Goal: Task Accomplishment & Management: Manage account settings

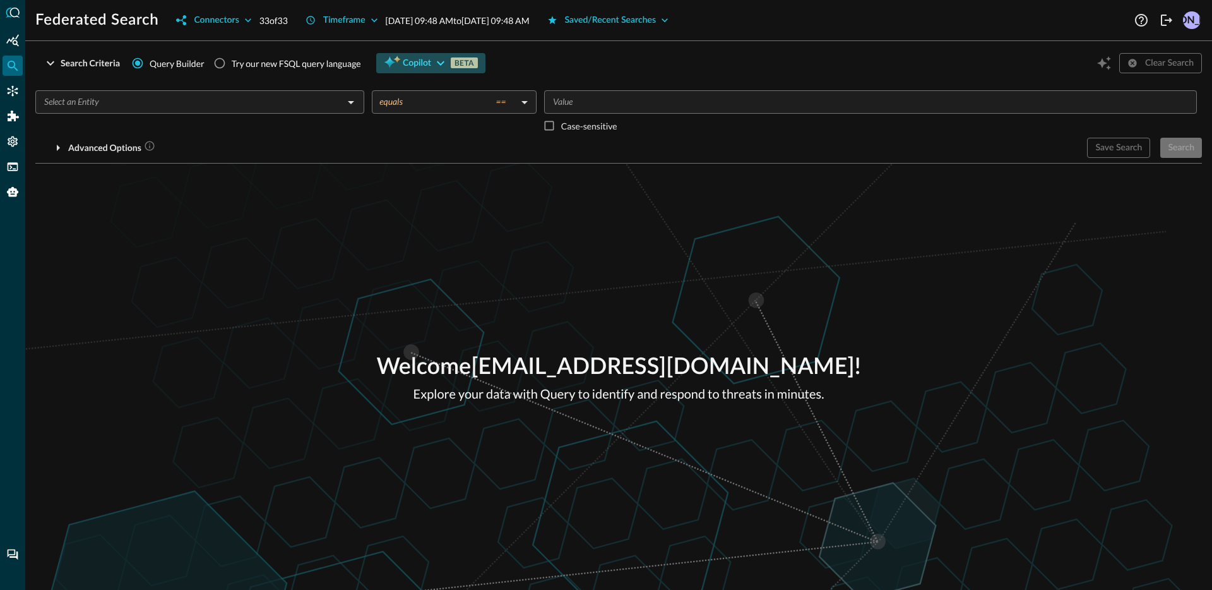
click at [400, 62] on button "Copilot BETA" at bounding box center [430, 63] width 109 height 20
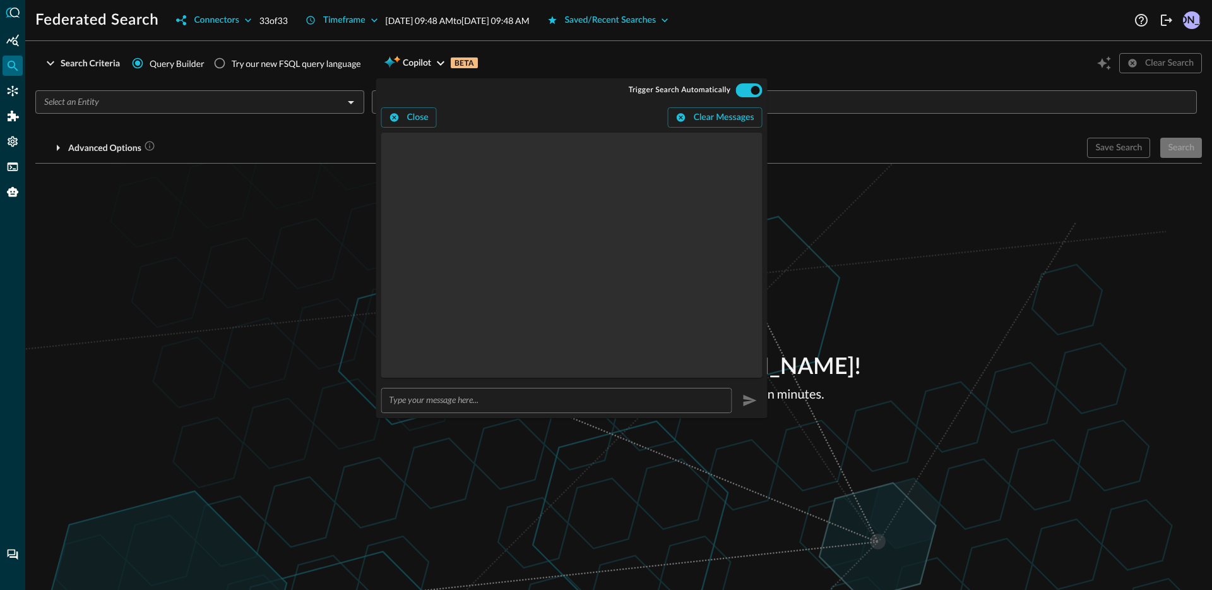
click at [249, 187] on div "Welcome [EMAIL_ADDRESS][DOMAIN_NAME] ! Explore your data with Query to identify…" at bounding box center [618, 376] width 1187 height 426
click at [507, 61] on div "Search Criteria Query Builder Try our new FSQL query language Copilot BETA Clea…" at bounding box center [618, 63] width 1166 height 24
click at [393, 111] on button "Close" at bounding box center [409, 117] width 56 height 20
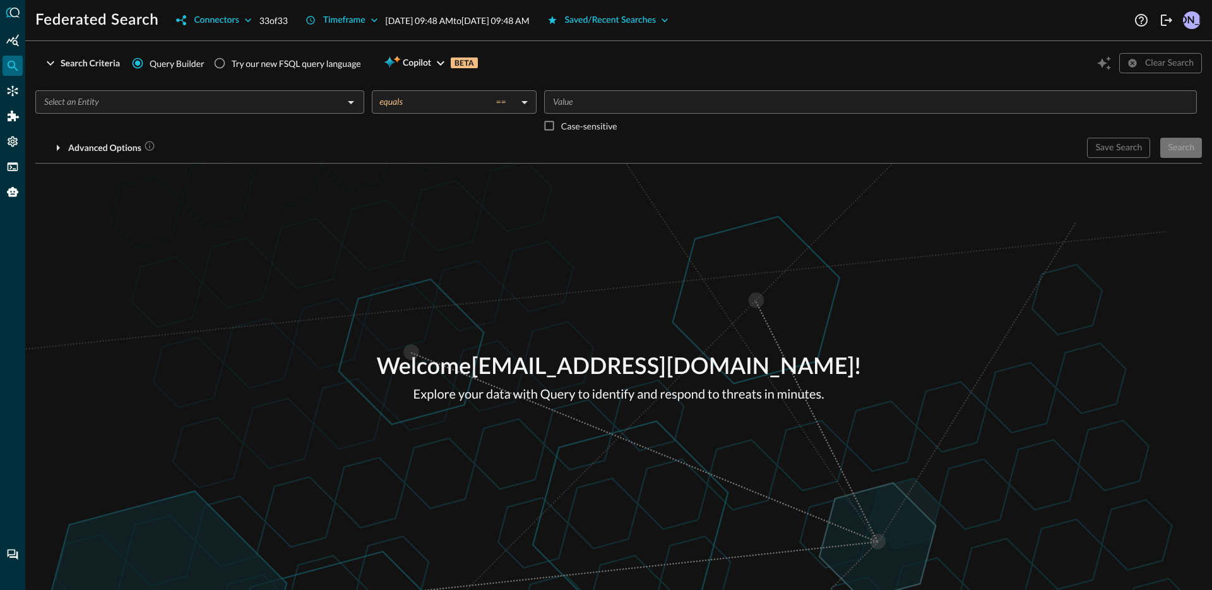
click at [323, 191] on div "Welcome [EMAIL_ADDRESS][DOMAIN_NAME] ! Explore your data with Query to identify…" at bounding box center [618, 376] width 1187 height 426
click at [20, 93] on div "Connectors" at bounding box center [13, 91] width 20 height 20
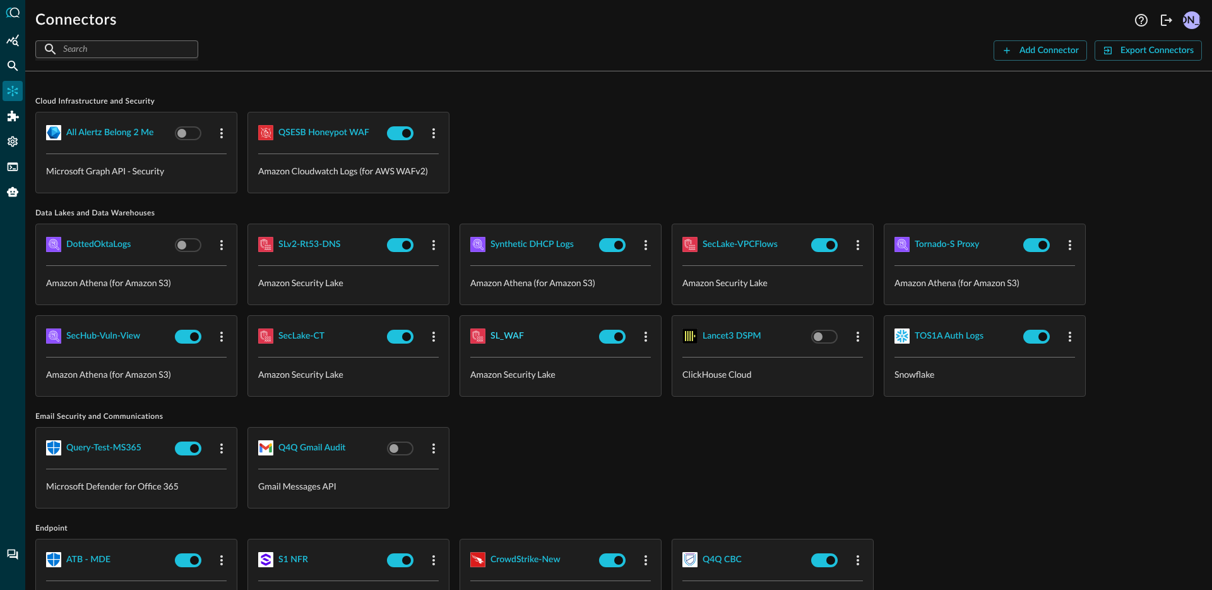
click at [495, 338] on div "SL_WAF" at bounding box center [506, 336] width 33 height 16
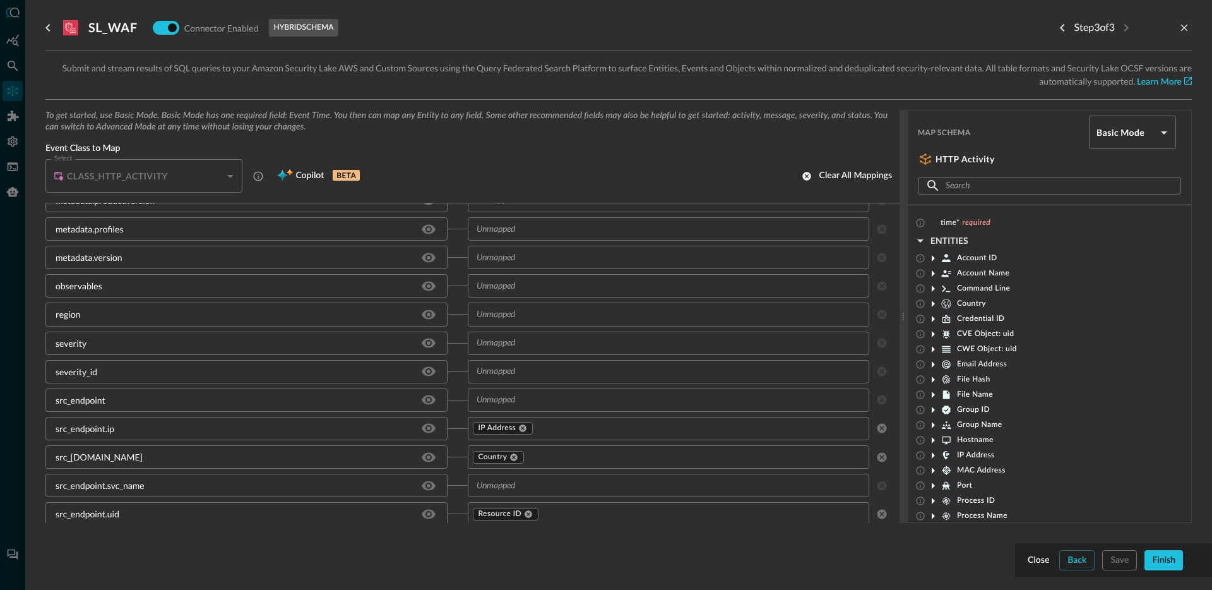
scroll to position [183, 0]
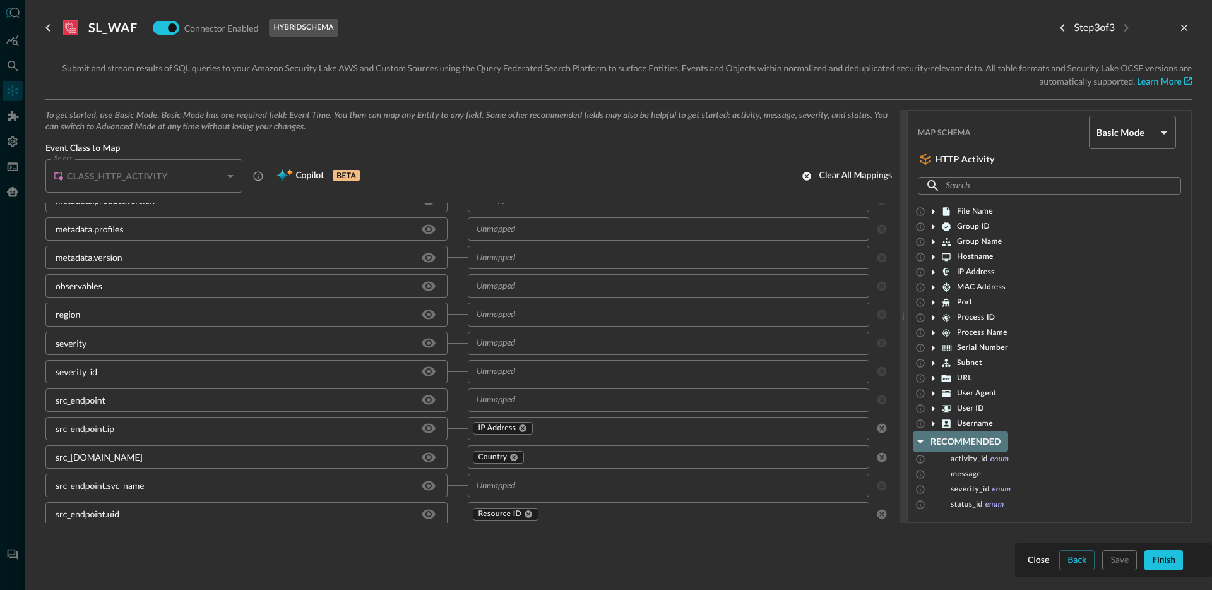
click at [920, 439] on icon "button" at bounding box center [920, 441] width 15 height 15
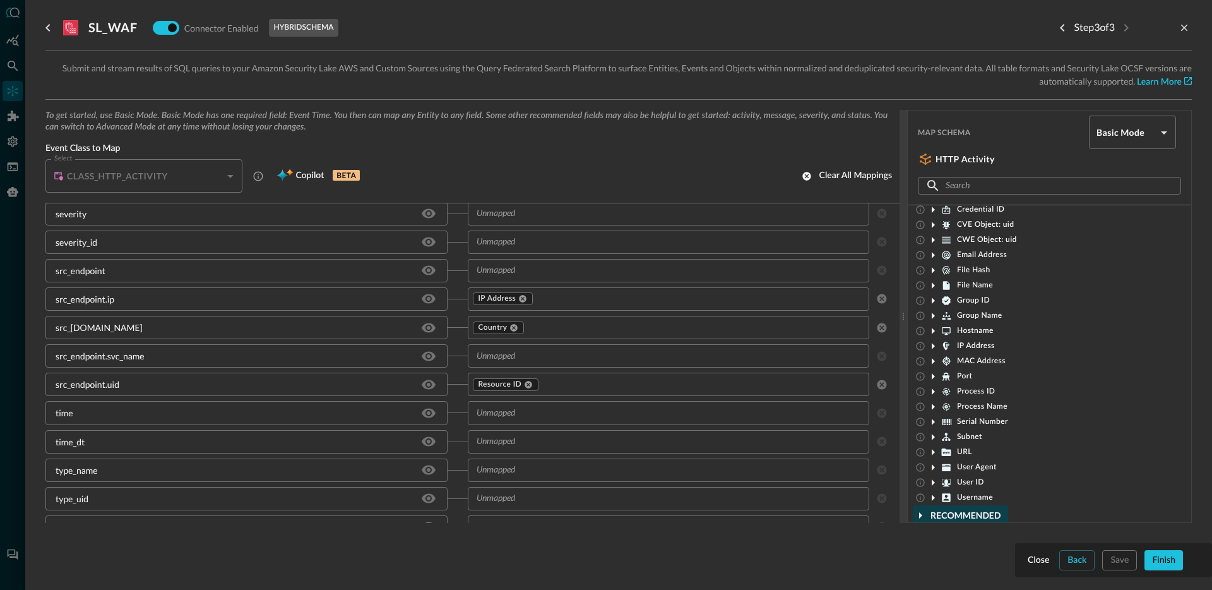
scroll to position [122, 0]
click at [985, 391] on span "Process Name" at bounding box center [982, 393] width 50 height 10
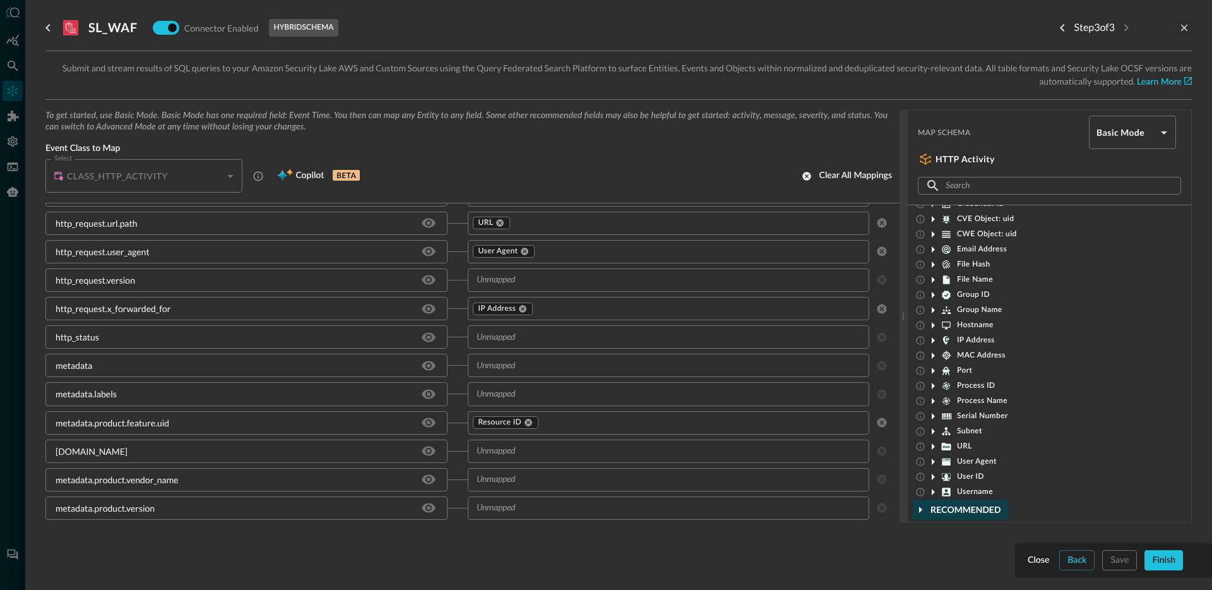
scroll to position [516, 0]
click at [968, 279] on span "File Name" at bounding box center [975, 280] width 36 height 10
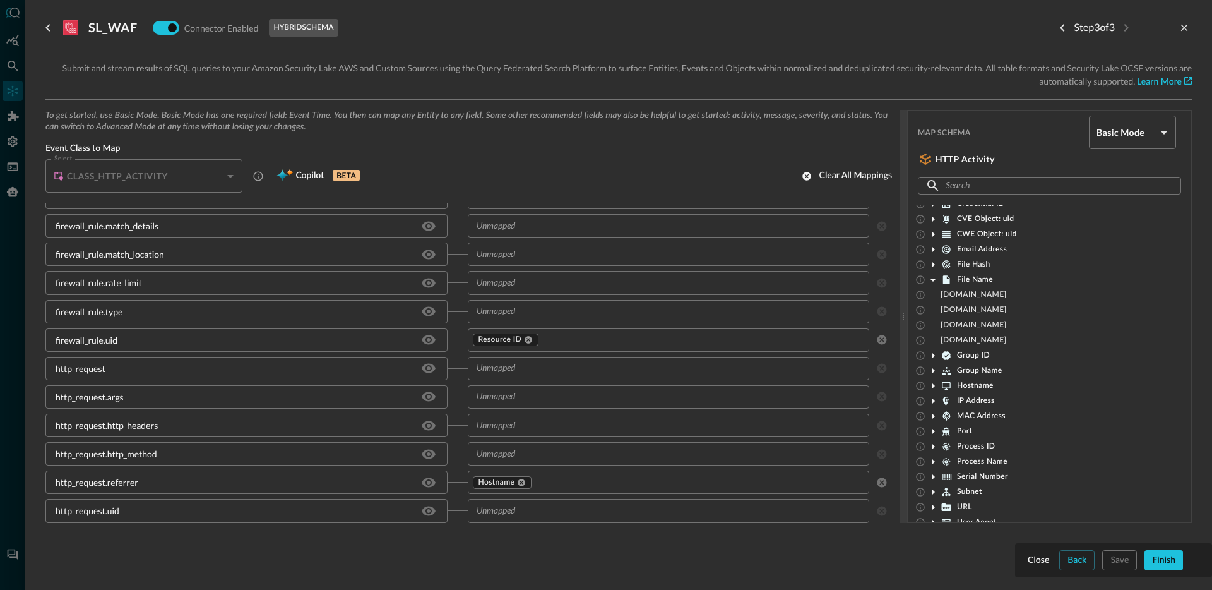
click at [971, 277] on span "File Name" at bounding box center [975, 280] width 36 height 10
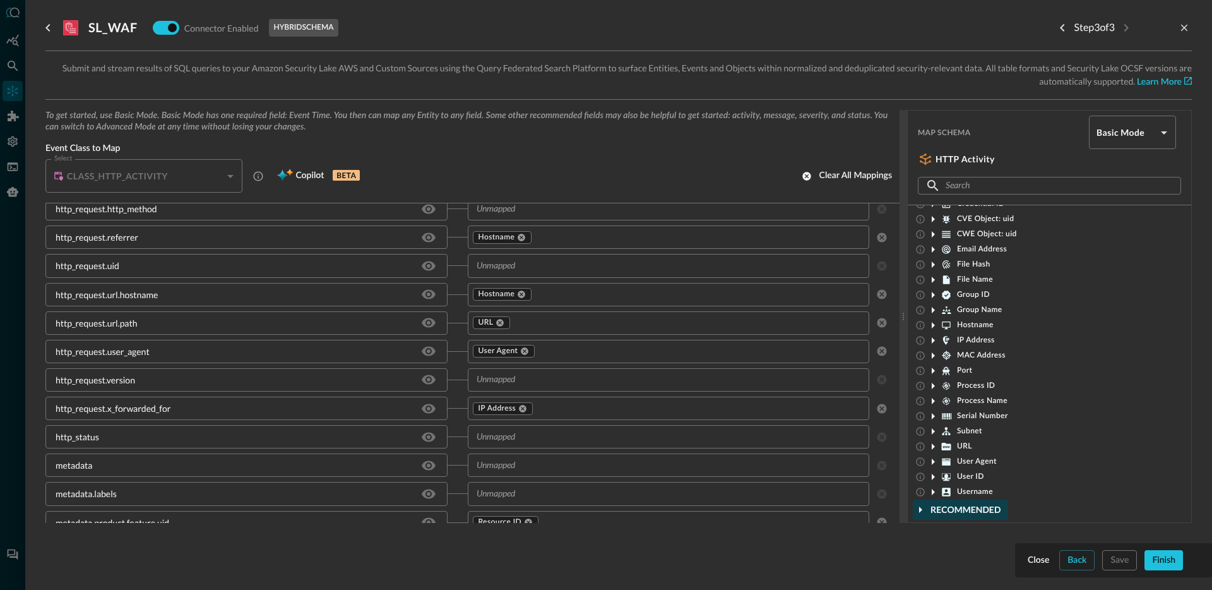
scroll to position [910, 0]
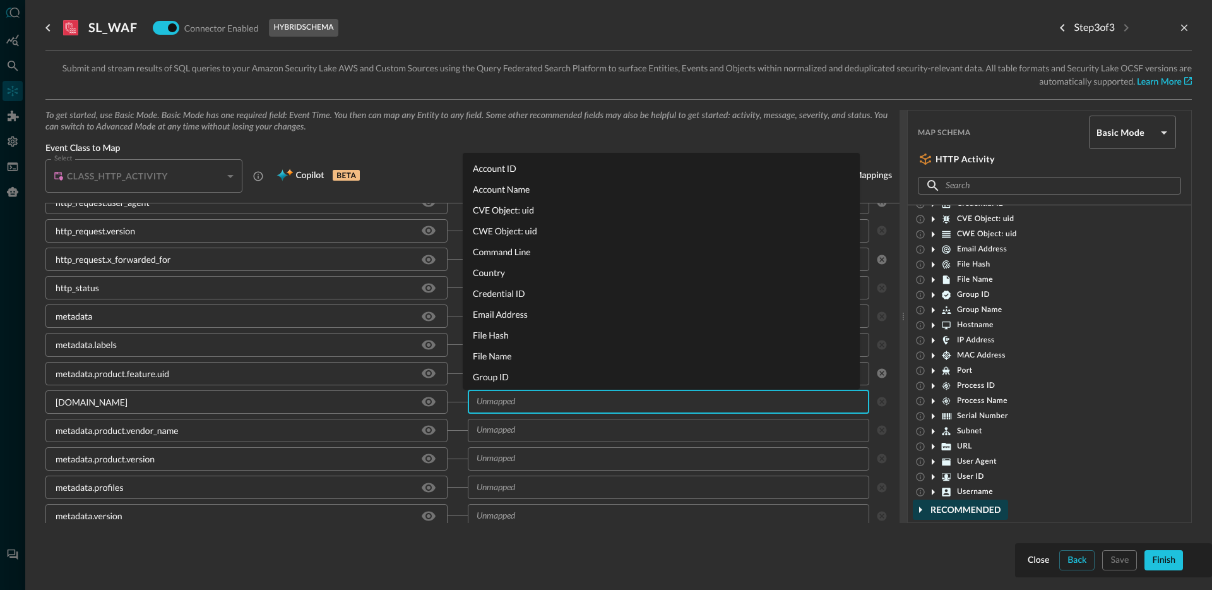
click at [571, 396] on input "text" at bounding box center [668, 402] width 393 height 16
click at [534, 229] on li "Resource Name" at bounding box center [661, 227] width 397 height 21
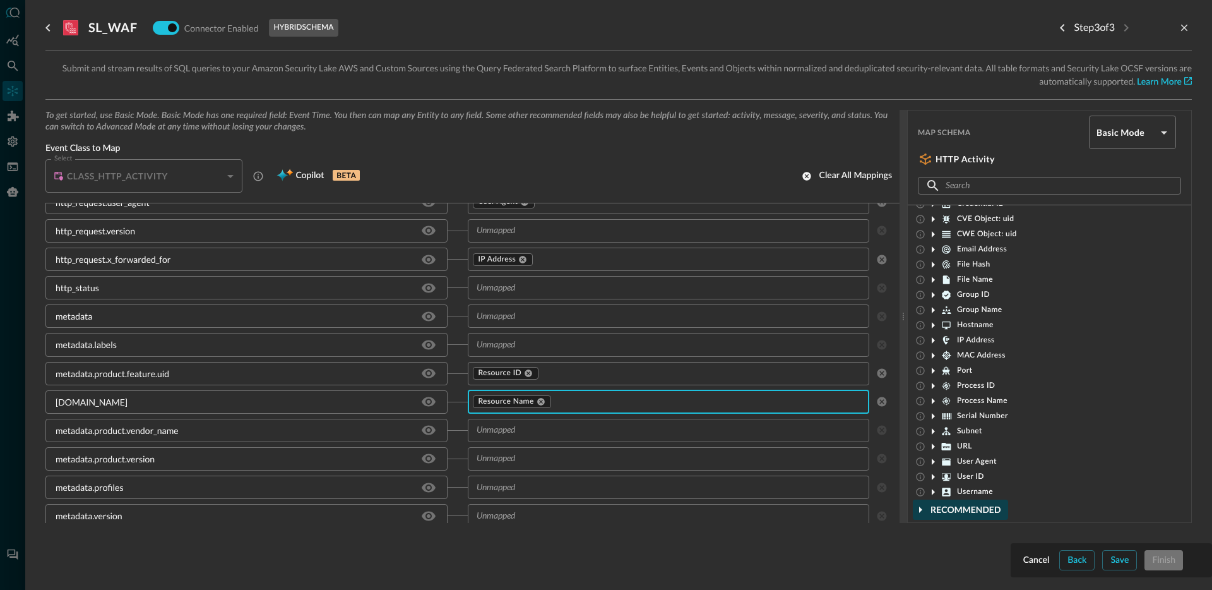
scroll to position [928, 0]
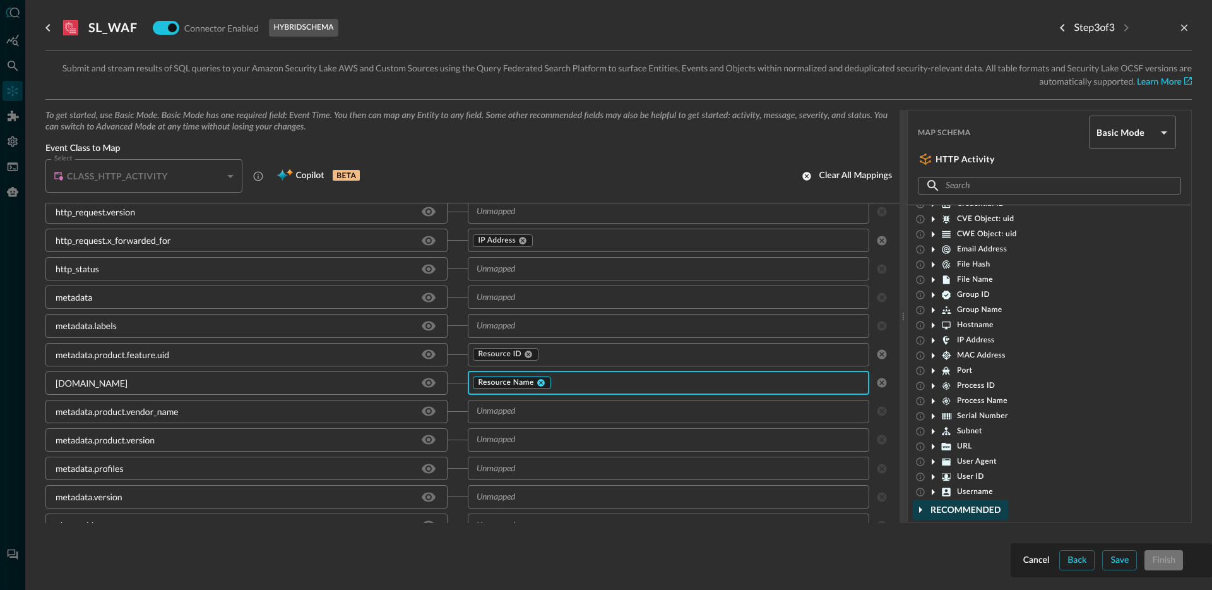
click at [537, 382] on icon at bounding box center [541, 382] width 9 height 9
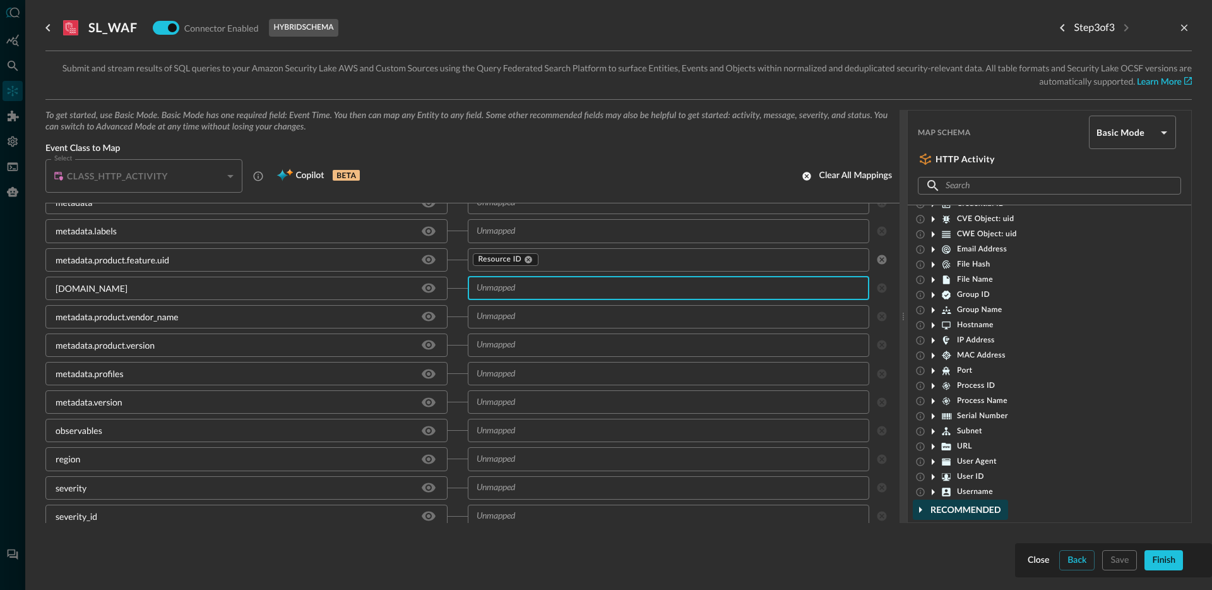
scroll to position [1227, 0]
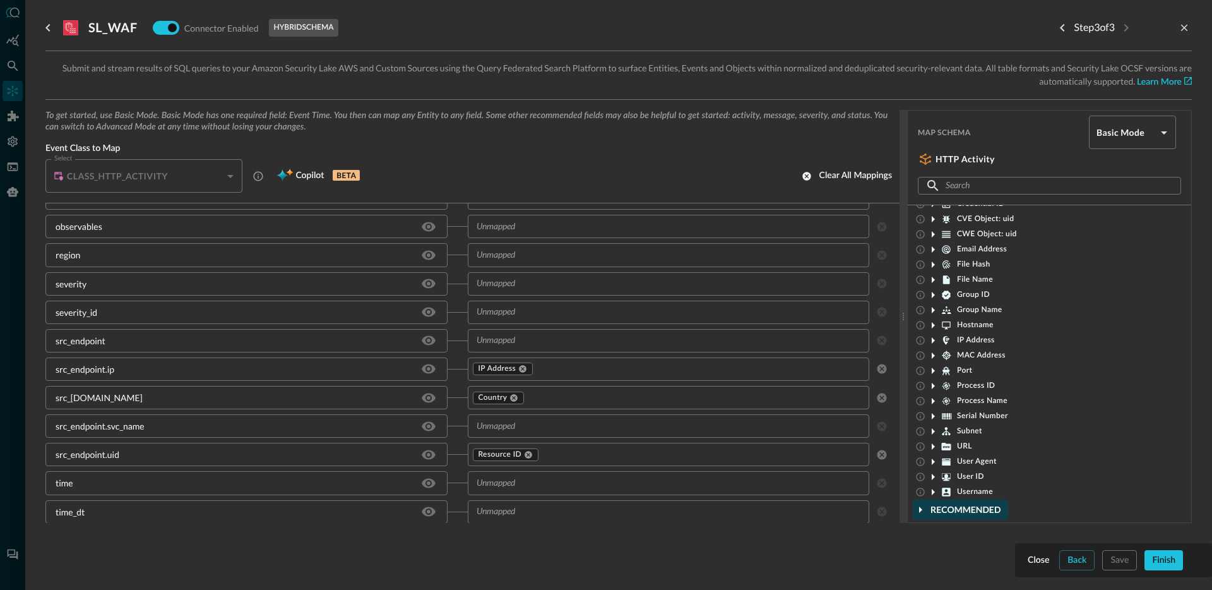
click at [622, 428] on input "text" at bounding box center [668, 426] width 393 height 16
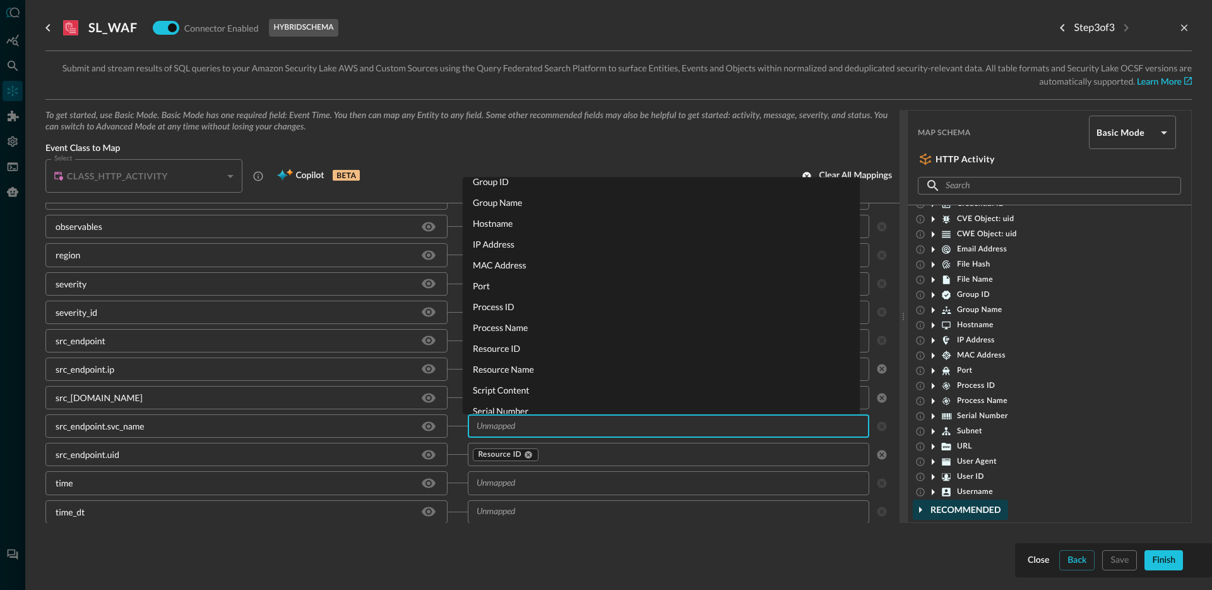
scroll to position [243, 0]
click at [554, 343] on li "Resource Name" at bounding box center [661, 345] width 397 height 21
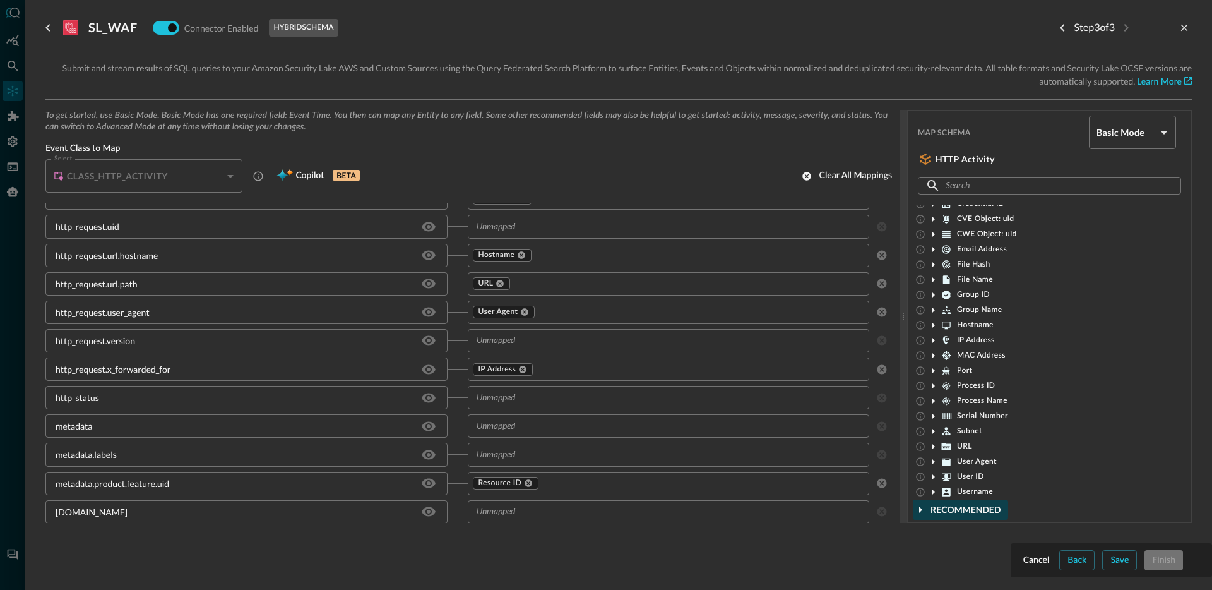
scroll to position [1313, 0]
click at [1109, 556] on button "Save" at bounding box center [1119, 560] width 35 height 20
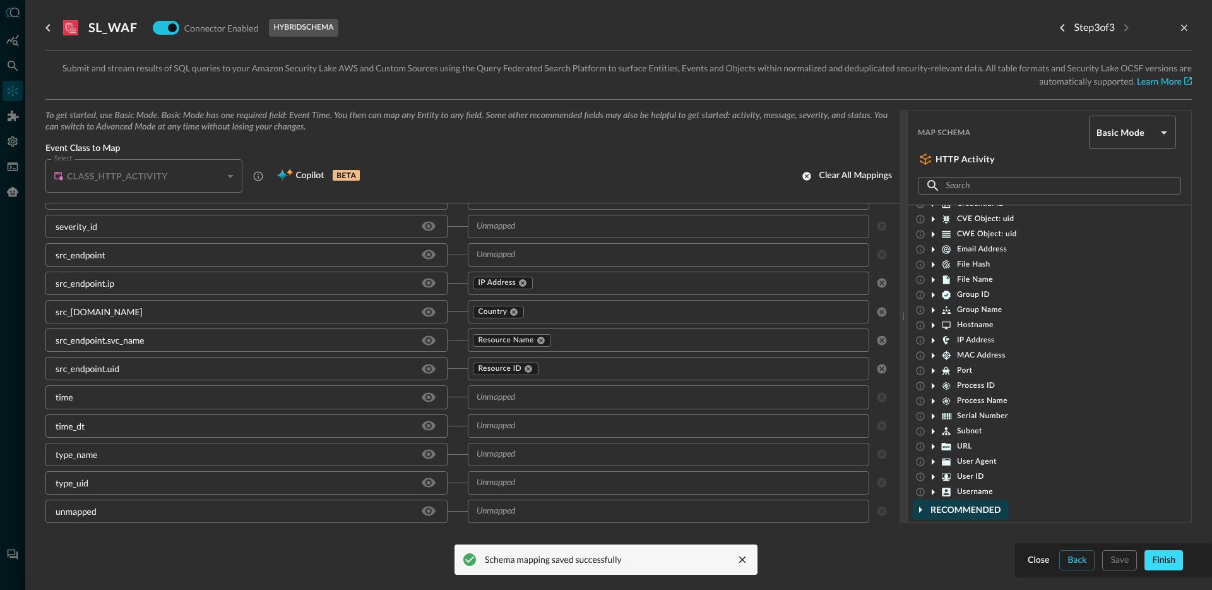
click at [1169, 553] on div "Finish" at bounding box center [1163, 560] width 23 height 16
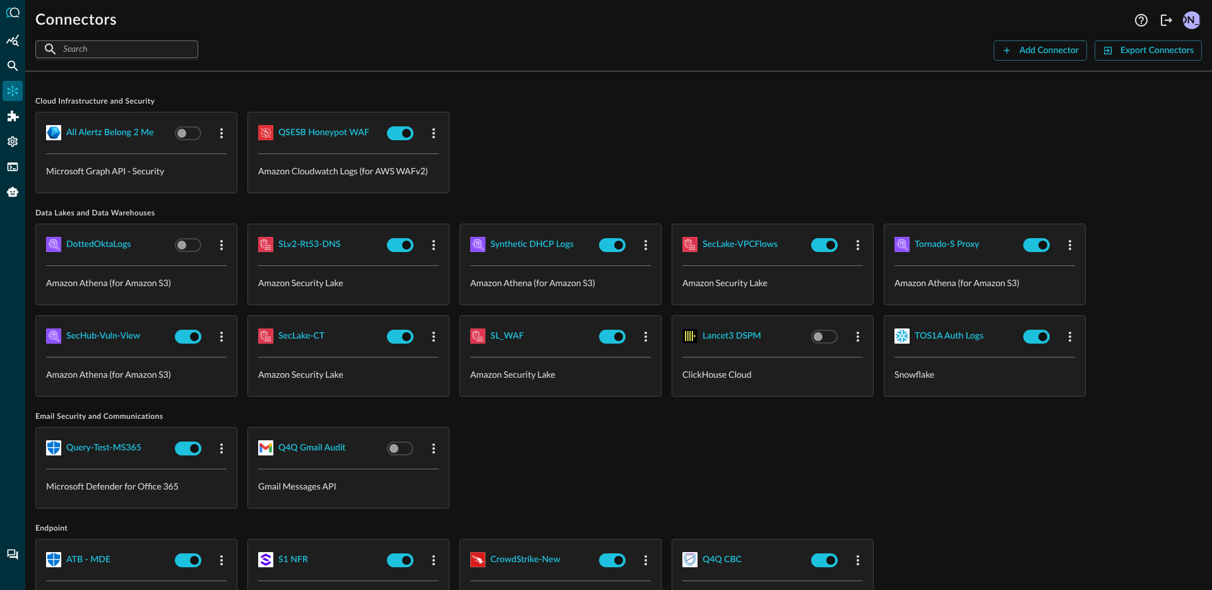
click at [610, 167] on div "all alertz belong 2 me Microsoft Graph API - Security QSESB Honeypot WAF Amazon…" at bounding box center [618, 152] width 1166 height 81
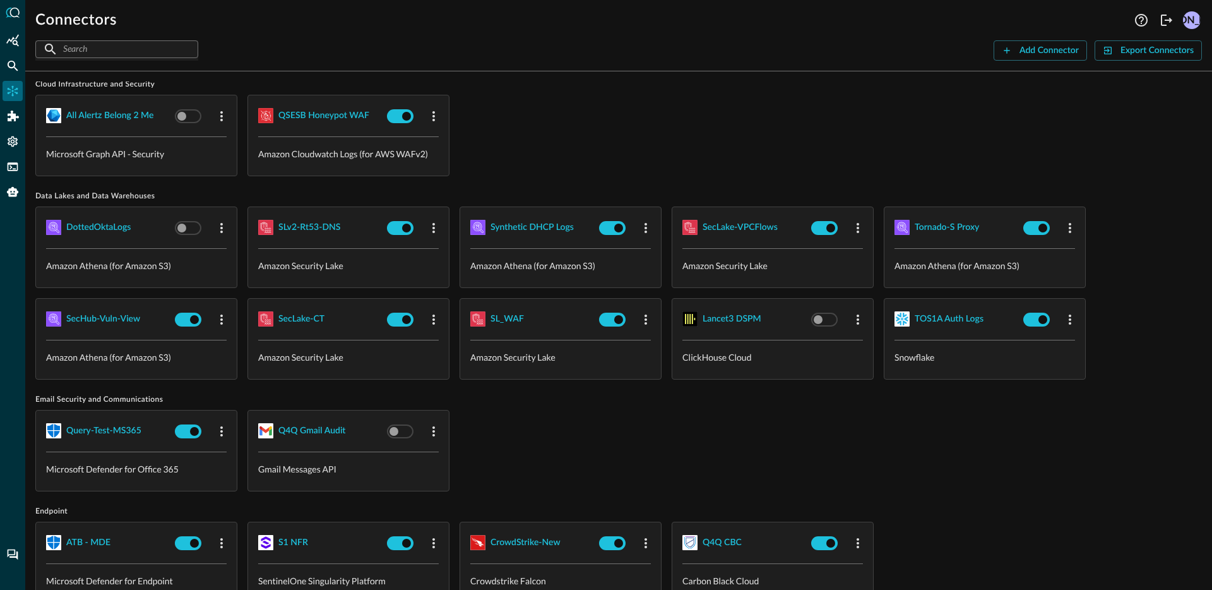
click at [609, 425] on div "Query-Test-MS365 Microsoft Defender for Office 365 Q4Q Gmail Audit Gmail Messag…" at bounding box center [618, 450] width 1166 height 81
click at [1039, 61] on div "Connectors Help Logout JO ​ ​ Add Connector Export Connectors Cloud Infrastruct…" at bounding box center [618, 295] width 1187 height 590
click at [1043, 54] on div "Add Connector" at bounding box center [1048, 51] width 59 height 16
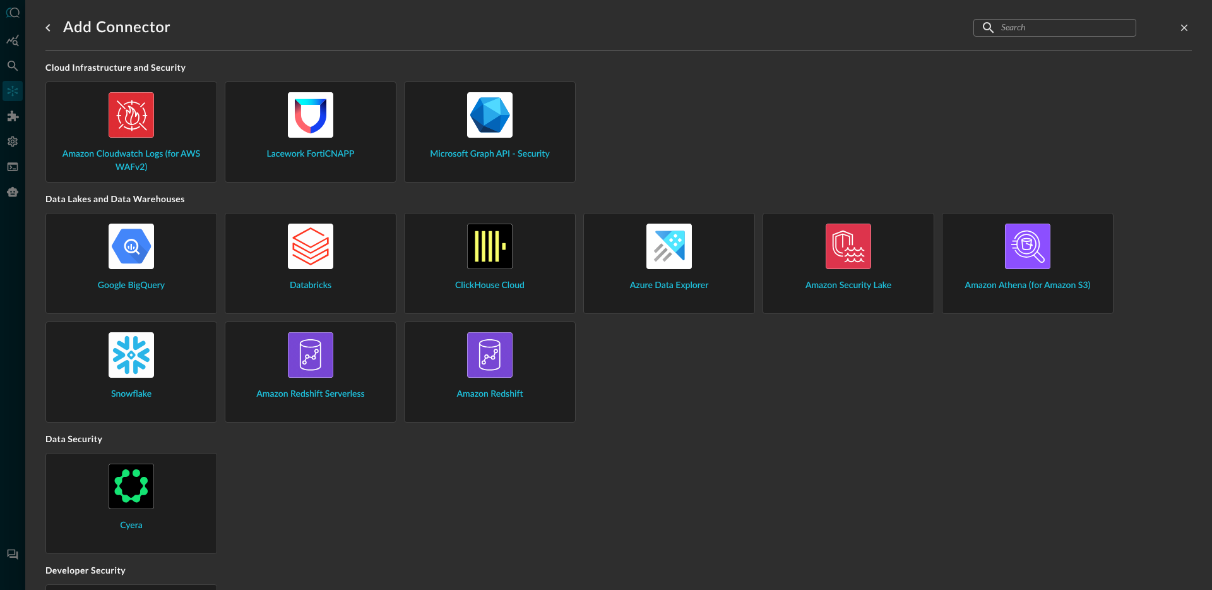
click at [699, 265] on div "Azure Data Explorer" at bounding box center [669, 257] width 150 height 69
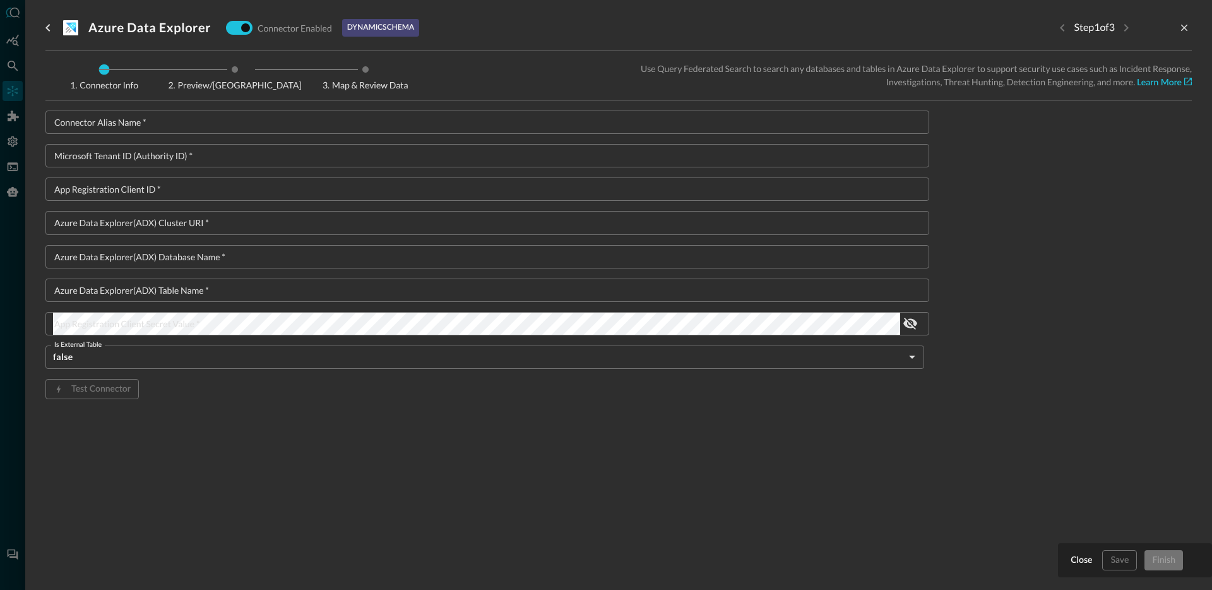
click at [364, 117] on input "Connector Alias Name   *" at bounding box center [491, 121] width 876 height 23
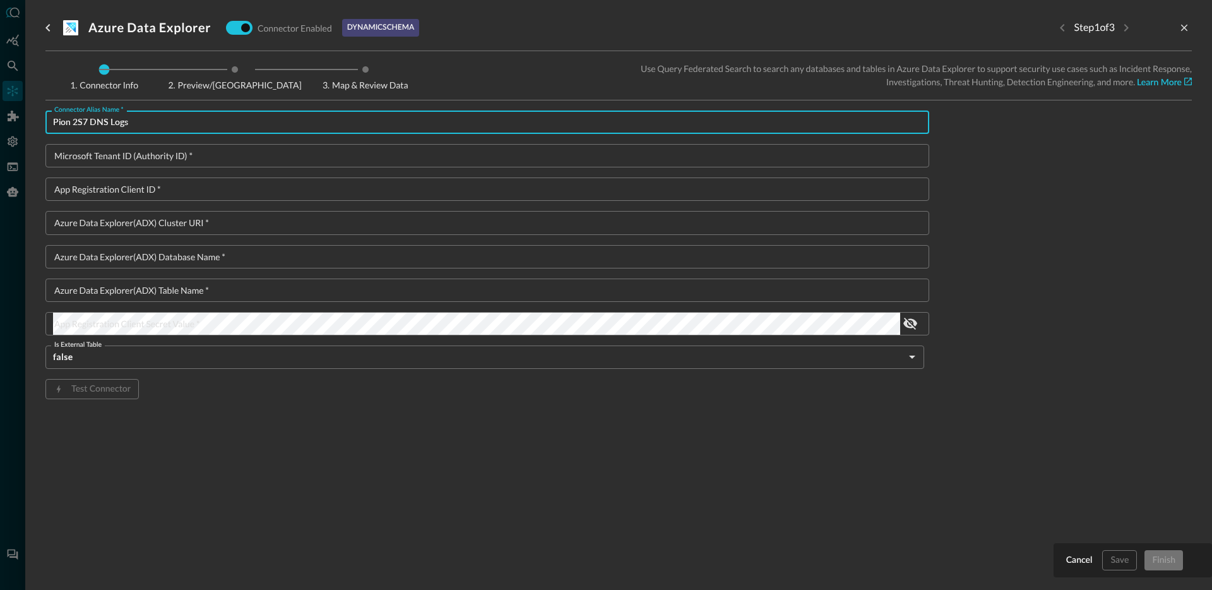
type input "Pion 2S7 DNS Logs"
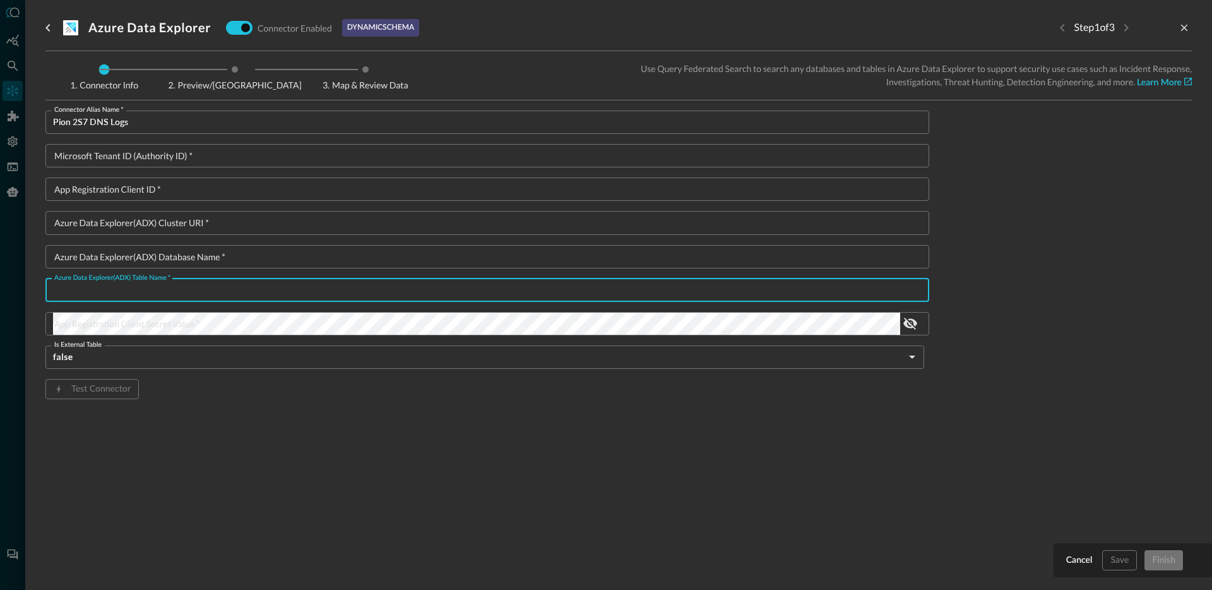
click at [202, 296] on input "Azure Data Explorer(ADX) table name   *" at bounding box center [491, 289] width 876 height 23
paste input "pion_synth_dnslogs_mv"
type input "pion_synth_dnslogs_mv"
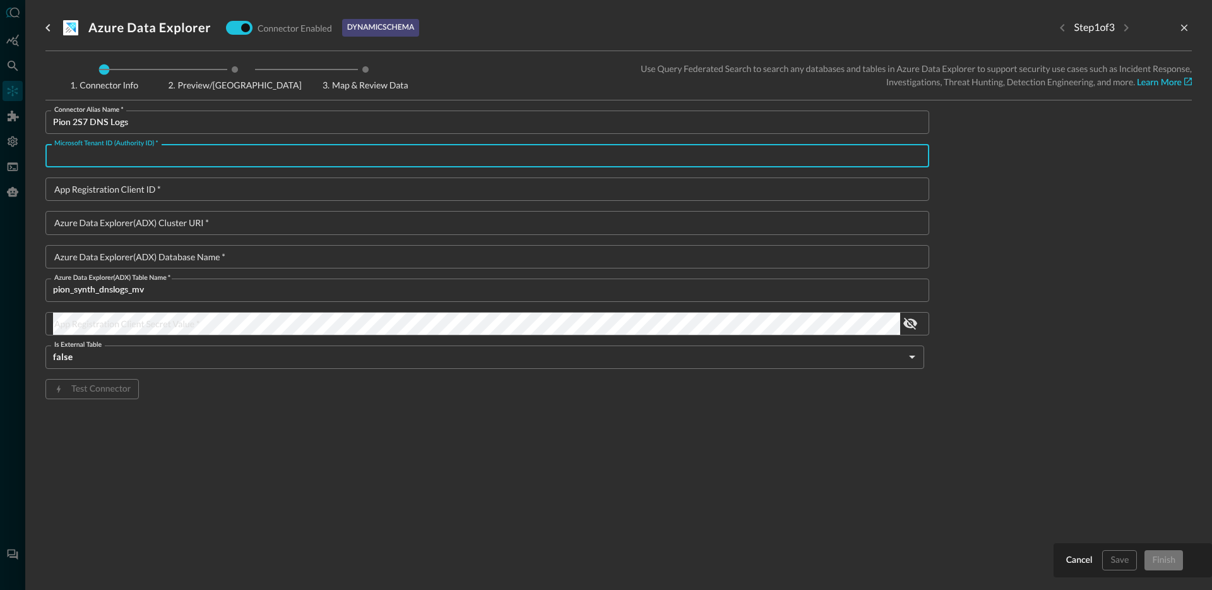
click at [140, 160] on input "Microsoft Tenant ID (Authority ID)   *" at bounding box center [491, 155] width 876 height 23
paste input "11925307-86e5-4a24-ac99-31d7c159ad2b"
type input "11925307-86e5-4a24-ac99-31d7c159ad2b"
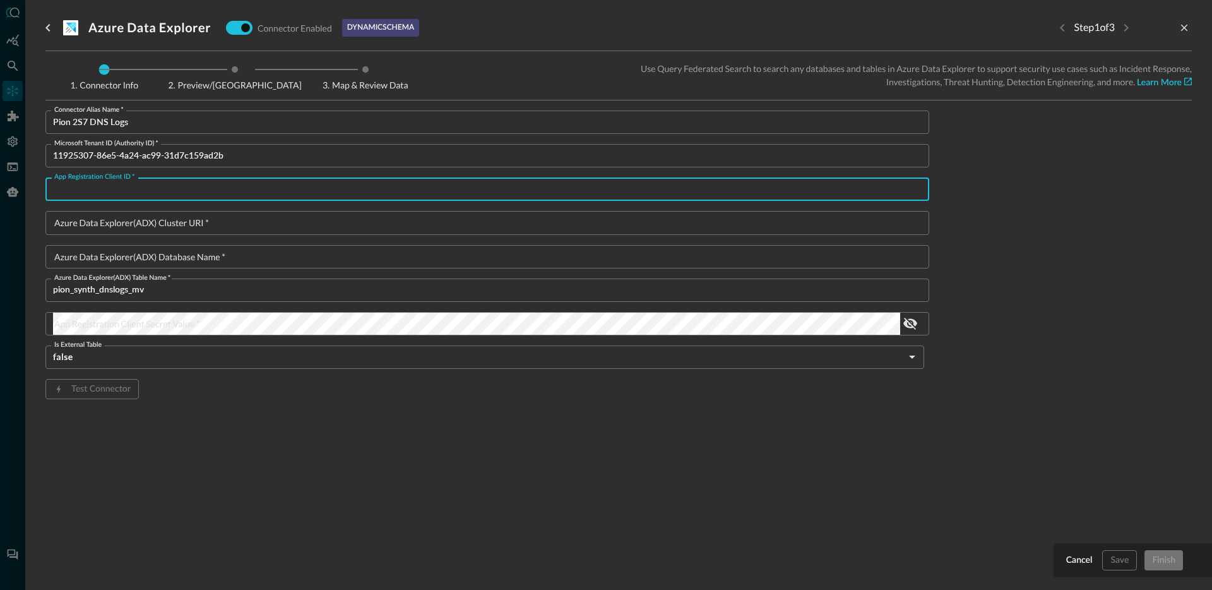
paste input "c8d3cff1-7a4e-4be5-99fd-3a5d56a7a306"
type input "c8d3cff1-7a4e-4be5-99fd-3a5d56a7a306"
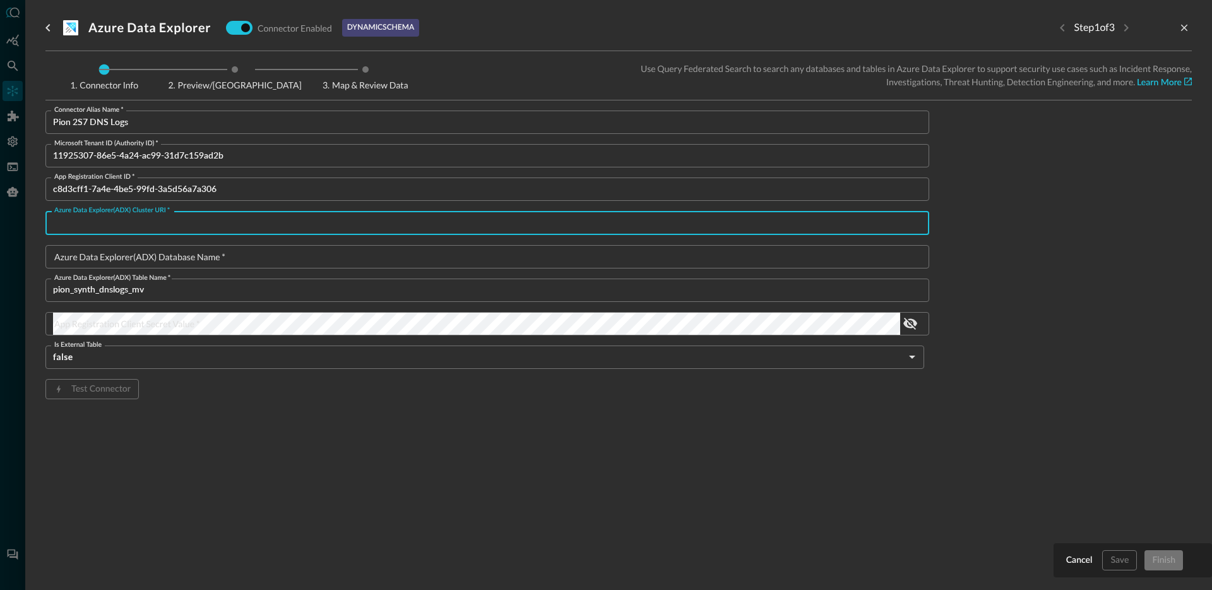
paste input "https://qsb-adx.eastus.kusto.windows.net"
type input "https://qsb-adx.eastus.kusto.windows.net"
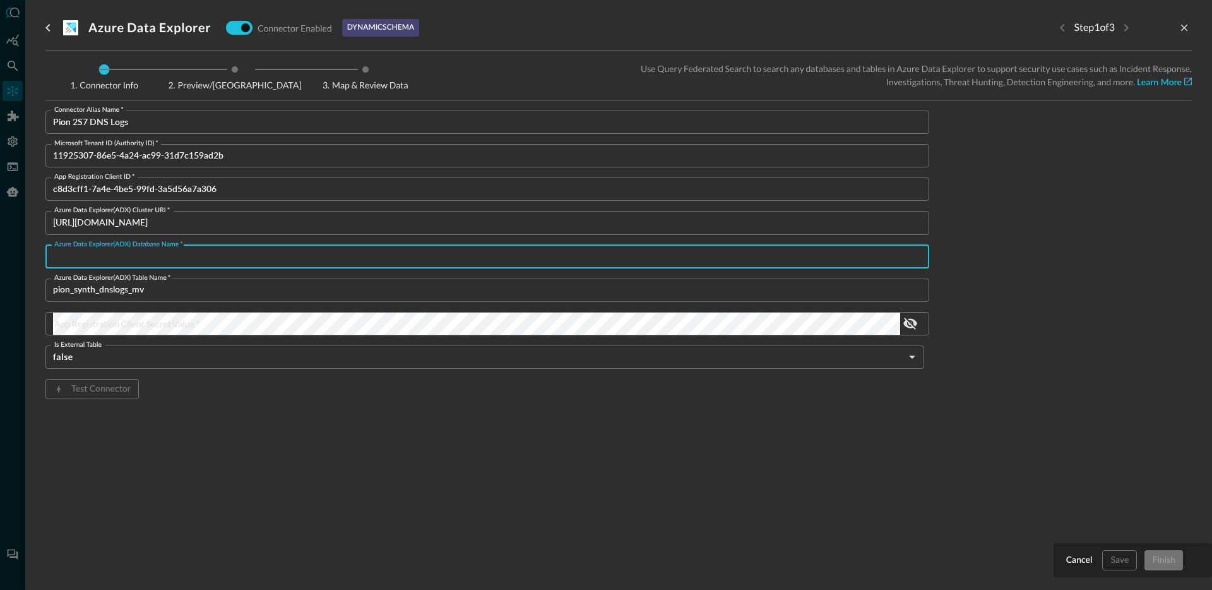
paste input "security_datalakehouse"
type input "security_datalakehouse"
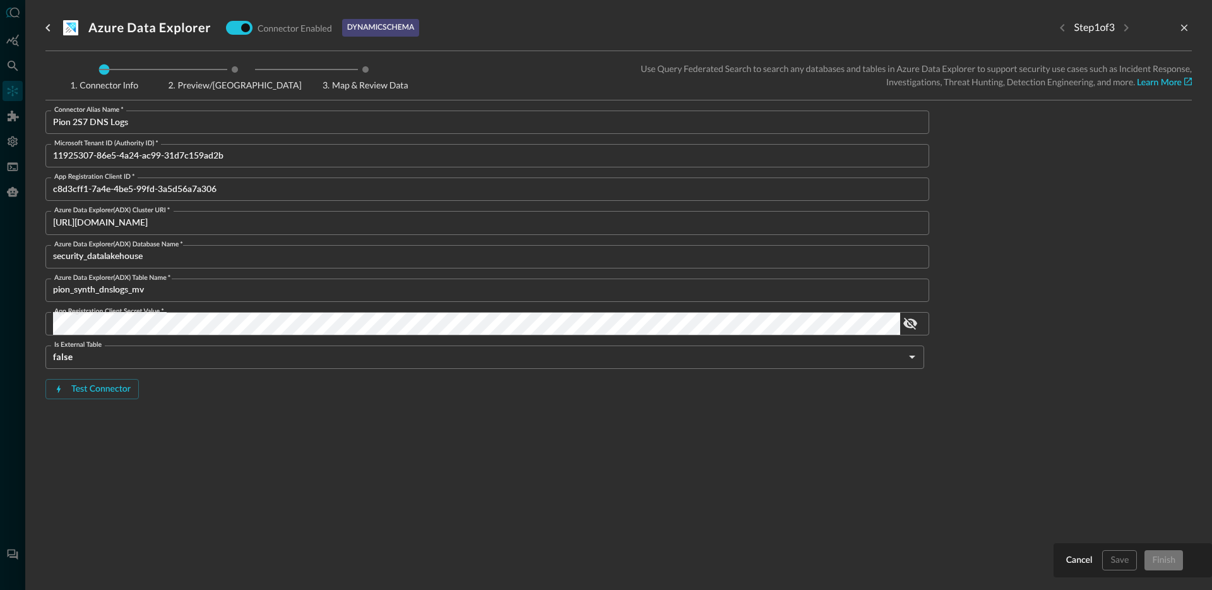
click at [526, 491] on div "Azure Data Explorer Connector Enabled dynamic schema Step 1 of 3 Connector Info…" at bounding box center [618, 287] width 1146 height 574
click at [126, 392] on div "Test Connector" at bounding box center [100, 389] width 59 height 16
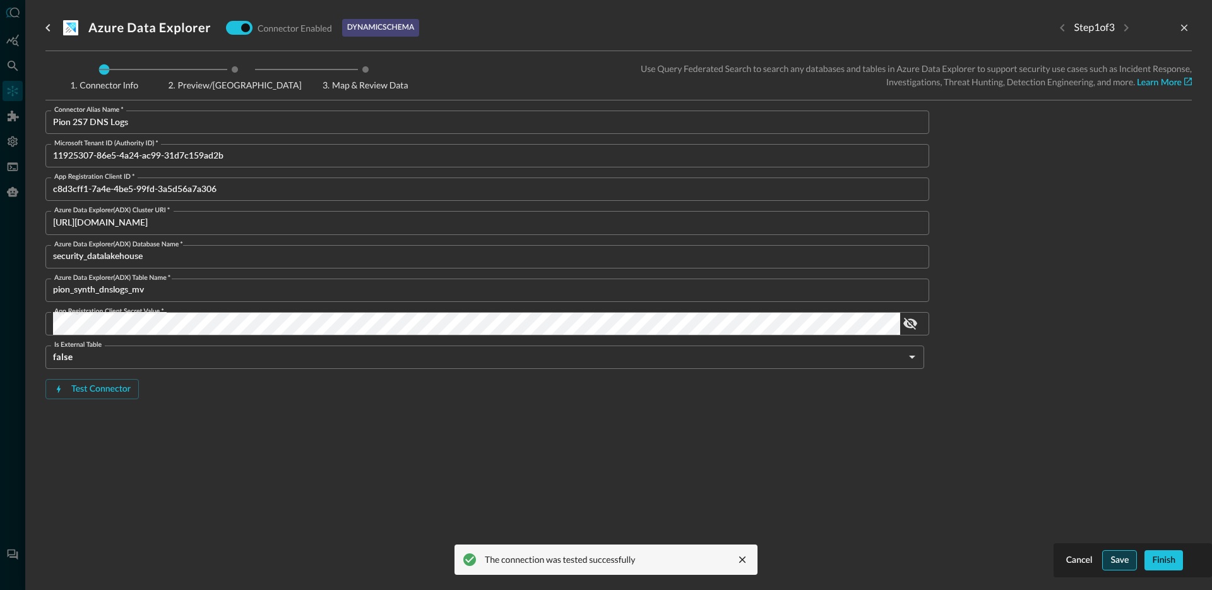
click at [1118, 555] on div "Save" at bounding box center [1119, 560] width 18 height 16
click at [1123, 27] on icon "Next step" at bounding box center [1125, 27] width 15 height 15
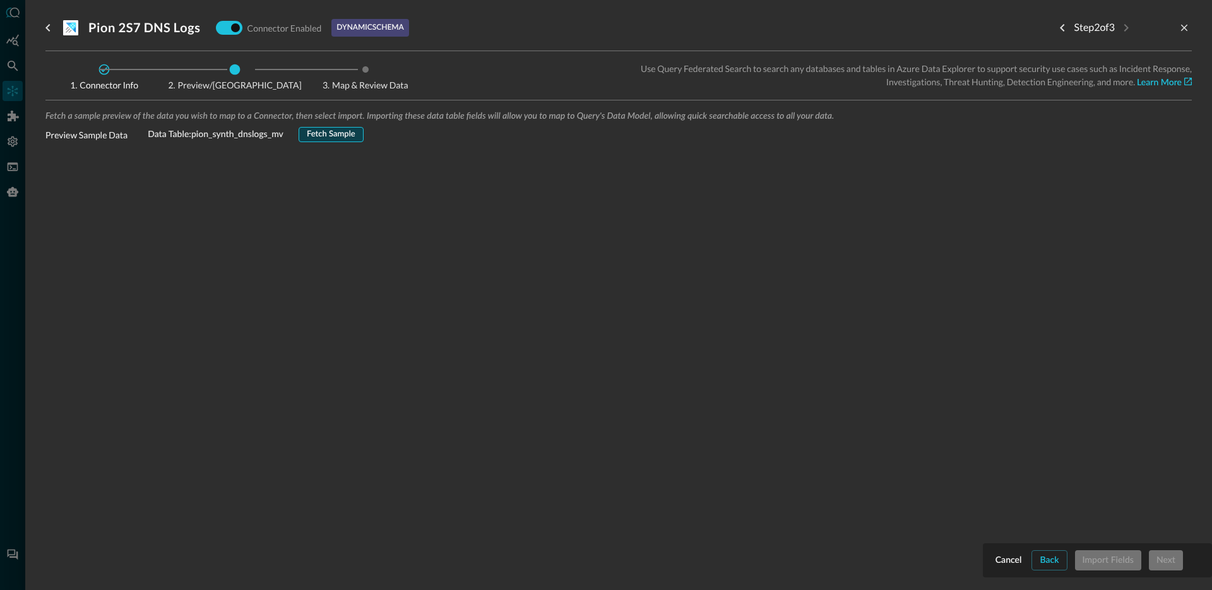
click at [338, 128] on div "Fetch Sample" at bounding box center [331, 135] width 49 height 15
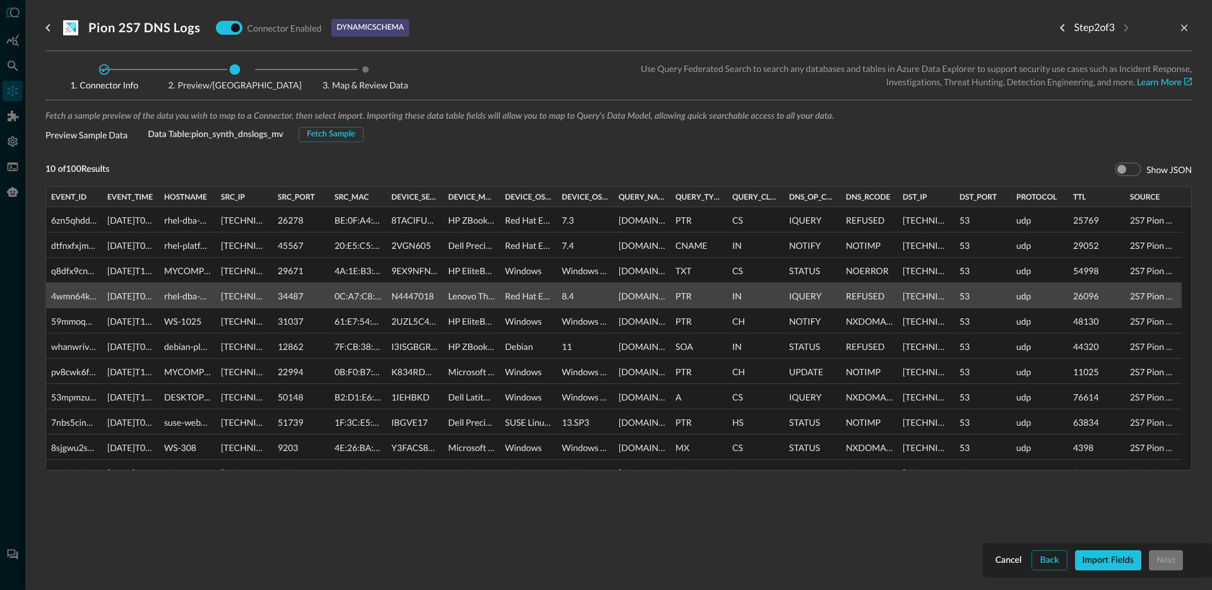
scroll to position [172, 0]
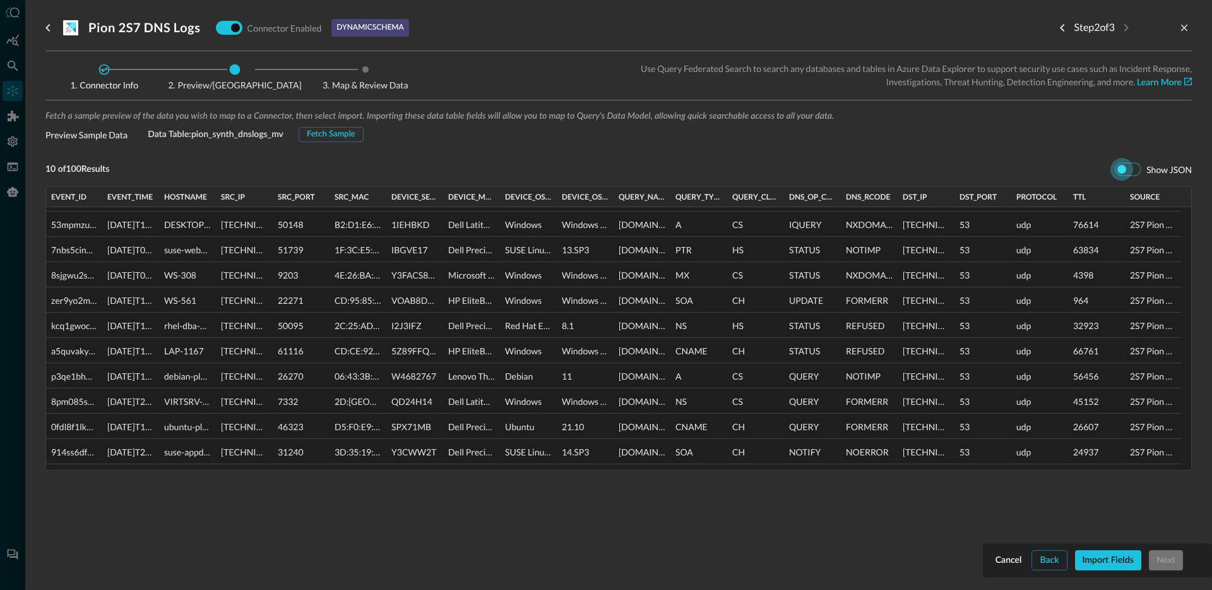
click at [1120, 167] on input "checkbox" at bounding box center [1121, 168] width 70 height 23
checkbox input "true"
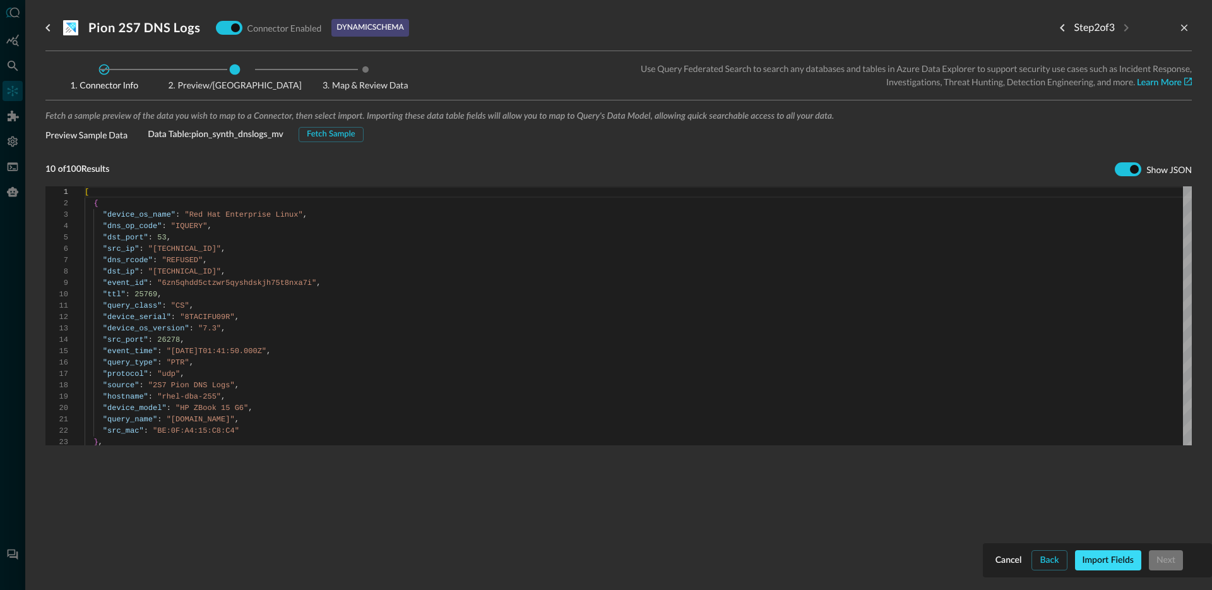
click at [1092, 558] on div "Import Fields" at bounding box center [1108, 560] width 51 height 16
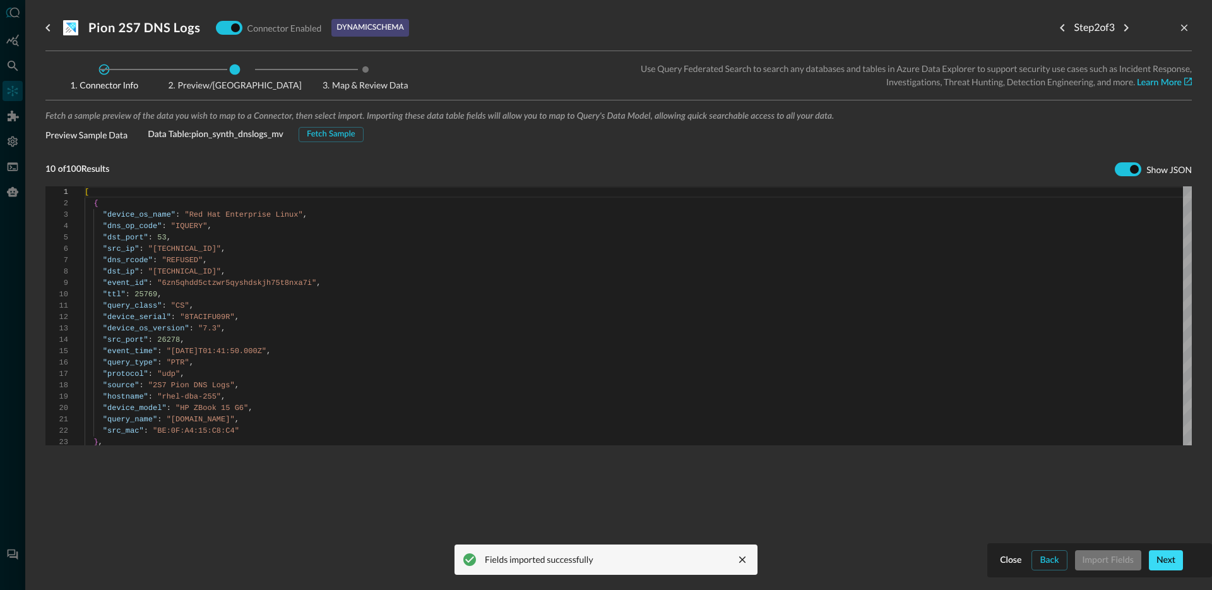
click at [1157, 558] on div "Next" at bounding box center [1165, 560] width 19 height 16
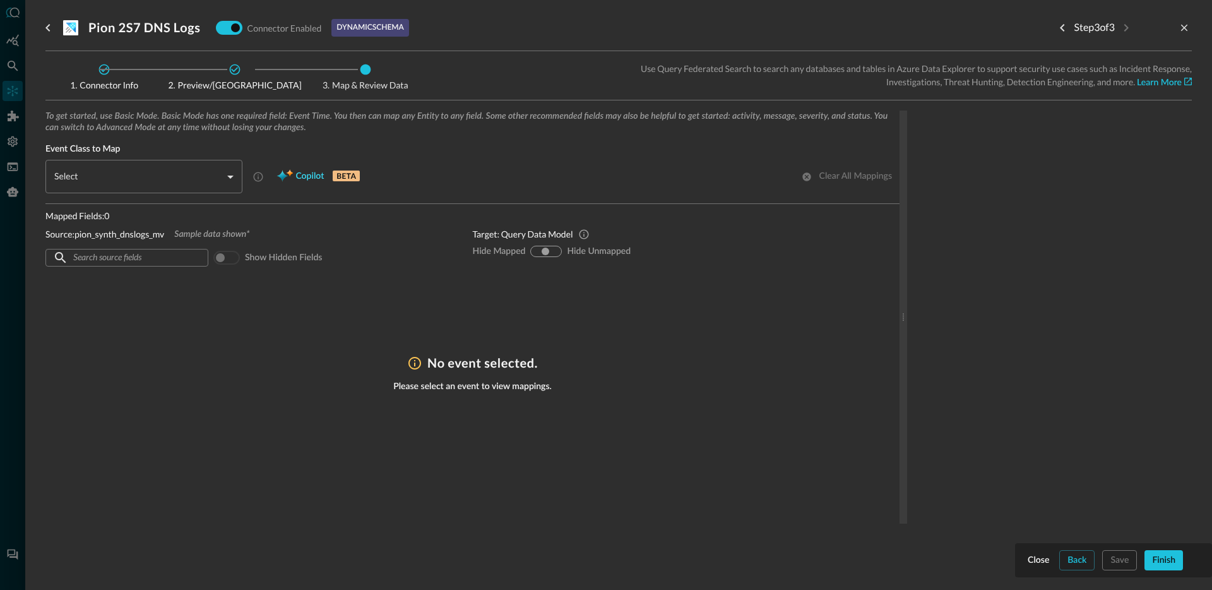
click at [307, 177] on span "Copilot" at bounding box center [309, 177] width 28 height 16
type input "CLASS_DNS_ACTIVITY"
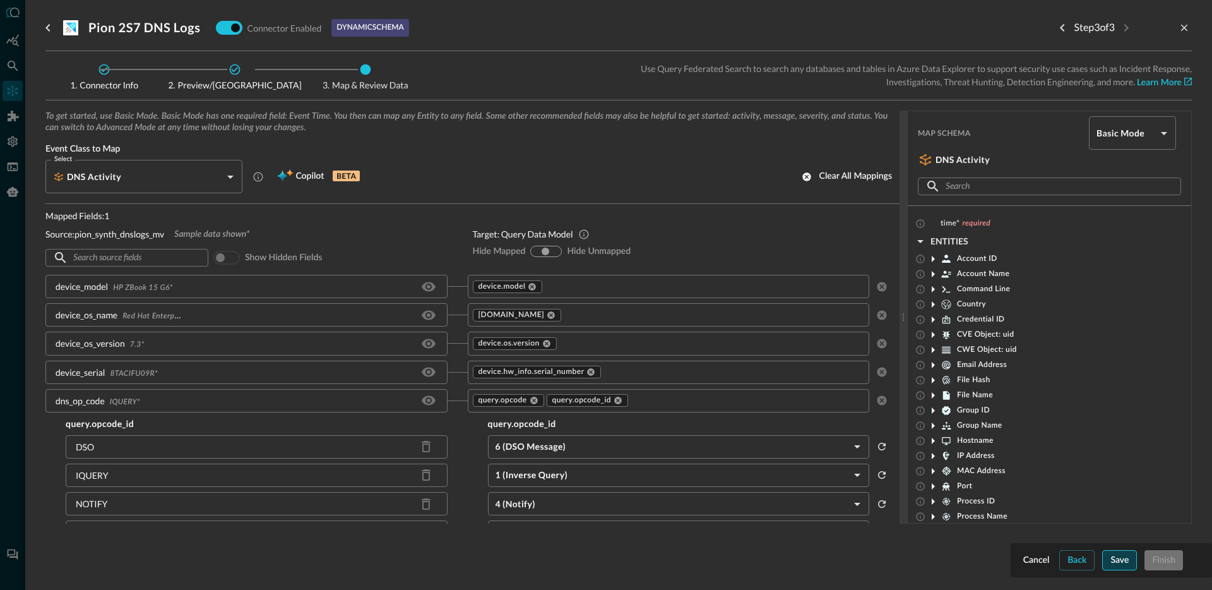
click at [1133, 561] on button "Save" at bounding box center [1119, 560] width 35 height 20
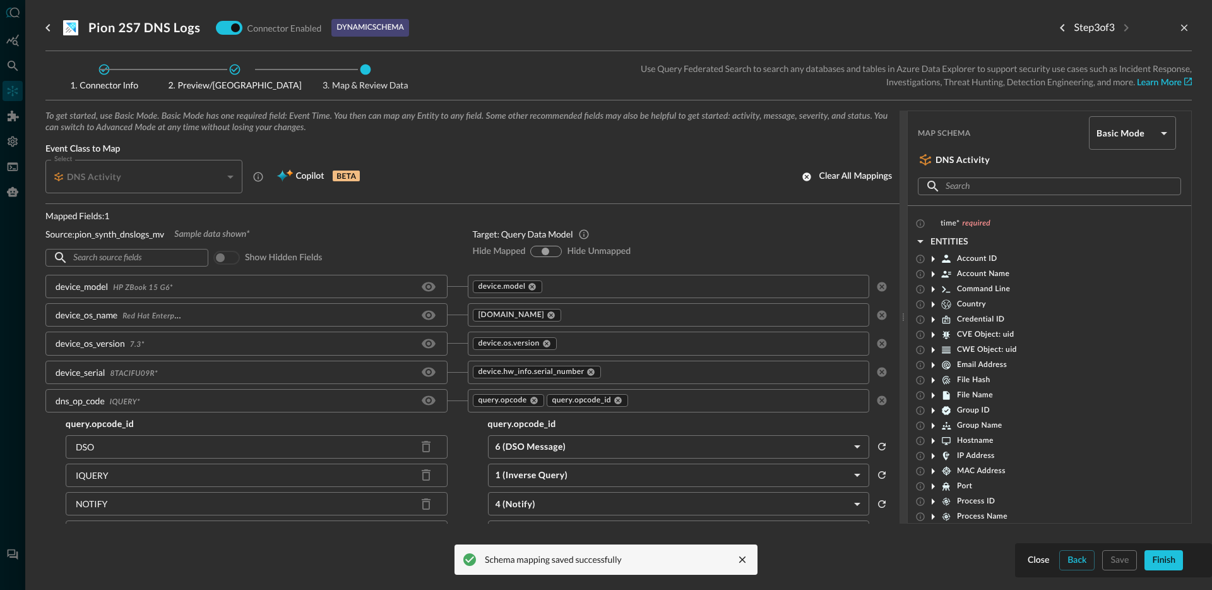
click at [316, 241] on div "Mapped Fields: 1 Source: pion_synth_dnslogs_mv Sample data shown* ​ ​ Show hidd…" at bounding box center [248, 239] width 407 height 61
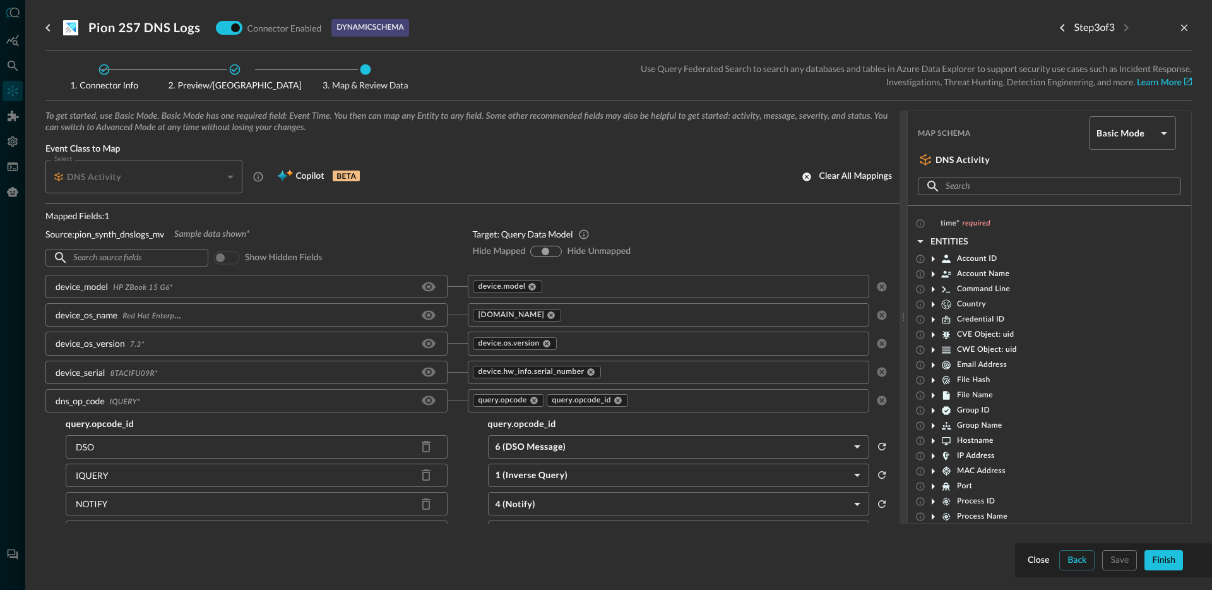
click at [223, 261] on span at bounding box center [226, 258] width 27 height 14
click at [545, 244] on div "Target: Query Data Model Hide Mapped hide-mapped show-all hide-unmapped Hide Un…" at bounding box center [686, 239] width 427 height 61
click at [545, 253] on div "show-all" at bounding box center [546, 251] width 9 height 10
drag, startPoint x: 549, startPoint y: 252, endPoint x: 557, endPoint y: 252, distance: 8.9
click at [557, 252] on div "Hide Mapped hide-mapped show-all hide-unmapped Hide Unmapped" at bounding box center [681, 251] width 417 height 11
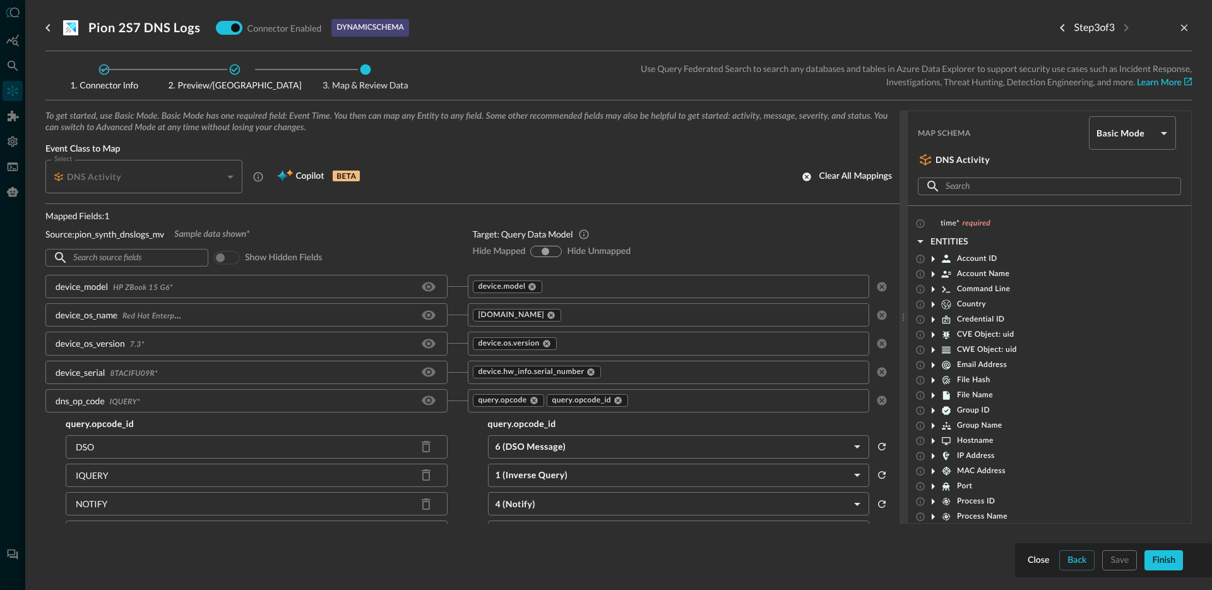
click at [551, 253] on input "hide-unmapped" at bounding box center [555, 251] width 8 height 8
radio input "true"
click at [533, 253] on input "hide-mapped" at bounding box center [536, 251] width 8 height 8
radio input "true"
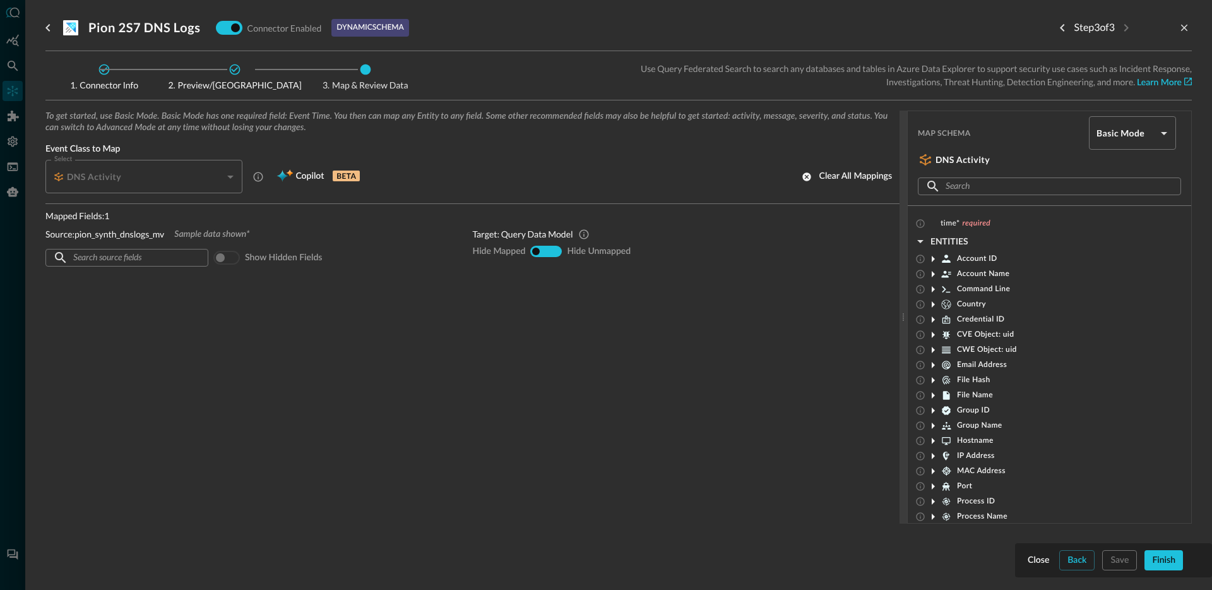
click at [545, 252] on input "show-all" at bounding box center [546, 251] width 8 height 8
radio input "true"
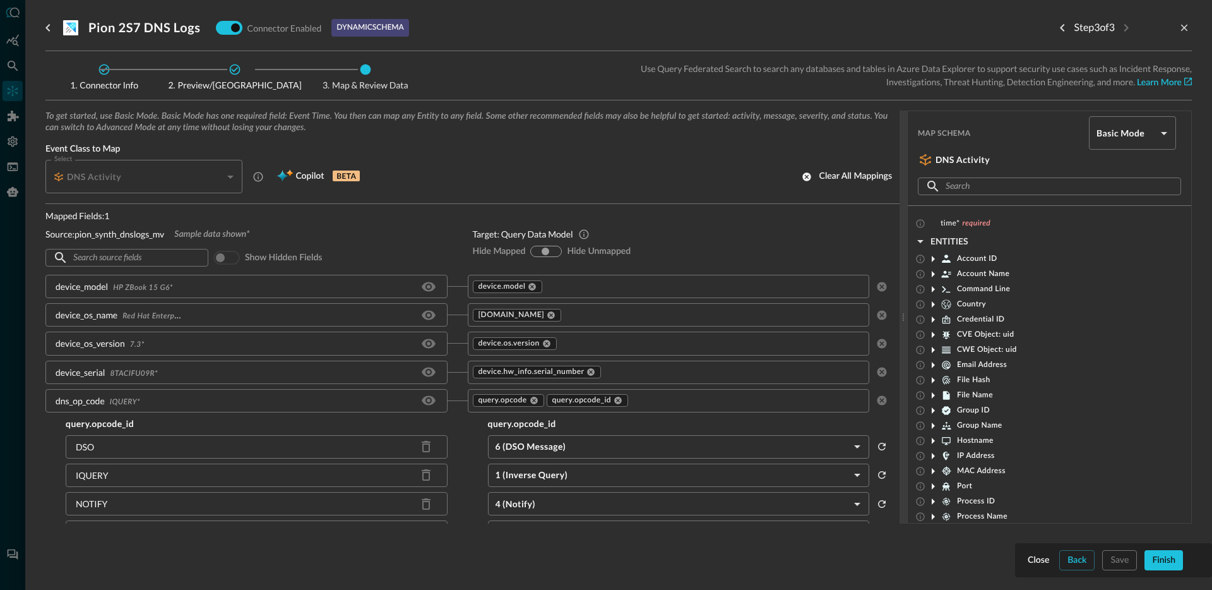
click at [556, 252] on div "hide-mapped show-all hide-unmapped" at bounding box center [546, 251] width 32 height 11
click at [552, 253] on input "hide-unmapped" at bounding box center [555, 251] width 8 height 8
radio input "true"
click at [543, 254] on div "show-all" at bounding box center [546, 251] width 9 height 10
click at [542, 251] on input "show-all" at bounding box center [546, 251] width 8 height 8
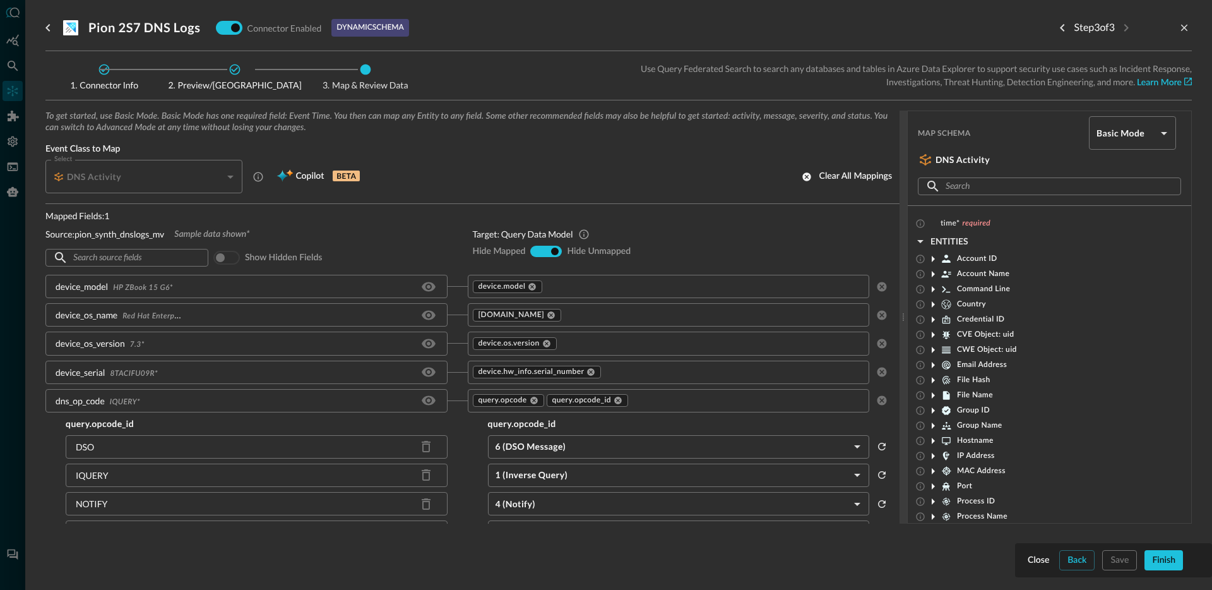
radio input "true"
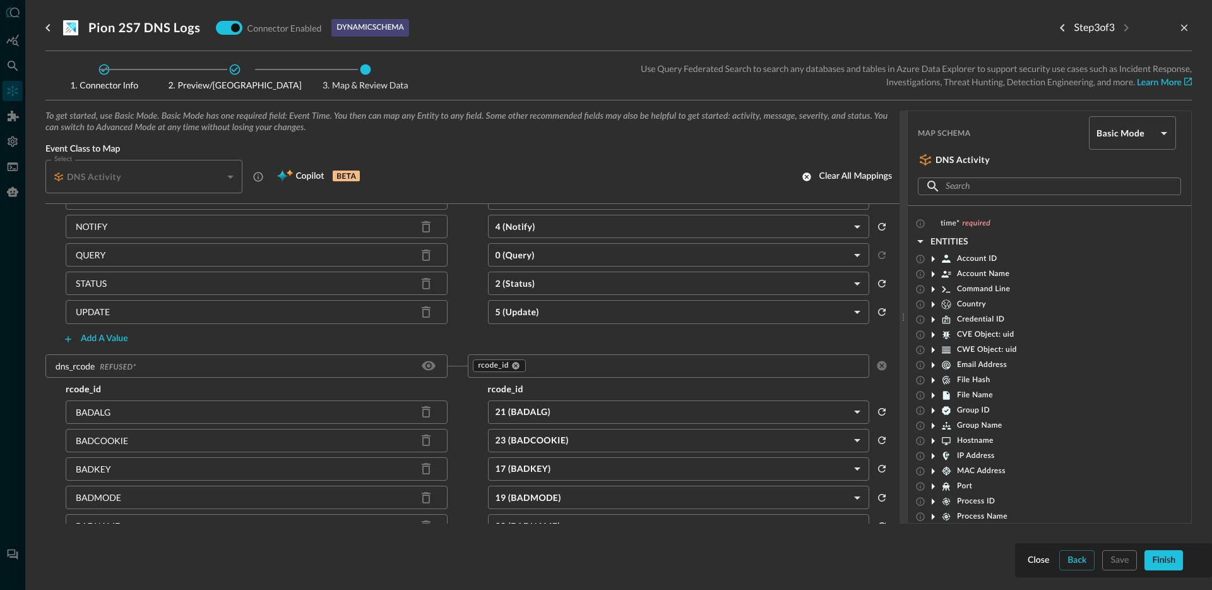
scroll to position [403, 0]
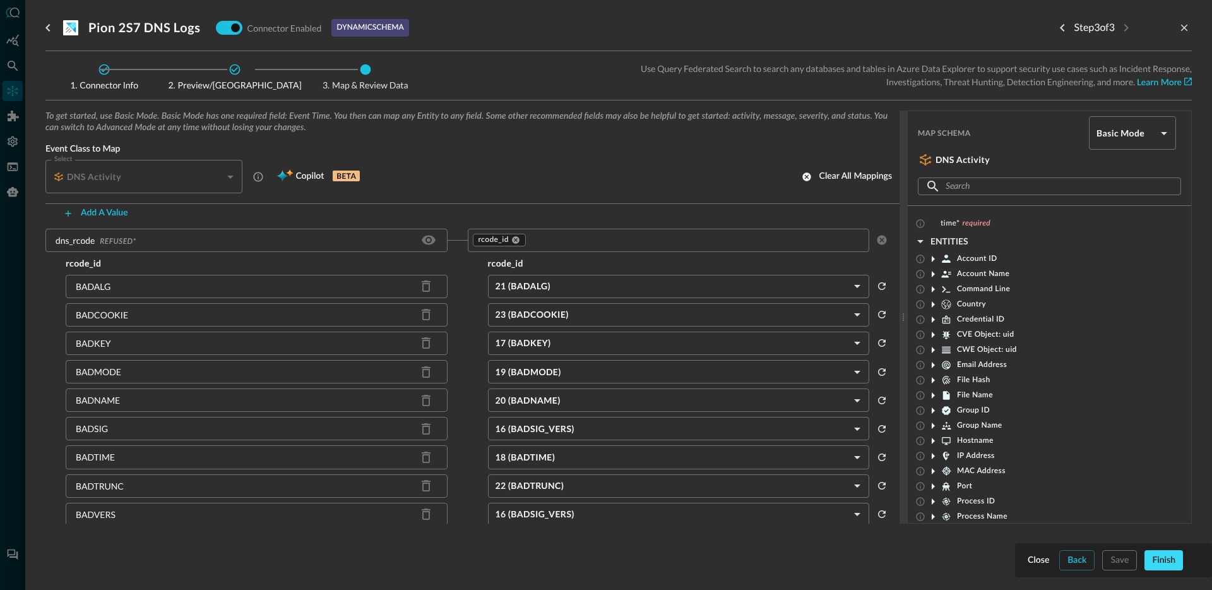
click at [1157, 552] on div "Finish" at bounding box center [1163, 560] width 23 height 16
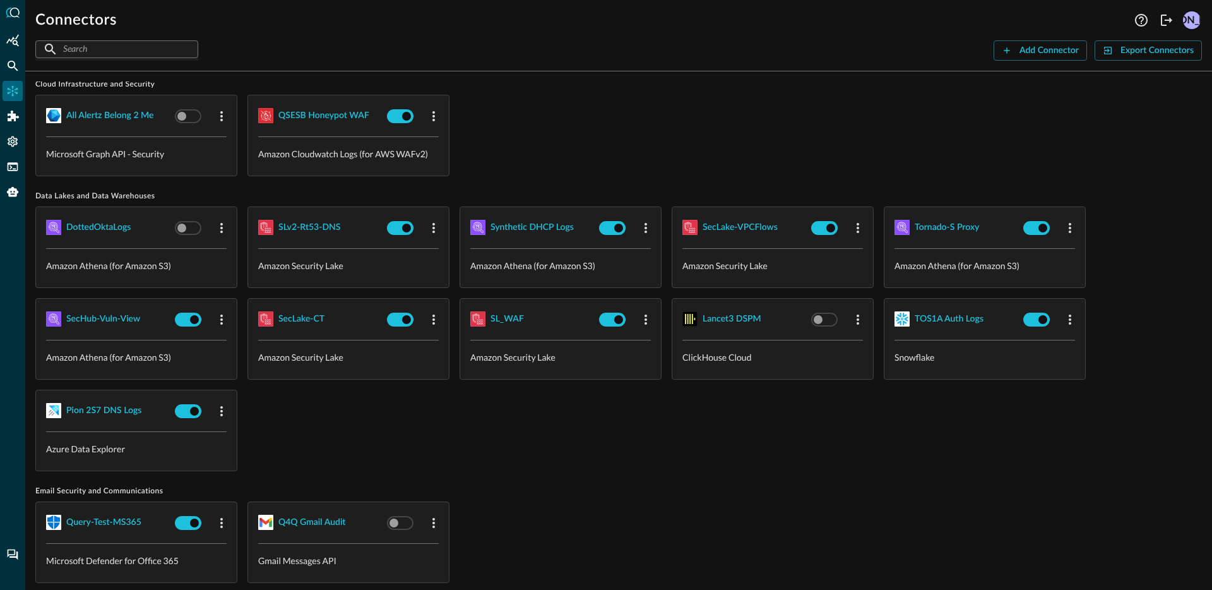
click at [24, 70] on div at bounding box center [12, 295] width 25 height 590
click at [15, 66] on icon "Federated Search" at bounding box center [12, 65] width 13 height 13
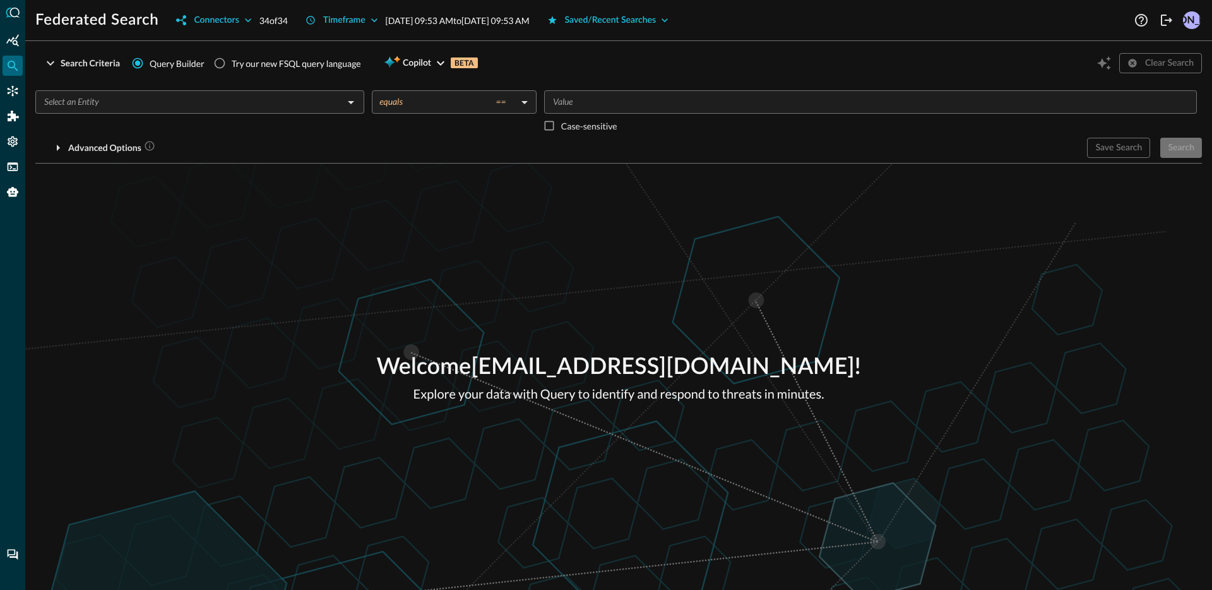
click at [223, 98] on input "text" at bounding box center [189, 102] width 300 height 16
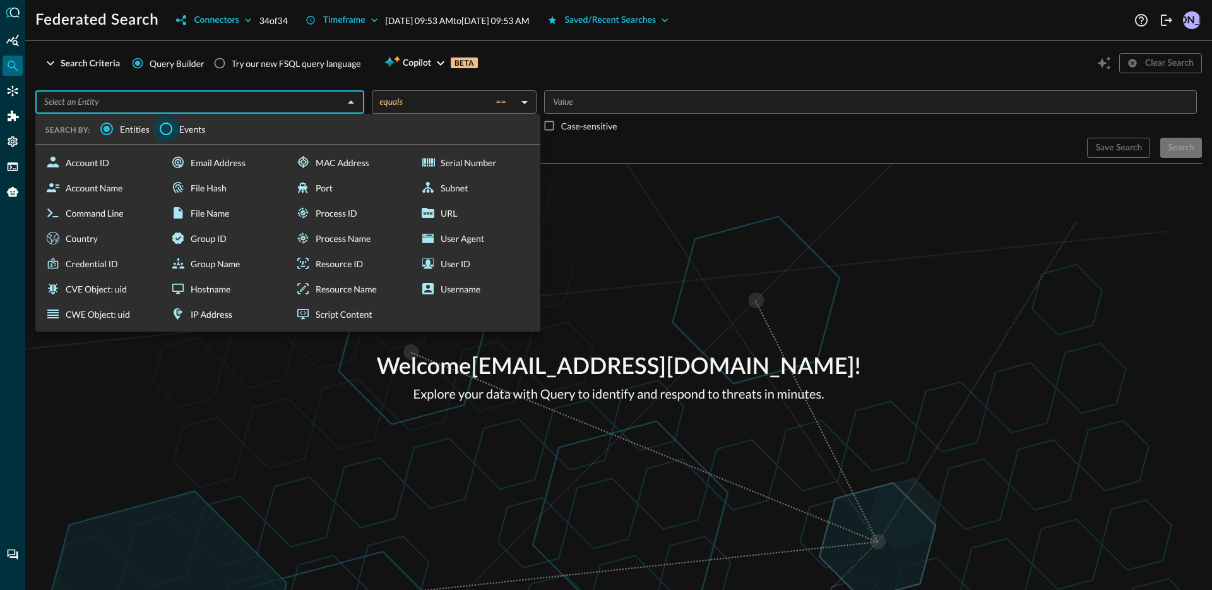
click at [172, 129] on input "Events" at bounding box center [166, 129] width 27 height 27
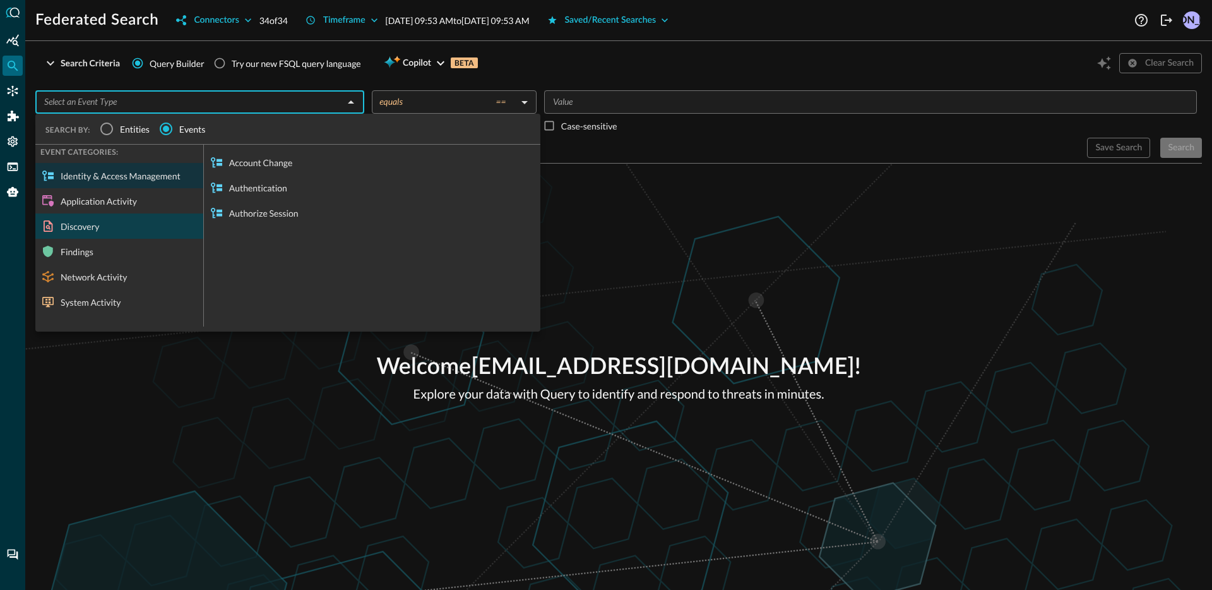
click at [128, 223] on div "Discovery" at bounding box center [119, 225] width 168 height 25
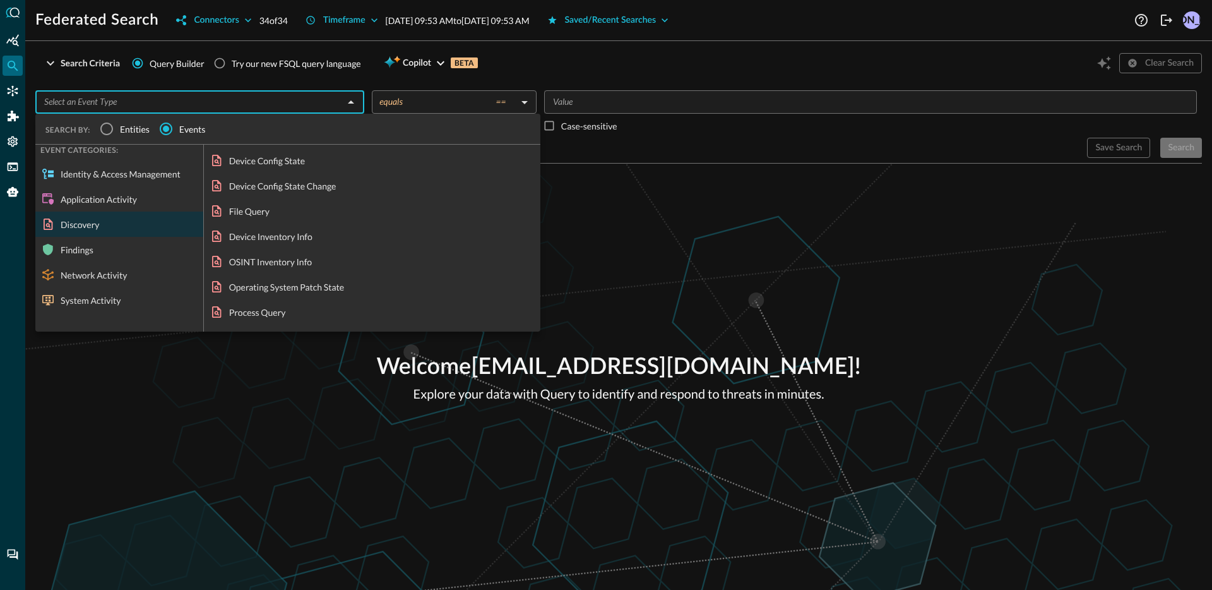
scroll to position [3, 0]
click at [111, 200] on div "Application Activity" at bounding box center [119, 198] width 168 height 25
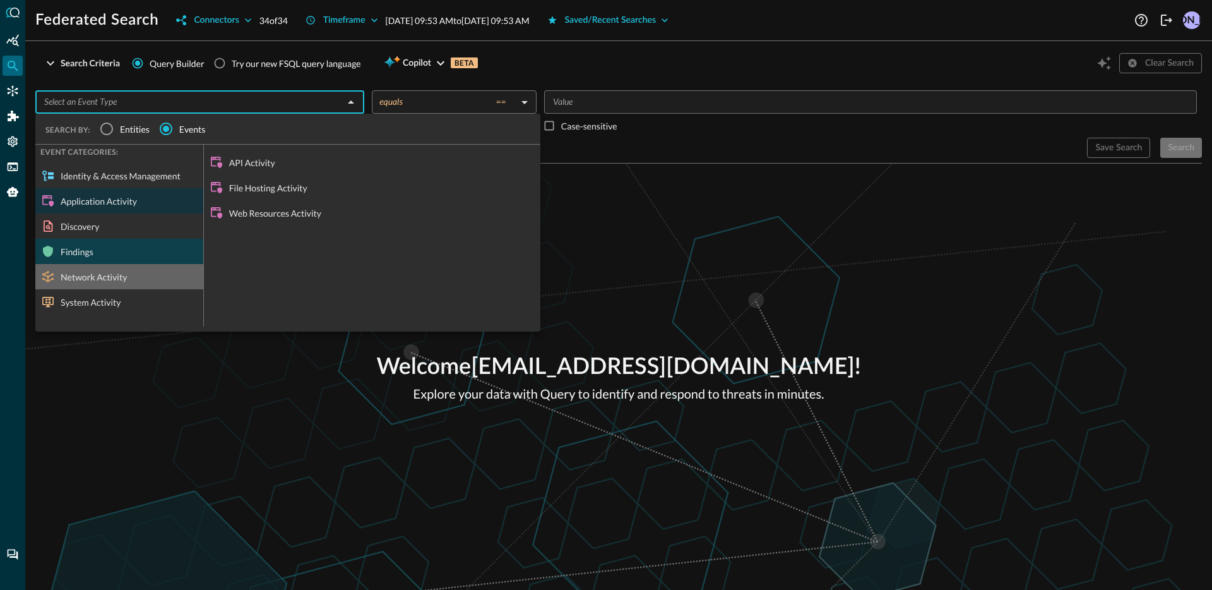
drag, startPoint x: 102, startPoint y: 266, endPoint x: 128, endPoint y: 258, distance: 27.6
click at [102, 266] on div "Network Activity" at bounding box center [119, 276] width 168 height 25
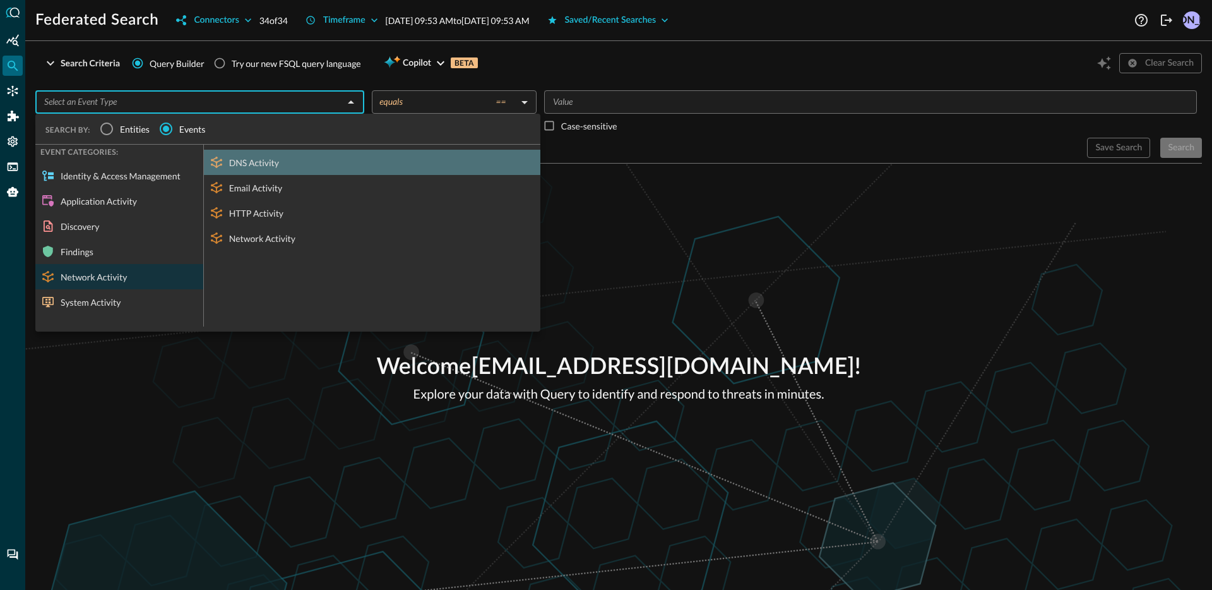
click at [247, 167] on div "DNS Activity" at bounding box center [372, 162] width 336 height 25
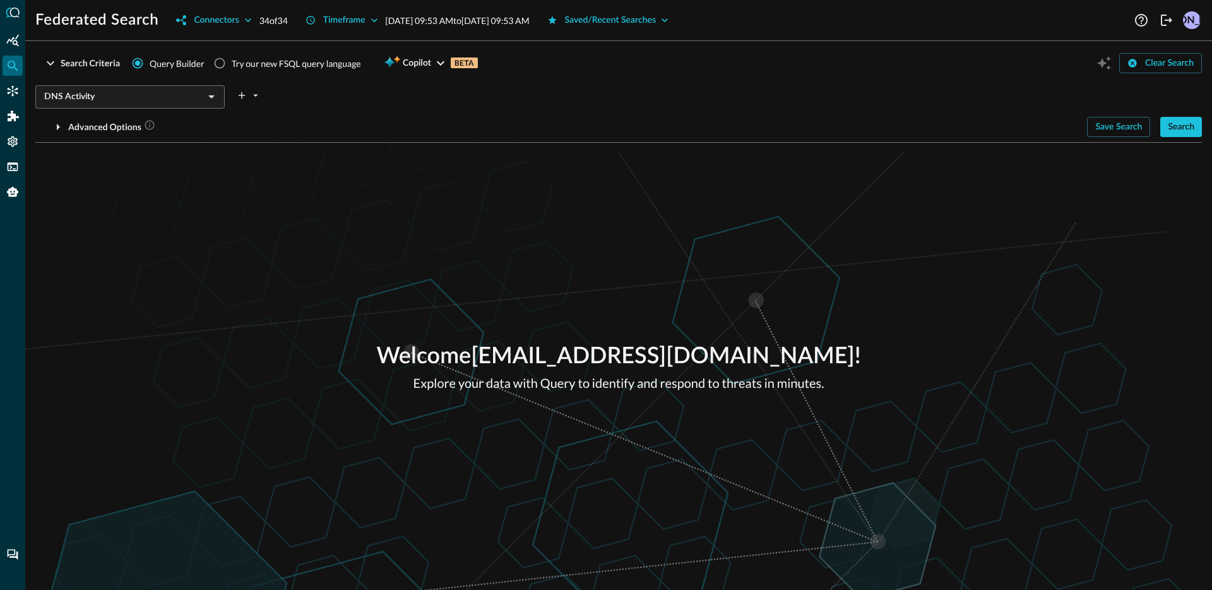
click at [386, 204] on div "Welcome [EMAIL_ADDRESS][DOMAIN_NAME] ! Explore your data with Query to identify…" at bounding box center [618, 366] width 1187 height 447
click at [223, 19] on div "Connectors" at bounding box center [216, 21] width 45 height 16
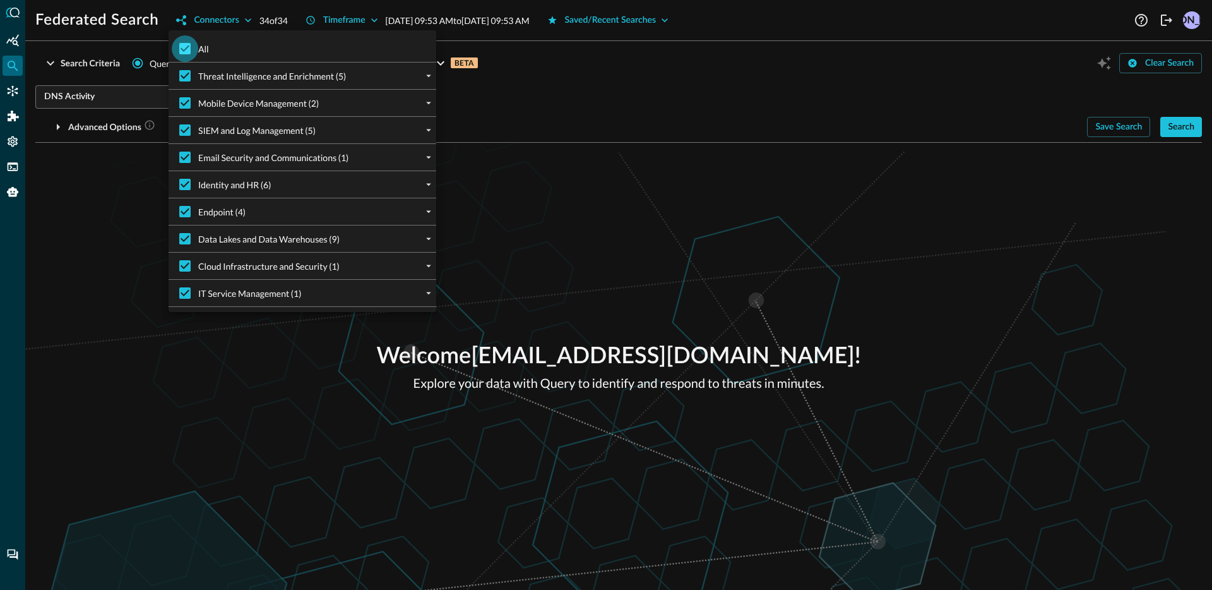
click at [182, 51] on input "All" at bounding box center [185, 48] width 27 height 27
checkbox input "false"
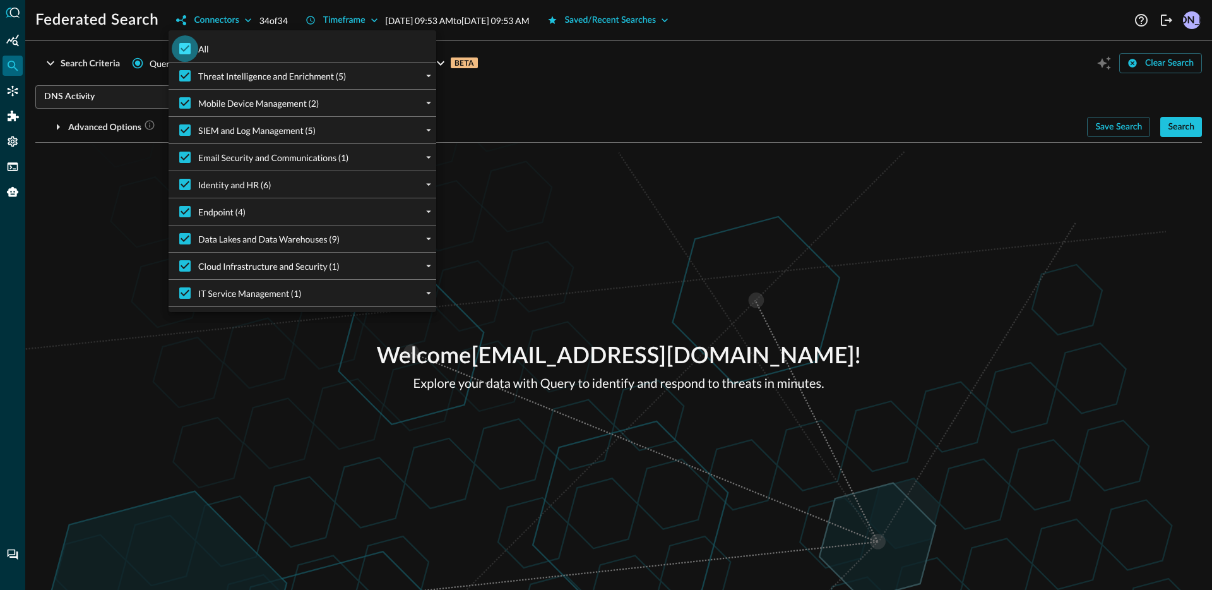
checkbox input "false"
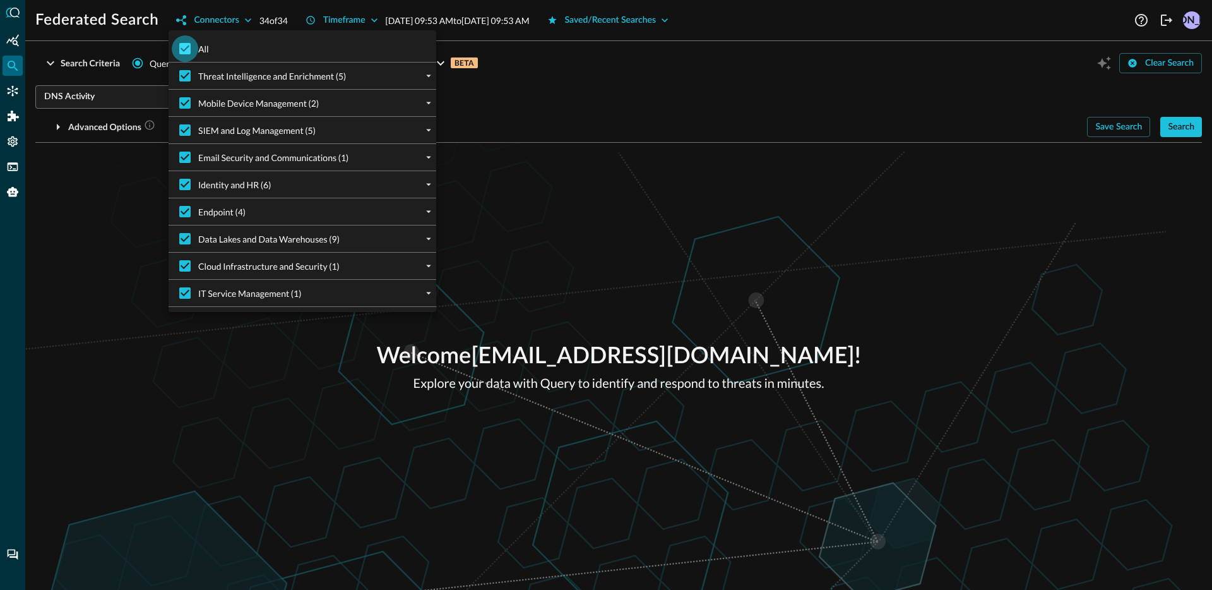
checkbox input "false"
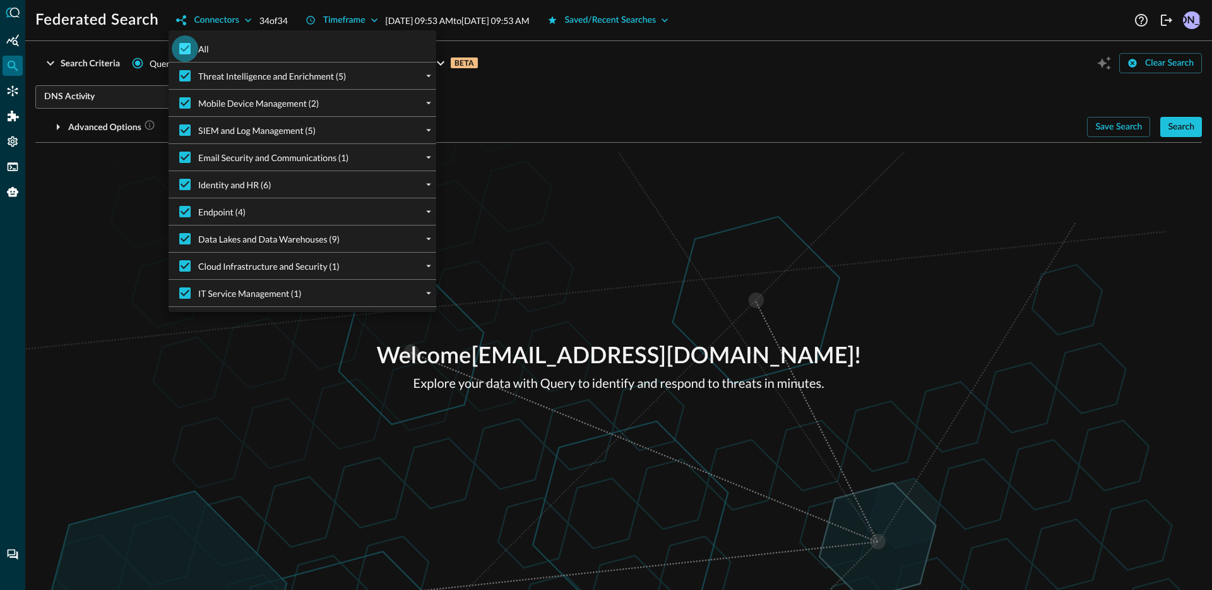
checkbox input "false"
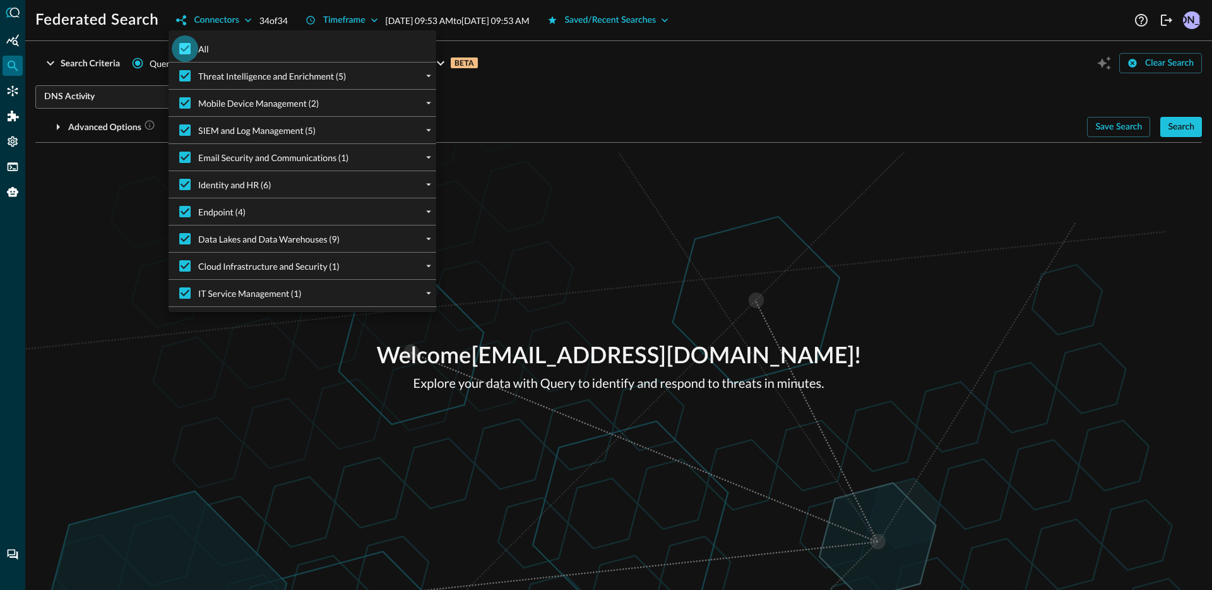
checkbox input "false"
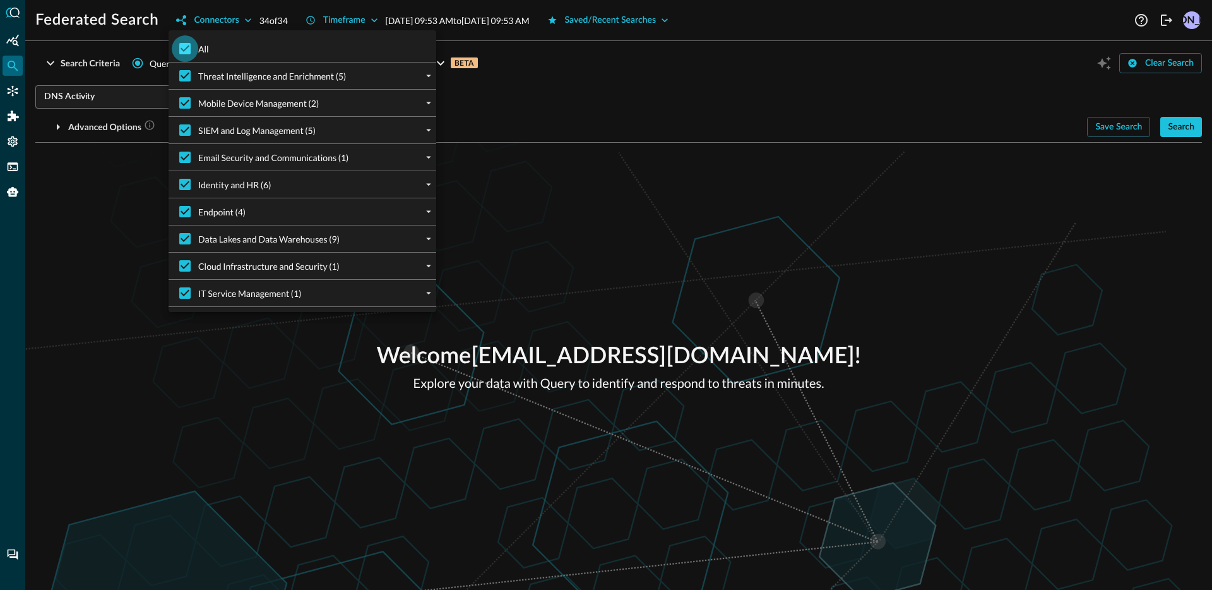
checkbox input "false"
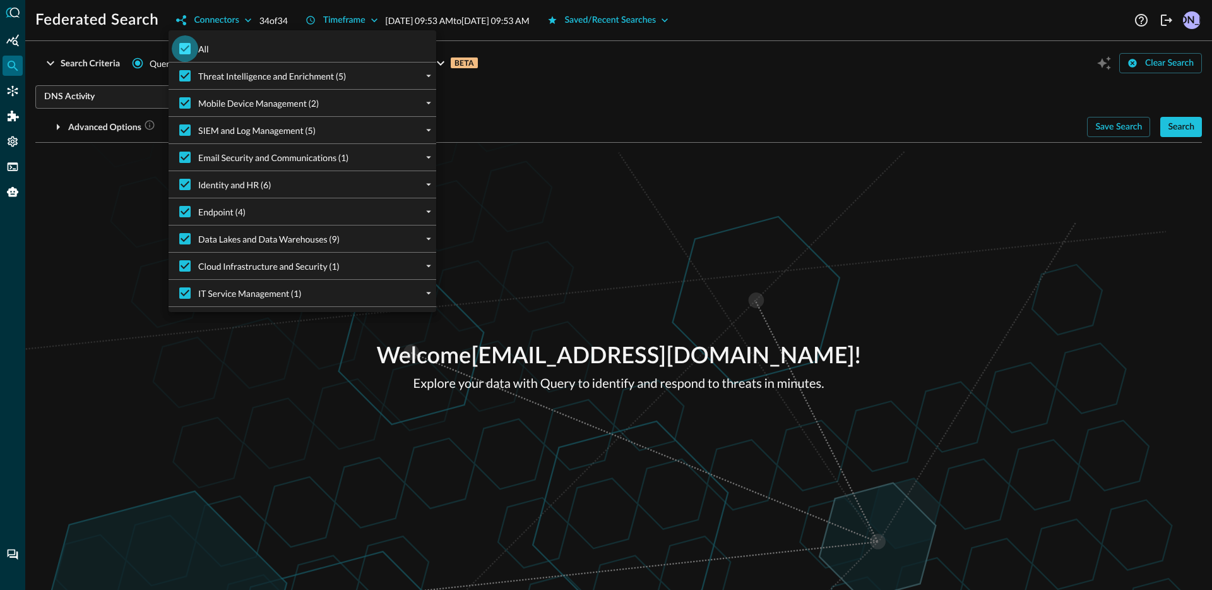
checkbox input "false"
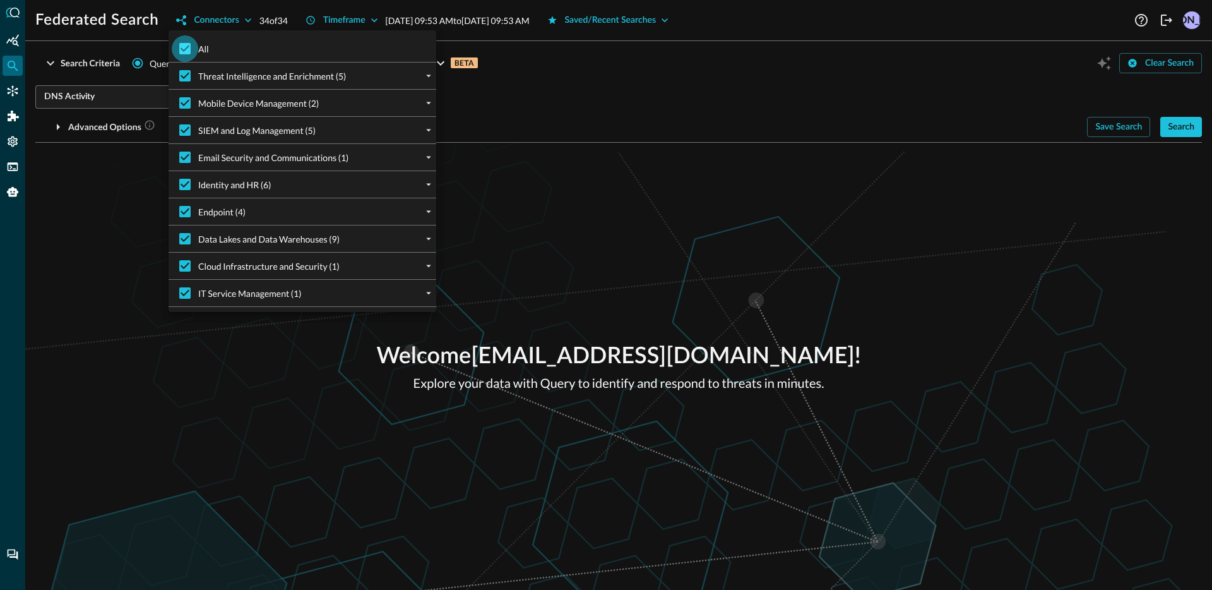
checkbox input "false"
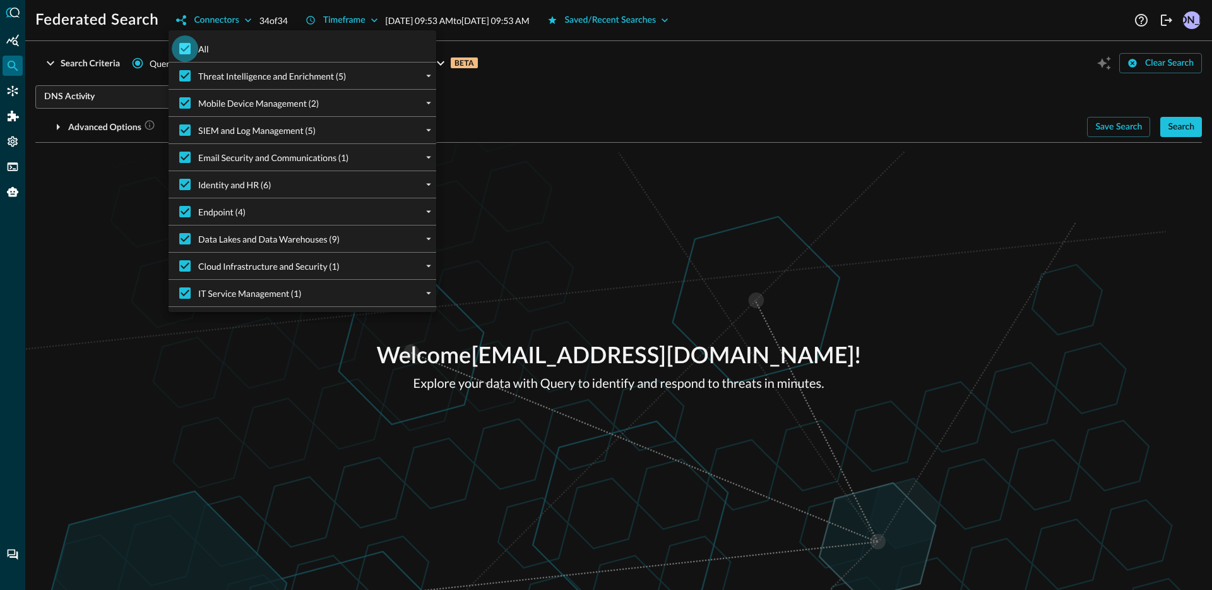
checkbox input "false"
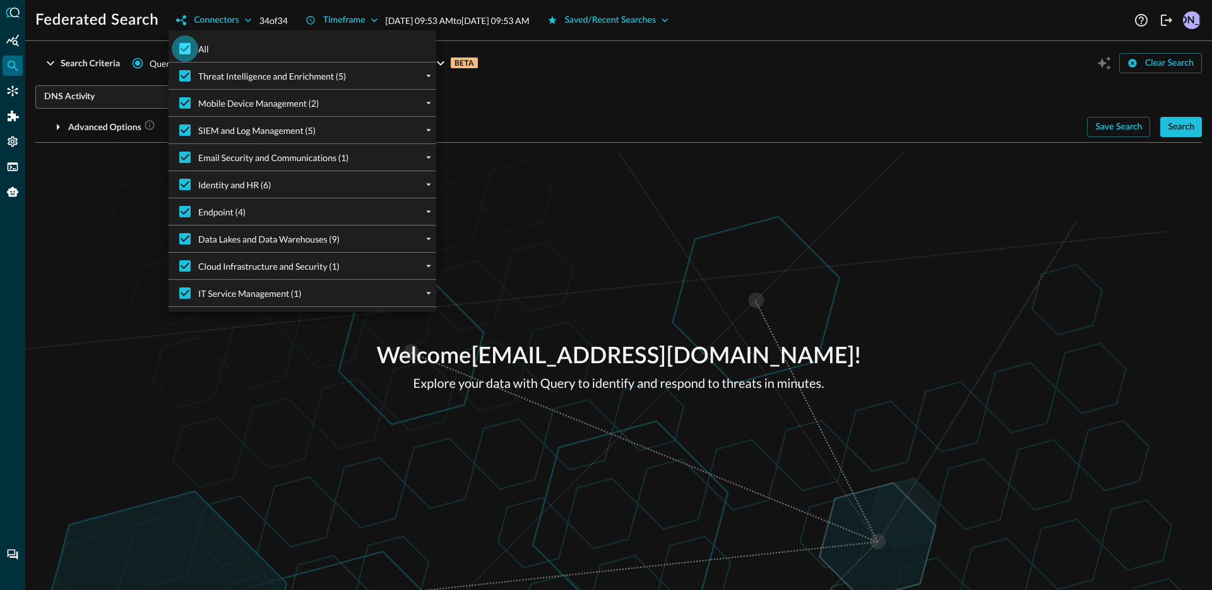
checkbox input "false"
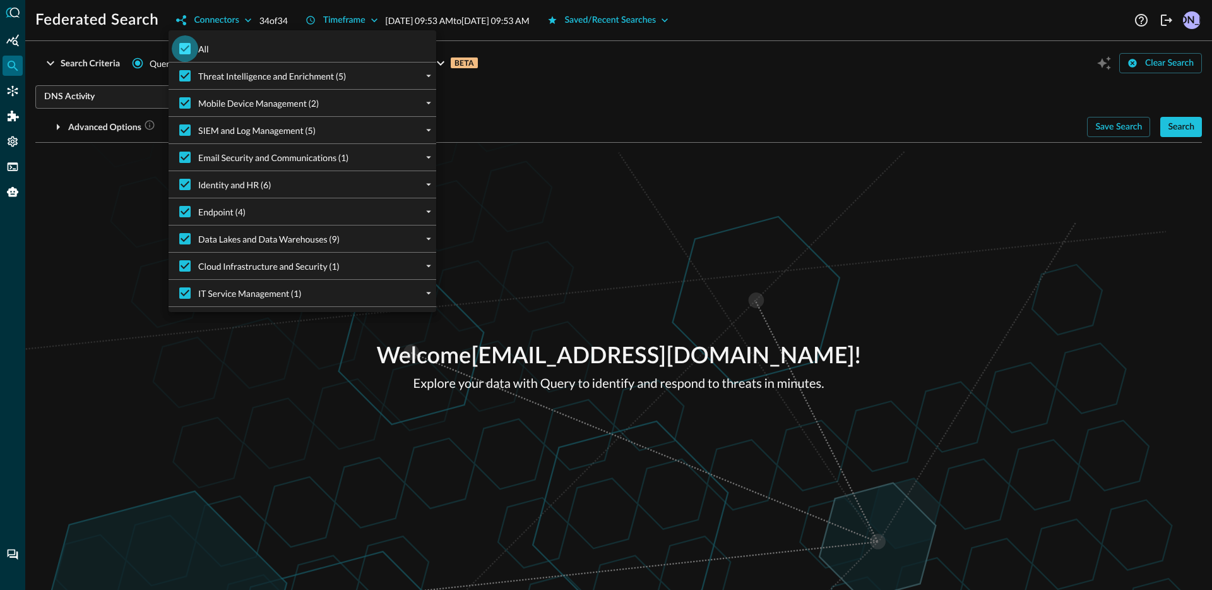
checkbox input "false"
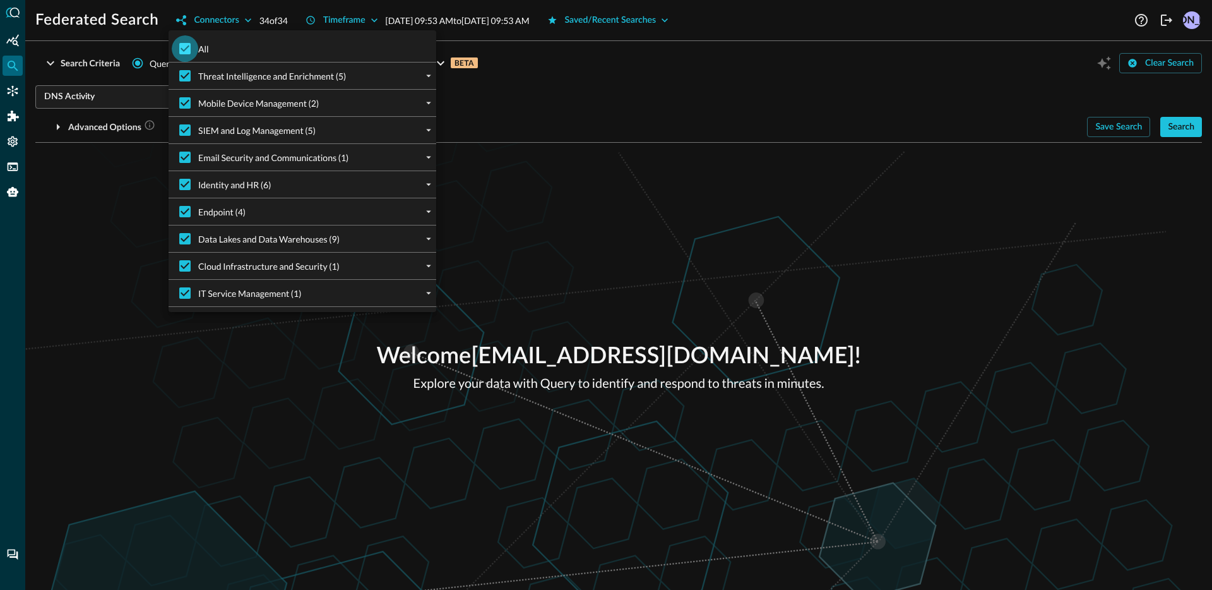
checkbox input "false"
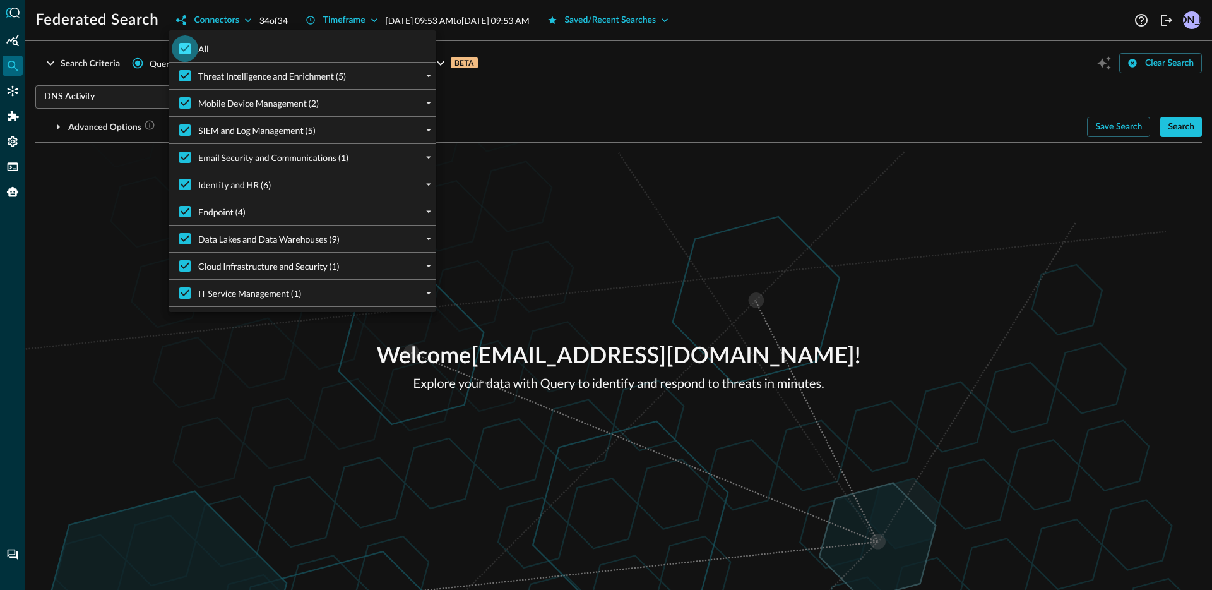
checkbox input "false"
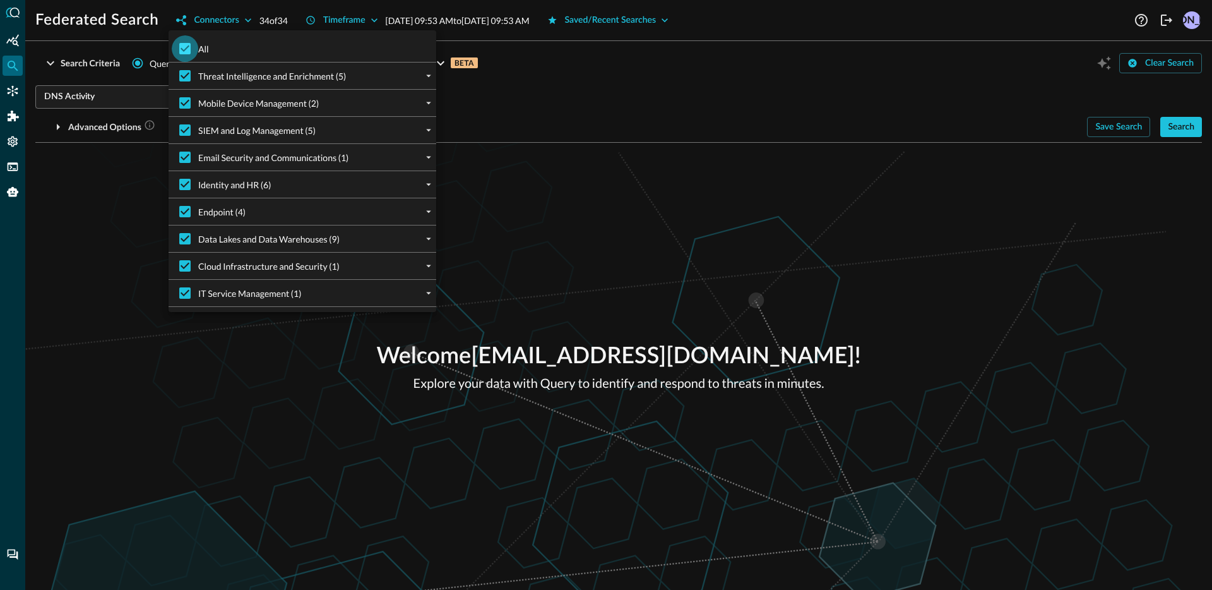
checkbox input "false"
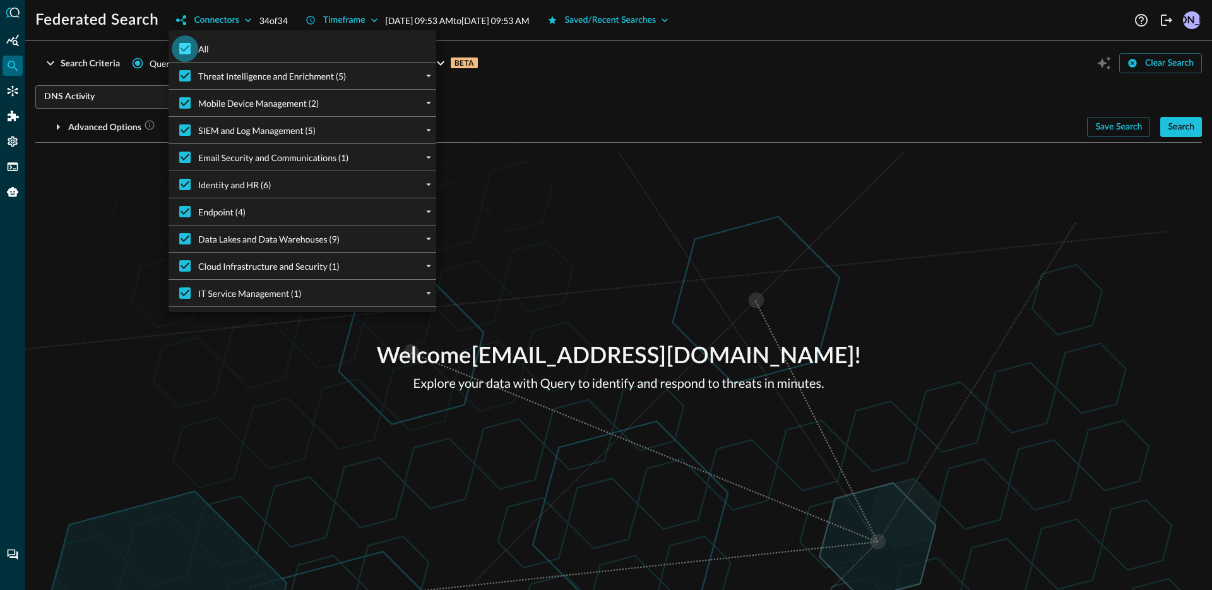
checkbox input "false"
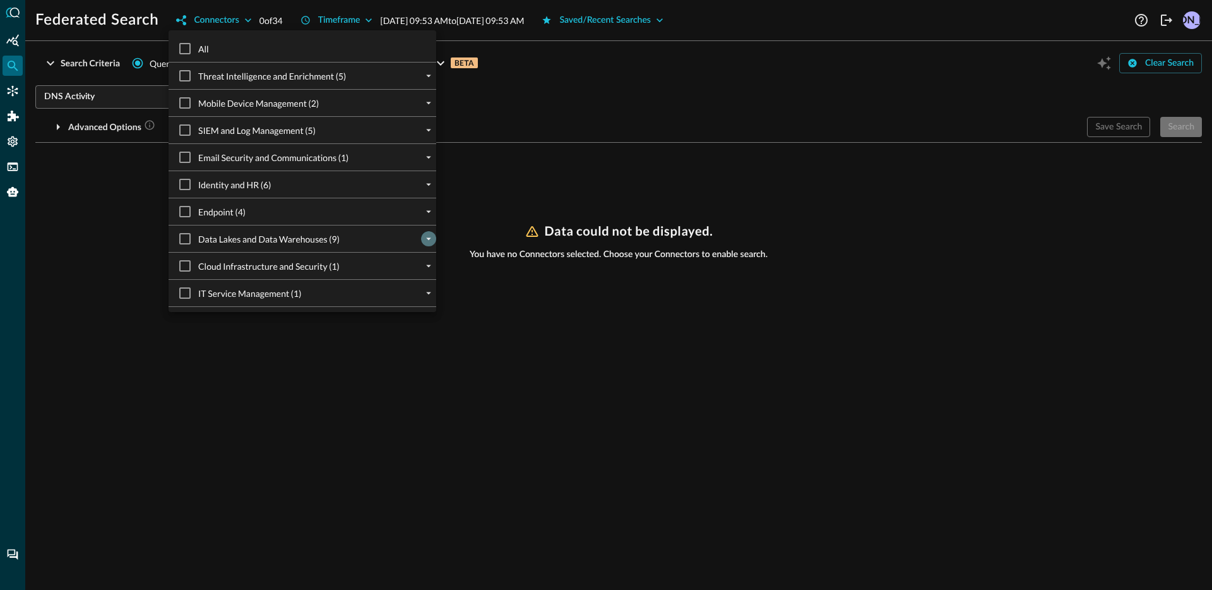
click at [423, 242] on icon "expand" at bounding box center [428, 238] width 11 height 11
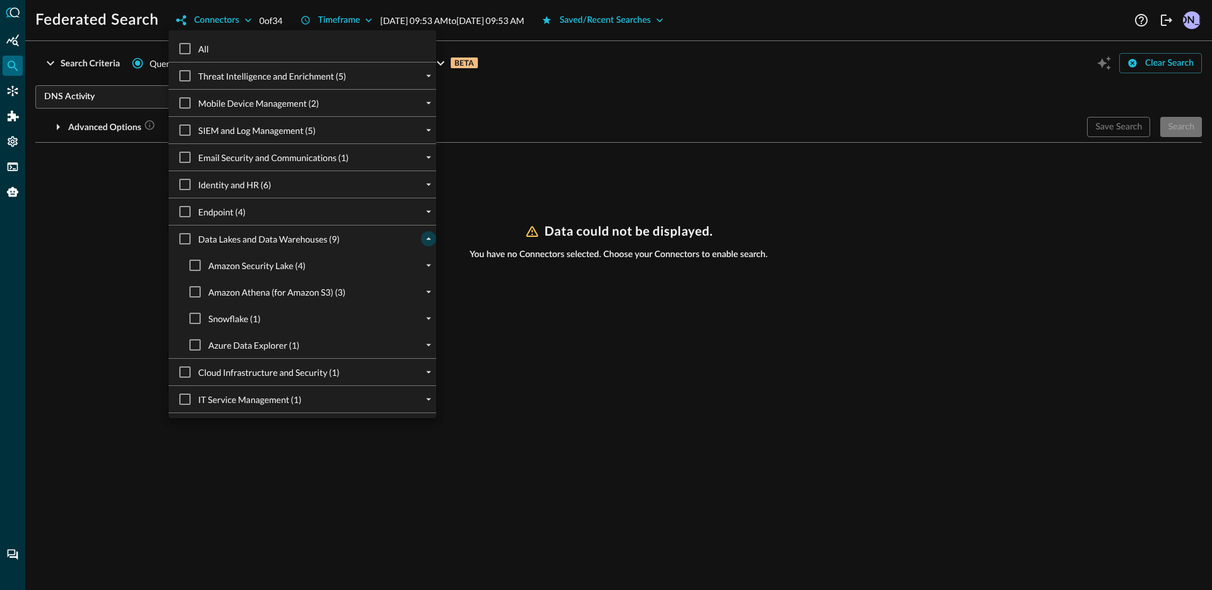
drag, startPoint x: 201, startPoint y: 340, endPoint x: 327, endPoint y: 359, distance: 127.6
click at [201, 340] on input "Azure Data Explorer (1)" at bounding box center [195, 344] width 27 height 27
checkbox input "true"
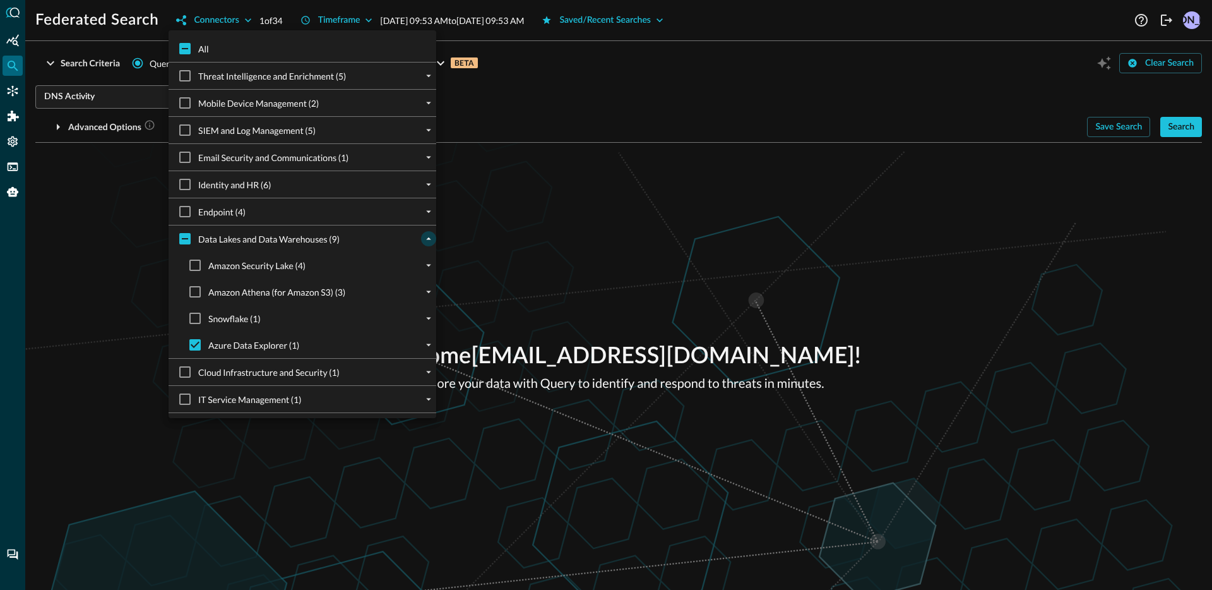
drag, startPoint x: 730, startPoint y: 414, endPoint x: 751, endPoint y: 407, distance: 22.6
click at [730, 414] on div at bounding box center [606, 295] width 1212 height 590
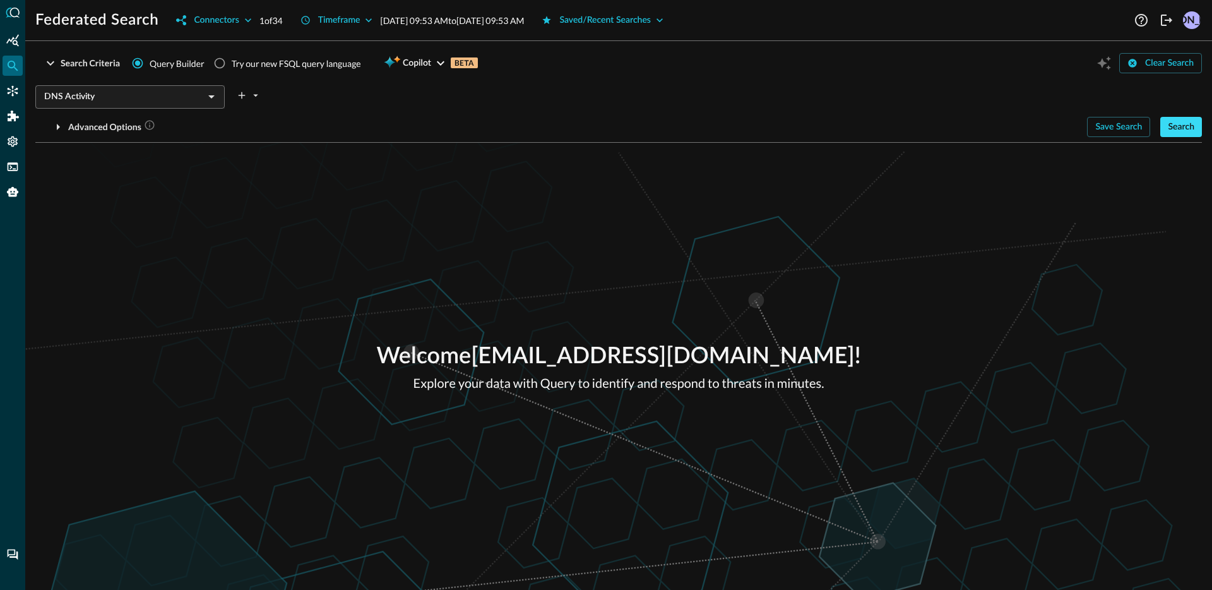
click at [1186, 130] on div "Search" at bounding box center [1181, 127] width 27 height 16
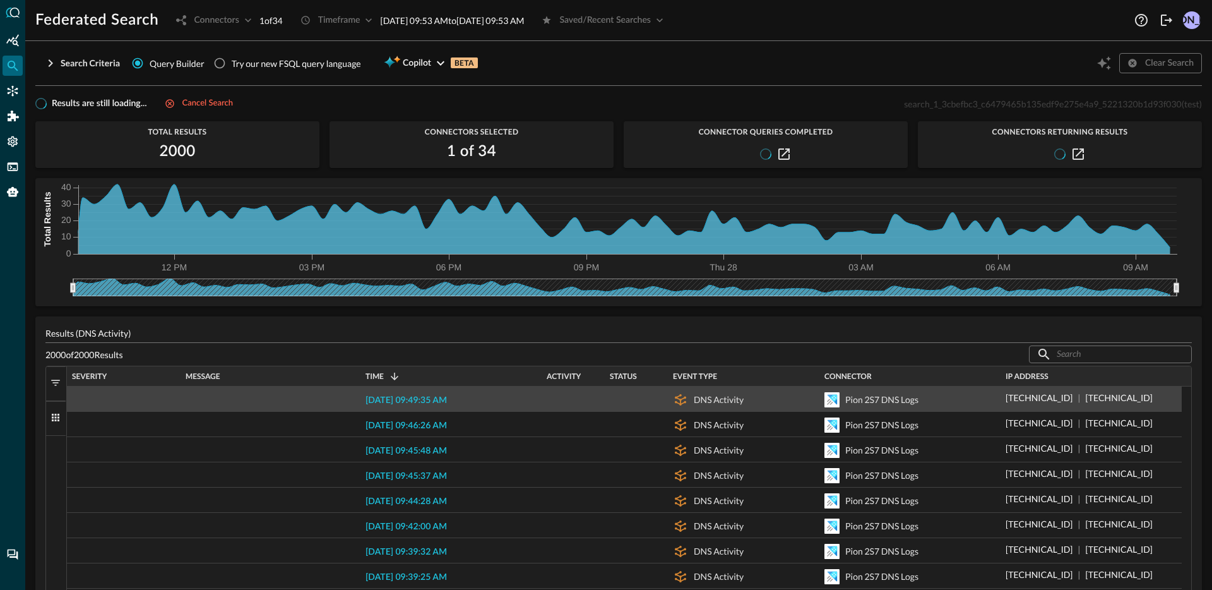
click at [427, 398] on span "2025-08-28 09:49:35 AM" at bounding box center [405, 400] width 81 height 9
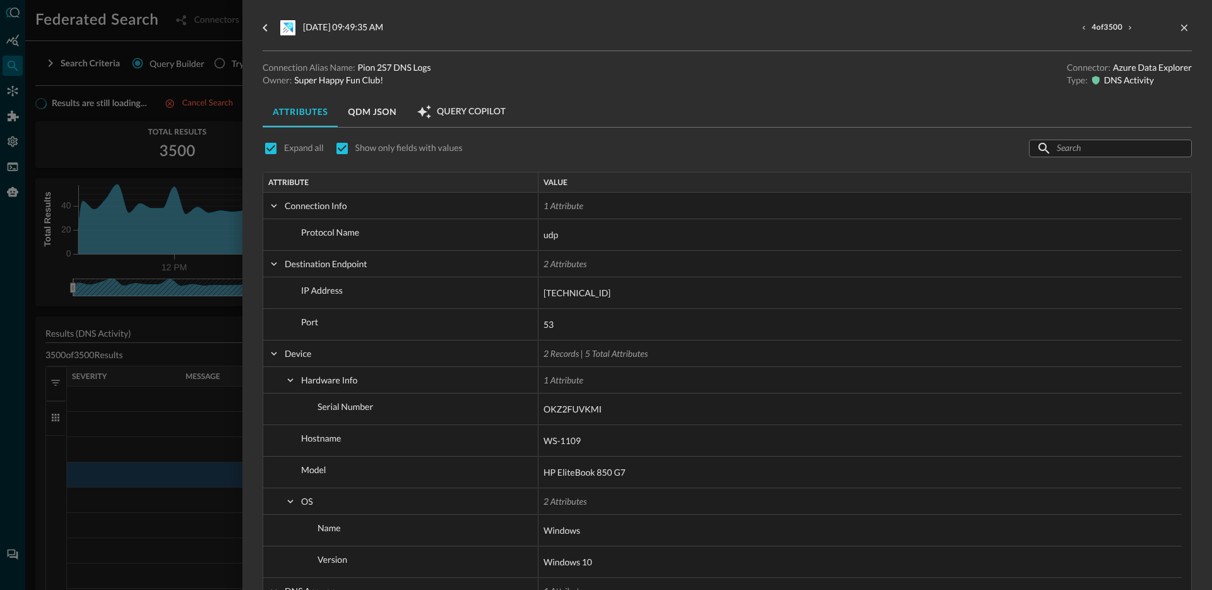
click at [361, 114] on button "QDM JSON" at bounding box center [372, 112] width 69 height 30
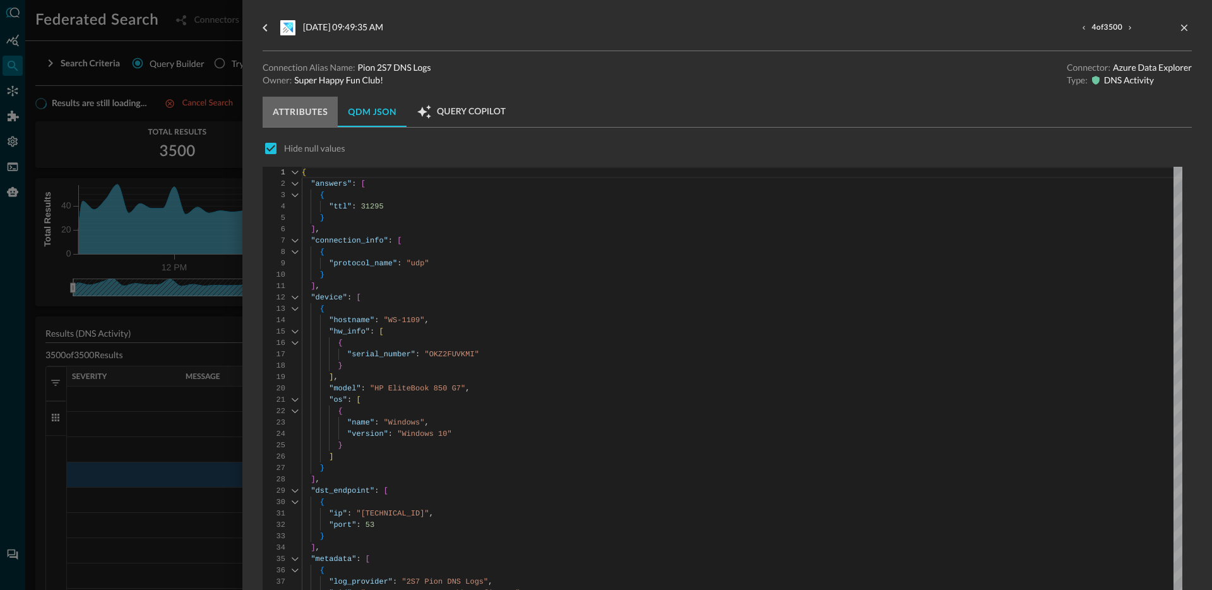
click at [312, 117] on button "Attributes" at bounding box center [300, 112] width 75 height 30
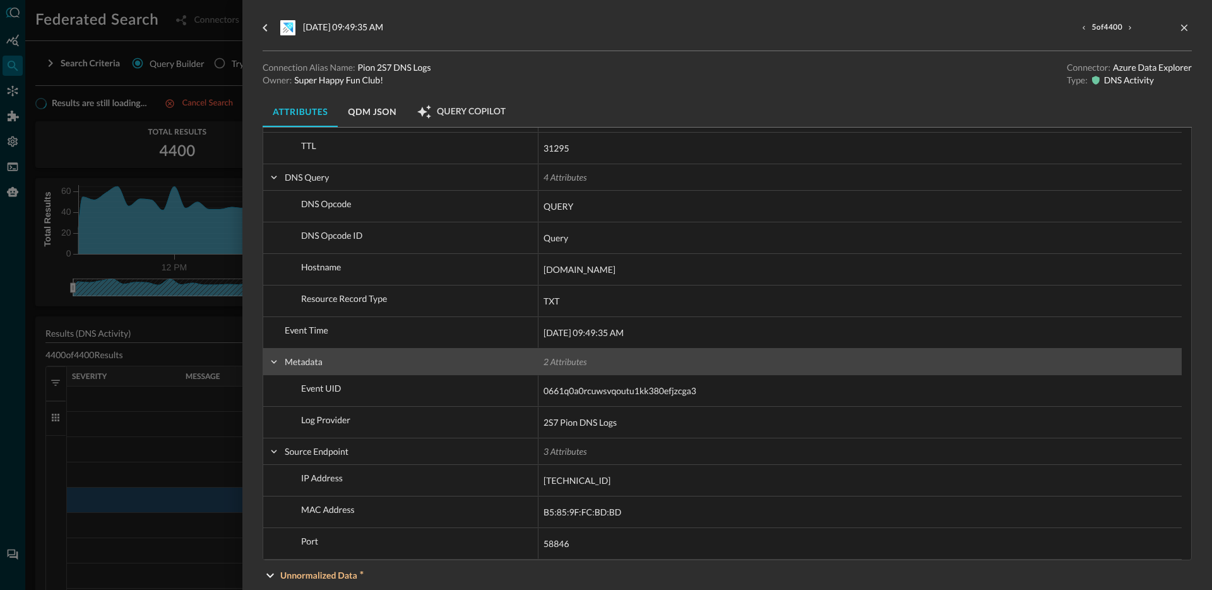
scroll to position [474, 0]
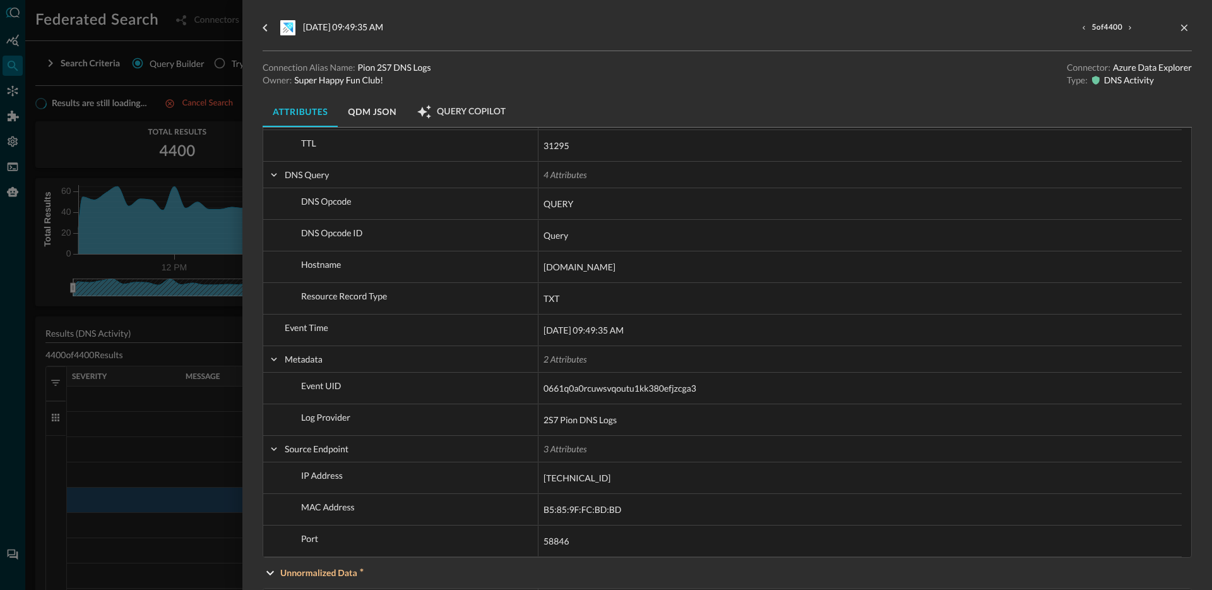
click at [139, 350] on div at bounding box center [606, 295] width 1212 height 590
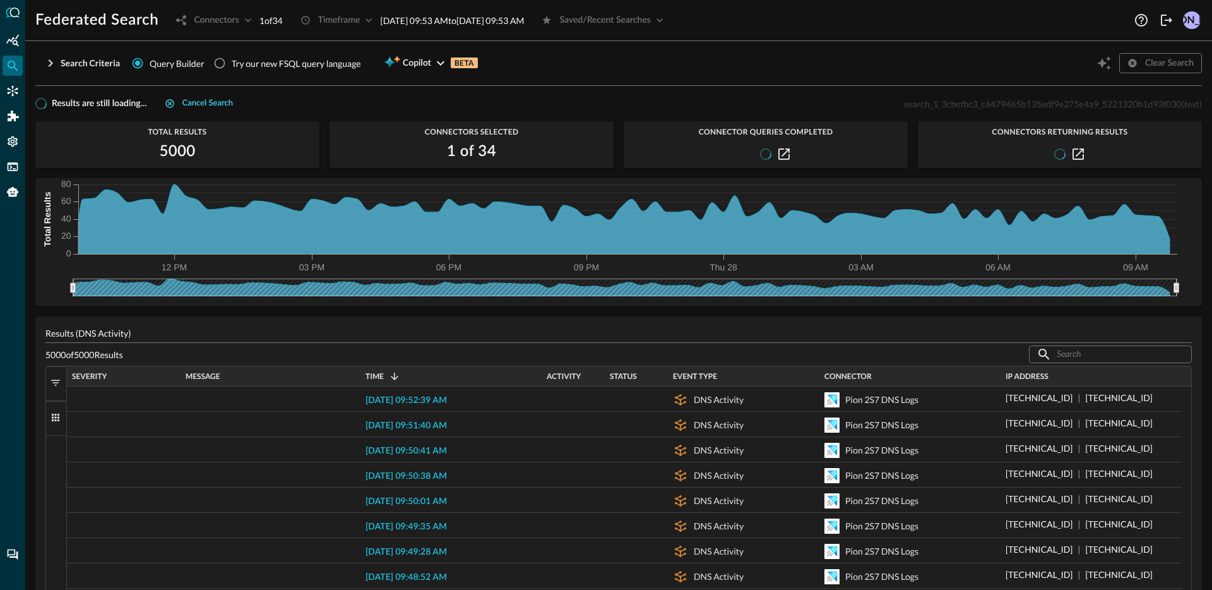
click at [174, 97] on button "Cancel search" at bounding box center [198, 103] width 83 height 15
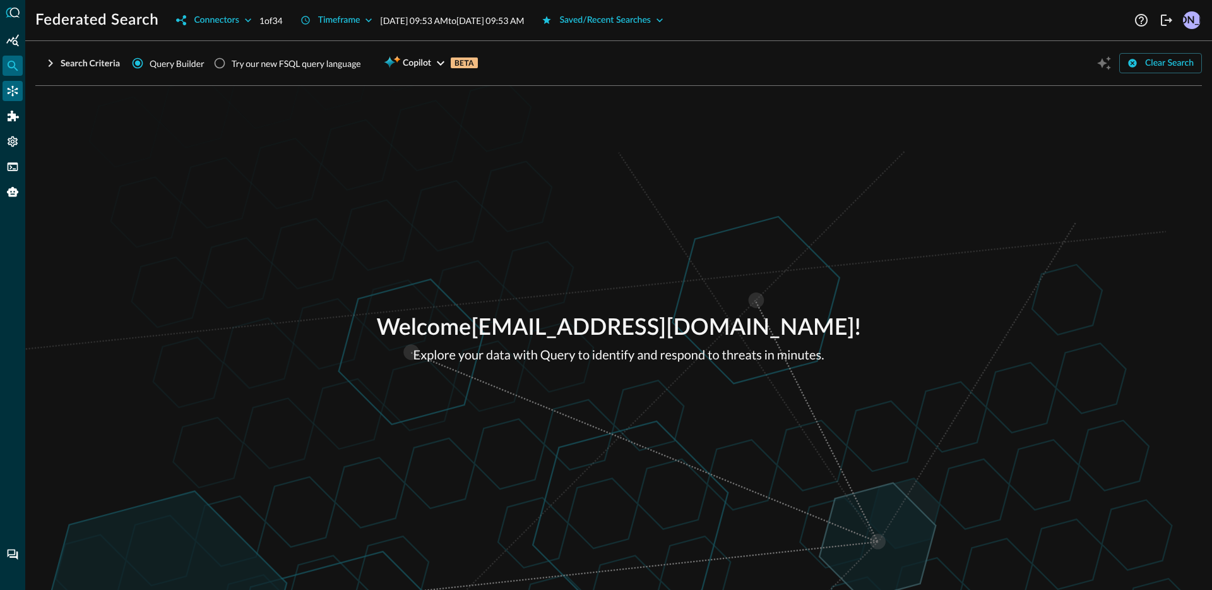
click at [16, 92] on icon "Connectors" at bounding box center [12, 91] width 13 height 13
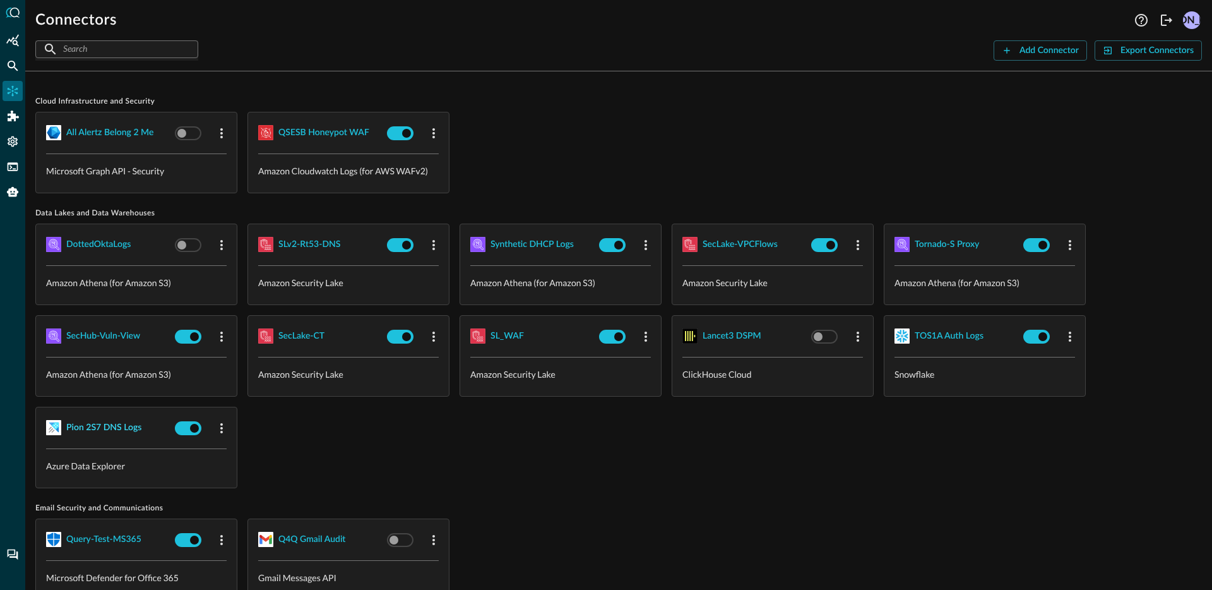
click at [93, 425] on div "Pion 2S7 DNS Logs" at bounding box center [103, 428] width 75 height 16
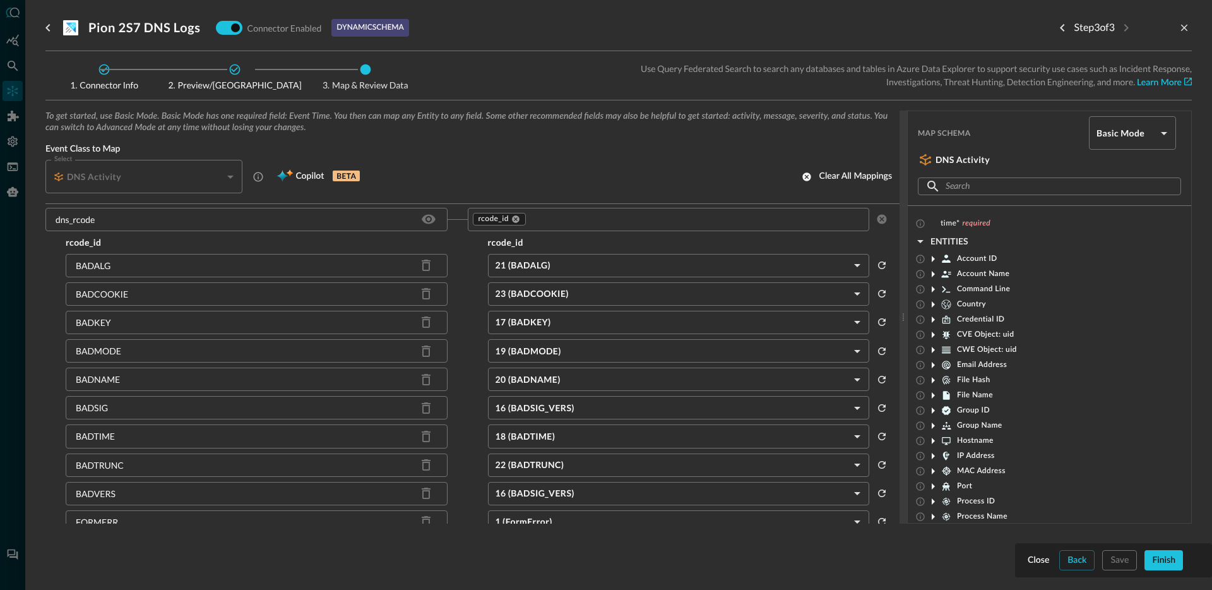
scroll to position [430, 0]
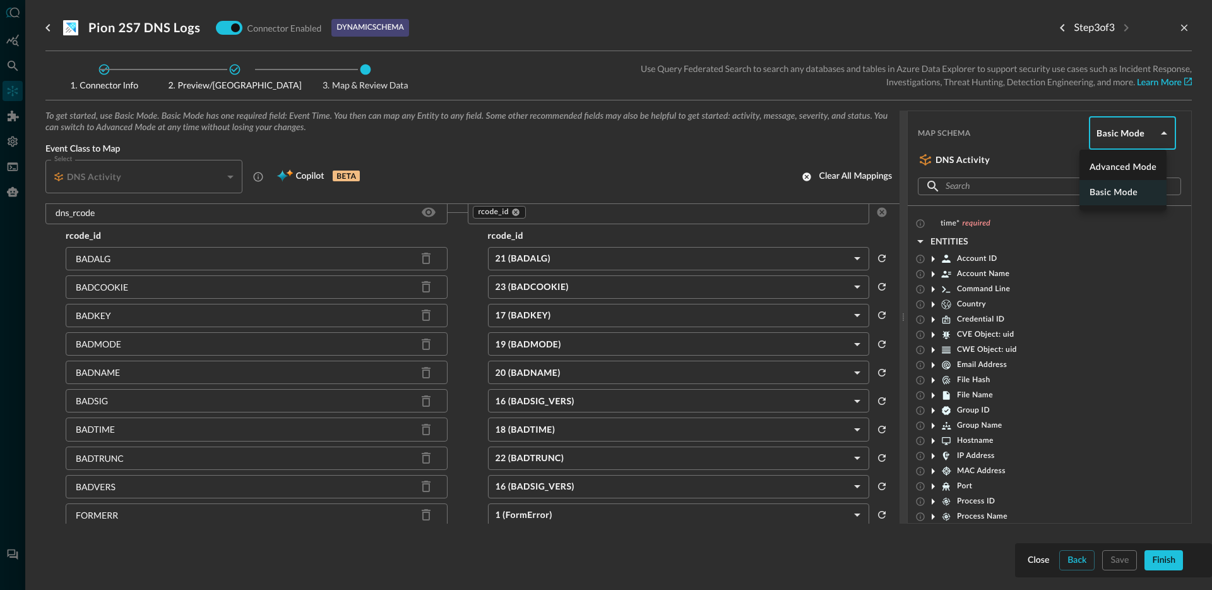
click at [1120, 135] on body "Connectors Help Logout JO ​ ​ Add Connector Export Connectors Cloud Infrastruct…" at bounding box center [606, 295] width 1212 height 590
click at [1113, 168] on li "Advanced Mode" at bounding box center [1122, 167] width 87 height 25
type input "advanced"
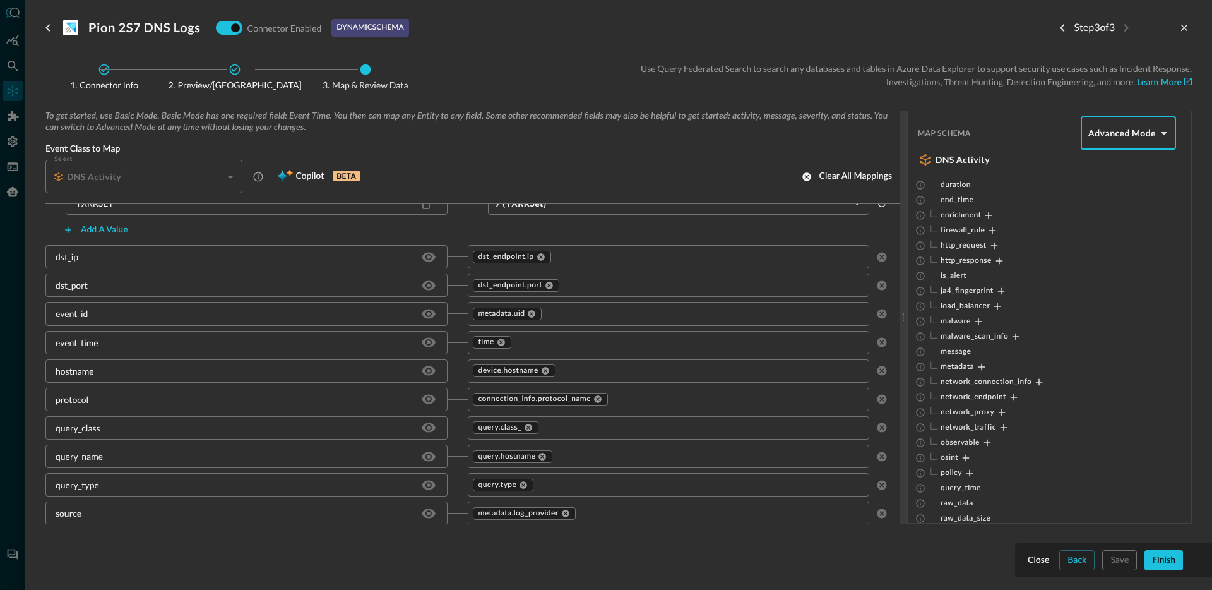
scroll to position [1142, 0]
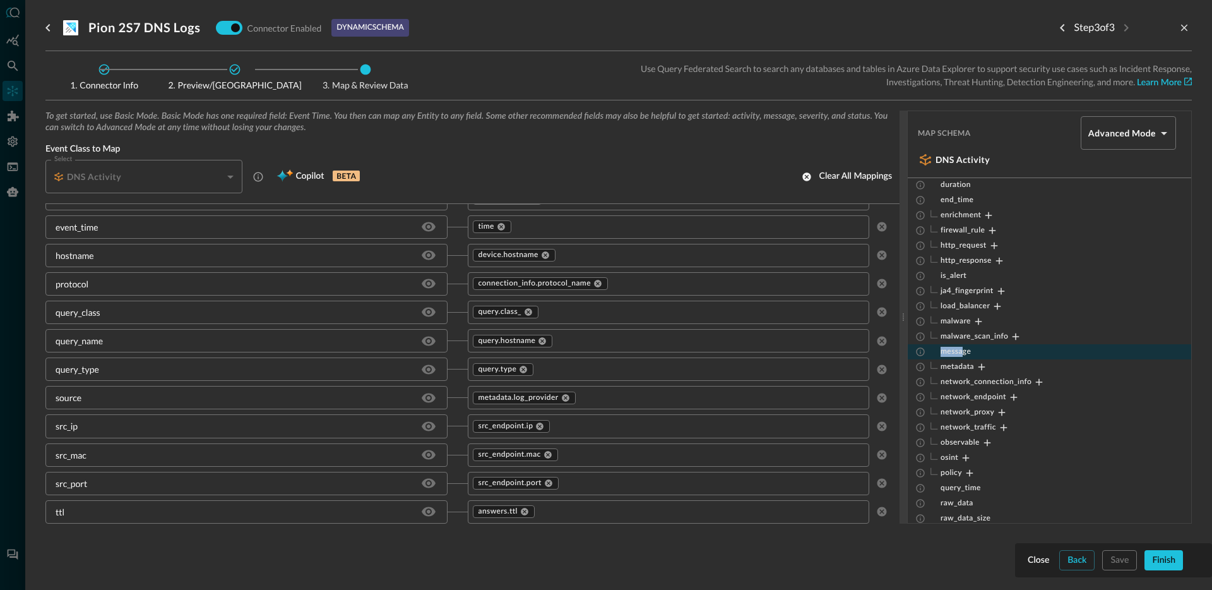
drag, startPoint x: 961, startPoint y: 353, endPoint x: 1013, endPoint y: 346, distance: 52.2
click at [1013, 346] on div "message" at bounding box center [1049, 351] width 283 height 15
click at [963, 356] on div "message" at bounding box center [1049, 351] width 283 height 15
click at [945, 350] on span "message" at bounding box center [955, 352] width 30 height 10
click at [644, 251] on input "text" at bounding box center [710, 255] width 307 height 16
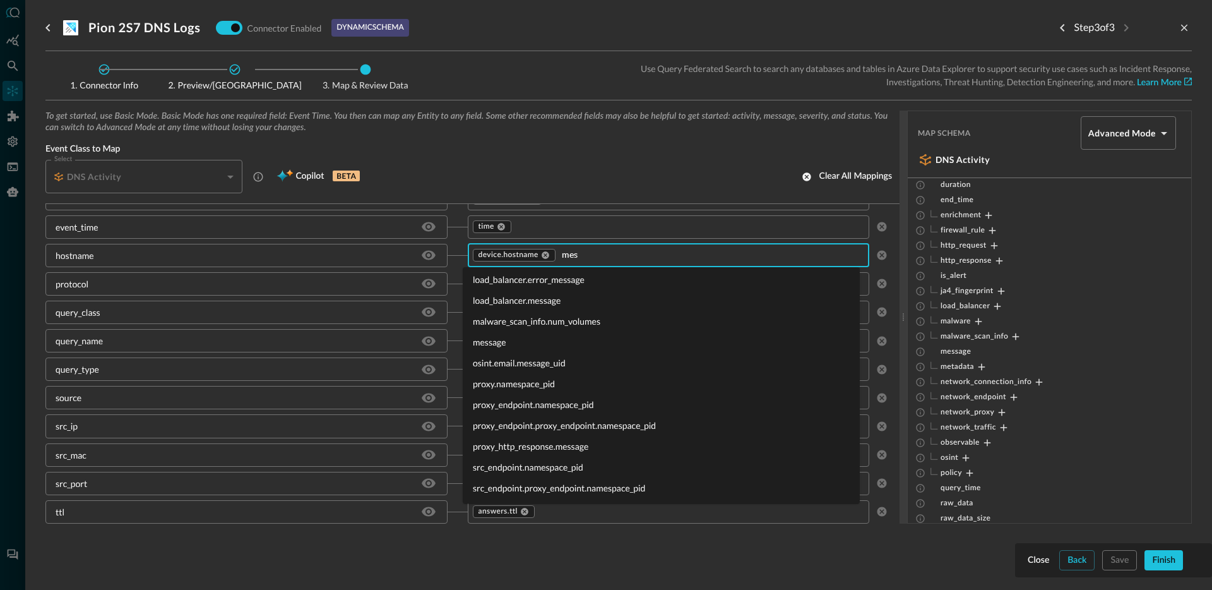
scroll to position [0, 0]
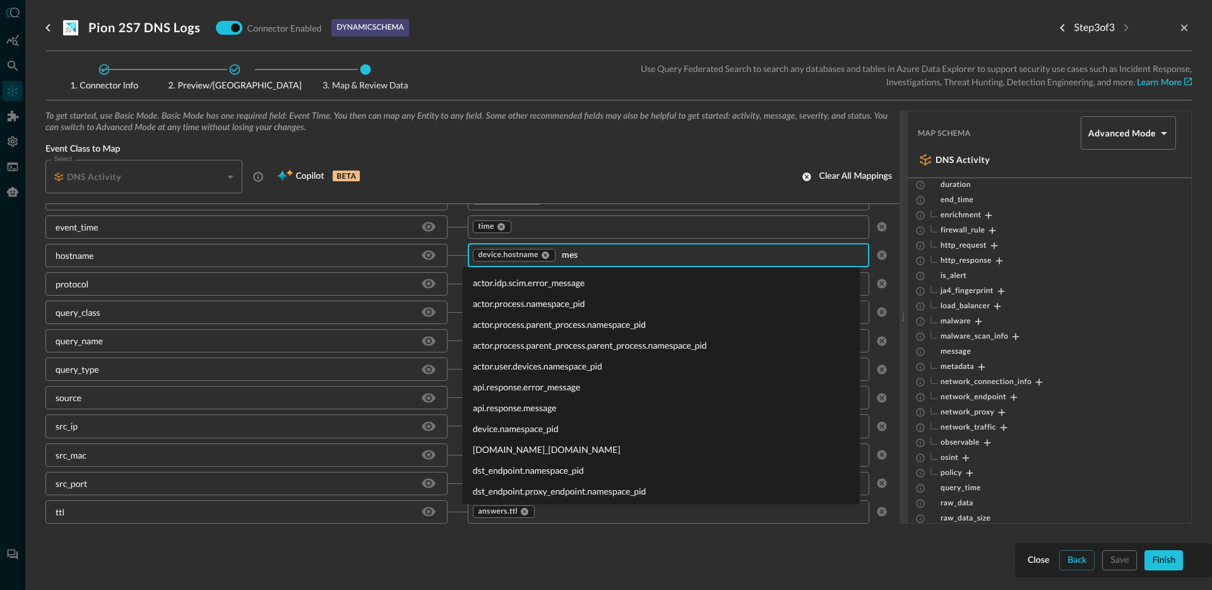
type input "mess"
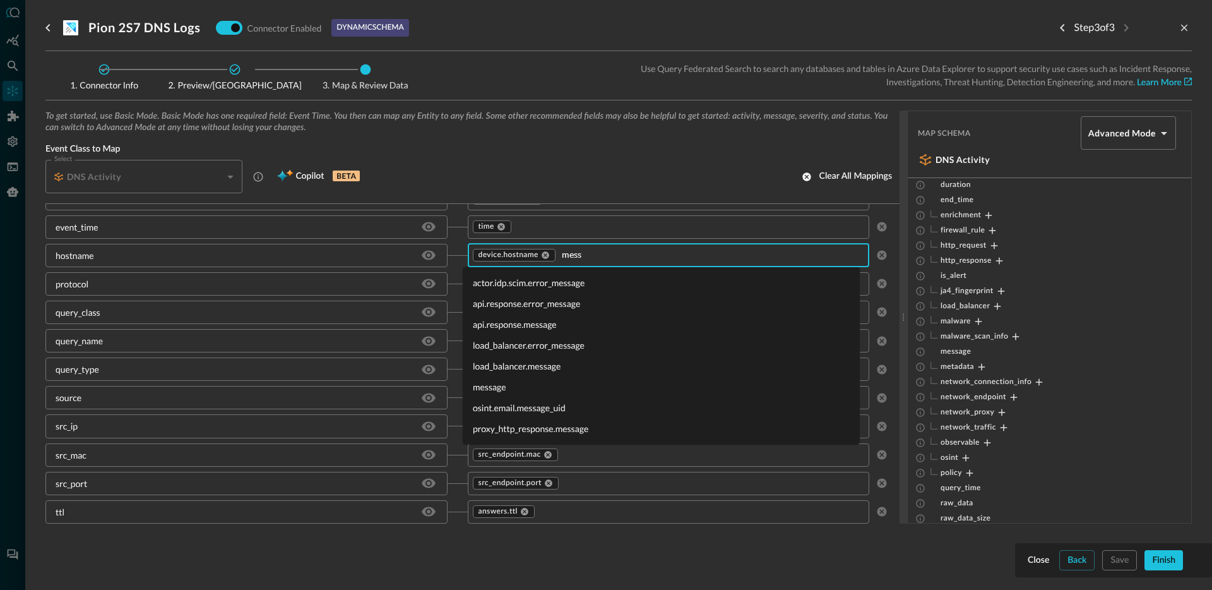
click at [504, 389] on li "message" at bounding box center [661, 386] width 397 height 21
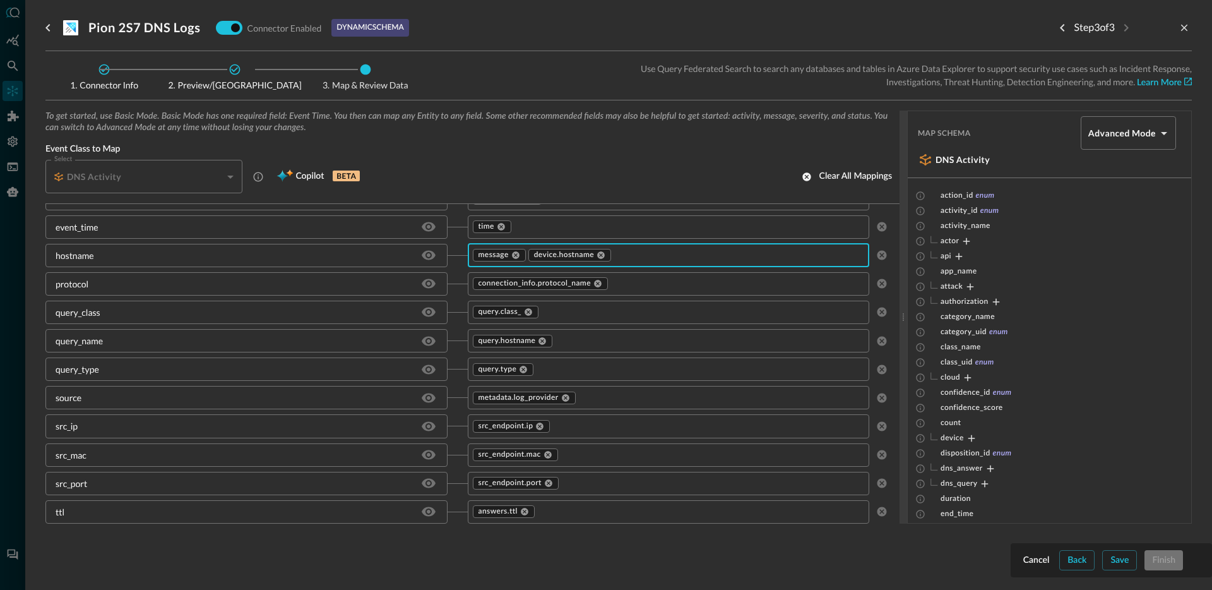
click at [1133, 128] on body "Connectors Help Logout JO ​ ​ Add Connector Export Connectors Cloud Infrastruct…" at bounding box center [606, 295] width 1212 height 590
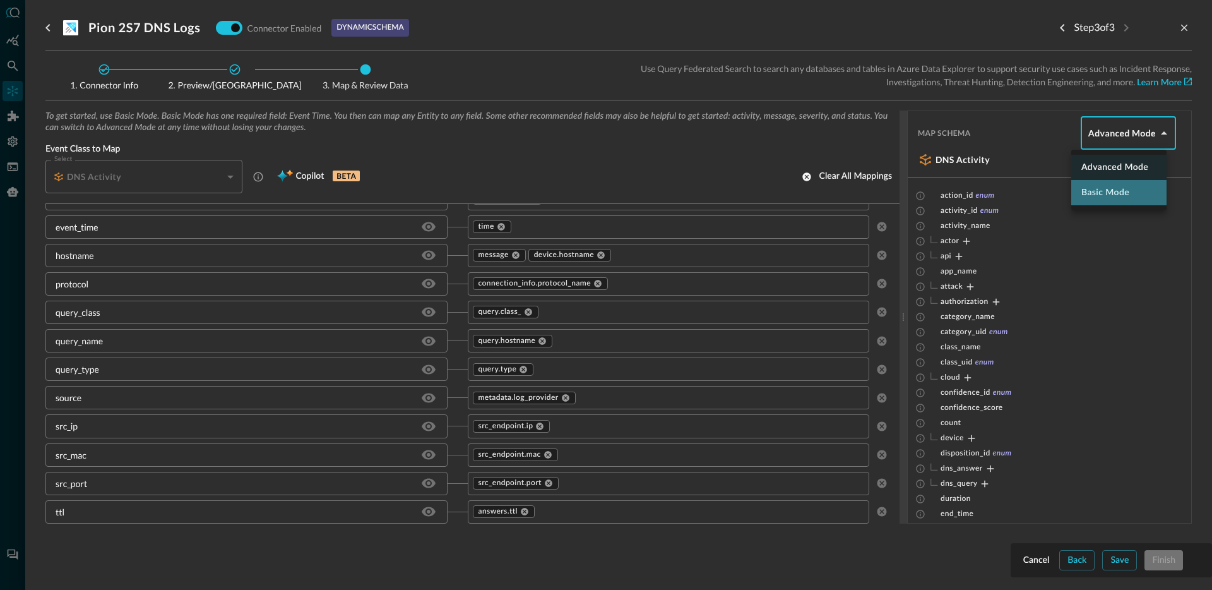
click at [1100, 181] on li "Basic Mode" at bounding box center [1118, 192] width 95 height 25
type input "basic"
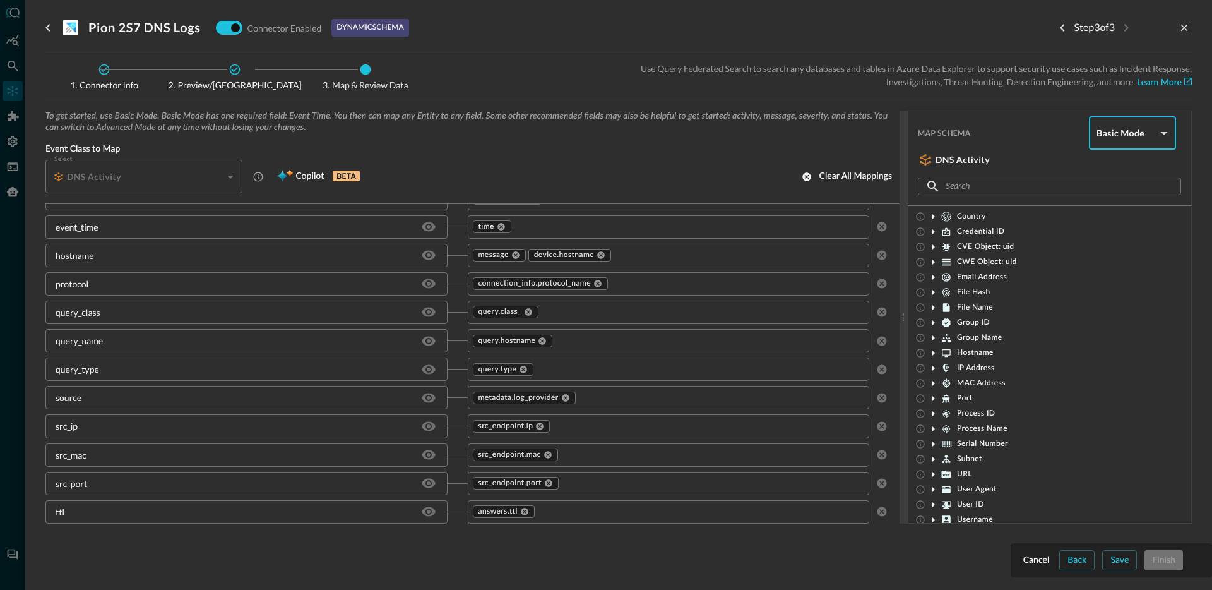
scroll to position [183, 0]
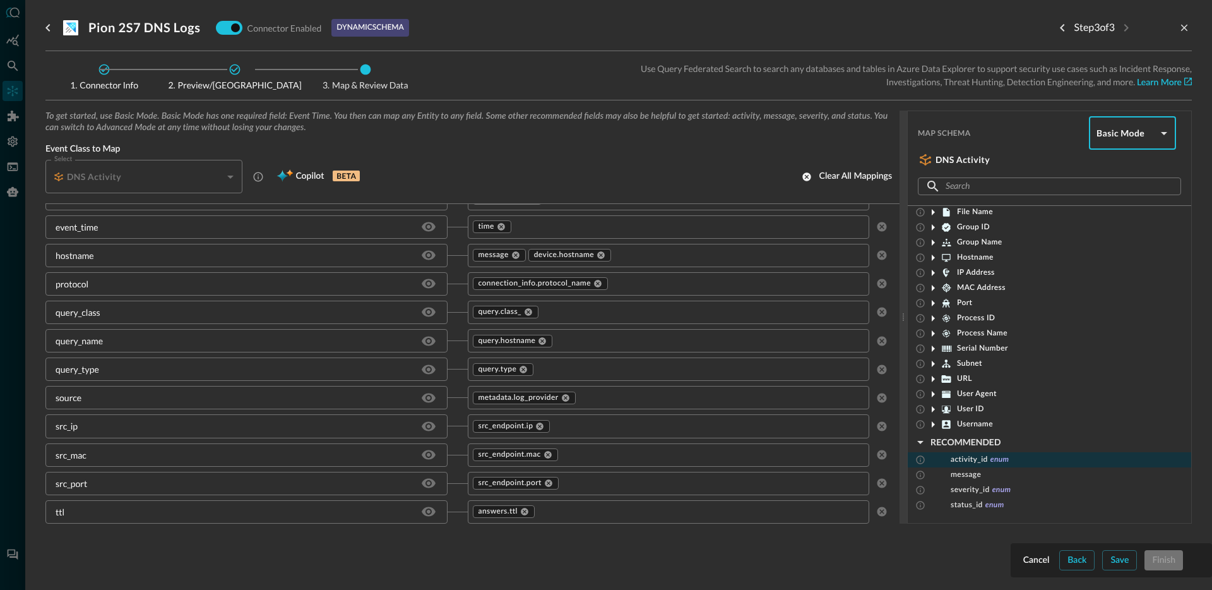
click at [971, 461] on span "activity_id" at bounding box center [969, 459] width 37 height 10
click at [924, 461] on icon at bounding box center [920, 459] width 10 height 10
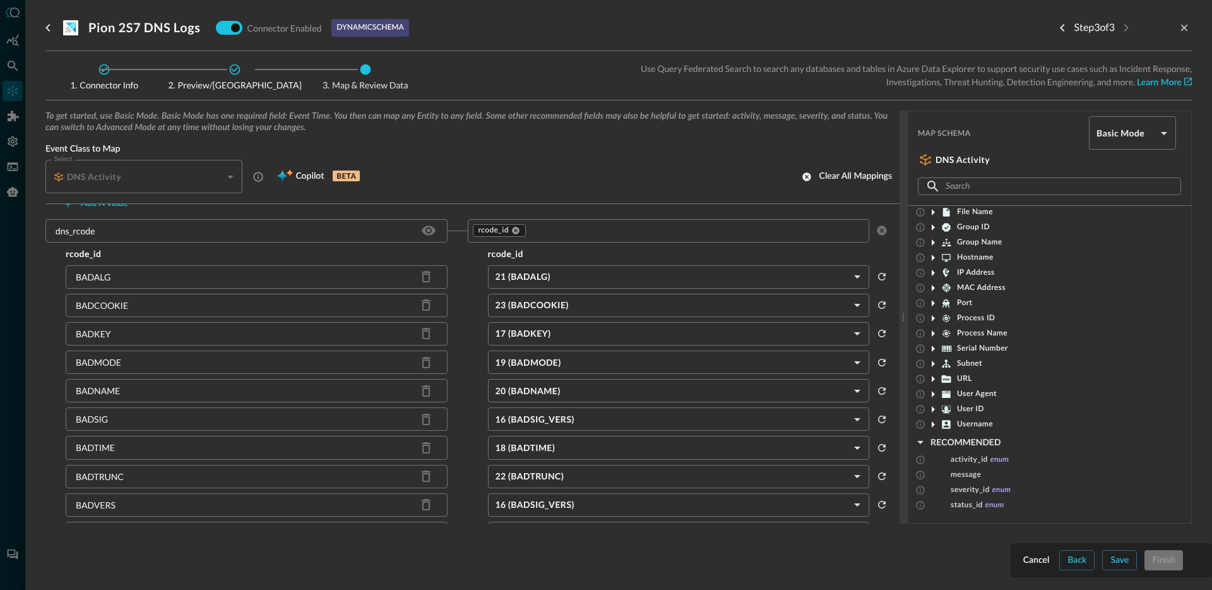
scroll to position [350, 0]
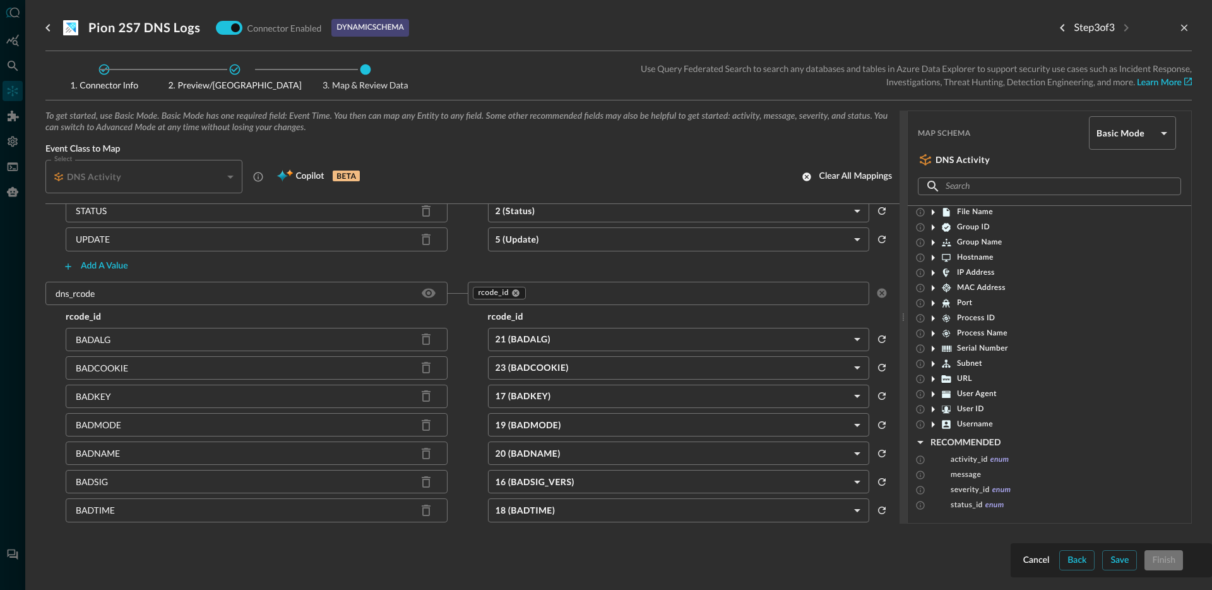
click at [567, 290] on input "text" at bounding box center [695, 293] width 336 height 16
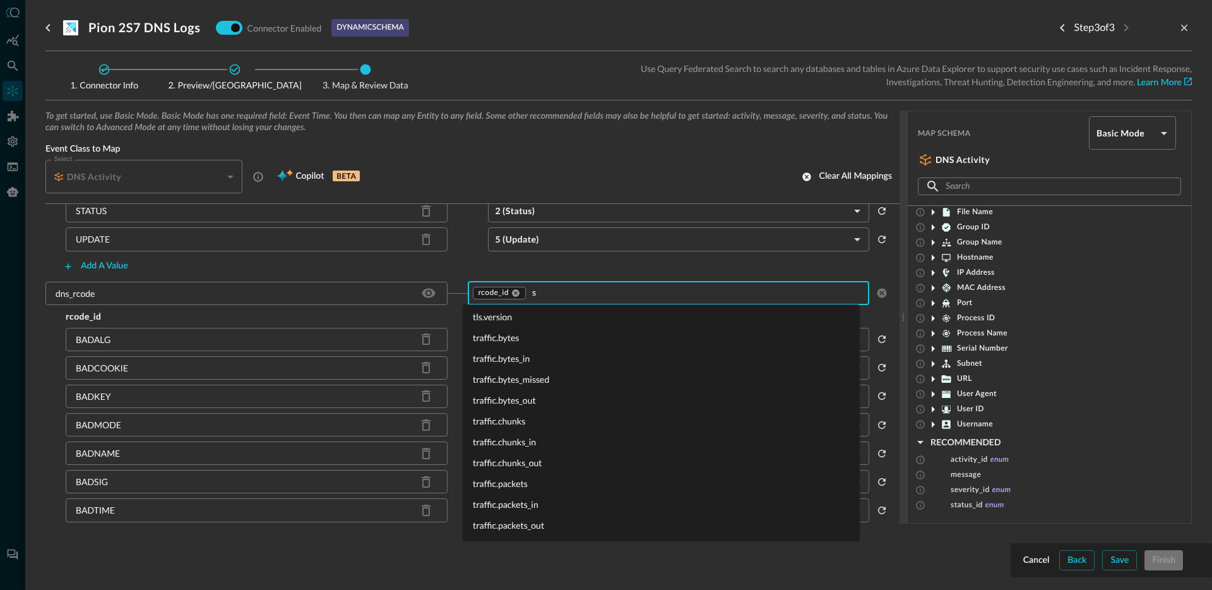
scroll to position [0, 0]
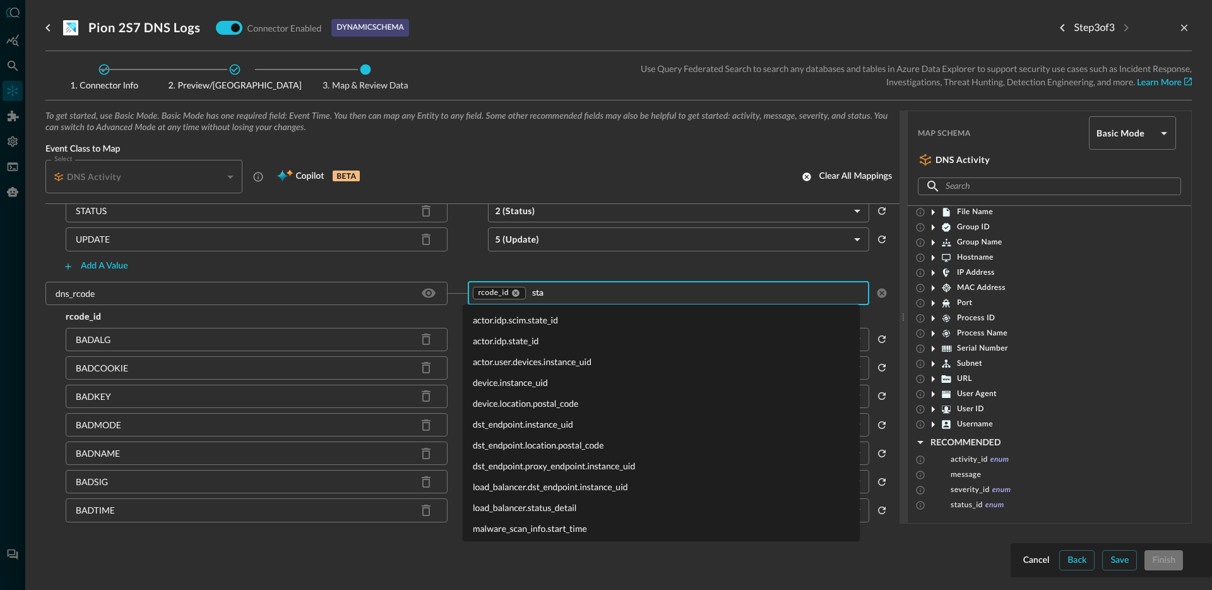
type input "stat"
click at [513, 528] on li "status_id" at bounding box center [661, 528] width 397 height 21
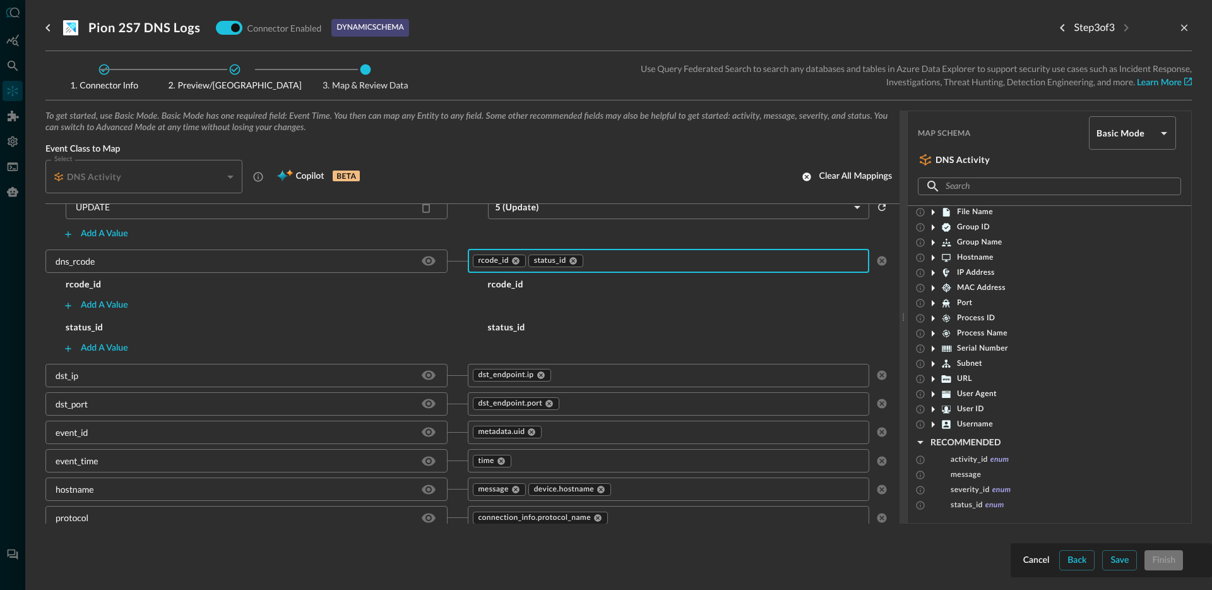
scroll to position [349, 0]
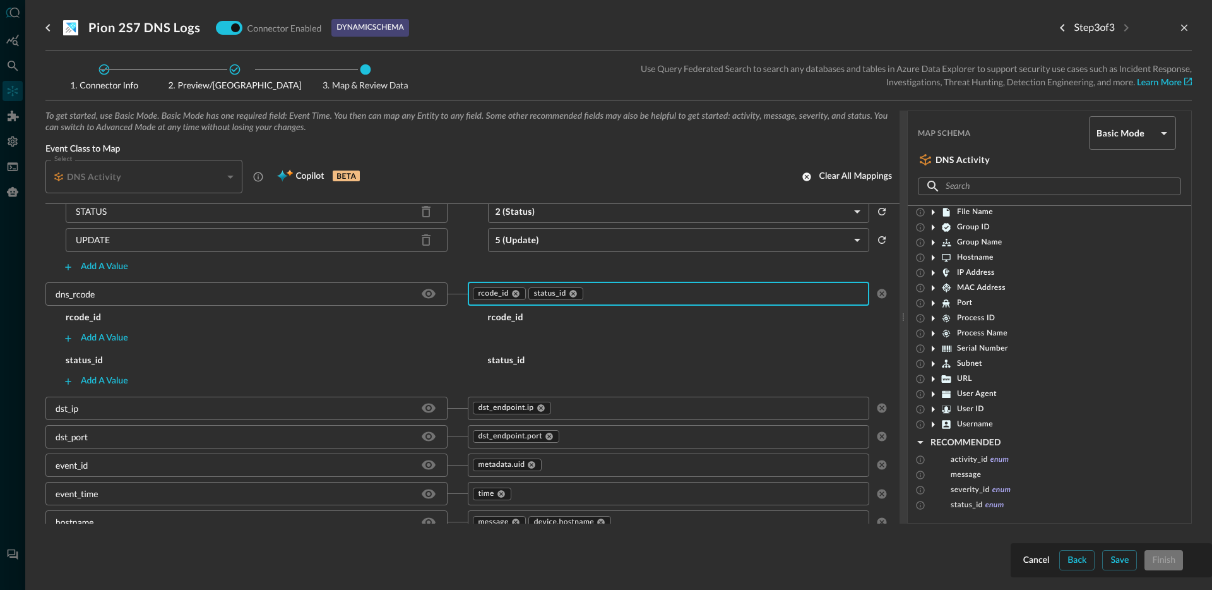
click at [344, 339] on div "Add a value" at bounding box center [467, 338] width 844 height 20
click at [508, 330] on div "Add a value" at bounding box center [467, 338] width 844 height 20
click at [100, 341] on div "Add a value" at bounding box center [104, 338] width 47 height 16
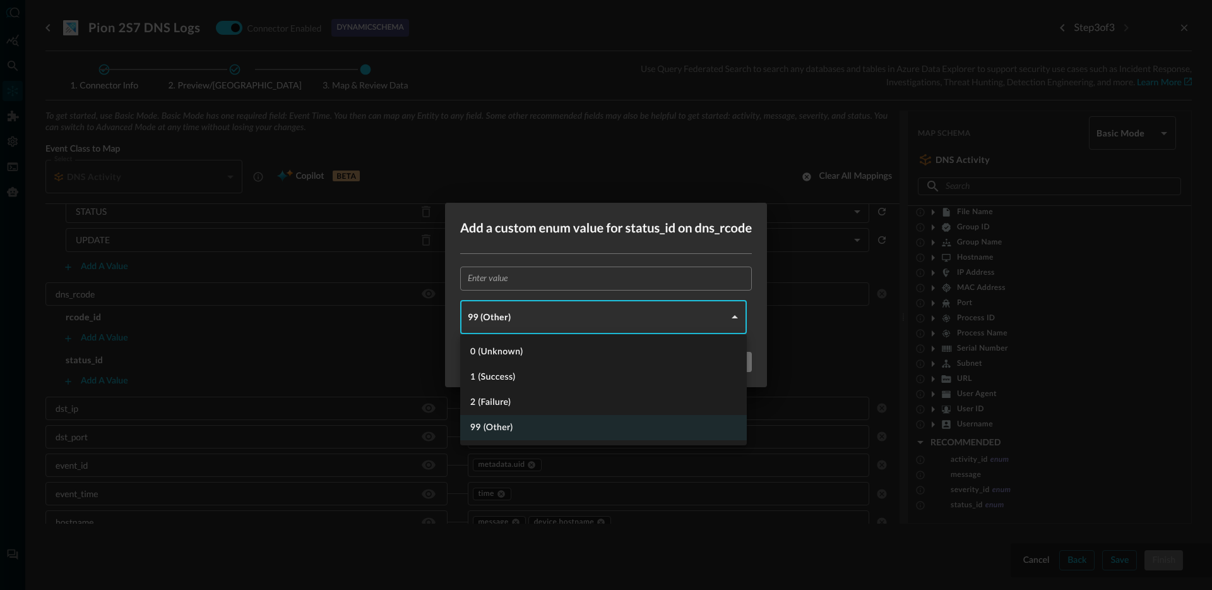
click at [561, 319] on body "Connectors Help Logout JO ​ ​ Add Connector Export Connectors Cloud Infrastruct…" at bounding box center [606, 295] width 1212 height 590
click at [553, 320] on div at bounding box center [606, 295] width 1212 height 590
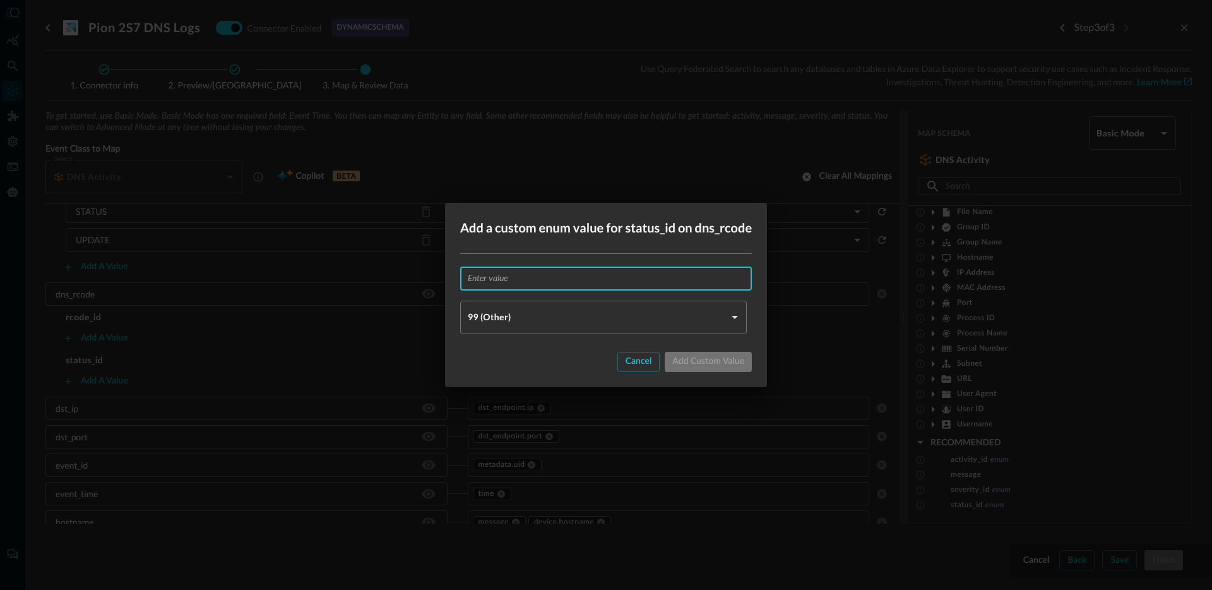
click at [538, 285] on input "text" at bounding box center [610, 277] width 284 height 23
click at [631, 357] on div "Cancel" at bounding box center [639, 361] width 27 height 16
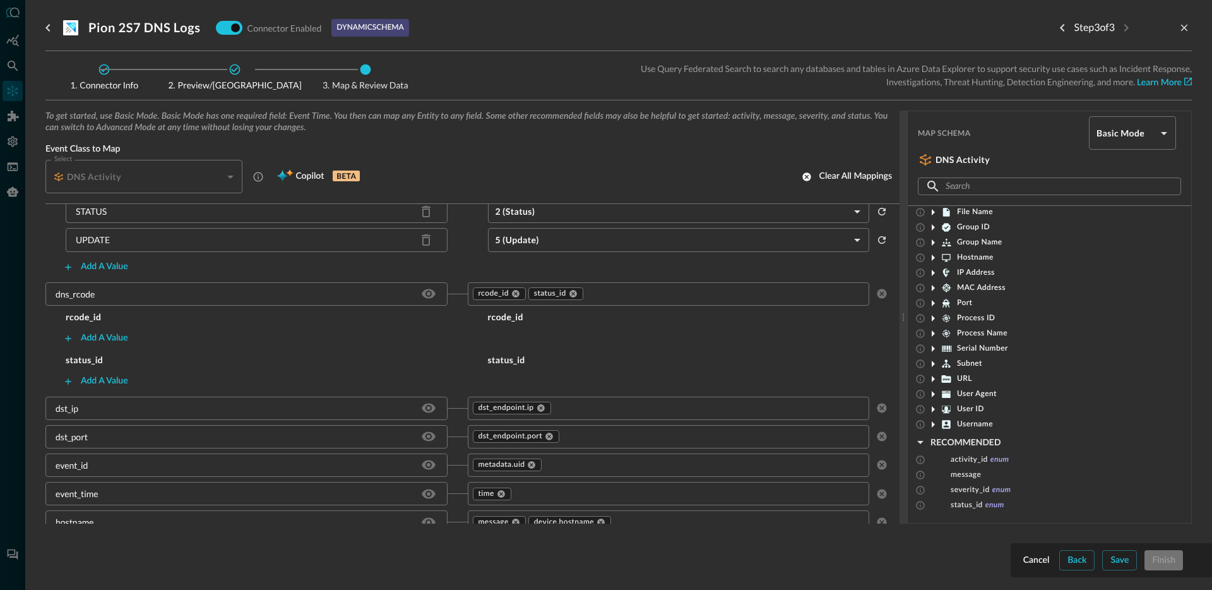
click at [552, 339] on div "Add a value" at bounding box center [467, 338] width 844 height 20
click at [501, 315] on h5 "rcode_id" at bounding box center [679, 317] width 422 height 13
click at [612, 342] on div "Add a value" at bounding box center [467, 338] width 844 height 20
click at [523, 359] on h5 "status_id" at bounding box center [679, 359] width 422 height 13
click at [511, 367] on div "status_id status_id Add a value" at bounding box center [467, 372] width 844 height 38
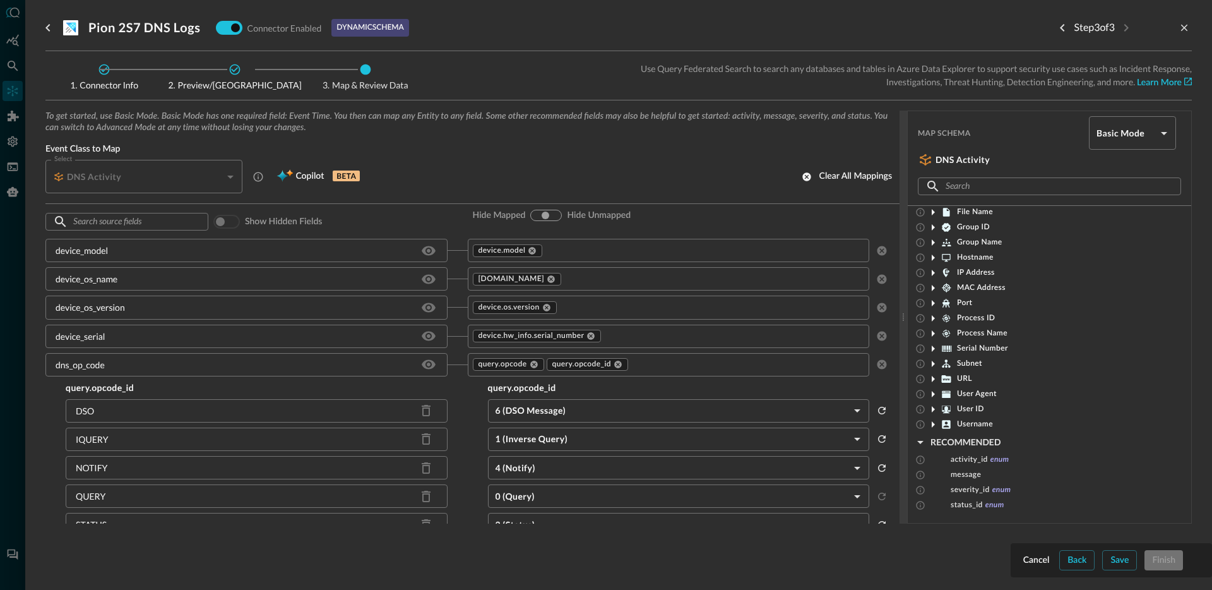
scroll to position [277, 0]
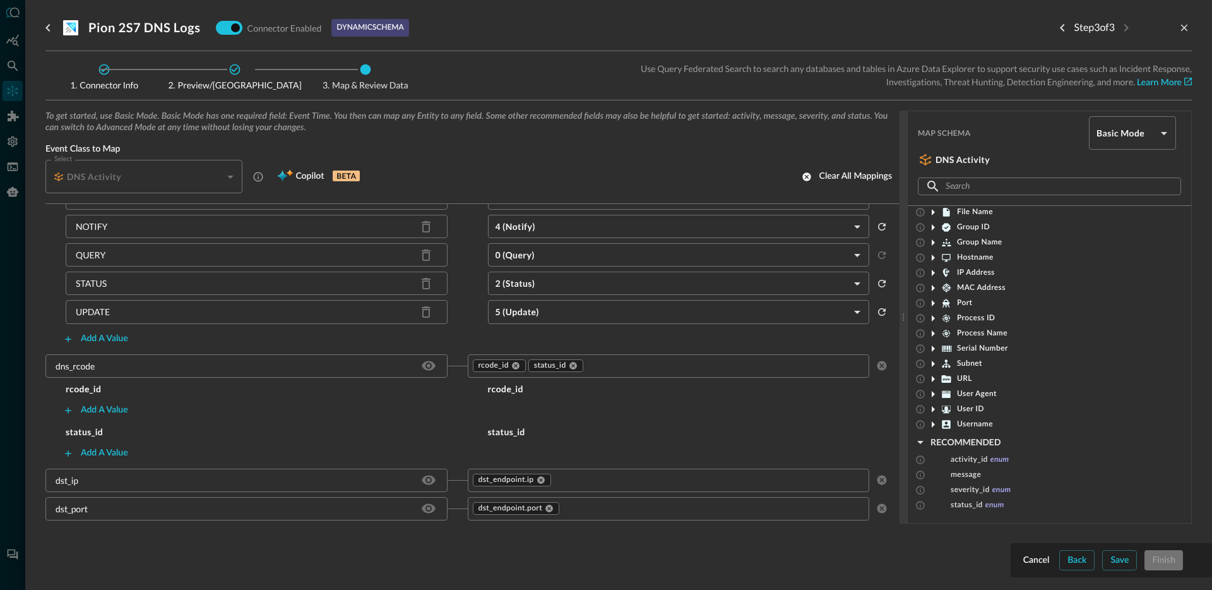
click at [497, 403] on div "Add a value" at bounding box center [467, 410] width 844 height 20
click at [504, 393] on h5 "rcode_id" at bounding box center [679, 389] width 422 height 13
click at [1027, 564] on div "Cancel" at bounding box center [1036, 560] width 27 height 16
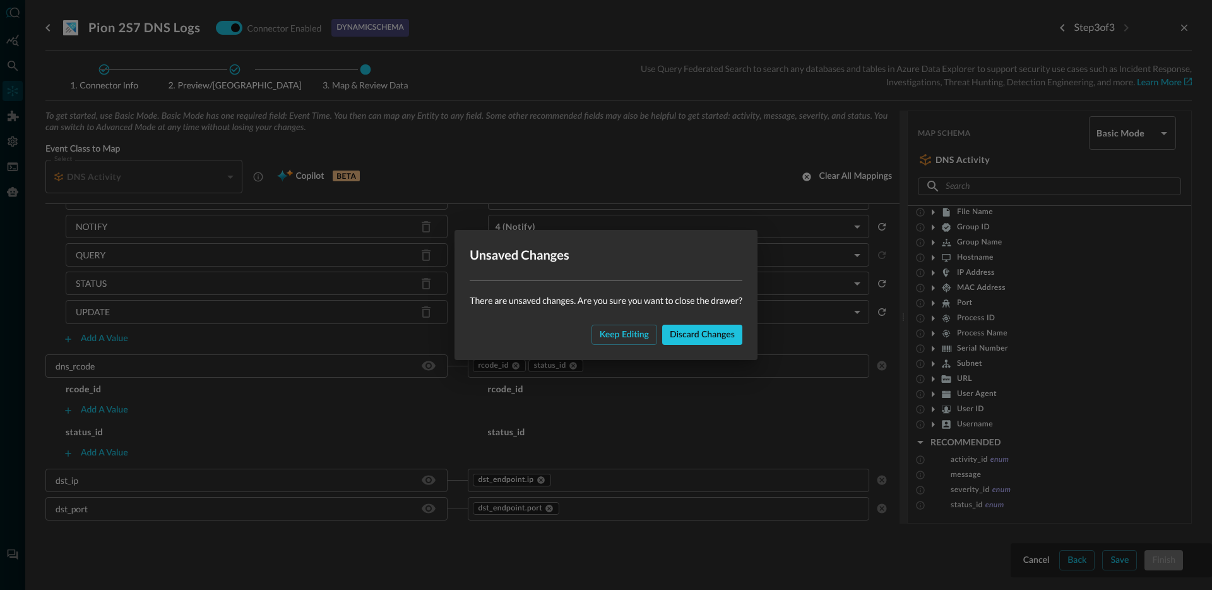
click at [713, 345] on div "Keep editing Discard changes" at bounding box center [605, 339] width 303 height 40
click at [713, 336] on div "Discard changes" at bounding box center [702, 335] width 65 height 16
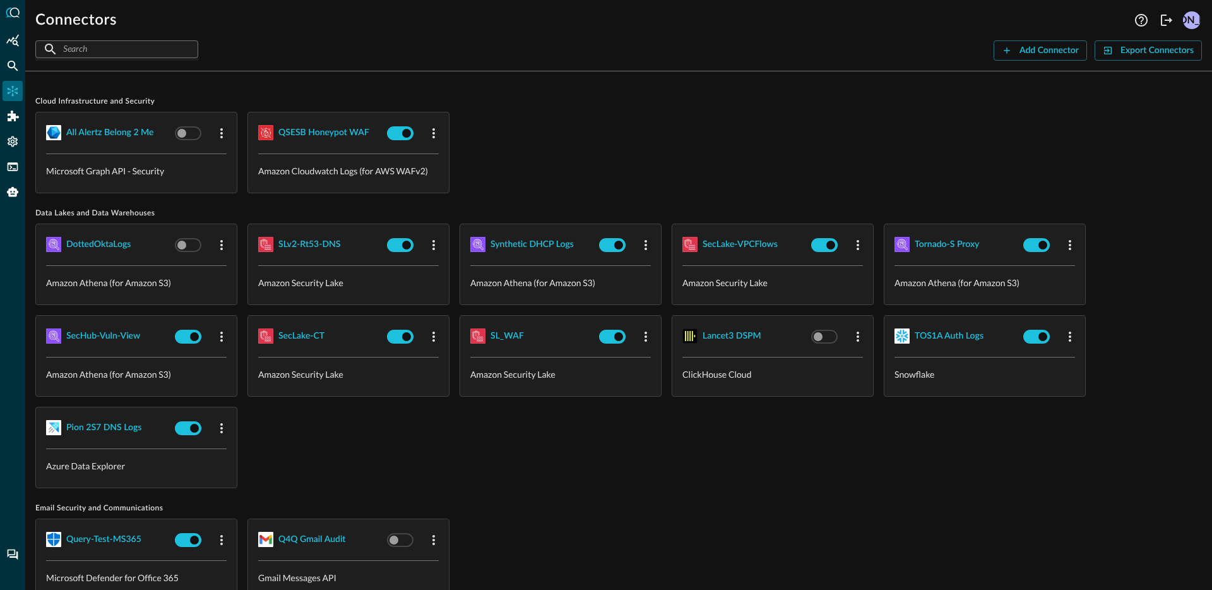
click at [692, 432] on div "DottedOktaLogs Amazon Athena (for Amazon S3) SLv2-Rt53-DNS Amazon Security Lake…" at bounding box center [618, 355] width 1166 height 264
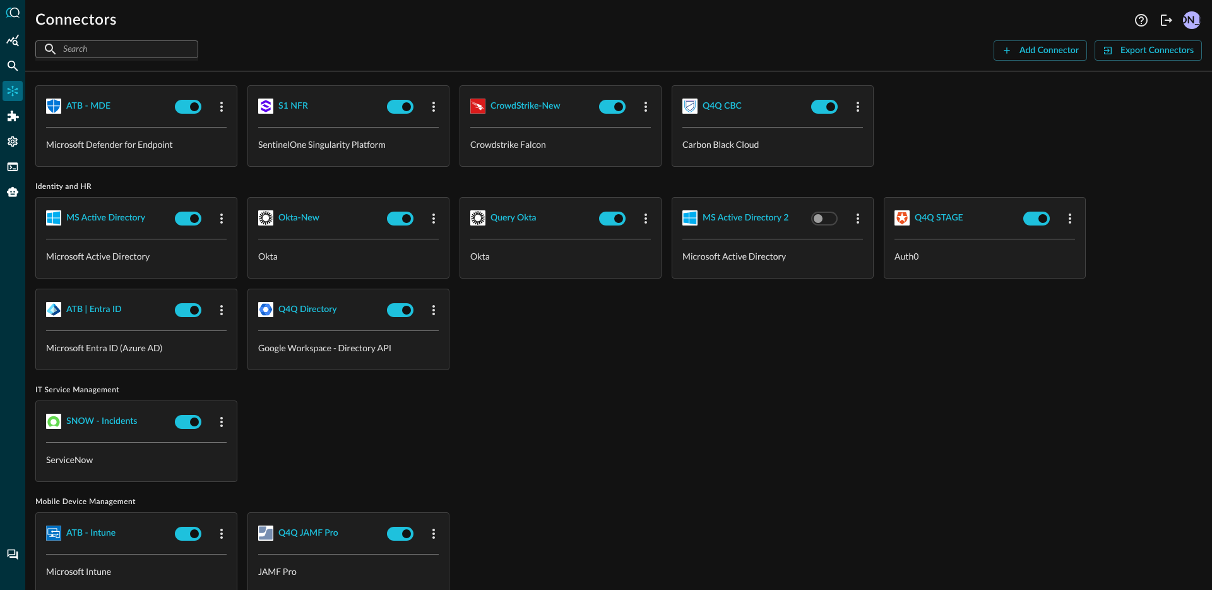
scroll to position [706, 0]
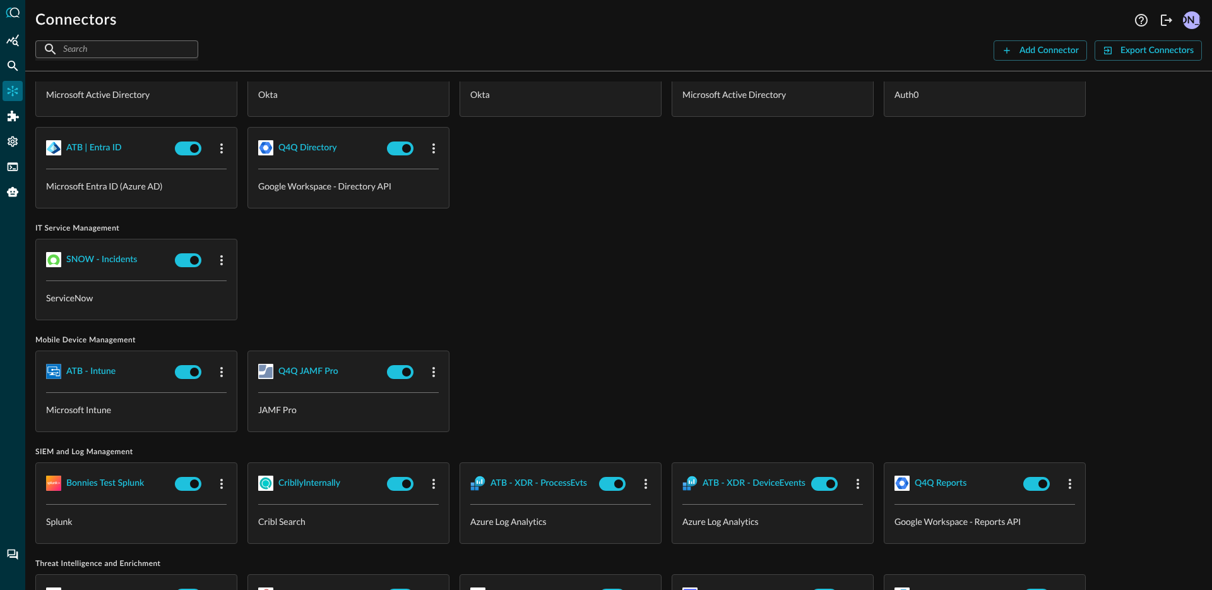
click at [643, 306] on div "SNOW - Incidents ServiceNow" at bounding box center [618, 279] width 1166 height 81
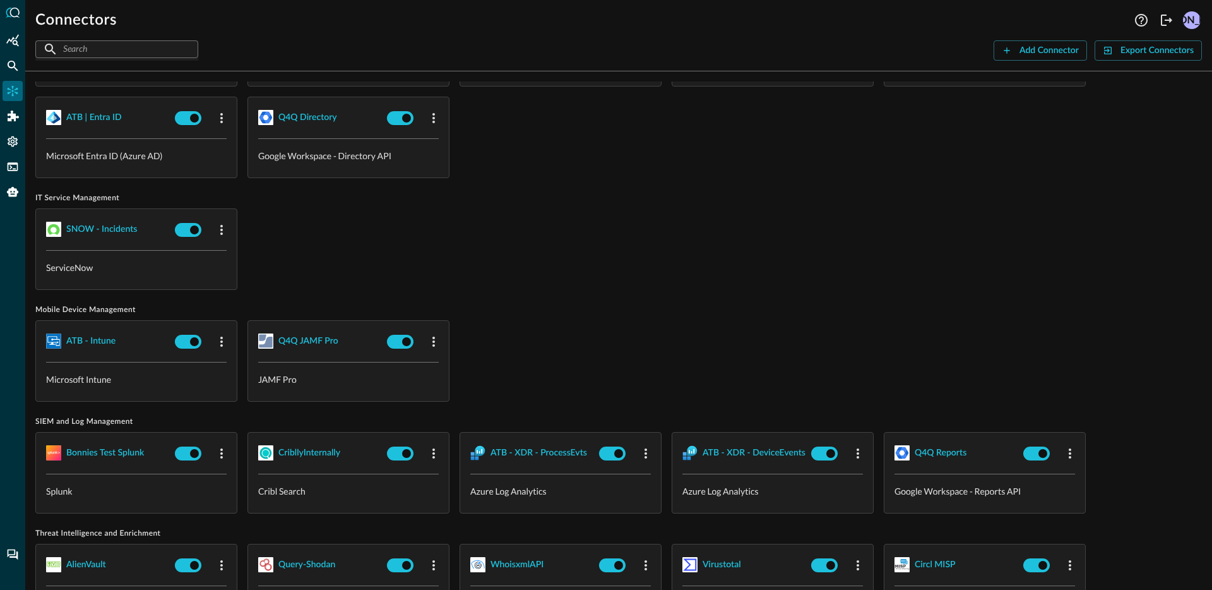
scroll to position [737, 0]
click at [609, 275] on div "SNOW - Incidents ServiceNow" at bounding box center [618, 248] width 1166 height 81
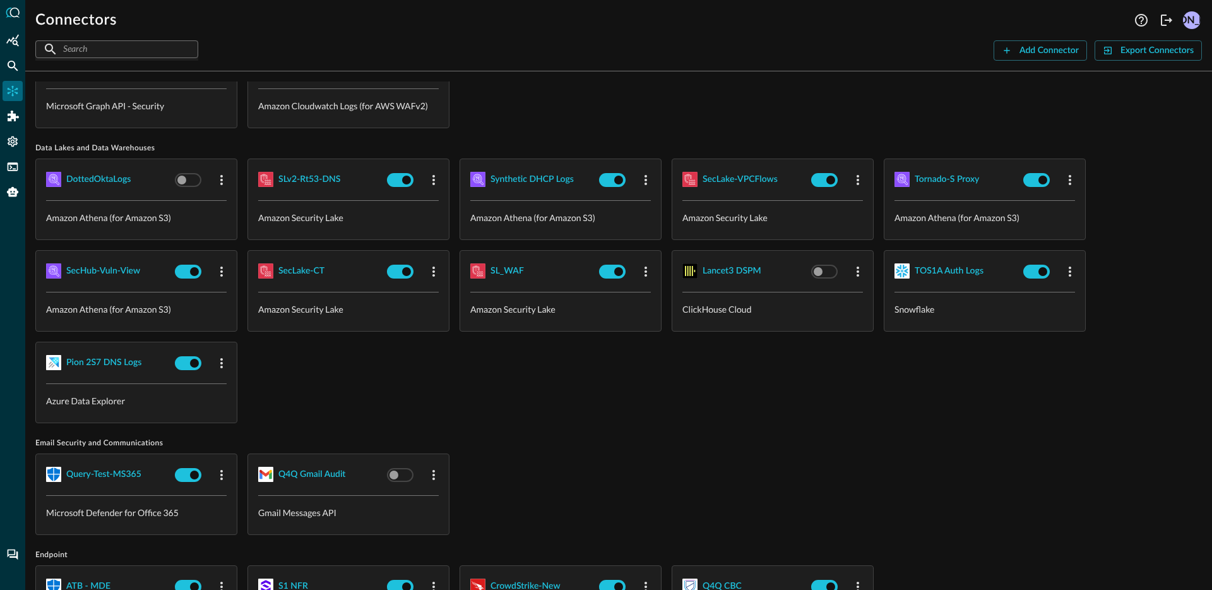
scroll to position [0, 0]
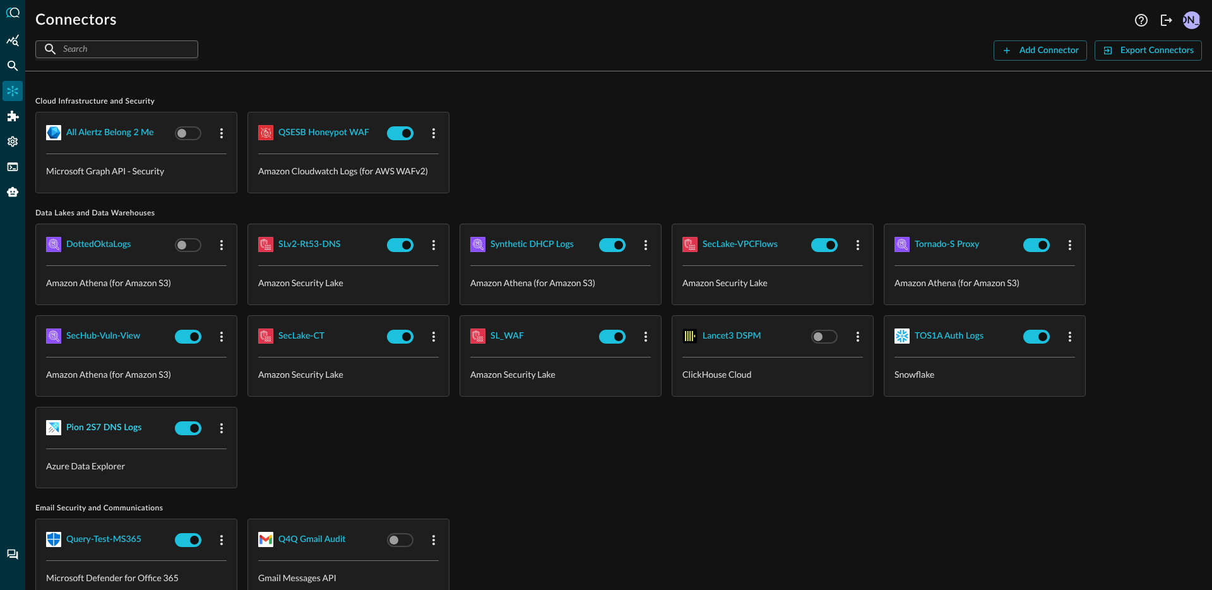
click at [127, 417] on button "Pion 2S7 DNS Logs" at bounding box center [103, 427] width 75 height 20
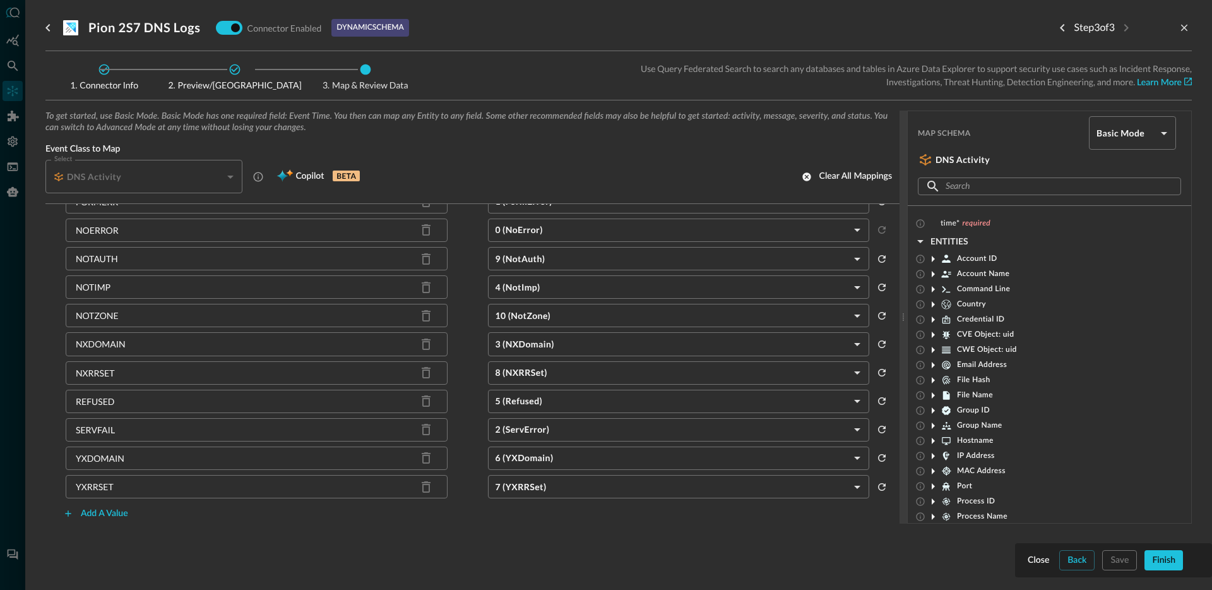
scroll to position [338, 0]
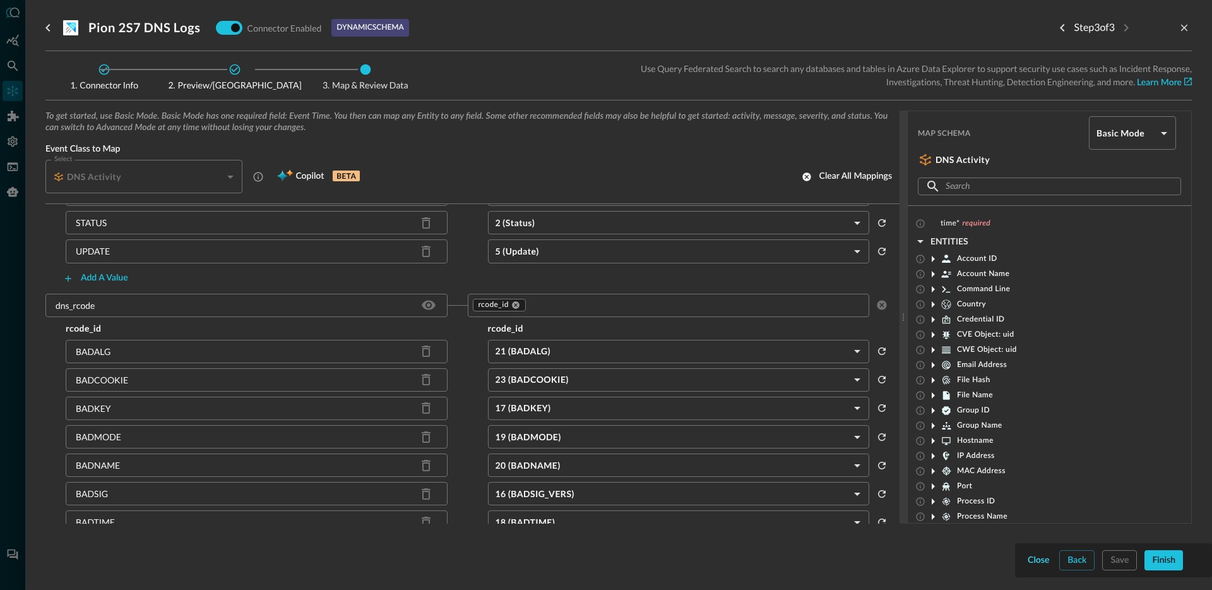
click at [1041, 560] on div "Close" at bounding box center [1038, 560] width 21 height 16
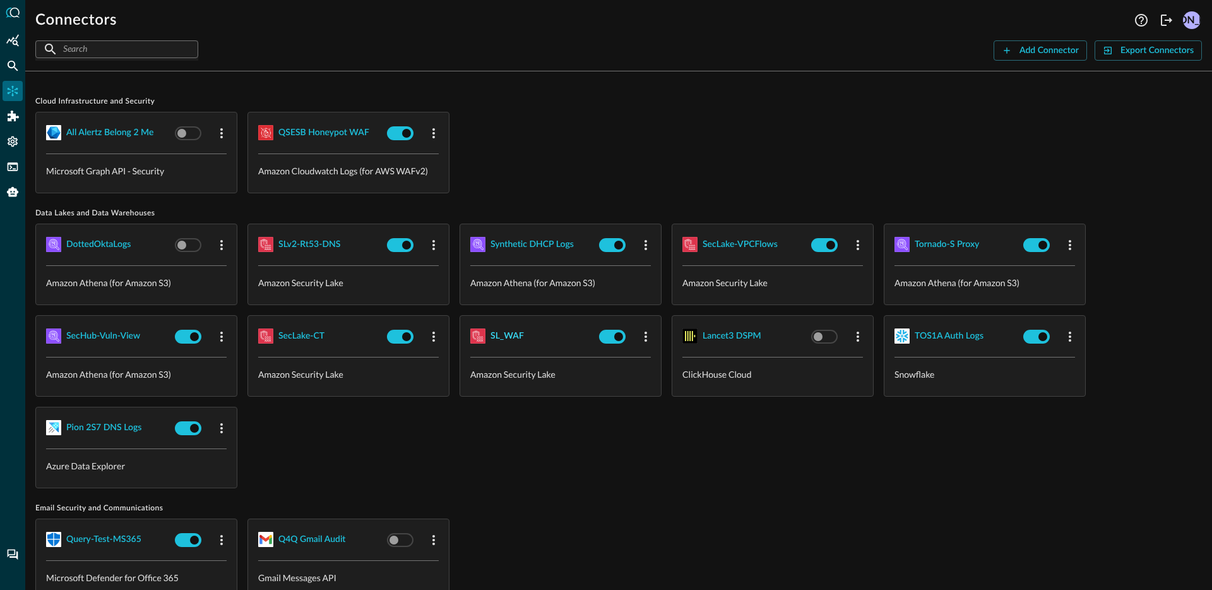
click at [516, 338] on div "SL_WAF" at bounding box center [506, 336] width 33 height 16
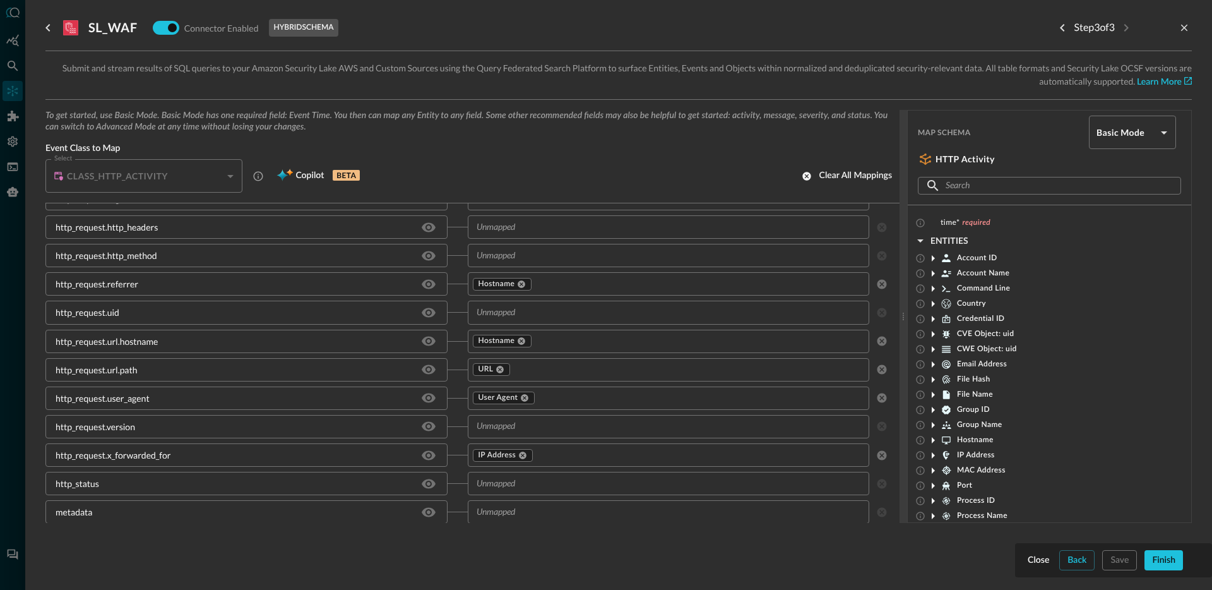
scroll to position [802, 0]
click at [298, 24] on p "hybrid schema" at bounding box center [304, 27] width 60 height 11
click at [434, 38] on div "SL_WAF Connector Enabled hybrid schema Step 3 of 3" at bounding box center [618, 27] width 1146 height 25
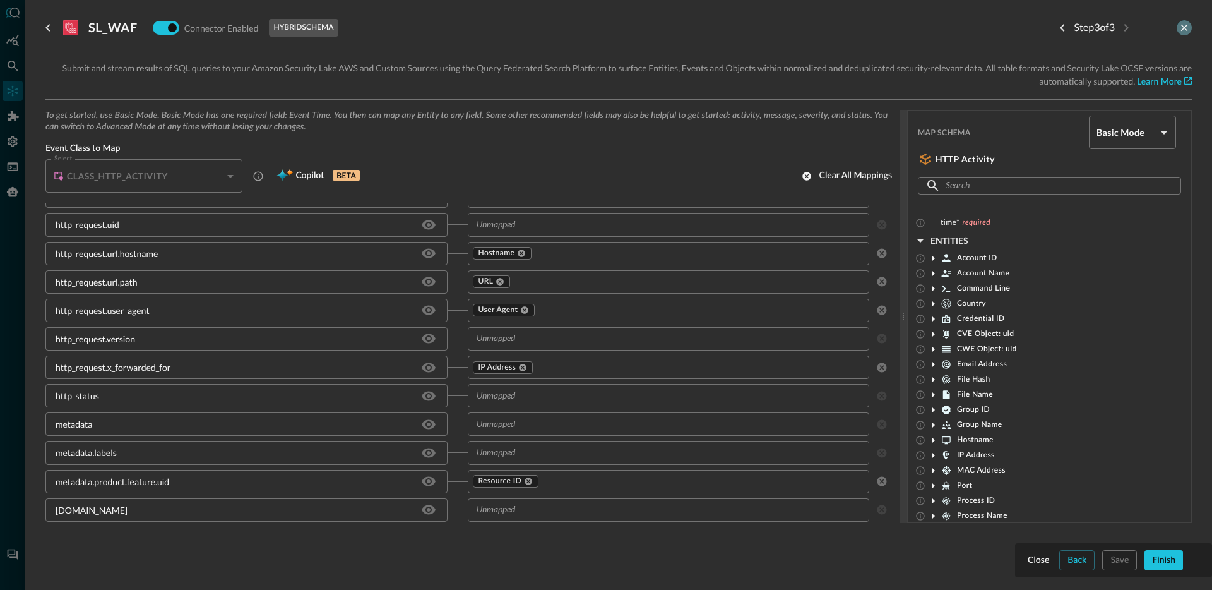
click at [1180, 31] on icon "close-drawer" at bounding box center [1183, 27] width 11 height 11
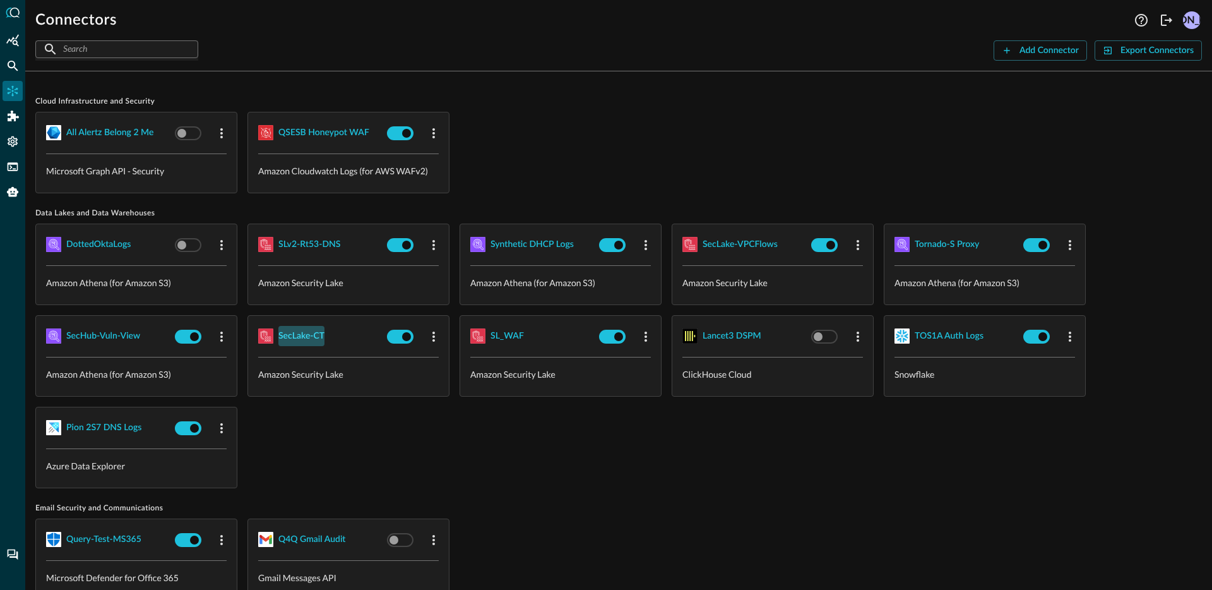
click at [321, 333] on div "SecLake-CT" at bounding box center [301, 336] width 46 height 16
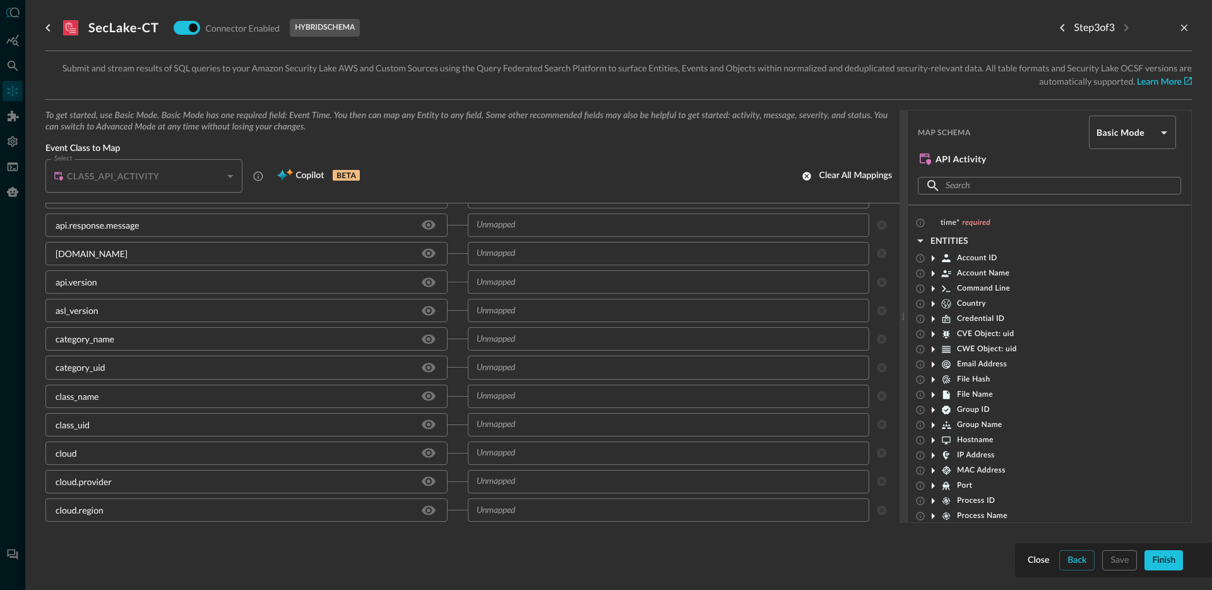
scroll to position [641, 0]
click at [1178, 30] on icon "close-drawer" at bounding box center [1183, 27] width 11 height 11
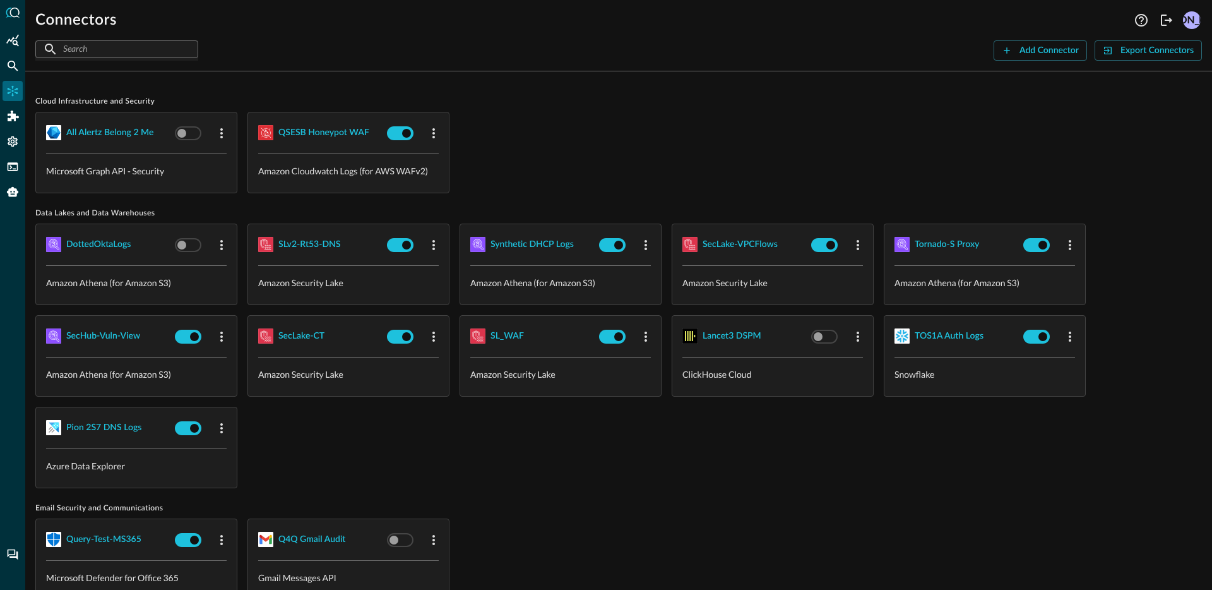
click at [727, 451] on div "DottedOktaLogs Amazon Athena (for Amazon S3) SLv2-Rt53-DNS Amazon Security Lake…" at bounding box center [618, 355] width 1166 height 264
click at [105, 430] on div "Pion 2S7 DNS Logs" at bounding box center [103, 428] width 75 height 16
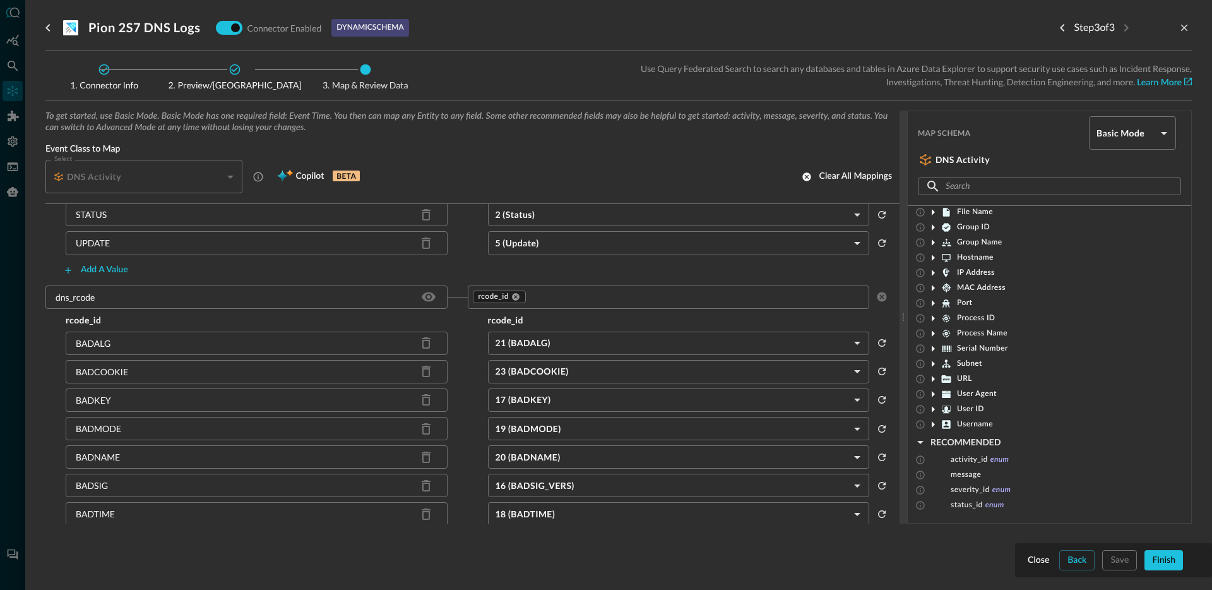
scroll to position [343, 0]
click at [556, 299] on input "text" at bounding box center [695, 300] width 336 height 16
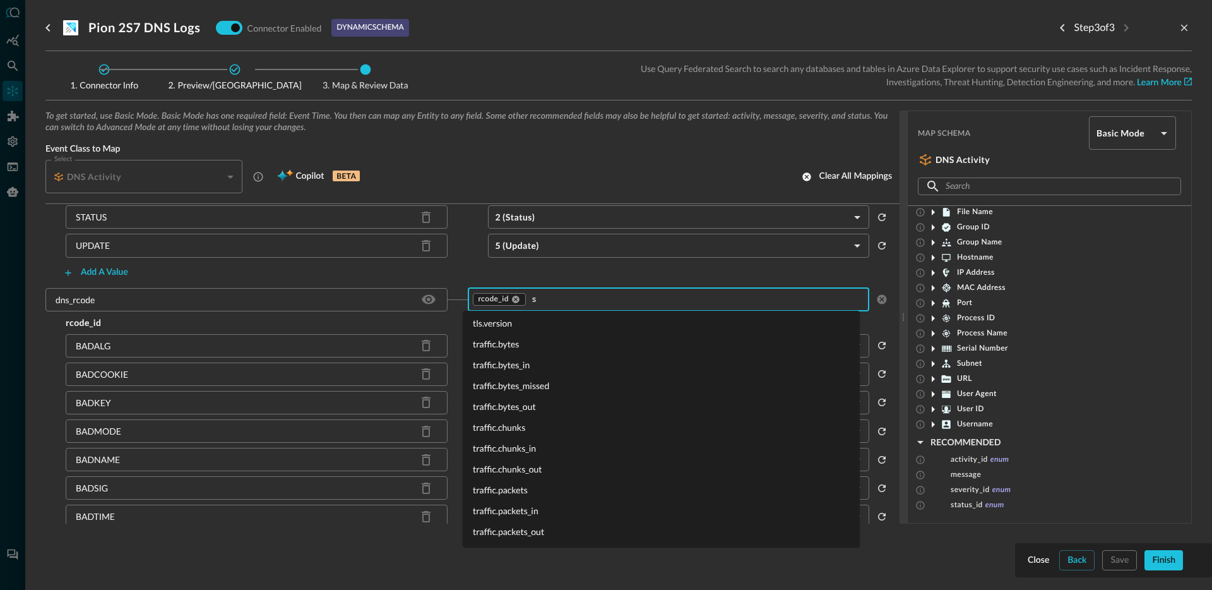
scroll to position [0, 0]
type input "statu"
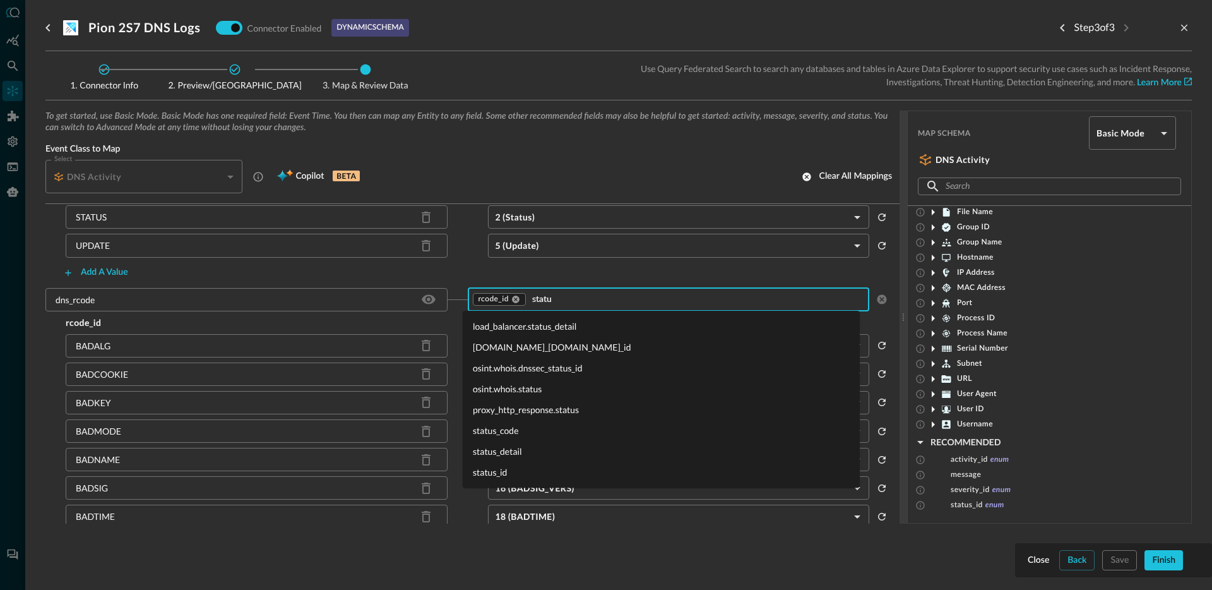
click at [518, 464] on li "status_id" at bounding box center [661, 471] width 397 height 21
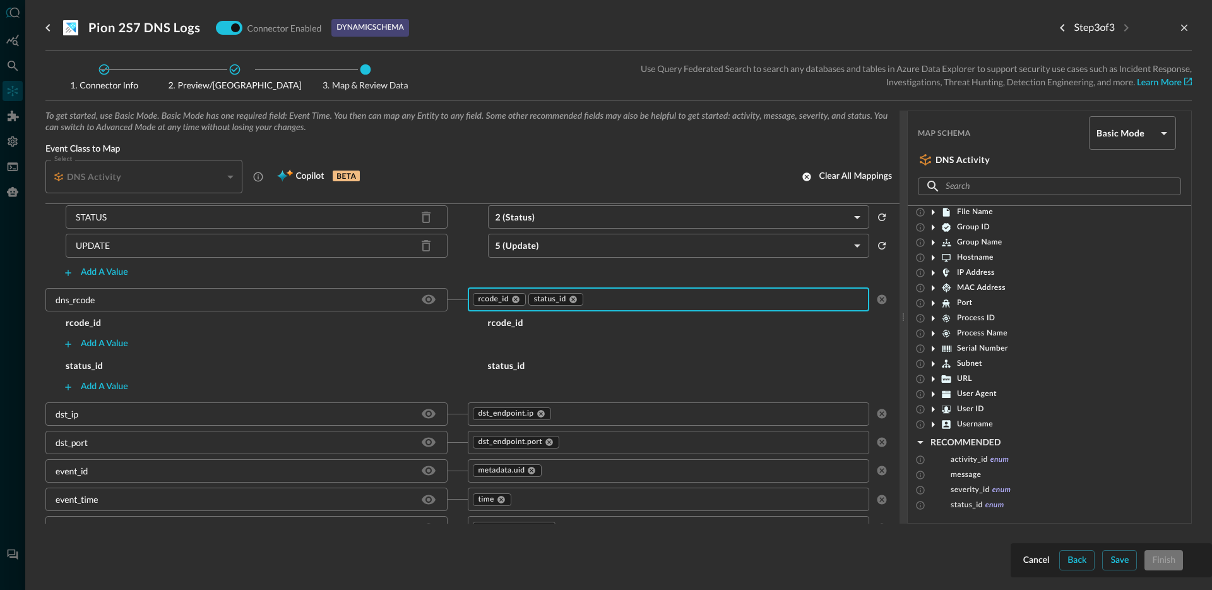
click at [218, 354] on div "rcode_id rcode_id Add a value status_id status_id Add a value" at bounding box center [467, 356] width 844 height 81
click at [299, 335] on div "Add a value" at bounding box center [467, 344] width 844 height 20
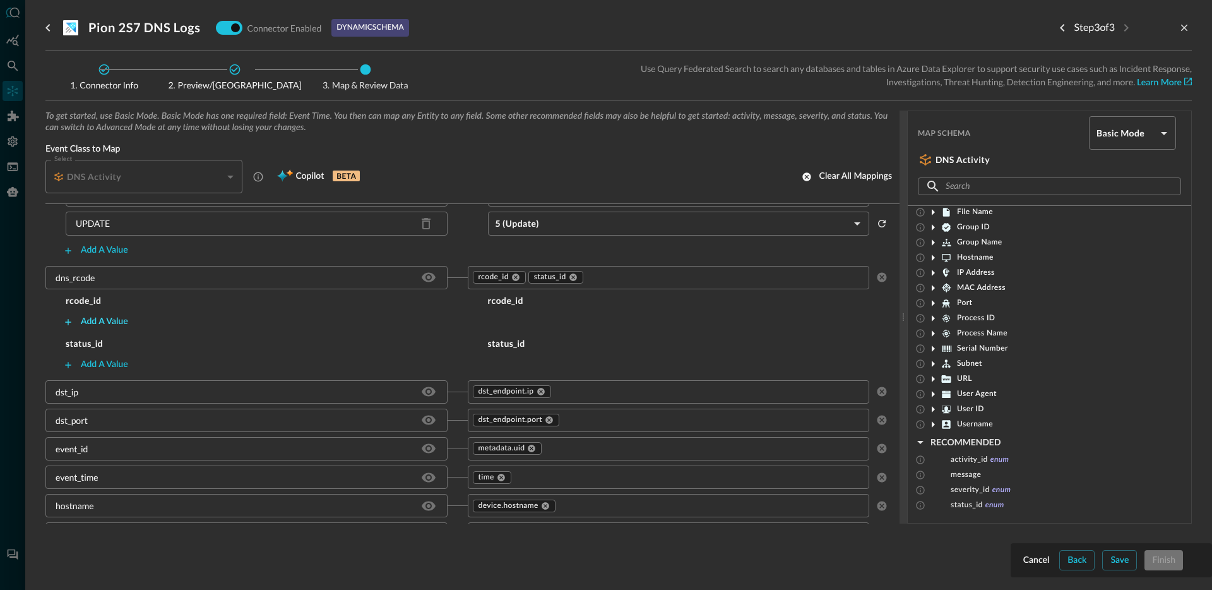
scroll to position [366, 0]
click at [179, 296] on h5 "rcode_id" at bounding box center [256, 300] width 422 height 13
click at [88, 316] on div "Add a value" at bounding box center [104, 321] width 47 height 16
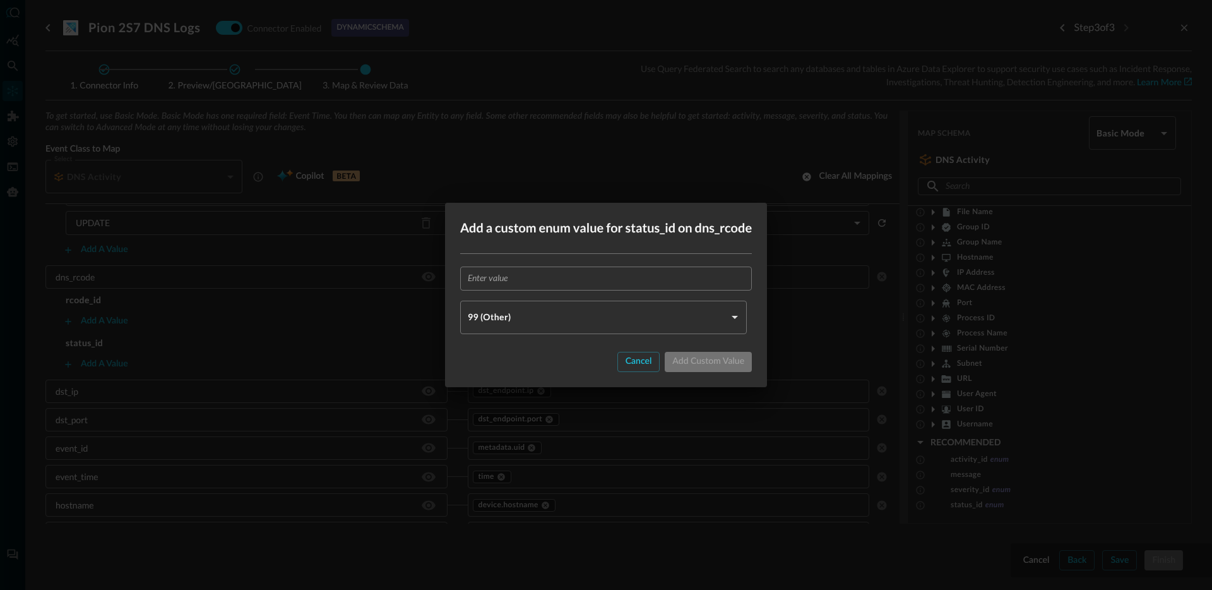
click at [172, 316] on div "Add a custom enum value for status_id on dns_rcode ​ 99 (Other) OTHER ​ Cancel …" at bounding box center [606, 295] width 1212 height 590
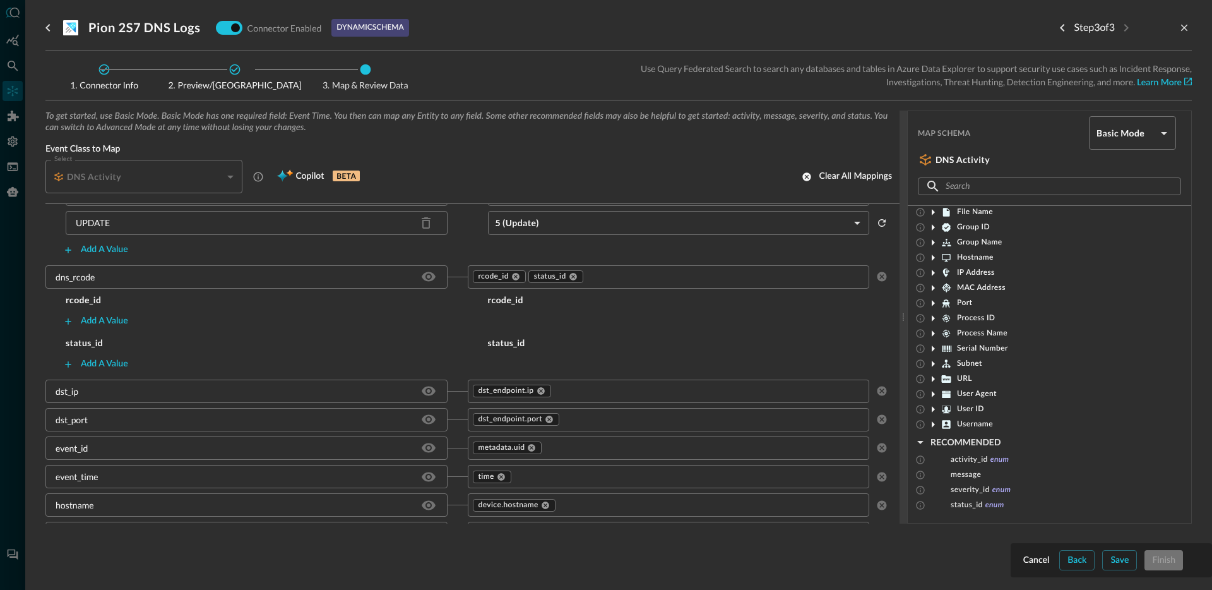
drag, startPoint x: 240, startPoint y: 320, endPoint x: 239, endPoint y: 328, distance: 8.2
click at [240, 320] on div "Add a value" at bounding box center [467, 321] width 844 height 20
click at [117, 321] on div "Add a value" at bounding box center [104, 321] width 47 height 16
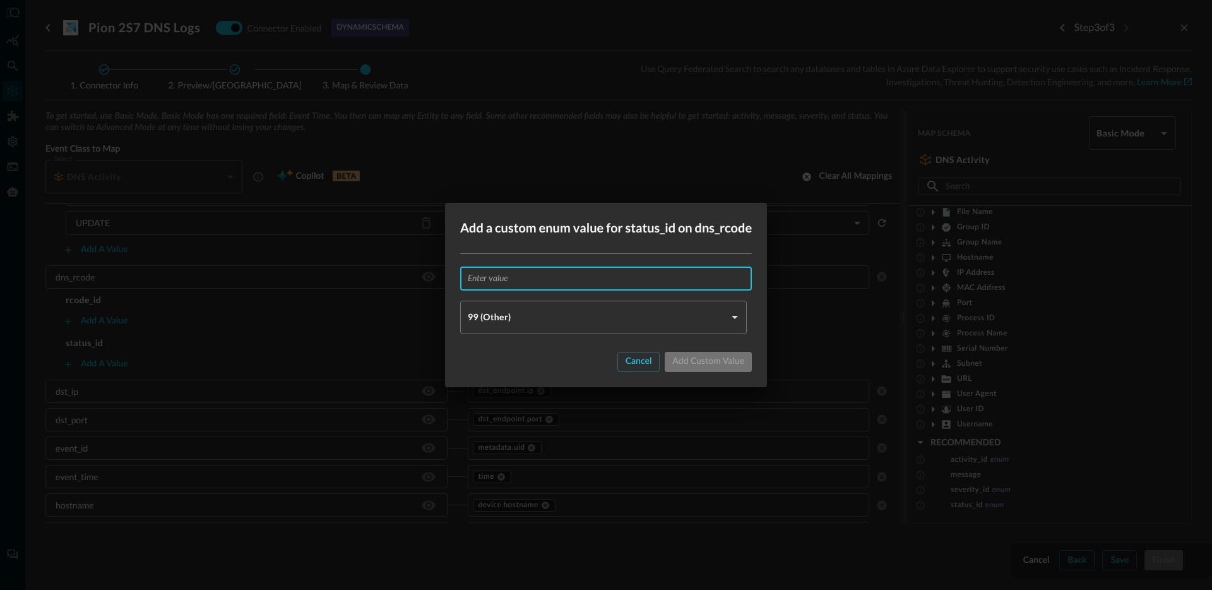
click at [527, 282] on input "text" at bounding box center [610, 277] width 284 height 23
click at [520, 317] on body "Connectors Help Logout JO ​ ​ Add Connector Export Connectors Cloud Infrastruct…" at bounding box center [606, 295] width 1212 height 590
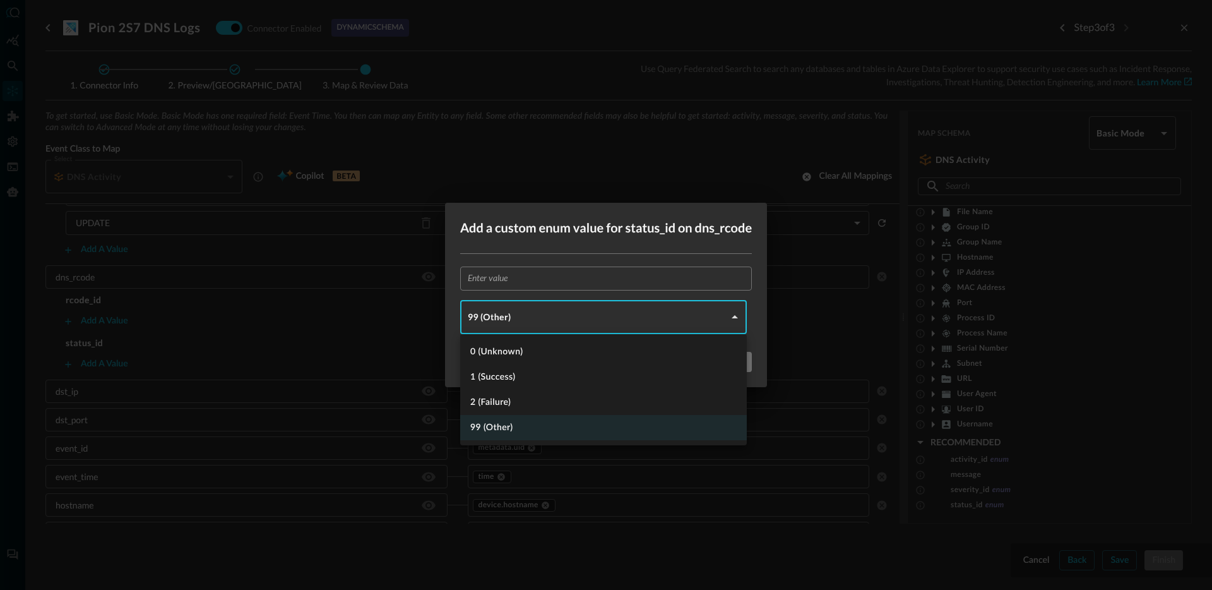
click at [295, 320] on div at bounding box center [606, 295] width 1212 height 590
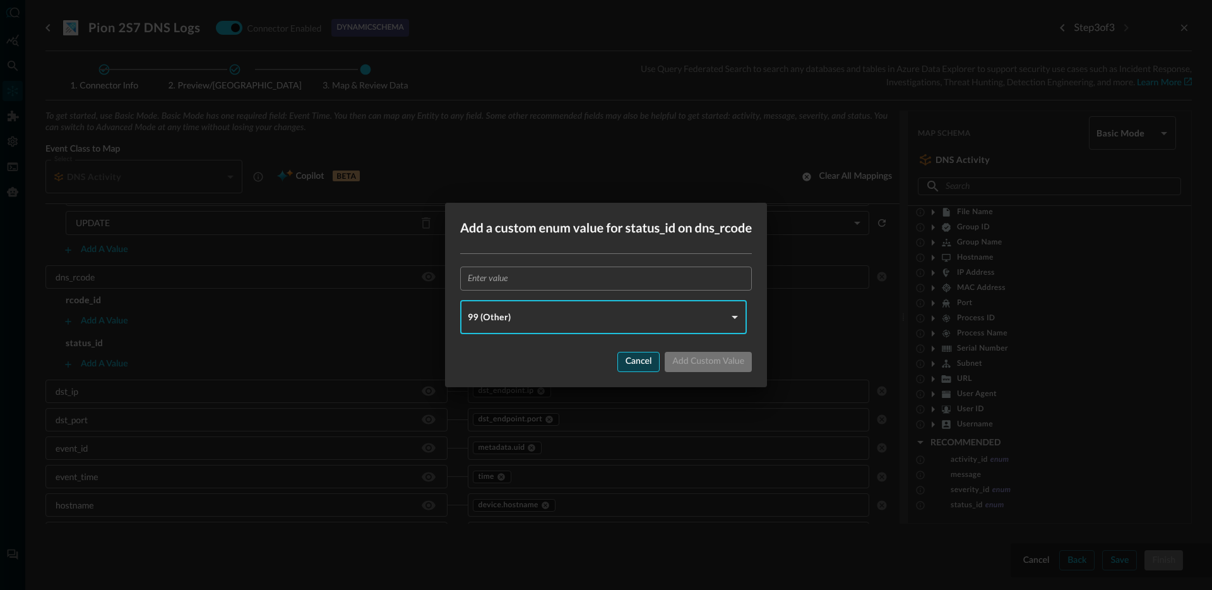
click at [636, 367] on div "Cancel" at bounding box center [639, 361] width 27 height 16
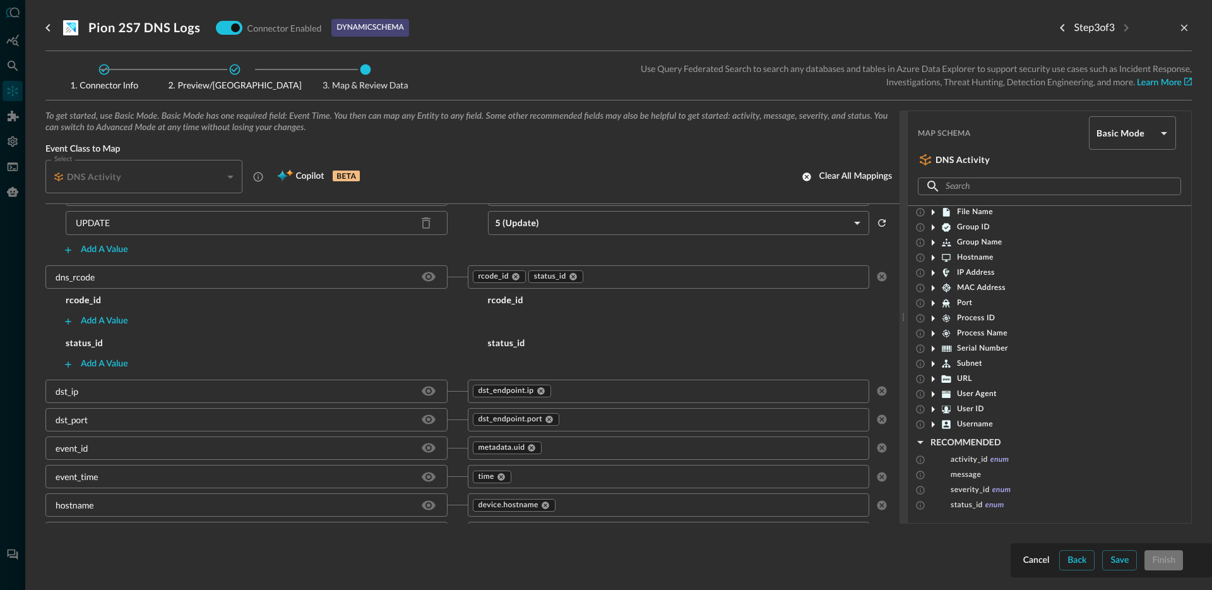
click at [230, 303] on h5 "rcode_id" at bounding box center [256, 300] width 422 height 13
click at [1036, 558] on div "Cancel" at bounding box center [1036, 560] width 27 height 16
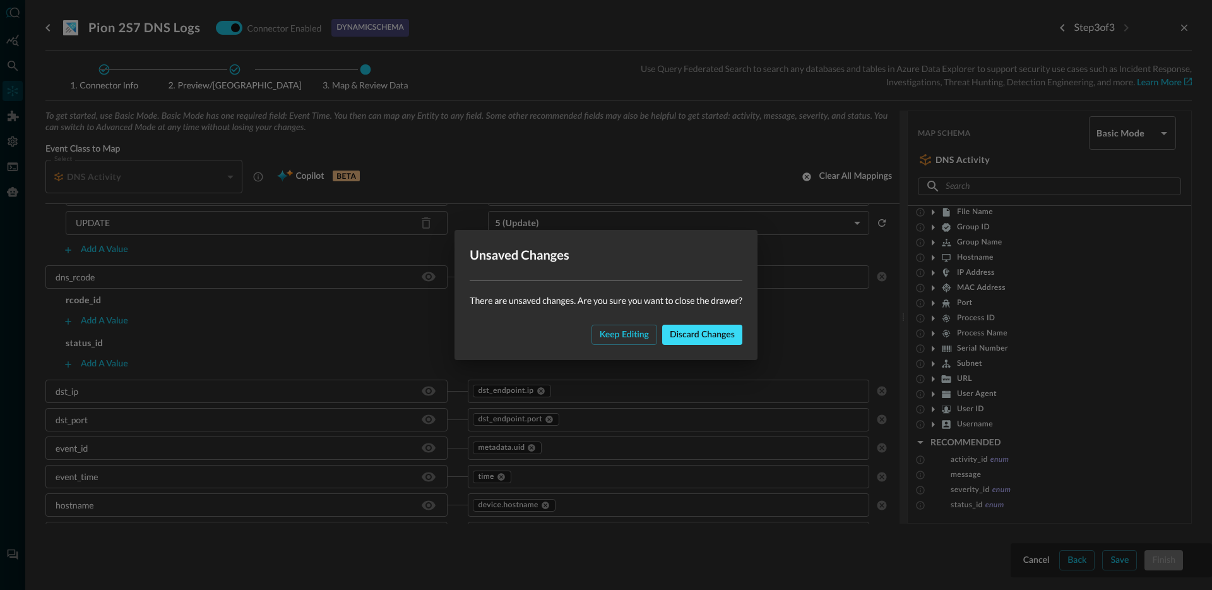
click at [692, 333] on div "Discard changes" at bounding box center [702, 335] width 65 height 16
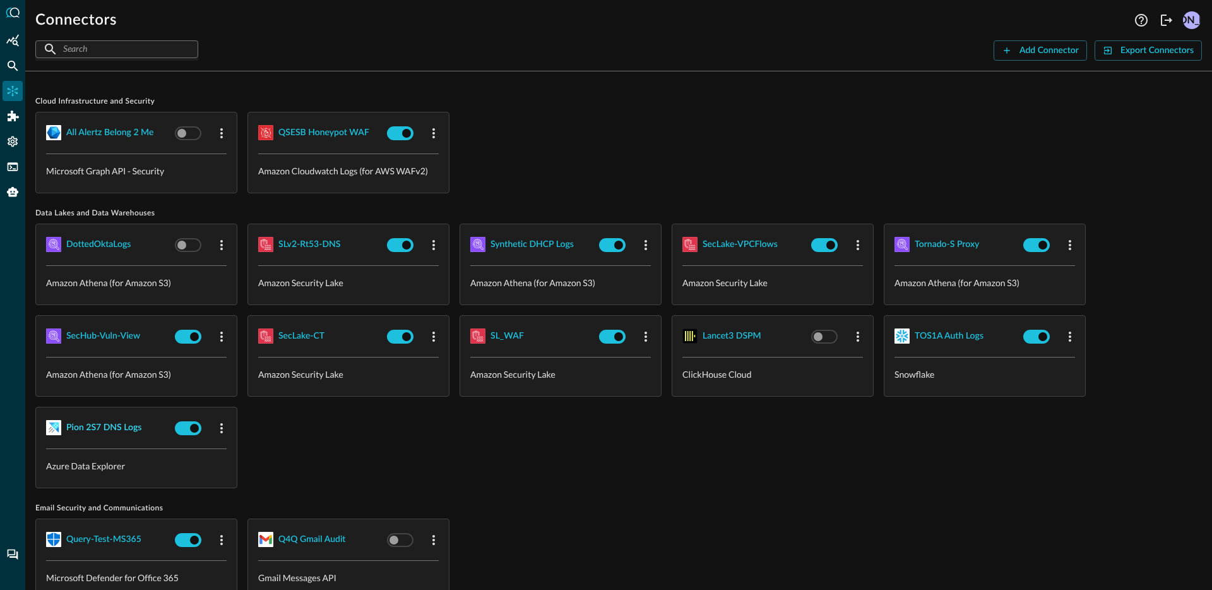
click at [110, 420] on div "Pion 2S7 DNS Logs" at bounding box center [103, 428] width 75 height 16
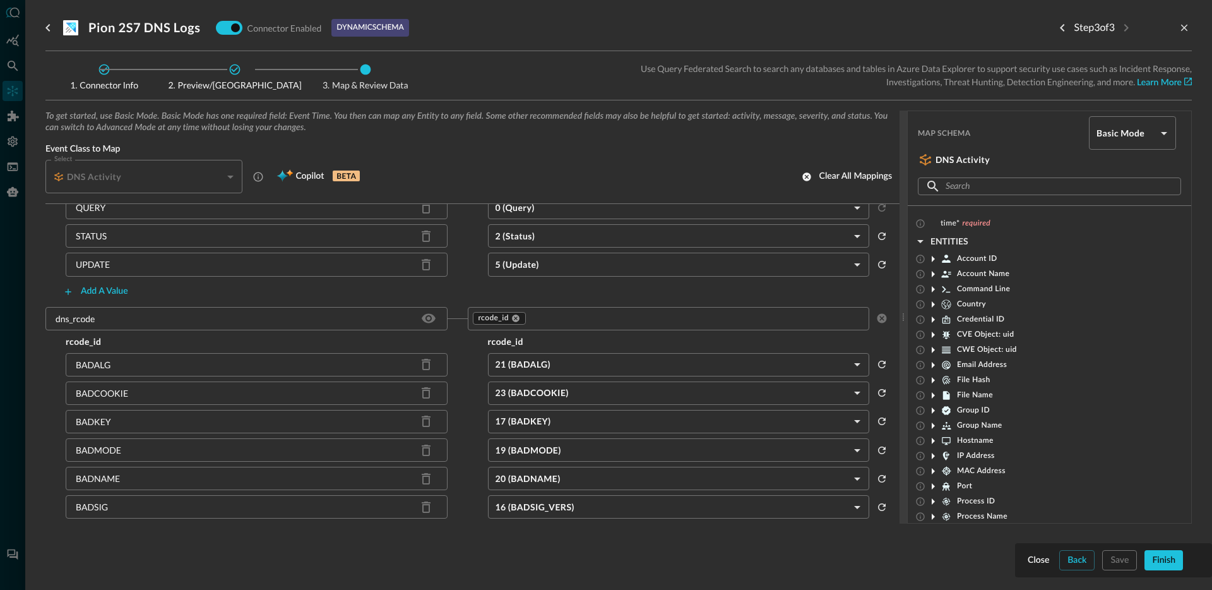
scroll to position [324, 0]
click at [876, 365] on icon "reset selected values" at bounding box center [881, 364] width 11 height 11
click at [840, 367] on body "Connectors Help Logout JO ​ ​ Add Connector Export Connectors Cloud Infrastruct…" at bounding box center [606, 295] width 1212 height 590
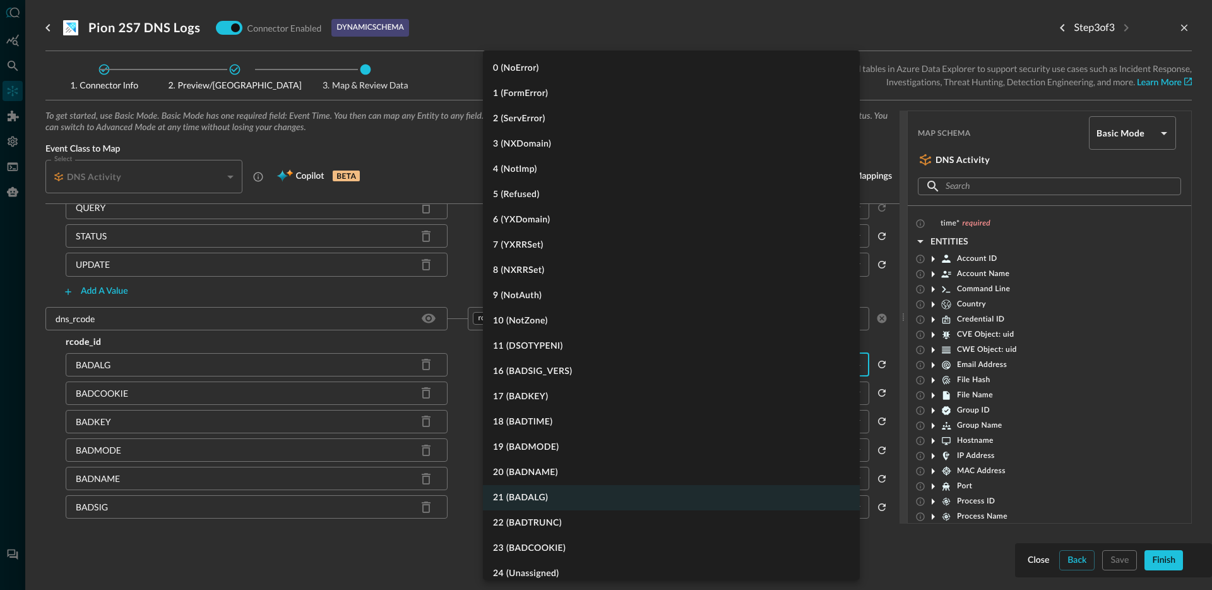
click at [461, 375] on div at bounding box center [606, 295] width 1212 height 590
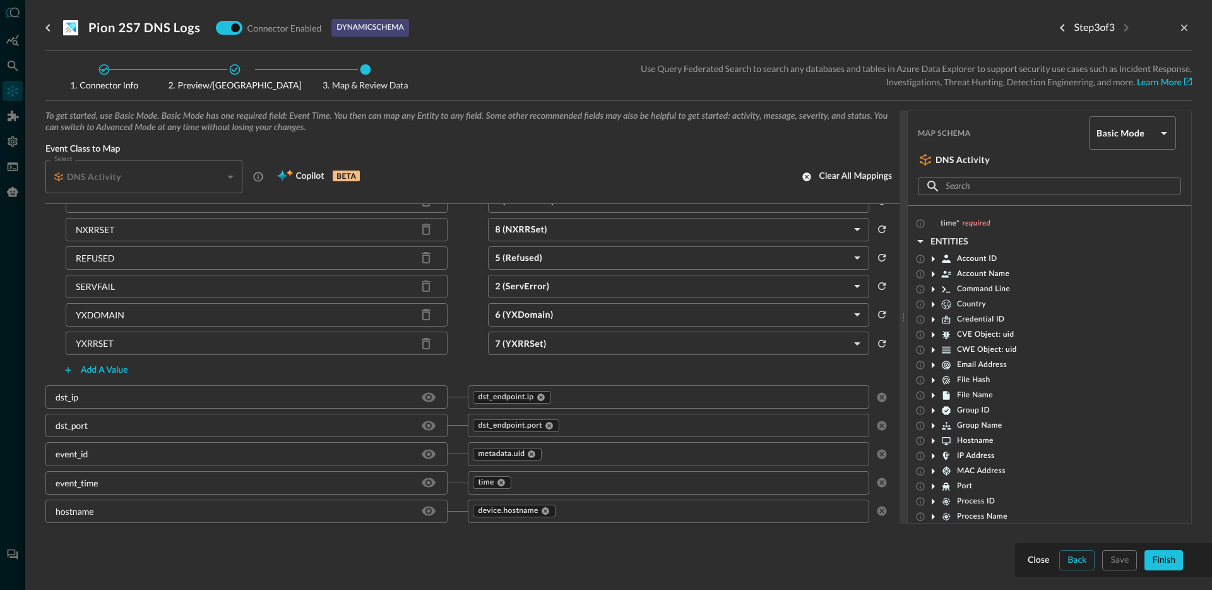
scroll to position [833, 0]
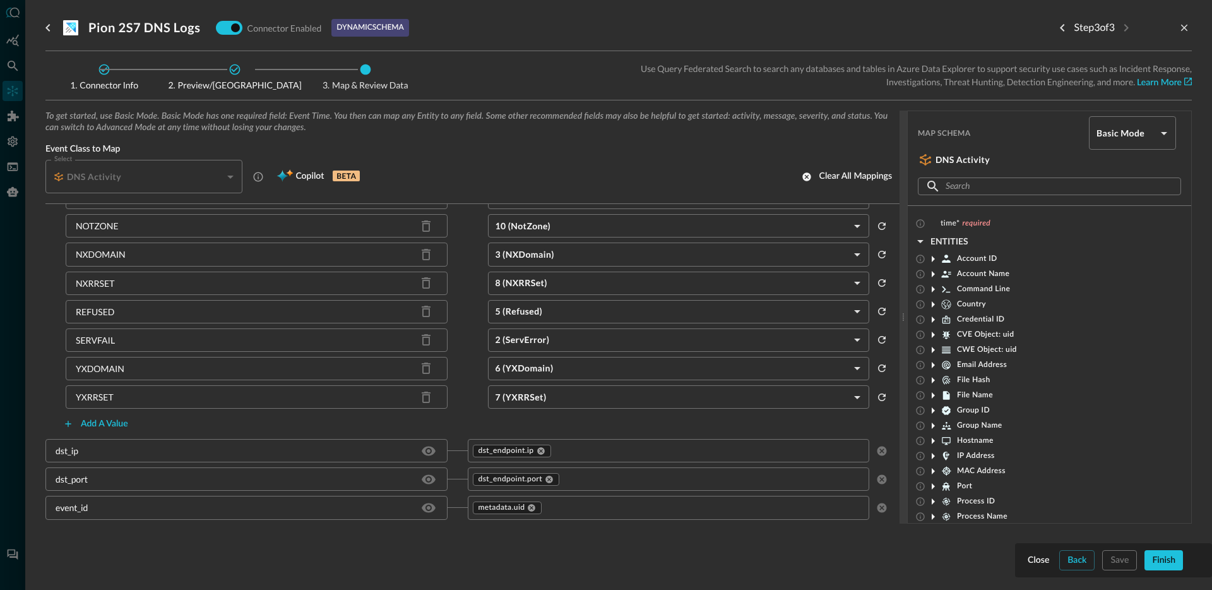
click at [102, 328] on div "SERVFAIL" at bounding box center [257, 339] width 382 height 23
click at [100, 314] on p "REFUSED" at bounding box center [95, 311] width 39 height 13
click at [92, 338] on p "SERVFAIL" at bounding box center [95, 339] width 39 height 13
drag, startPoint x: 92, startPoint y: 338, endPoint x: 98, endPoint y: 311, distance: 27.7
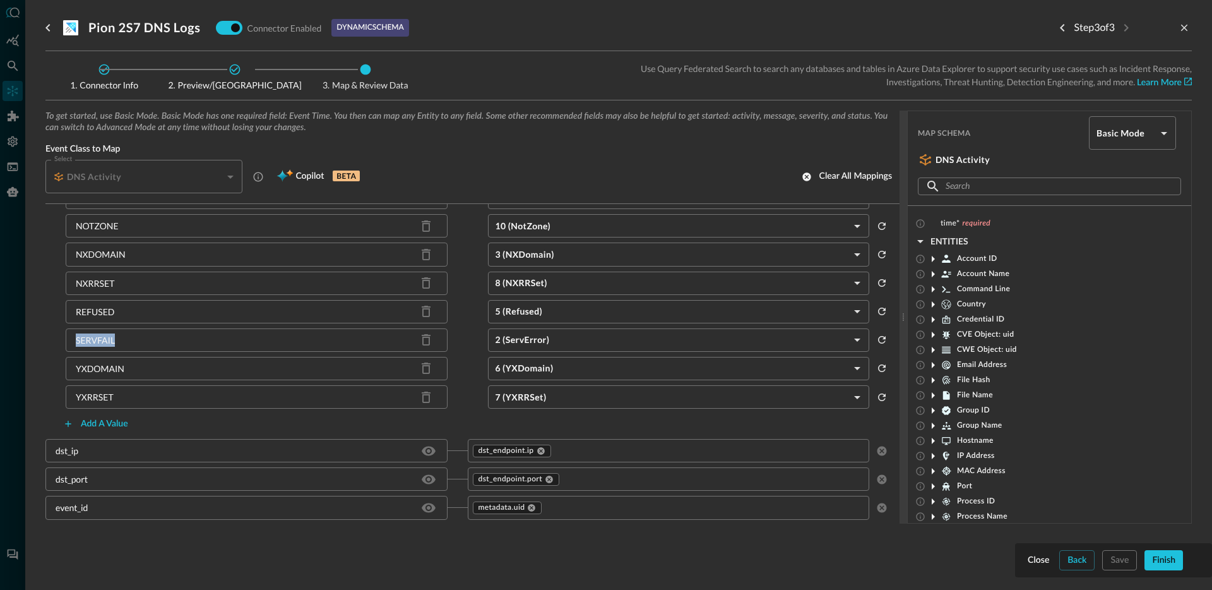
click at [93, 338] on p "SERVFAIL" at bounding box center [95, 339] width 39 height 13
click at [98, 310] on p "REFUSED" at bounding box center [95, 311] width 39 height 13
drag, startPoint x: 98, startPoint y: 310, endPoint x: 107, endPoint y: 308, distance: 9.0
click at [99, 310] on p "REFUSED" at bounding box center [95, 311] width 39 height 13
click at [148, 306] on div "REFUSED" at bounding box center [257, 311] width 382 height 23
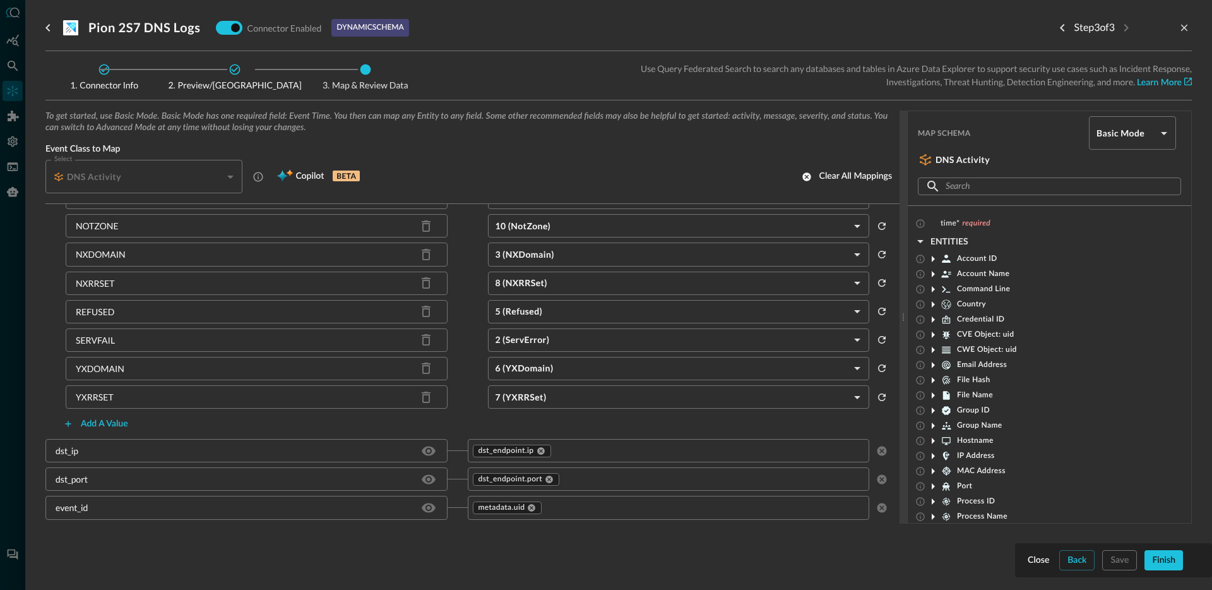
click at [145, 310] on div "REFUSED" at bounding box center [257, 311] width 382 height 23
click at [128, 312] on div "REFUSED" at bounding box center [257, 311] width 382 height 23
click at [194, 313] on div "REFUSED" at bounding box center [257, 311] width 382 height 23
click at [129, 304] on div "REFUSED" at bounding box center [257, 311] width 382 height 23
click at [86, 308] on p "REFUSED" at bounding box center [95, 311] width 39 height 13
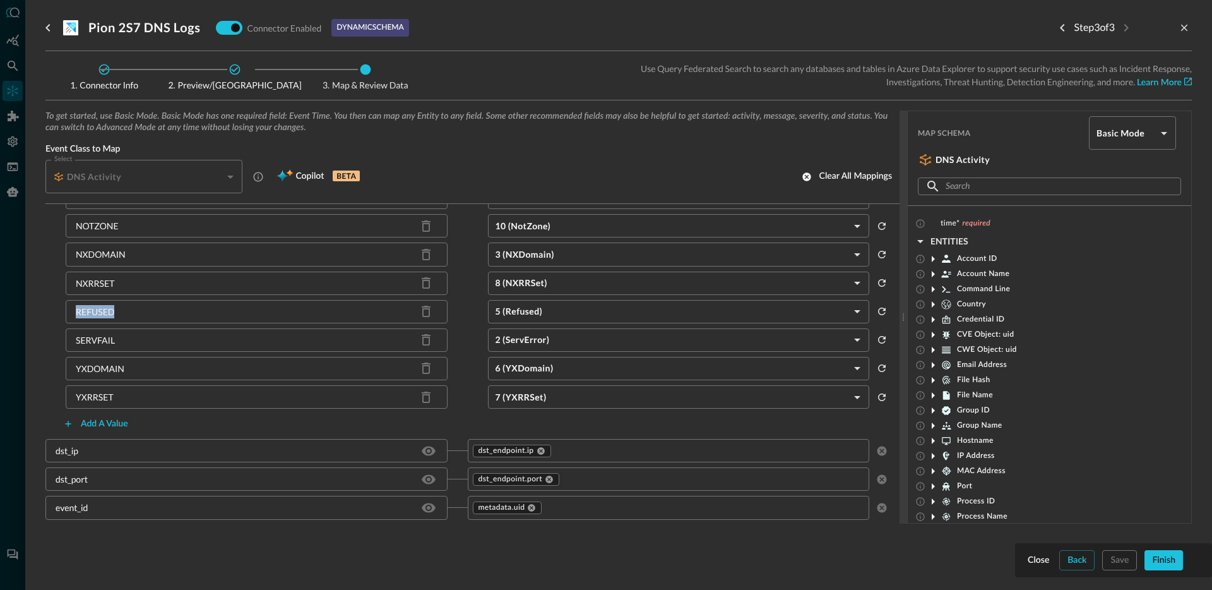
click at [86, 308] on p "REFUSED" at bounding box center [95, 311] width 39 height 13
drag, startPoint x: 123, startPoint y: 309, endPoint x: 189, endPoint y: 315, distance: 65.9
click at [124, 309] on div "REFUSED" at bounding box center [257, 311] width 382 height 23
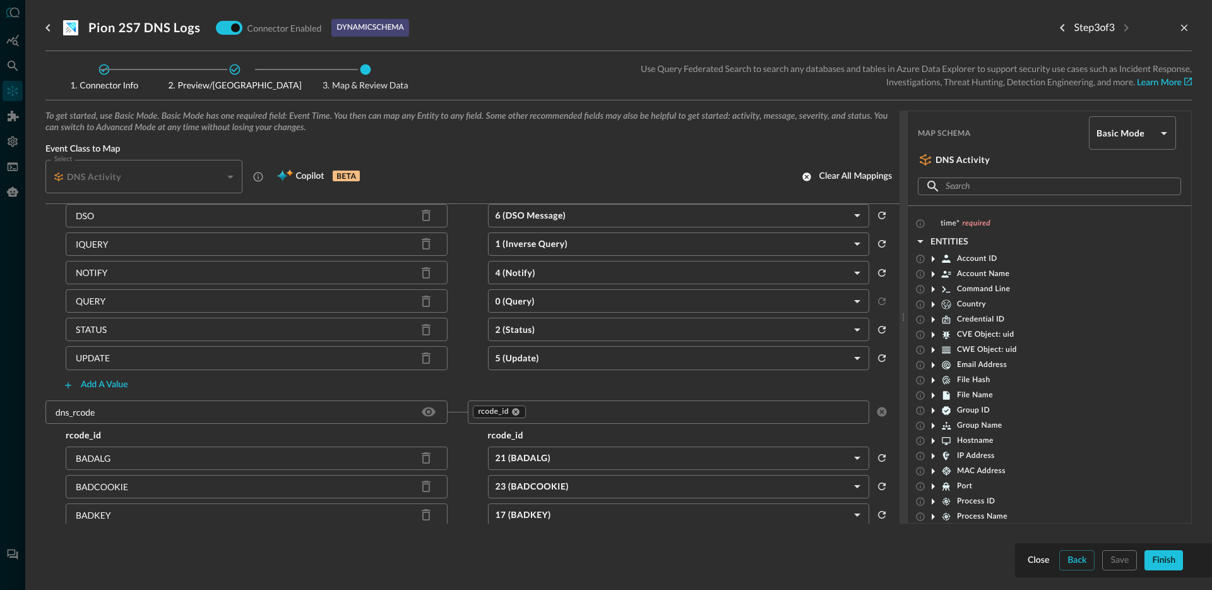
scroll to position [332, 0]
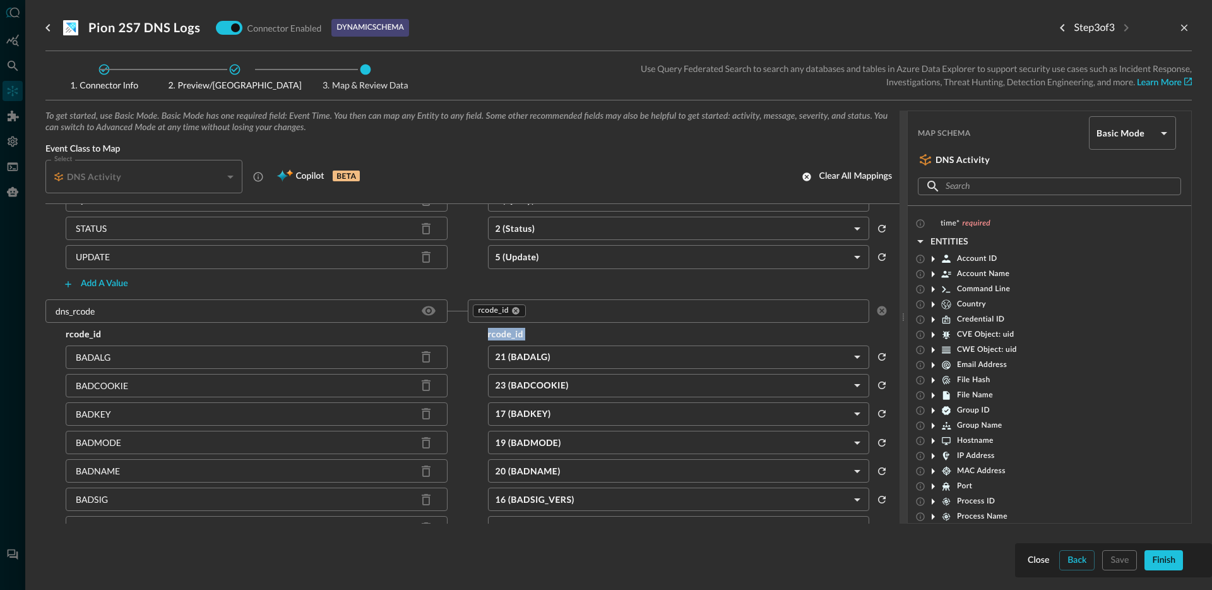
drag, startPoint x: 153, startPoint y: 342, endPoint x: 148, endPoint y: 347, distance: 7.1
click at [141, 355] on div "BADALG" at bounding box center [257, 356] width 382 height 23
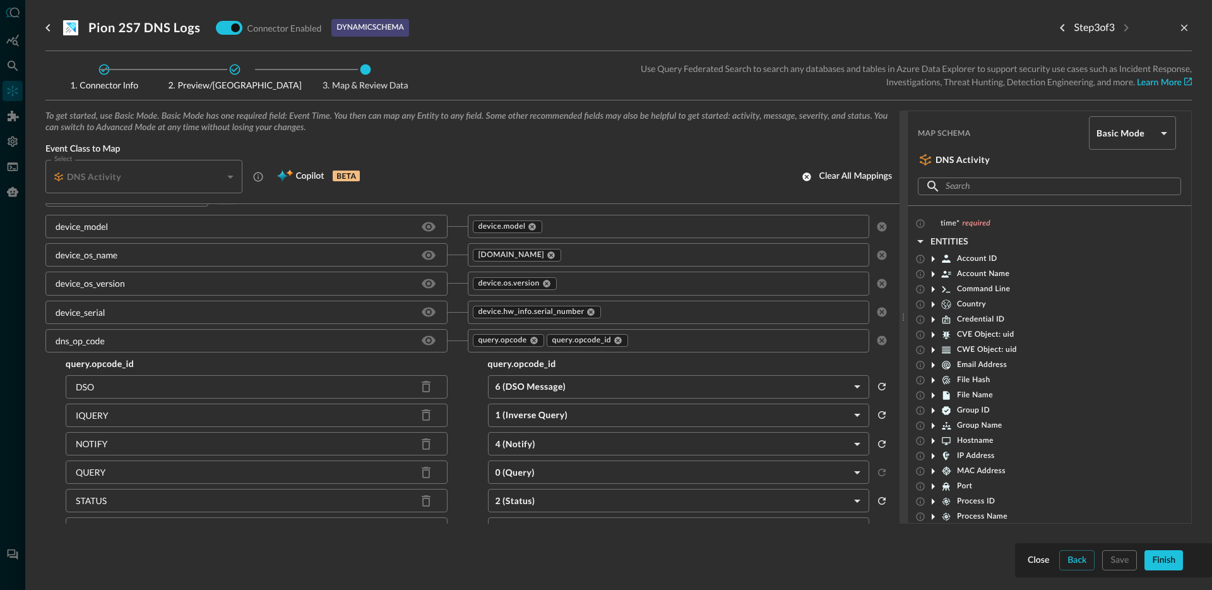
scroll to position [114, 0]
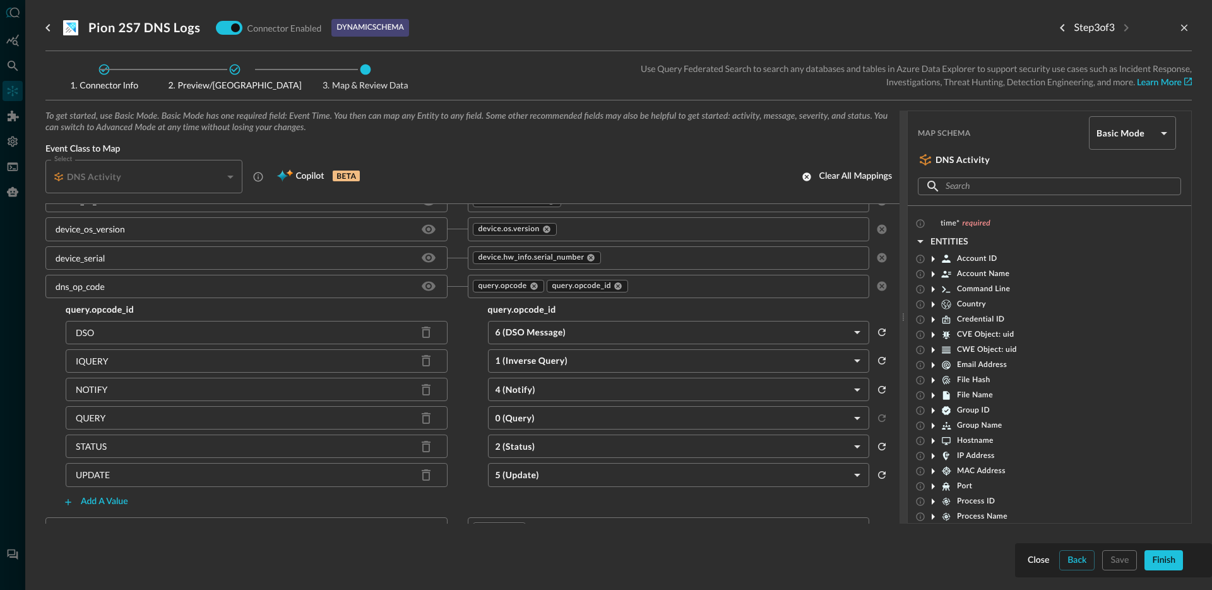
click at [169, 360] on div "IQUERY" at bounding box center [257, 360] width 382 height 23
click at [142, 369] on div "IQUERY" at bounding box center [257, 360] width 382 height 23
click at [119, 380] on div "NOTIFY" at bounding box center [257, 388] width 382 height 23
click at [106, 388] on p "NOTIFY" at bounding box center [92, 389] width 32 height 13
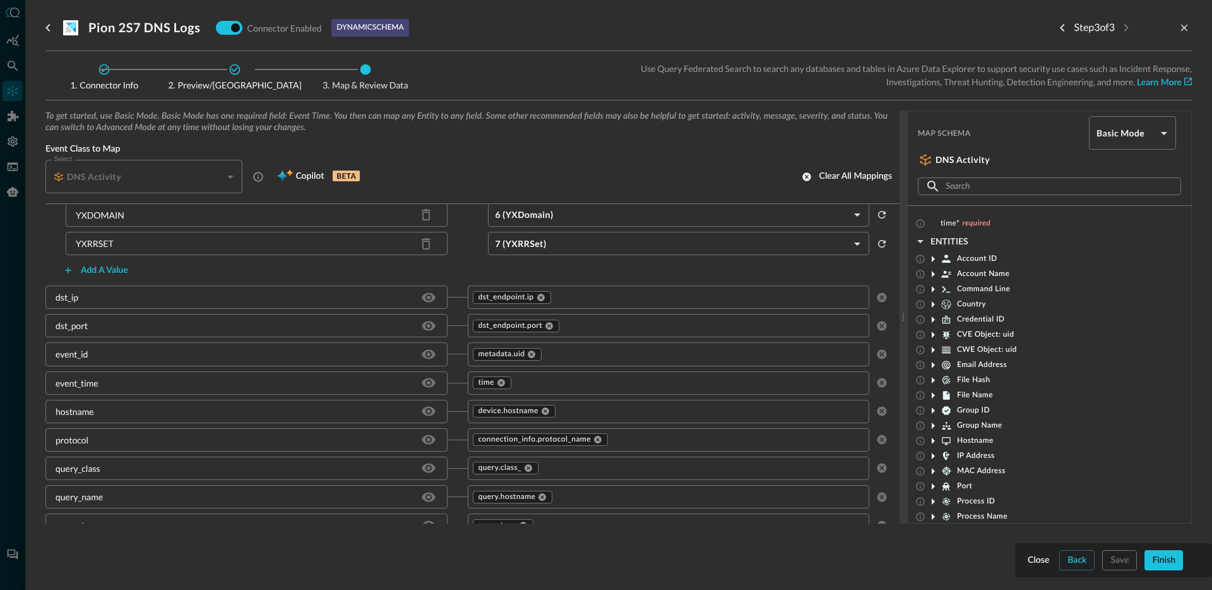
scroll to position [1142, 0]
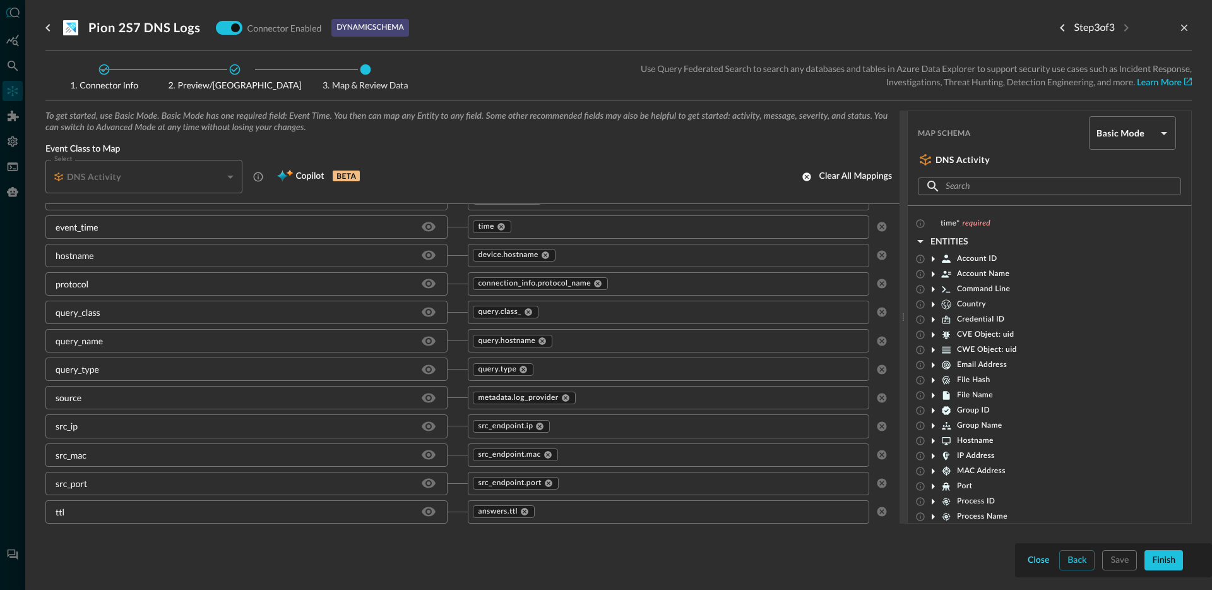
click at [1029, 560] on div "Close" at bounding box center [1038, 560] width 21 height 16
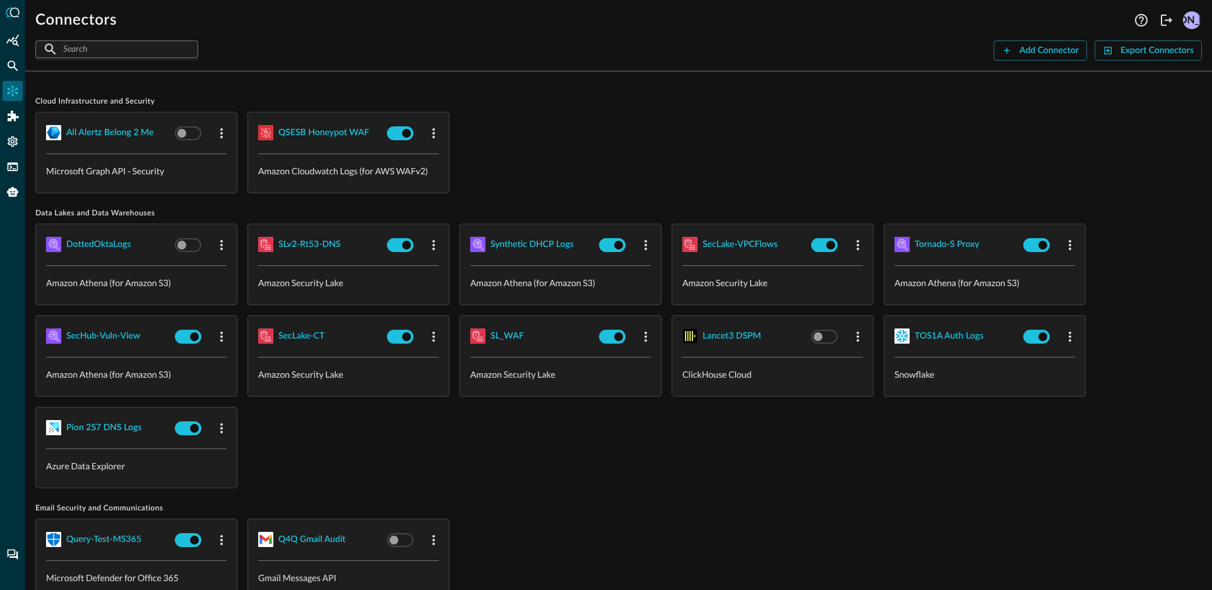
click at [567, 448] on div "DottedOktaLogs Amazon Athena (for Amazon S3) SLv2-Rt53-DNS Amazon Security Lake…" at bounding box center [618, 355] width 1166 height 264
click at [1019, 43] on button "Add Connector" at bounding box center [1040, 50] width 93 height 20
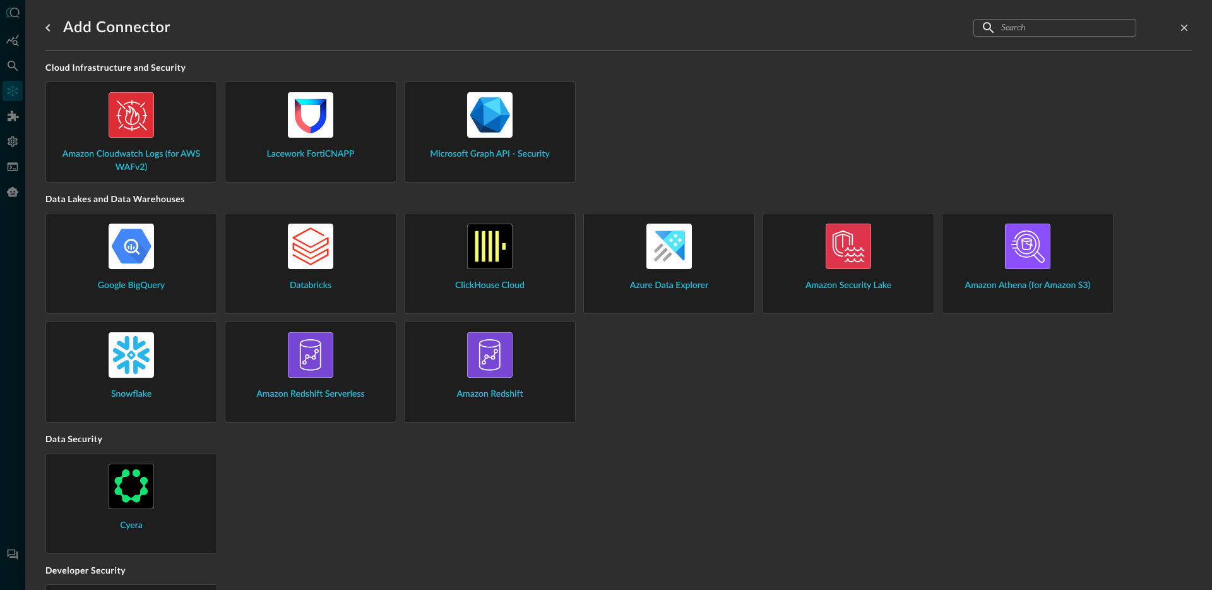
click at [747, 412] on div "Google BigQuery Databricks ClickHouse Cloud Azure Data Explorer Amazon Security…" at bounding box center [618, 318] width 1146 height 210
click at [110, 347] on img at bounding box center [131, 354] width 45 height 45
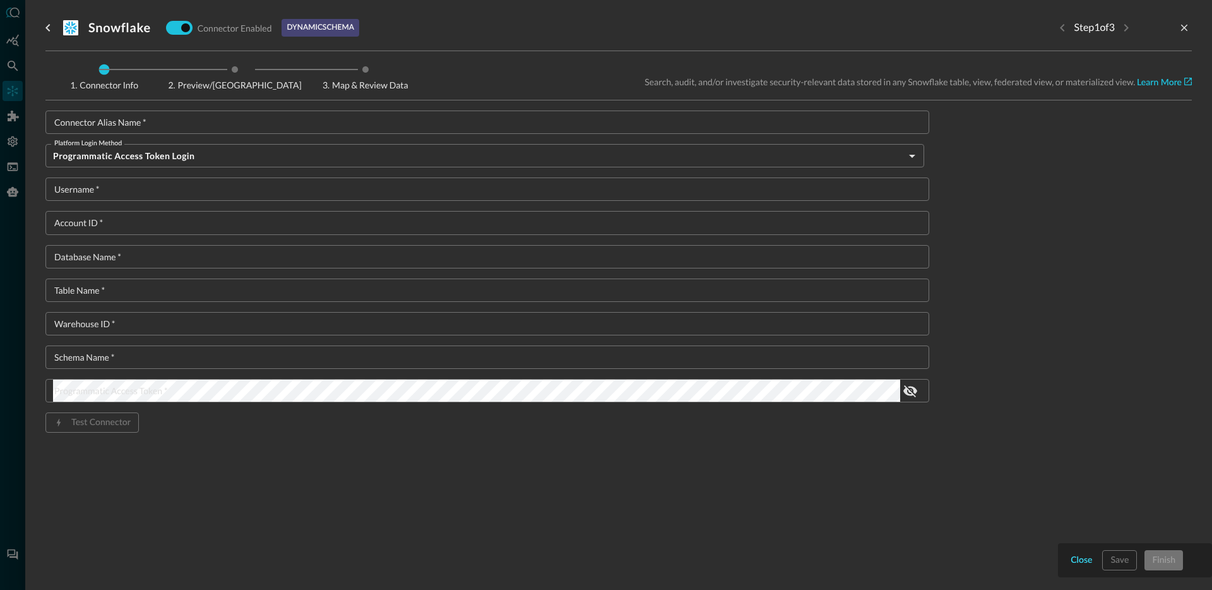
click at [1082, 559] on div "Close" at bounding box center [1081, 560] width 21 height 16
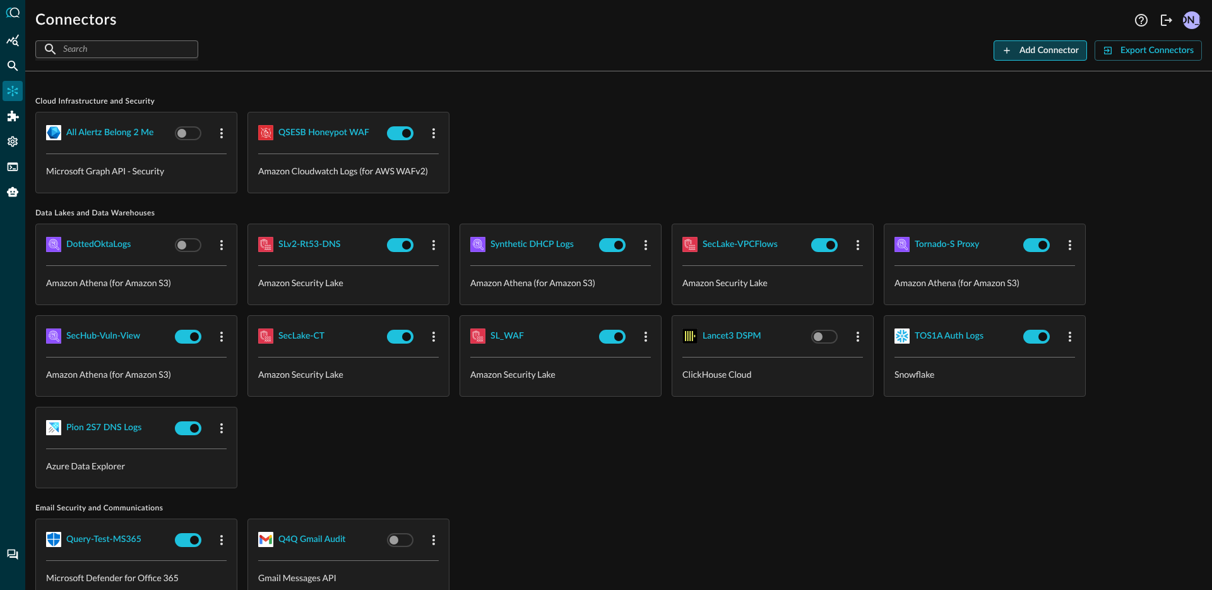
click at [1049, 59] on button "Add Connector" at bounding box center [1040, 50] width 93 height 20
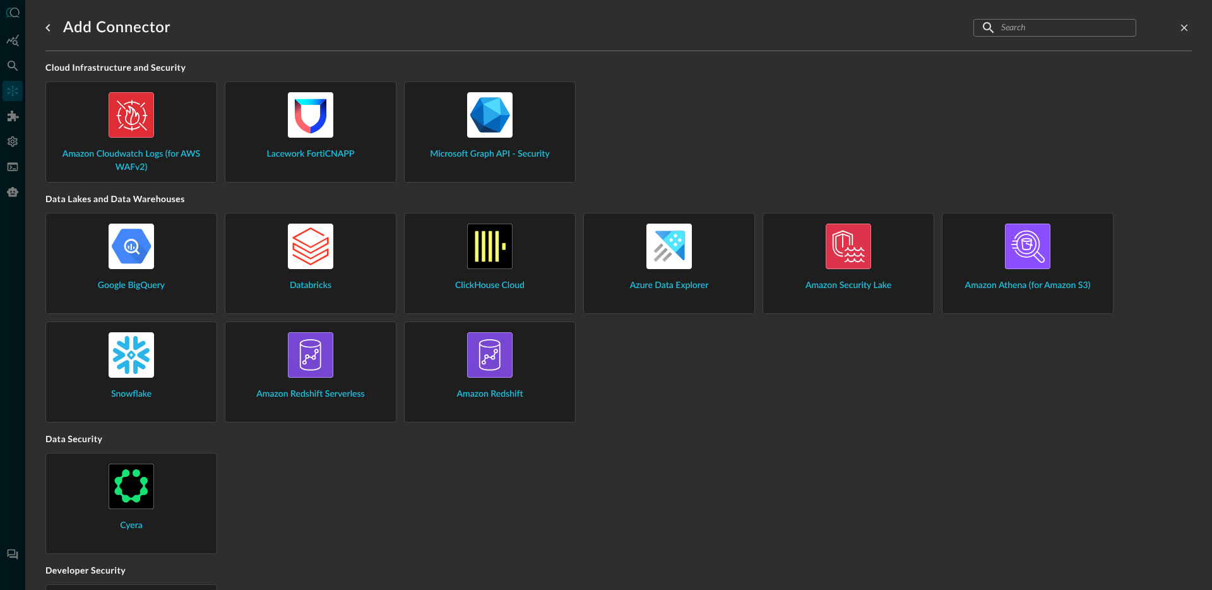
click at [677, 259] on img at bounding box center [668, 245] width 45 height 45
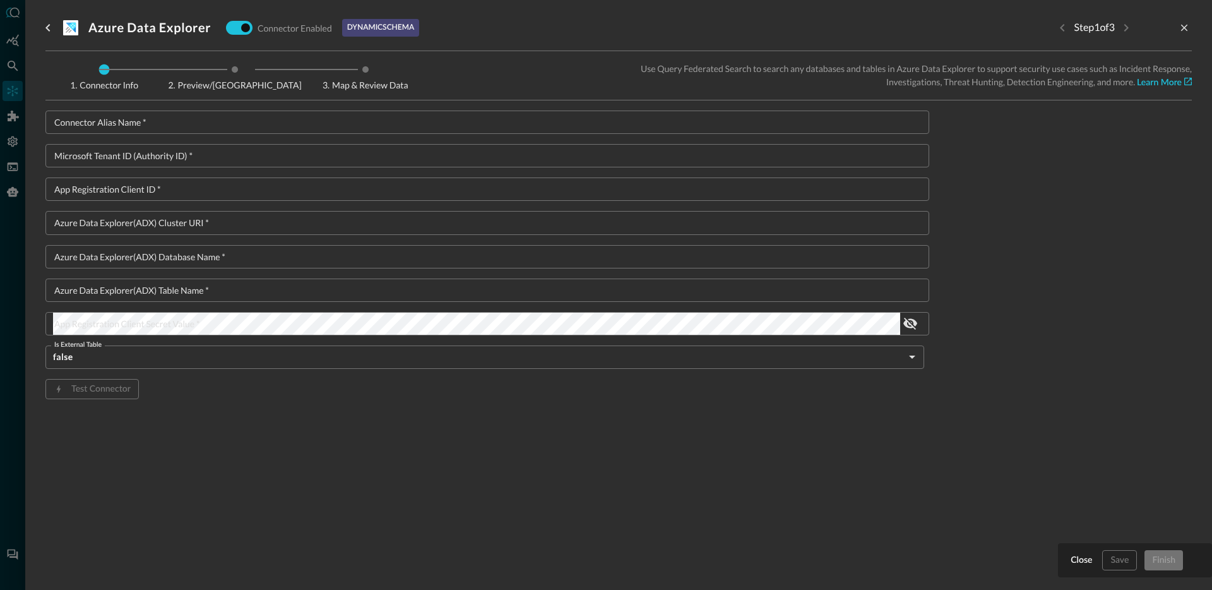
click at [305, 120] on input "Connector Alias Name   *" at bounding box center [491, 121] width 876 height 23
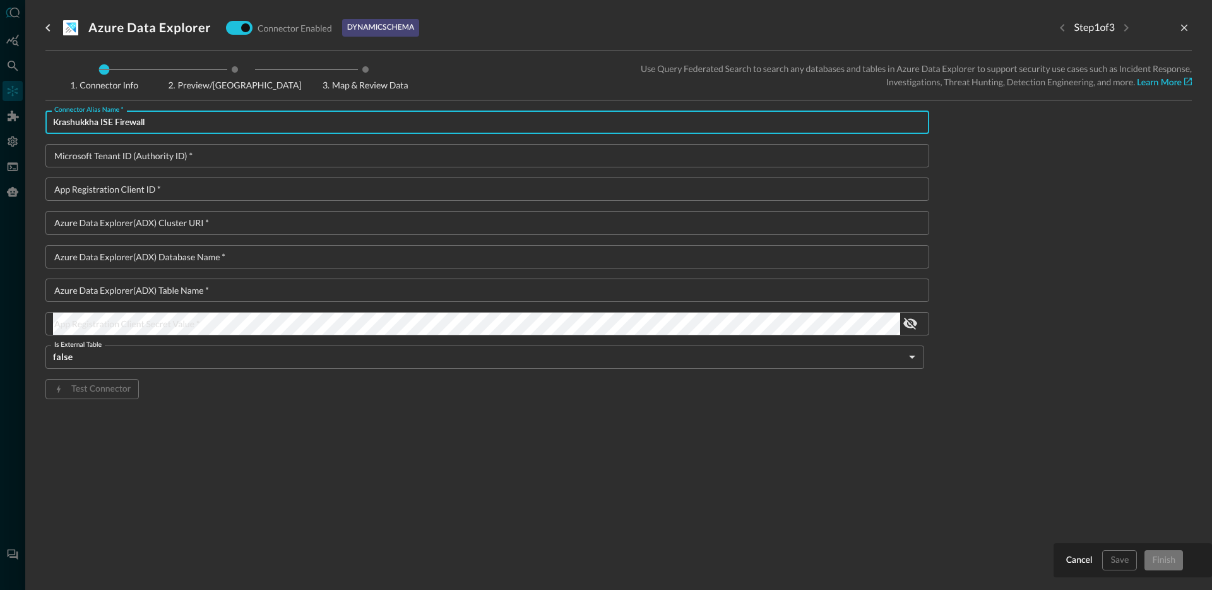
type input "Krashukkha ISE Firewall"
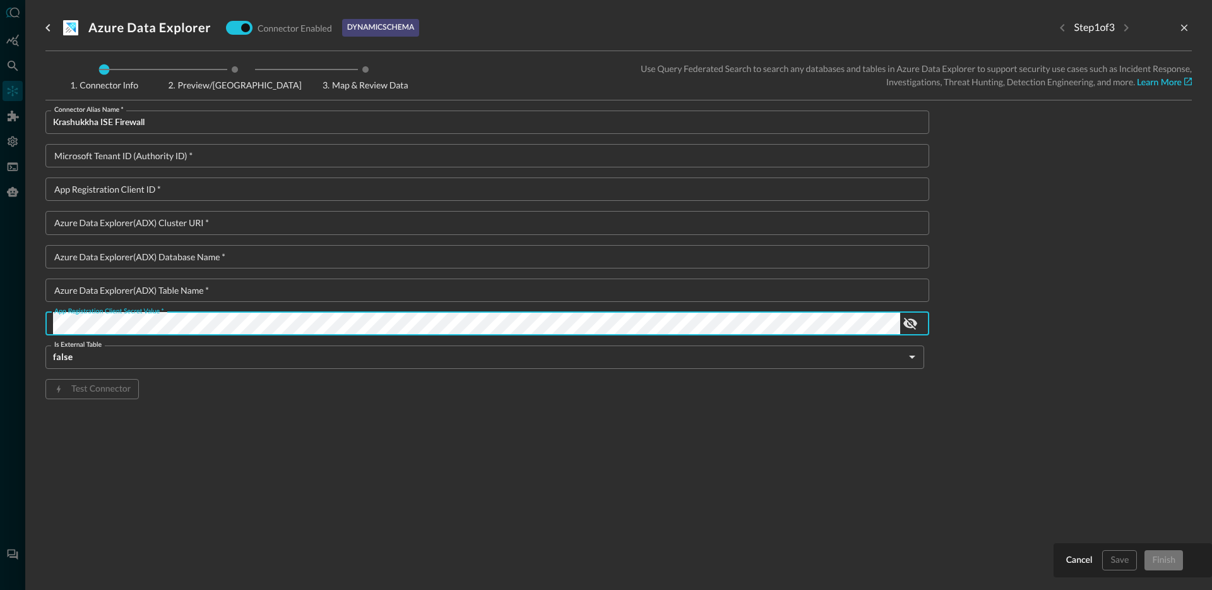
click at [210, 284] on input "Azure Data Explorer(ADX) table name   *" at bounding box center [491, 289] width 876 height 23
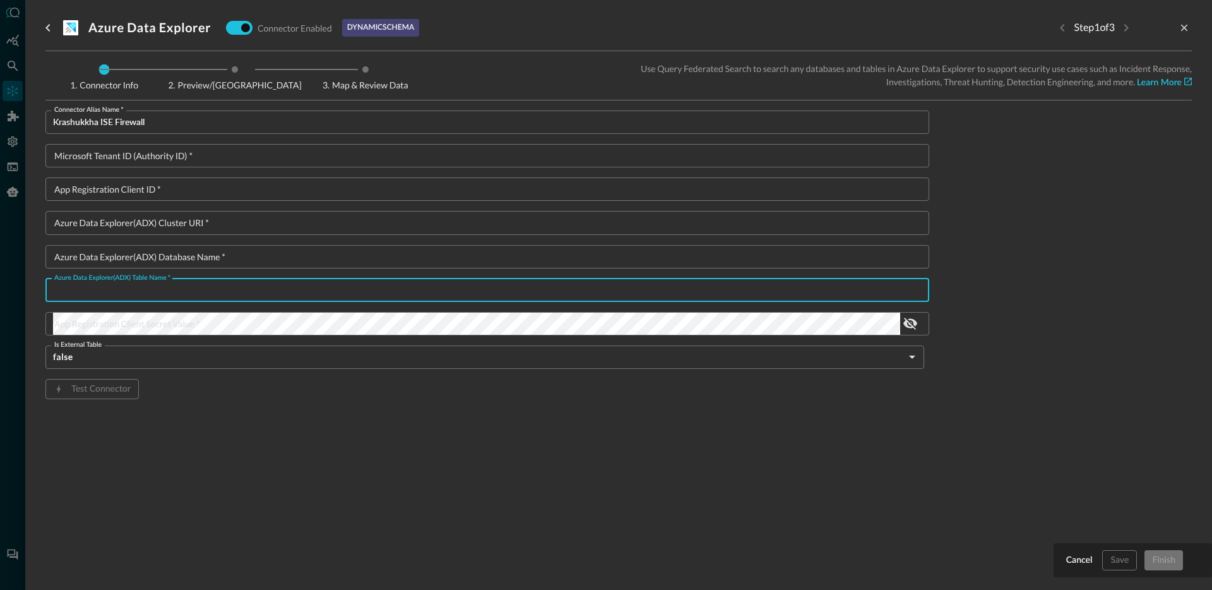
paste input "krashukha_synth_firewall_mv"
type input "krashukha_synth_firewall_mv"
click at [177, 202] on div "Connector Alias Name   * Krashukkha ISE Firewall Connector Alias Name   * Micro…" at bounding box center [487, 274] width 884 height 329
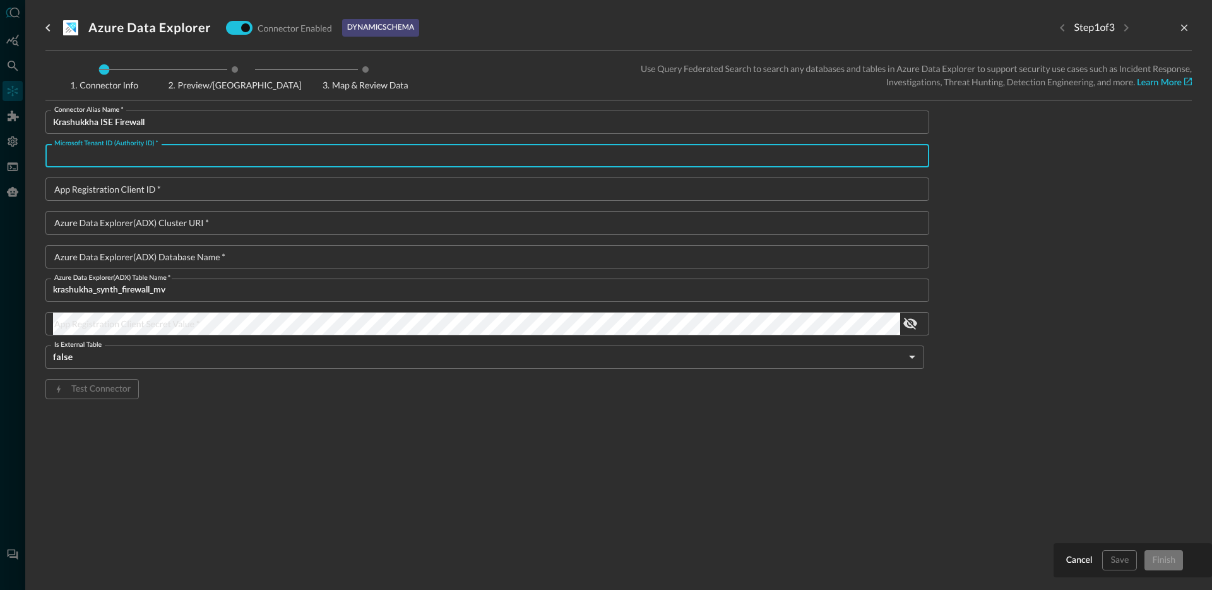
click at [206, 165] on input "Microsoft Tenant ID (Authority ID)   *" at bounding box center [491, 155] width 876 height 23
paste input "11925307-86e5-4a24-ac99-31d7c159ad2b"
type input "11925307-86e5-4a24-ac99-31d7c159ad2b"
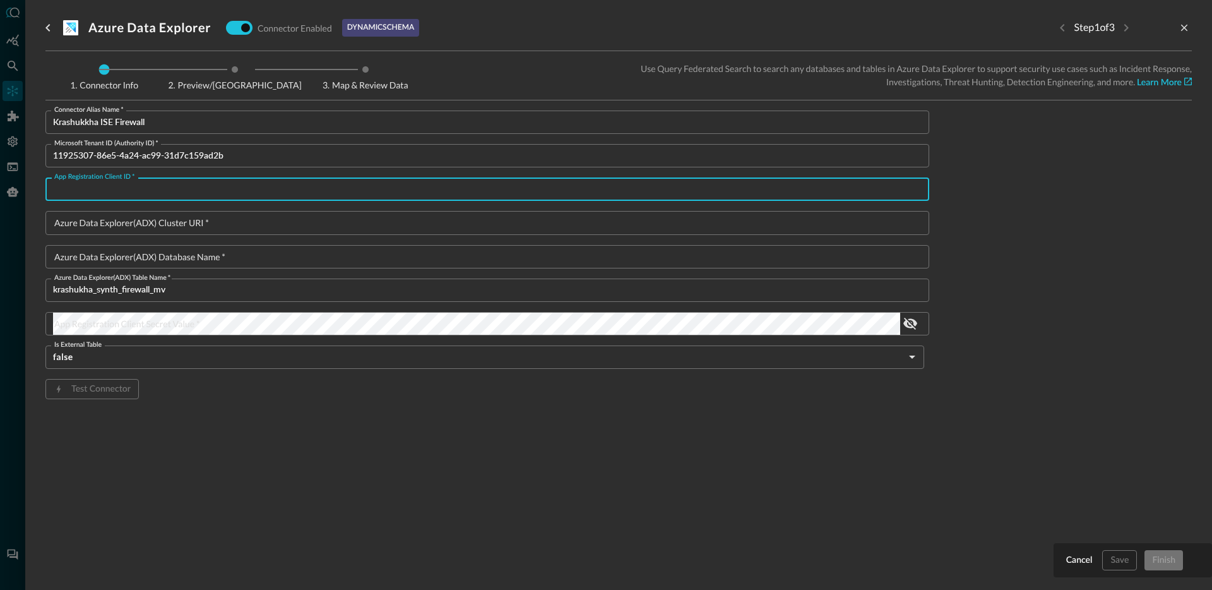
paste input "c8d3cff1-7a4e-4be5-99fd-3a5d56a7a306"
type input "c8d3cff1-7a4e-4be5-99fd-3a5d56a7a306"
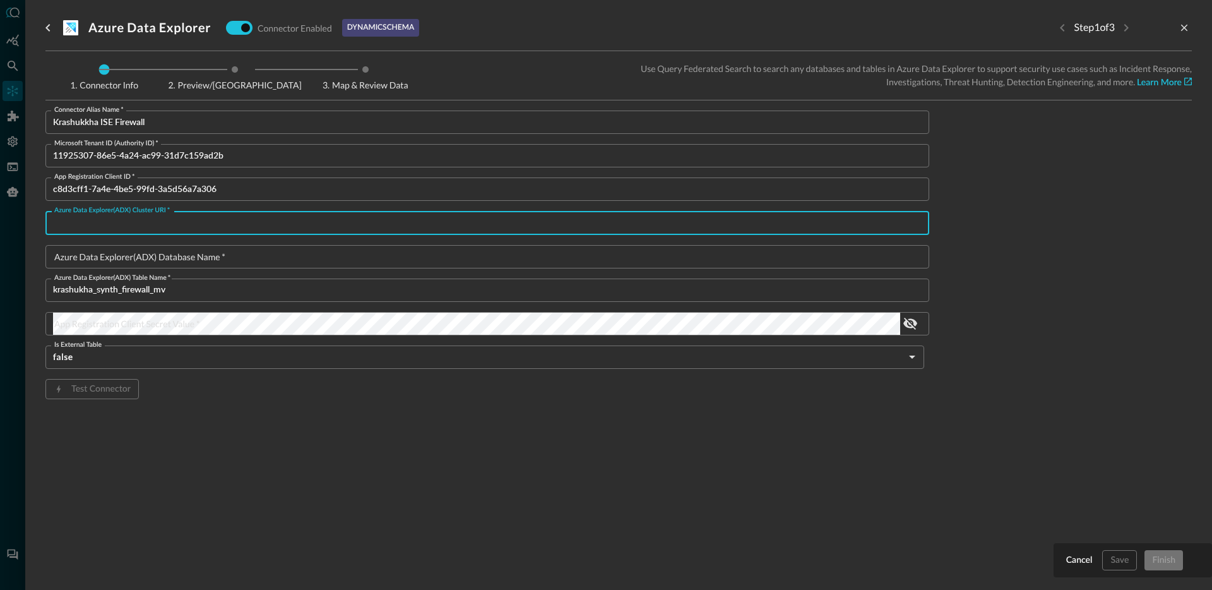
paste input "https://qsb-adx.eastus.kusto.windows.net"
type input "https://qsb-adx.eastus.kusto.windows.net"
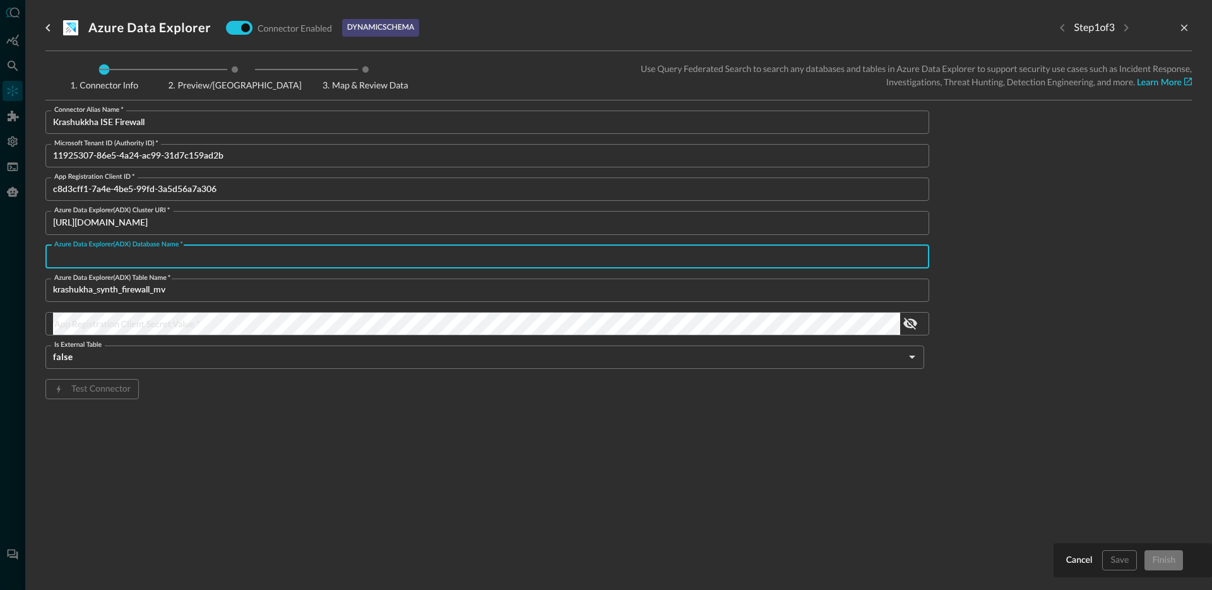
paste input "security_datalakehouse"
type input "security_datalakehouse"
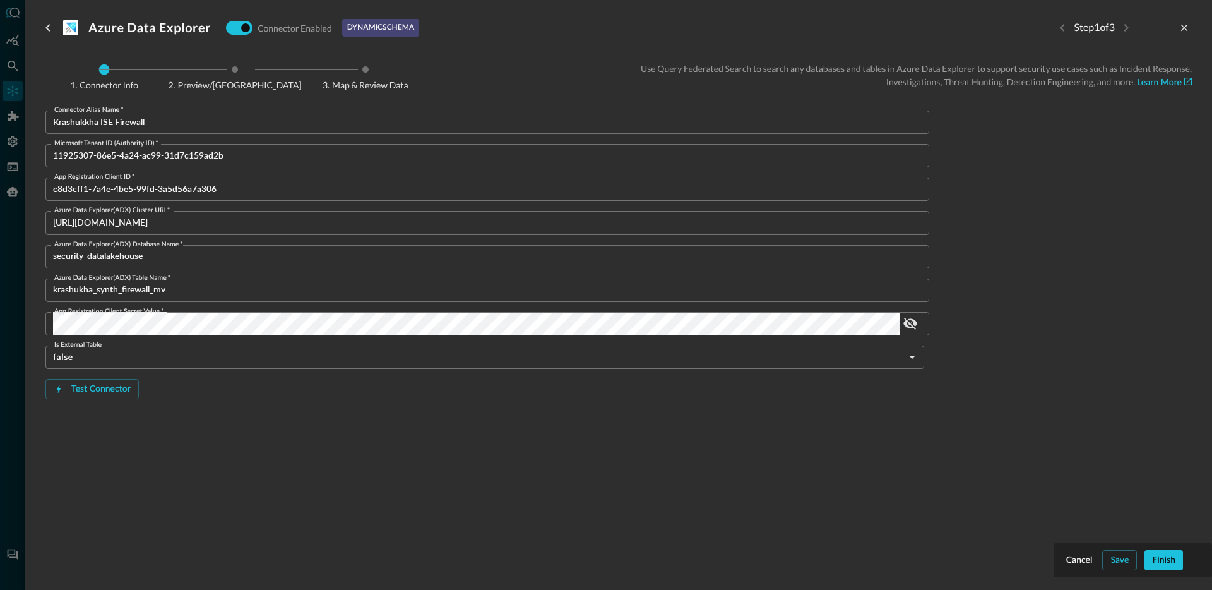
click at [406, 454] on div "Connector Info Preview/Import Fields Map & Review Data Use Query Federated Sear…" at bounding box center [618, 255] width 1146 height 408
drag, startPoint x: 97, startPoint y: 392, endPoint x: 109, endPoint y: 396, distance: 12.8
click at [97, 391] on div "Test Connector" at bounding box center [100, 389] width 59 height 16
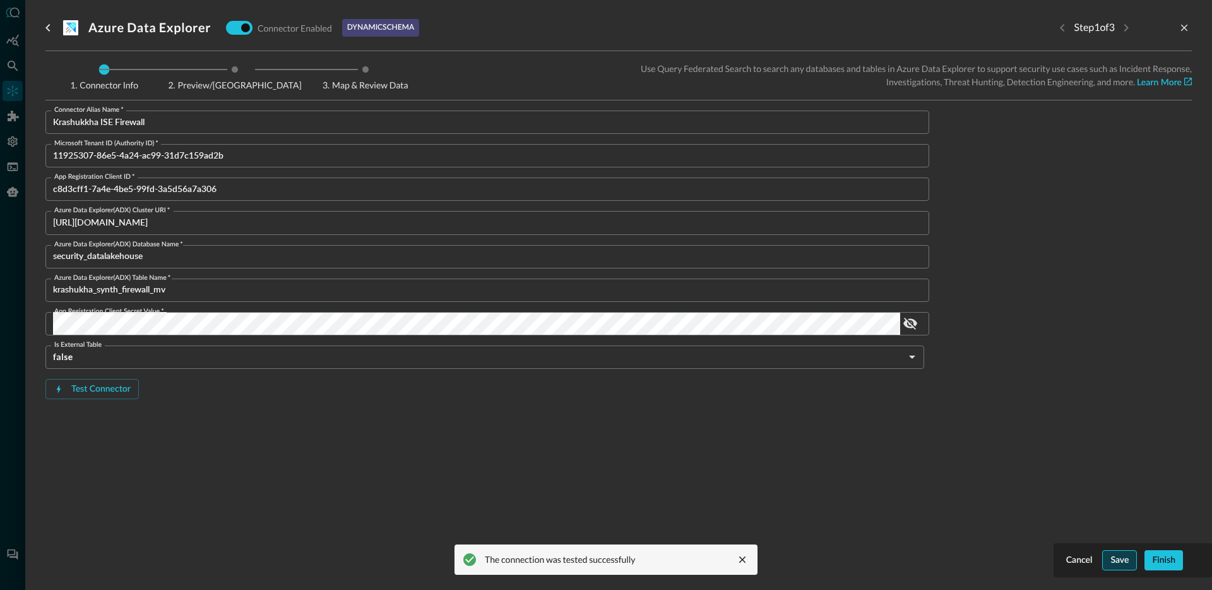
click at [1122, 564] on div "Save" at bounding box center [1119, 560] width 18 height 16
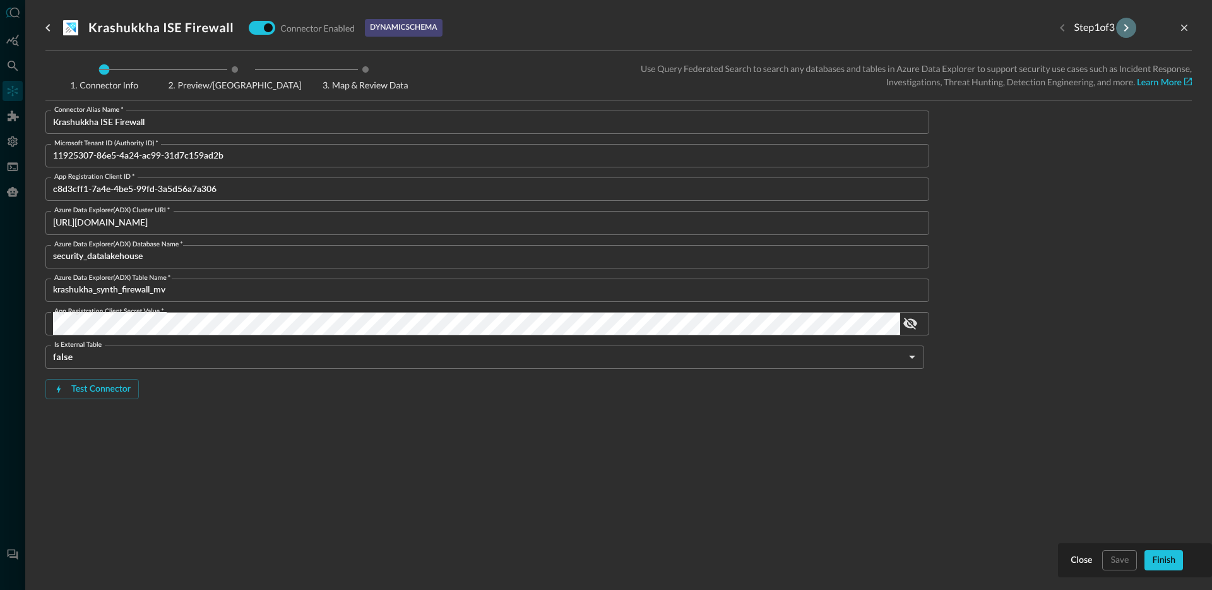
click at [1126, 28] on icon "Next step" at bounding box center [1126, 28] width 4 height 8
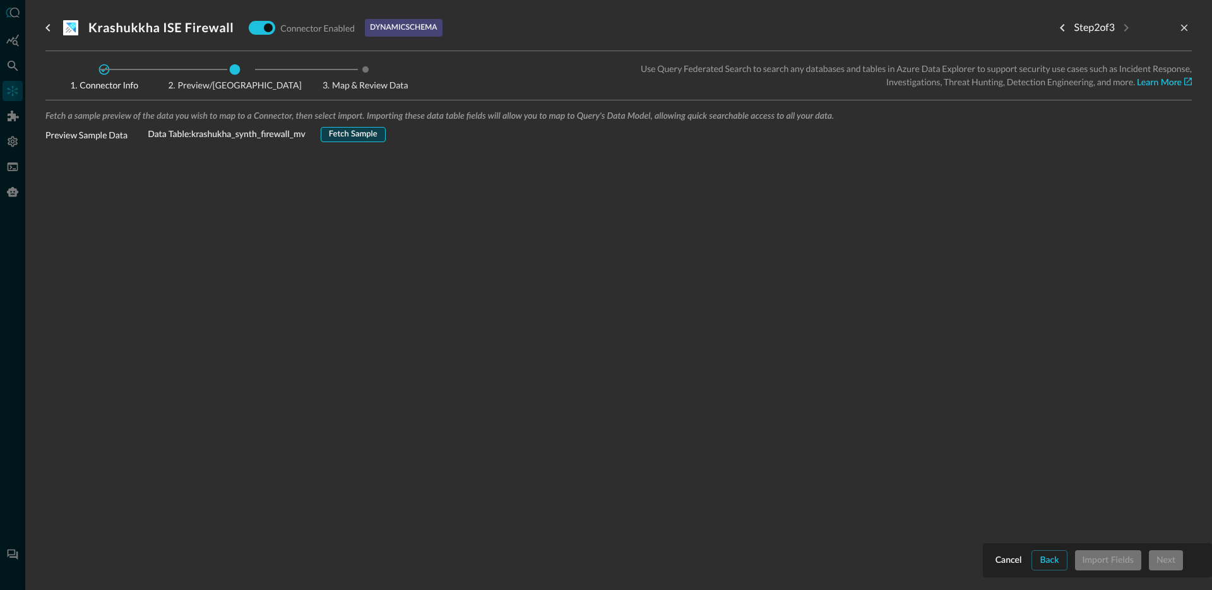
click at [357, 129] on div "Fetch Sample" at bounding box center [353, 135] width 49 height 15
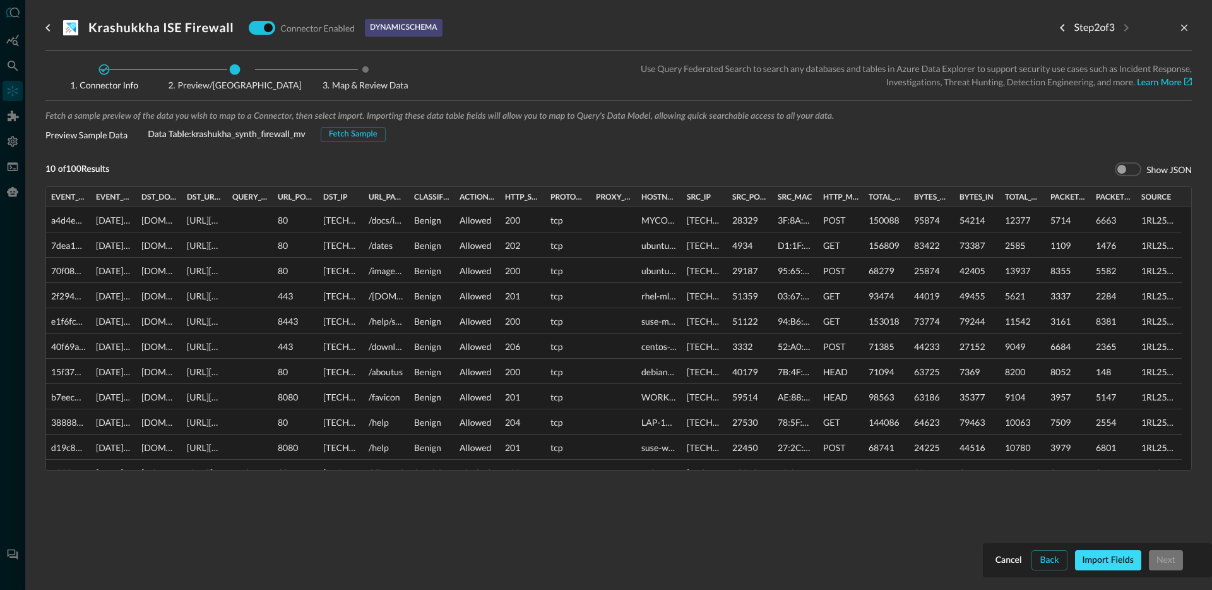
click at [1100, 555] on div "Import Fields" at bounding box center [1108, 560] width 51 height 16
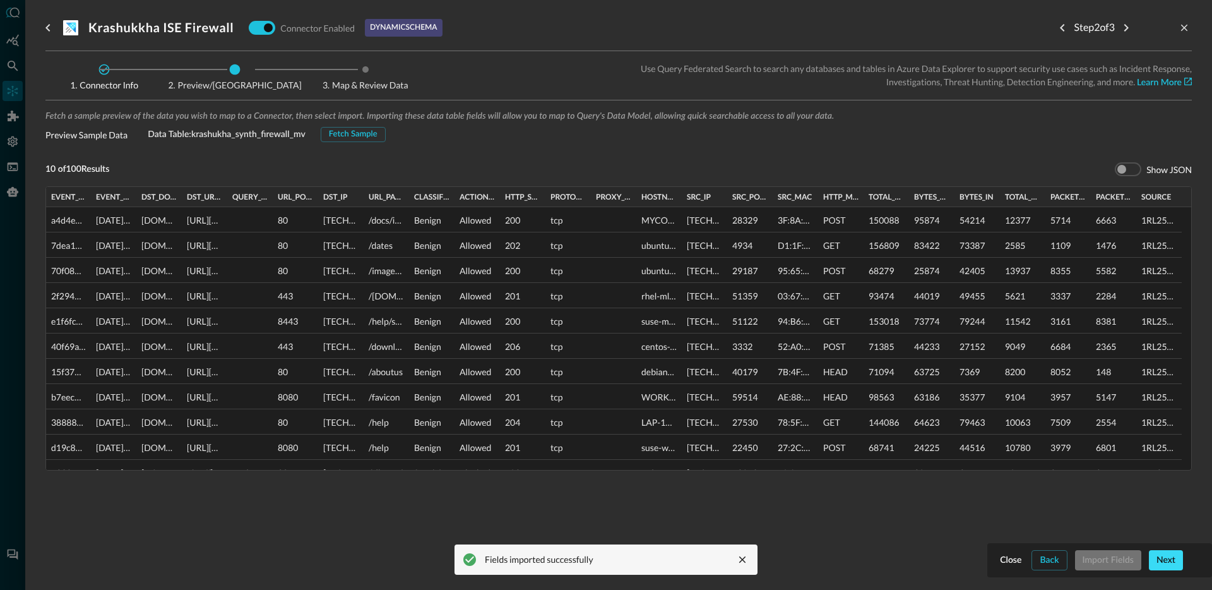
click at [1176, 562] on button "Next" at bounding box center [1166, 560] width 34 height 20
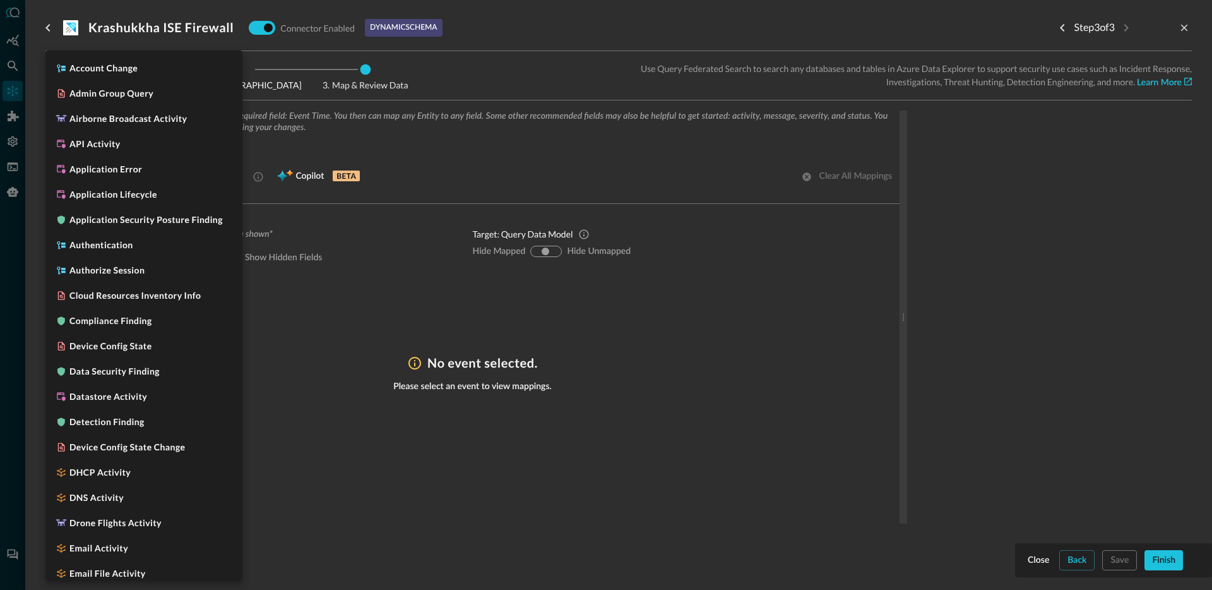
click at [163, 174] on body "Connectors Help Logout JO ​ ​ Add Connector Export Connectors Cloud Infrastruct…" at bounding box center [606, 295] width 1212 height 590
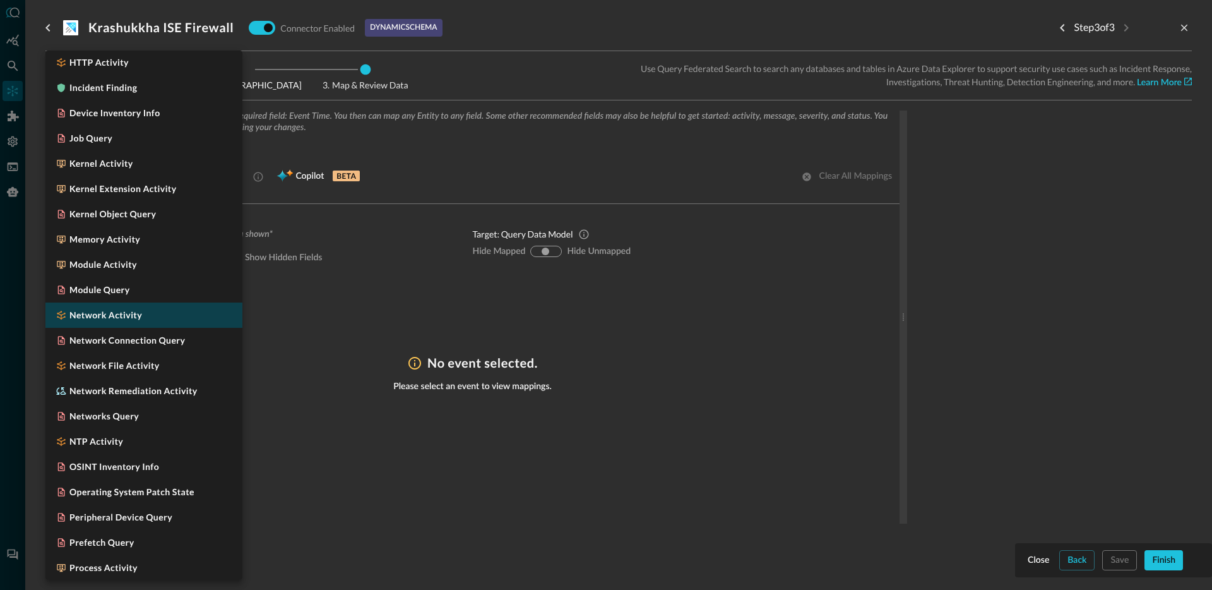
click at [146, 316] on li "Network Activity" at bounding box center [143, 314] width 197 height 25
type input "CLASS_NETWORK_ACTIVITY"
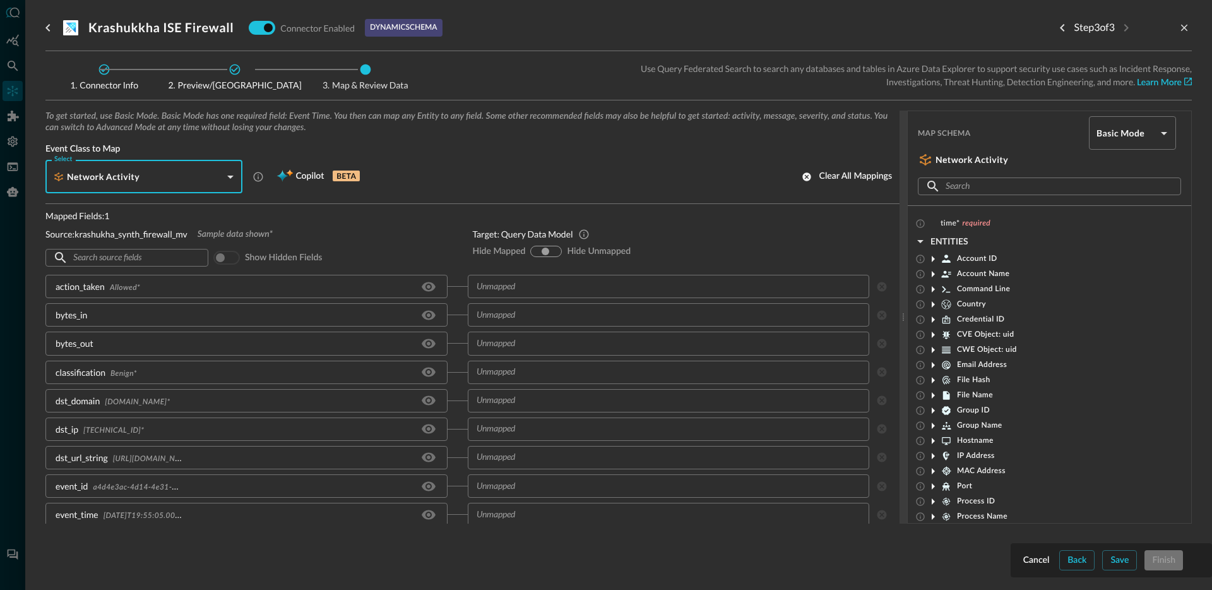
click at [356, 232] on div "Source: krashukha_synth_firewall_mv Sample data shown*" at bounding box center [248, 233] width 407 height 13
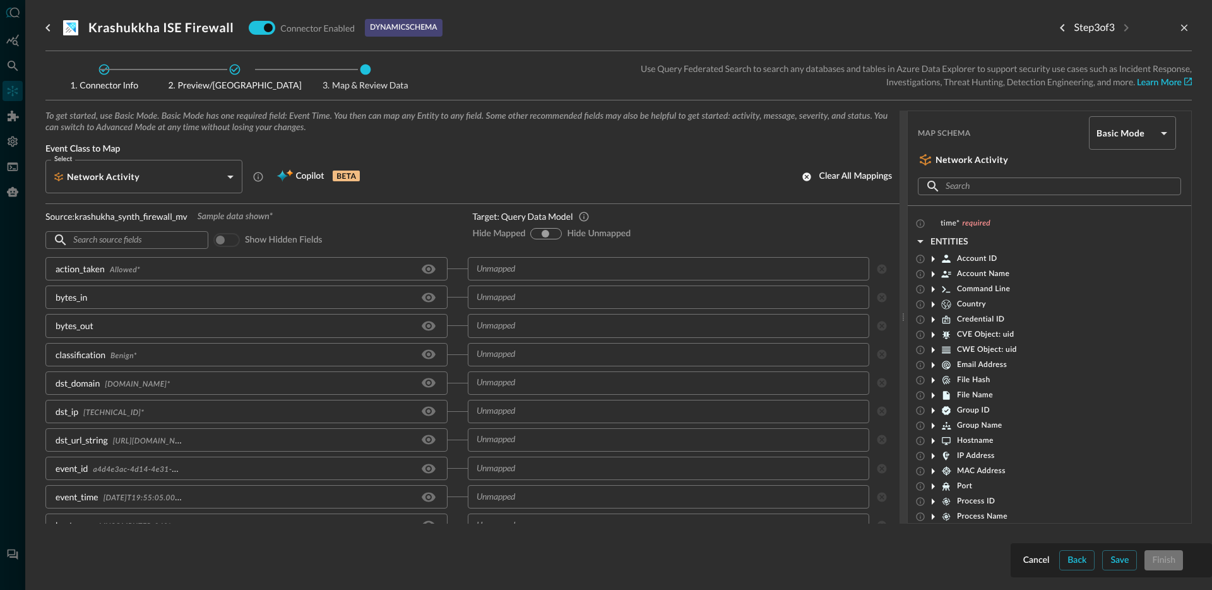
click at [211, 274] on div "action_taken Allowed *" at bounding box center [246, 268] width 402 height 23
click at [127, 274] on div "Allowed *" at bounding box center [125, 268] width 30 height 13
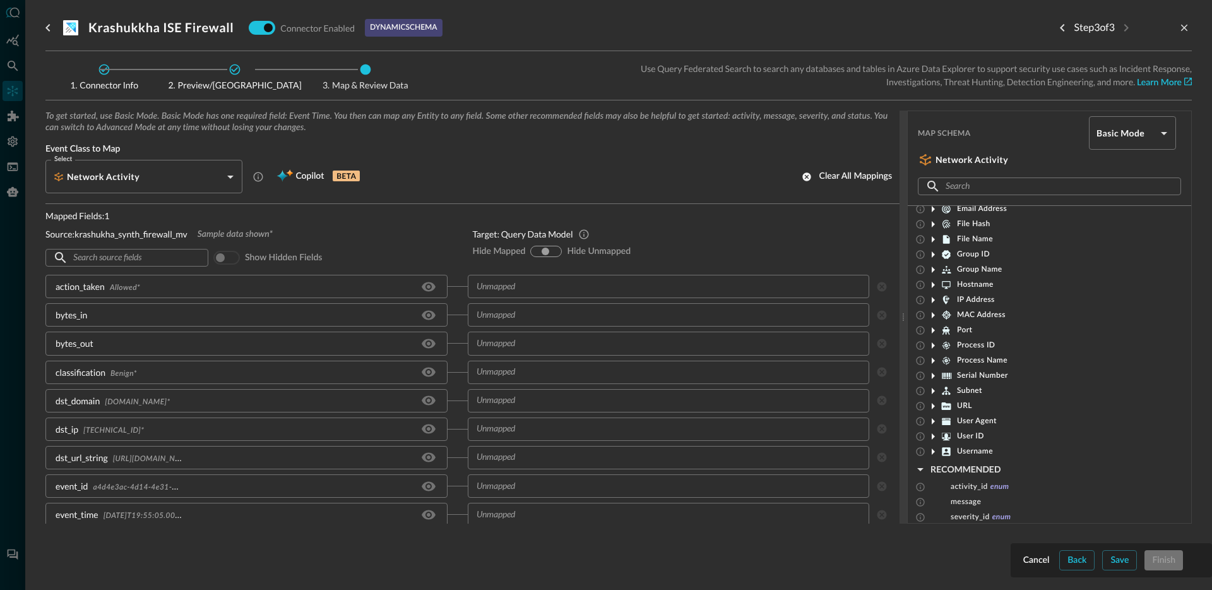
scroll to position [183, 0]
click at [165, 287] on div "action_taken Allowed *" at bounding box center [246, 286] width 402 height 23
click at [386, 214] on p "Mapped Fields: 1" at bounding box center [248, 215] width 407 height 13
click at [1127, 559] on div "Save" at bounding box center [1119, 560] width 18 height 16
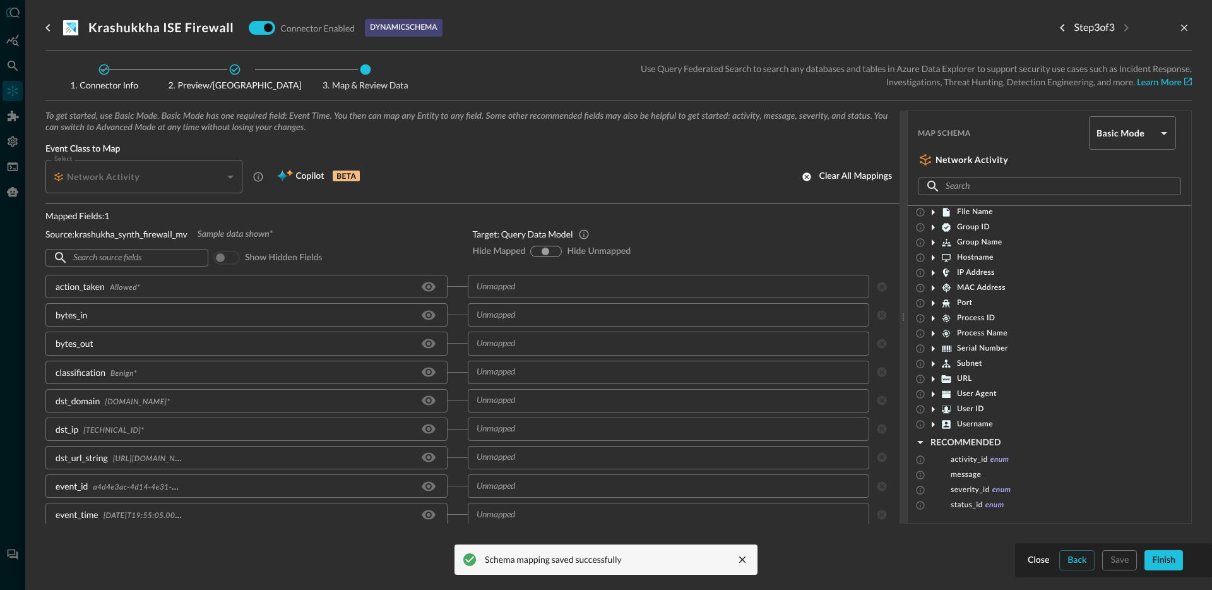
click at [19, 90] on div at bounding box center [606, 295] width 1212 height 590
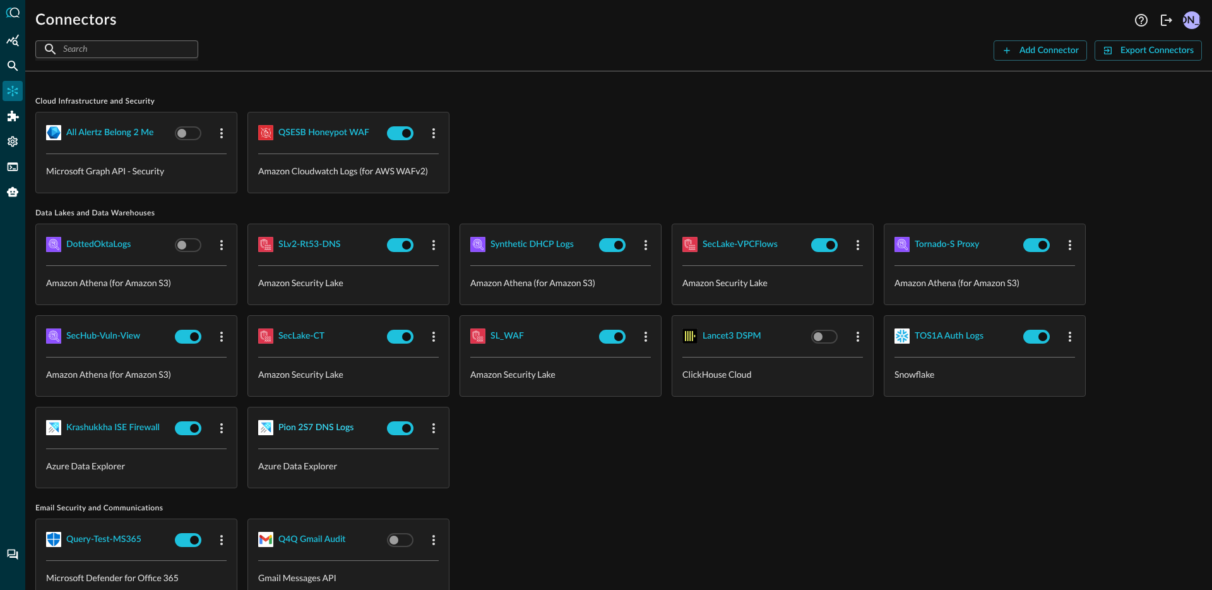
click at [304, 417] on button "Pion 2S7 DNS Logs" at bounding box center [315, 427] width 75 height 20
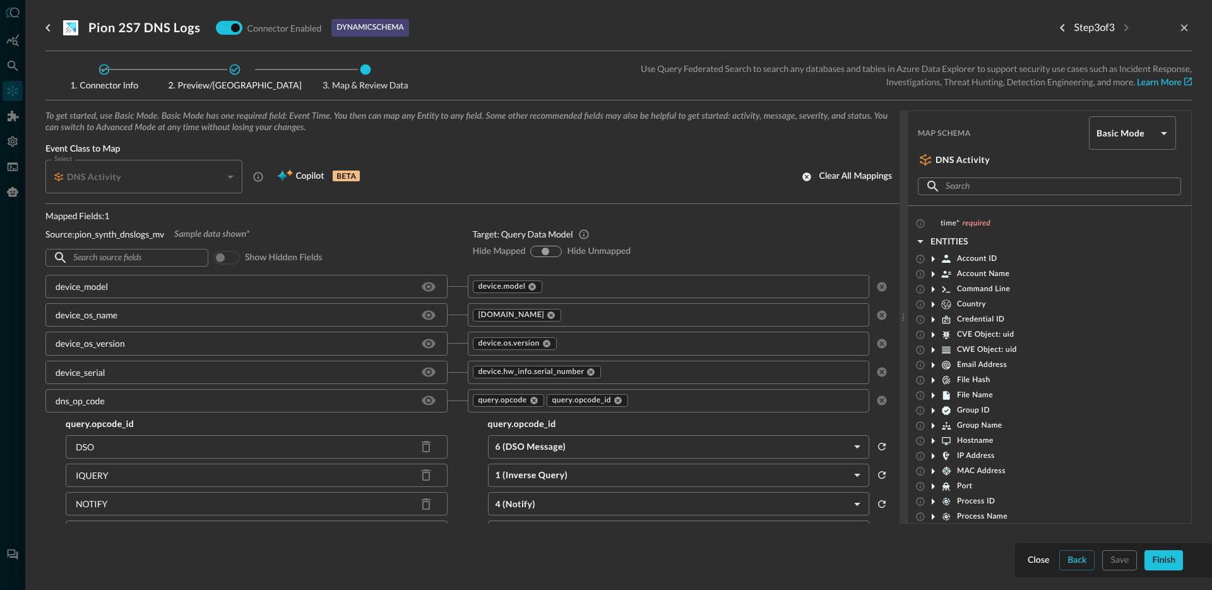
click at [236, 70] on icon at bounding box center [234, 69] width 13 height 13
click at [1059, 32] on icon "Previous step" at bounding box center [1062, 27] width 15 height 15
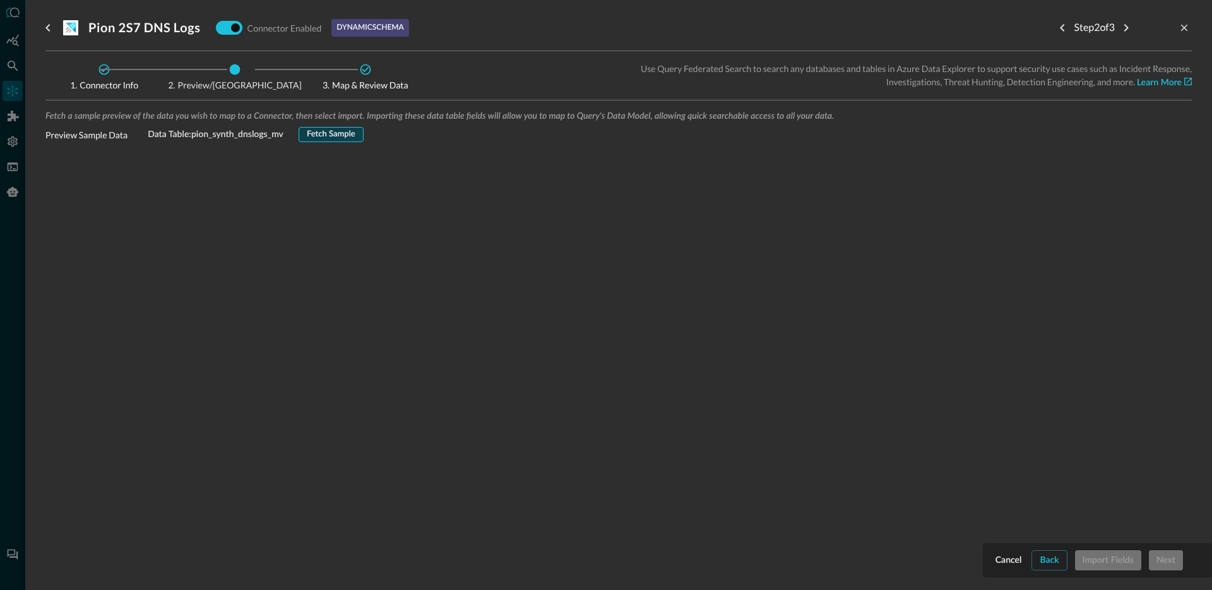
click at [319, 129] on div "Fetch Sample" at bounding box center [331, 135] width 49 height 15
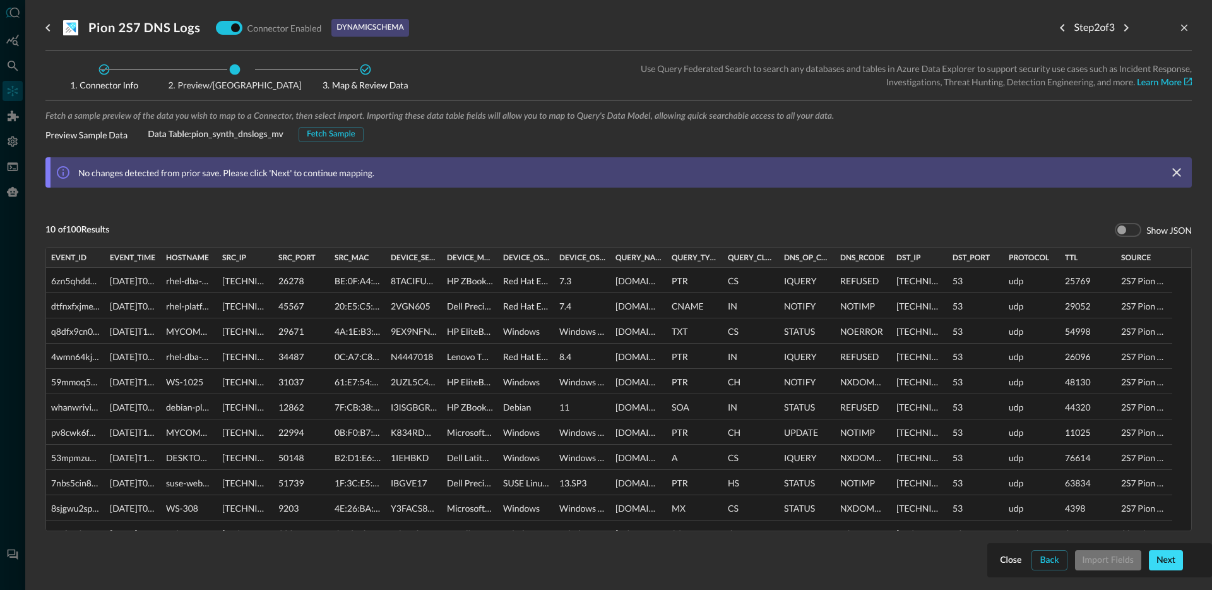
click at [1162, 564] on div "Next" at bounding box center [1165, 560] width 19 height 16
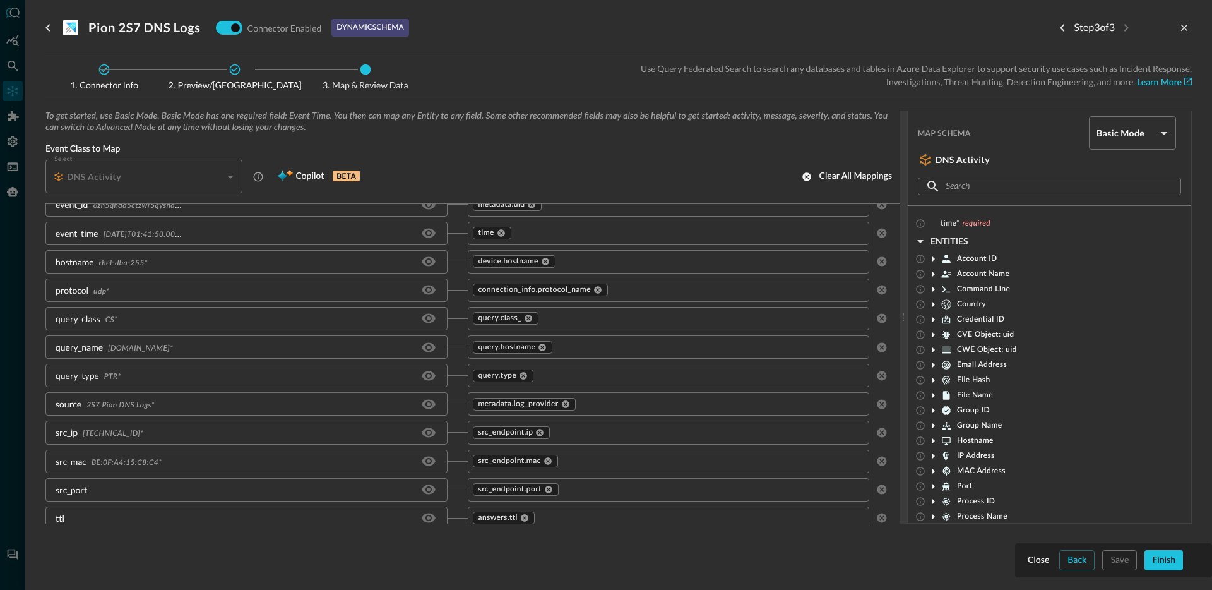
scroll to position [1142, 0]
click at [1175, 562] on div "Finish" at bounding box center [1163, 560] width 23 height 16
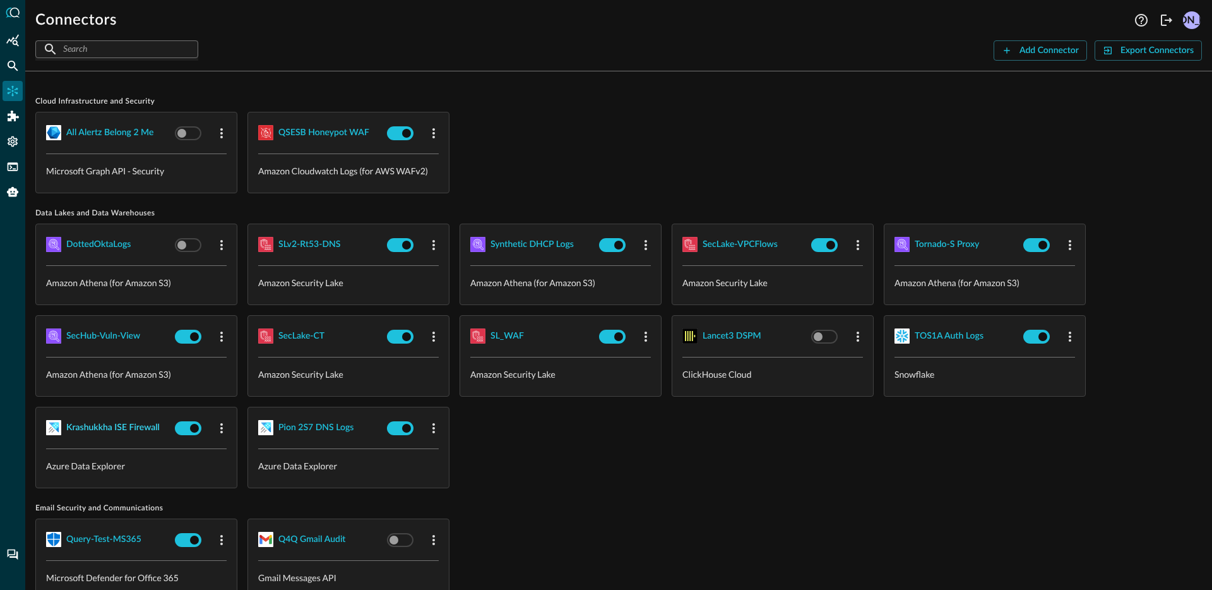
click at [96, 424] on div "Krashukkha ISE Firewall" at bounding box center [112, 428] width 93 height 16
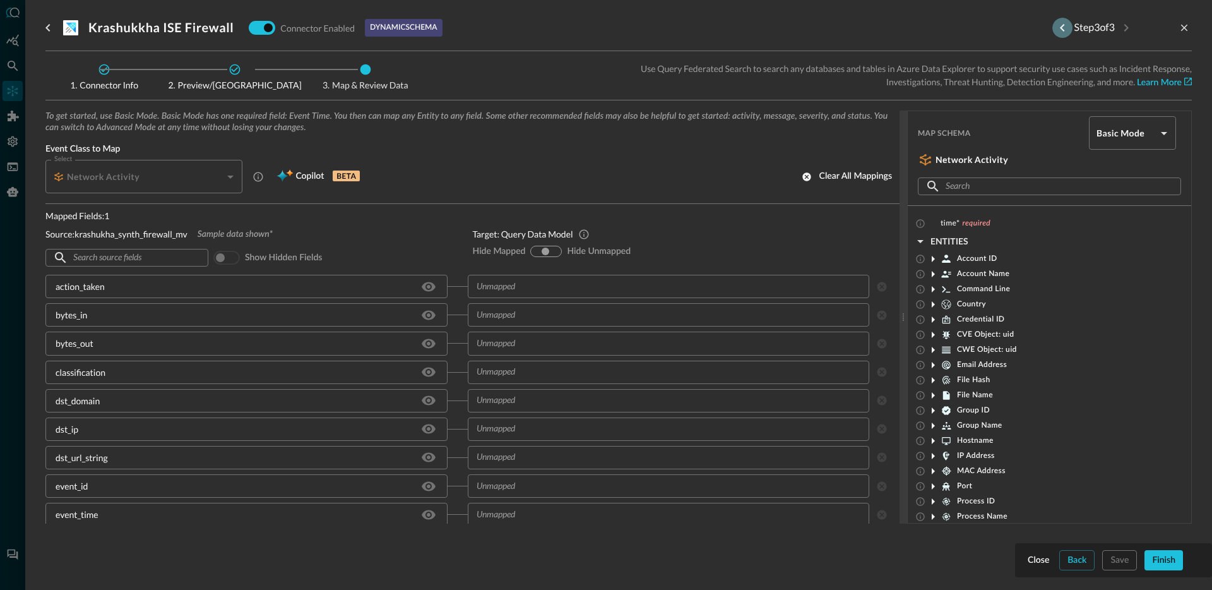
click at [1059, 26] on icon "Previous step" at bounding box center [1062, 27] width 15 height 15
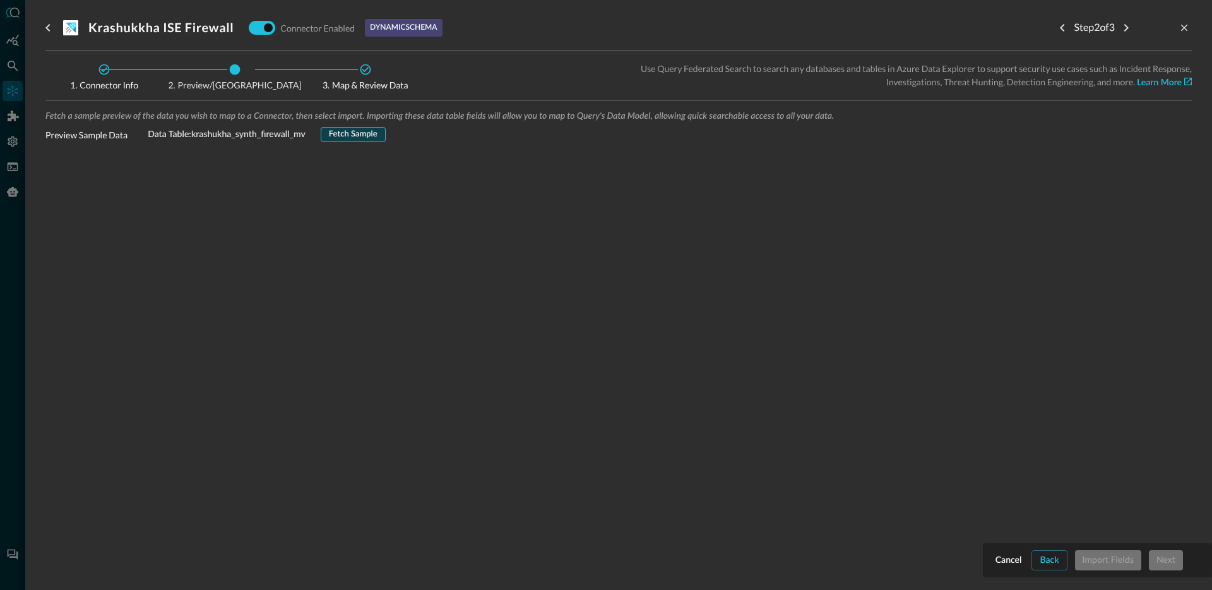
click at [361, 134] on div "Fetch Sample" at bounding box center [353, 135] width 49 height 15
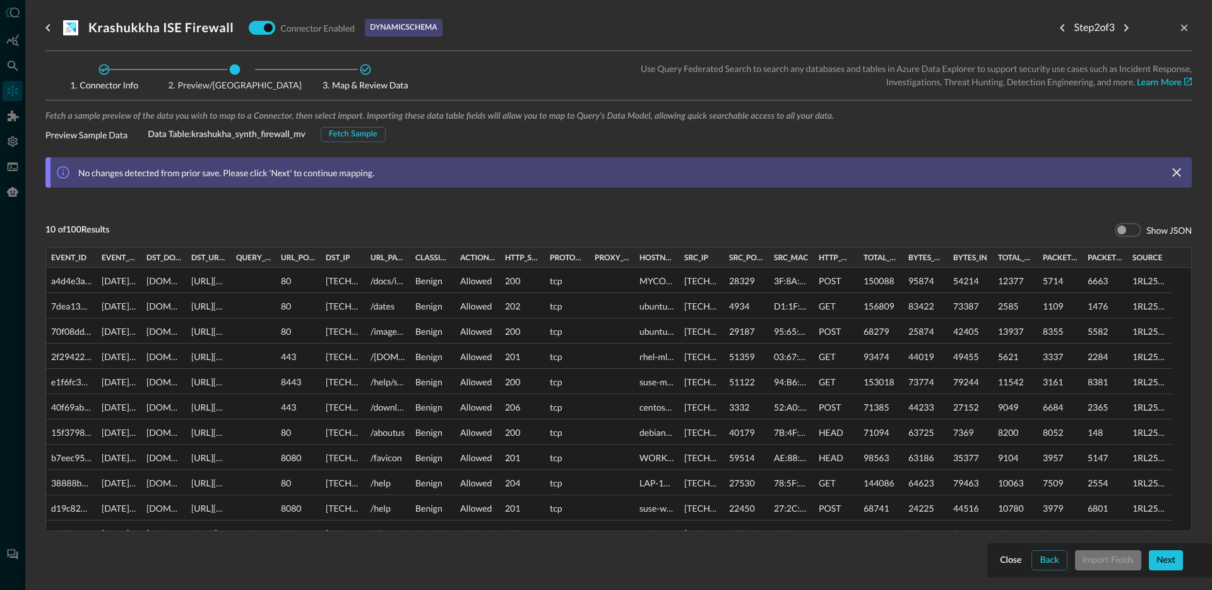
click at [1173, 570] on div "Close Back Import Fields Next" at bounding box center [1099, 560] width 225 height 34
click at [1174, 561] on div "Next" at bounding box center [1165, 560] width 19 height 16
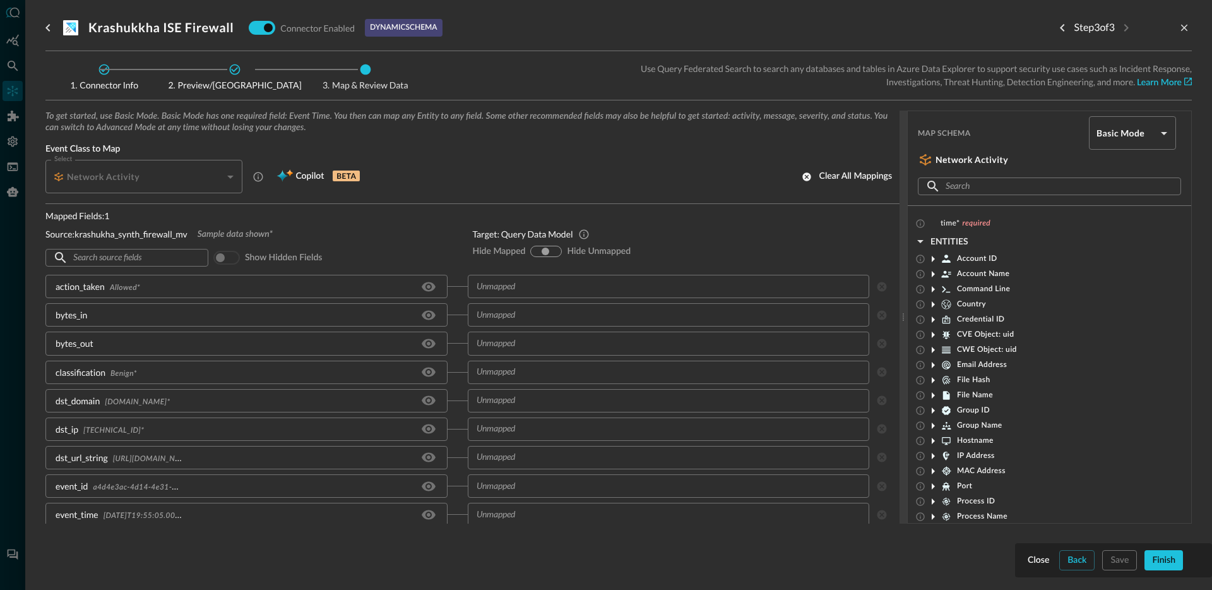
click at [1083, 554] on div "Back" at bounding box center [1076, 560] width 19 height 16
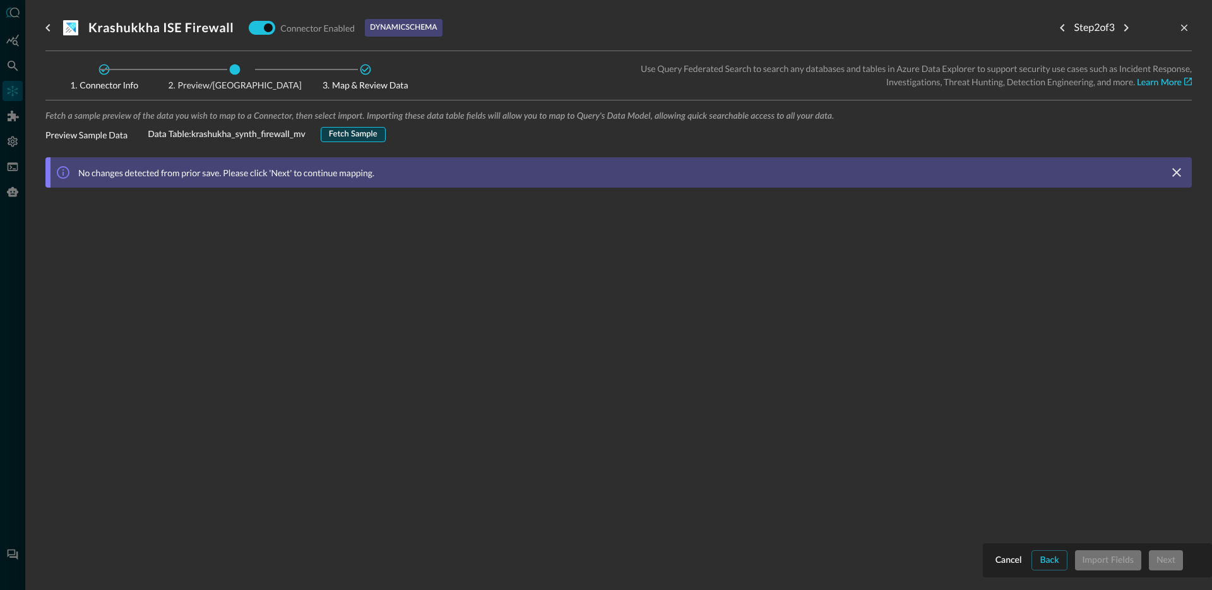
click at [367, 127] on button "Fetch Sample" at bounding box center [353, 134] width 65 height 15
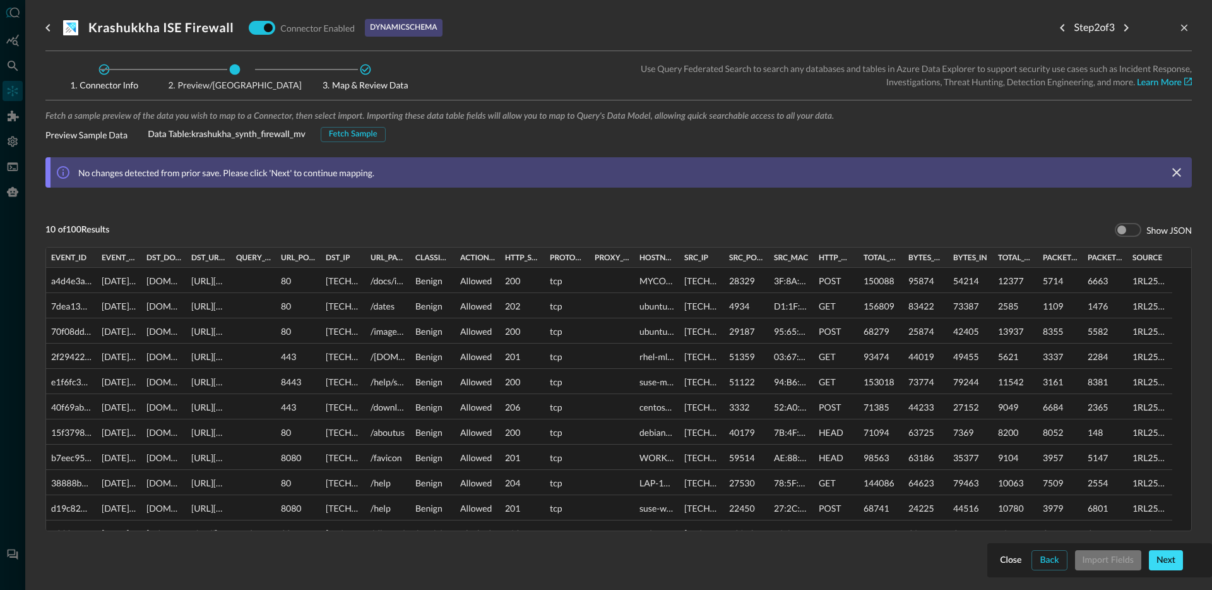
drag, startPoint x: 1164, startPoint y: 563, endPoint x: 1156, endPoint y: 560, distance: 8.2
click at [1165, 563] on div "Next" at bounding box center [1165, 560] width 19 height 16
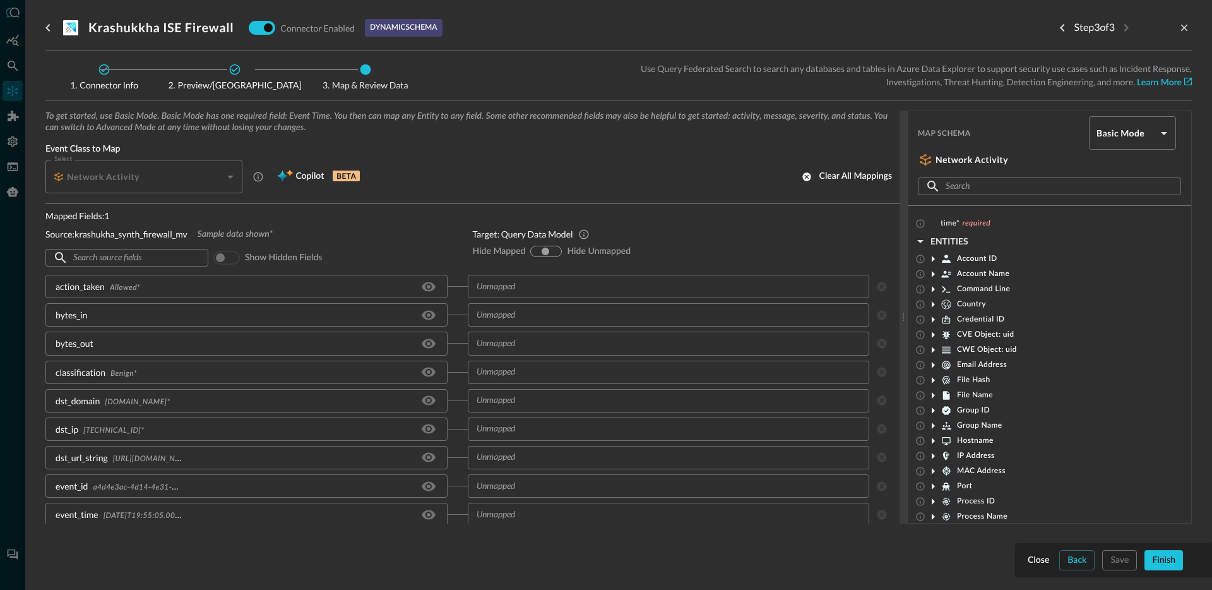
click at [294, 228] on div "Source: krashukha_synth_firewall_mv Sample data shown*" at bounding box center [248, 233] width 407 height 13
click at [203, 236] on span "Sample data shown*" at bounding box center [235, 233] width 75 height 11
click at [203, 235] on span "Sample data shown*" at bounding box center [235, 233] width 75 height 11
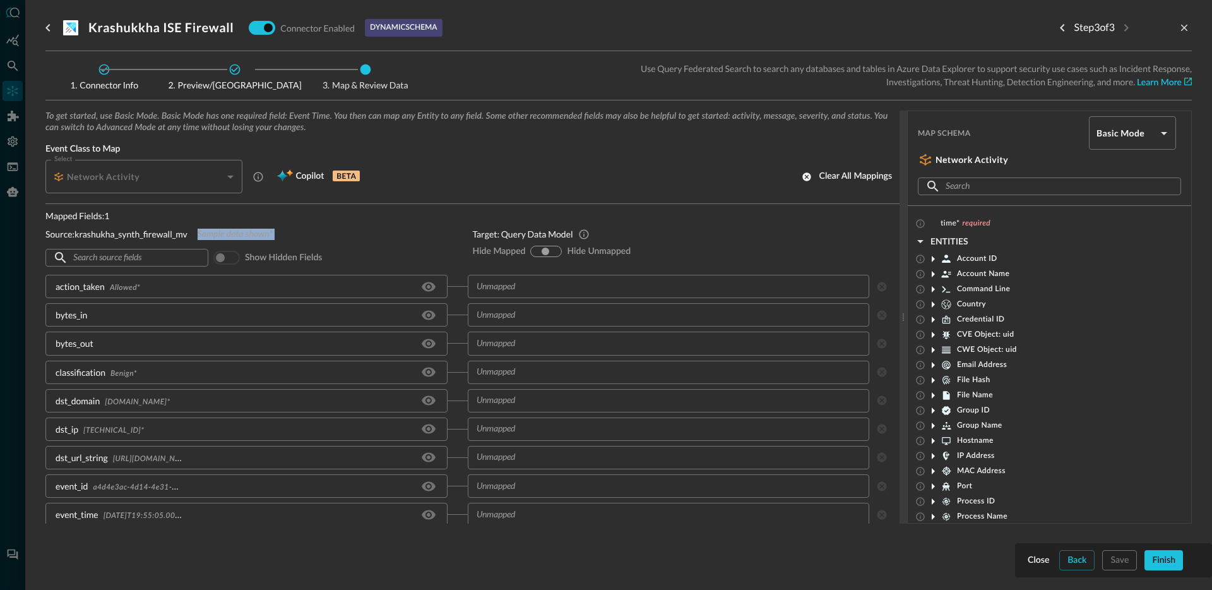
click at [229, 234] on span "Sample data shown*" at bounding box center [235, 233] width 75 height 11
click at [232, 236] on span "Sample data shown*" at bounding box center [235, 233] width 75 height 11
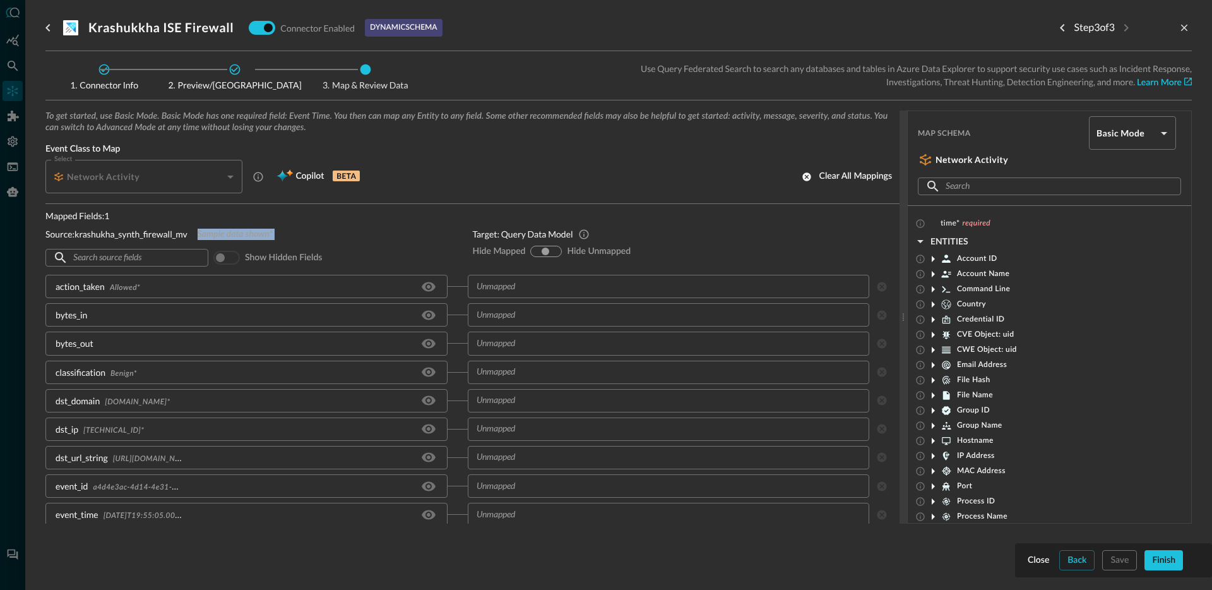
click at [258, 239] on span "Sample data shown*" at bounding box center [235, 233] width 75 height 11
click at [237, 232] on span "Sample data shown*" at bounding box center [235, 231] width 75 height 11
click at [292, 229] on div "Source: krashukha_synth_firewall_mv Sample data shown*" at bounding box center [248, 231] width 407 height 13
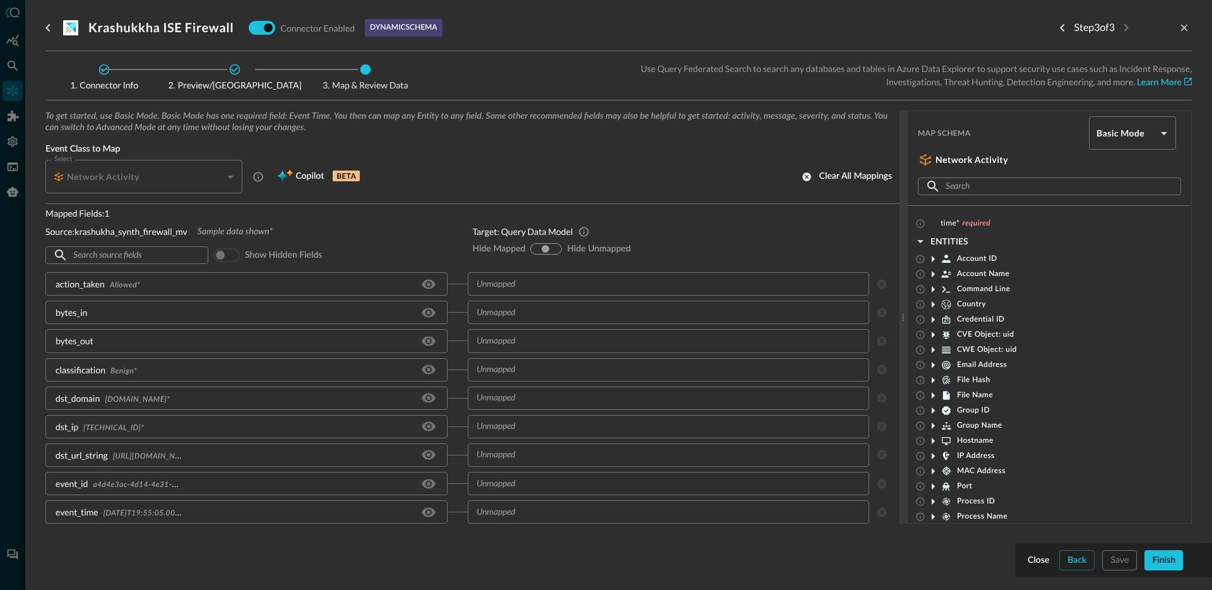
scroll to position [0, 0]
click at [238, 231] on span "Sample data shown*" at bounding box center [235, 233] width 75 height 11
drag, startPoint x: 238, startPoint y: 231, endPoint x: 271, endPoint y: 234, distance: 33.6
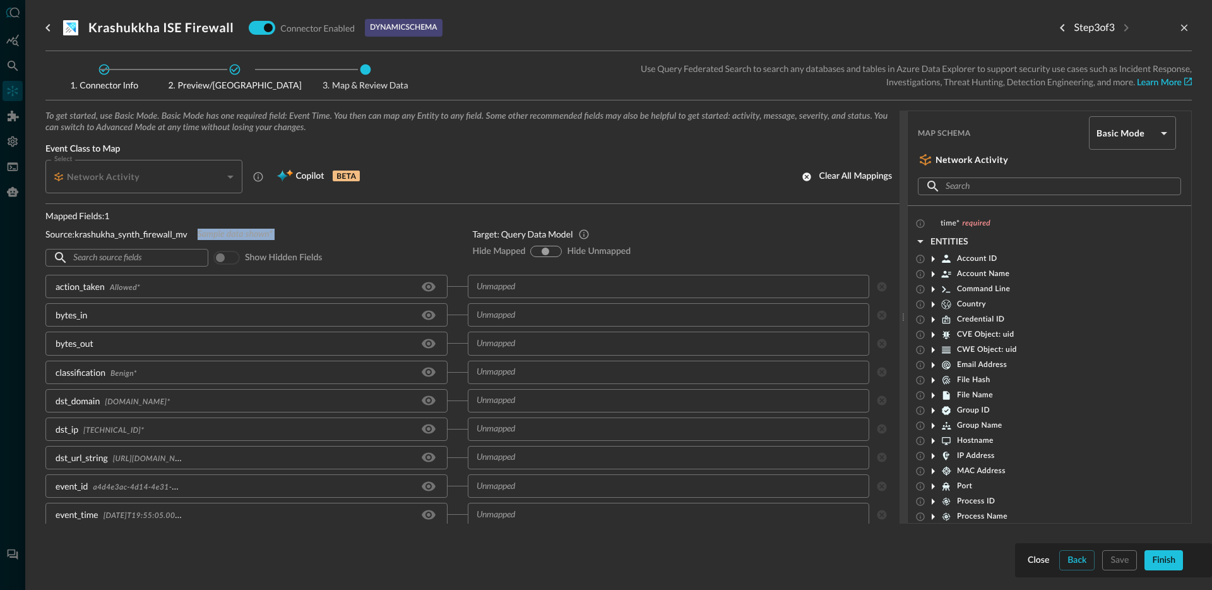
click at [239, 231] on span "Sample data shown*" at bounding box center [235, 233] width 75 height 11
click at [292, 234] on div "Source: krashukha_synth_firewall_mv Sample data shown*" at bounding box center [248, 233] width 407 height 13
click at [216, 234] on span "Sample data shown*" at bounding box center [235, 233] width 75 height 11
drag, startPoint x: 216, startPoint y: 234, endPoint x: 258, endPoint y: 235, distance: 41.7
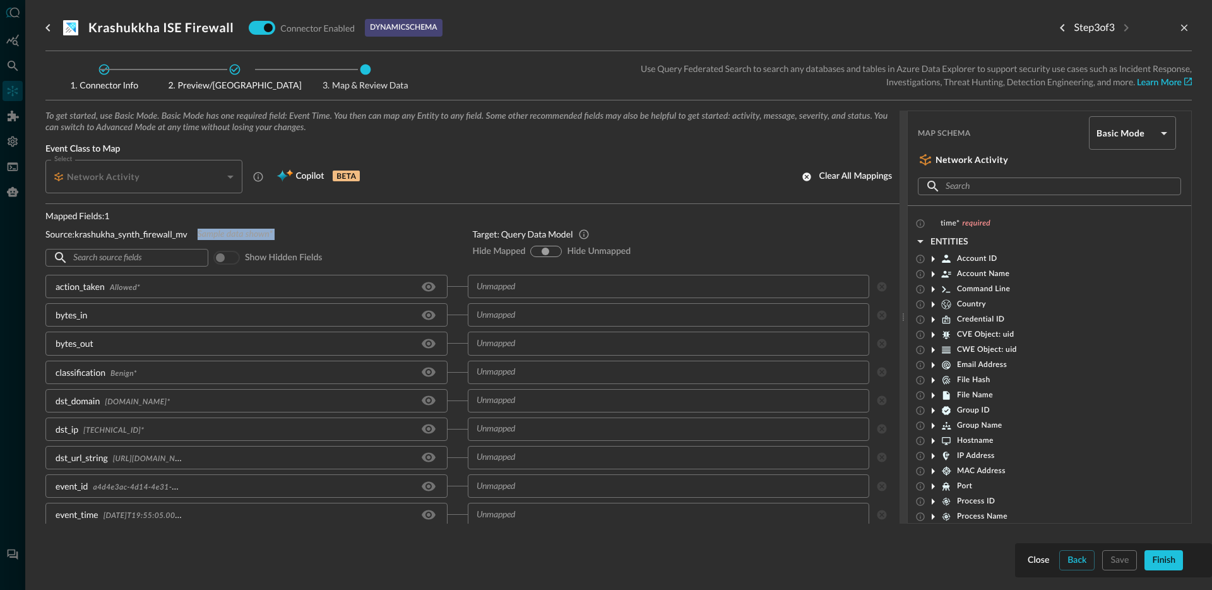
click at [216, 234] on span "Sample data shown*" at bounding box center [235, 233] width 75 height 11
click at [278, 234] on div "Source: krashukha_synth_firewall_mv Sample data shown*" at bounding box center [248, 233] width 407 height 13
click at [237, 234] on span "Sample data shown*" at bounding box center [235, 233] width 75 height 11
drag, startPoint x: 237, startPoint y: 234, endPoint x: 302, endPoint y: 234, distance: 65.6
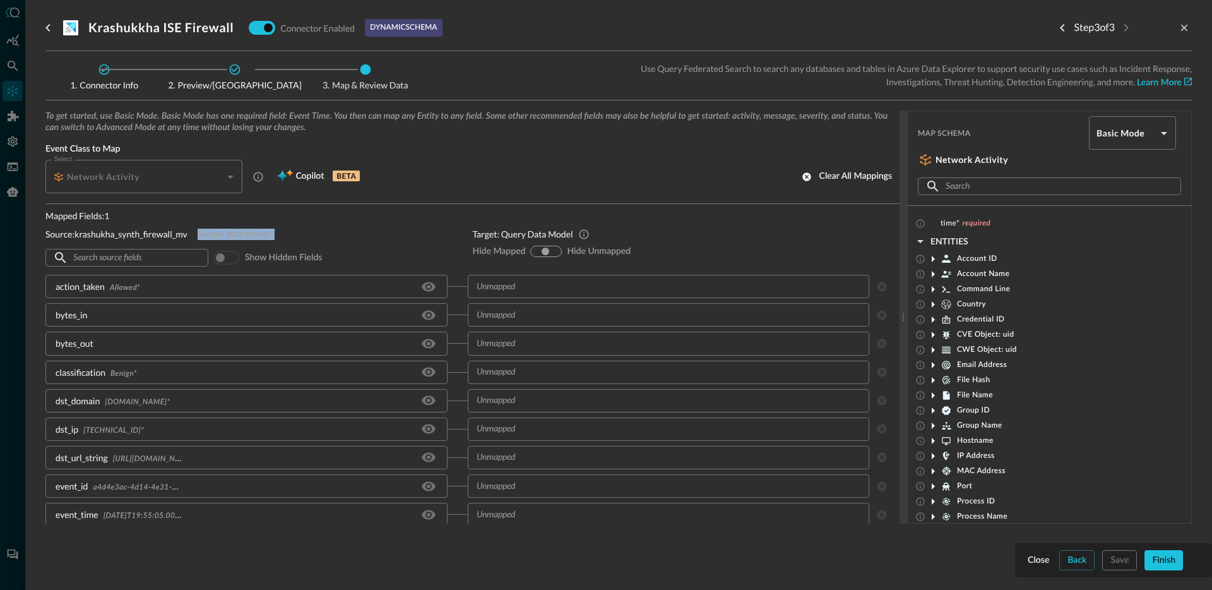
click at [237, 234] on span "Sample data shown*" at bounding box center [235, 233] width 75 height 11
click at [302, 234] on div "Source: krashukha_synth_firewall_mv Sample data shown*" at bounding box center [248, 233] width 407 height 13
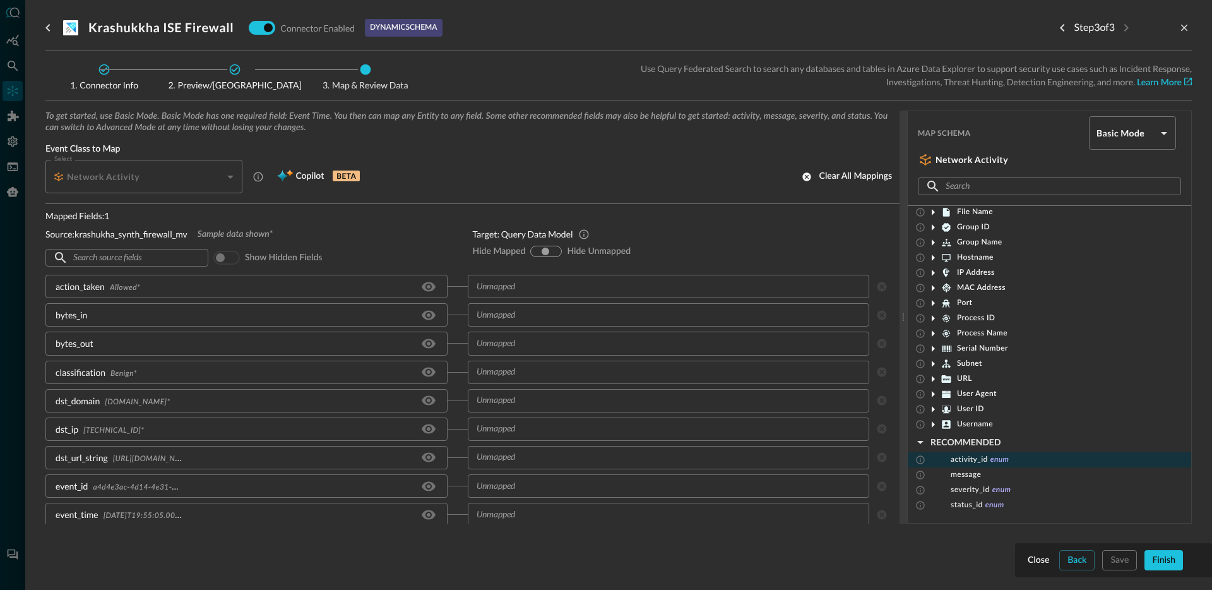
click at [966, 463] on span "activity_id" at bounding box center [969, 459] width 37 height 10
click at [633, 294] on div "​" at bounding box center [669, 286] width 402 height 23
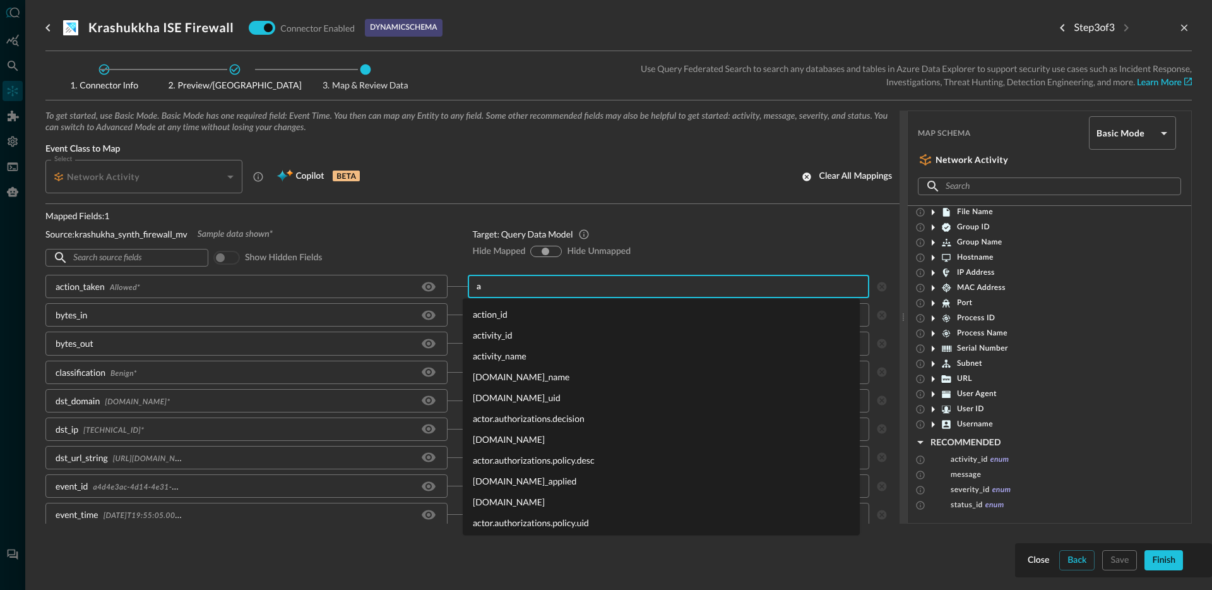
type input "ac"
click at [509, 331] on li "activity_id" at bounding box center [661, 334] width 397 height 21
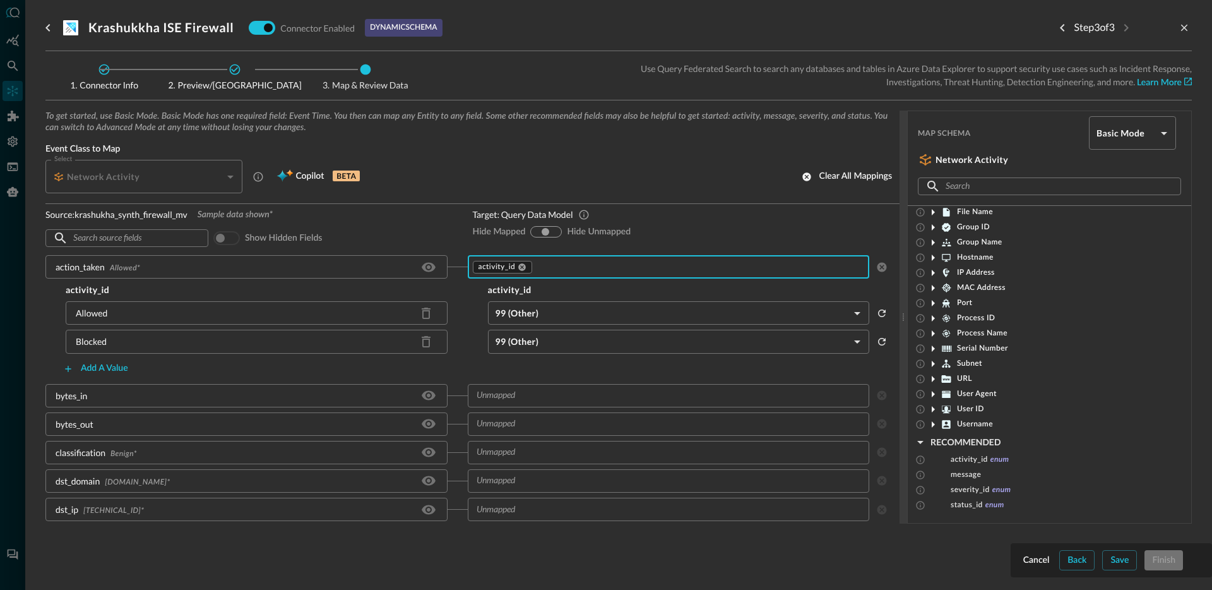
scroll to position [20, 0]
click at [612, 298] on div "activity_id activity_id Allowed 99 (Other) OTHER ​ Blocked 99 (Other) OTHER ​ A…" at bounding box center [467, 330] width 844 height 95
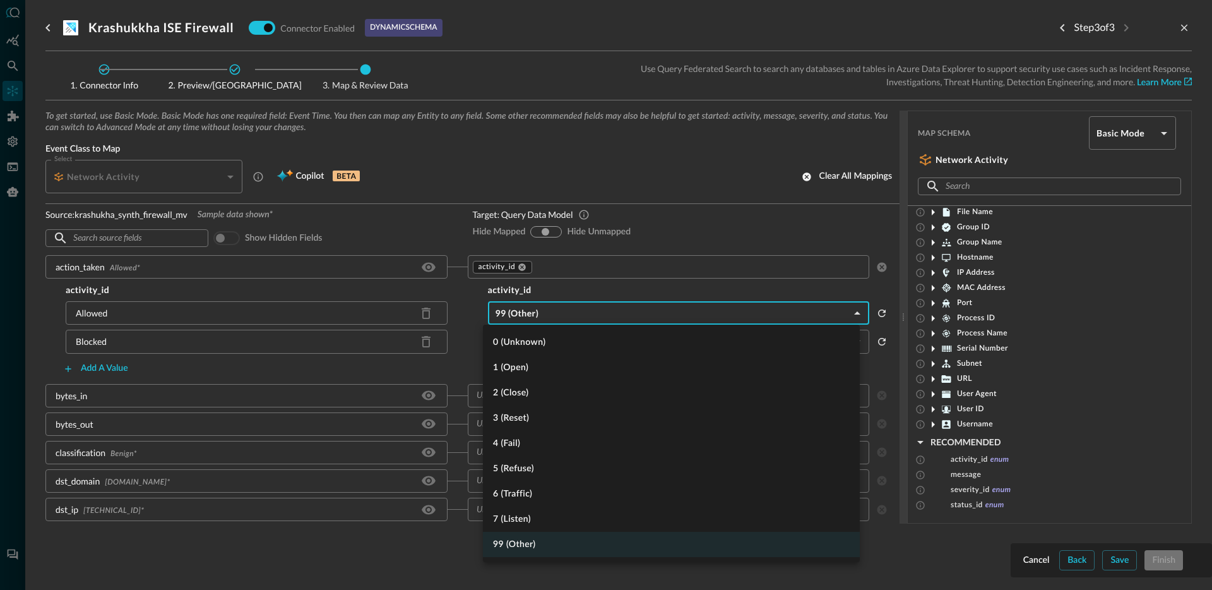
click at [608, 307] on body "Connectors Help Logout JO ​ ​ Add Connector Export Connectors Cloud Infrastruct…" at bounding box center [606, 295] width 1212 height 590
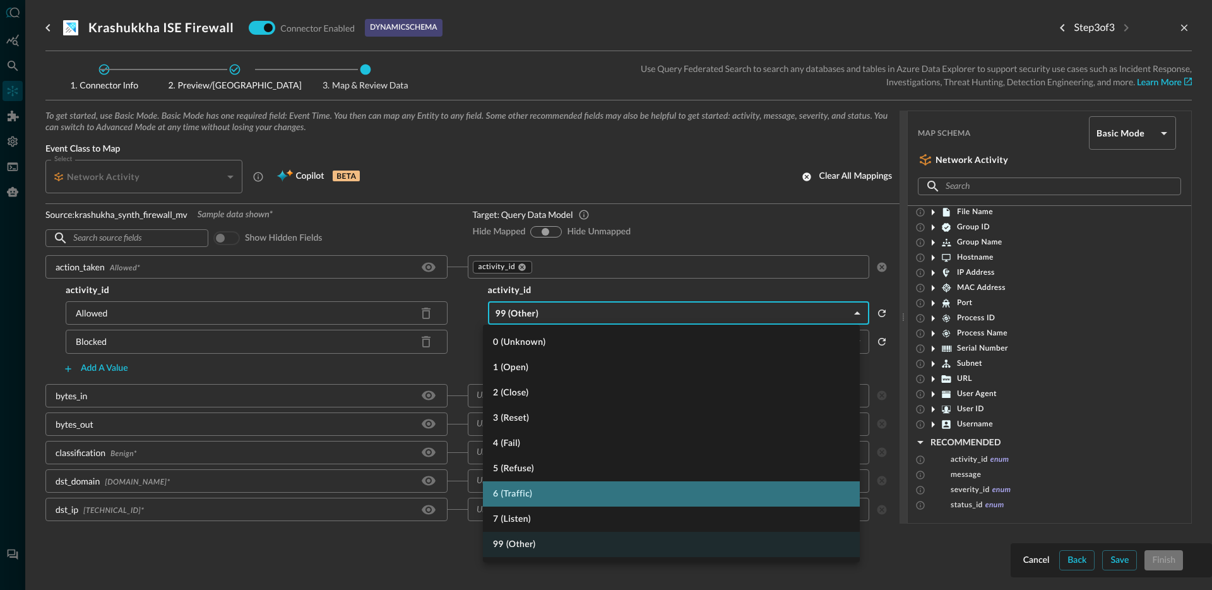
click at [572, 486] on li "6 (Traffic)" at bounding box center [671, 493] width 377 height 25
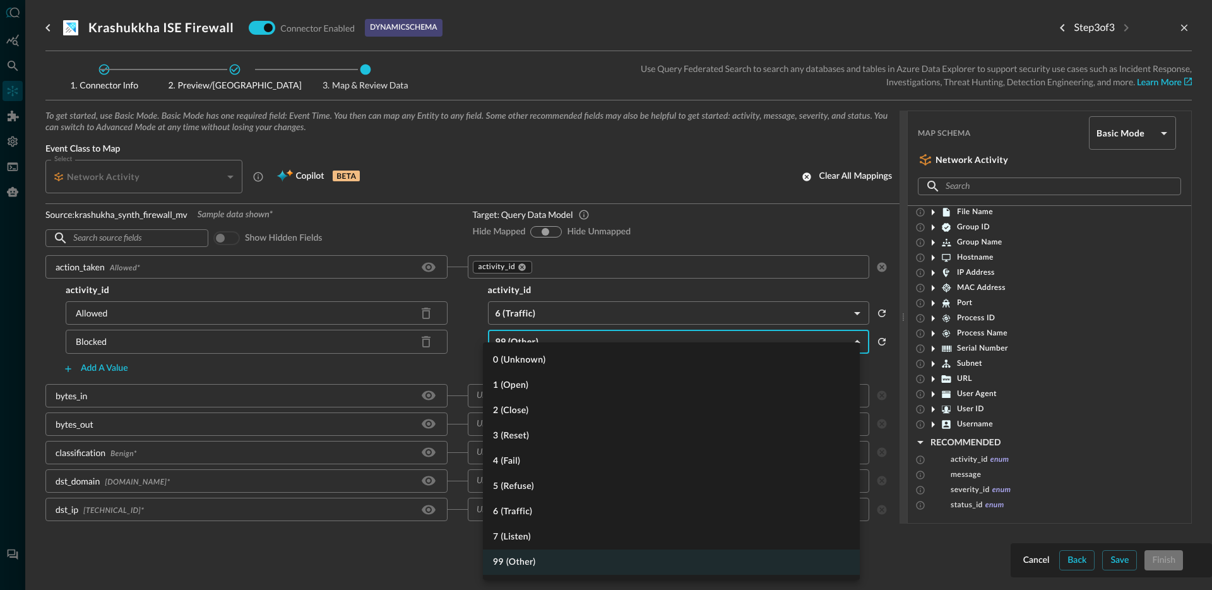
click at [583, 345] on body "Connectors Help Logout JO ​ ​ Add Connector Export Connectors Cloud Infrastruct…" at bounding box center [606, 295] width 1212 height 590
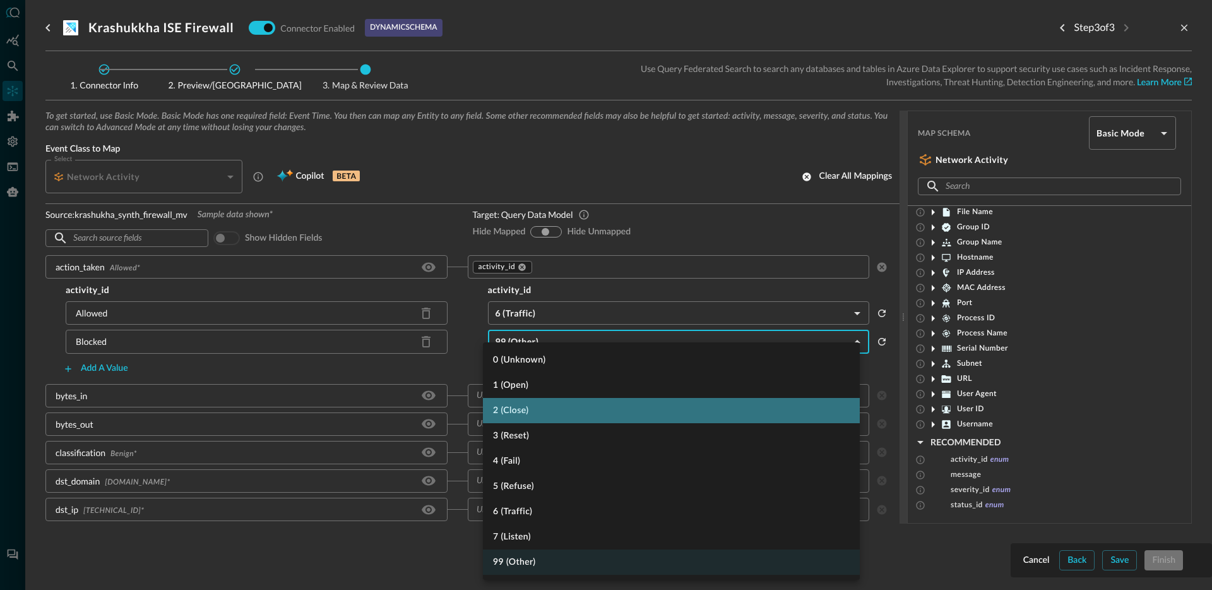
click at [561, 411] on li "2 (Close)" at bounding box center [671, 410] width 377 height 25
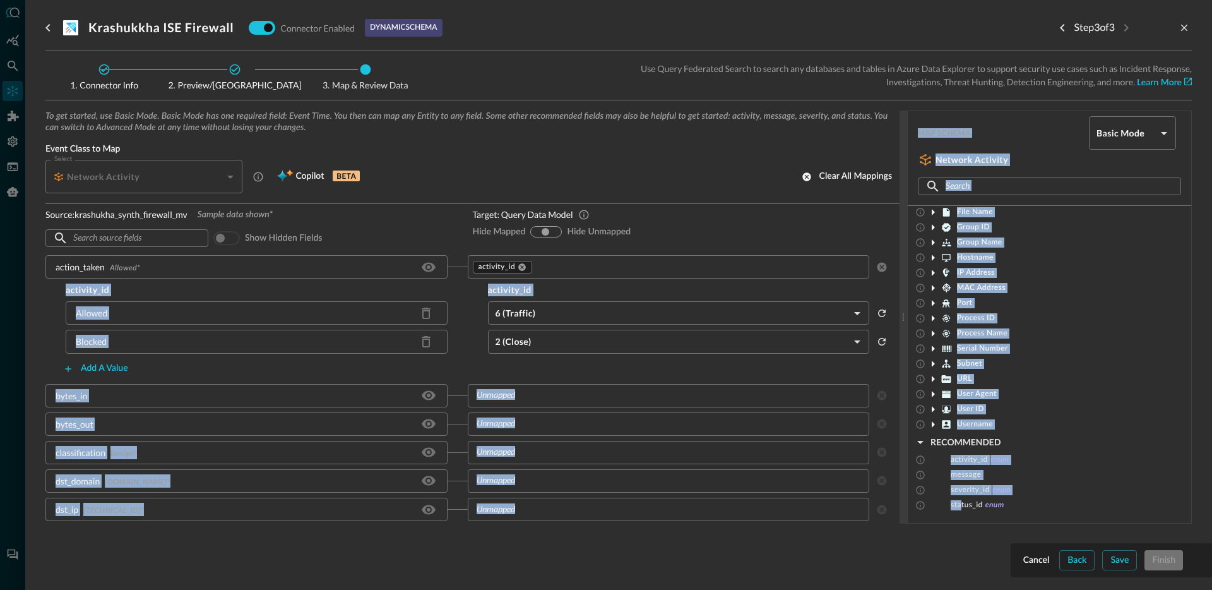
drag, startPoint x: 960, startPoint y: 508, endPoint x: 586, endPoint y: 276, distance: 440.5
click at [586, 276] on div "To get started, use Basic Mode. Basic Mode has one required field: Event Time. …" at bounding box center [618, 316] width 1146 height 413
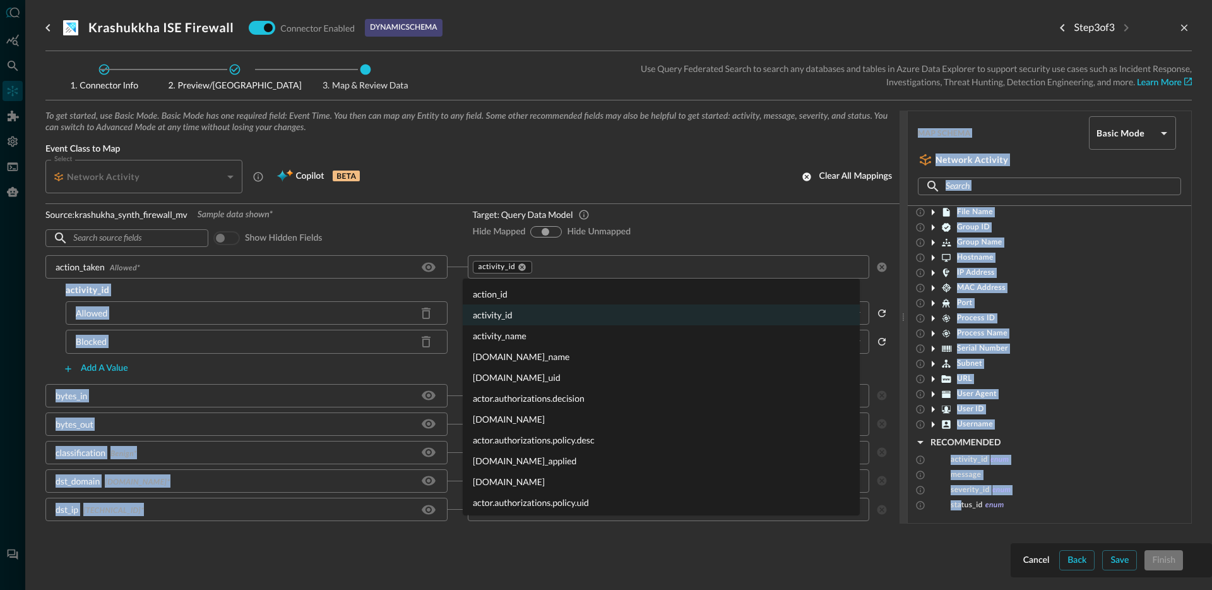
click at [583, 263] on input "text" at bounding box center [698, 267] width 330 height 16
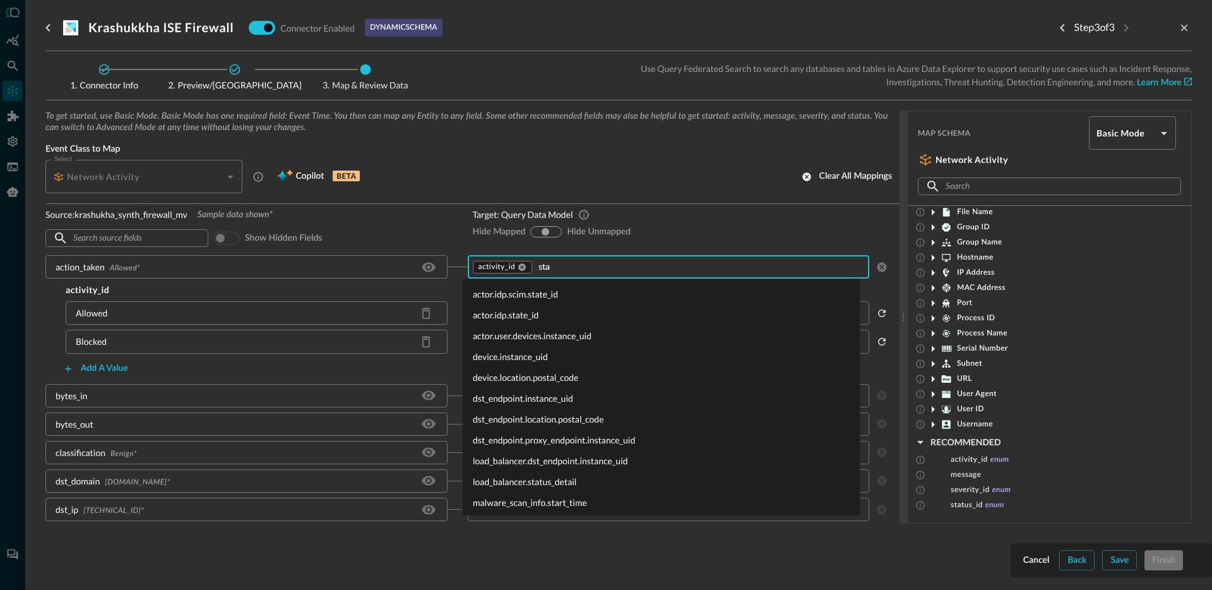
type input "stat"
click at [541, 499] on li "status_id" at bounding box center [661, 502] width 397 height 21
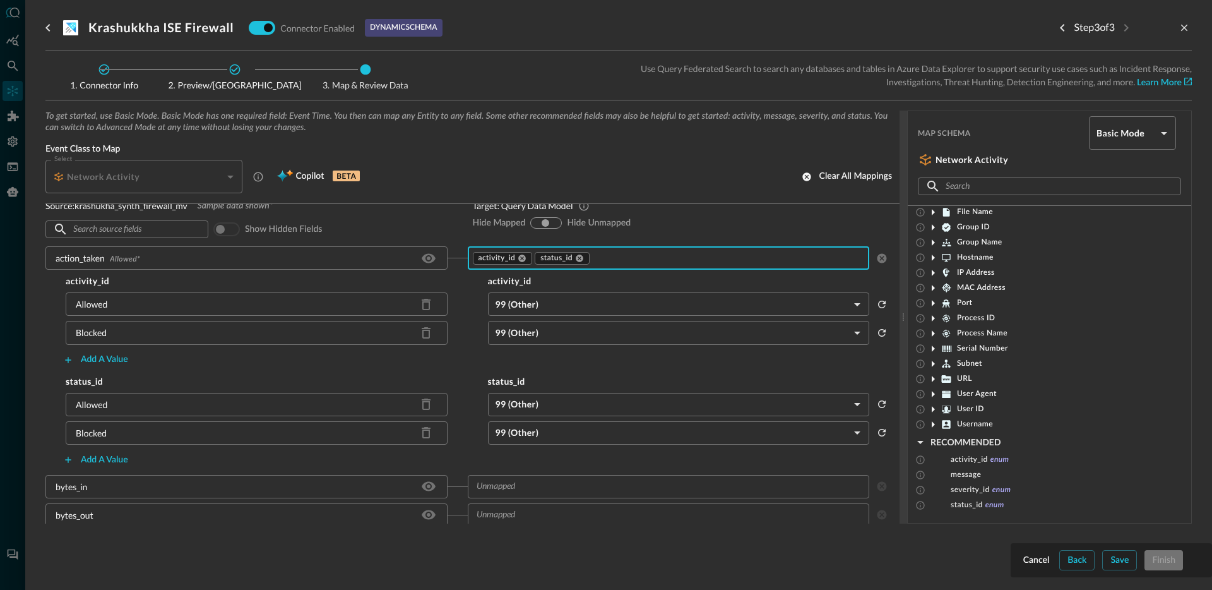
scroll to position [29, 0]
click at [235, 374] on h5 "status_id" at bounding box center [256, 380] width 422 height 13
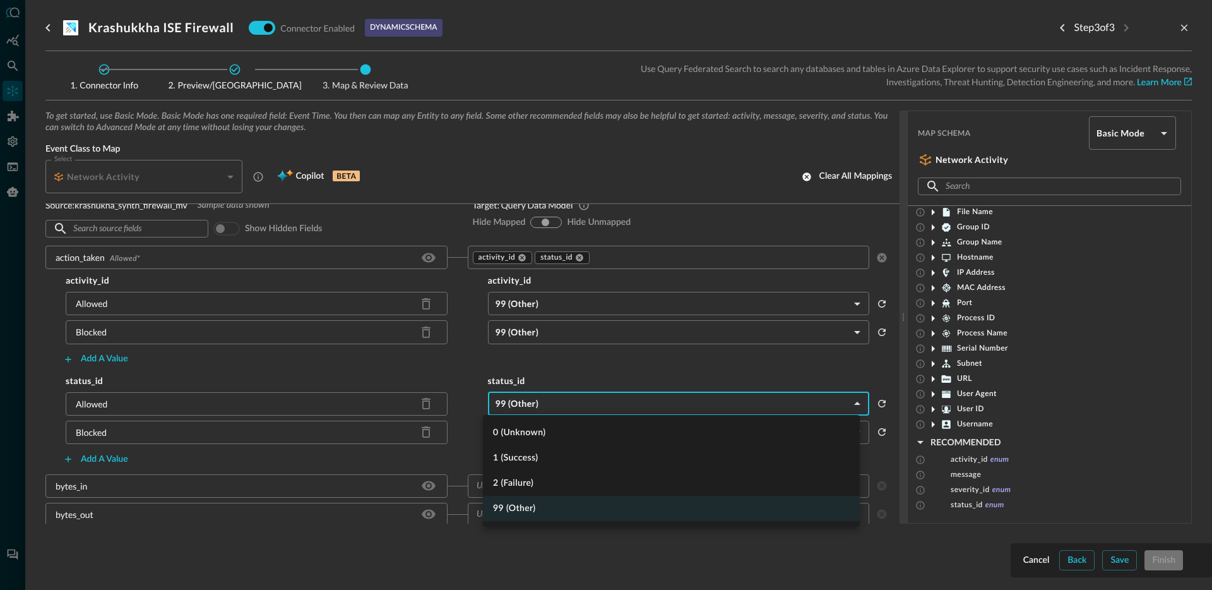
click at [560, 400] on body "Connectors Help Logout JO ​ ​ Add Connector Export Connectors Cloud Infrastruct…" at bounding box center [606, 295] width 1212 height 590
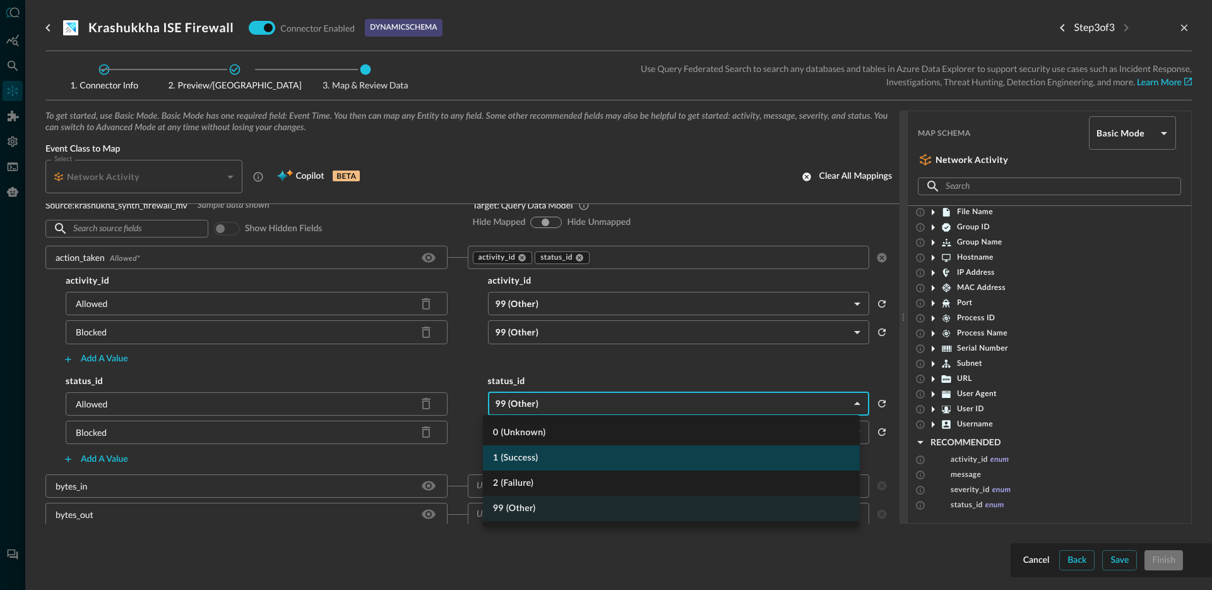
click at [533, 463] on li "1 (Success)" at bounding box center [671, 457] width 377 height 25
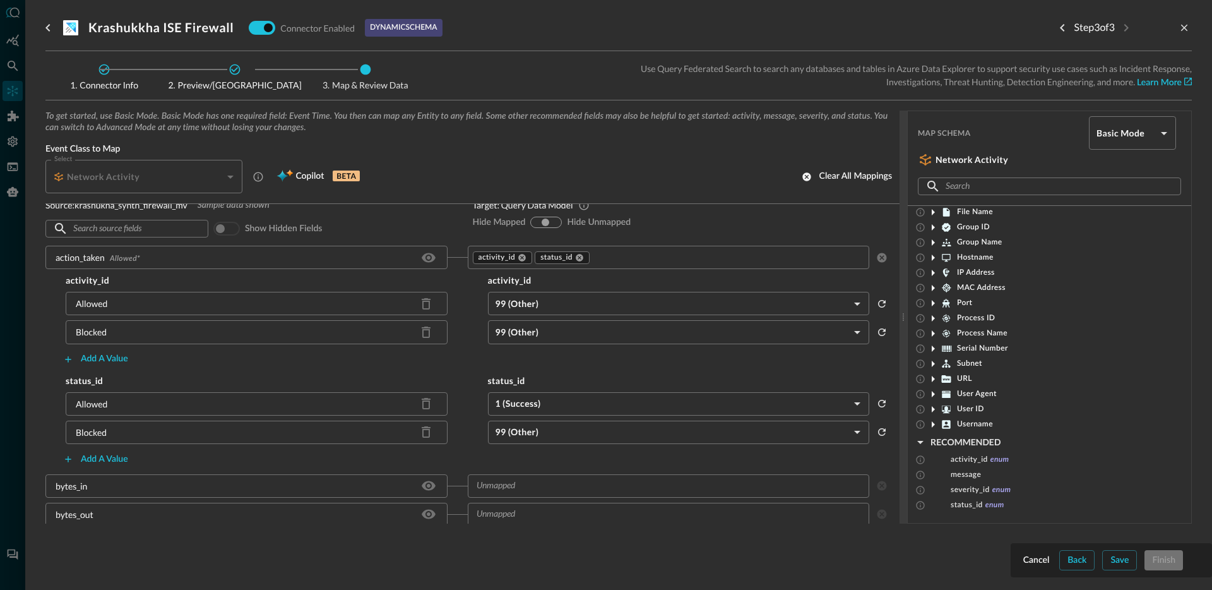
click at [555, 422] on body "Connectors Help Logout JO ​ ​ Add Connector Export Connectors Cloud Infrastruct…" at bounding box center [606, 295] width 1212 height 590
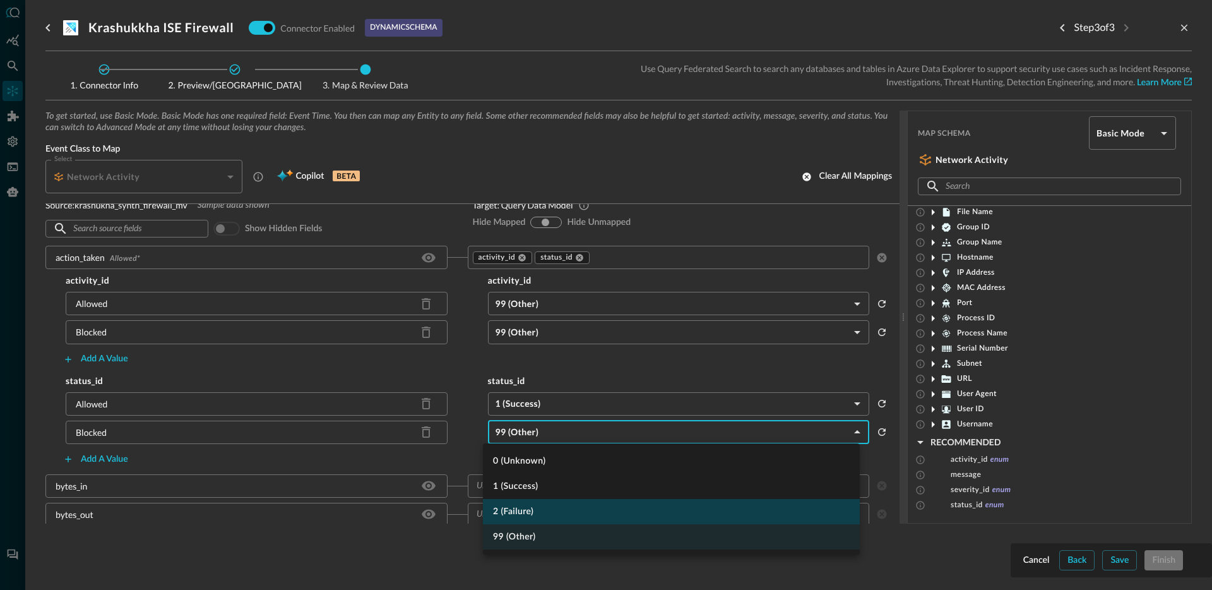
click at [544, 511] on li "2 (Failure)" at bounding box center [671, 511] width 377 height 25
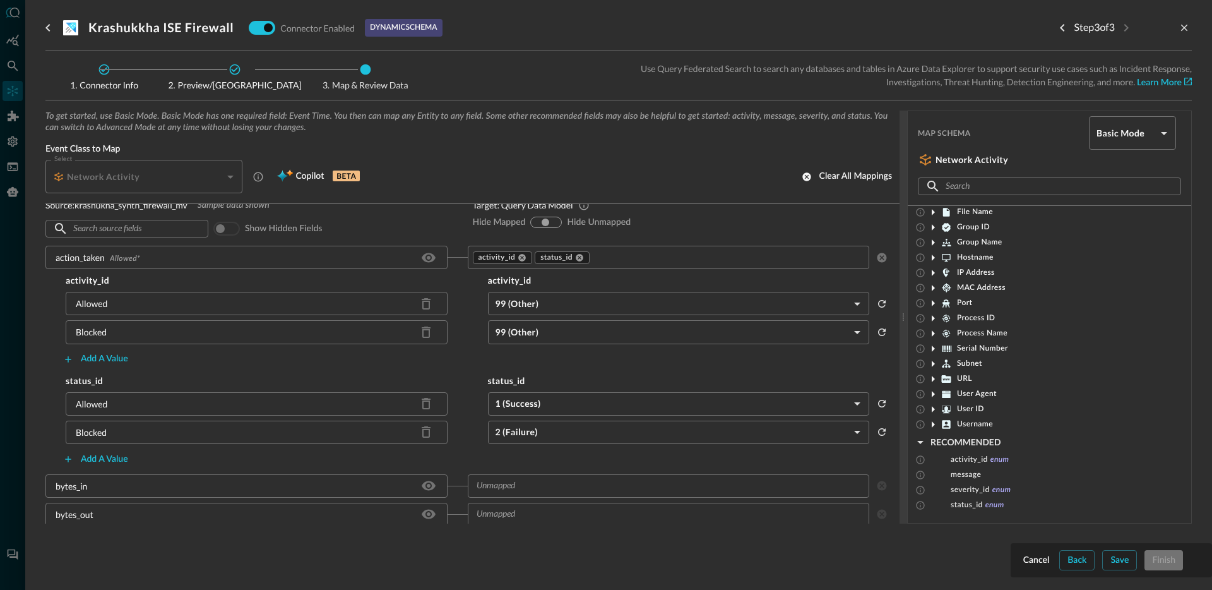
click at [603, 373] on div "activity_id activity_id Allowed 99 (Other) OTHER ​ Blocked 99 (Other) OTHER ​ A…" at bounding box center [467, 371] width 844 height 195
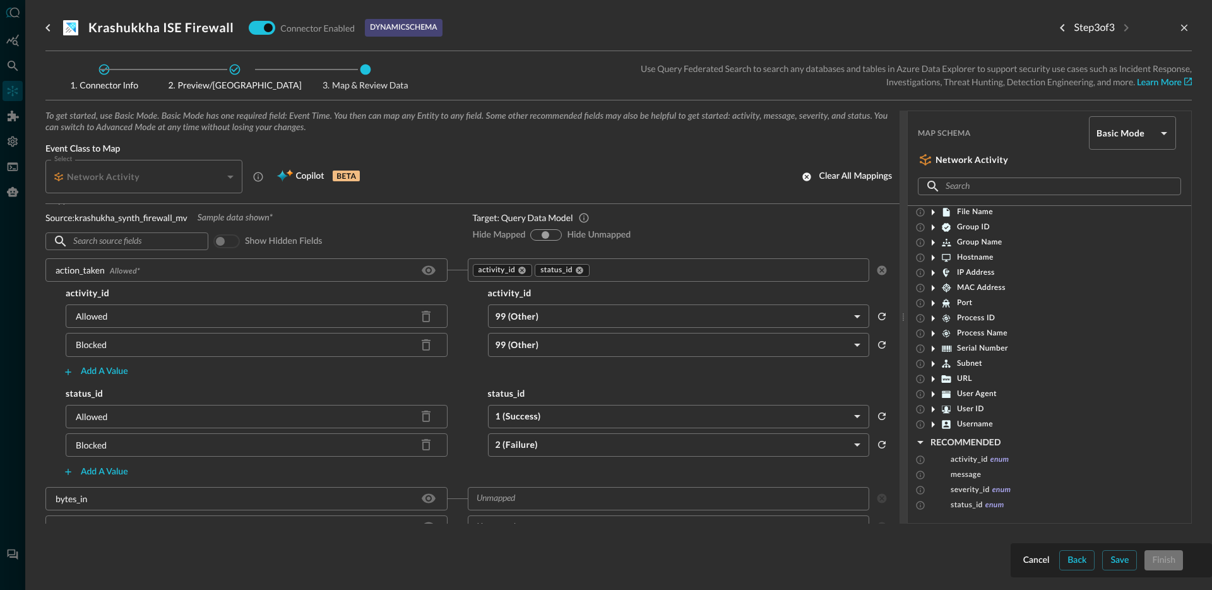
scroll to position [13, 0]
click at [1115, 556] on div "Save" at bounding box center [1119, 560] width 18 height 16
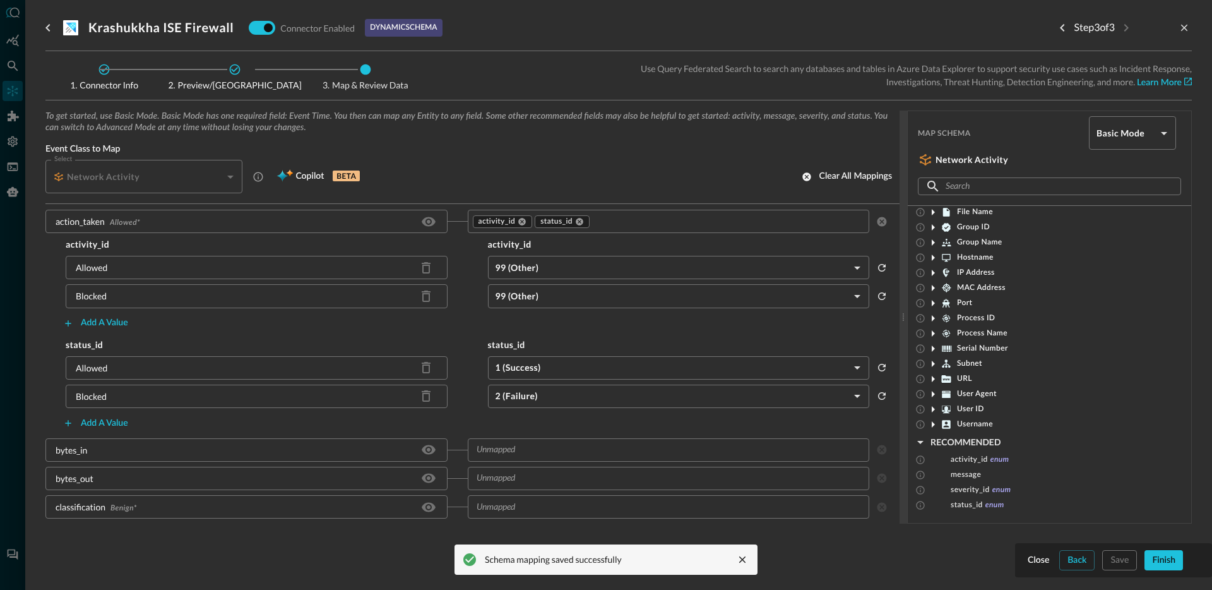
scroll to position [52, 0]
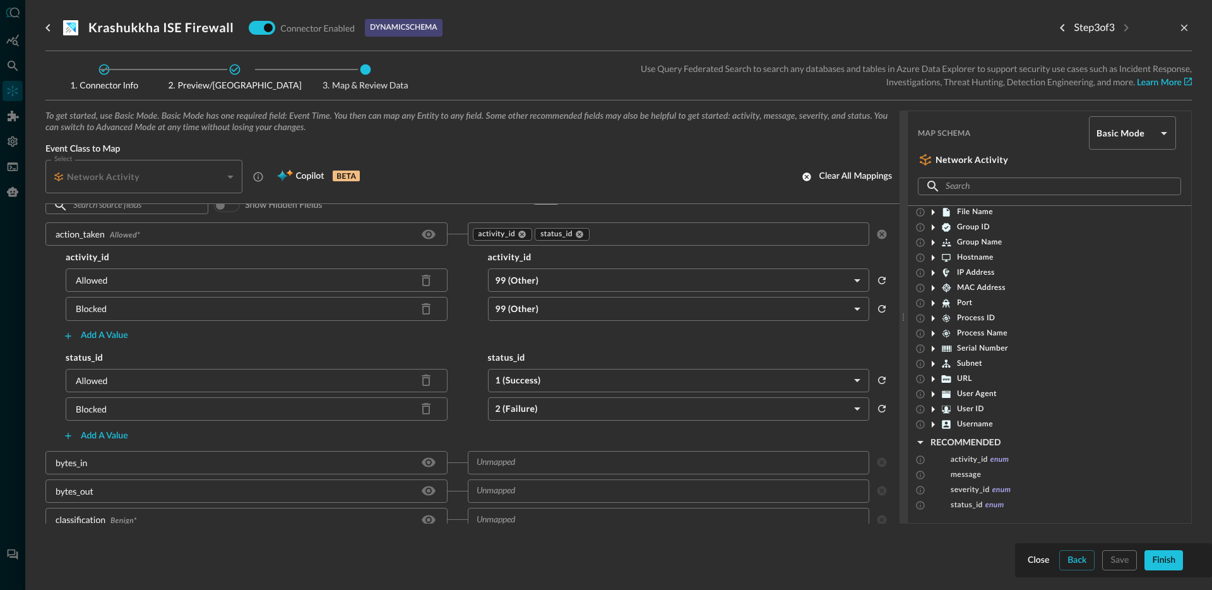
click at [586, 281] on body "Connectors Help Logout JO ​ ​ Add Connector Export Connectors Cloud Infrastruct…" at bounding box center [606, 295] width 1212 height 590
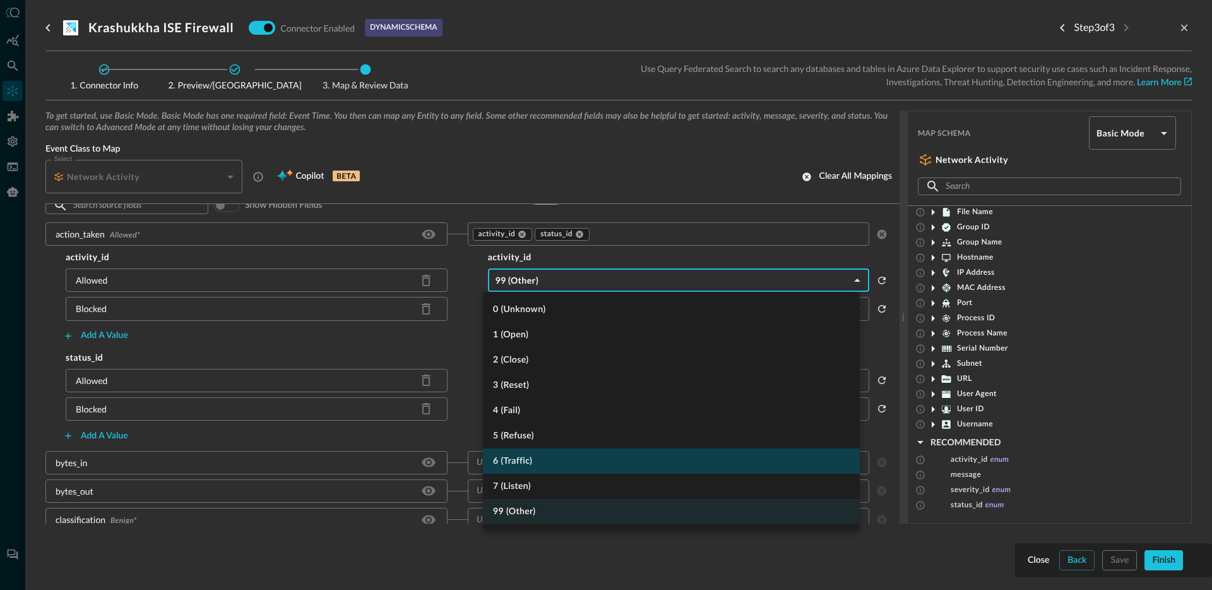
click at [551, 465] on li "6 (Traffic)" at bounding box center [671, 460] width 377 height 25
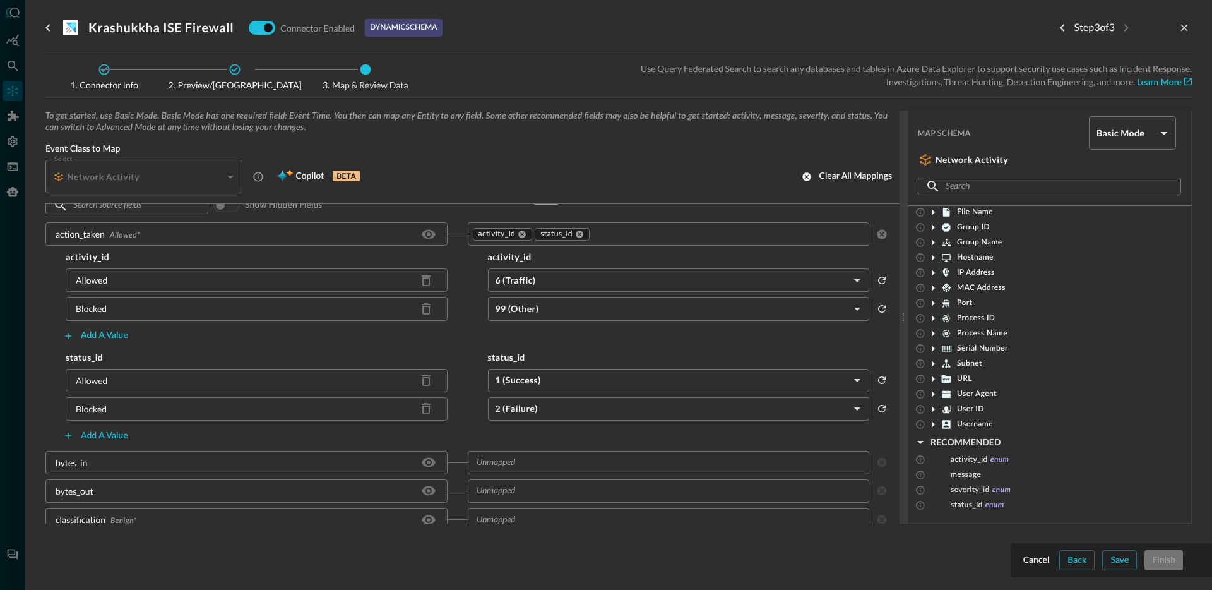
click at [567, 316] on body "Connectors Help Logout JO ​ ​ Add Connector Export Connectors Cloud Infrastruct…" at bounding box center [606, 295] width 1212 height 590
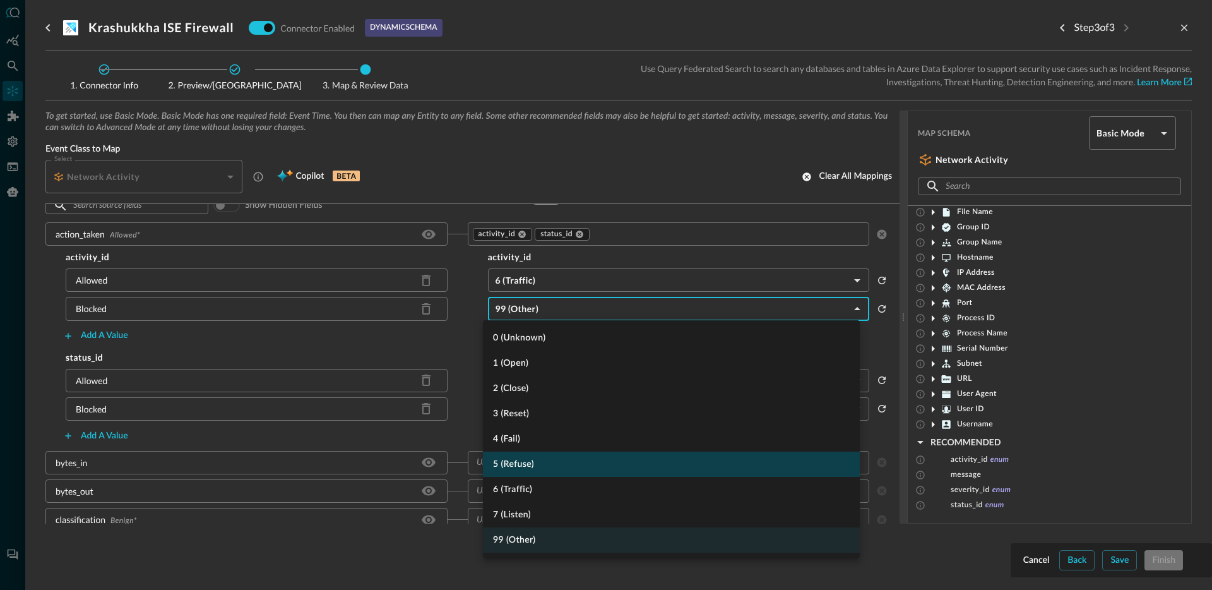
click at [551, 454] on li "5 (Refuse)" at bounding box center [671, 463] width 377 height 25
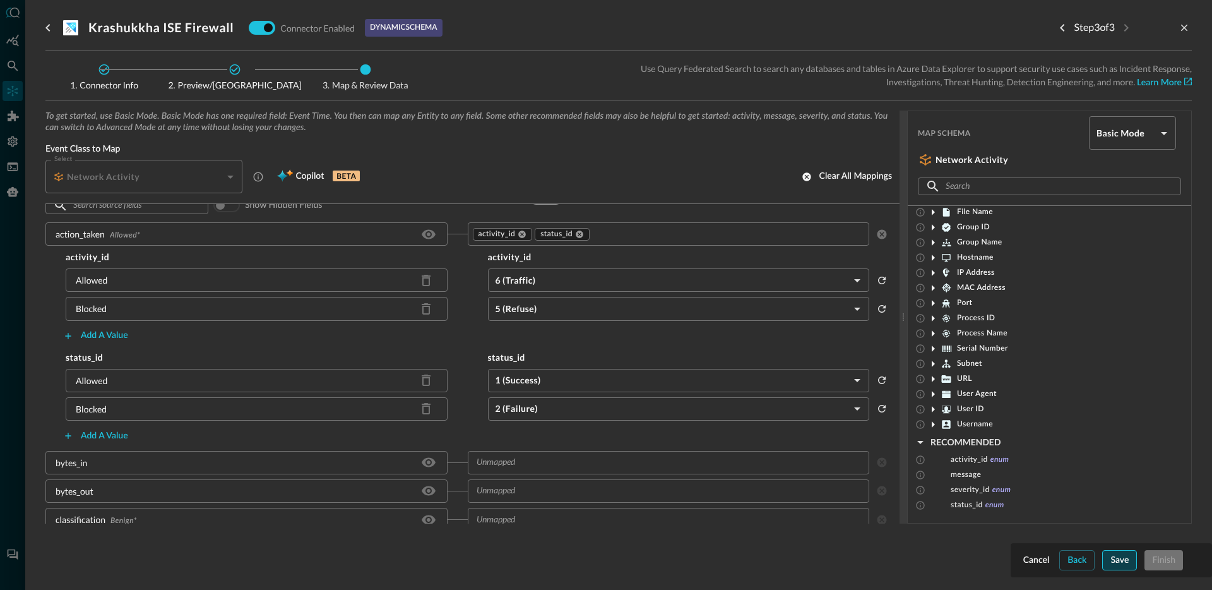
click at [1115, 559] on div "Save" at bounding box center [1119, 560] width 18 height 16
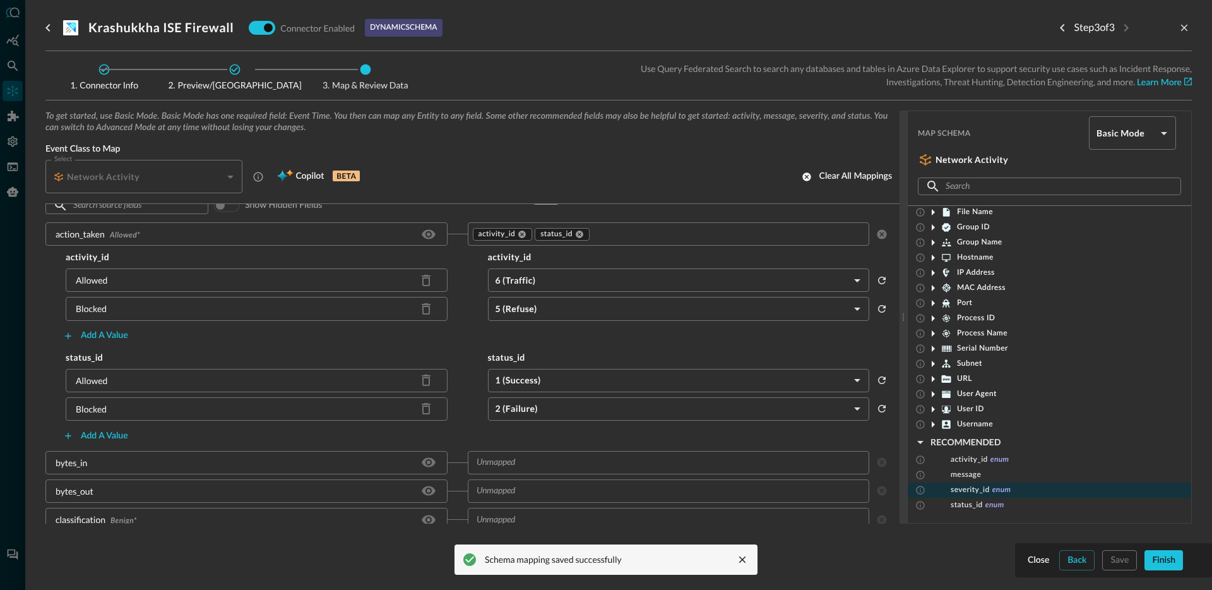
click at [946, 490] on div "severity_id enum" at bounding box center [975, 490] width 70 height 10
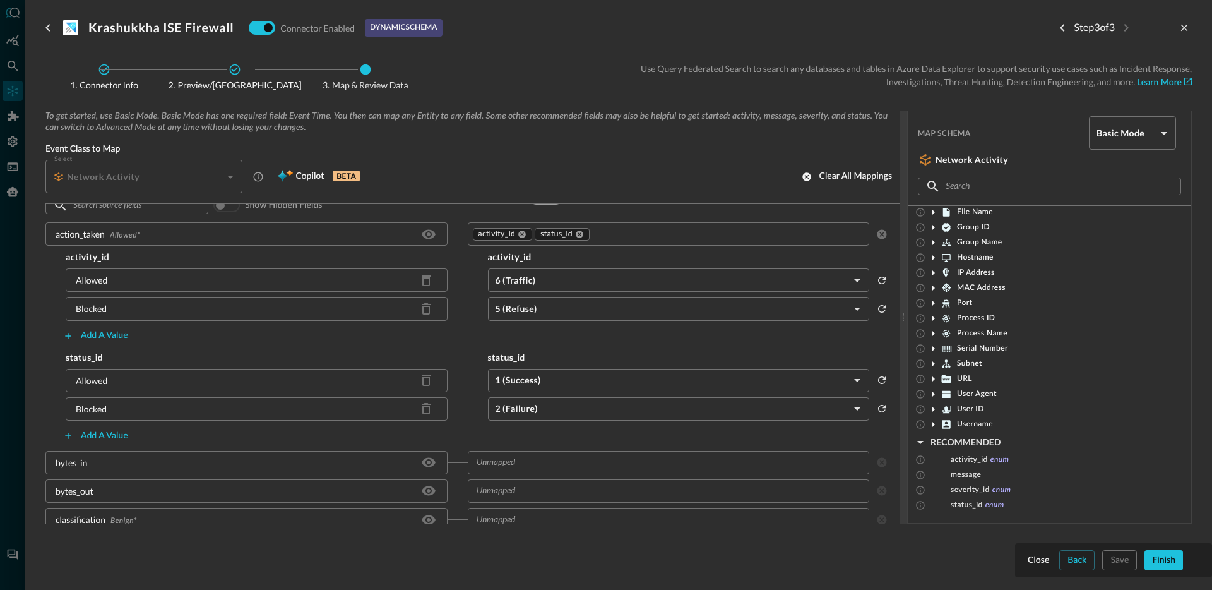
click at [637, 227] on input "text" at bounding box center [727, 234] width 273 height 16
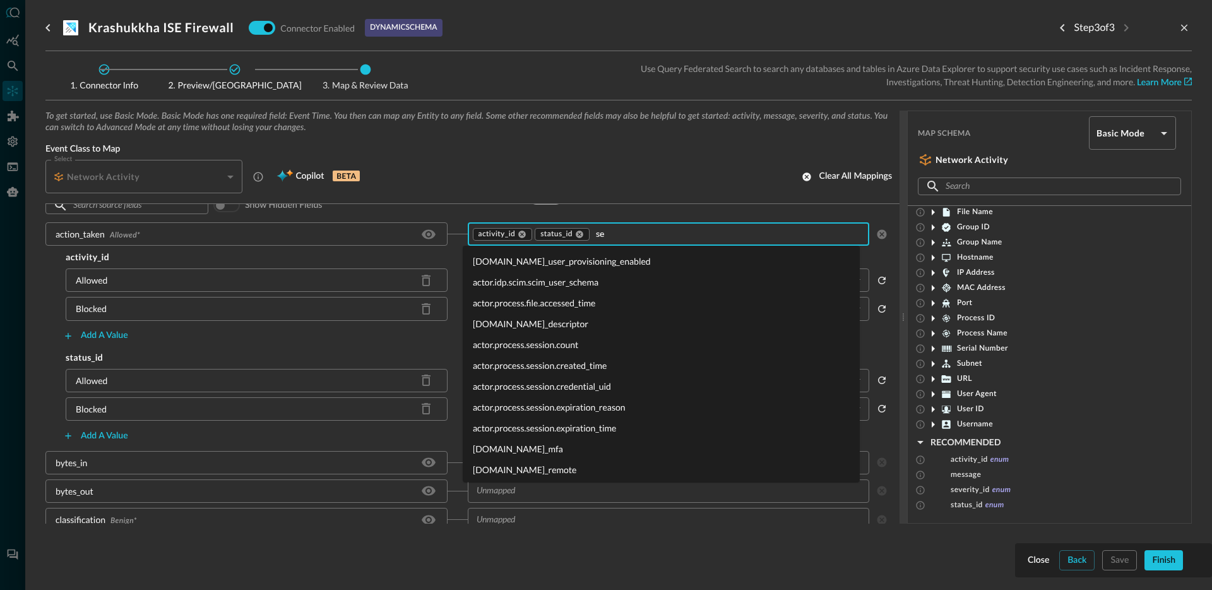
type input "sev"
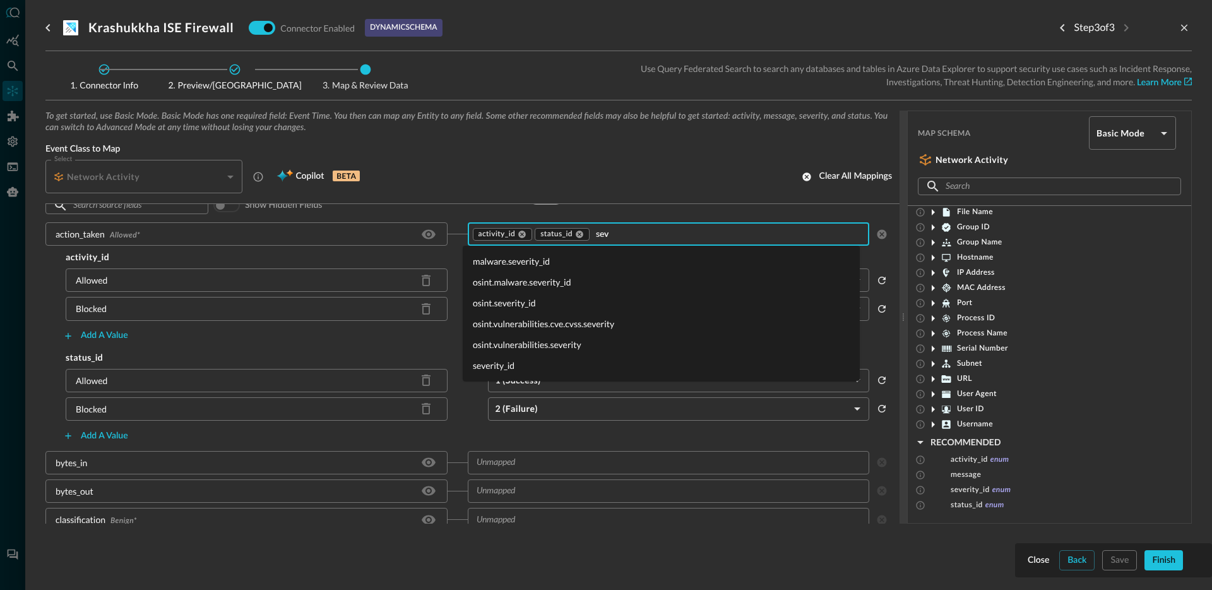
click at [502, 364] on li "severity_id" at bounding box center [661, 365] width 397 height 21
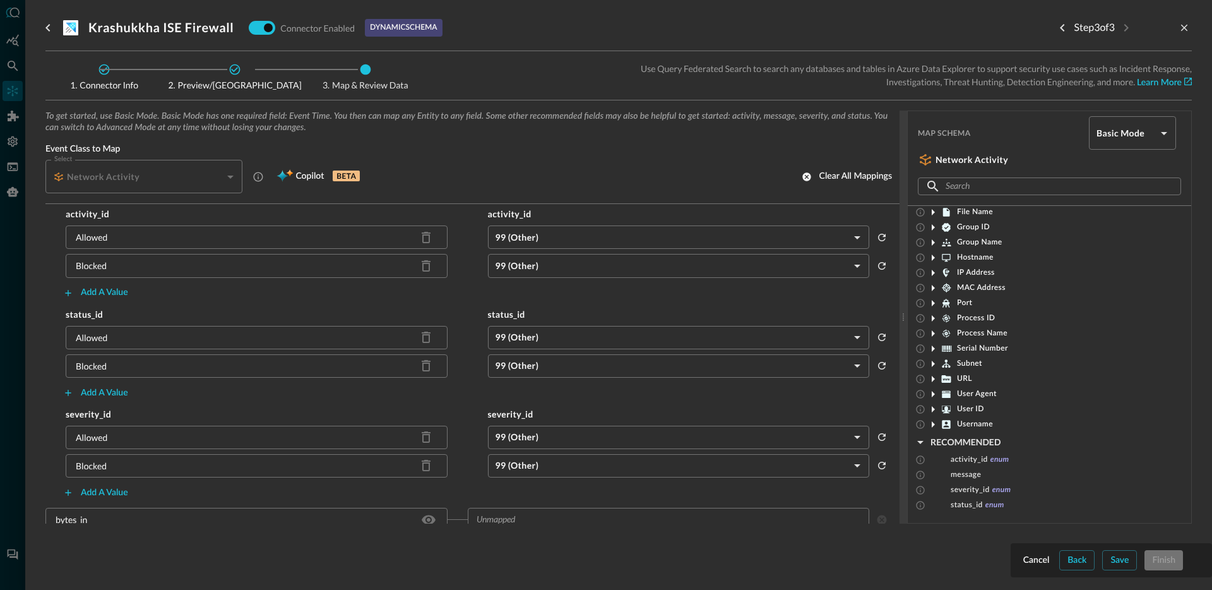
scroll to position [95, 0]
click at [454, 398] on div "Add a value" at bounding box center [467, 393] width 844 height 20
click at [537, 242] on body "Connectors Help Logout JO ​ ​ Add Connector Export Connectors Cloud Infrastruct…" at bounding box center [606, 295] width 1212 height 590
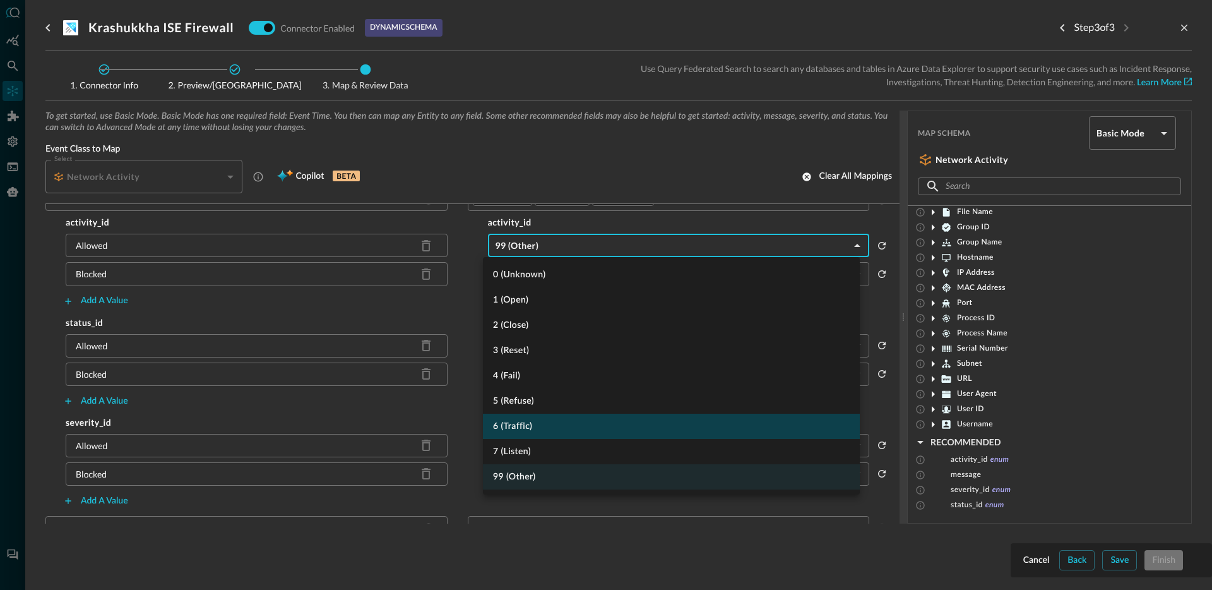
click at [541, 418] on li "6 (Traffic)" at bounding box center [671, 425] width 377 height 25
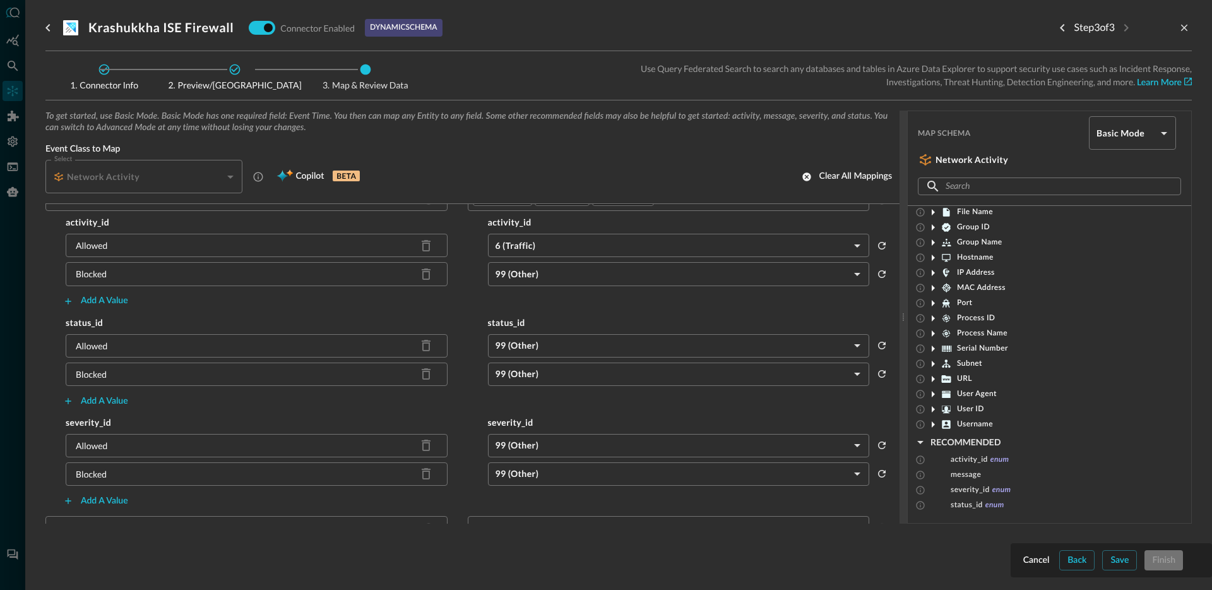
click at [530, 270] on body "Connectors Help Logout JO ​ ​ Add Connector Export Connectors Cloud Infrastruct…" at bounding box center [606, 295] width 1212 height 590
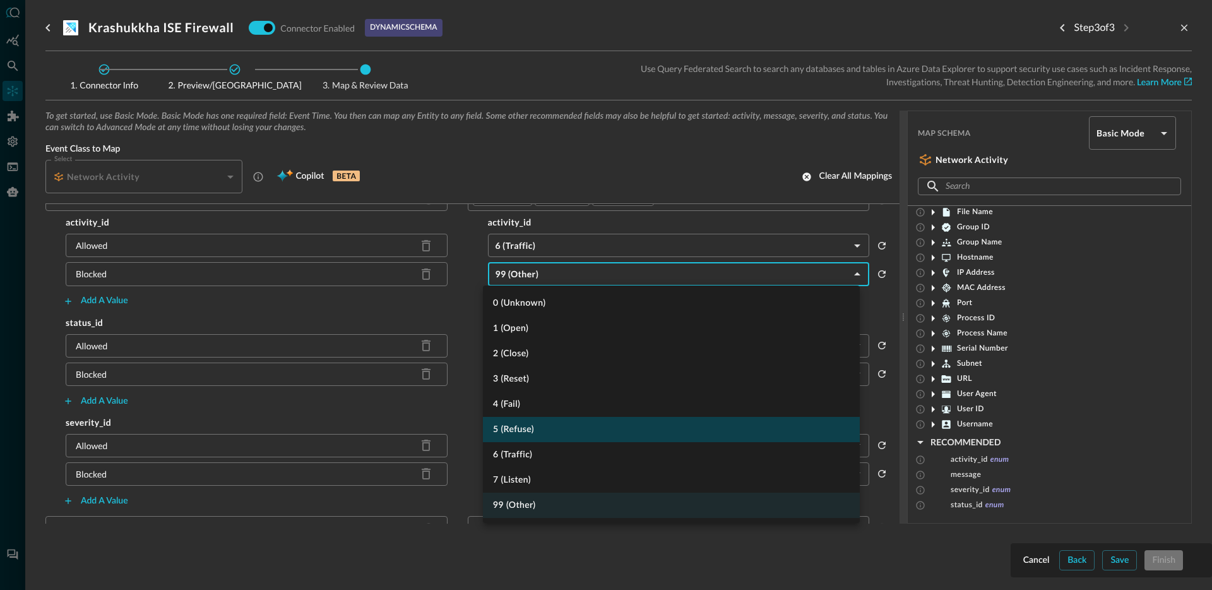
click at [547, 431] on li "5 (Refuse)" at bounding box center [671, 429] width 377 height 25
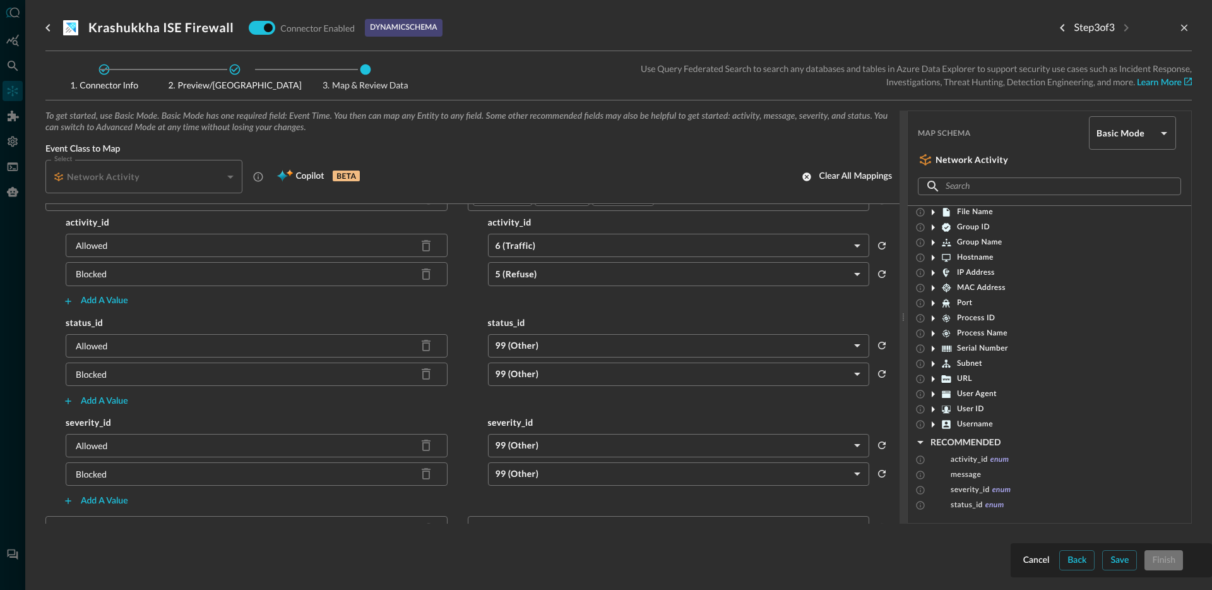
click at [536, 344] on body "Connectors Help Logout JO ​ ​ Add Connector Export Connectors Cloud Infrastruct…" at bounding box center [606, 295] width 1212 height 590
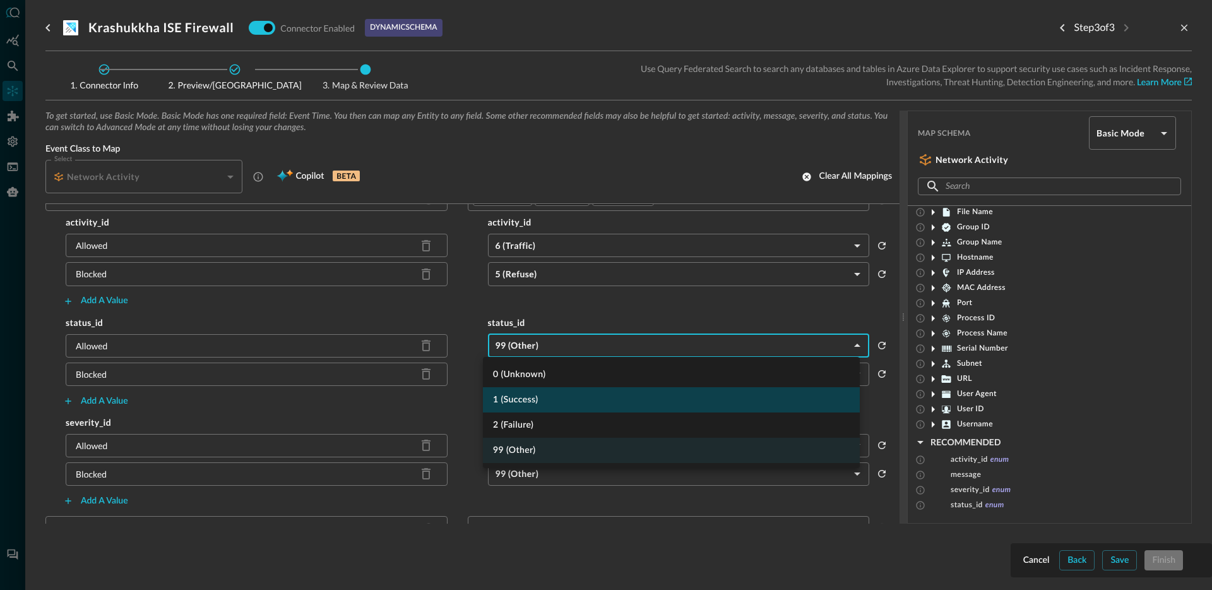
click at [530, 401] on li "1 (Success)" at bounding box center [671, 399] width 377 height 25
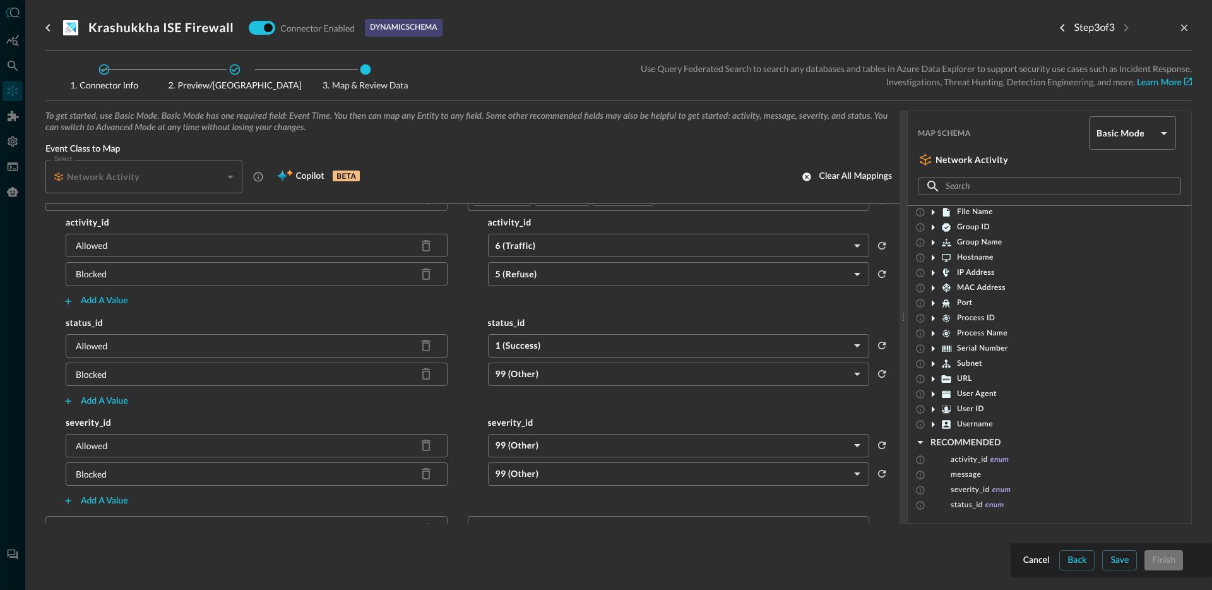
click at [566, 386] on div "status_id status_id Allowed 1 (Success) SUCCESS ​ Blocked 99 (Other) OTHER ​ Ad…" at bounding box center [467, 363] width 844 height 95
click at [571, 379] on body "Connectors Help Logout JO ​ ​ Add Connector Export Connectors Cloud Infrastruct…" at bounding box center [606, 295] width 1212 height 590
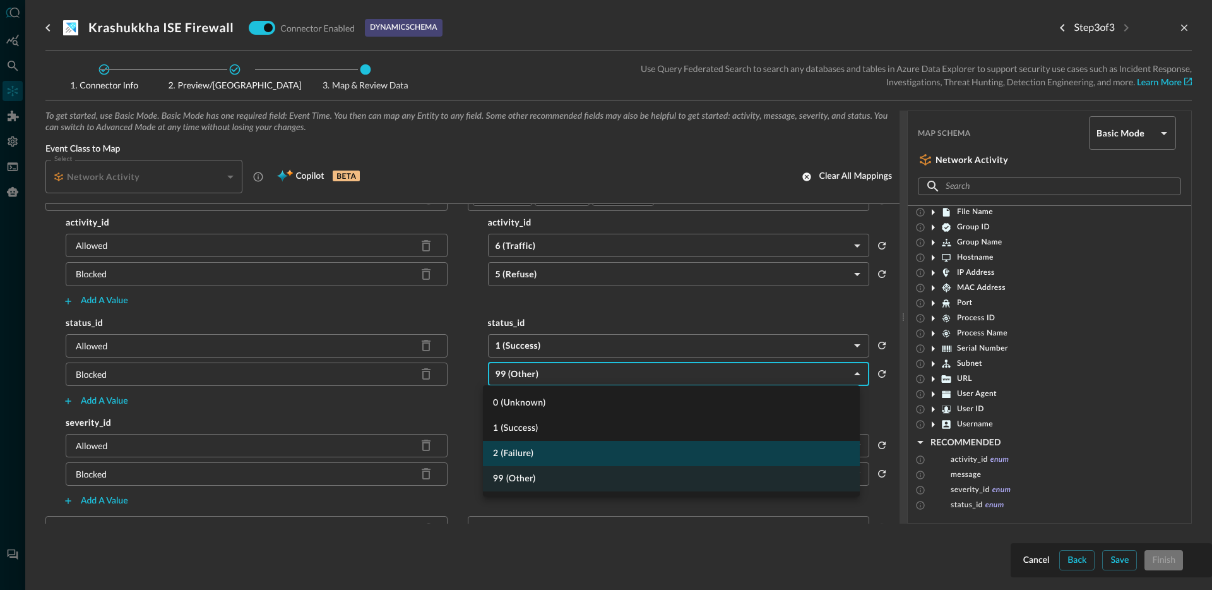
click at [549, 449] on li "2 (Failure)" at bounding box center [671, 453] width 377 height 25
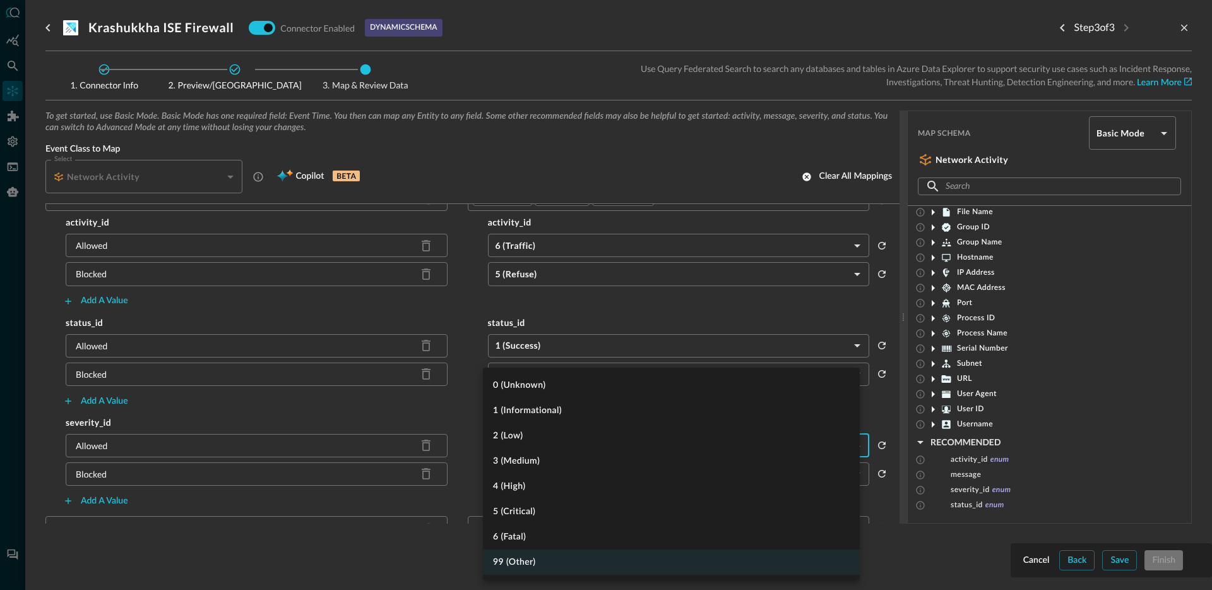
click at [566, 439] on body "Connectors Help Logout JO ​ ​ Add Connector Export Connectors Cloud Infrastruct…" at bounding box center [606, 295] width 1212 height 590
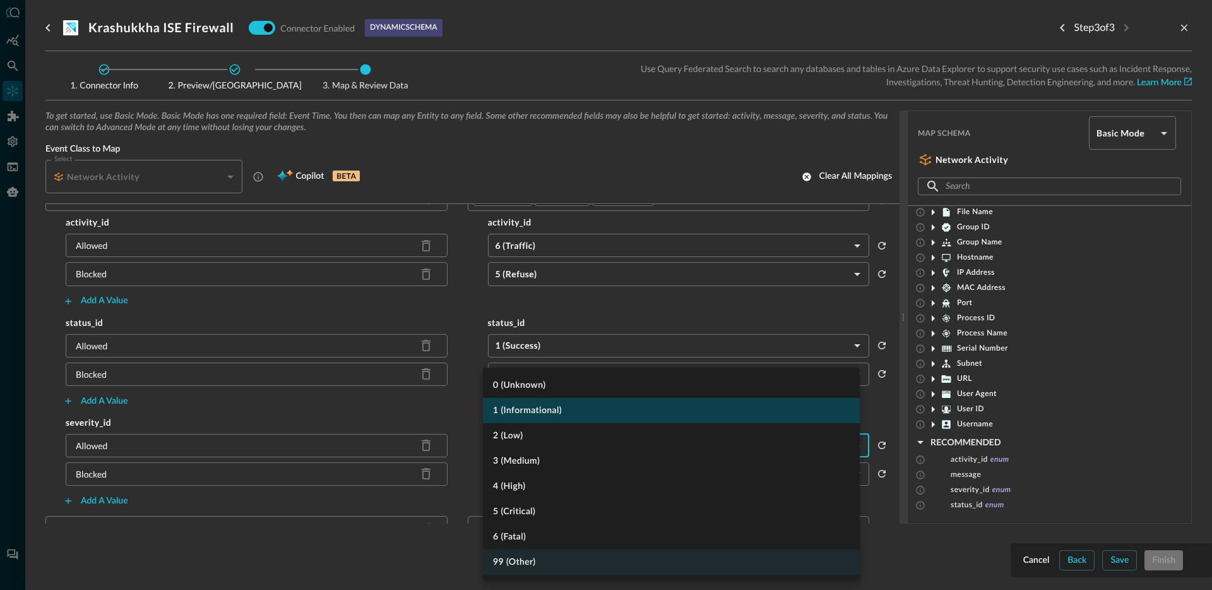
click at [550, 411] on li "1 (Informational)" at bounding box center [671, 410] width 377 height 25
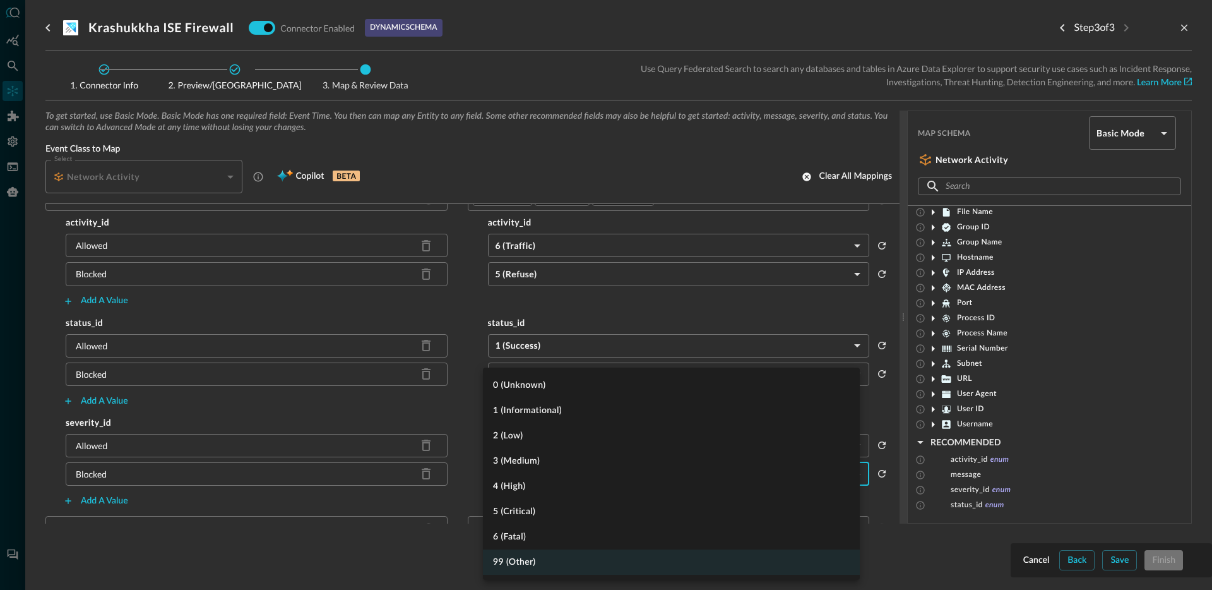
click at [570, 461] on body "Connectors Help Logout JO ​ ​ Add Connector Export Connectors Cloud Infrastruct…" at bounding box center [606, 295] width 1212 height 590
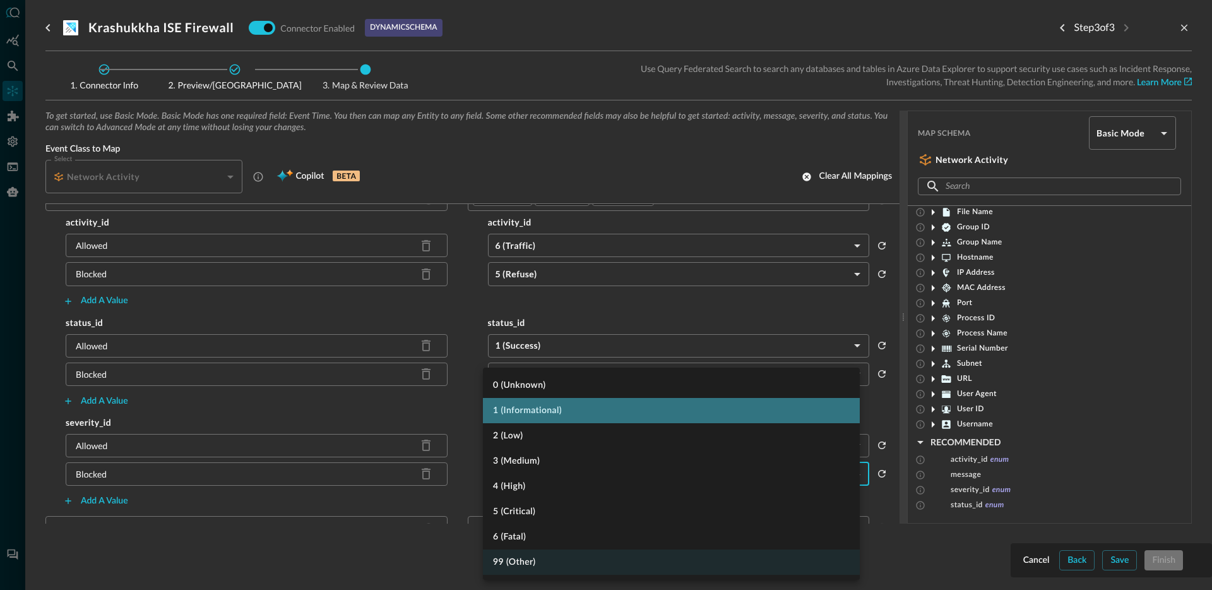
click at [541, 415] on li "1 (Informational)" at bounding box center [671, 410] width 377 height 25
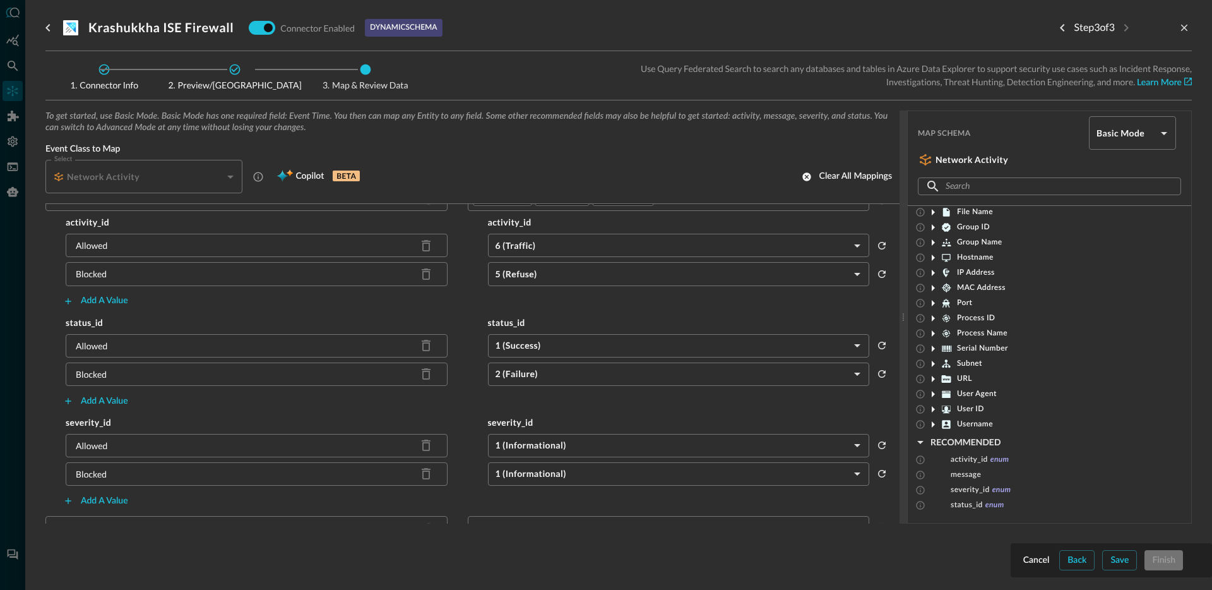
click at [441, 409] on div "Add a value" at bounding box center [467, 401] width 844 height 20
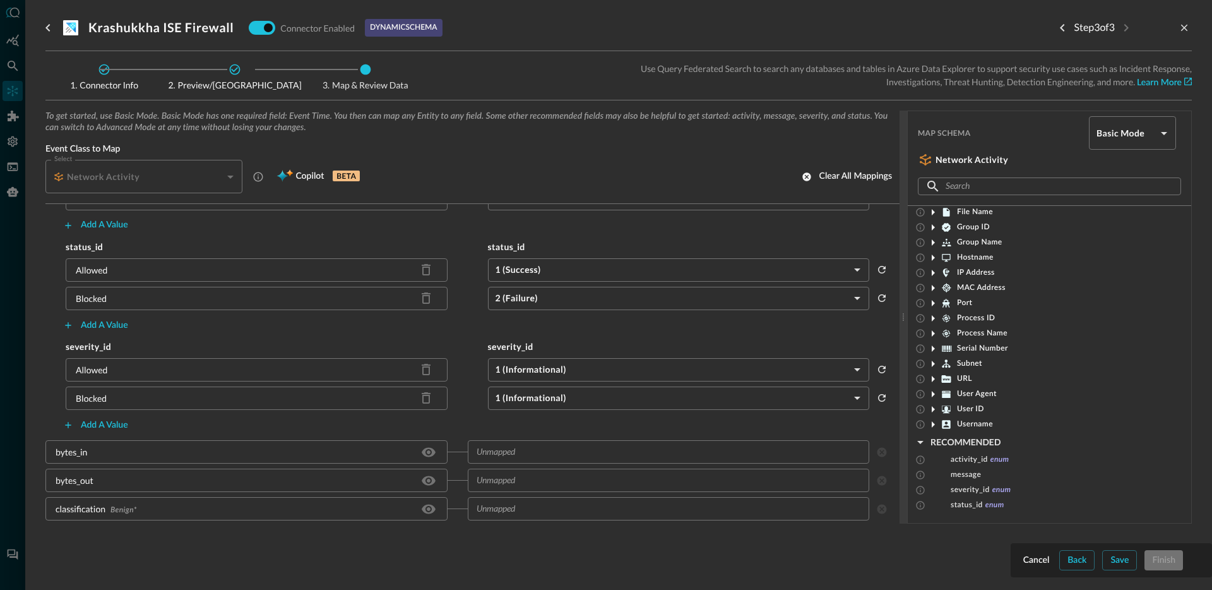
scroll to position [164, 0]
click at [1114, 555] on div "Save" at bounding box center [1119, 560] width 18 height 16
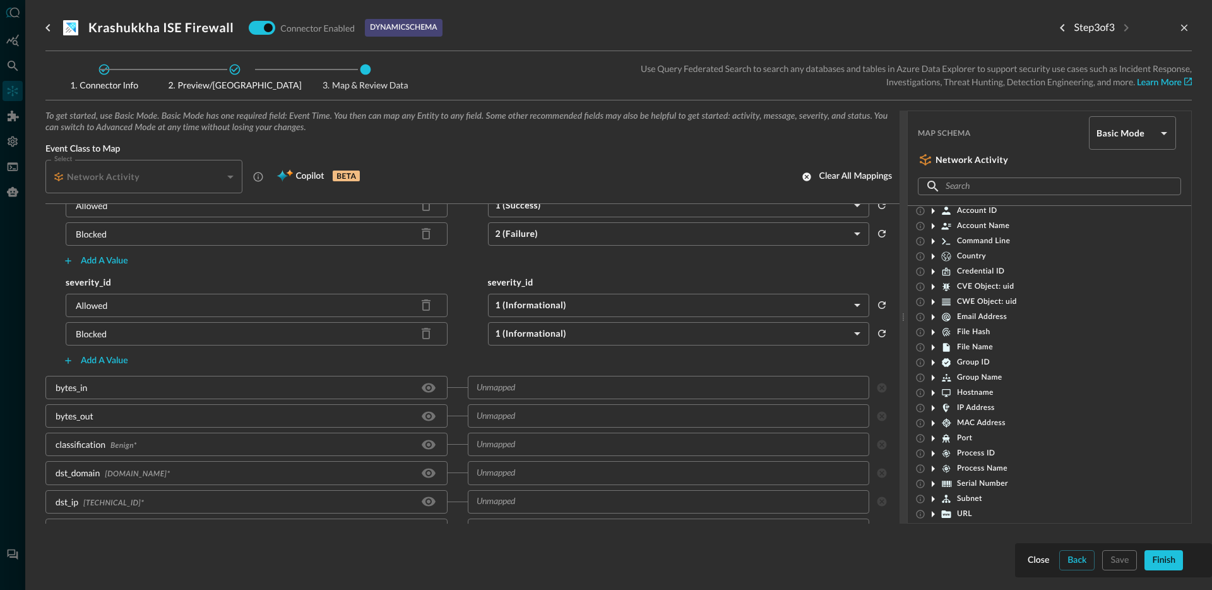
scroll to position [0, 0]
click at [1114, 134] on body "Connectors Help Logout JO ​ ​ Add Connector Export Connectors Cloud Infrastruct…" at bounding box center [606, 295] width 1212 height 590
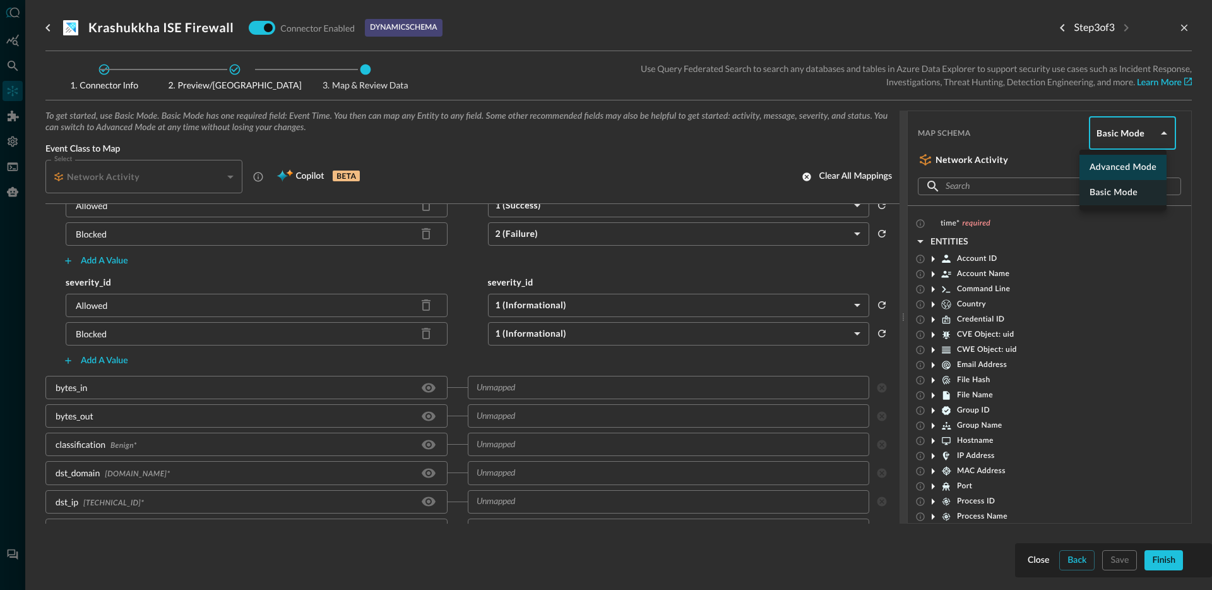
click at [1105, 169] on li "Advanced Mode" at bounding box center [1122, 167] width 87 height 25
type input "advanced"
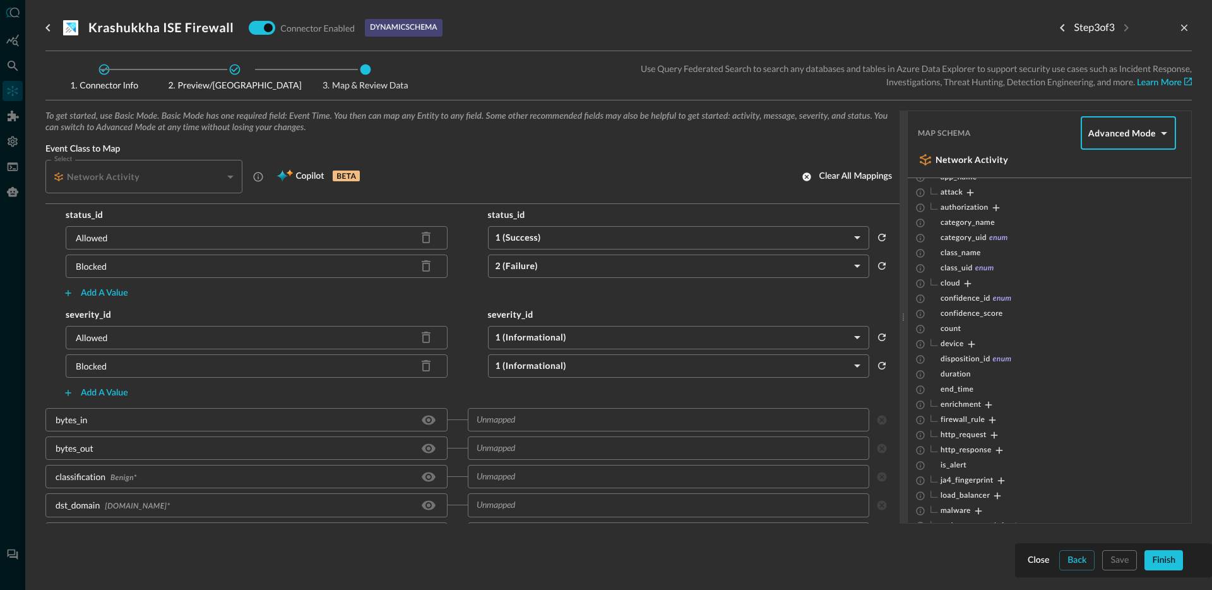
scroll to position [297, 0]
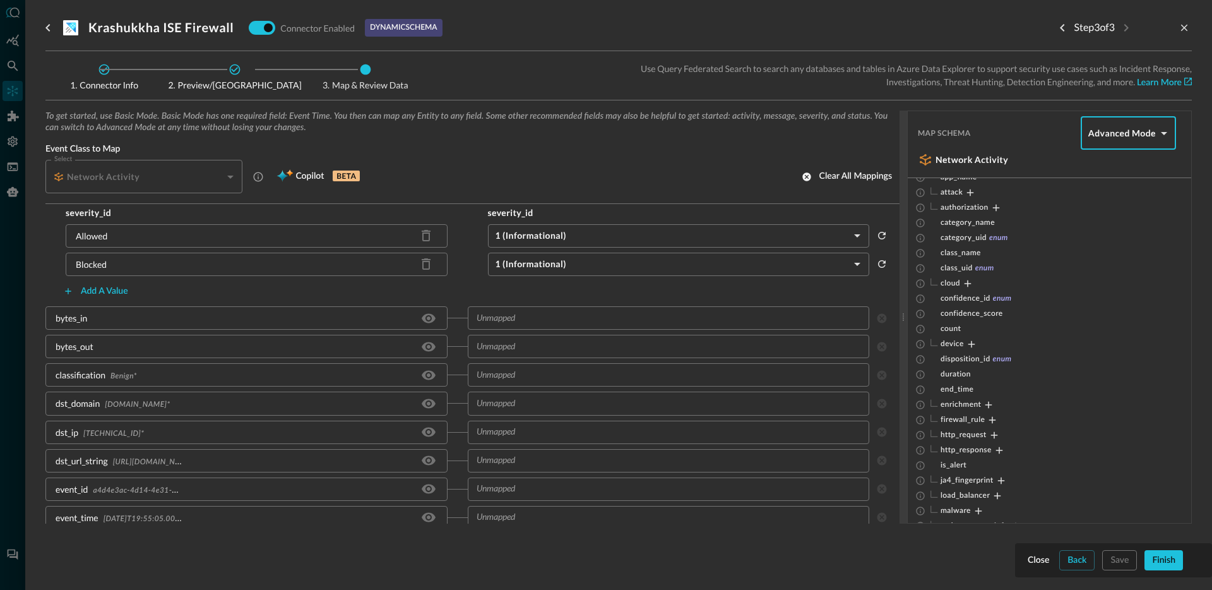
click at [531, 374] on input "text" at bounding box center [668, 375] width 393 height 16
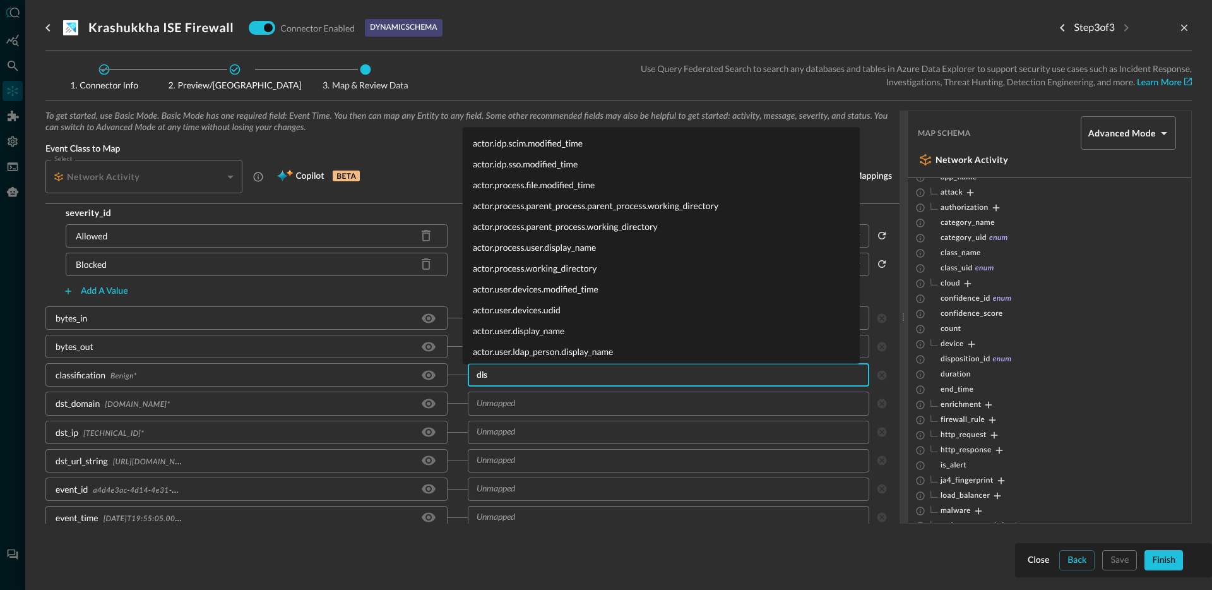
type input "disp"
drag, startPoint x: 565, startPoint y: 214, endPoint x: 489, endPoint y: 226, distance: 76.7
click at [489, 226] on ul "actor.process.user.display_name actor.user.display_name actor.user.ldap_person.…" at bounding box center [661, 246] width 397 height 236
click at [492, 225] on li "disposition_id" at bounding box center [661, 226] width 397 height 21
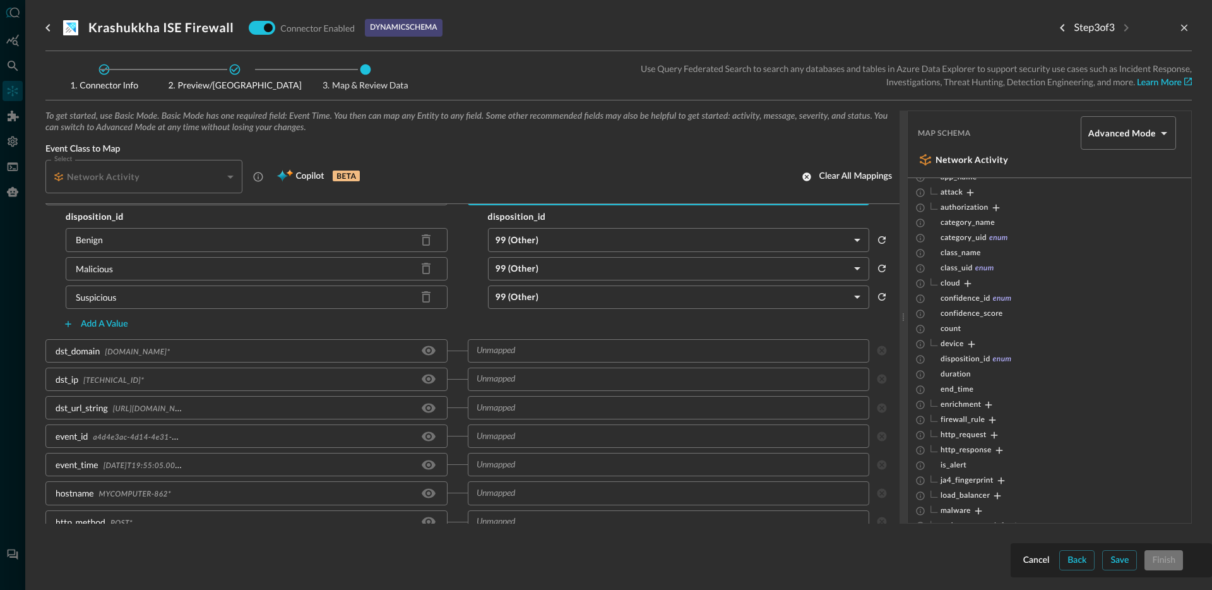
scroll to position [363, 0]
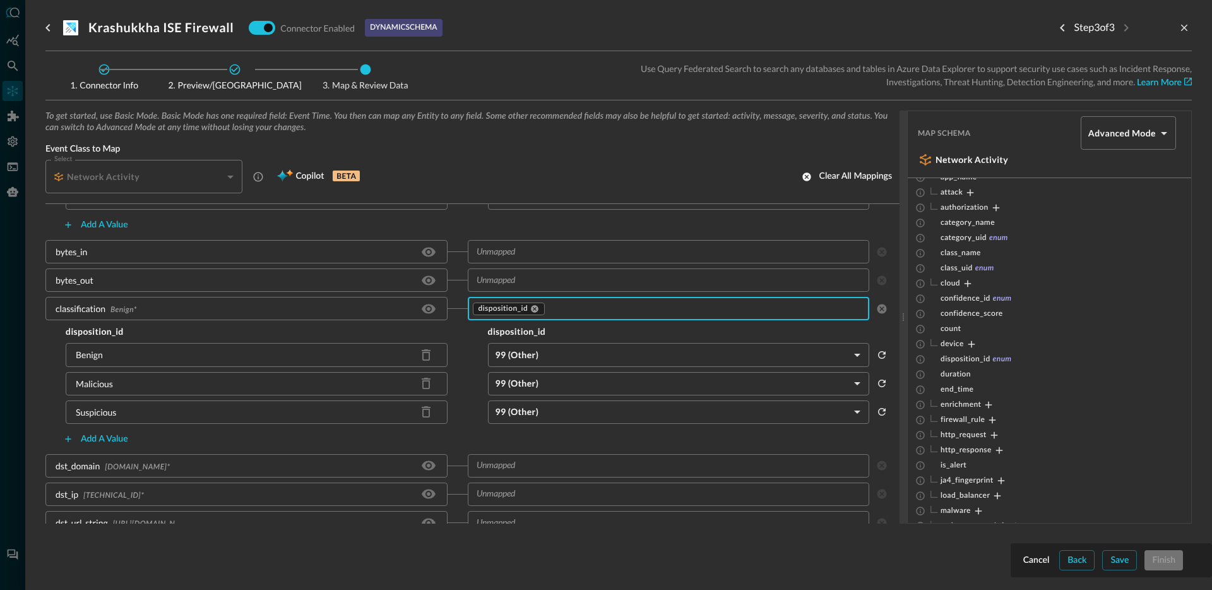
click at [536, 355] on body "Connectors Help Logout JO ​ ​ Add Connector Export Connectors Cloud Infrastruct…" at bounding box center [606, 295] width 1212 height 590
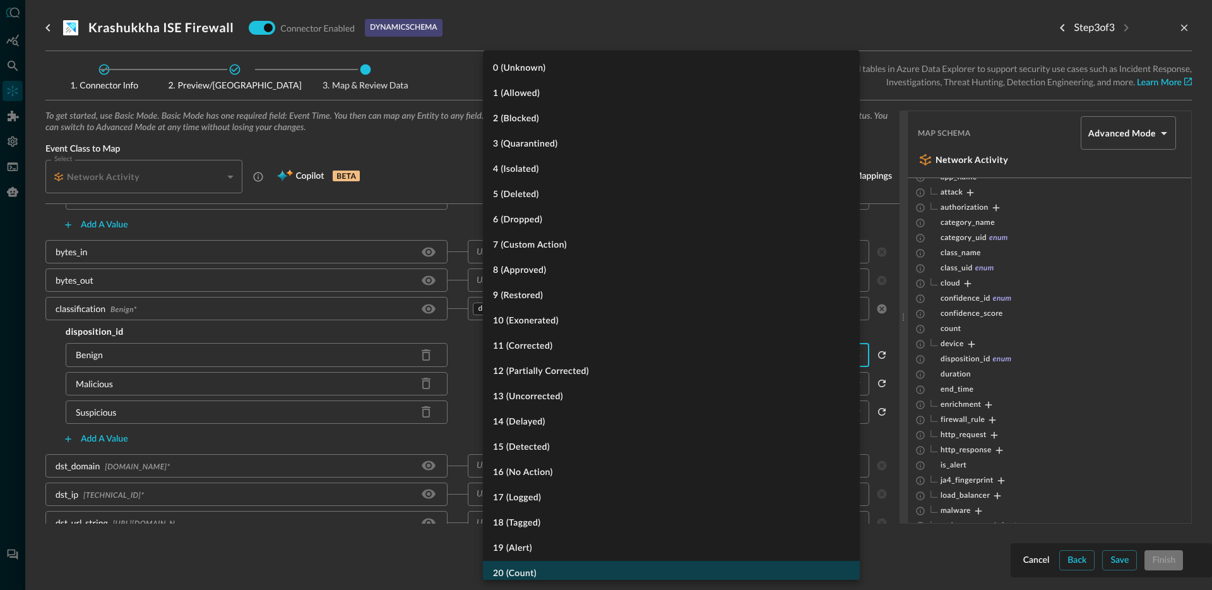
scroll to position [213, 0]
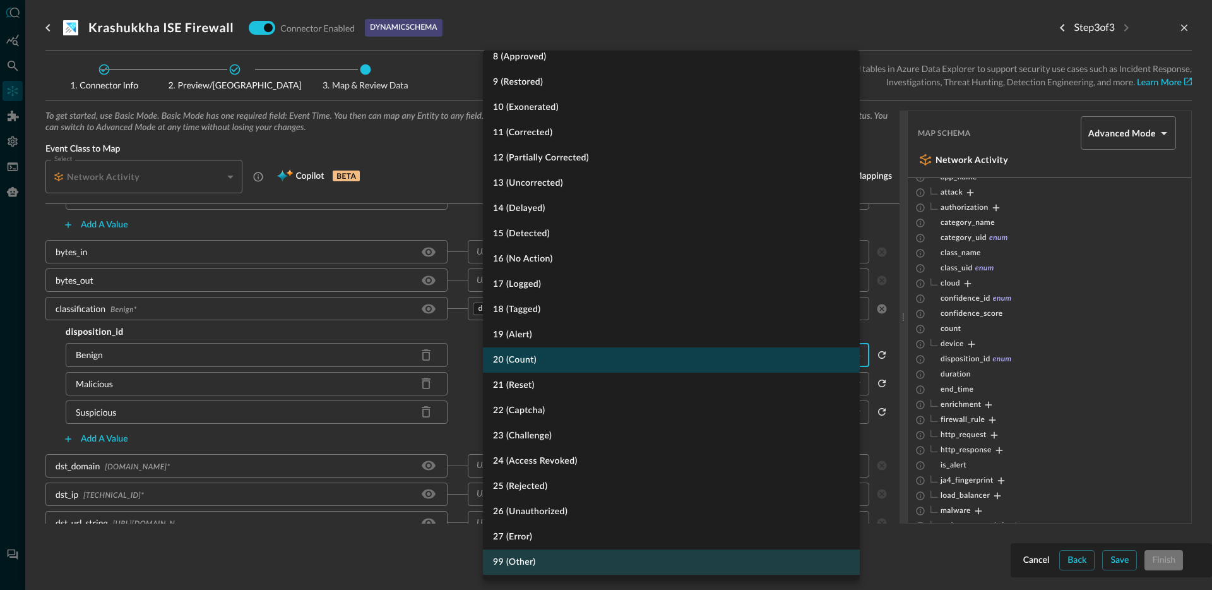
click at [549, 363] on li "20 (Count)" at bounding box center [671, 359] width 377 height 25
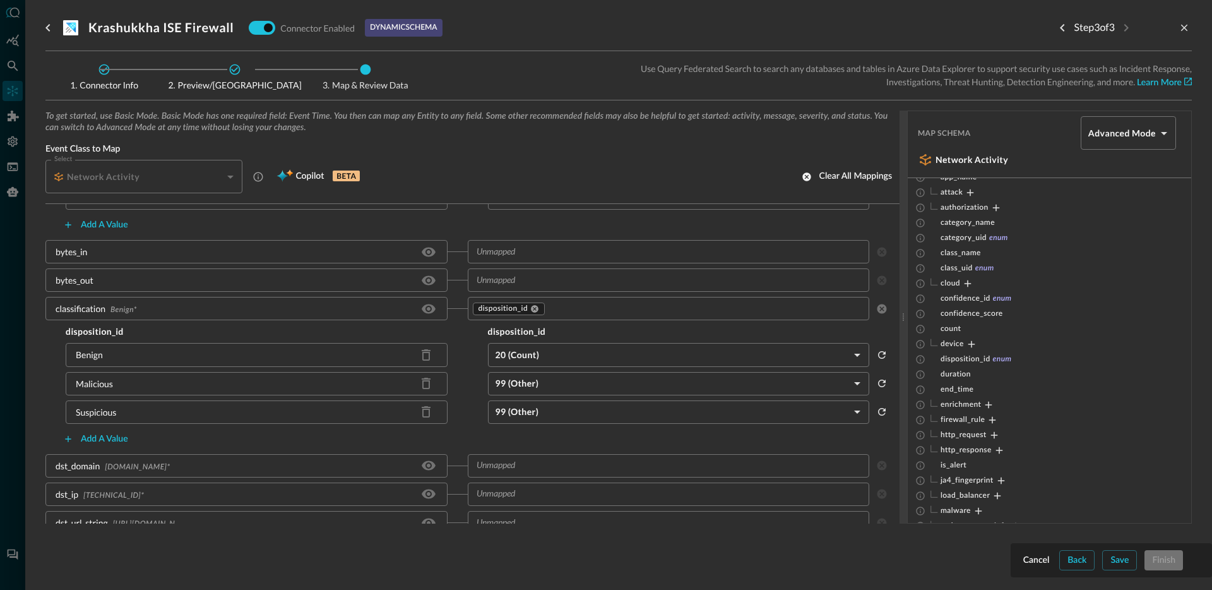
click at [538, 380] on body "Connectors Help Logout JO ​ ​ Add Connector Export Connectors Cloud Infrastruct…" at bounding box center [606, 295] width 1212 height 590
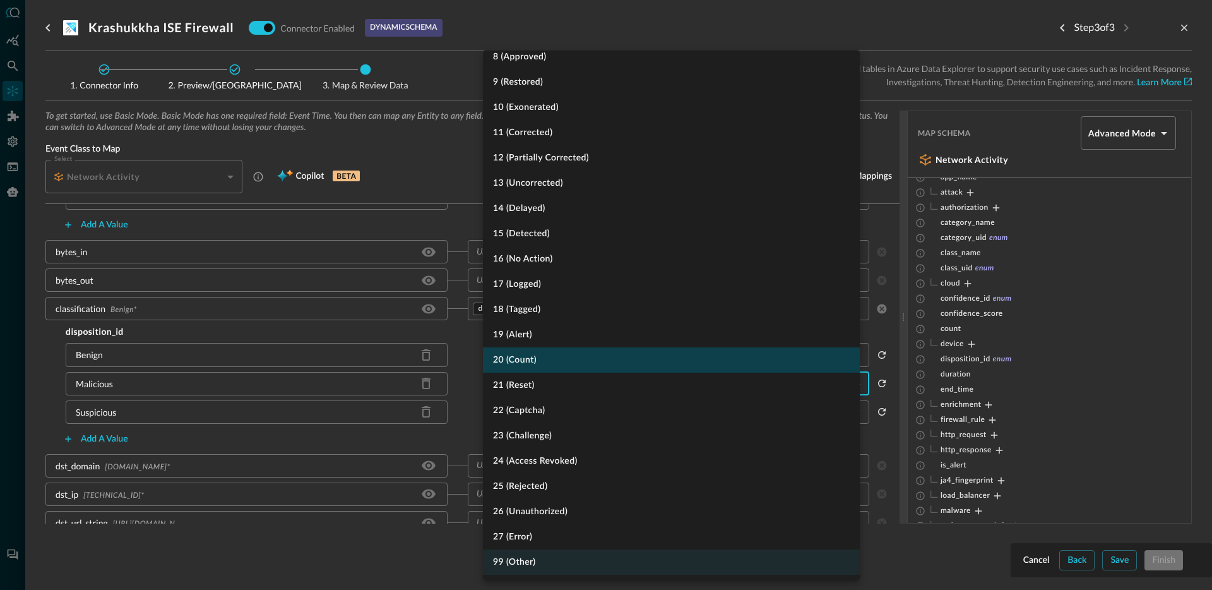
click at [542, 354] on li "20 (Count)" at bounding box center [671, 359] width 377 height 25
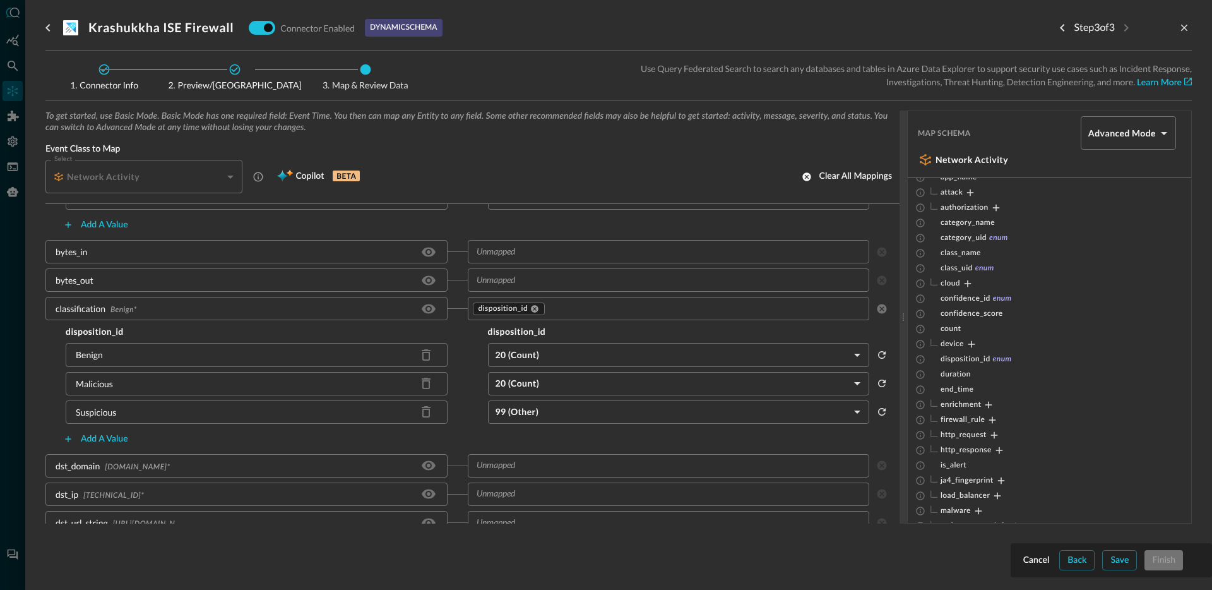
click at [550, 406] on body "Connectors Help Logout JO ​ ​ Add Connector Export Connectors Cloud Infrastruct…" at bounding box center [606, 295] width 1212 height 590
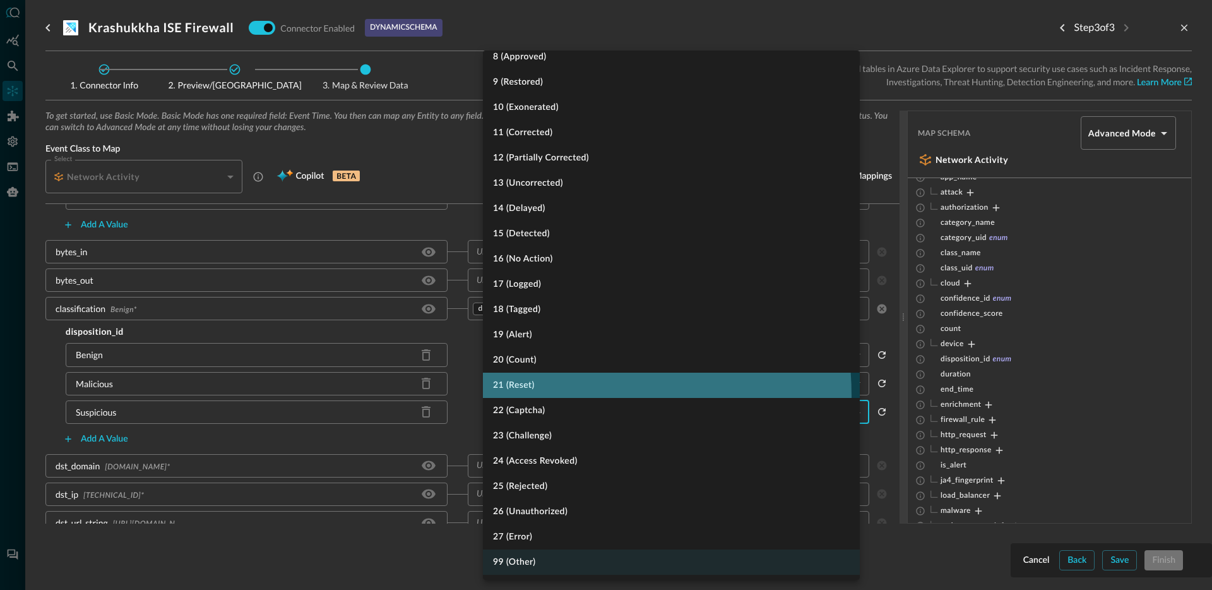
click at [543, 395] on li "21 (Reset)" at bounding box center [671, 384] width 377 height 25
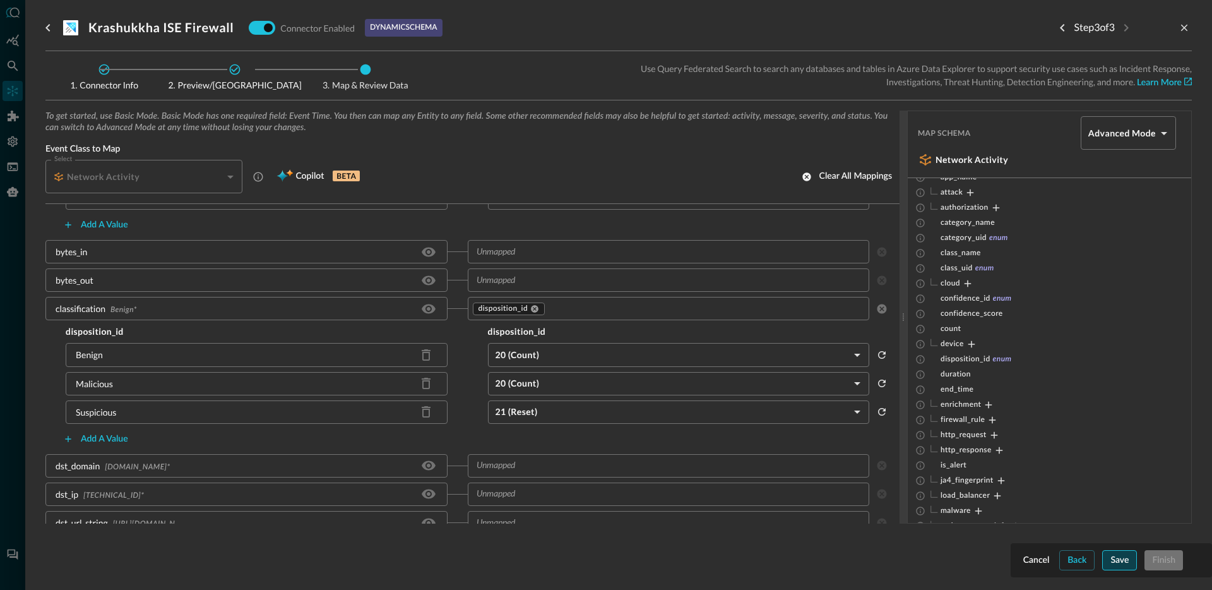
click at [1125, 561] on div "Save" at bounding box center [1119, 560] width 18 height 16
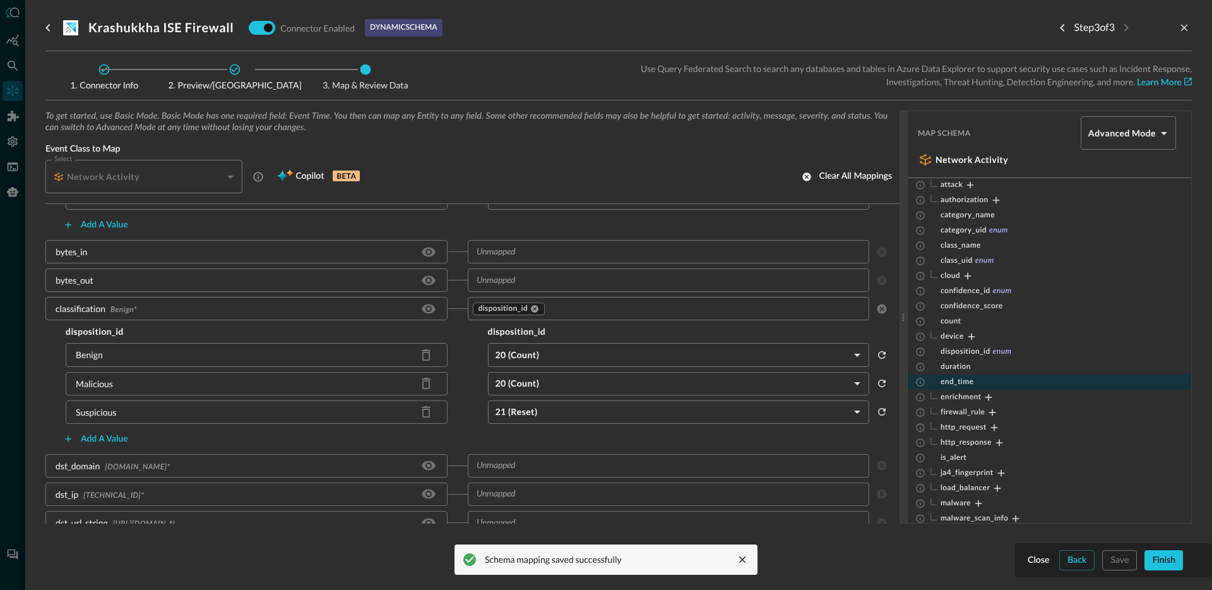
scroll to position [112, 0]
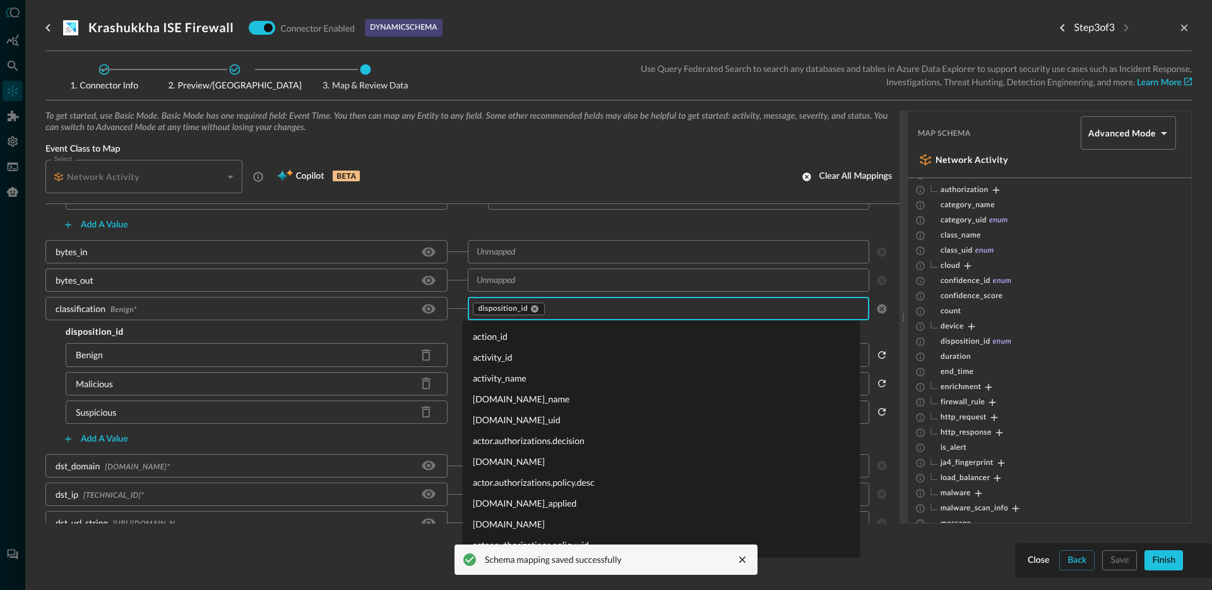
click at [590, 306] on input "text" at bounding box center [704, 308] width 317 height 16
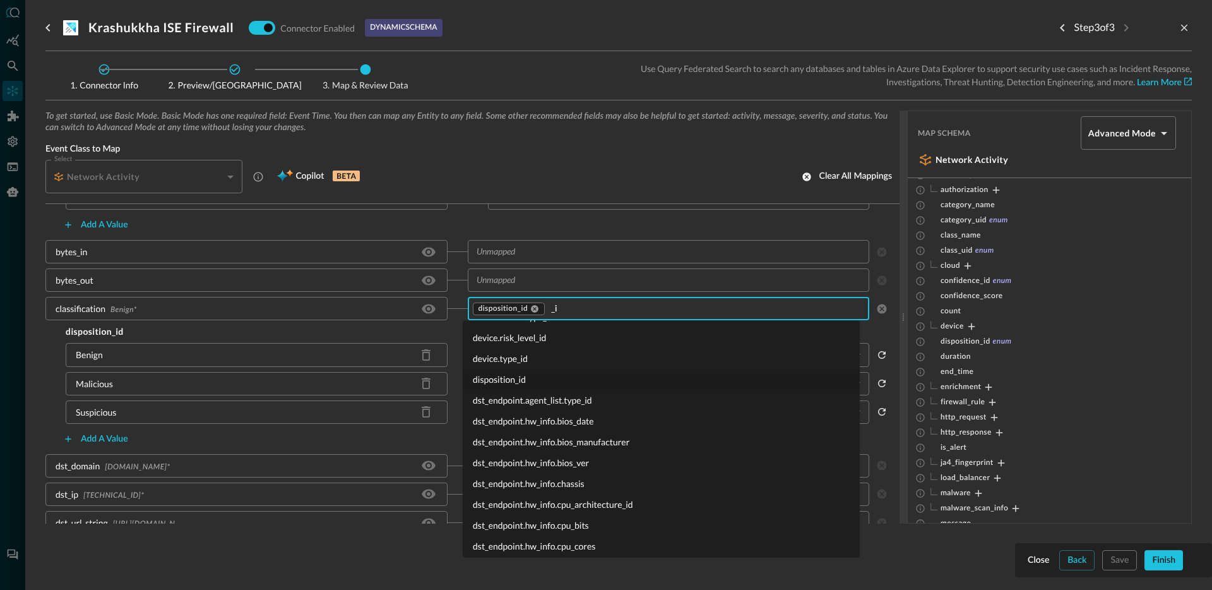
type input "_id"
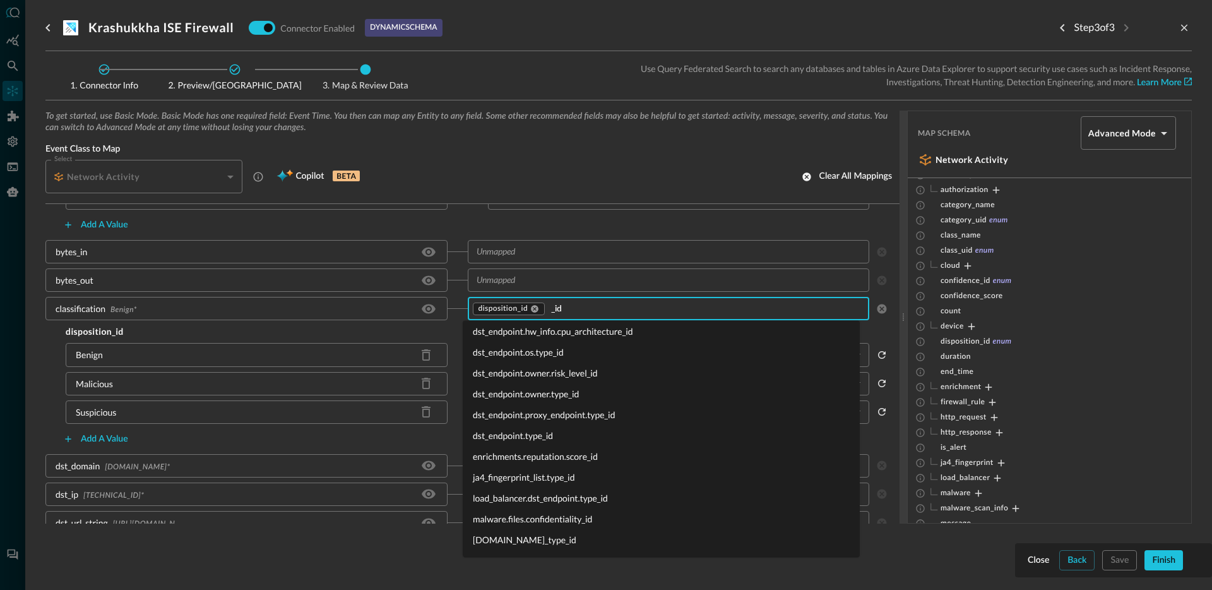
scroll to position [945, 0]
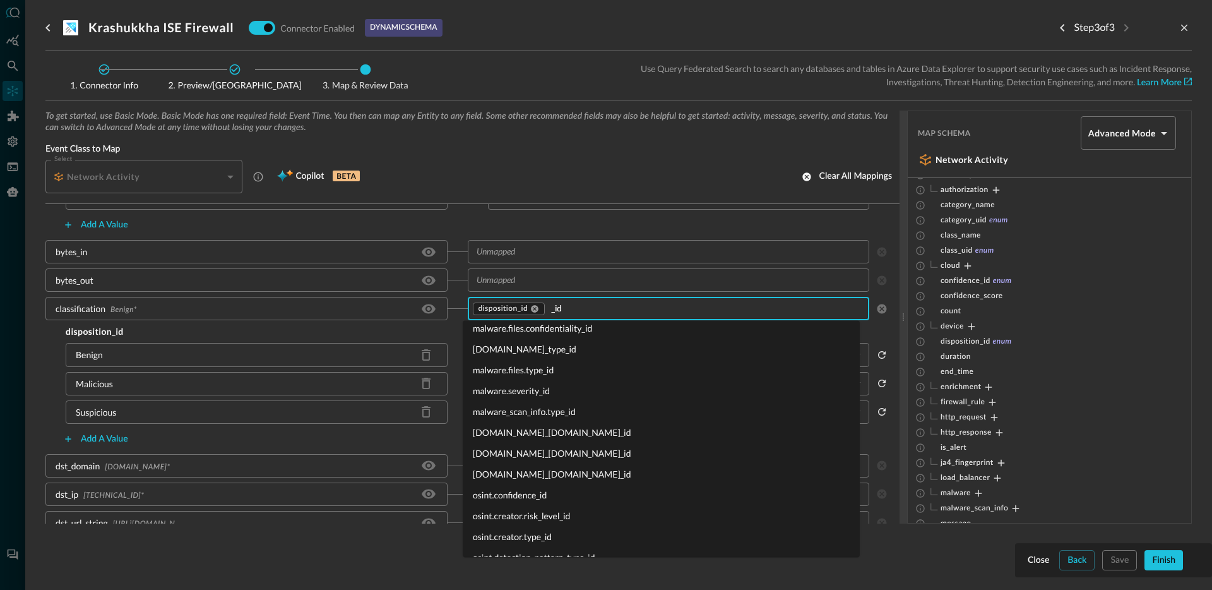
click at [558, 372] on li "malware.files.type_id" at bounding box center [661, 370] width 397 height 21
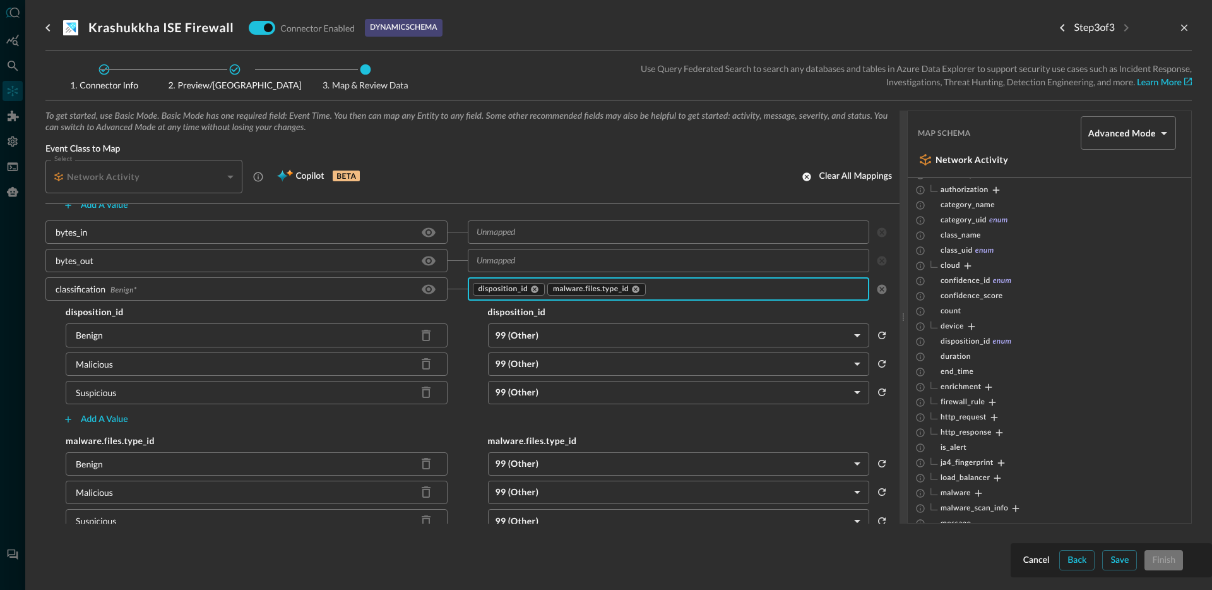
scroll to position [383, 0]
click at [1044, 562] on div "Cancel" at bounding box center [1036, 560] width 27 height 16
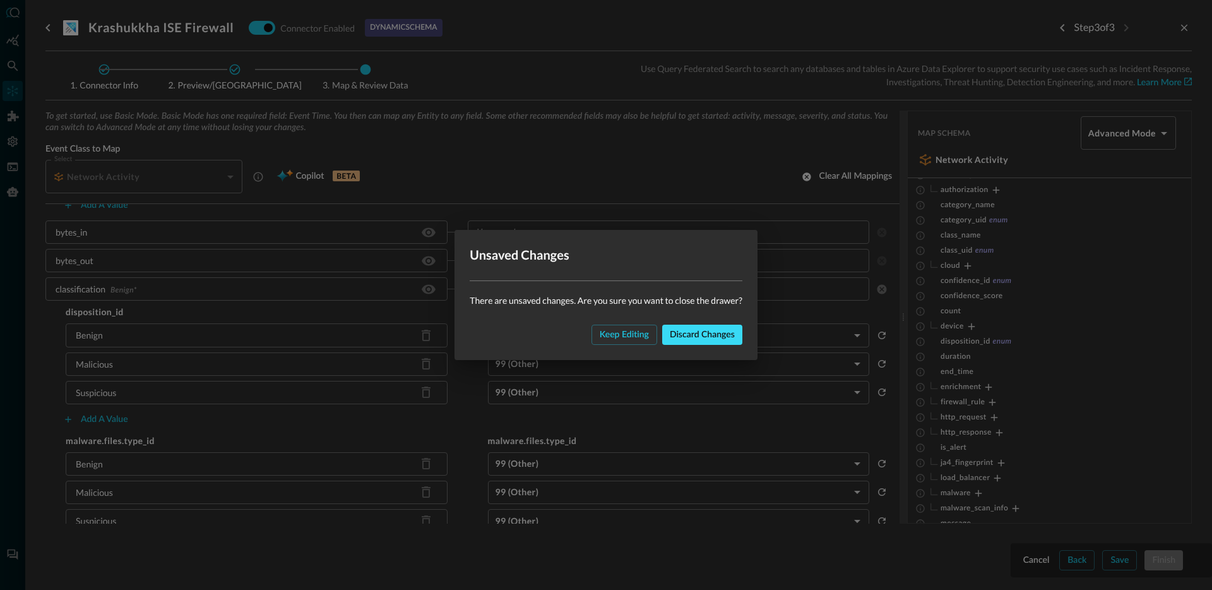
click at [690, 338] on div "Discard changes" at bounding box center [702, 335] width 65 height 16
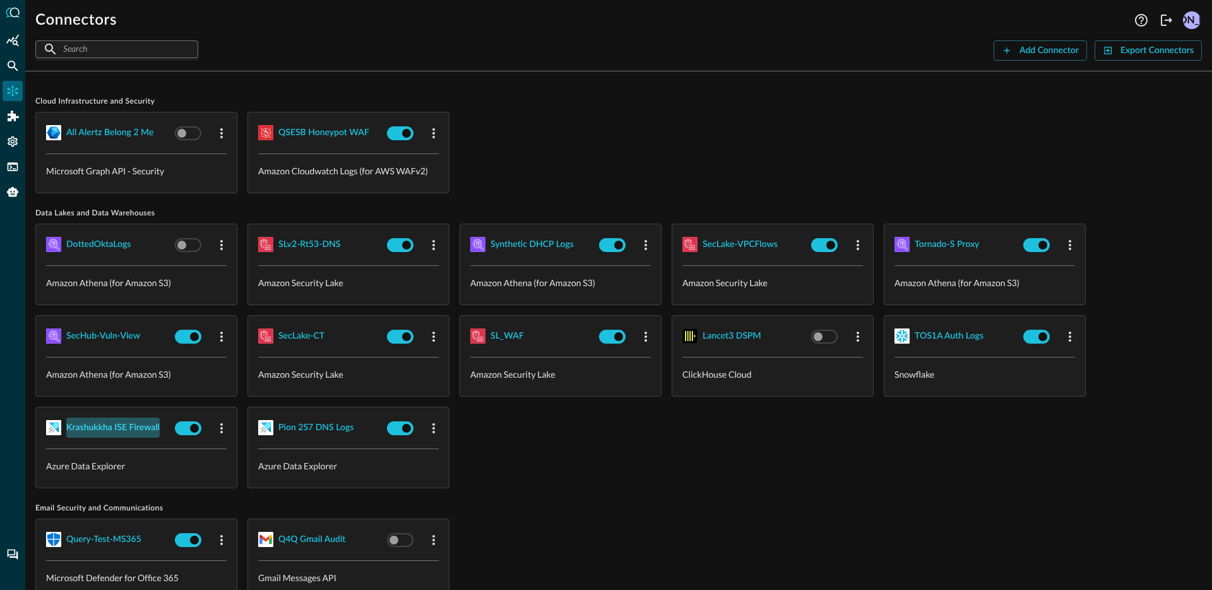
click at [126, 430] on div "Krashukkha ISE Firewall" at bounding box center [112, 428] width 93 height 16
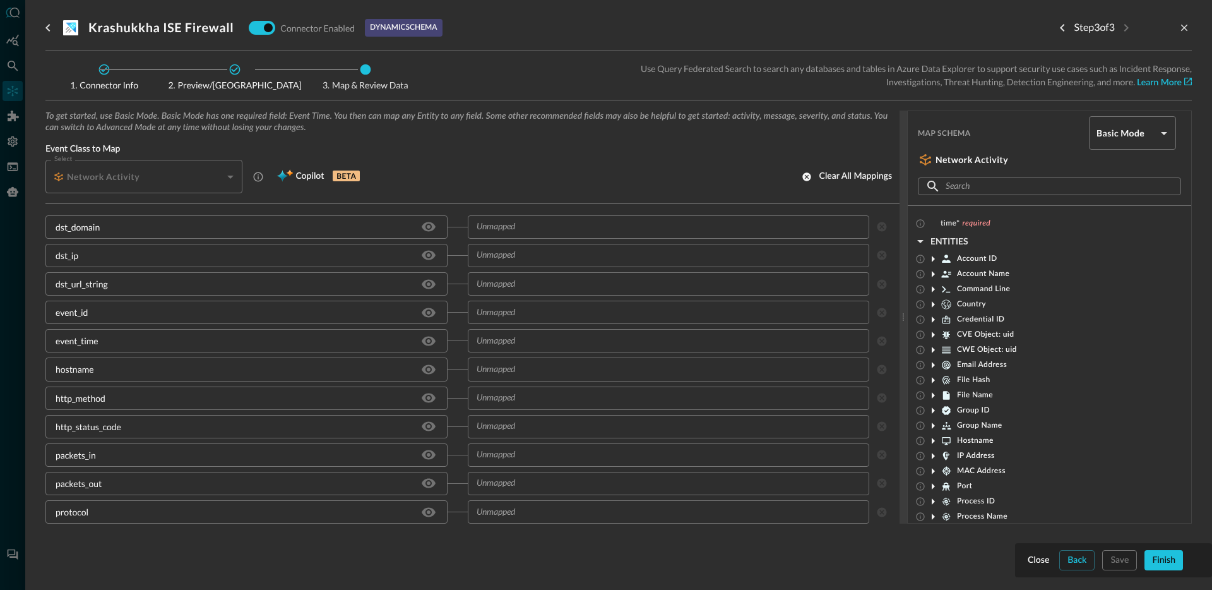
scroll to position [585, 0]
click at [528, 385] on input "text" at bounding box center [668, 385] width 393 height 16
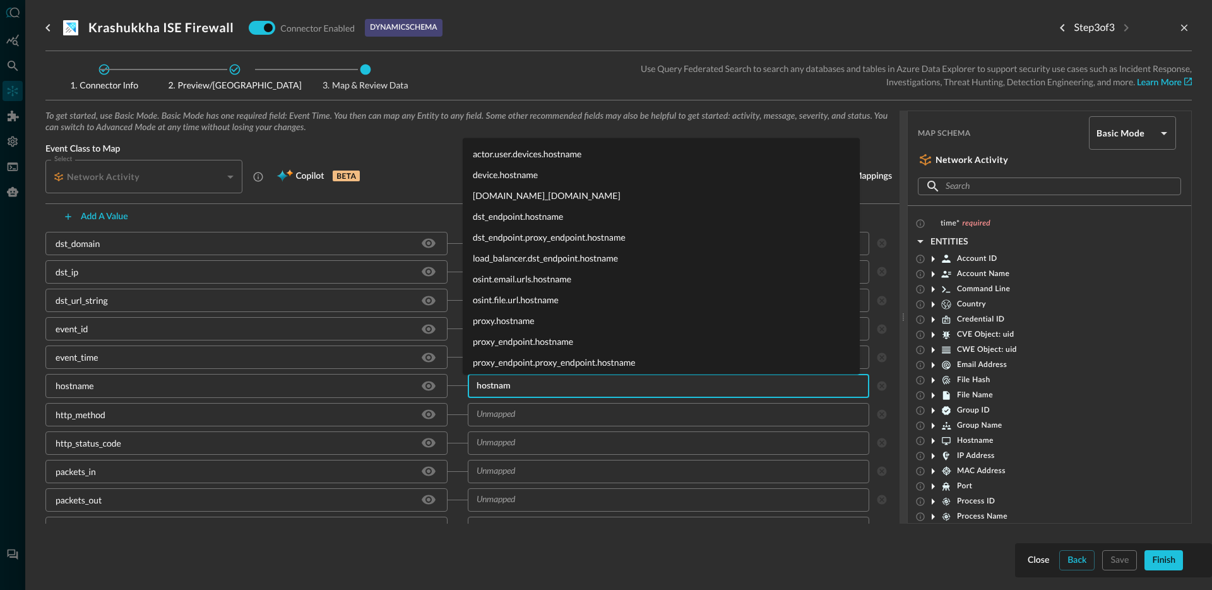
type input "hostname"
click at [535, 176] on li "device.hostname" at bounding box center [661, 174] width 397 height 21
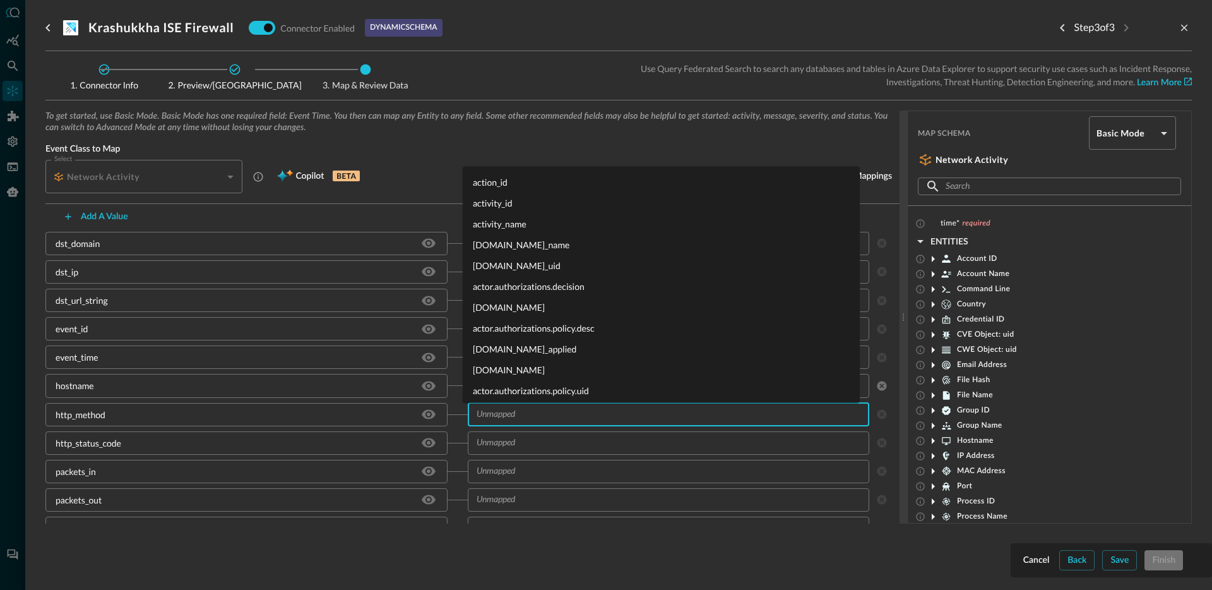
click at [512, 419] on input "text" at bounding box center [668, 414] width 393 height 16
type input "http_me"
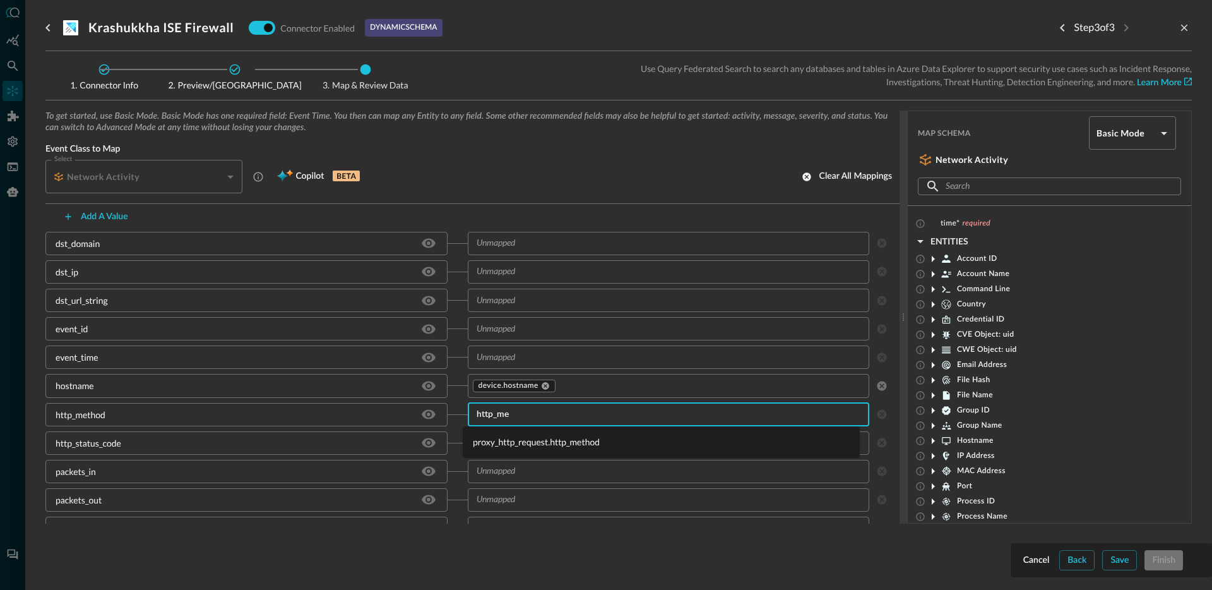
click at [571, 448] on li "proxy_http_request.http_method" at bounding box center [661, 441] width 397 height 21
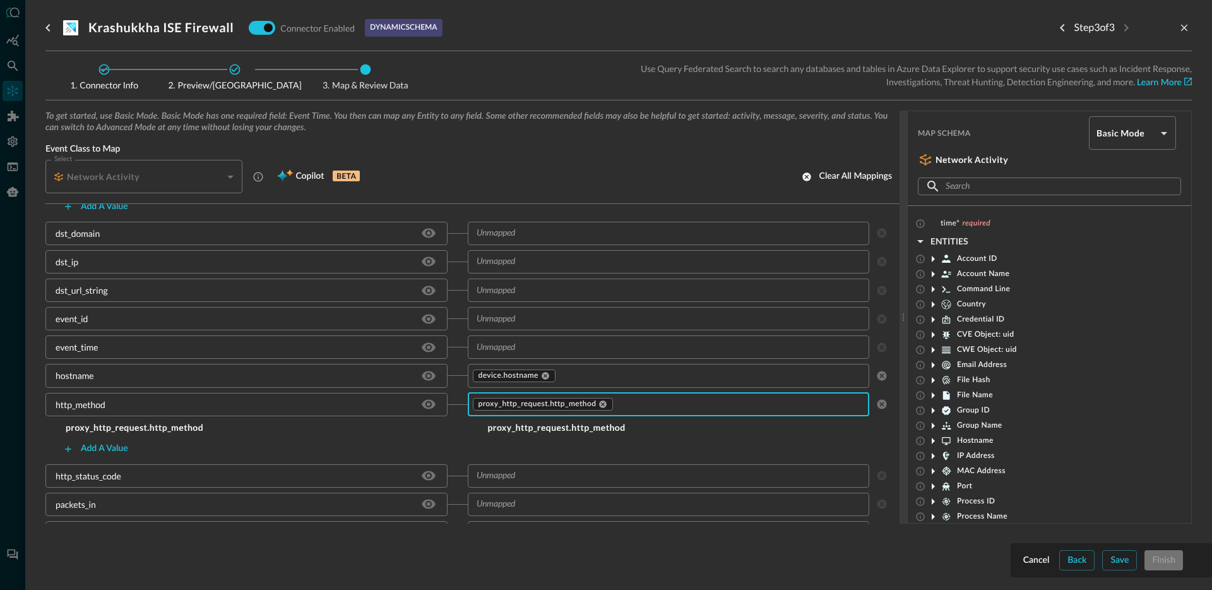
scroll to position [607, 0]
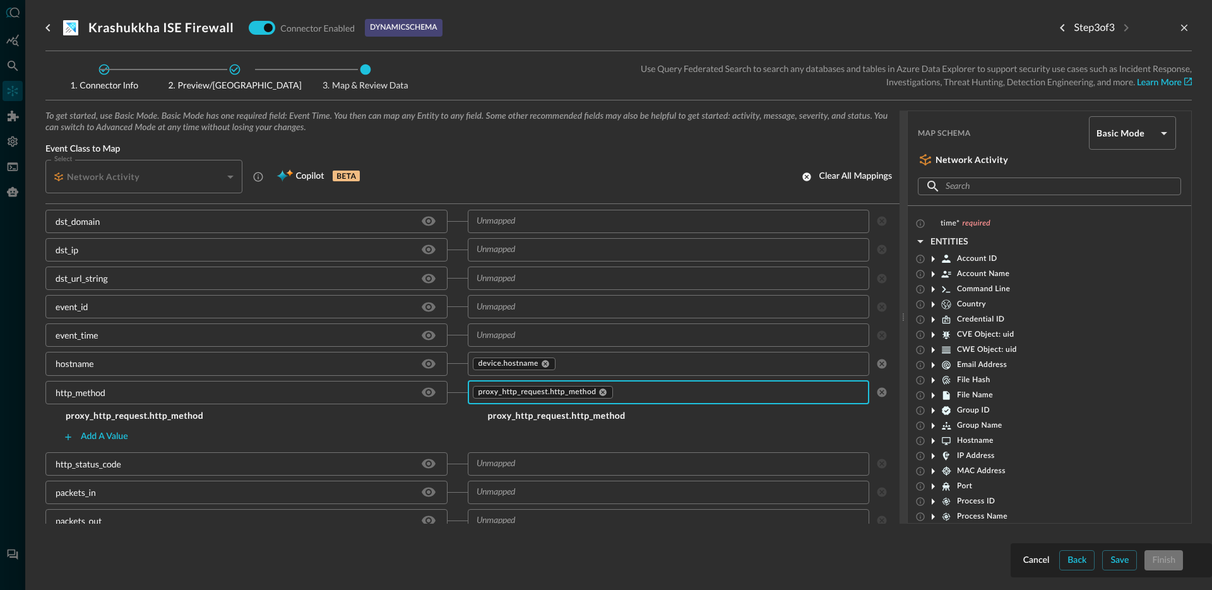
click at [287, 412] on h5 "proxy_http_request.http_method" at bounding box center [256, 415] width 422 height 13
click at [936, 321] on icon at bounding box center [932, 319] width 15 height 15
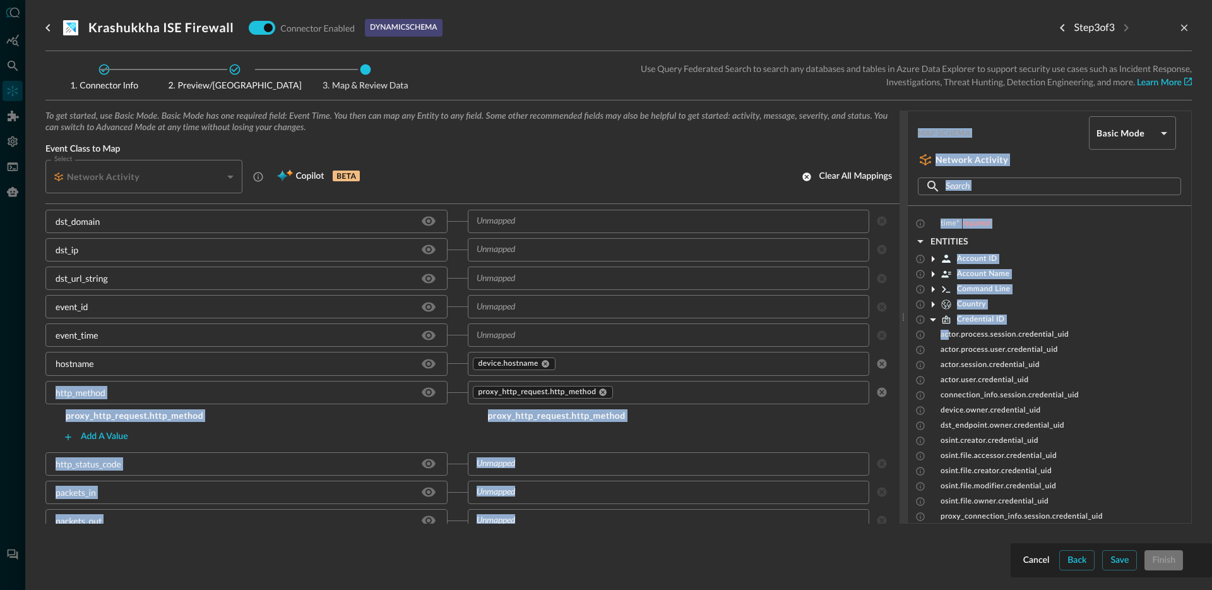
drag, startPoint x: 947, startPoint y: 336, endPoint x: 675, endPoint y: 374, distance: 274.0
click at [675, 376] on div "To get started, use Basic Mode. Basic Mode has one required field: Event Time. …" at bounding box center [618, 316] width 1146 height 413
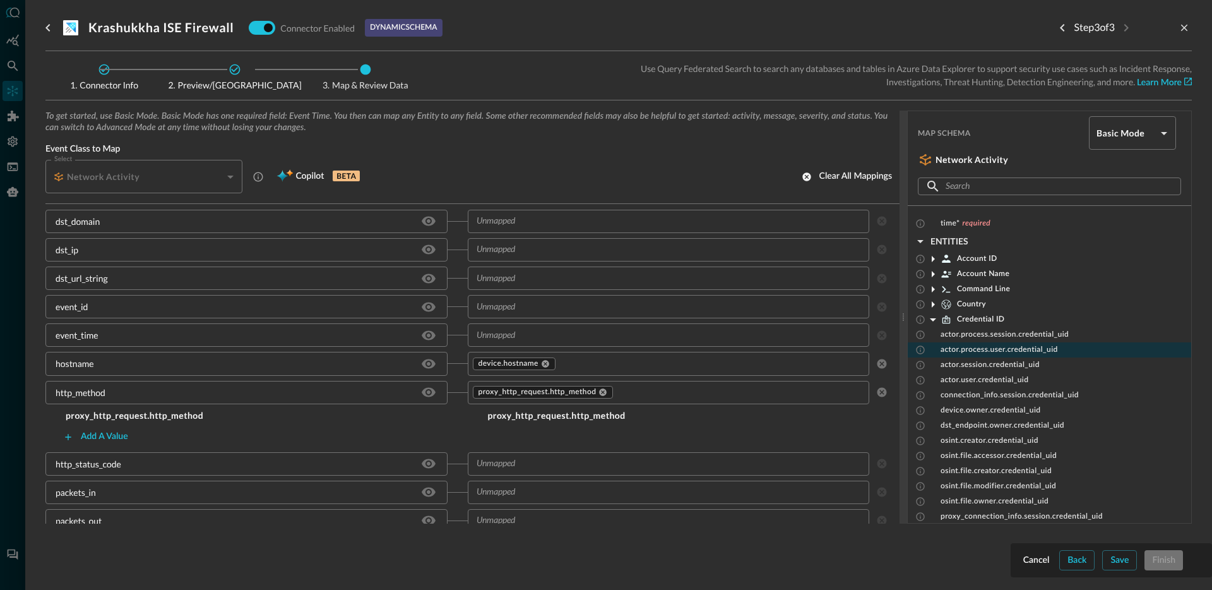
click at [1007, 348] on span "actor.process.user.credential_uid" at bounding box center [998, 350] width 117 height 10
drag, startPoint x: 921, startPoint y: 333, endPoint x: 692, endPoint y: 378, distance: 233.6
click at [692, 378] on div "To get started, use Basic Mode. Basic Mode has one required field: Event Time. …" at bounding box center [618, 316] width 1146 height 413
drag, startPoint x: 1027, startPoint y: 331, endPoint x: 1004, endPoint y: 343, distance: 26.0
click at [1004, 343] on div "actor.process.session.credential_uid actor.process.user.credential_uid actor.se…" at bounding box center [1049, 440] width 283 height 227
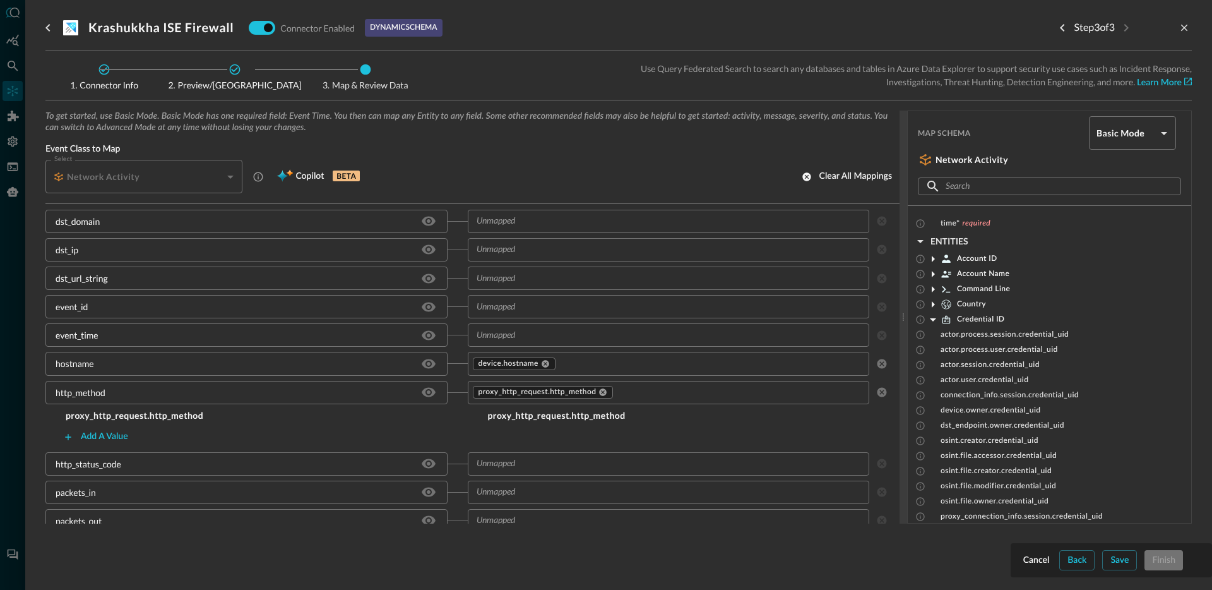
click at [455, 136] on div "To get started, use Basic Mode. Basic Mode has one required field: Event Time. …" at bounding box center [472, 156] width 854 height 93
click at [1085, 560] on div "Back" at bounding box center [1076, 560] width 19 height 16
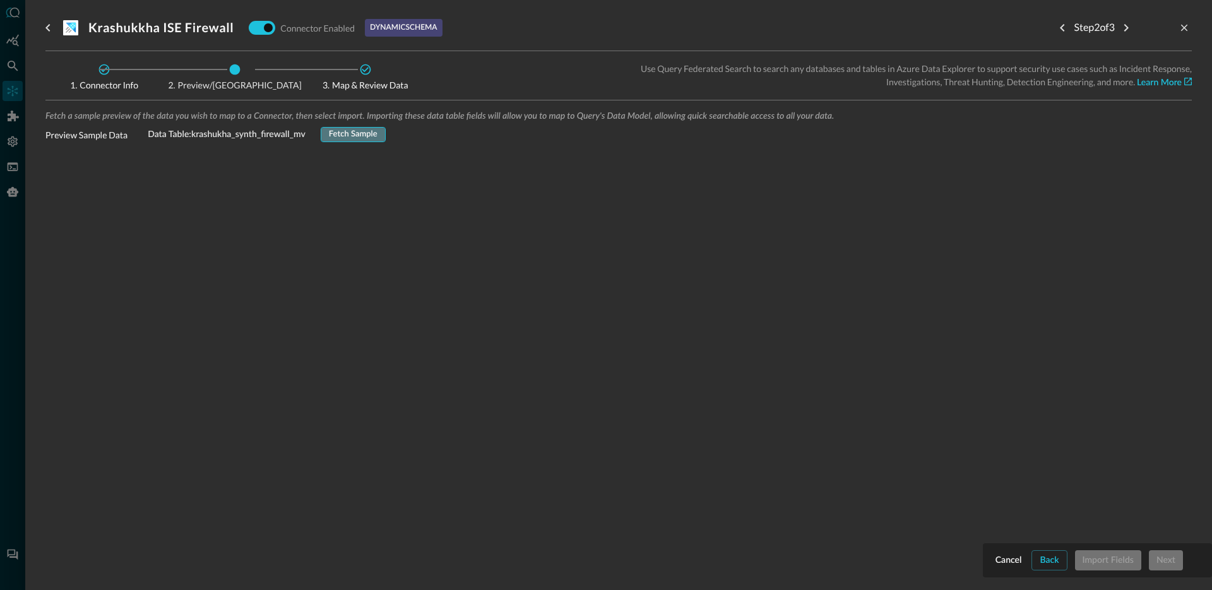
click at [336, 133] on div "Fetch Sample" at bounding box center [353, 135] width 49 height 15
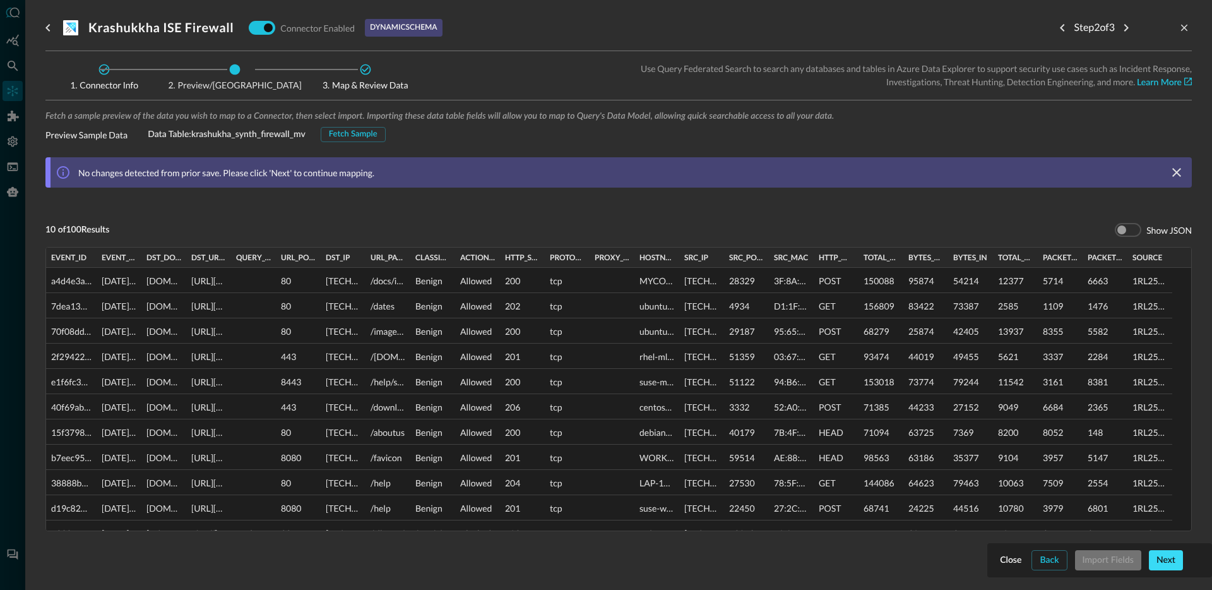
click at [1153, 561] on button "Next" at bounding box center [1166, 560] width 34 height 20
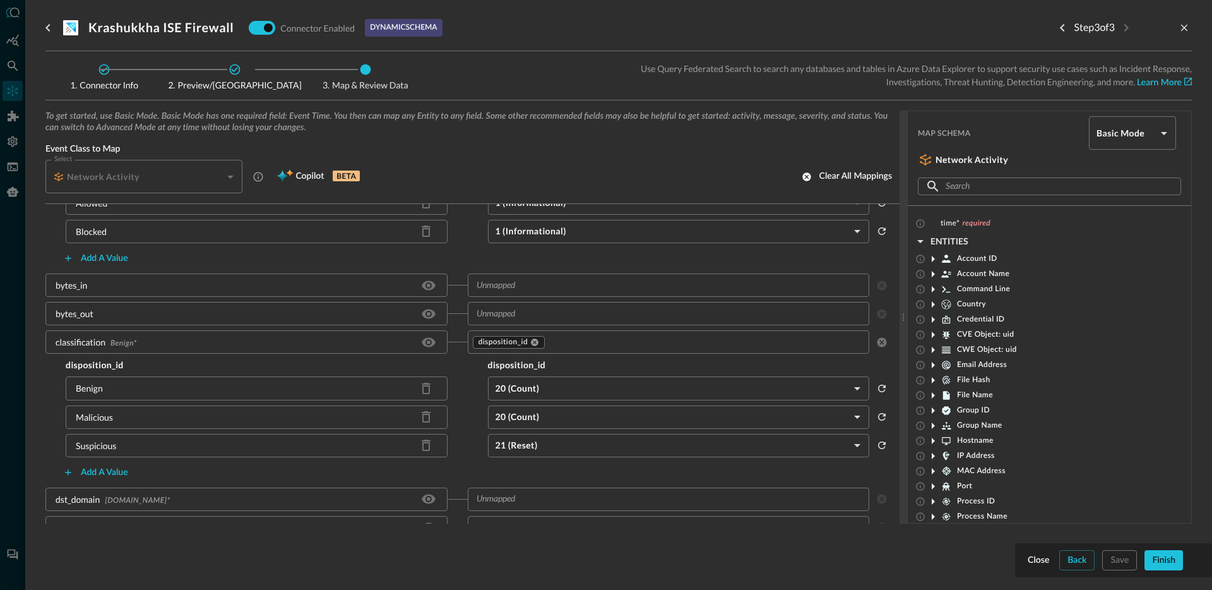
scroll to position [350, 0]
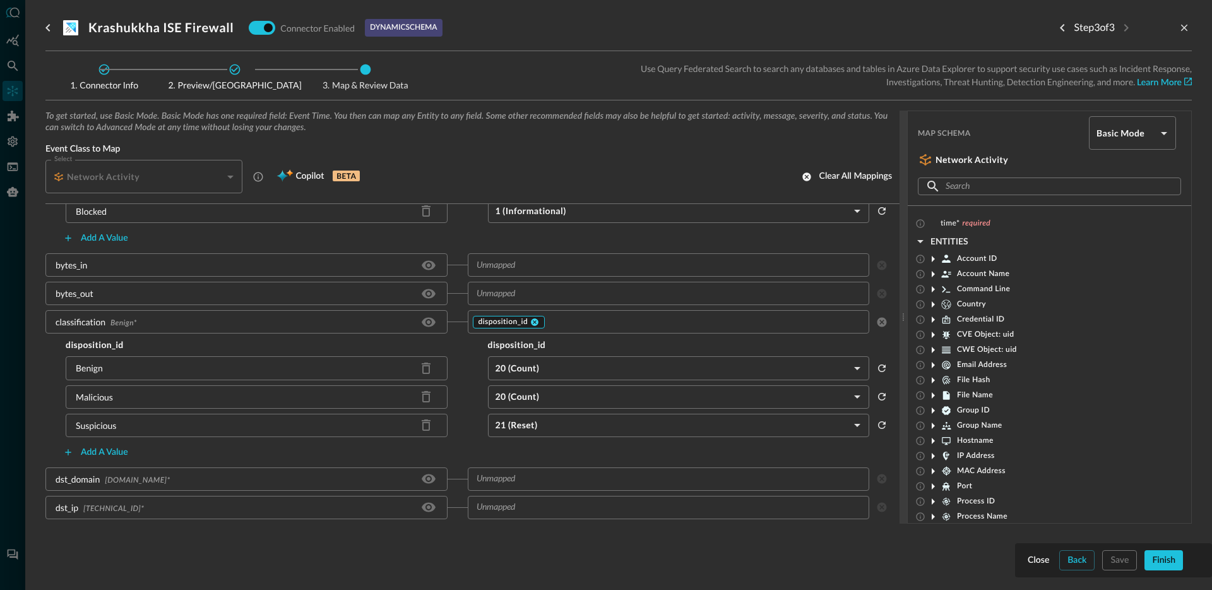
click at [531, 323] on icon at bounding box center [535, 322] width 8 height 8
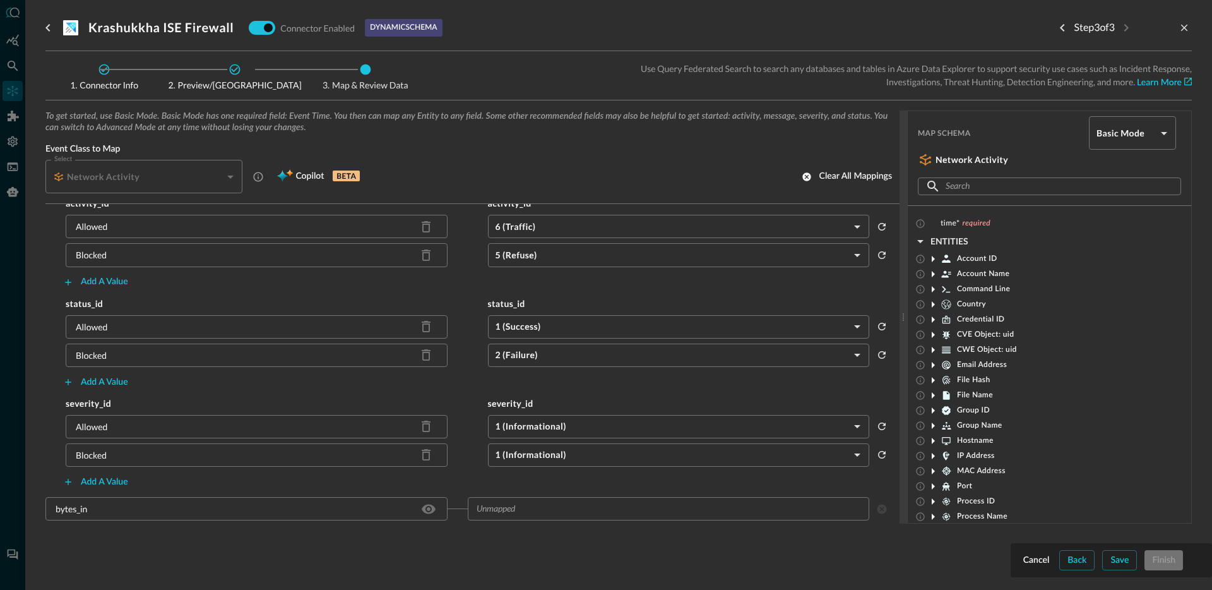
scroll to position [0, 0]
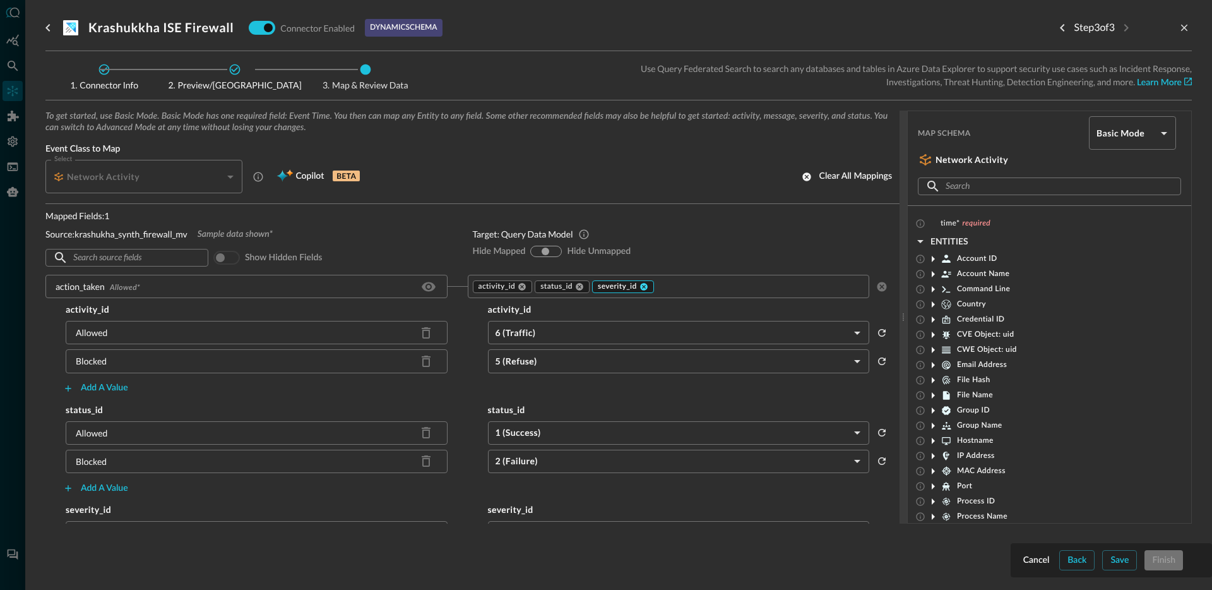
click at [639, 285] on icon at bounding box center [643, 286] width 9 height 9
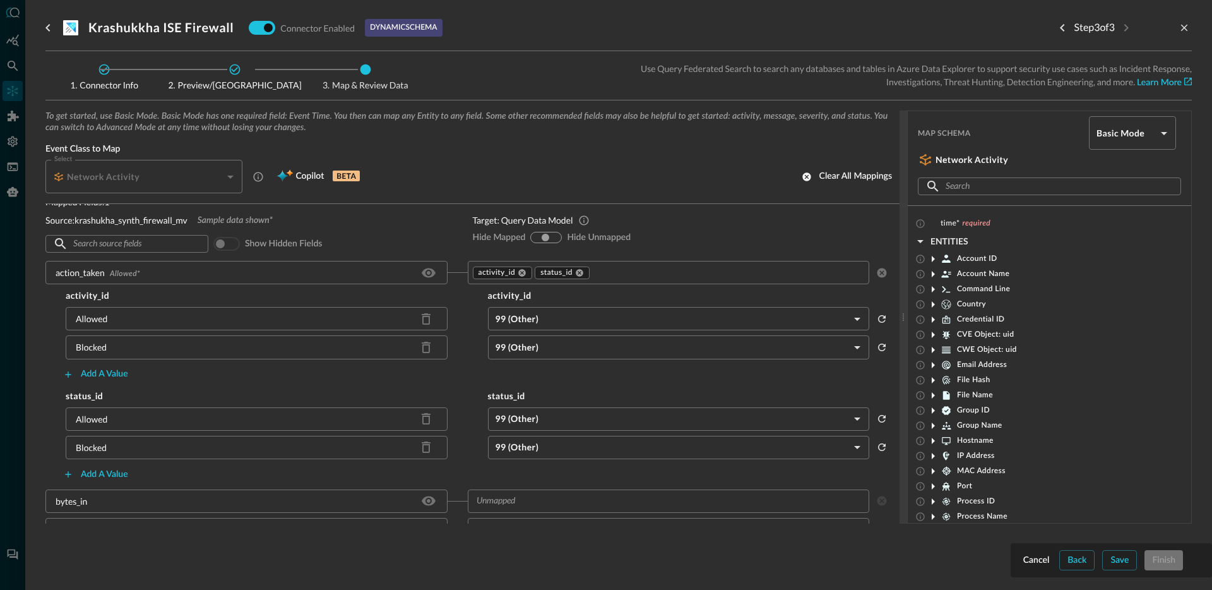
scroll to position [14, 0]
click at [555, 315] on body "Connectors Help Logout JO ​ ​ Add Connector Export Connectors Cloud Infrastruct…" at bounding box center [606, 295] width 1212 height 590
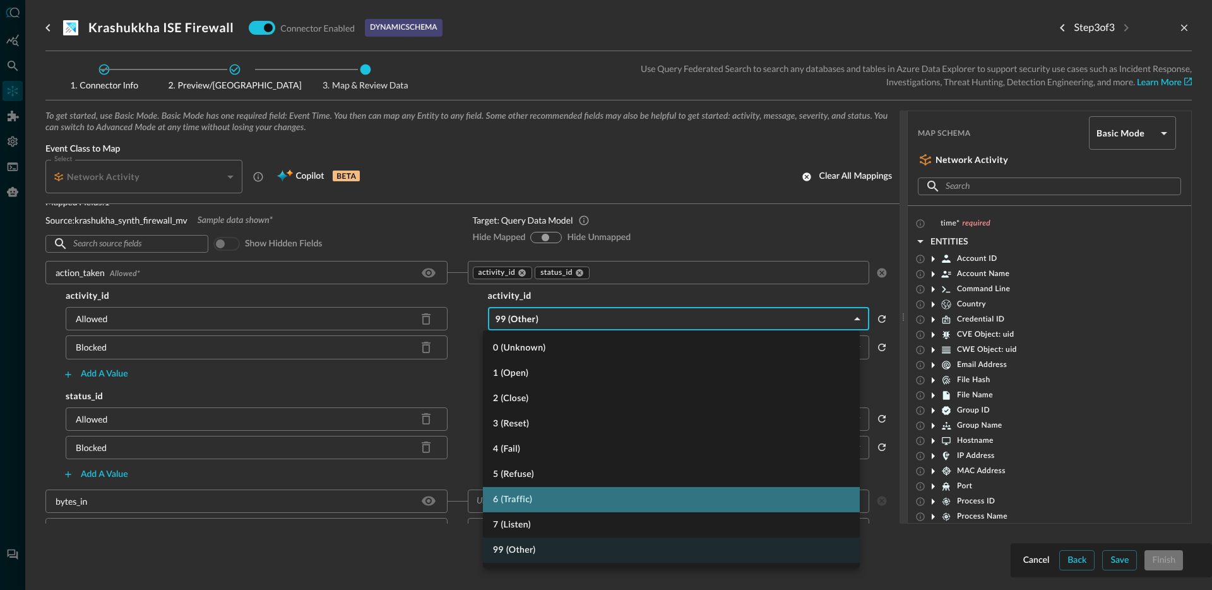
click at [545, 495] on li "6 (Traffic)" at bounding box center [671, 499] width 377 height 25
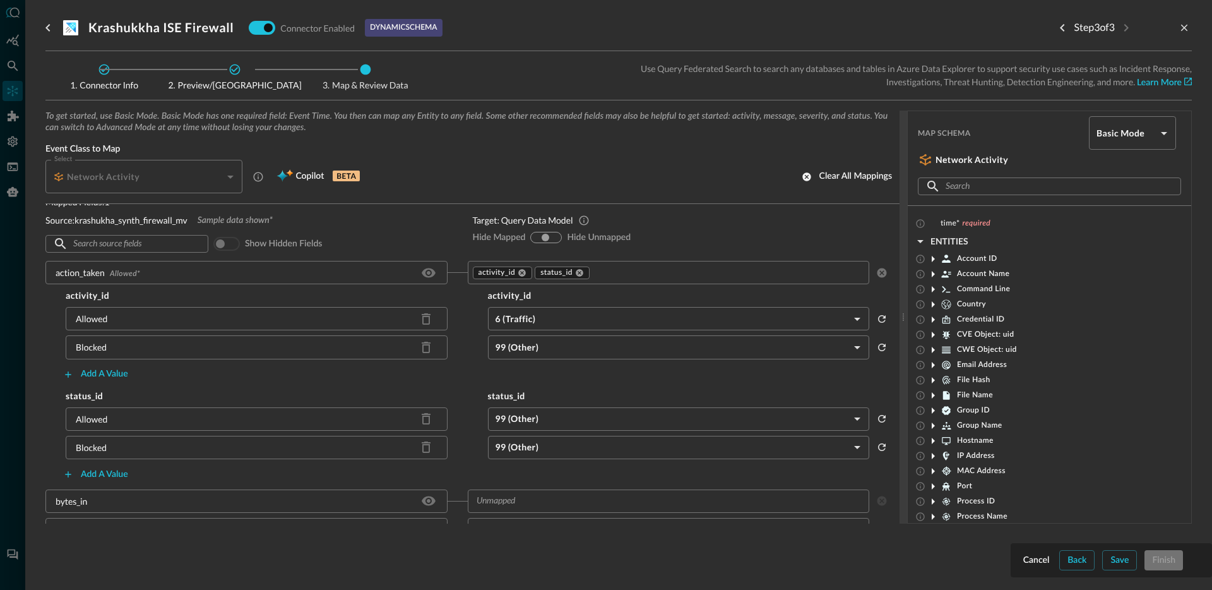
click at [562, 351] on body "Connectors Help Logout JO ​ ​ Add Connector Export Connectors Cloud Infrastruct…" at bounding box center [606, 295] width 1212 height 590
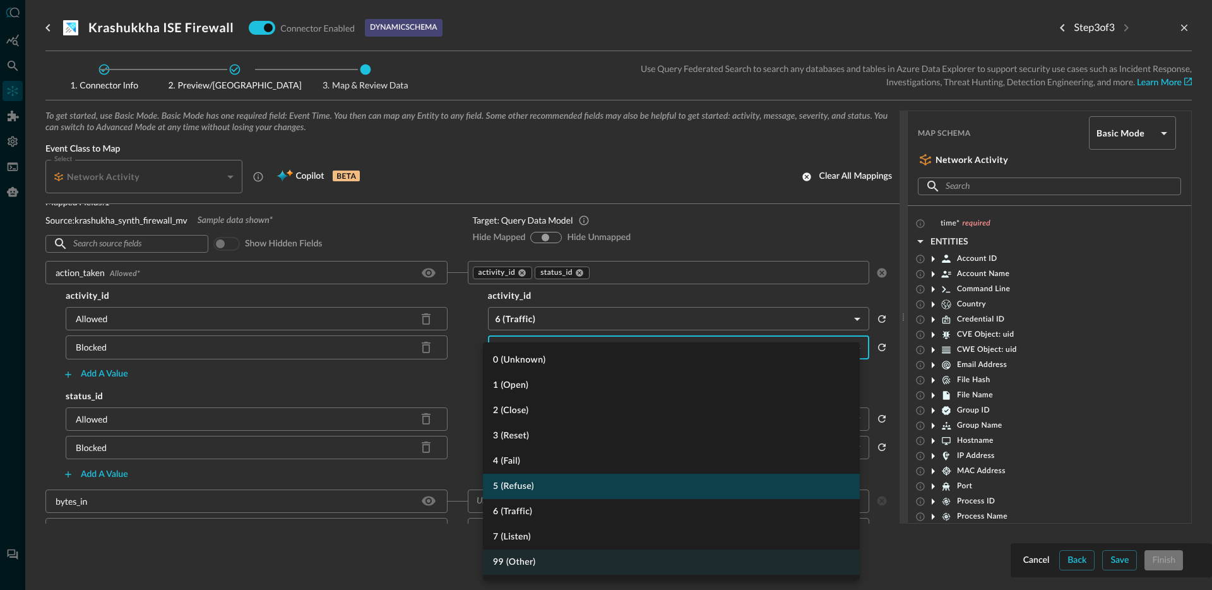
click at [546, 487] on li "5 (Refuse)" at bounding box center [671, 485] width 377 height 25
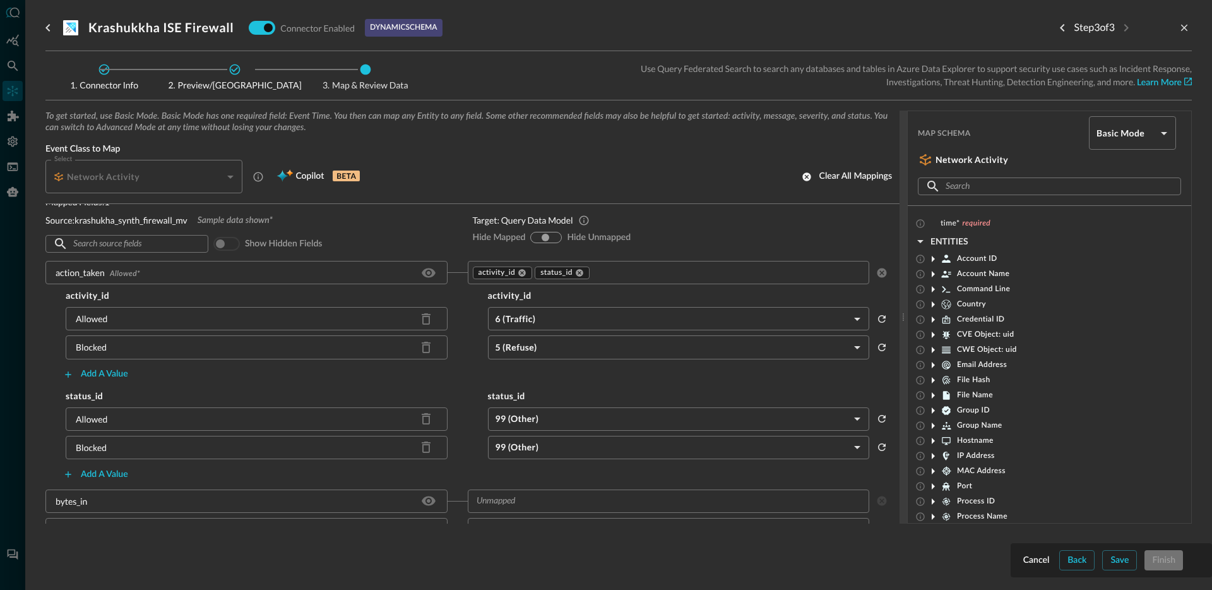
click at [540, 425] on body "Connectors Help Logout JO ​ ​ Add Connector Export Connectors Cloud Infrastruct…" at bounding box center [606, 295] width 1212 height 590
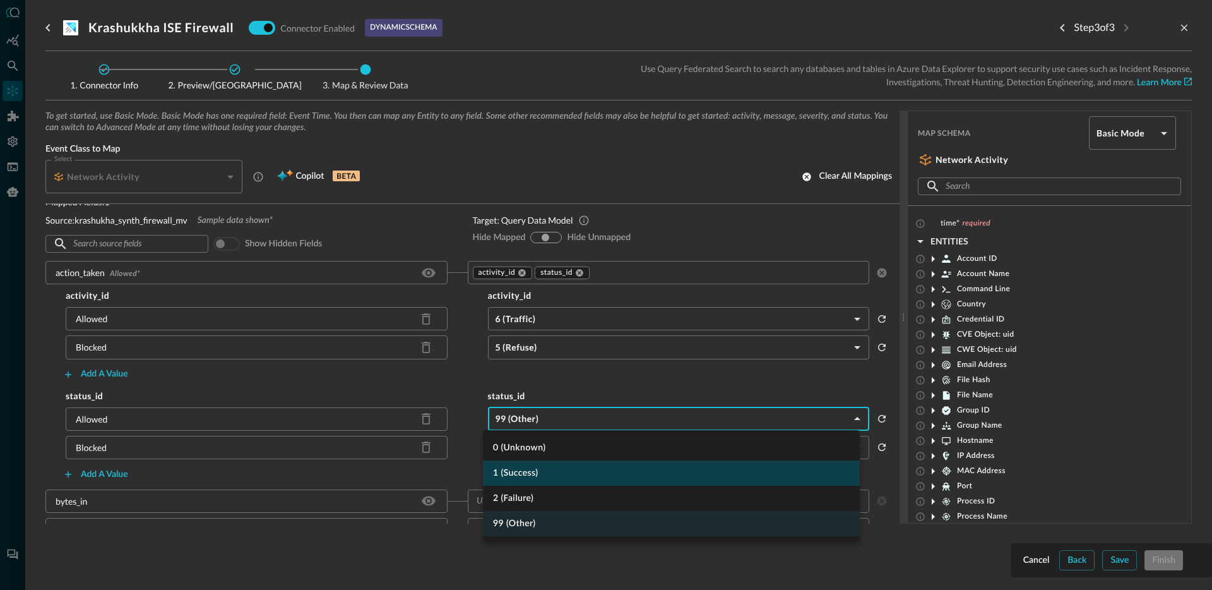
click at [543, 466] on li "1 (Success)" at bounding box center [671, 472] width 377 height 25
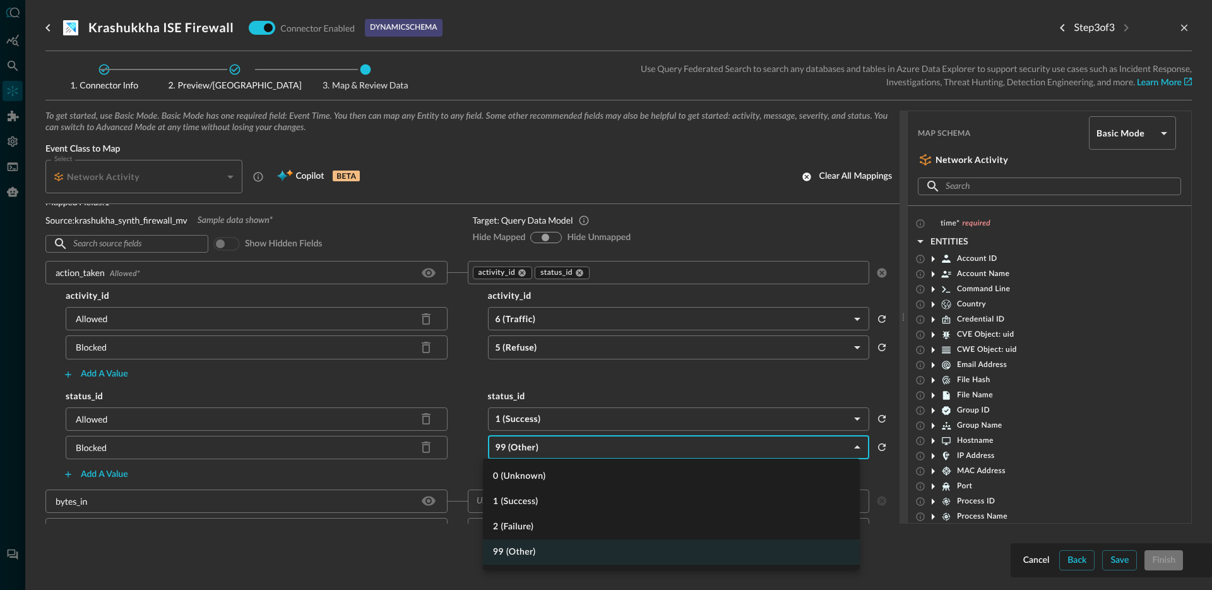
click at [559, 442] on body "Connectors Help Logout JO ​ ​ Add Connector Export Connectors Cloud Infrastruct…" at bounding box center [606, 295] width 1212 height 590
click at [547, 530] on li "2 (Failure)" at bounding box center [671, 526] width 377 height 25
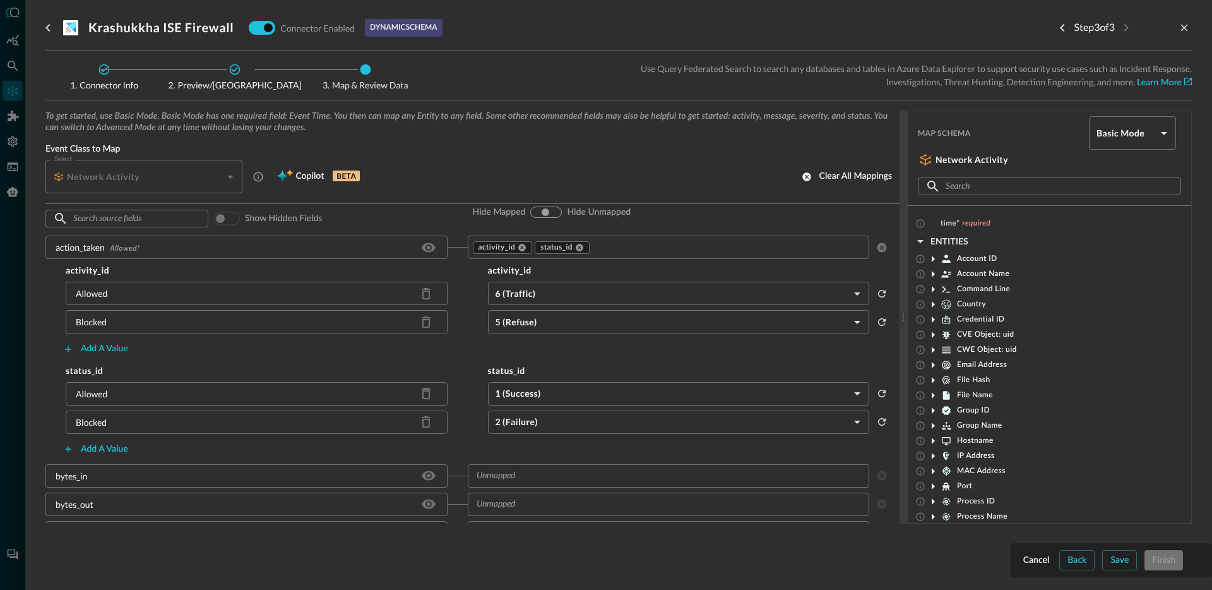
scroll to position [136, 0]
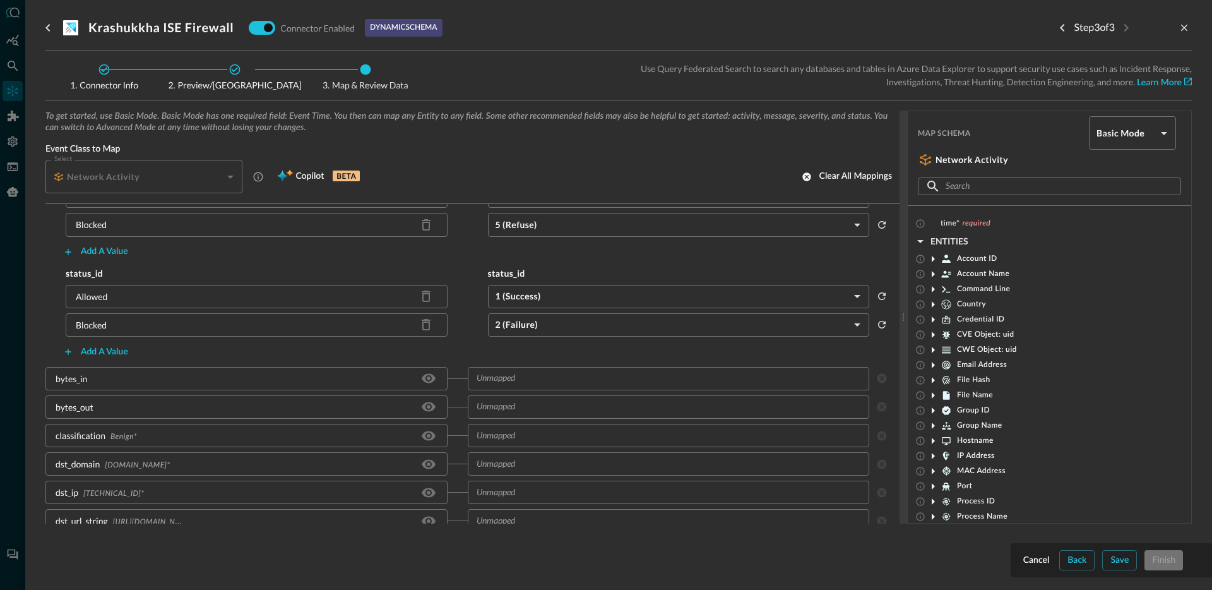
click at [579, 374] on input "text" at bounding box center [668, 379] width 393 height 16
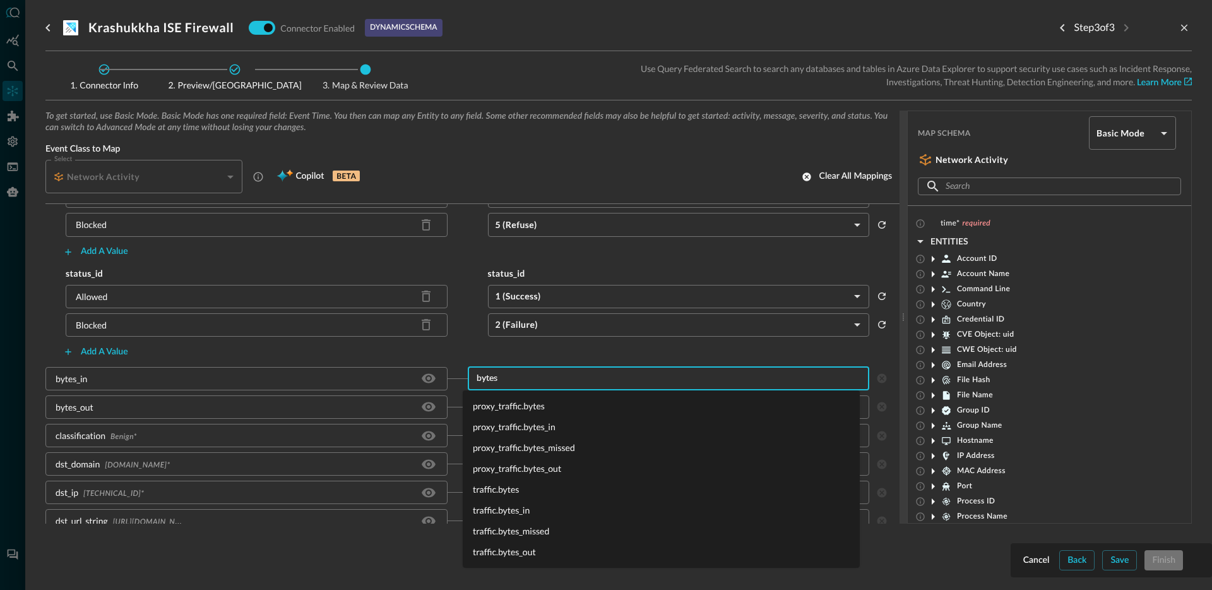
type input "bytes_"
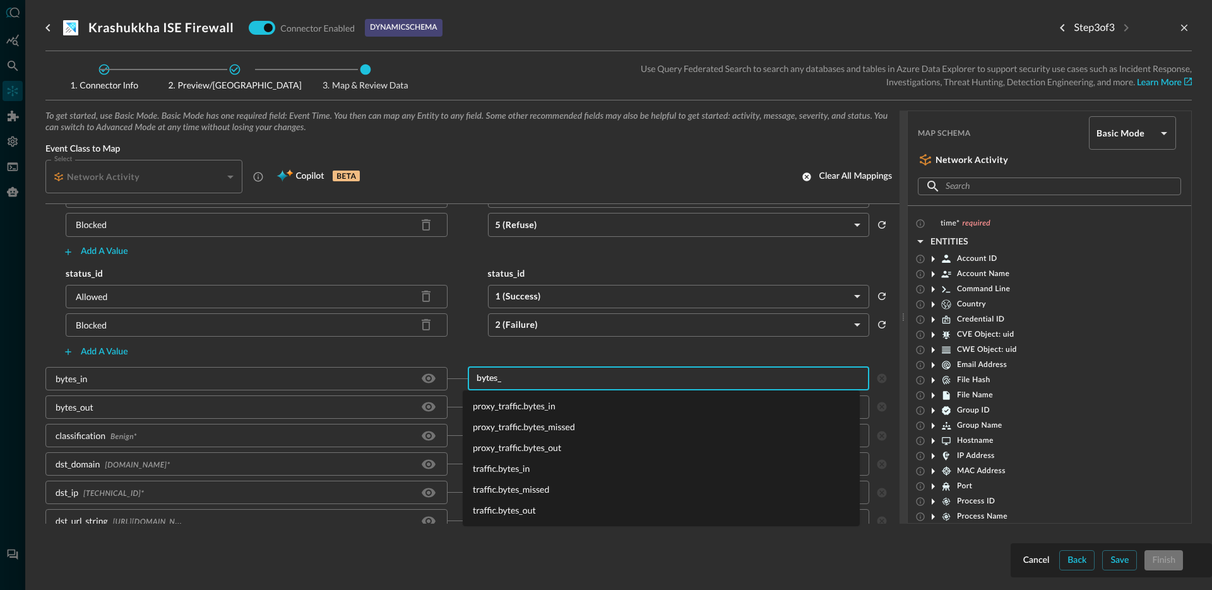
click at [520, 464] on li "traffic.bytes_in" at bounding box center [661, 468] width 397 height 21
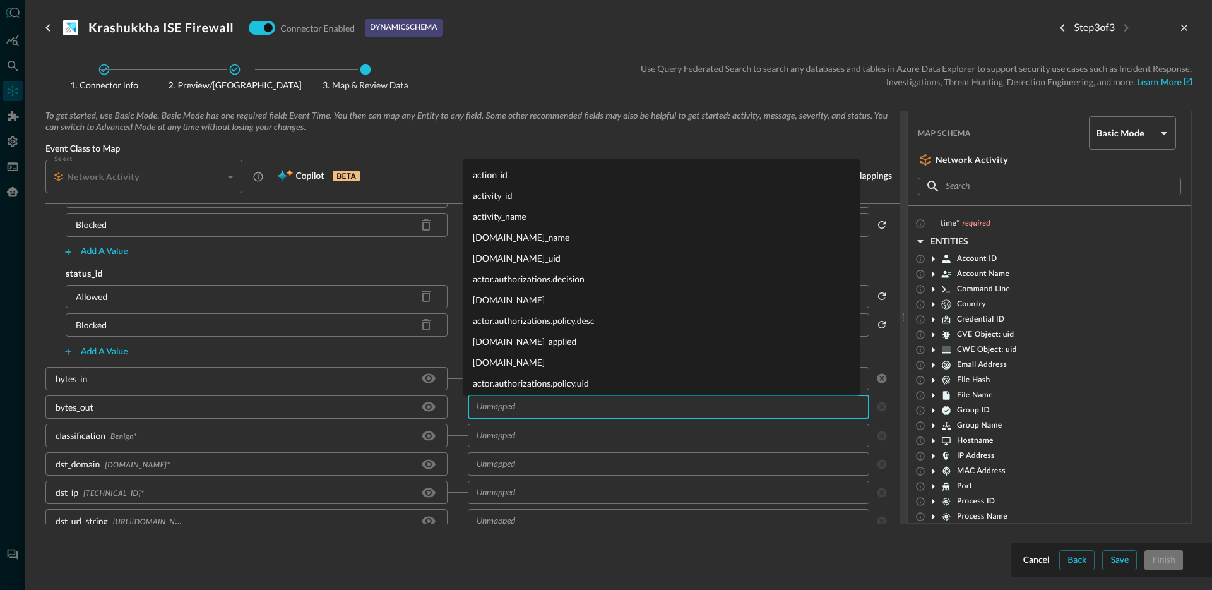
click at [534, 412] on input "text" at bounding box center [668, 407] width 393 height 16
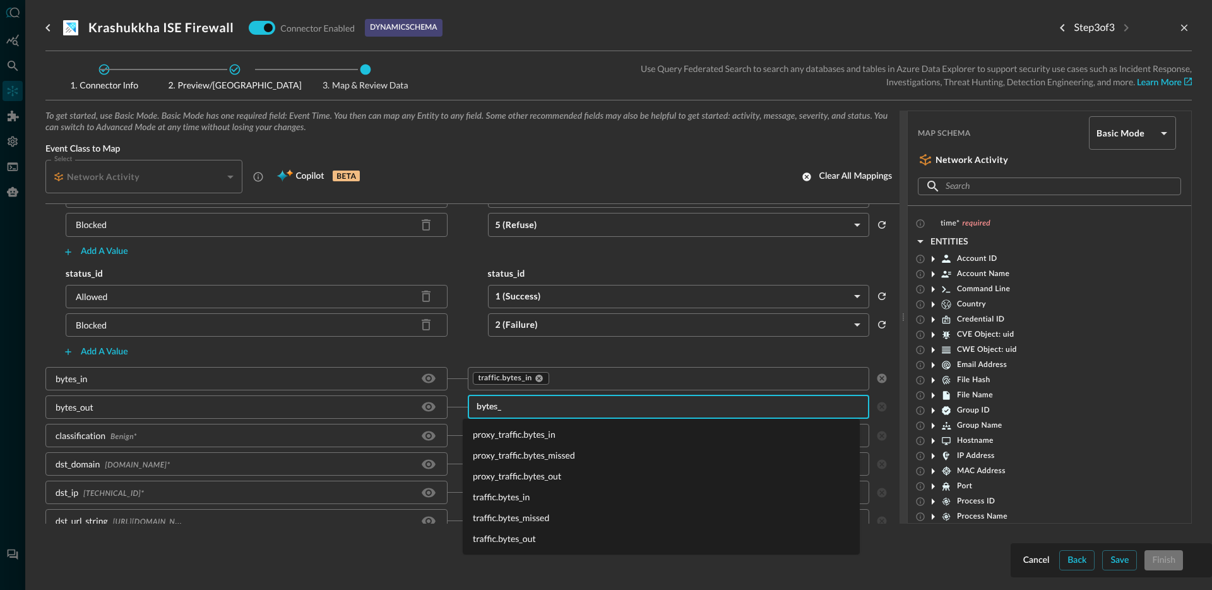
type input "bytes_o"
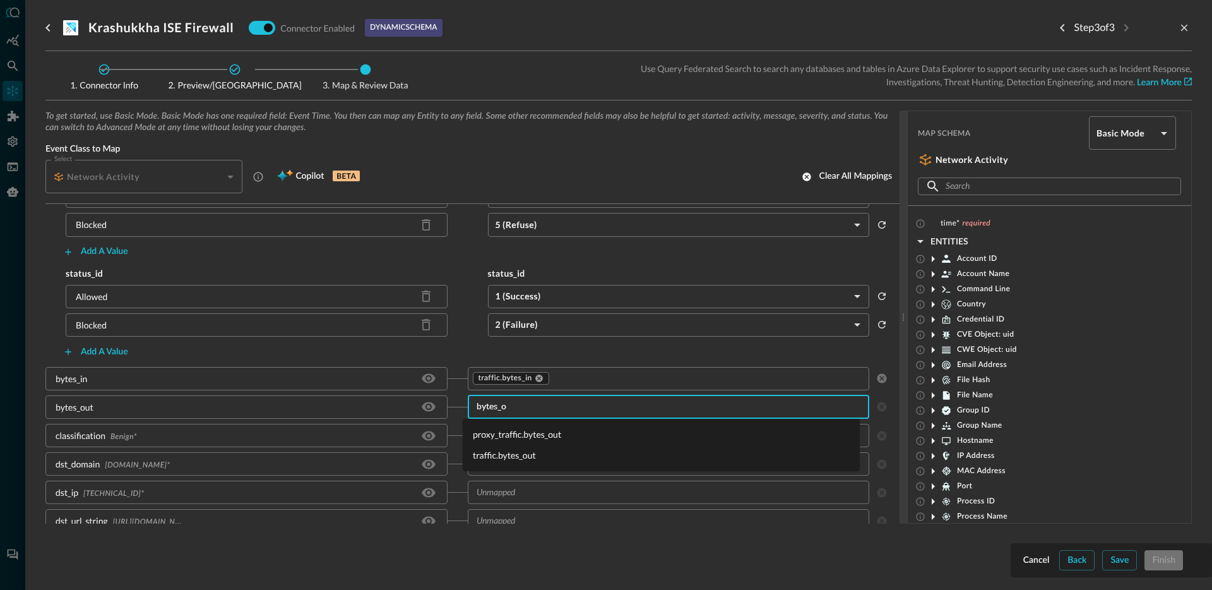
click at [510, 459] on li "traffic.bytes_out" at bounding box center [661, 454] width 397 height 21
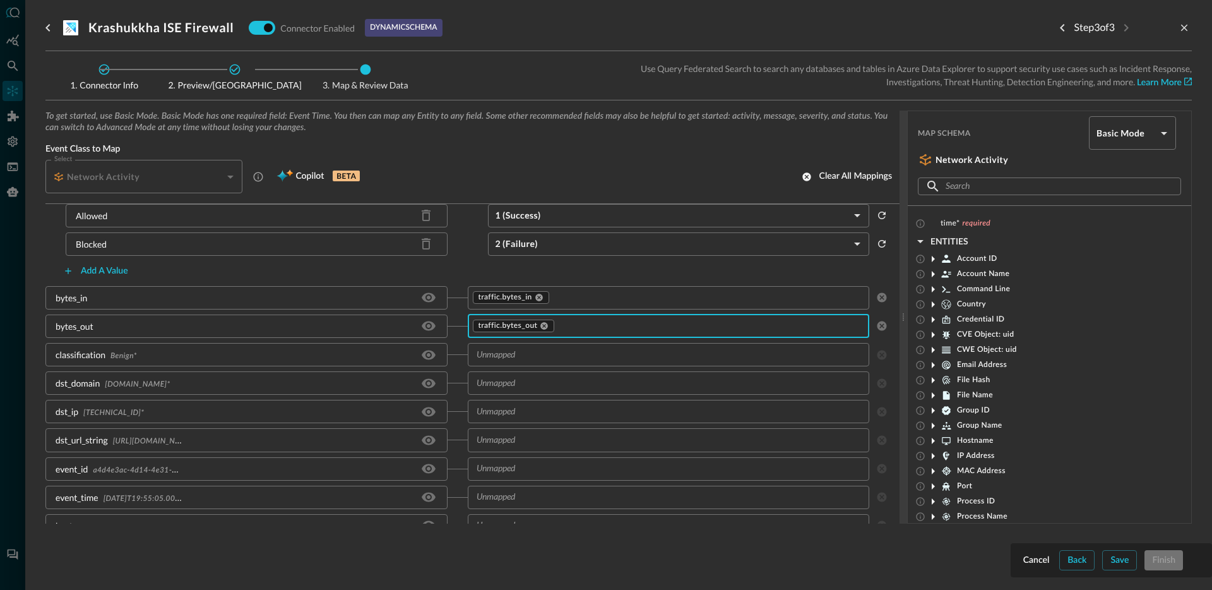
scroll to position [266, 0]
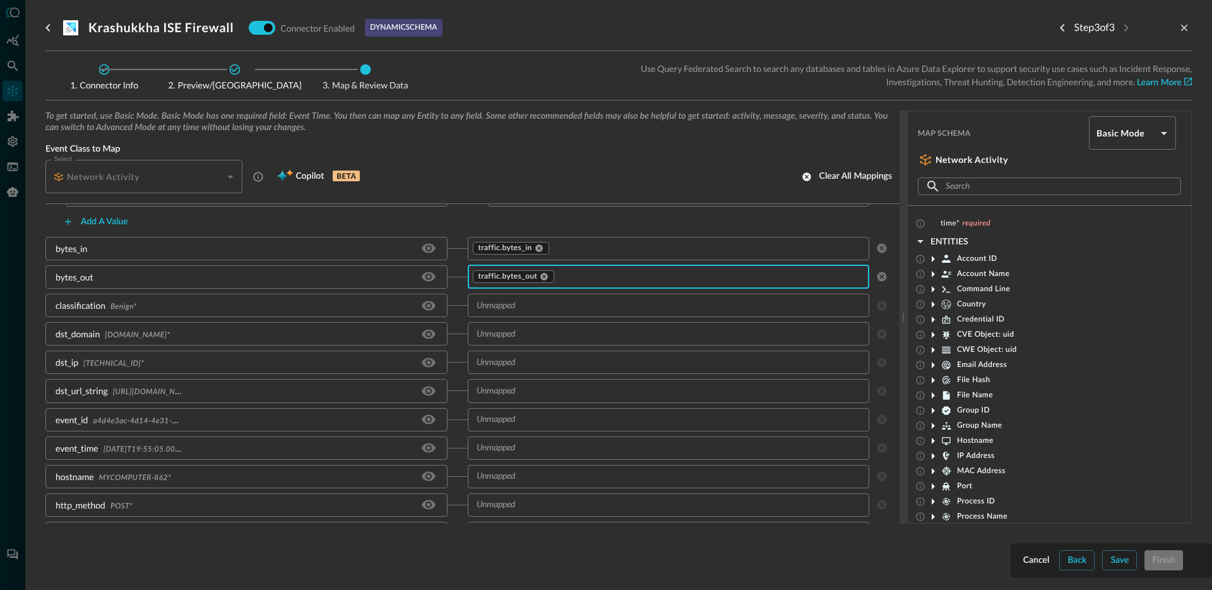
click at [545, 309] on input "text" at bounding box center [668, 305] width 393 height 16
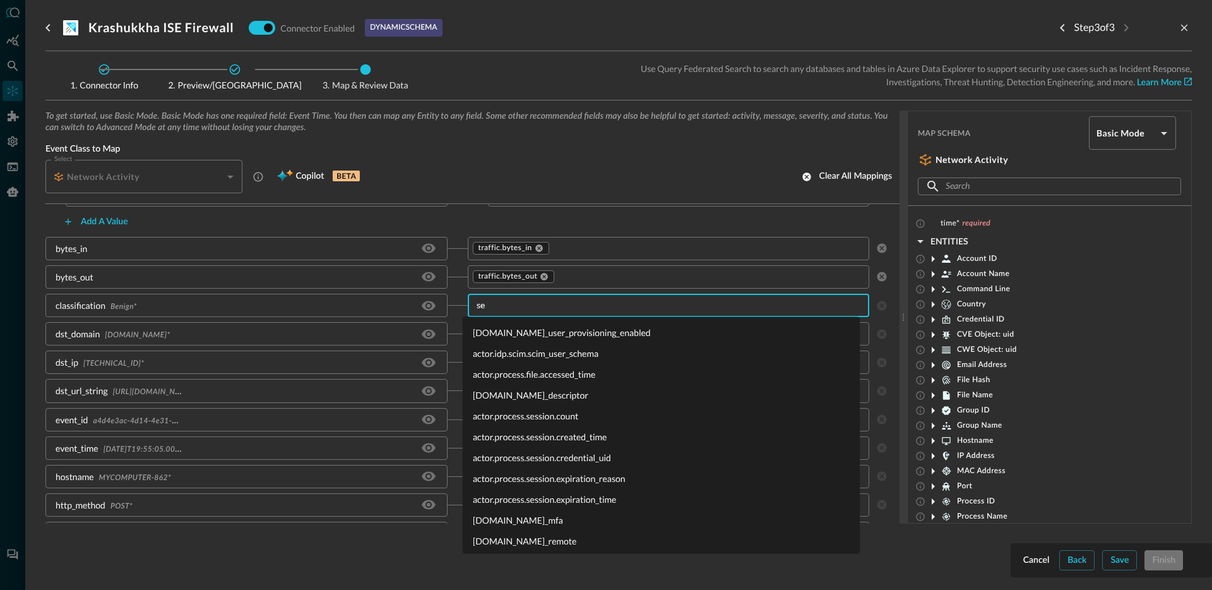
type input "sev"
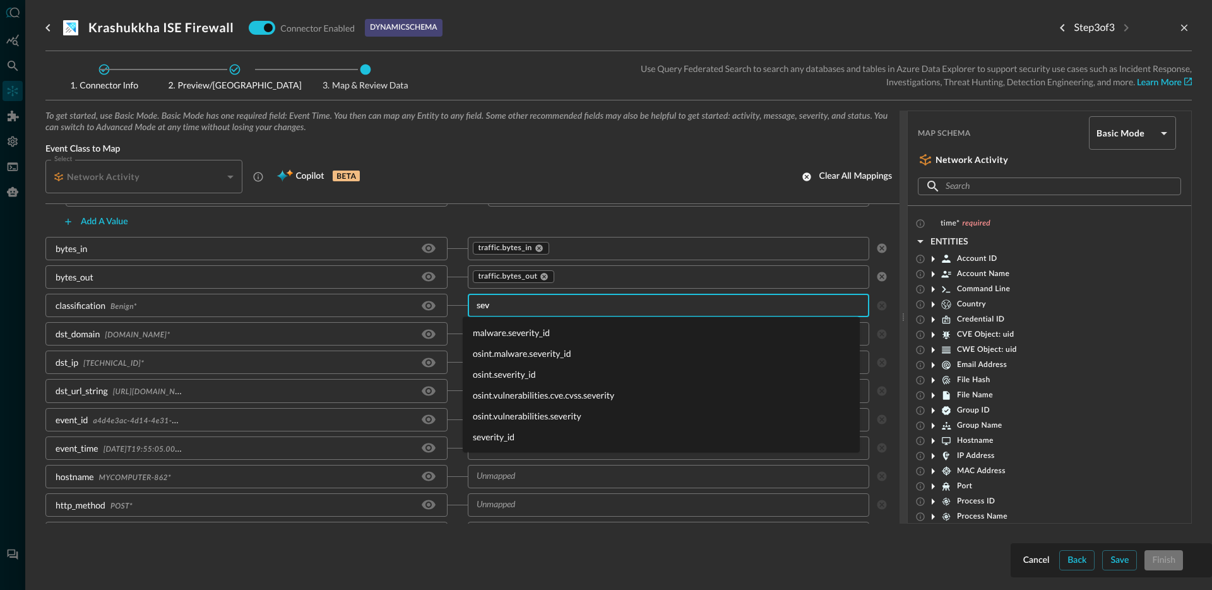
click at [518, 434] on li "severity_id" at bounding box center [661, 436] width 397 height 21
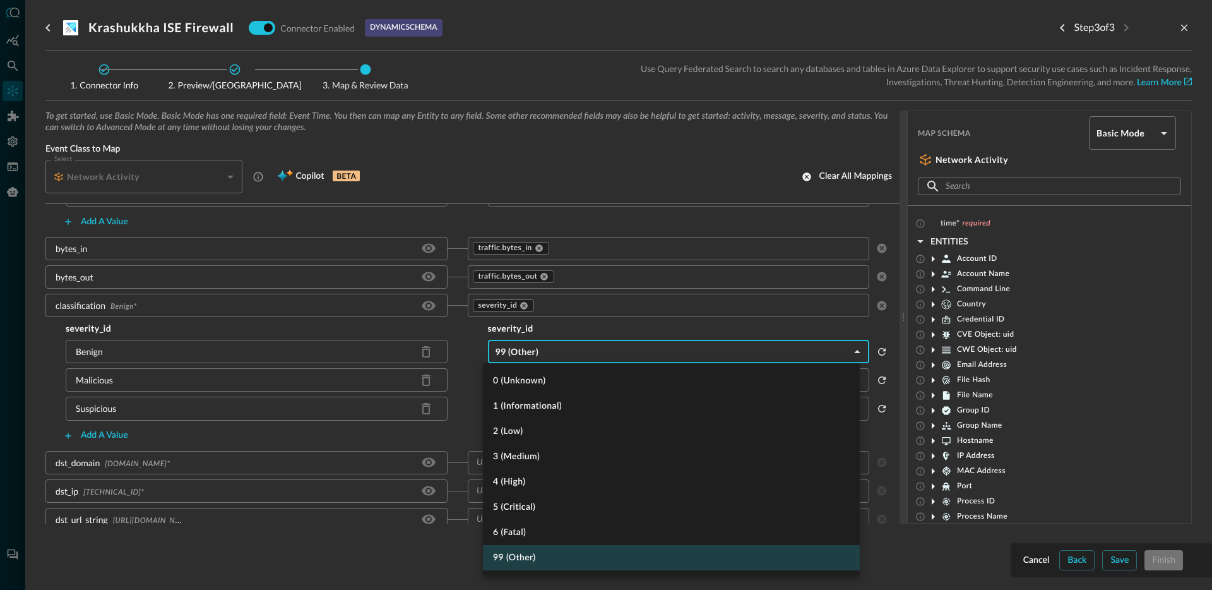
click at [552, 342] on body "Connectors Help Logout JO ​ ​ Add Connector Export Connectors Cloud Infrastruct…" at bounding box center [606, 295] width 1212 height 590
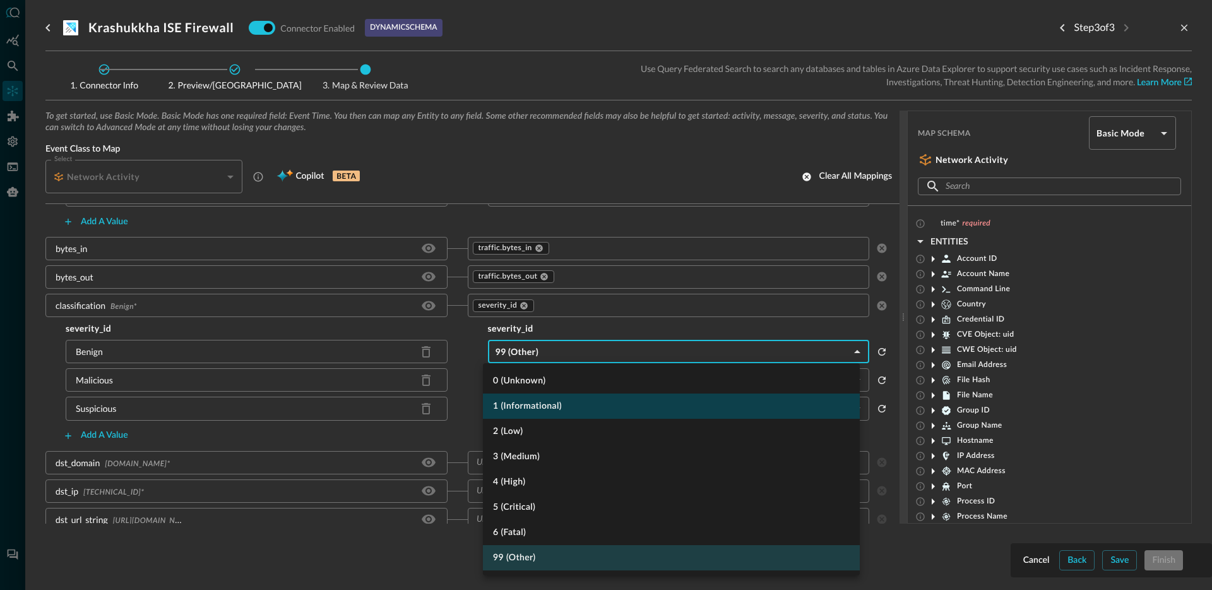
click at [543, 405] on li "1 (Informational)" at bounding box center [671, 405] width 377 height 25
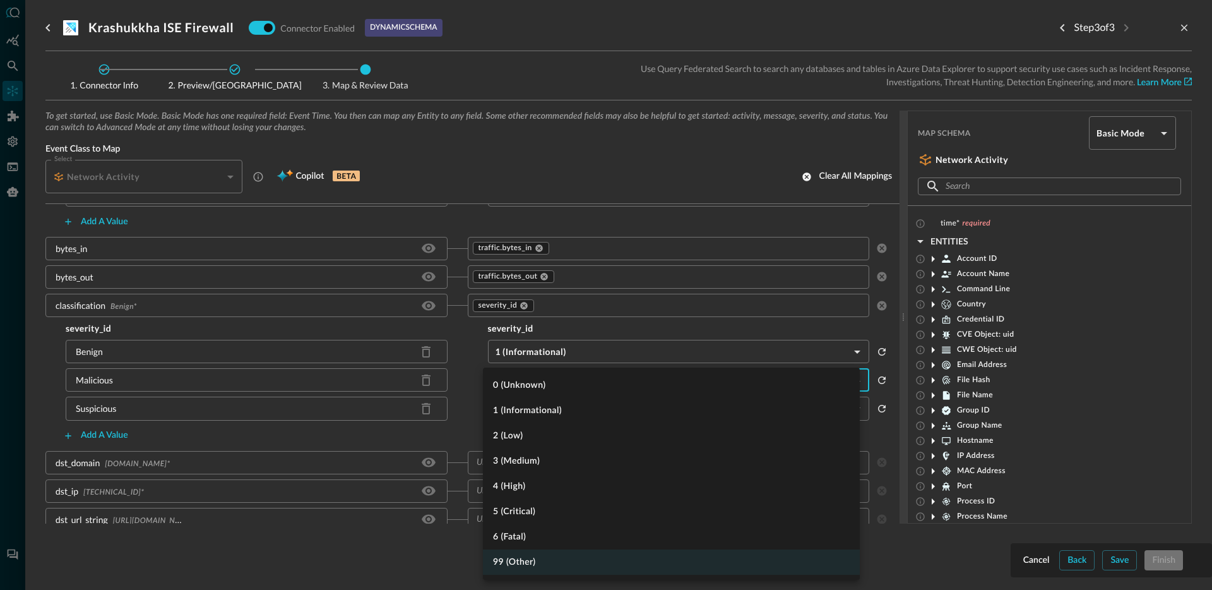
click at [576, 382] on body "Connectors Help Logout JO ​ ​ Add Connector Export Connectors Cloud Infrastruct…" at bounding box center [606, 295] width 1212 height 590
click at [557, 483] on li "4 (High)" at bounding box center [671, 485] width 377 height 25
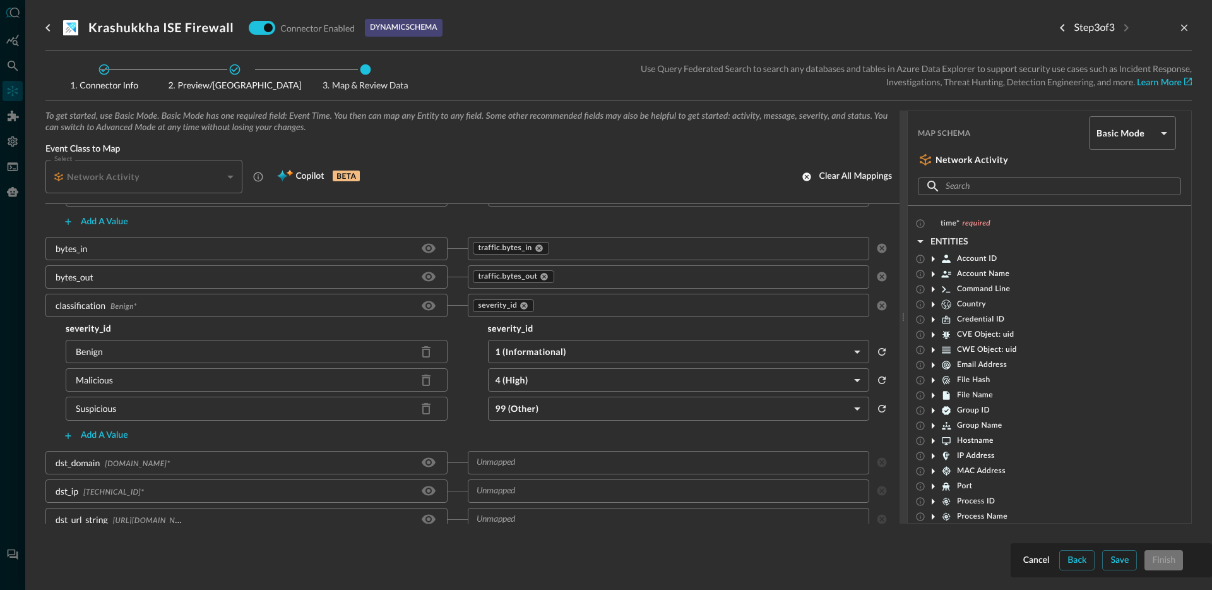
click at [563, 406] on body "Connectors Help Logout JO ​ ​ Add Connector Export Connectors Cloud Infrastruct…" at bounding box center [606, 295] width 1212 height 590
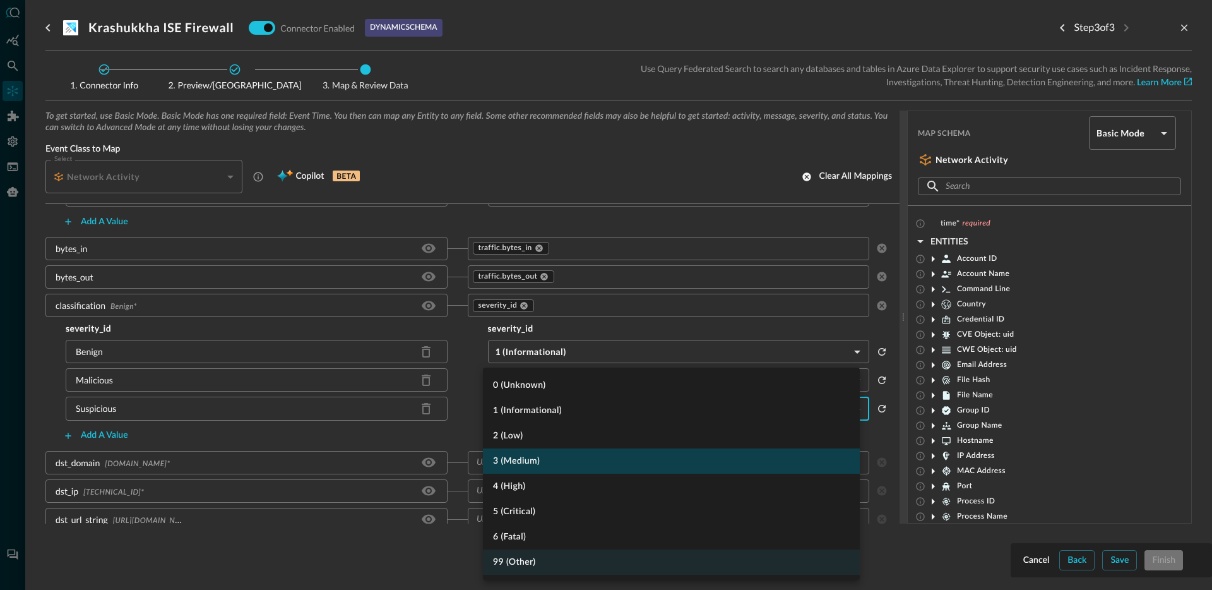
click at [564, 453] on li "3 (Medium)" at bounding box center [671, 460] width 377 height 25
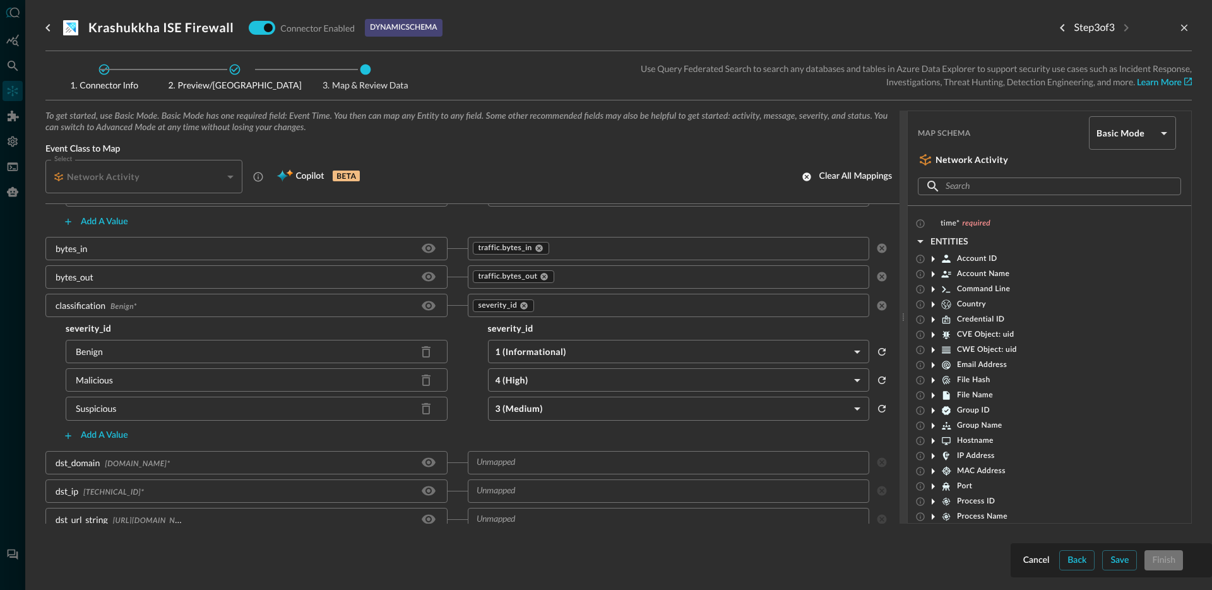
click at [461, 422] on div "severity_id severity_id Benign 1 (Informational) INFORMATIONAL ​ Malicious 4 (H…" at bounding box center [467, 383] width 844 height 123
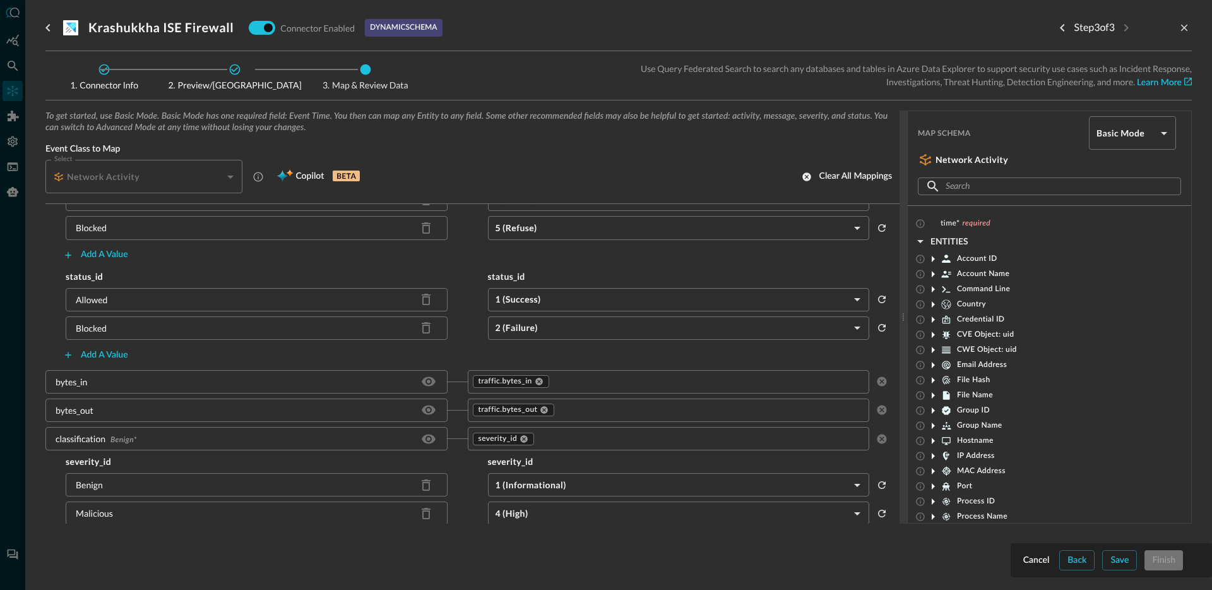
scroll to position [0, 0]
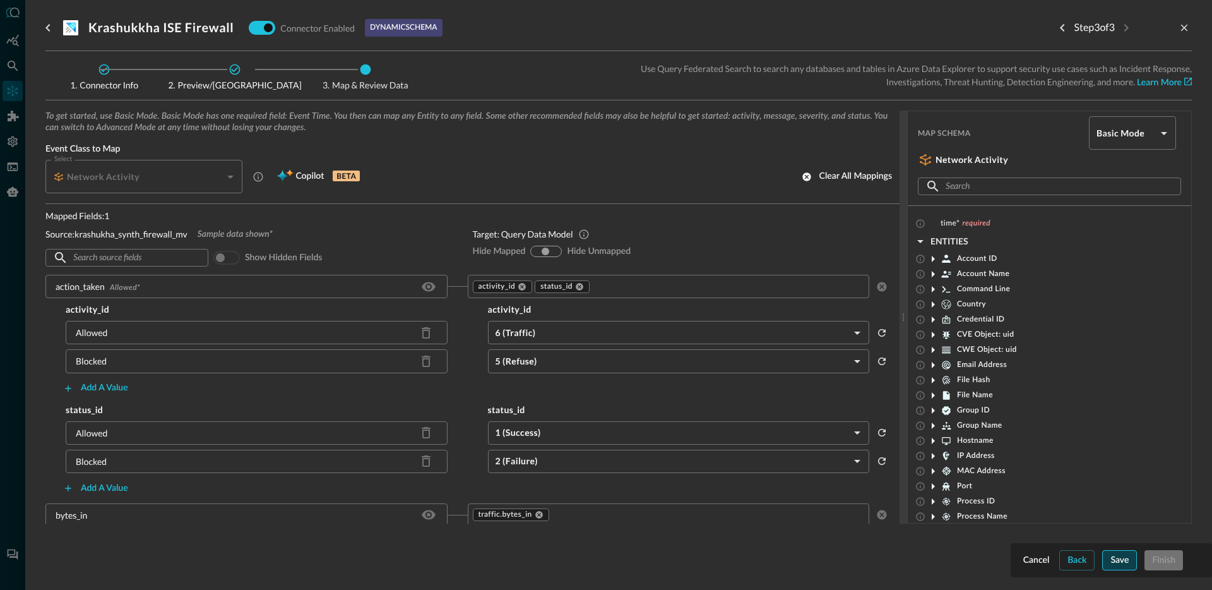
click at [1112, 559] on div "Save" at bounding box center [1119, 560] width 18 height 16
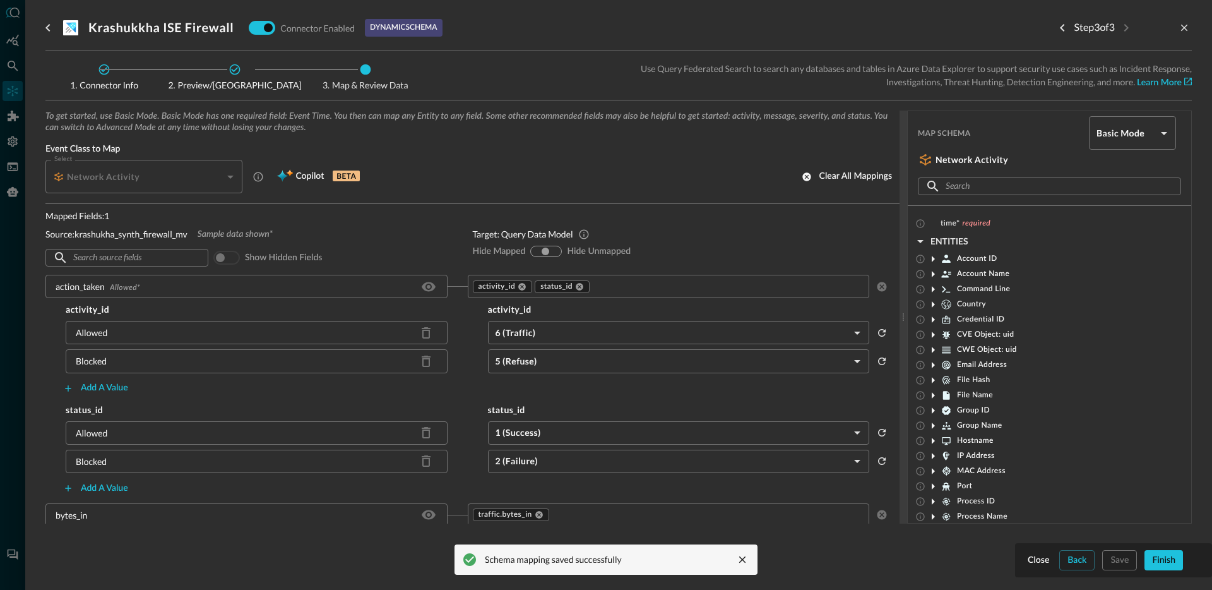
click at [109, 218] on p "Mapped Fields: 1" at bounding box center [248, 215] width 407 height 13
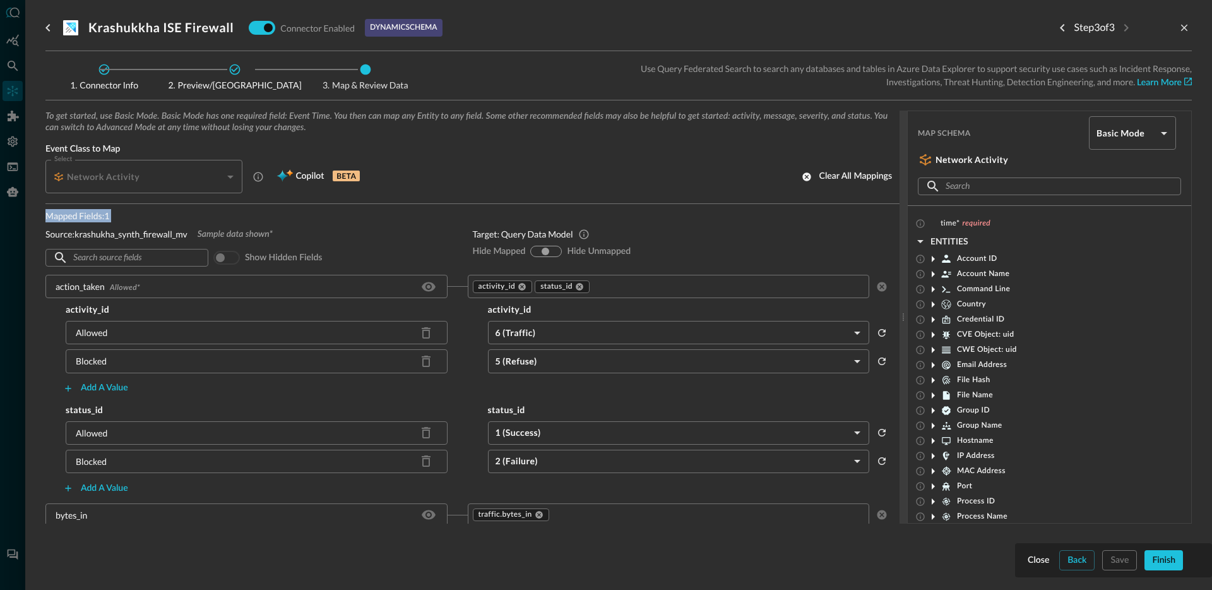
click at [109, 218] on p "Mapped Fields: 1" at bounding box center [248, 215] width 407 height 13
click at [149, 214] on p "Mapped Fields: 1" at bounding box center [248, 215] width 407 height 13
click at [102, 217] on p "Mapped Fields: 1" at bounding box center [248, 215] width 407 height 13
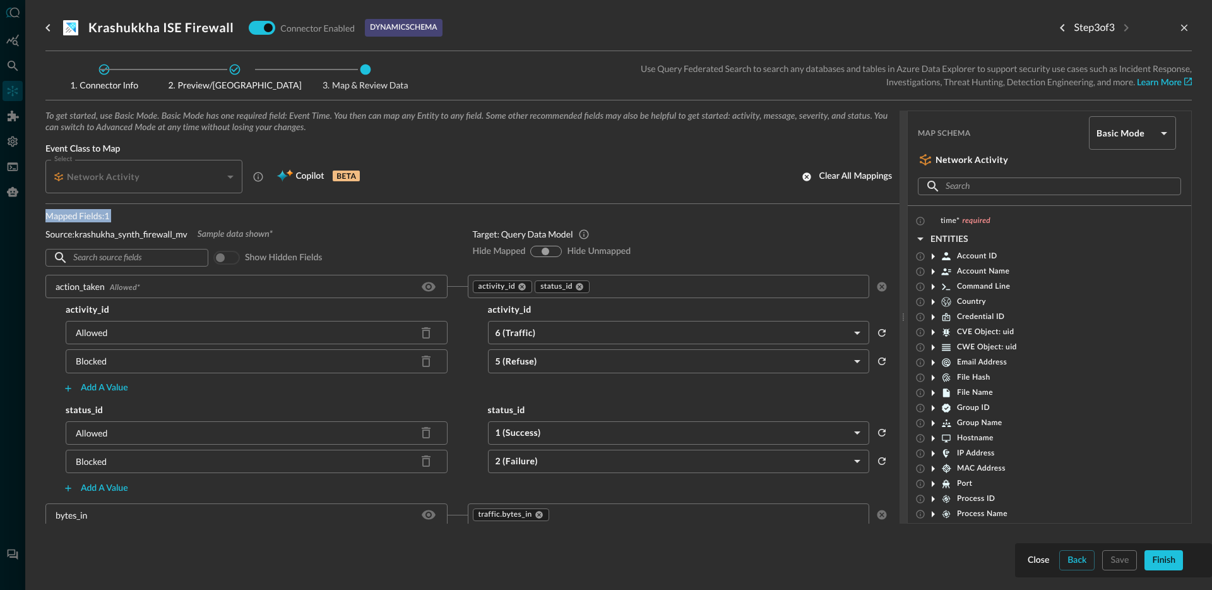
click at [102, 217] on p "Mapped Fields: 1" at bounding box center [248, 215] width 407 height 13
click at [113, 217] on p "Mapped Fields: 1" at bounding box center [248, 215] width 407 height 13
drag, startPoint x: 117, startPoint y: 216, endPoint x: 54, endPoint y: 219, distance: 62.6
click at [54, 219] on p "Mapped Fields: 1" at bounding box center [248, 215] width 407 height 13
click at [137, 211] on p "Mapped Fields: 1" at bounding box center [248, 215] width 407 height 13
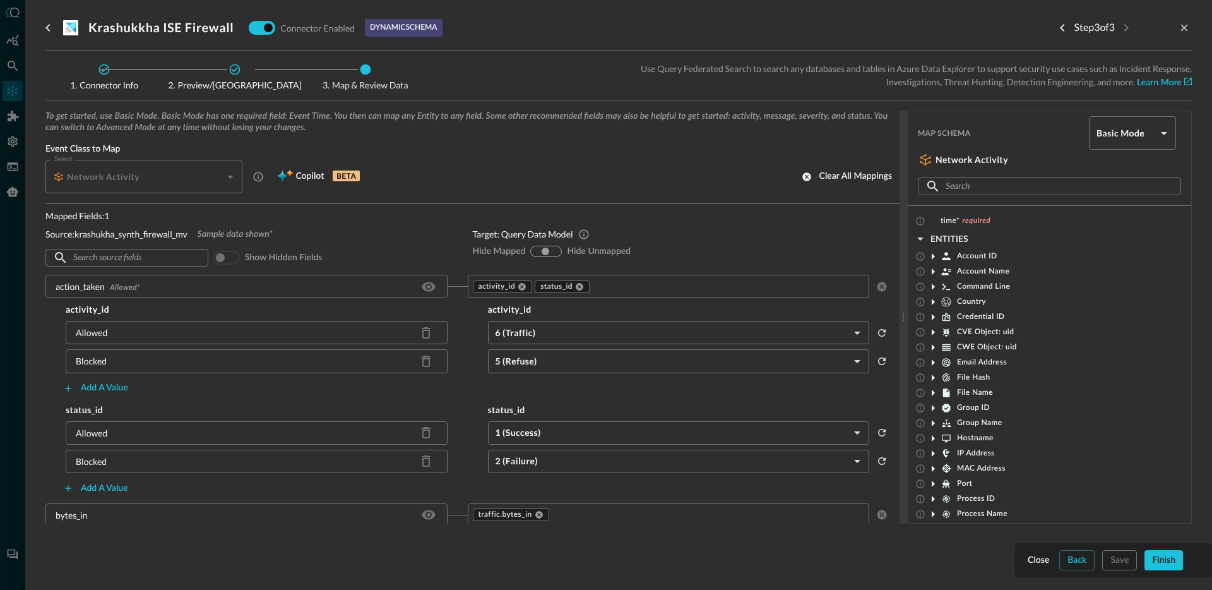
click at [226, 258] on span at bounding box center [226, 258] width 27 height 14
click at [225, 258] on span at bounding box center [226, 258] width 27 height 14
click at [223, 260] on span at bounding box center [226, 258] width 27 height 14
click at [187, 264] on div "​ ​" at bounding box center [126, 258] width 163 height 18
click at [383, 246] on div "​ ​ Show hidden fields" at bounding box center [248, 258] width 407 height 24
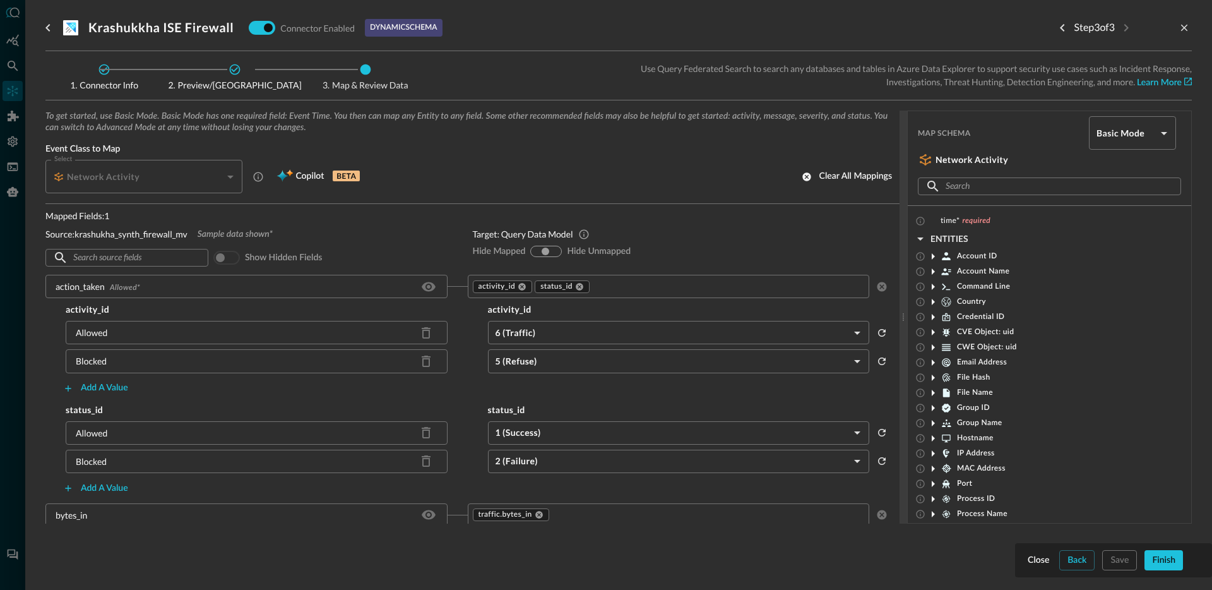
click at [532, 253] on input "hide-mapped" at bounding box center [536, 251] width 8 height 8
radio input "true"
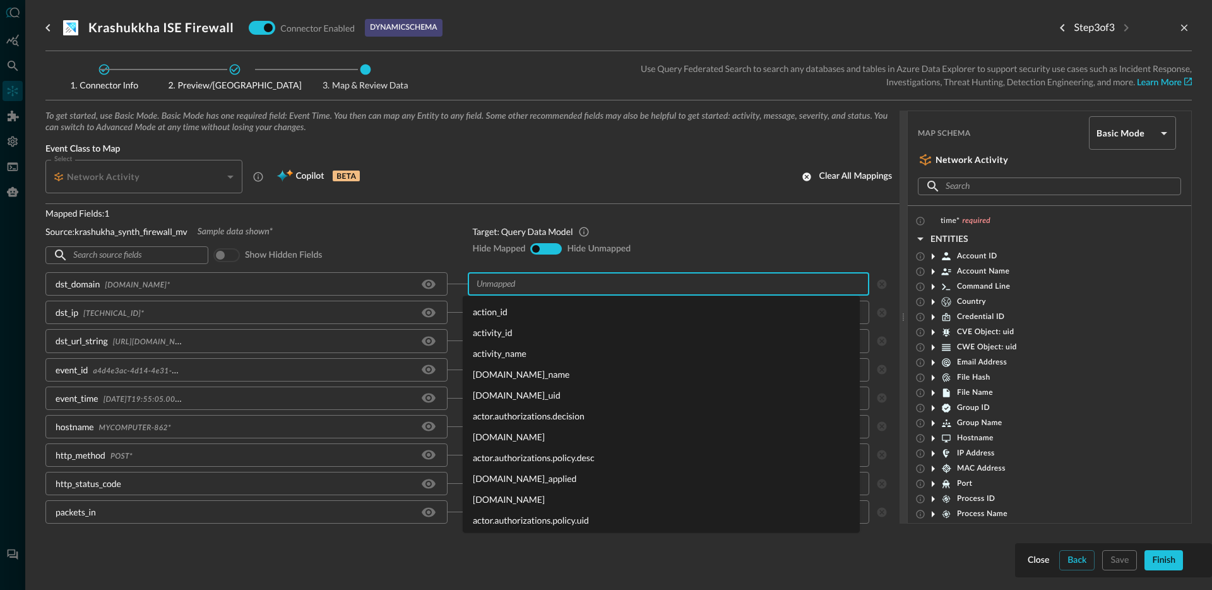
click at [624, 287] on input "text" at bounding box center [668, 284] width 393 height 16
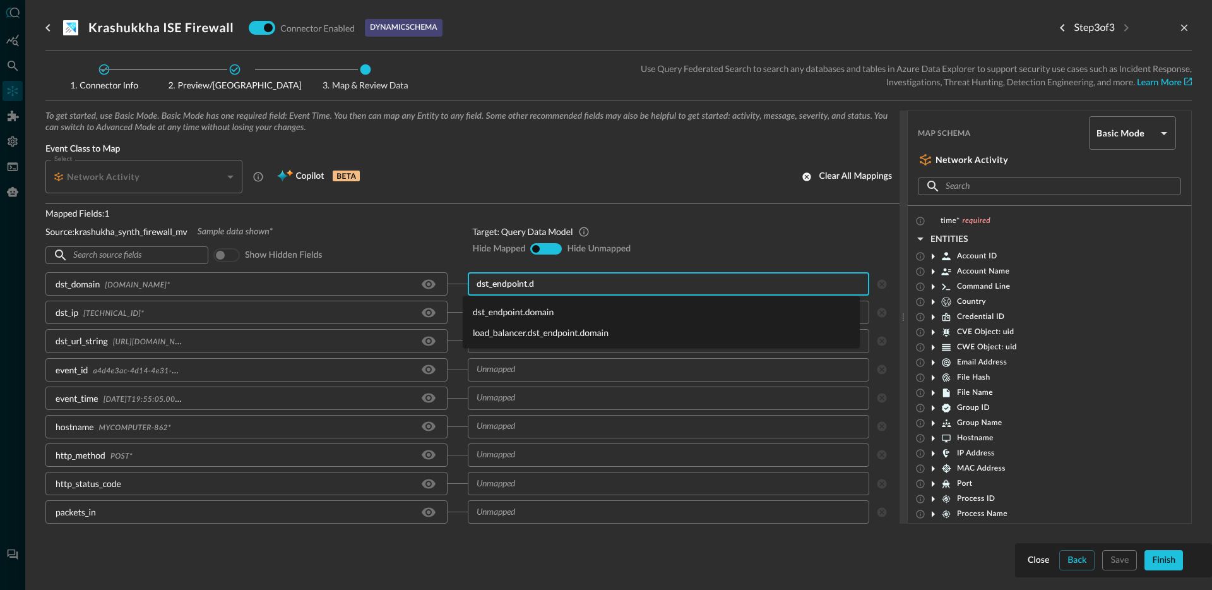
type input "dst_endpoint.do"
click at [521, 305] on li "dst_endpoint.domain" at bounding box center [661, 311] width 397 height 21
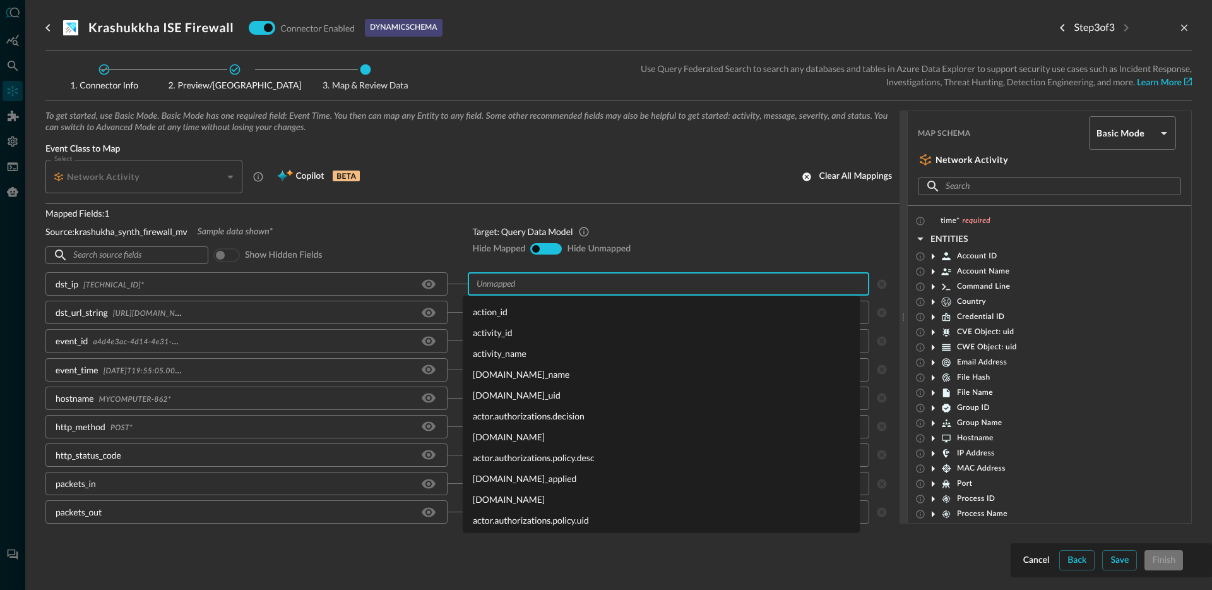
click at [525, 289] on input "text" at bounding box center [668, 284] width 393 height 16
type input "dst_endpoint.i"
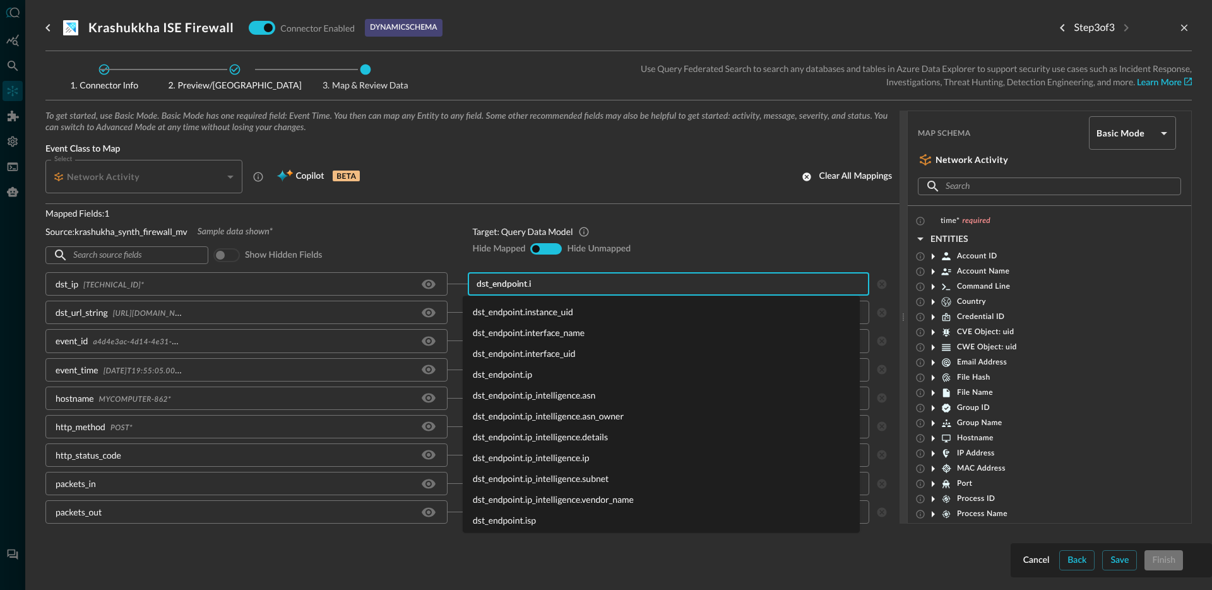
click at [525, 373] on li "dst_endpoint.ip" at bounding box center [661, 374] width 397 height 21
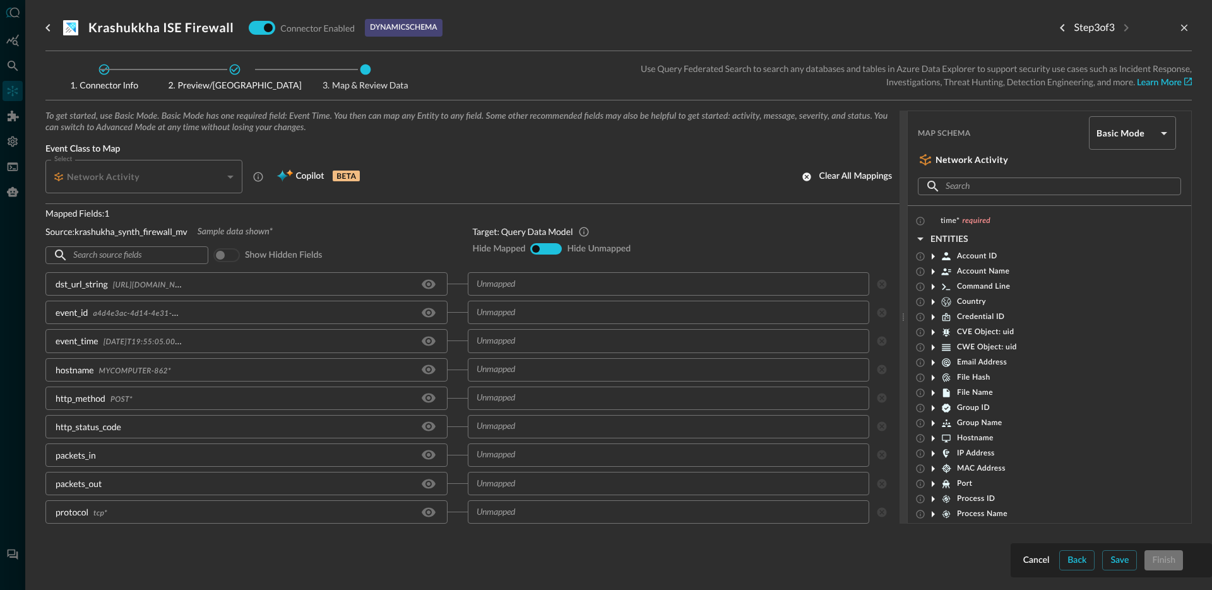
click at [546, 282] on input "text" at bounding box center [668, 284] width 393 height 16
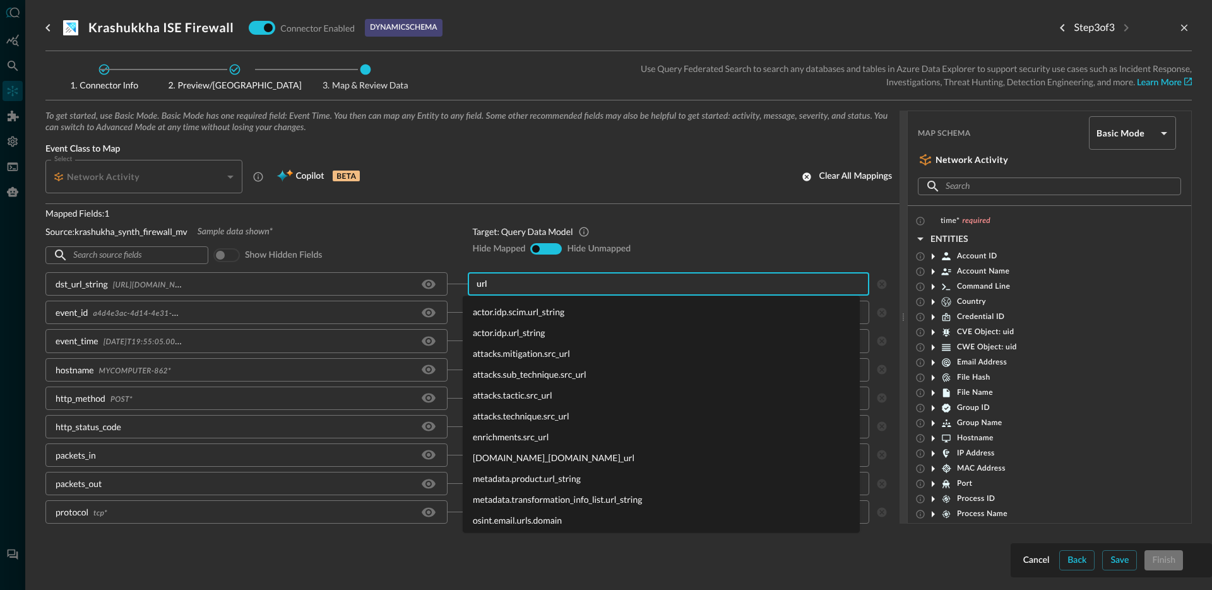
type input "url."
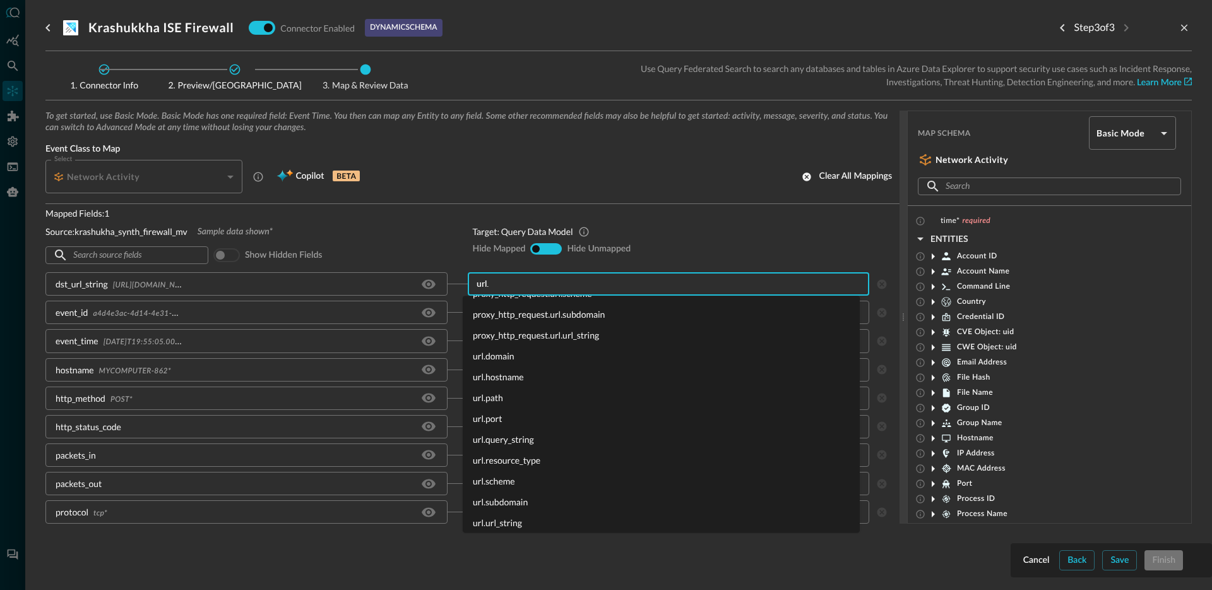
scroll to position [336, 0]
drag, startPoint x: 513, startPoint y: 520, endPoint x: 516, endPoint y: 513, distance: 7.9
click at [513, 519] on li "url.url_string" at bounding box center [661, 516] width 397 height 21
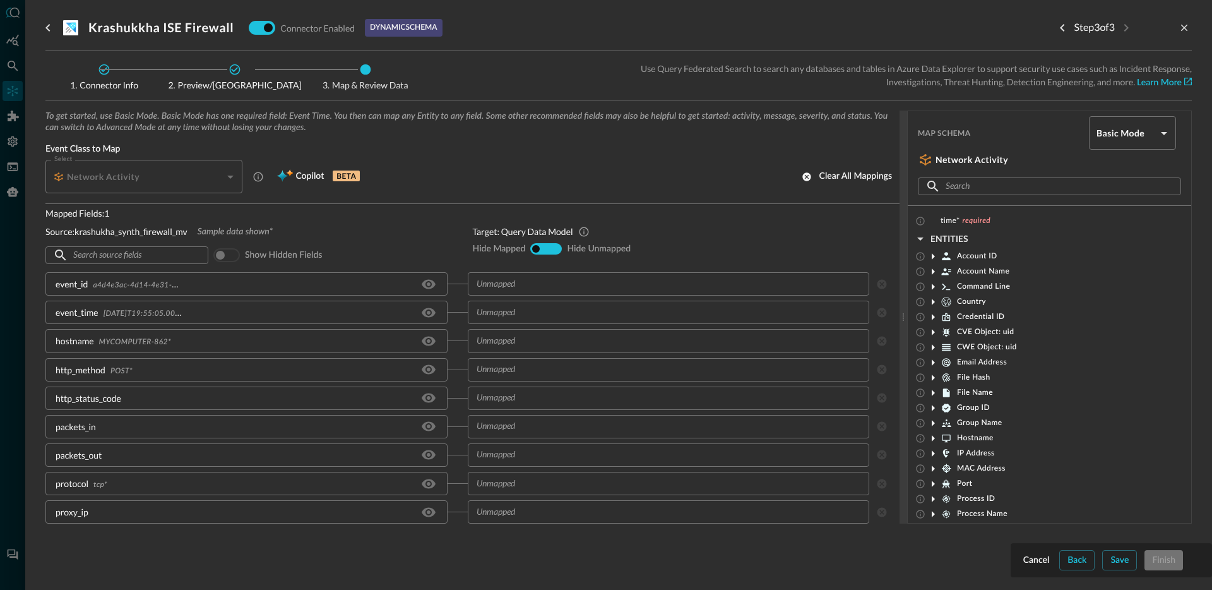
click at [517, 287] on input "text" at bounding box center [668, 284] width 393 height 16
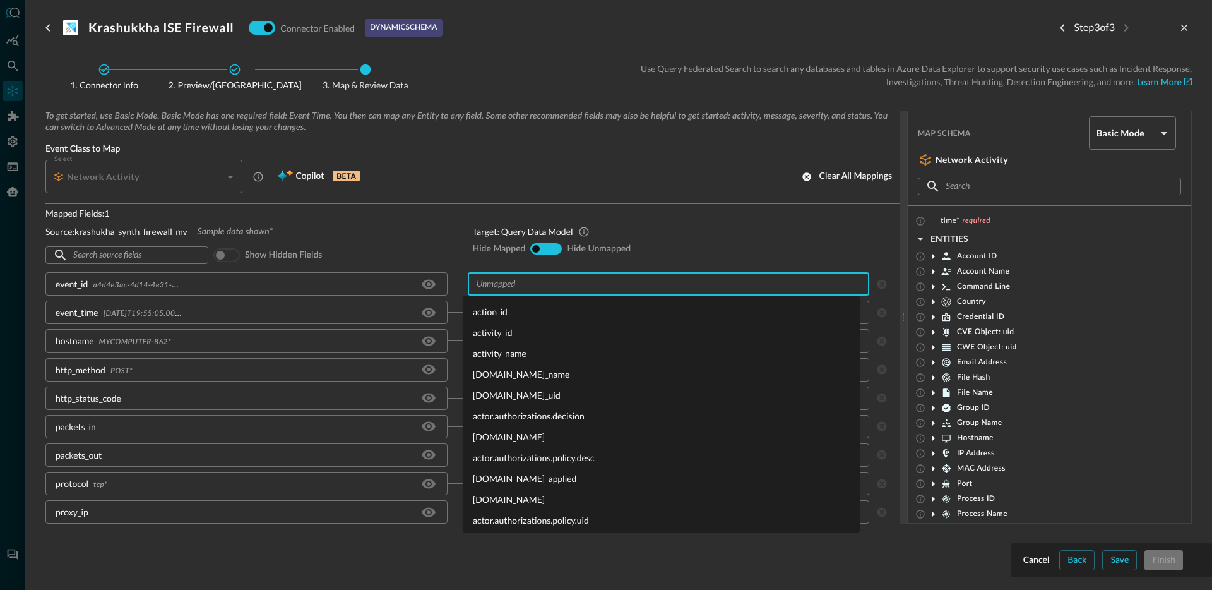
click at [551, 248] on input "hide-unmapped" at bounding box center [555, 249] width 8 height 8
radio input "true"
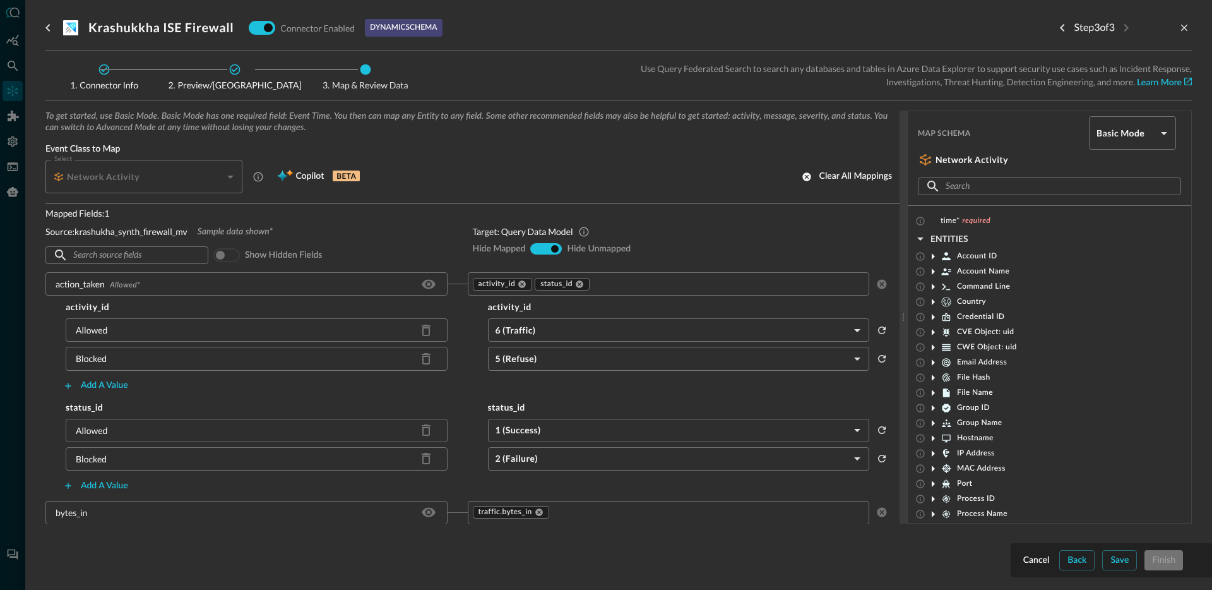
click at [542, 249] on input "show-all" at bounding box center [546, 249] width 8 height 8
radio input "true"
click at [554, 250] on div "hide-unmapped" at bounding box center [555, 249] width 9 height 10
click at [551, 249] on input "hide-unmapped" at bounding box center [555, 249] width 8 height 8
radio input "true"
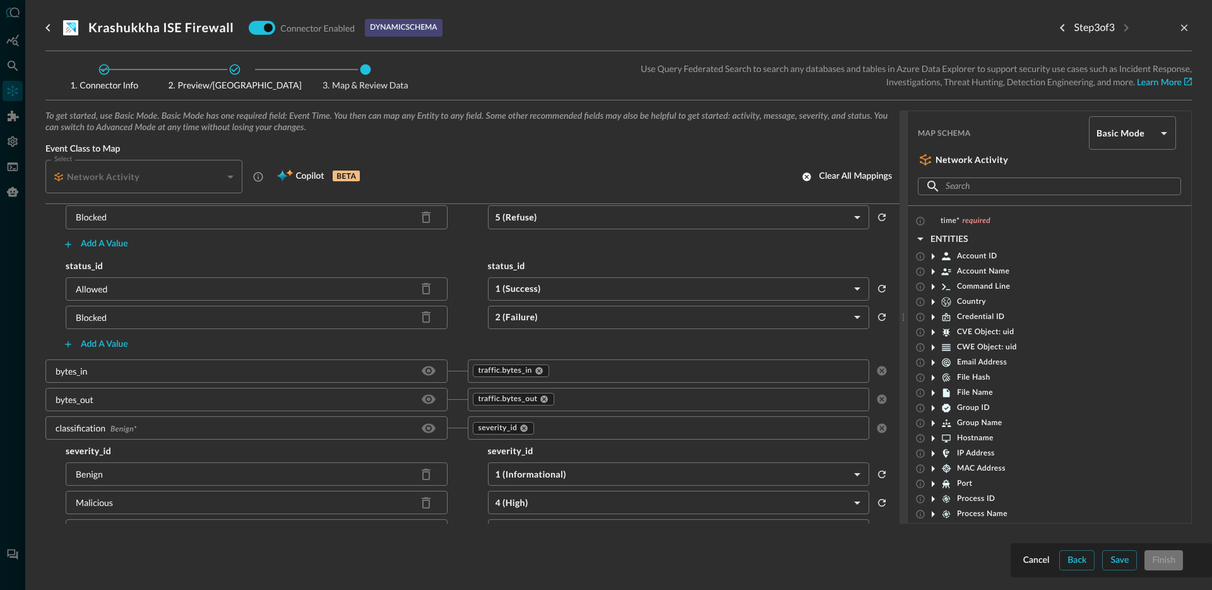
scroll to position [0, 0]
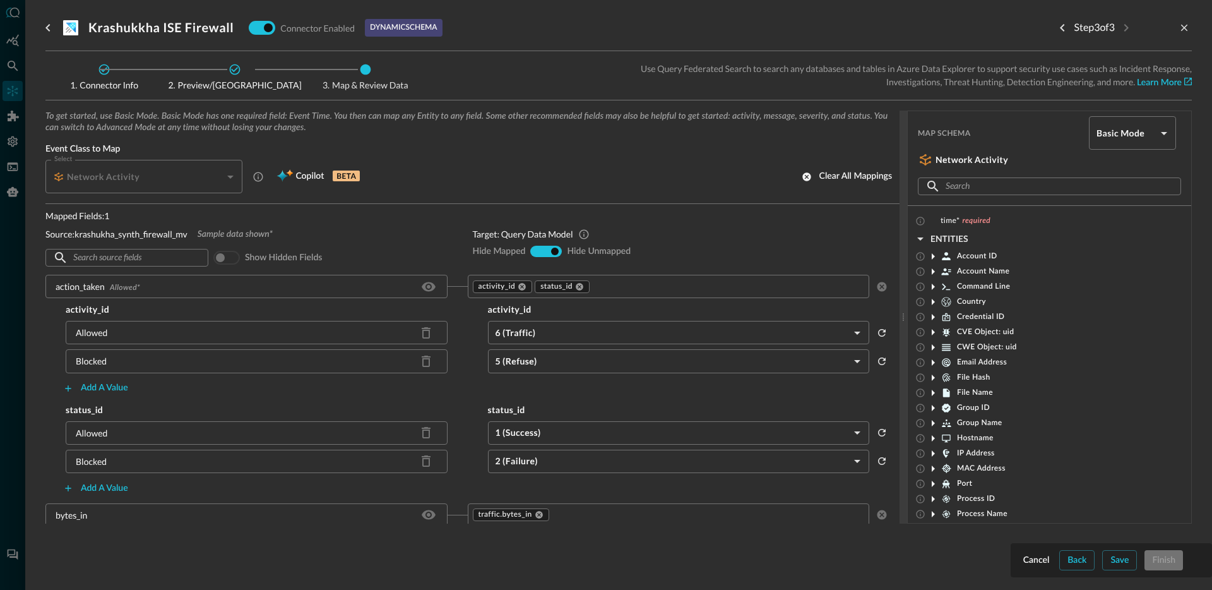
click at [542, 255] on div "show-all" at bounding box center [546, 251] width 9 height 10
click at [542, 249] on input "show-all" at bounding box center [546, 251] width 8 height 8
radio input "true"
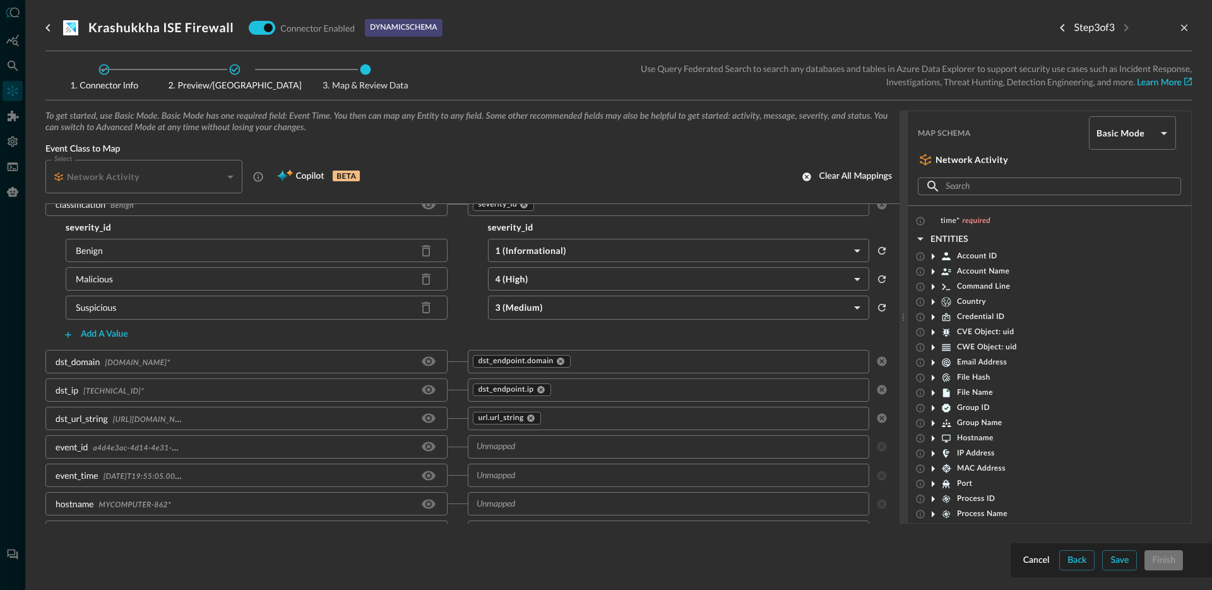
scroll to position [468, 0]
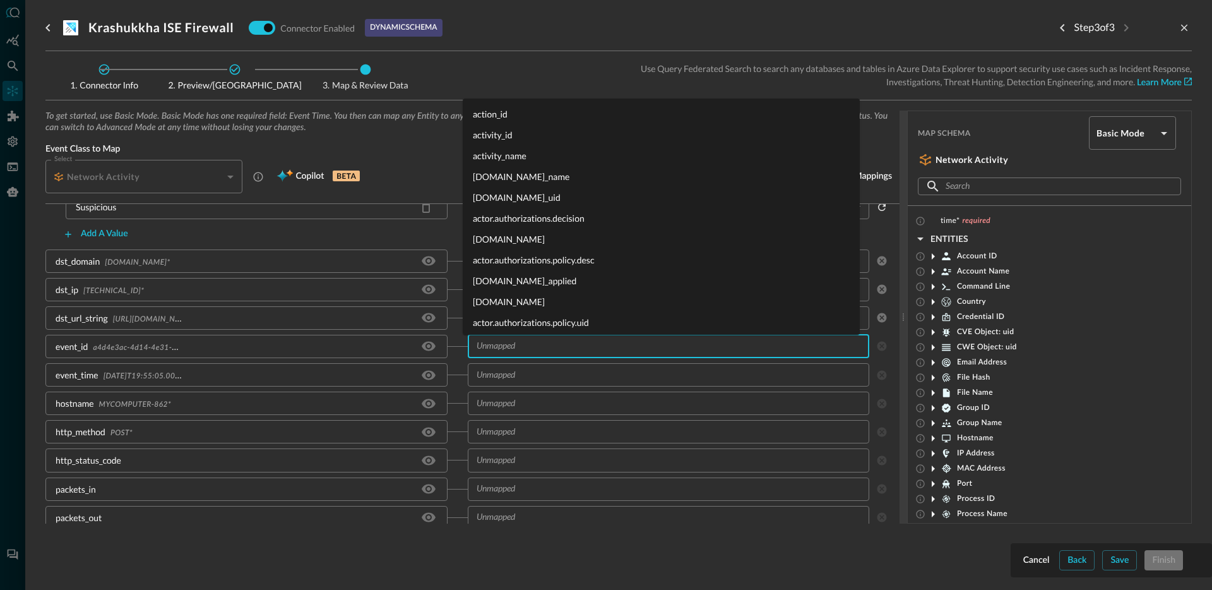
click at [549, 351] on input "text" at bounding box center [668, 346] width 393 height 16
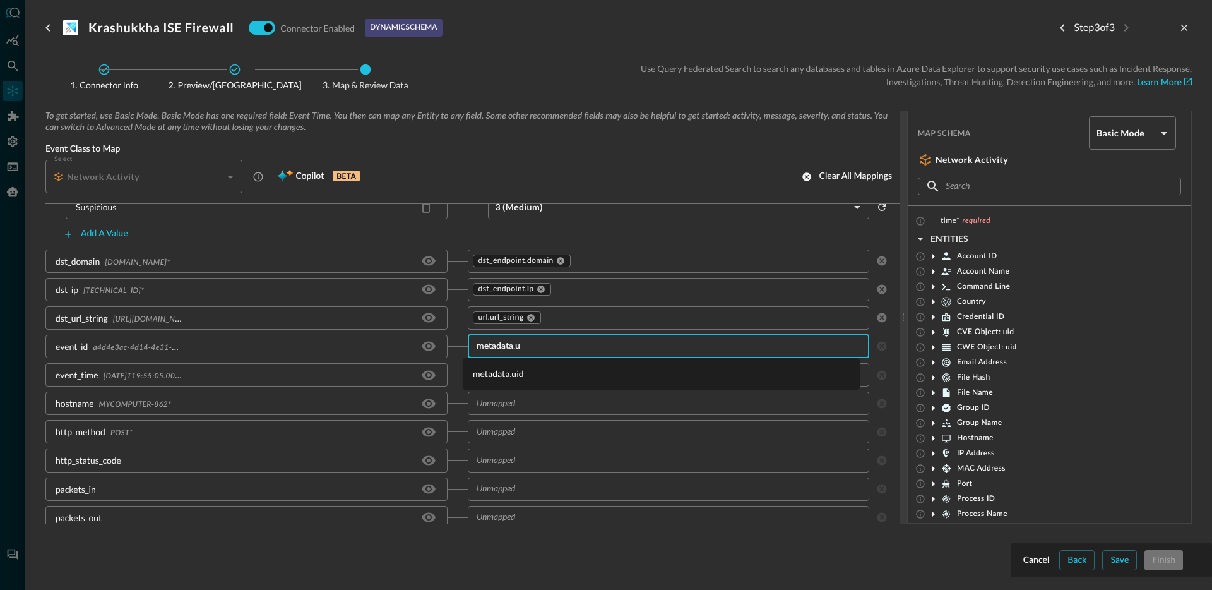
type input "metadata.ui"
click at [569, 374] on li "metadata.uid" at bounding box center [661, 373] width 397 height 21
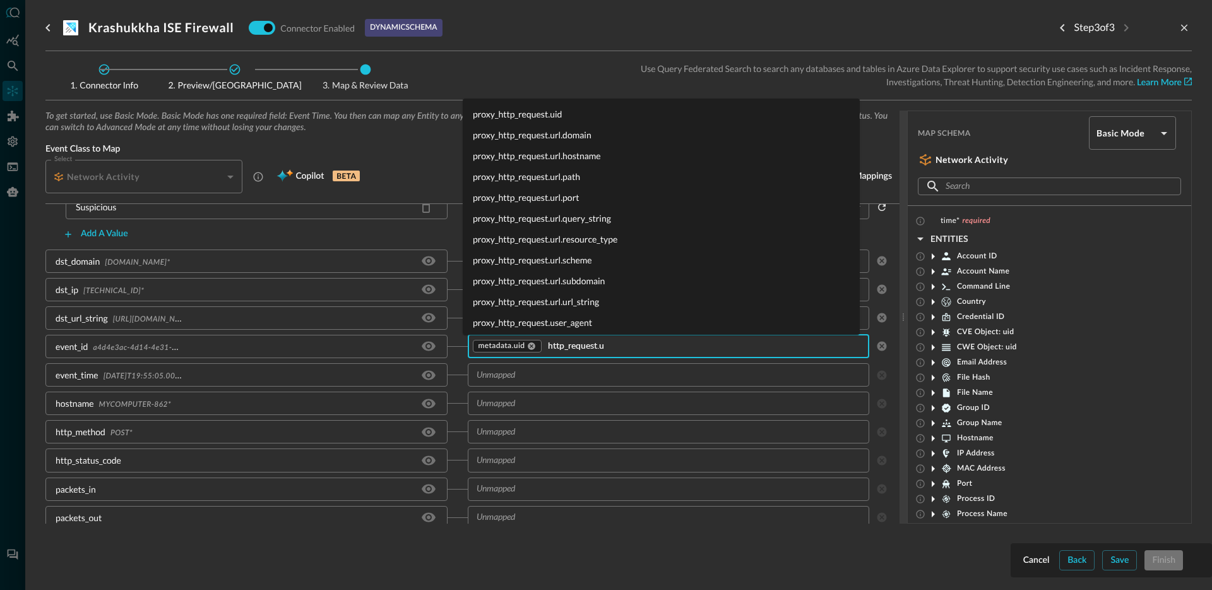
type input "http_request.ui"
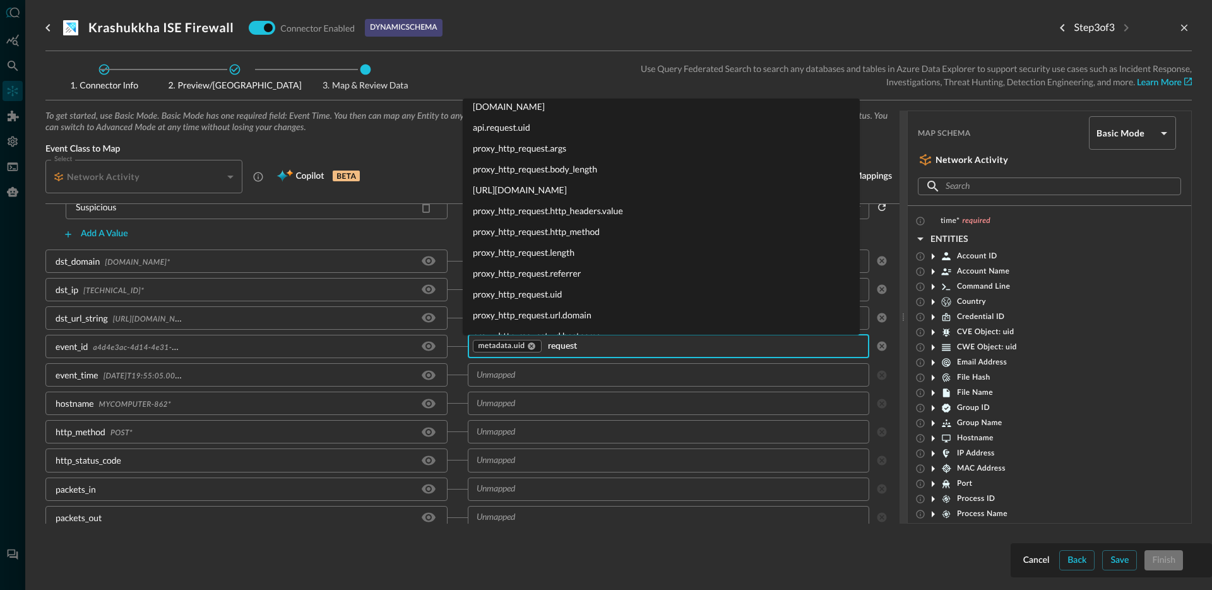
scroll to position [0, 0]
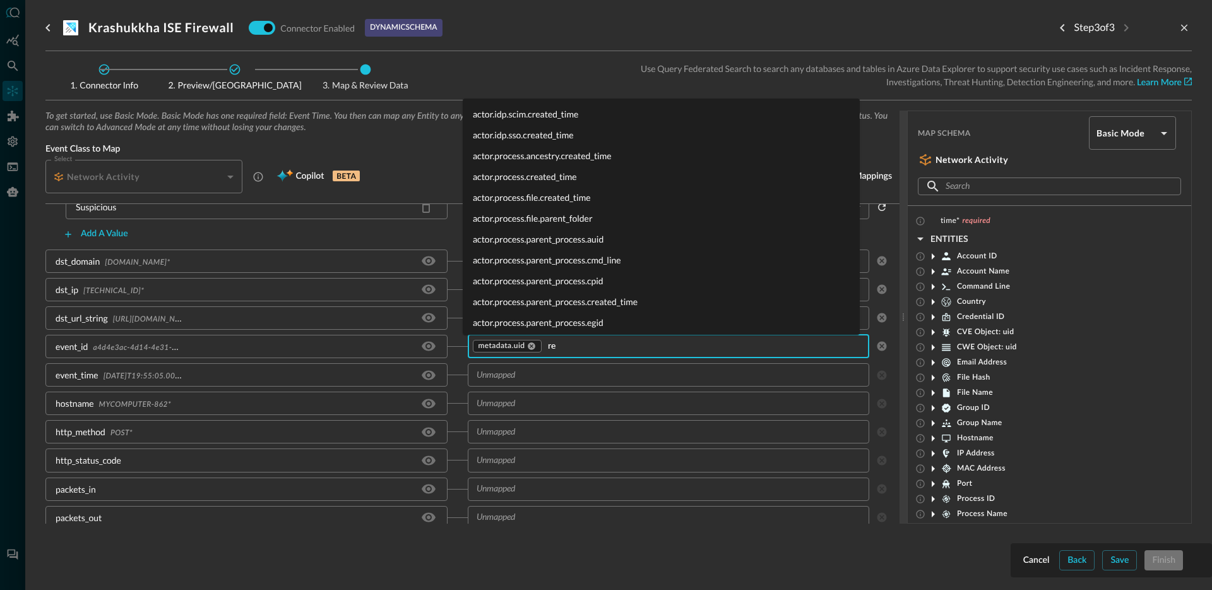
type input "r"
type input "h"
type input "conne"
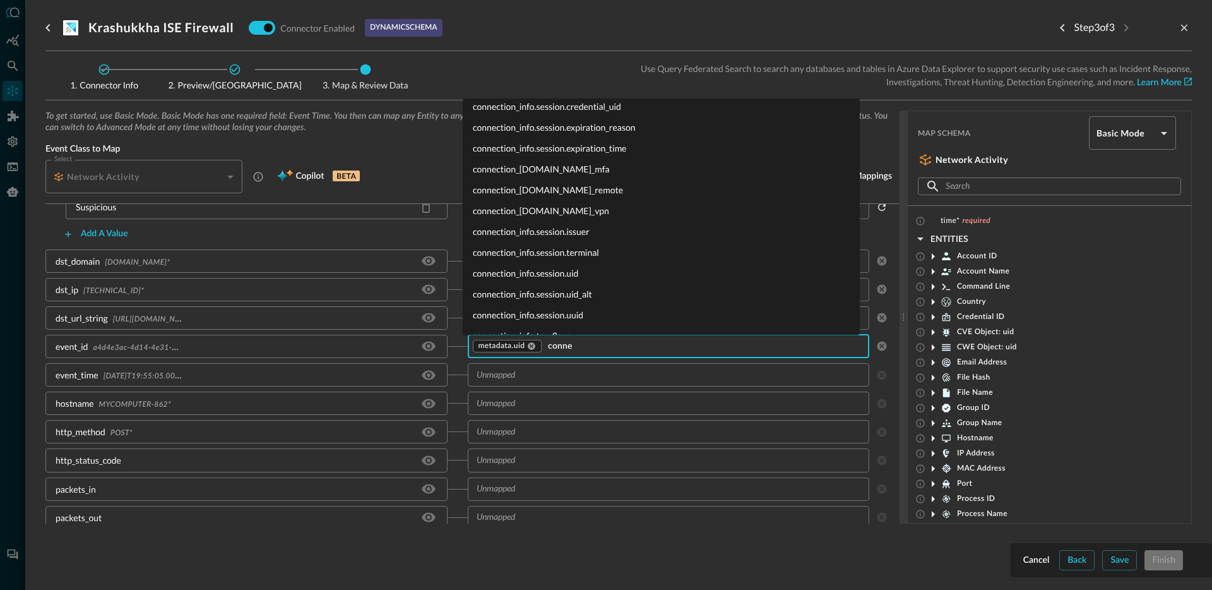
scroll to position [293, 0]
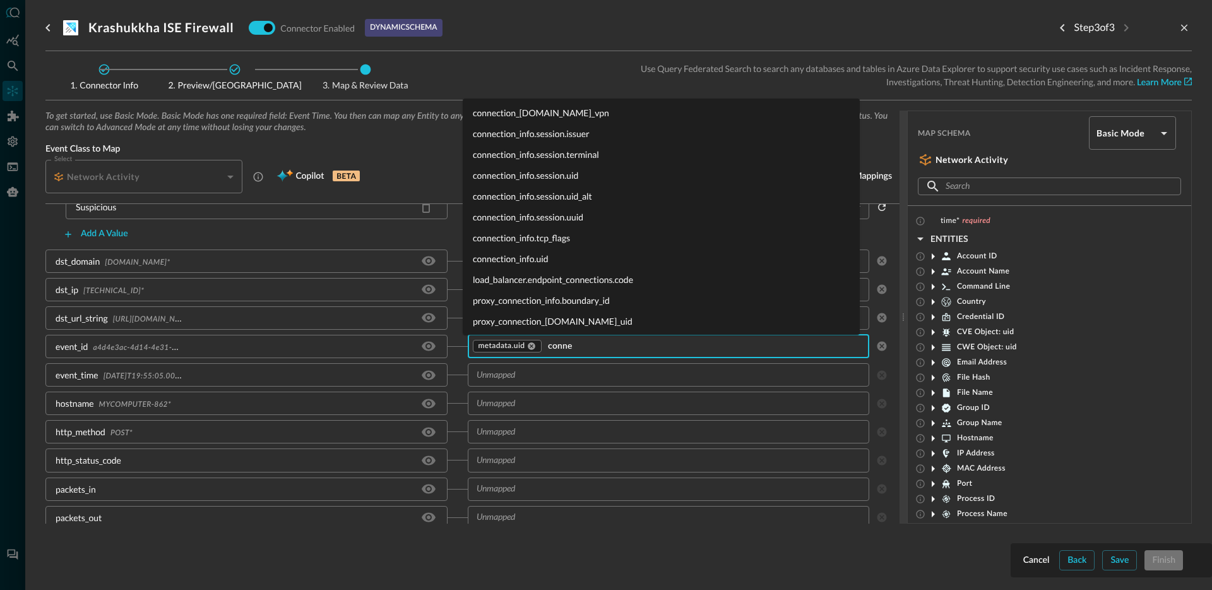
click at [542, 262] on li "connection_info.uid" at bounding box center [661, 258] width 397 height 21
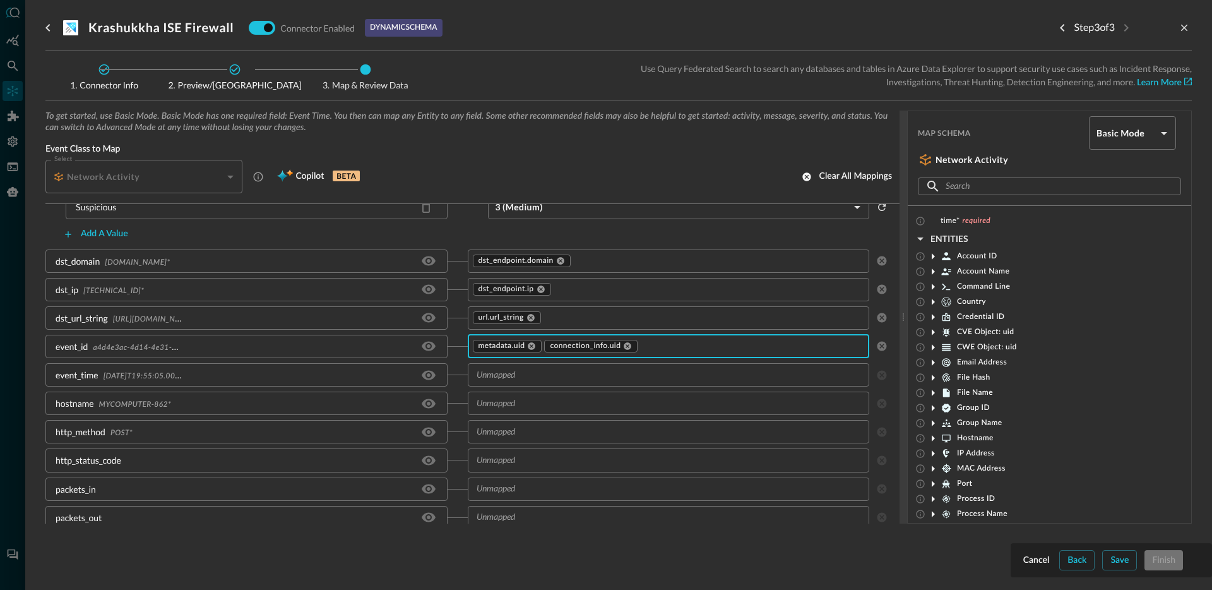
click at [509, 376] on input "text" at bounding box center [668, 375] width 393 height 16
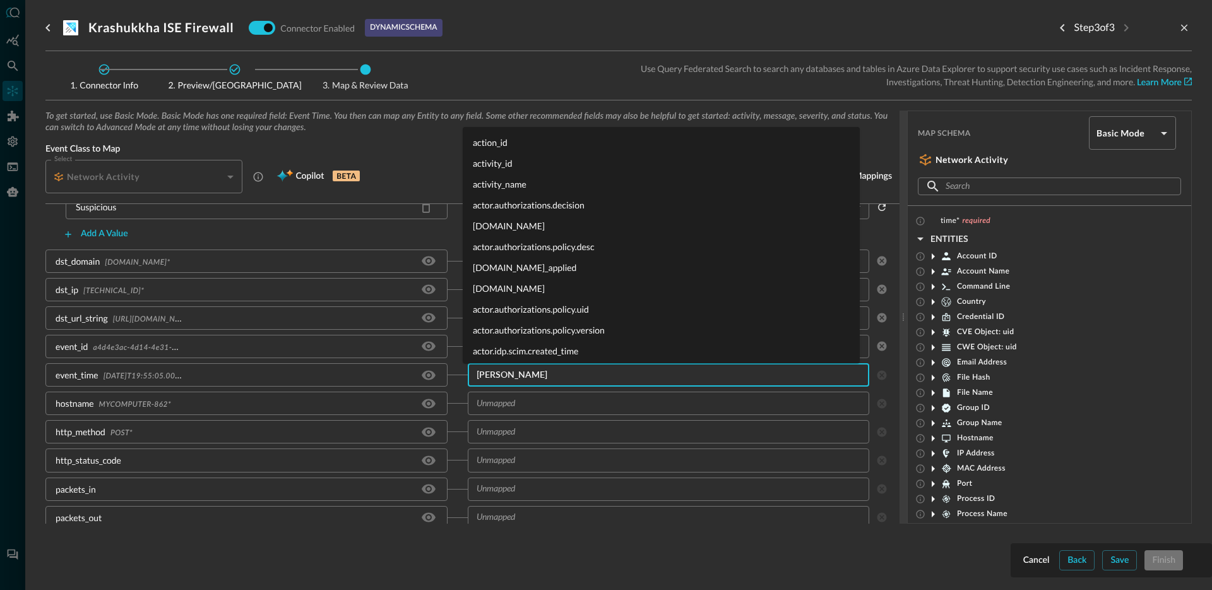
type input "time"
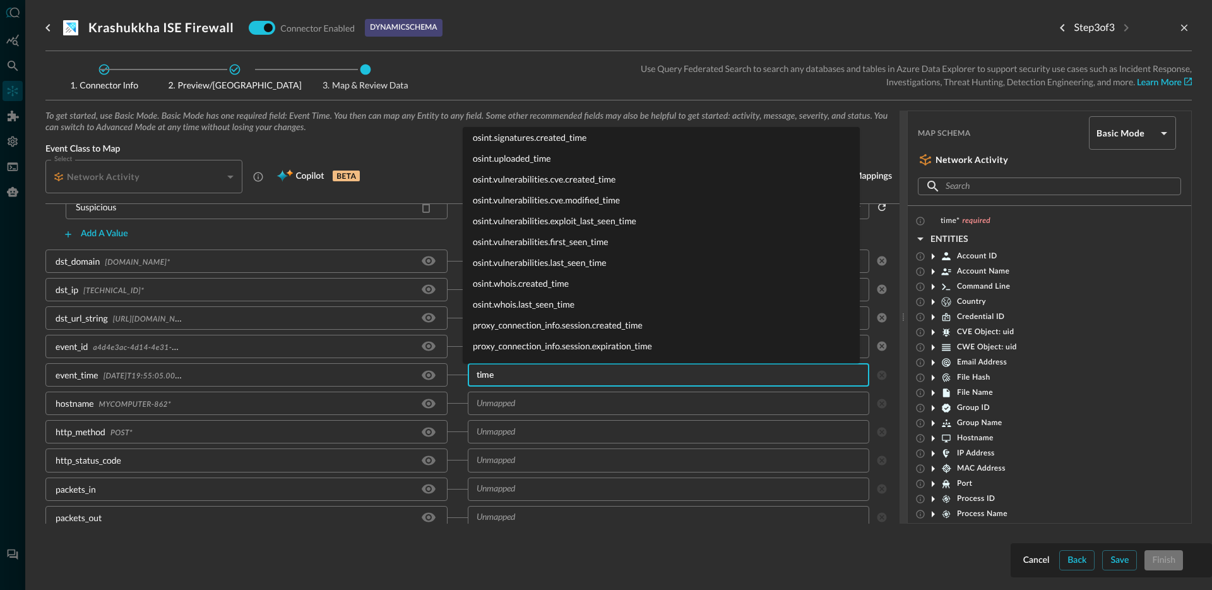
scroll to position [1732, 0]
click at [519, 280] on li "time" at bounding box center [661, 285] width 397 height 21
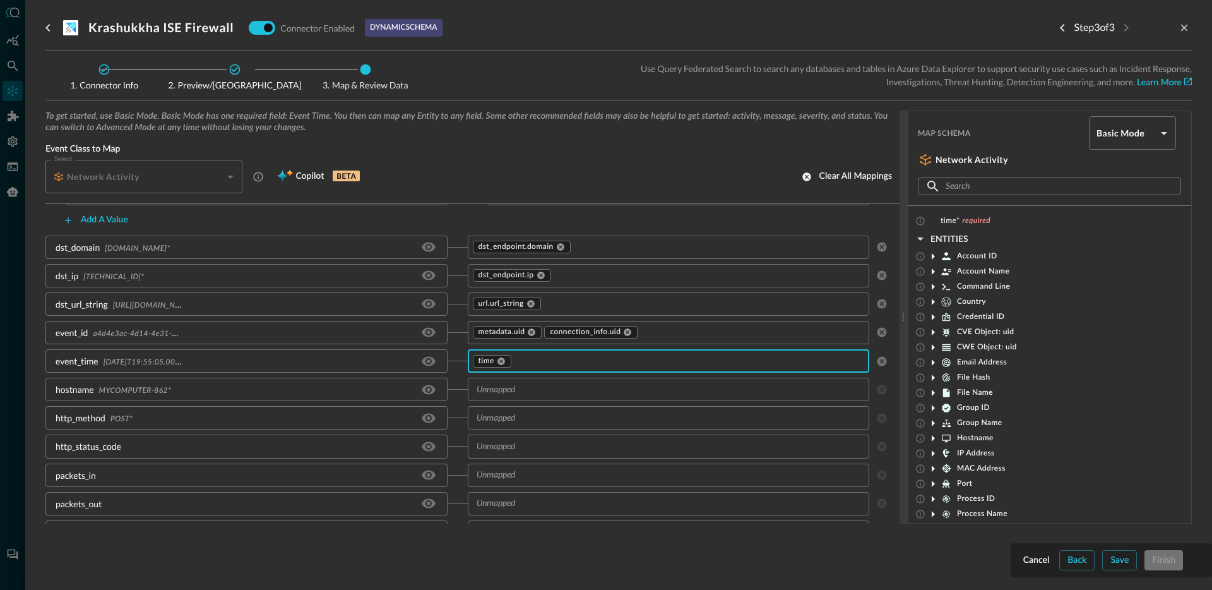
scroll to position [482, 0]
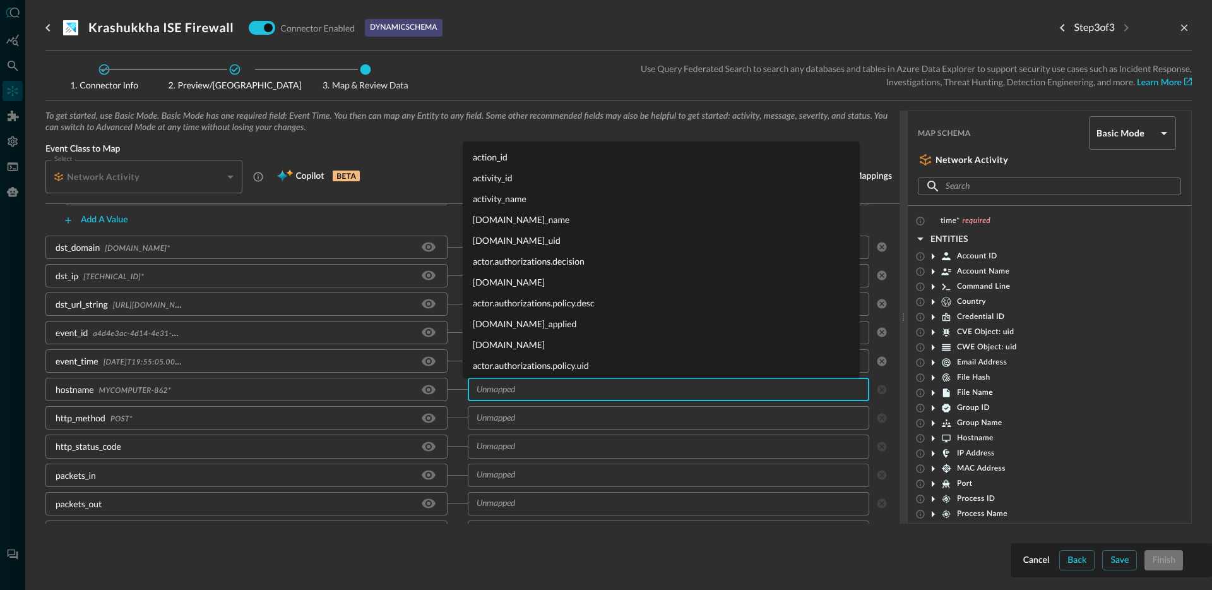
click at [551, 391] on input "text" at bounding box center [668, 389] width 393 height 16
type input "hostname"
click at [532, 177] on li "device.hostname" at bounding box center [661, 177] width 397 height 21
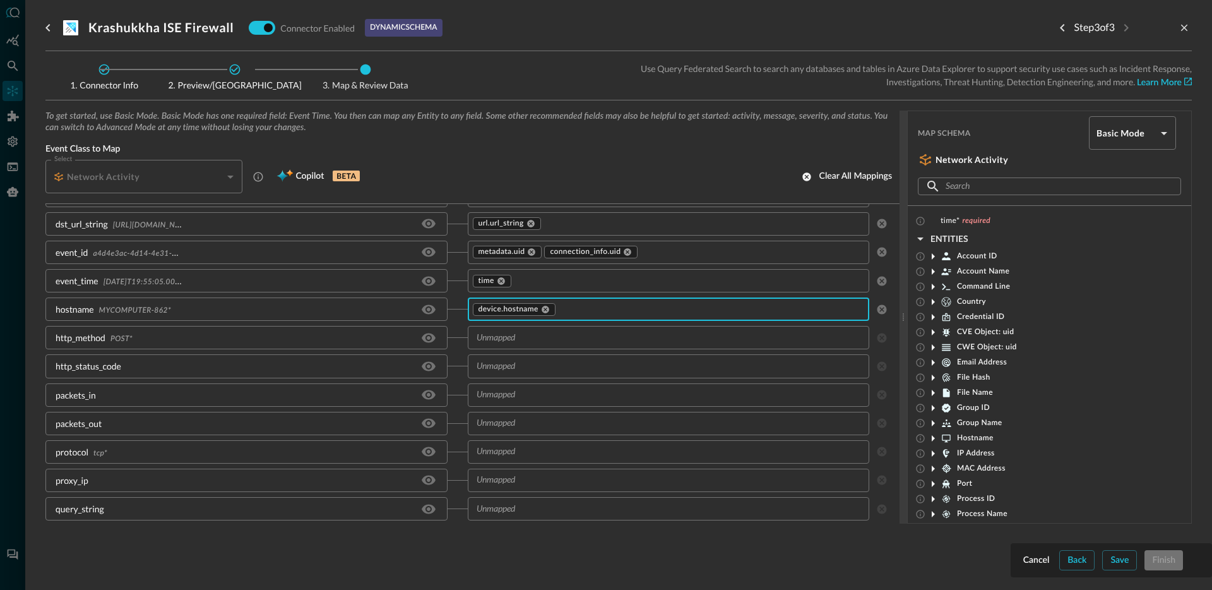
scroll to position [562, 0]
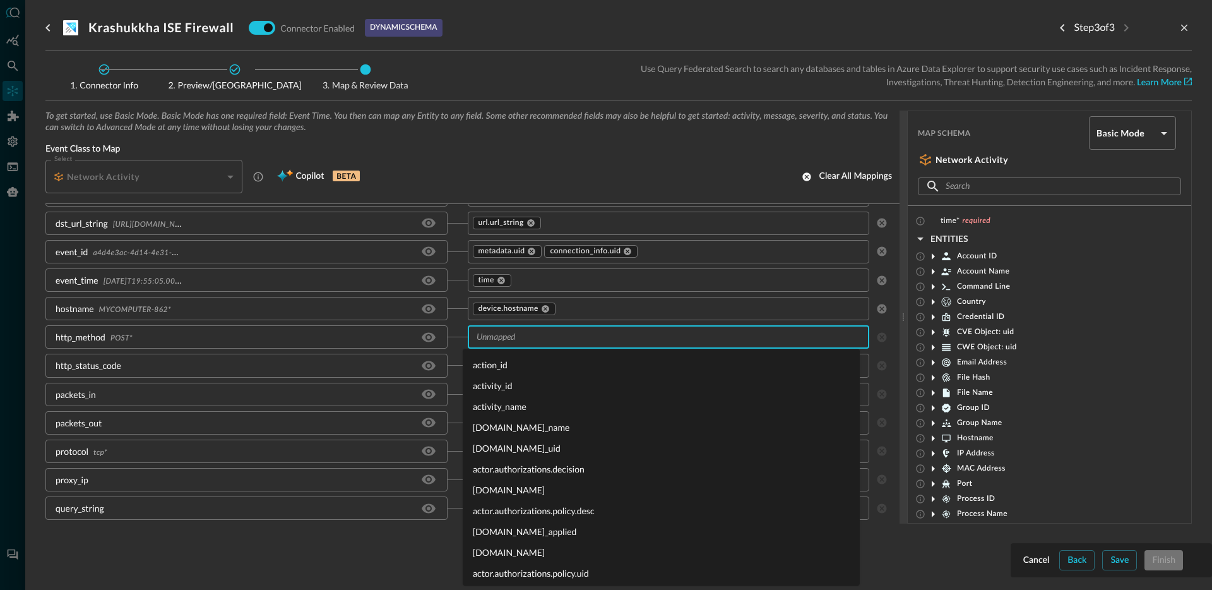
click at [533, 341] on input "text" at bounding box center [668, 337] width 393 height 16
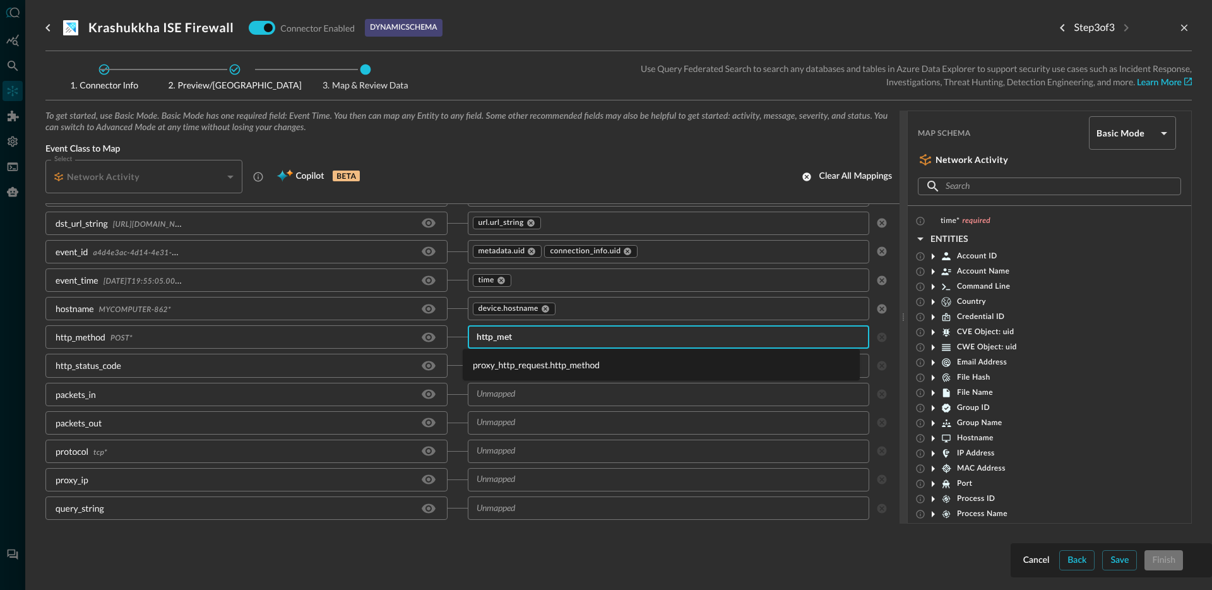
type input "http_meth"
click at [527, 360] on li "proxy_http_request.http_method" at bounding box center [661, 364] width 397 height 21
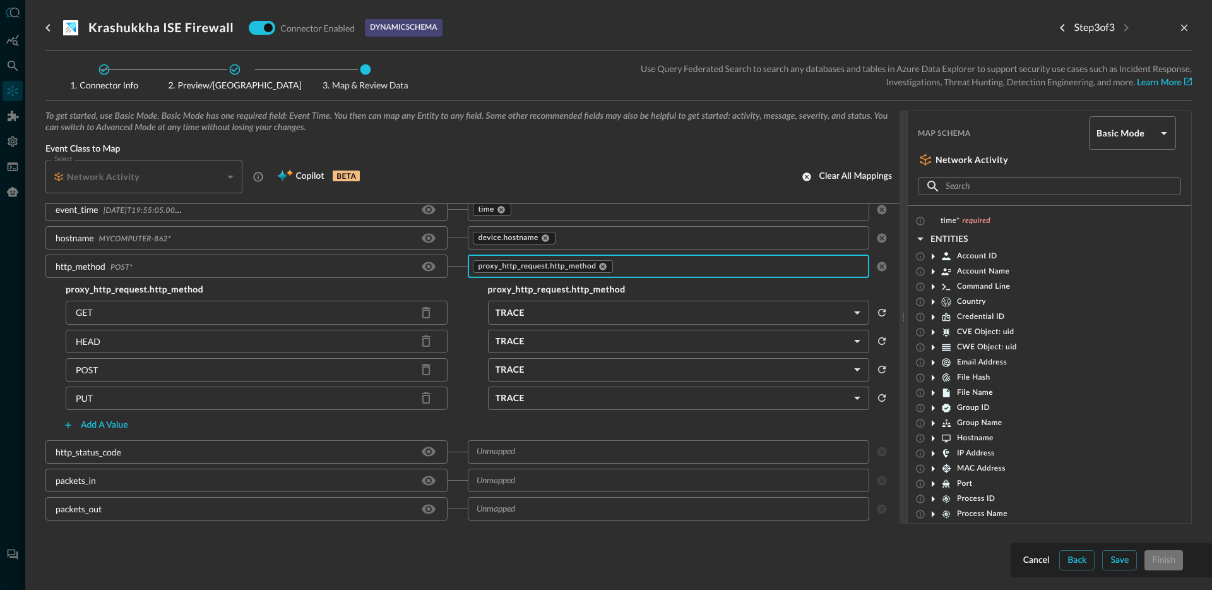
scroll to position [645, 0]
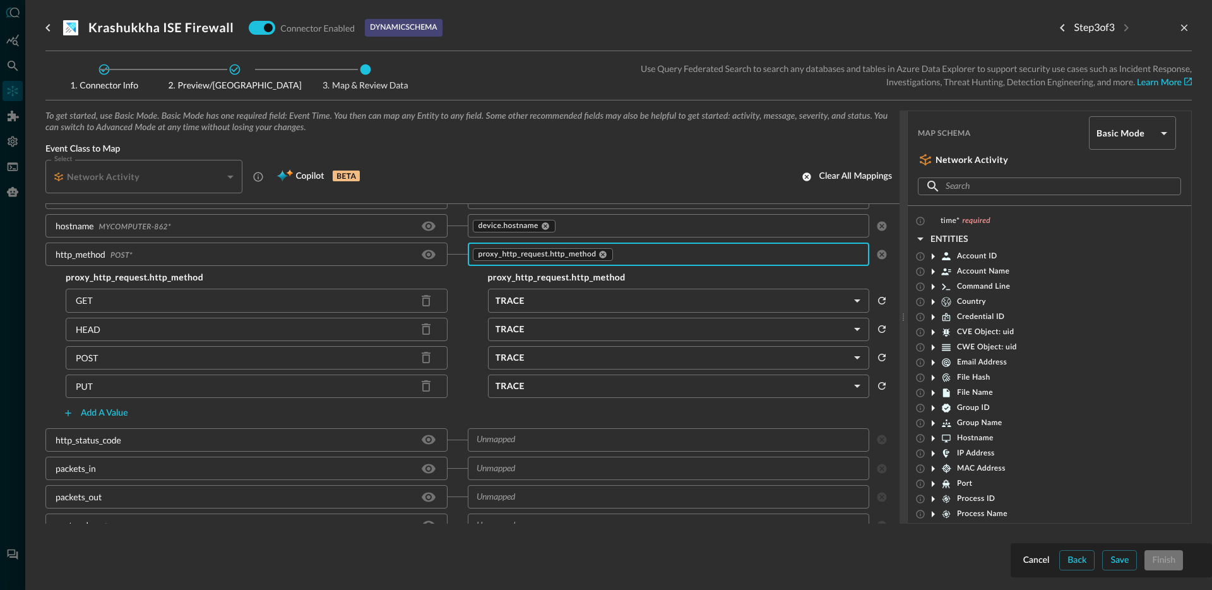
click at [560, 297] on body "Connectors Help Logout JO ​ ​ Add Connector Export Connectors Cloud Infrastruct…" at bounding box center [606, 295] width 1212 height 590
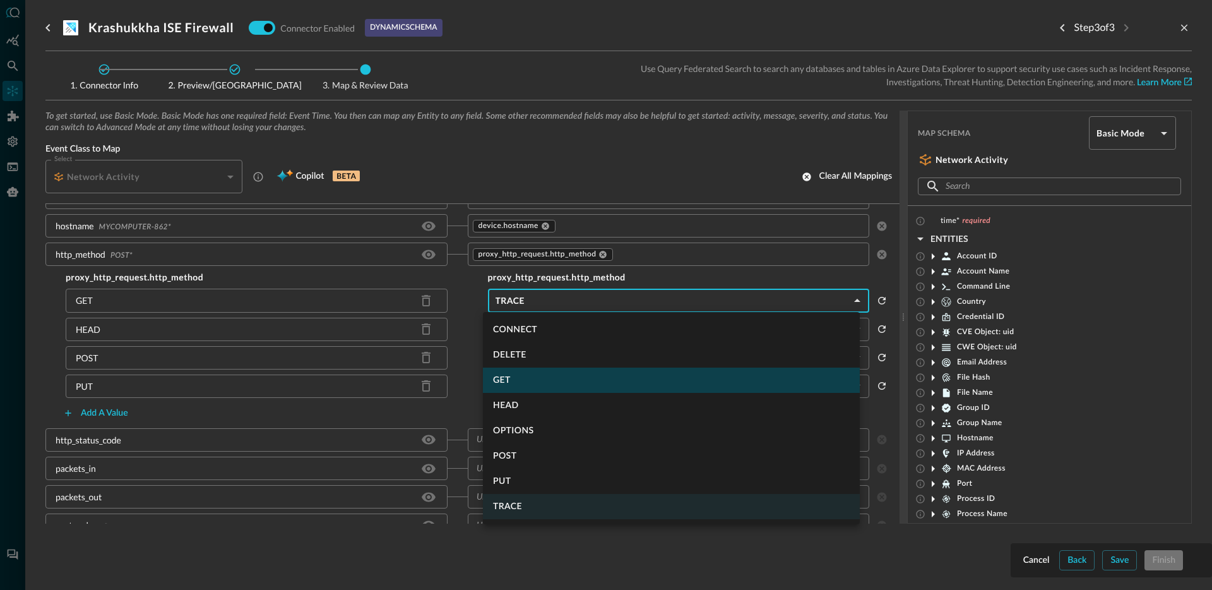
click at [522, 372] on li "GET" at bounding box center [671, 379] width 377 height 25
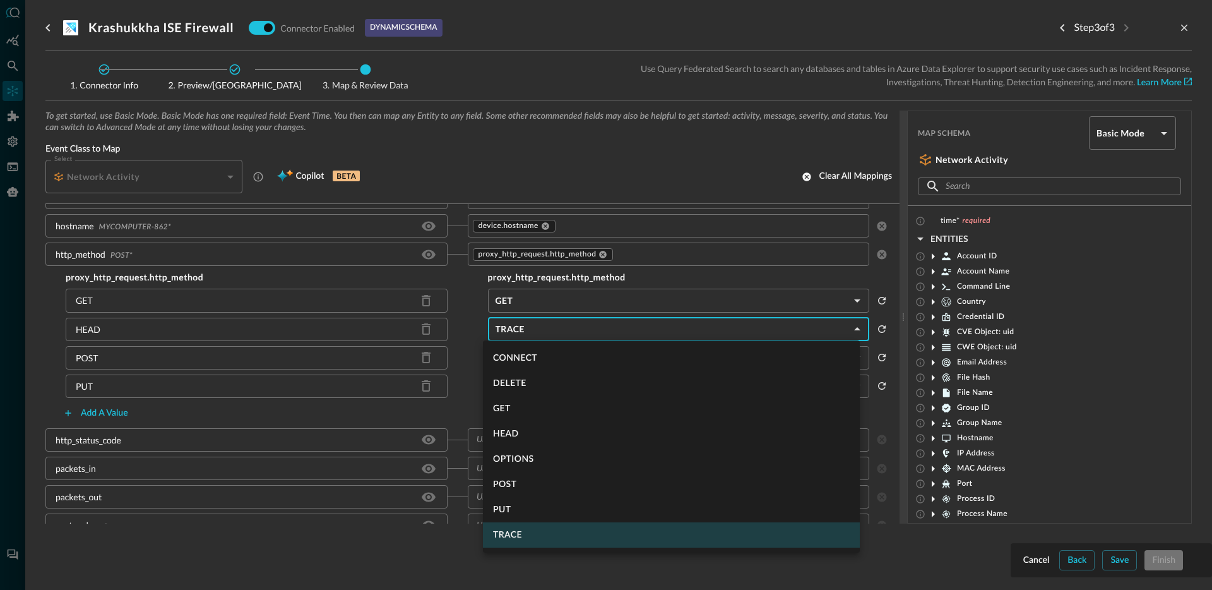
click at [550, 336] on body "Connectors Help Logout JO ​ ​ Add Connector Export Connectors Cloud Infrastruct…" at bounding box center [606, 295] width 1212 height 590
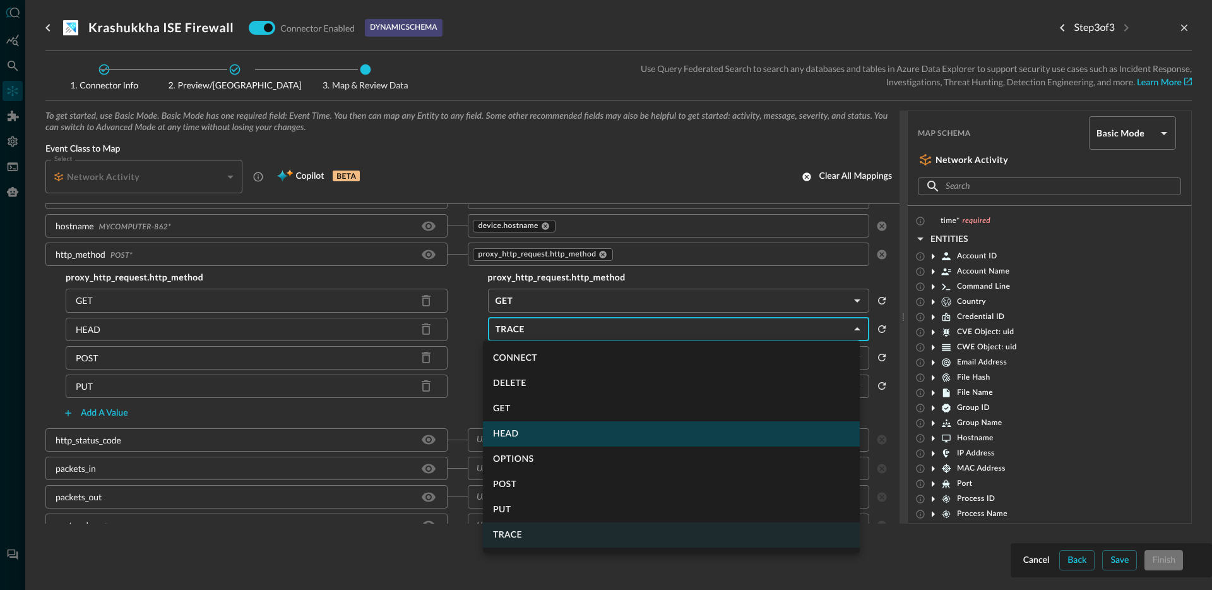
click at [515, 426] on li "HEAD" at bounding box center [671, 433] width 377 height 25
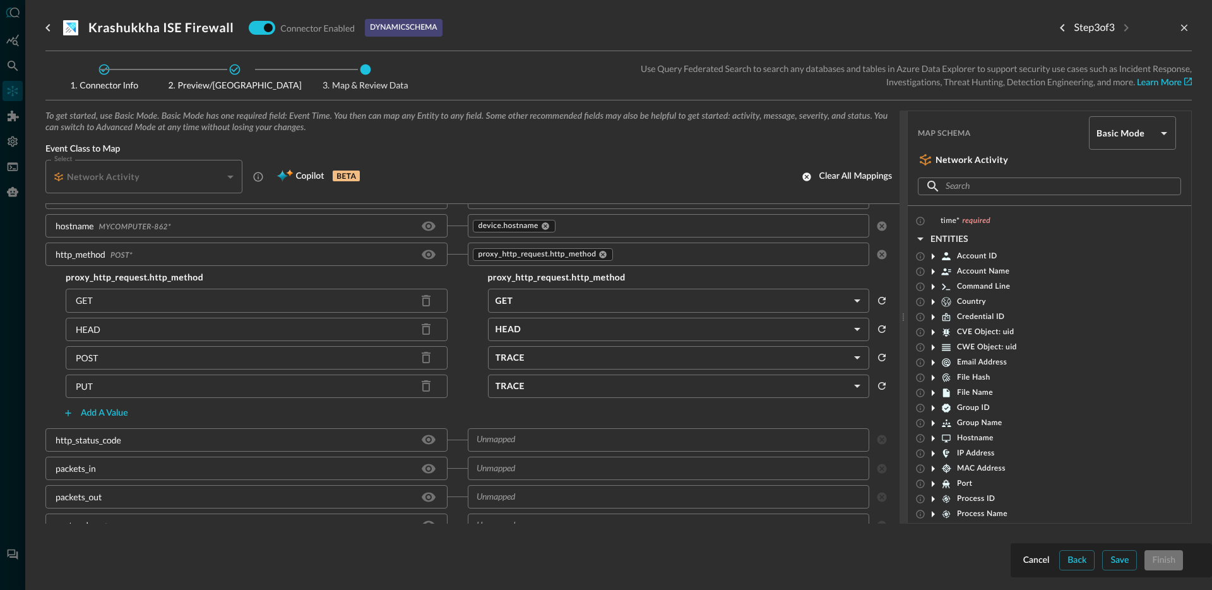
click at [549, 358] on body "Connectors Help Logout JO ​ ​ Add Connector Export Connectors Cloud Infrastruct…" at bounding box center [606, 295] width 1212 height 590
click at [534, 388] on body "Connectors Help Logout JO ​ ​ Add Connector Export Connectors Cloud Infrastruct…" at bounding box center [606, 295] width 1212 height 590
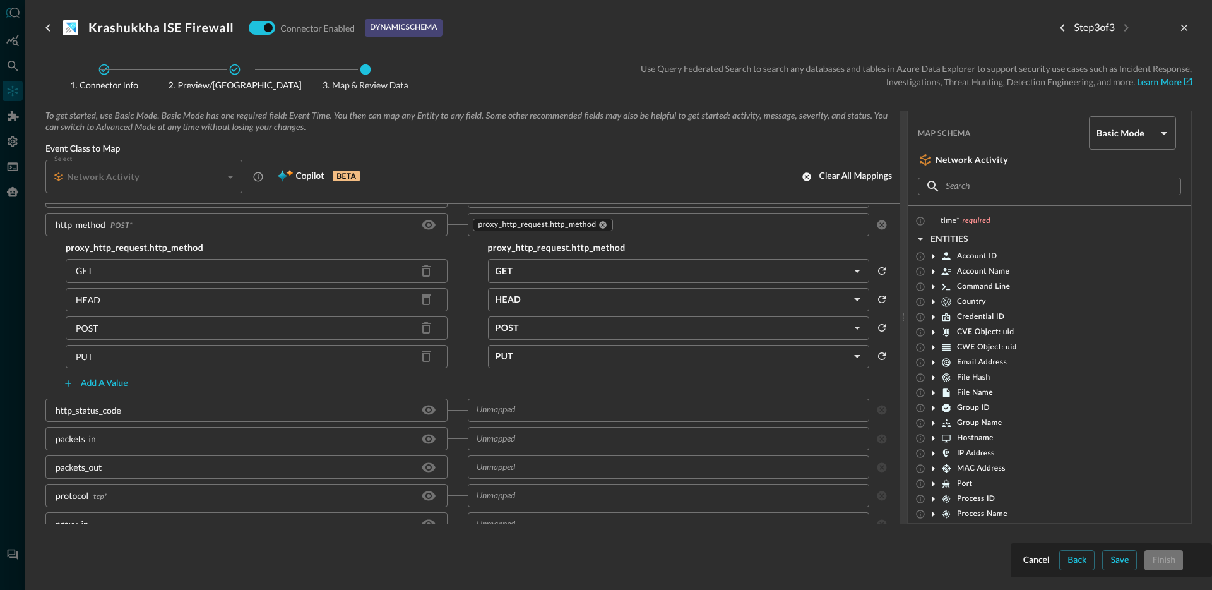
scroll to position [675, 0]
click at [537, 406] on input "text" at bounding box center [668, 409] width 393 height 16
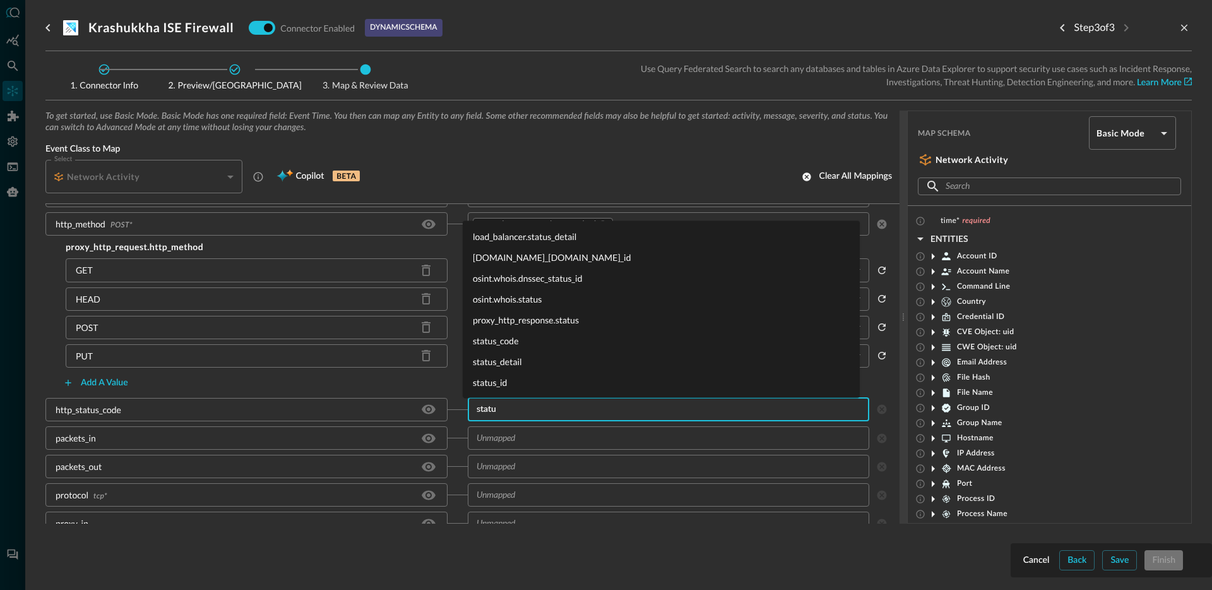
type input "status"
click at [539, 345] on li "status_code" at bounding box center [661, 340] width 397 height 21
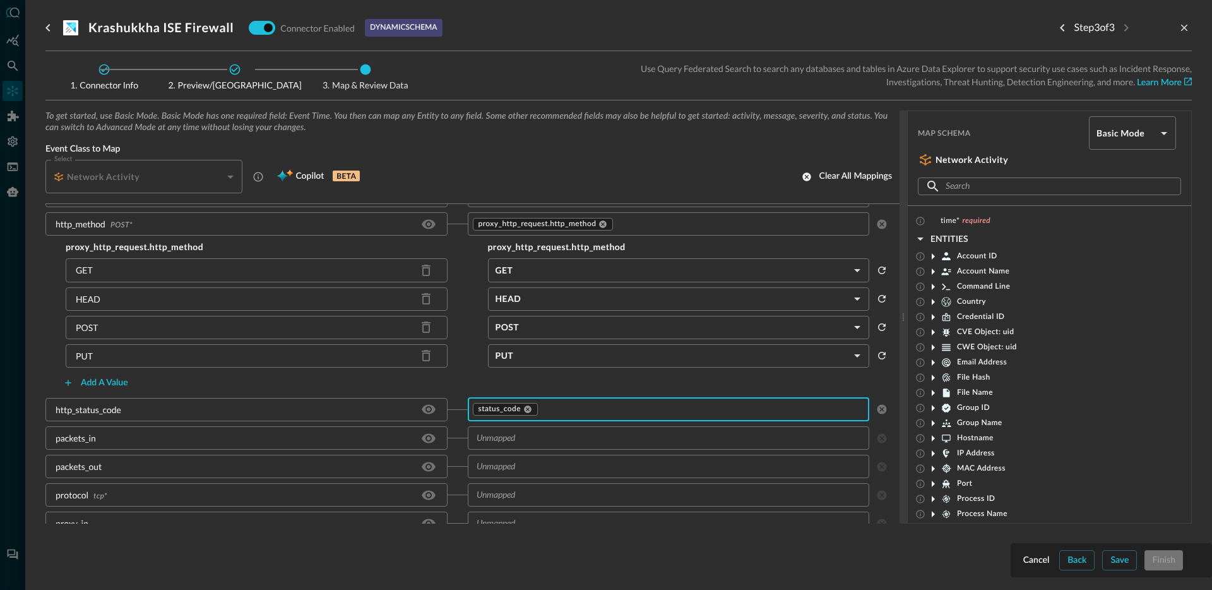
click at [561, 410] on input "text" at bounding box center [701, 409] width 324 height 16
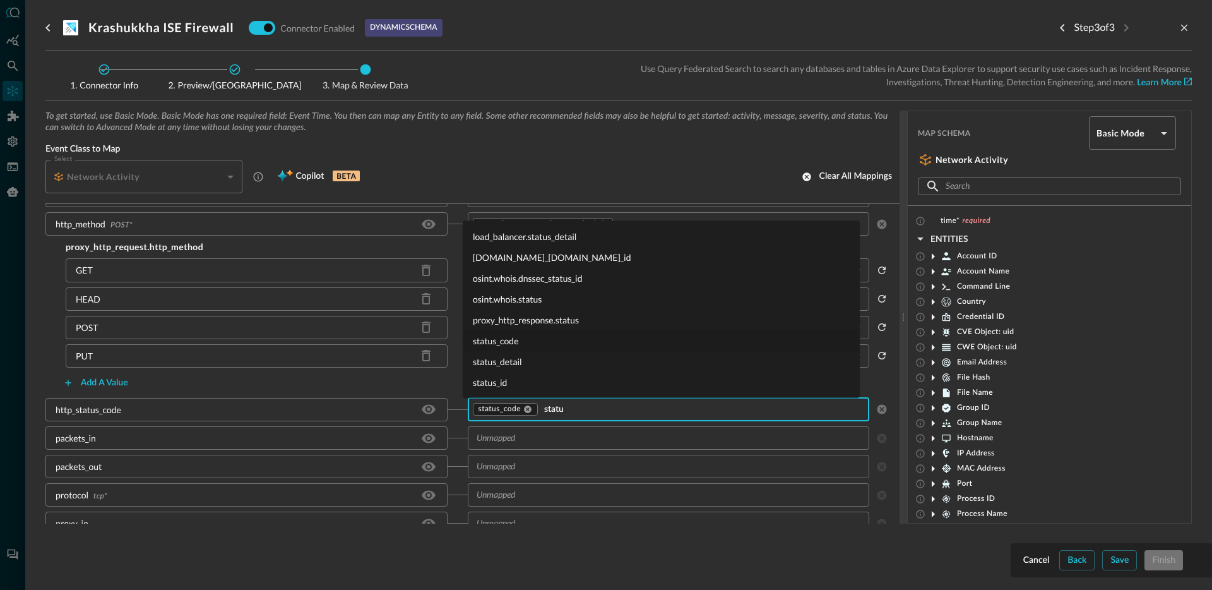
scroll to position [0, 0]
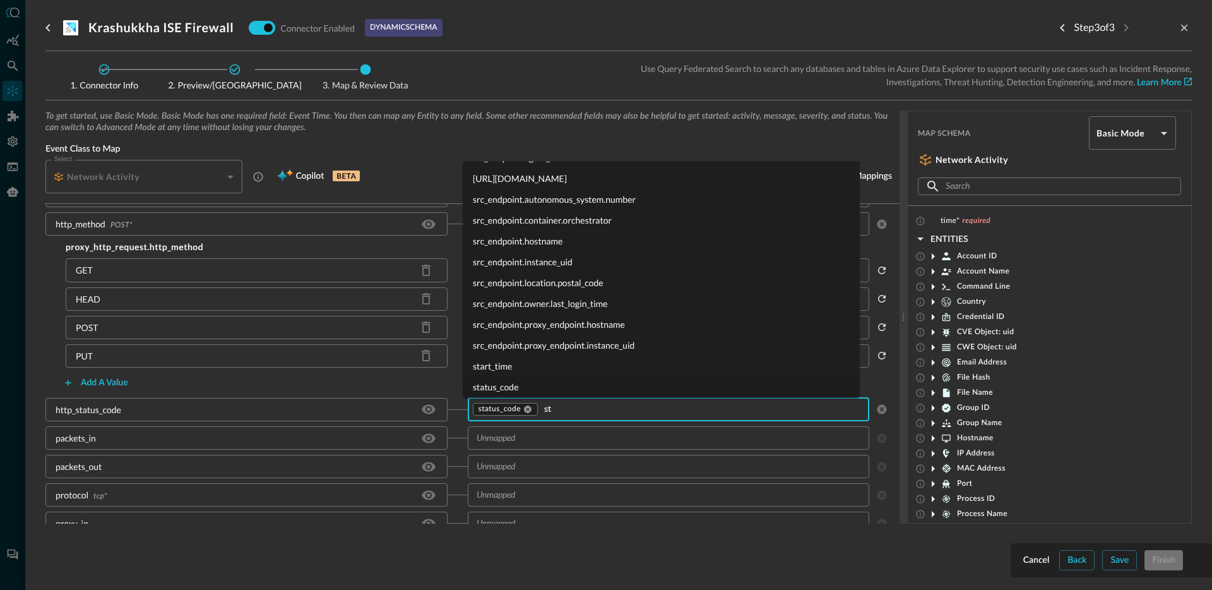
type input "s"
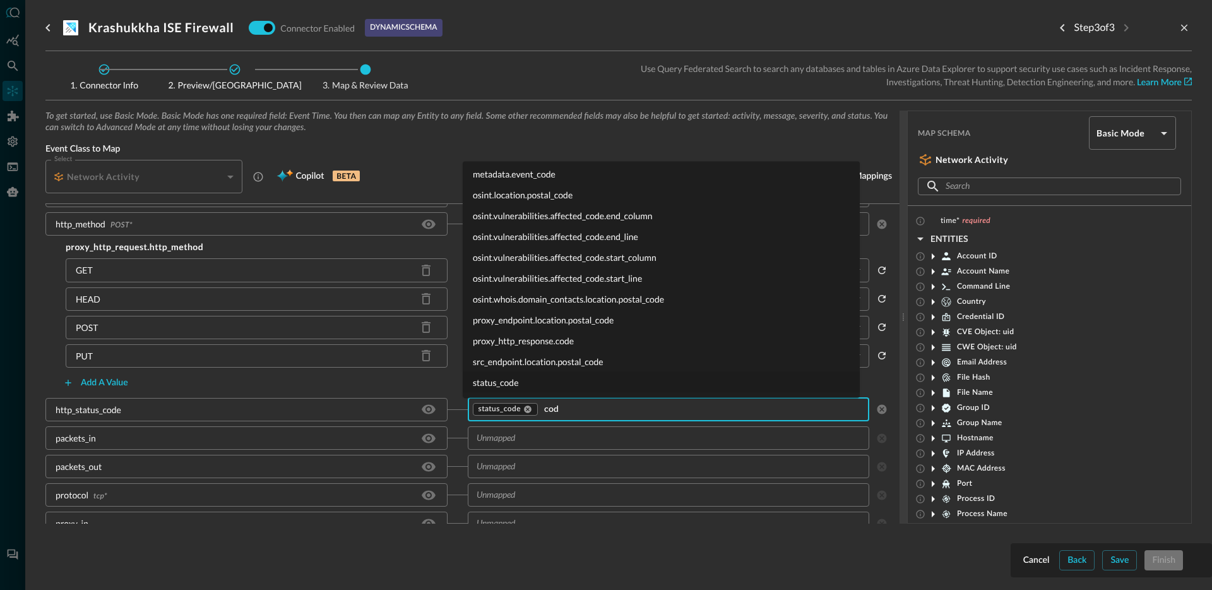
type input "code"
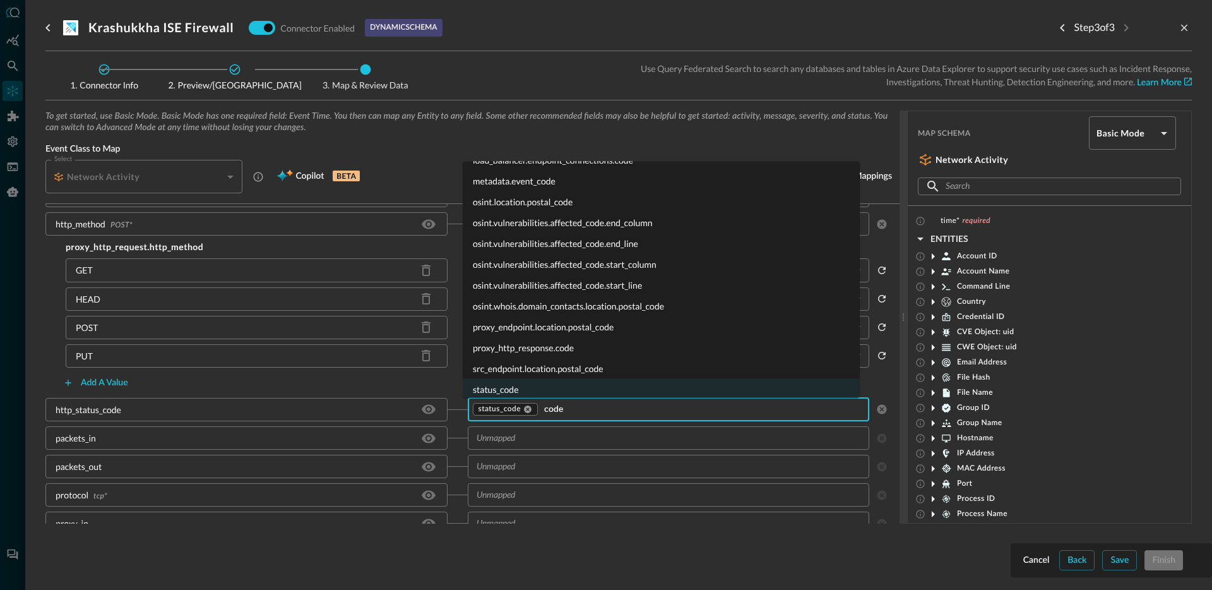
scroll to position [107, 0]
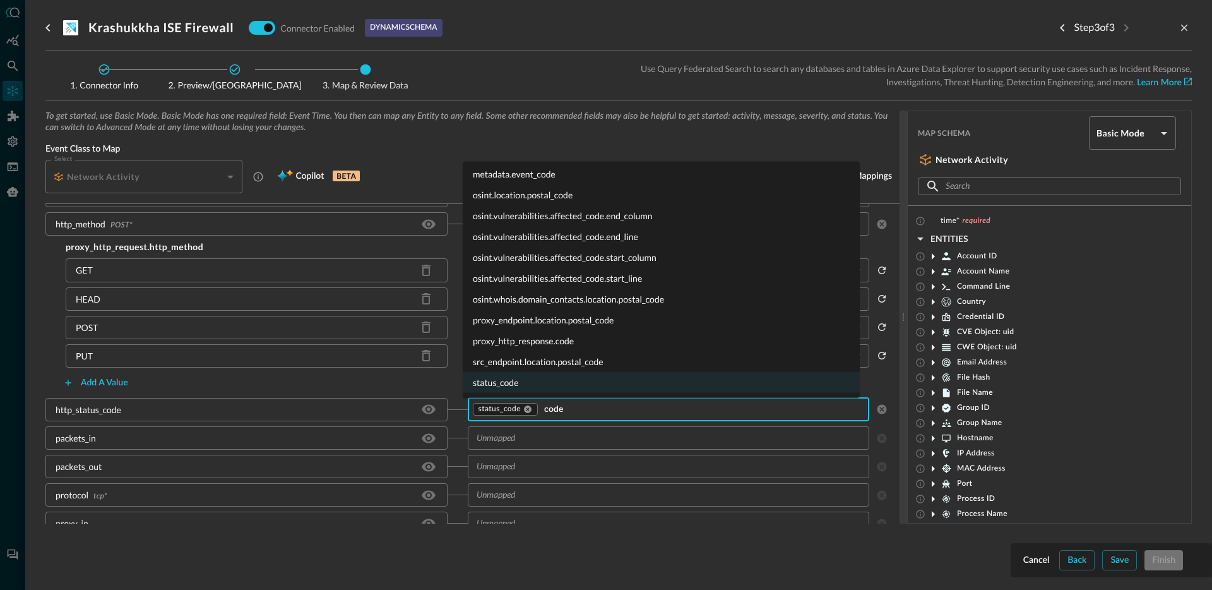
click at [537, 340] on li "proxy_http_response.code" at bounding box center [661, 340] width 397 height 21
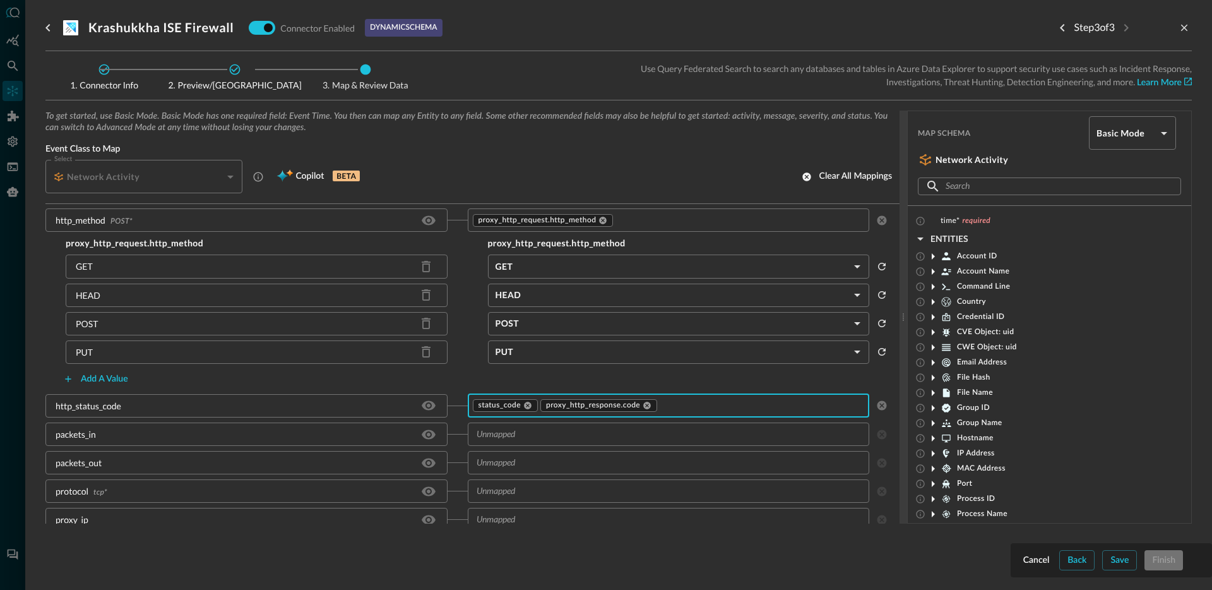
scroll to position [728, 0]
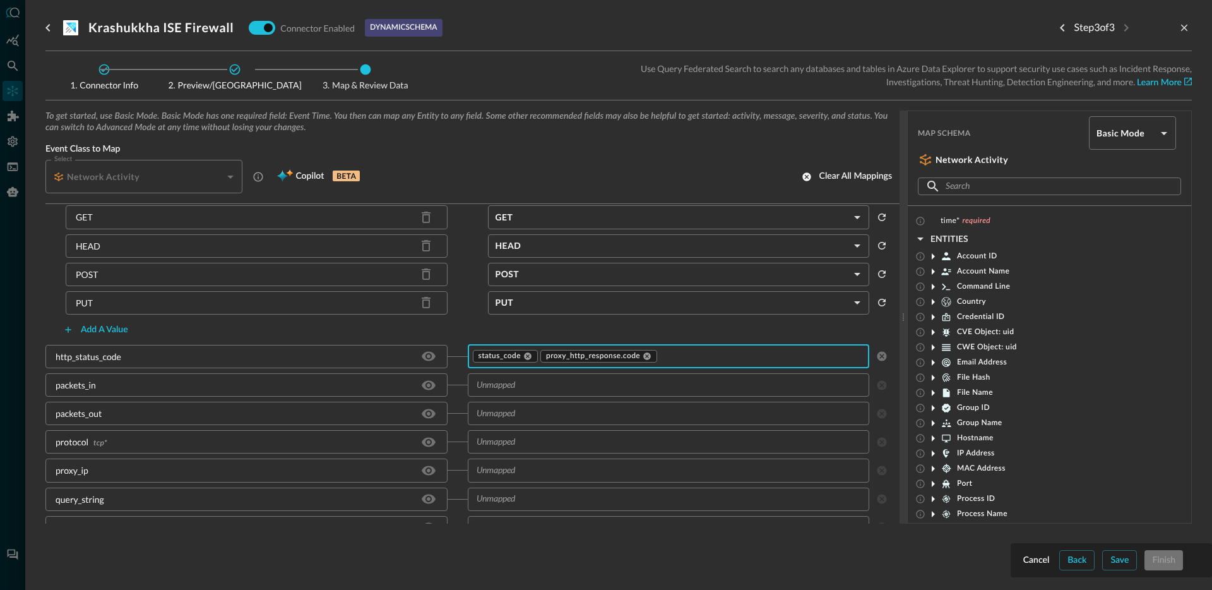
click at [577, 386] on input "text" at bounding box center [668, 385] width 393 height 16
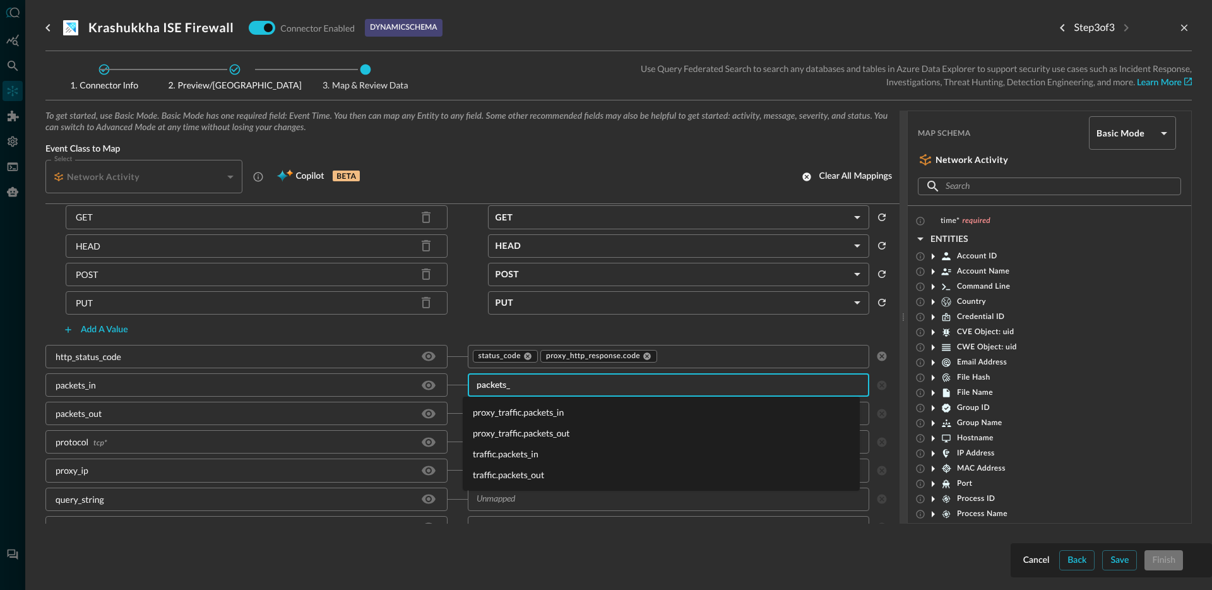
type input "packets_i"
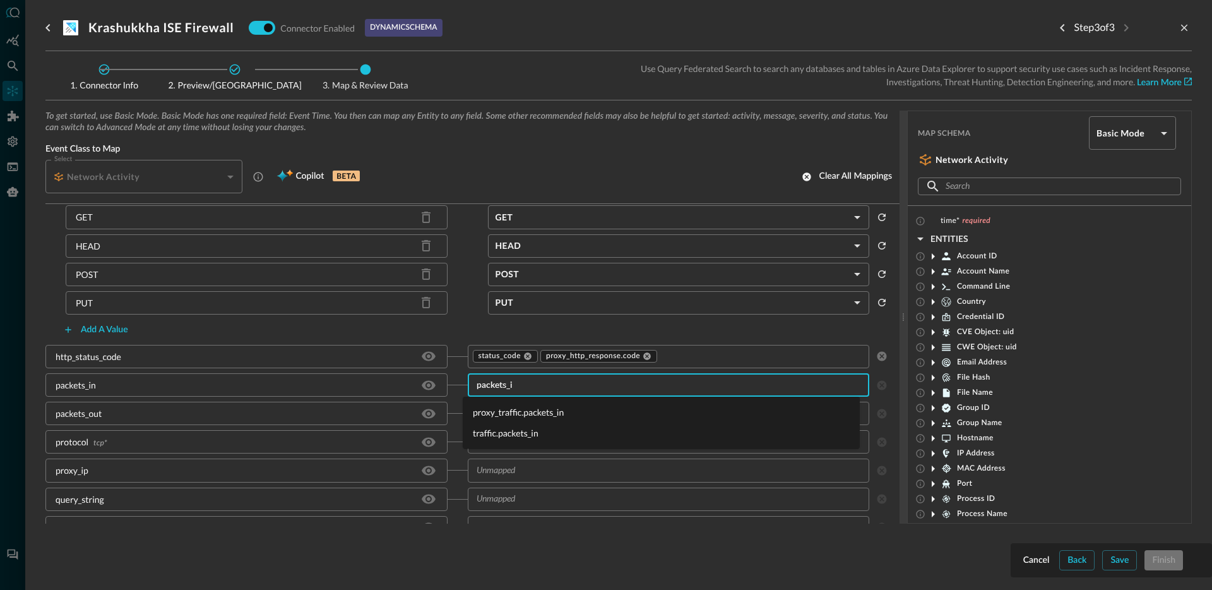
click at [549, 432] on li "traffic.packets_in" at bounding box center [661, 432] width 397 height 21
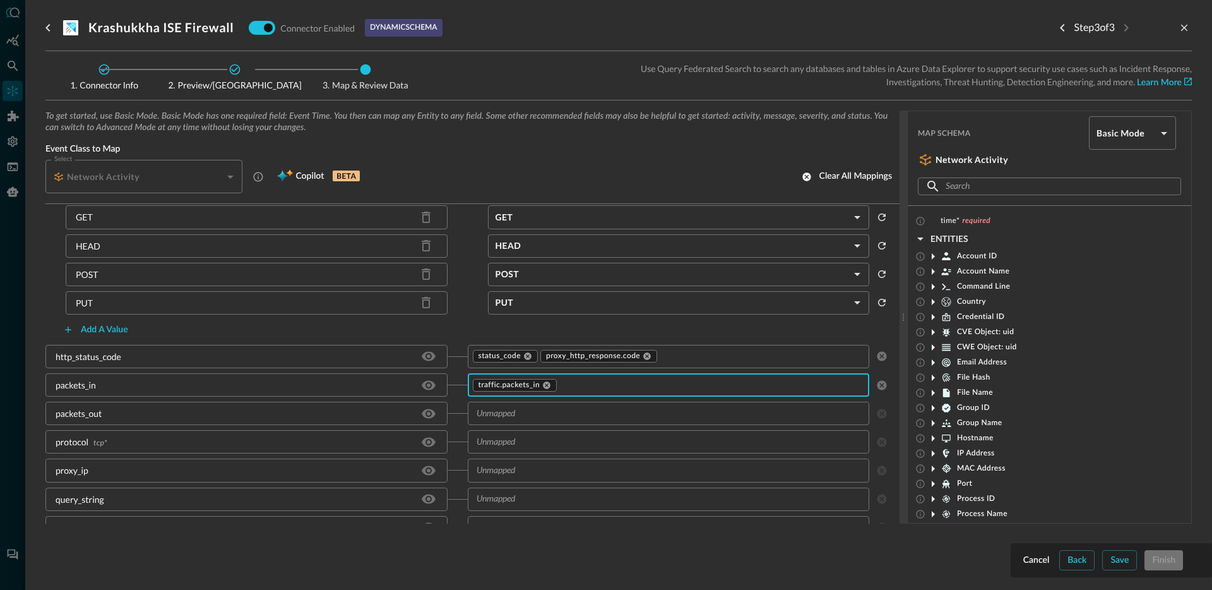
click at [533, 414] on input "text" at bounding box center [668, 413] width 393 height 16
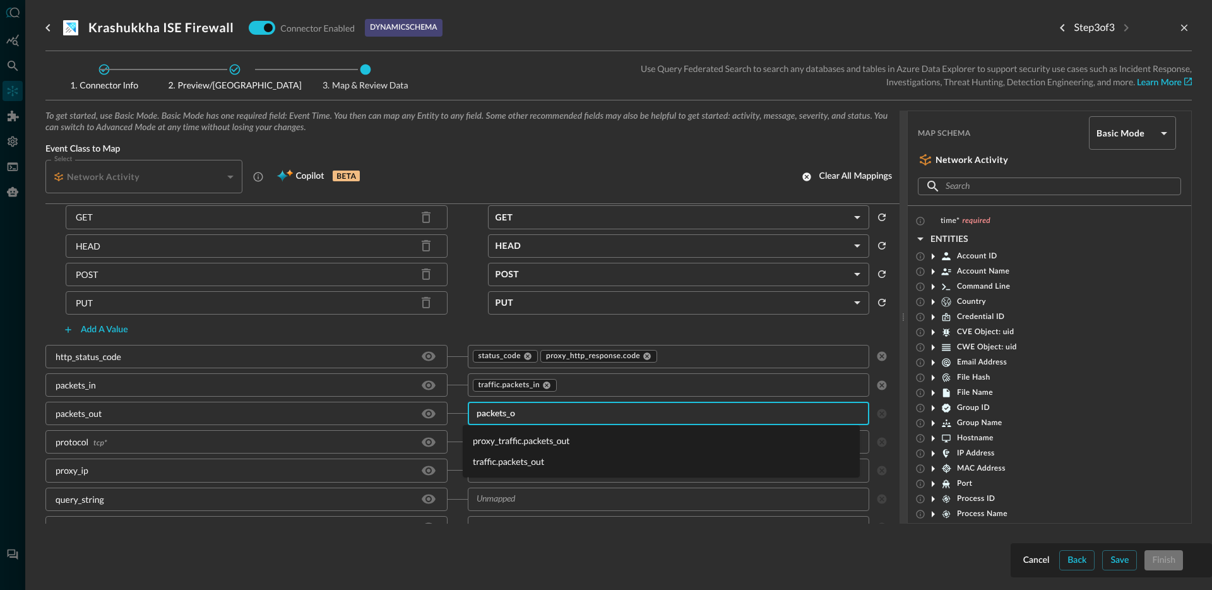
type input "packets_ou"
click at [506, 456] on li "traffic.packets_out" at bounding box center [661, 461] width 397 height 21
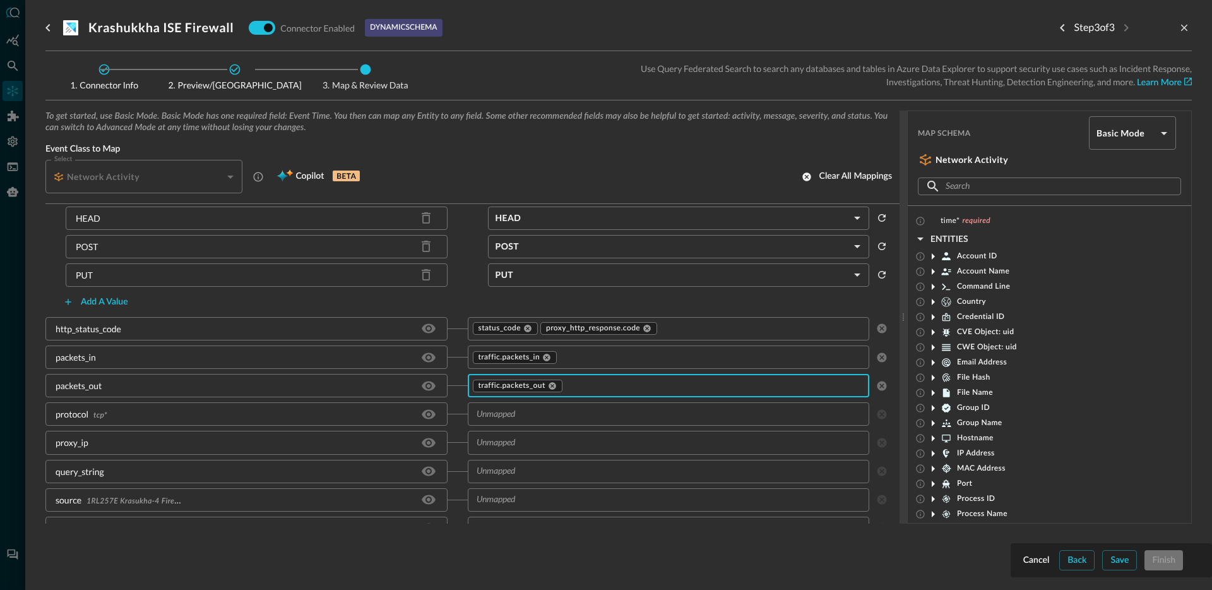
scroll to position [822, 0]
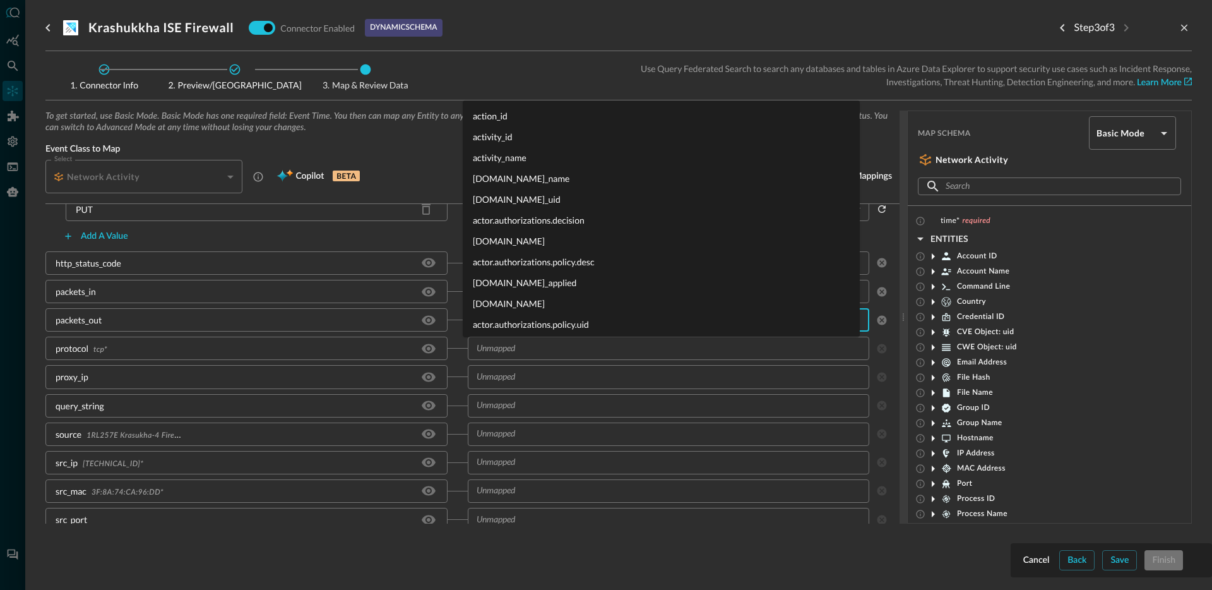
click at [499, 359] on div "​" at bounding box center [669, 347] width 402 height 23
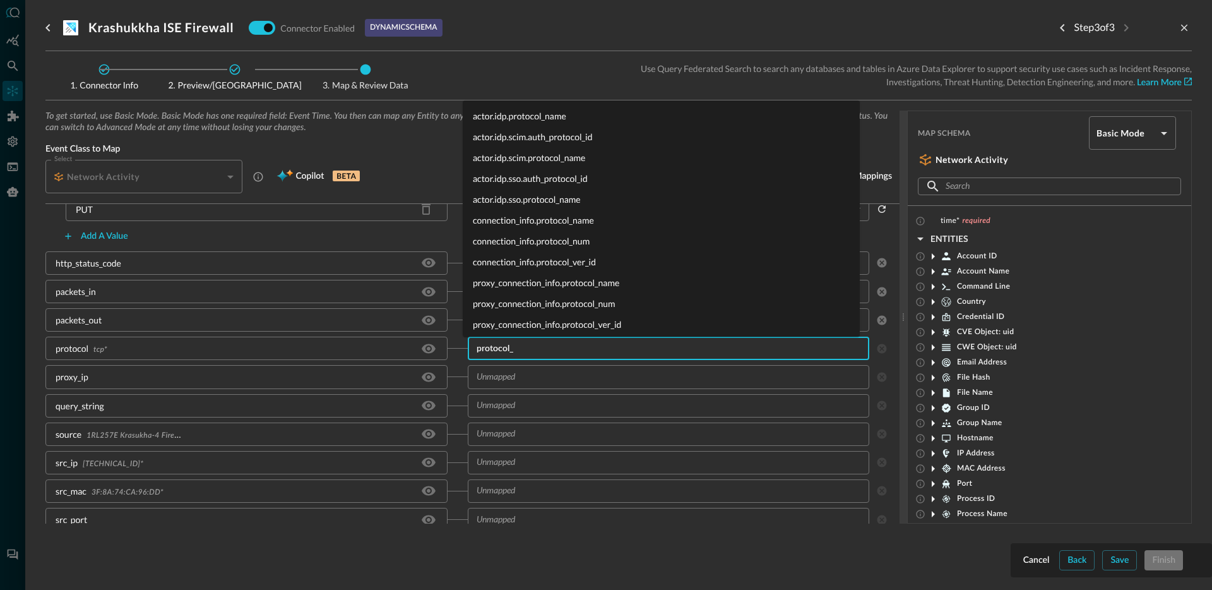
type input "protocol_n"
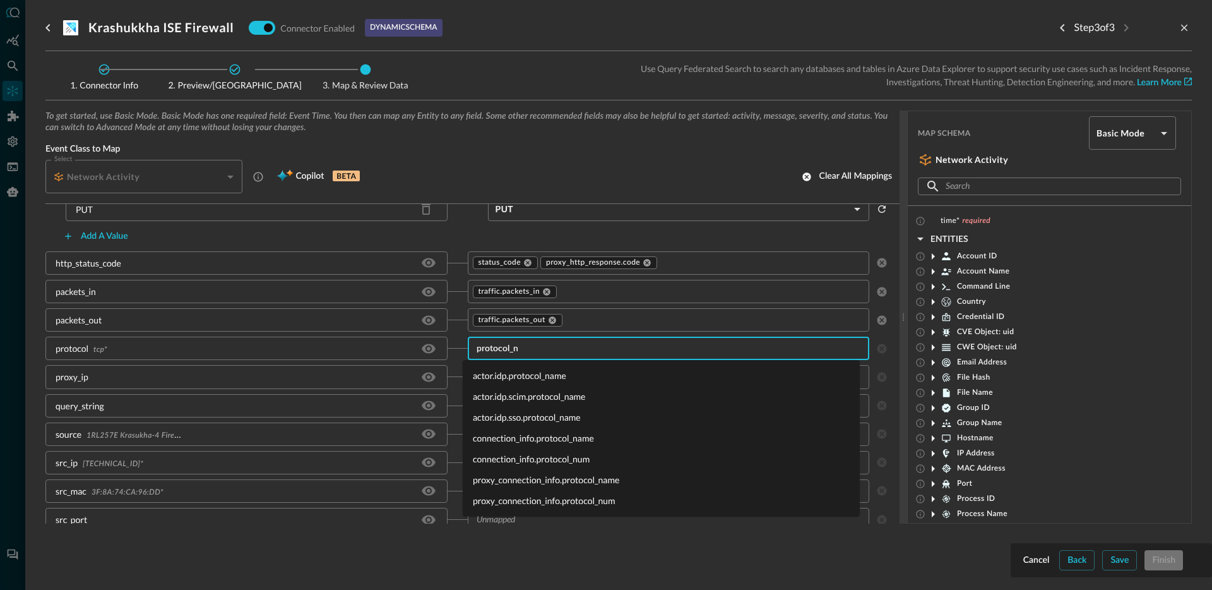
click at [557, 438] on li "connection_info.protocol_name" at bounding box center [661, 437] width 397 height 21
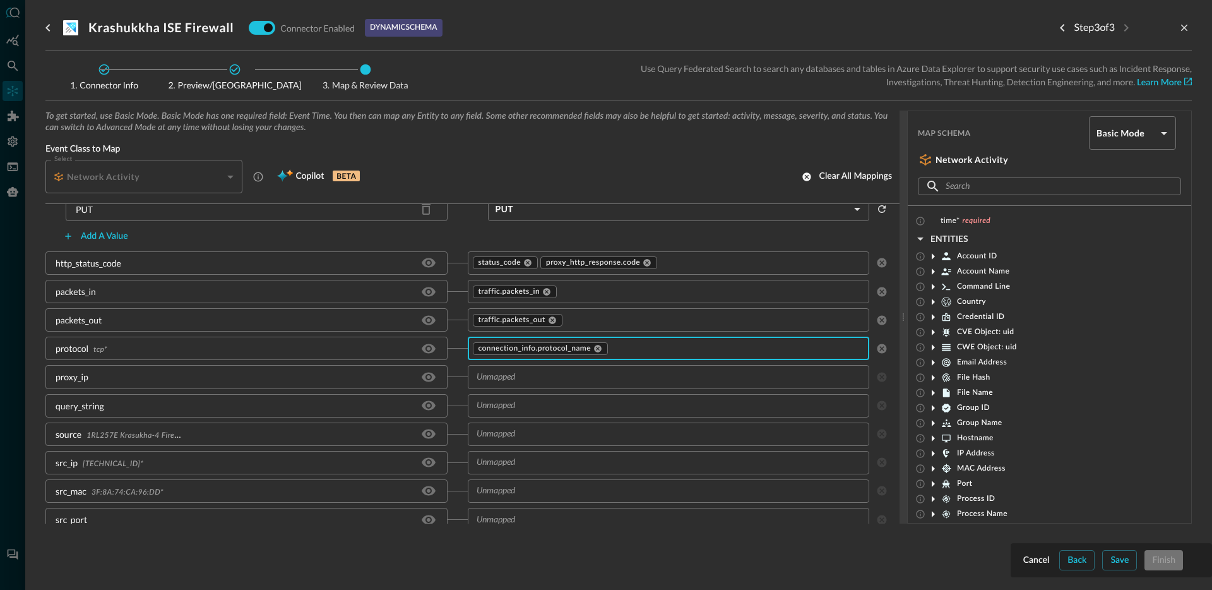
scroll to position [824, 0]
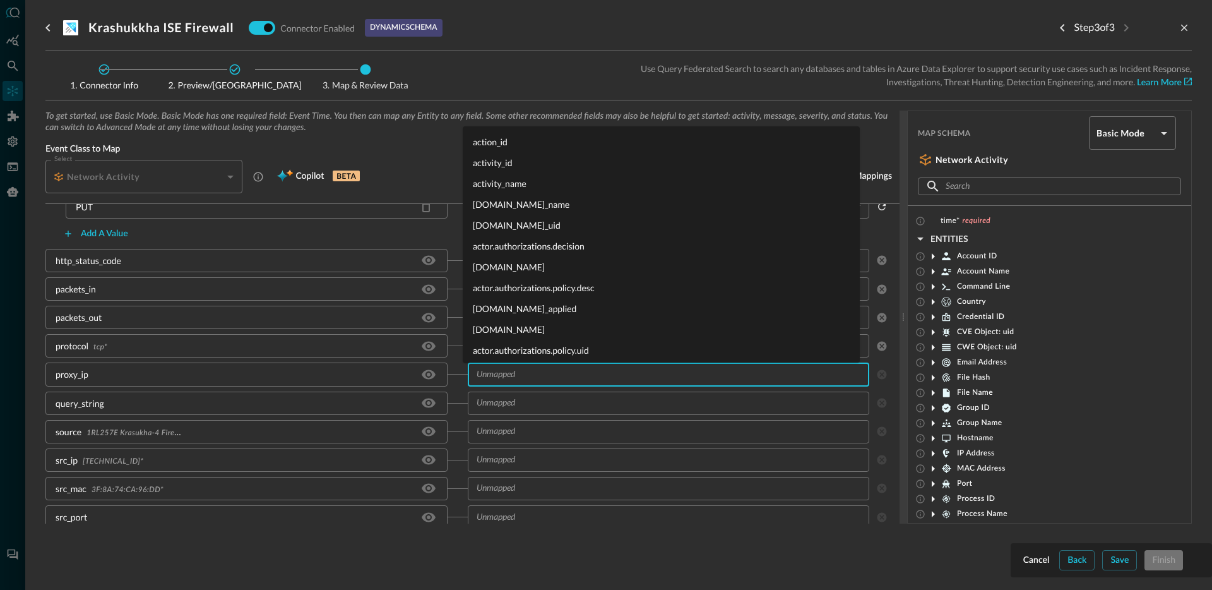
click at [569, 377] on input "text" at bounding box center [668, 374] width 393 height 16
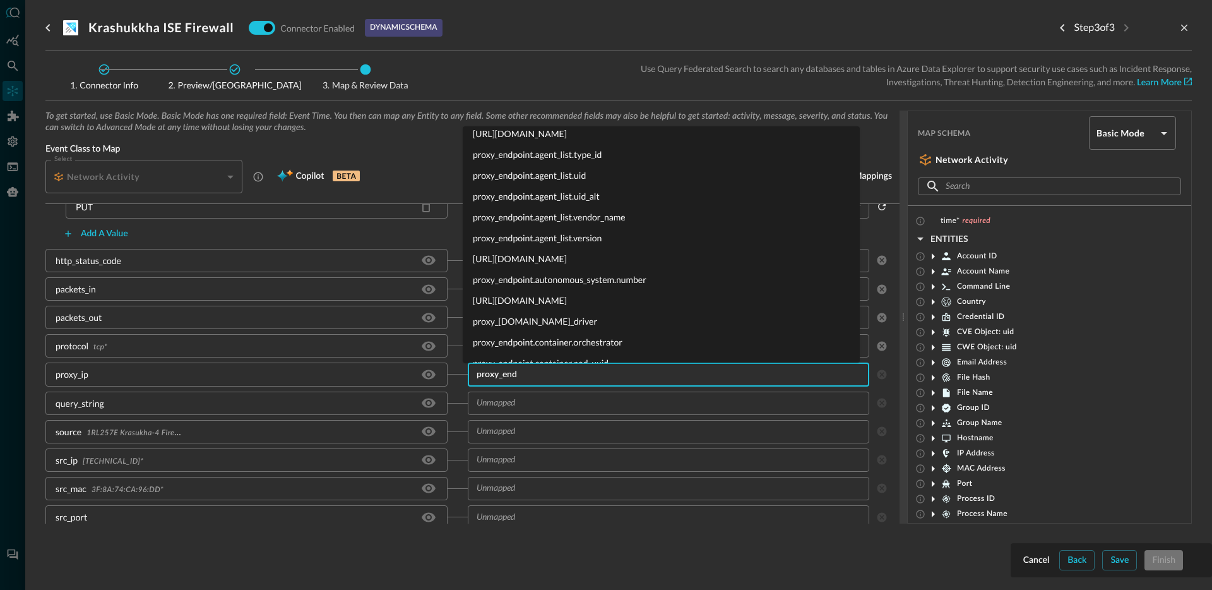
scroll to position [0, 0]
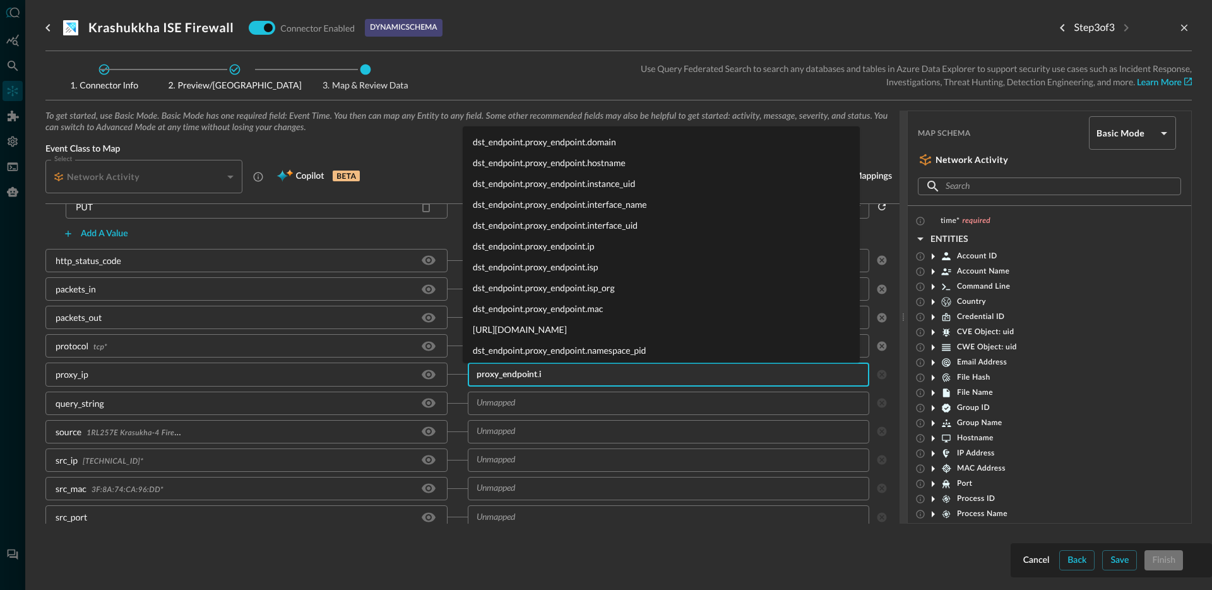
type input "proxy_endpoint.ip"
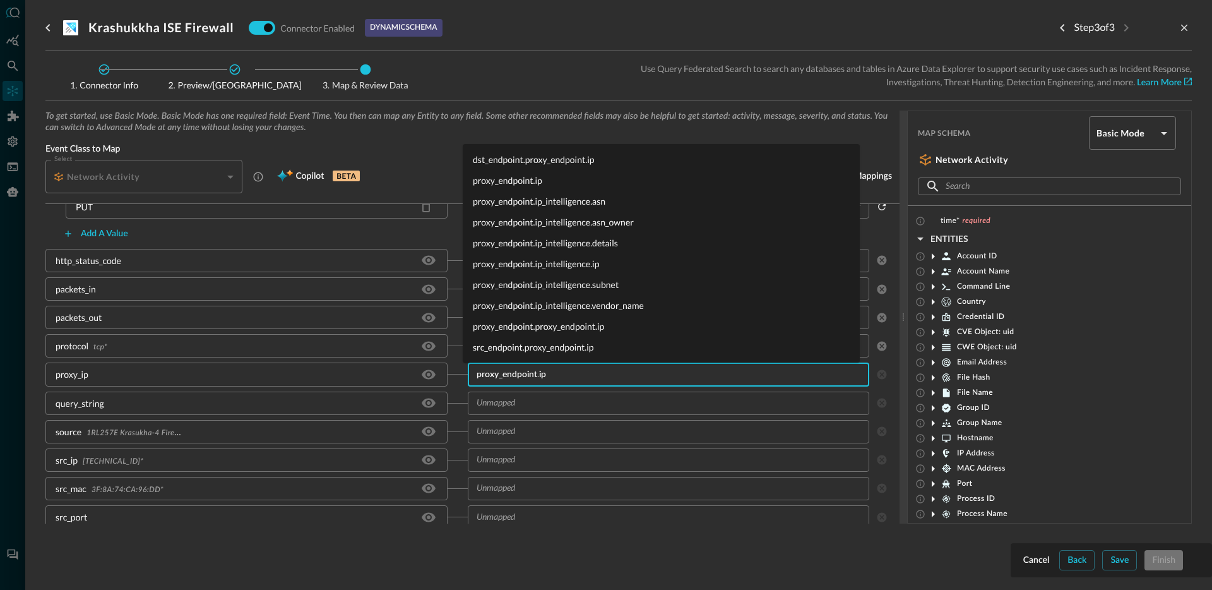
click at [528, 178] on li "proxy_endpoint.ip" at bounding box center [661, 180] width 397 height 21
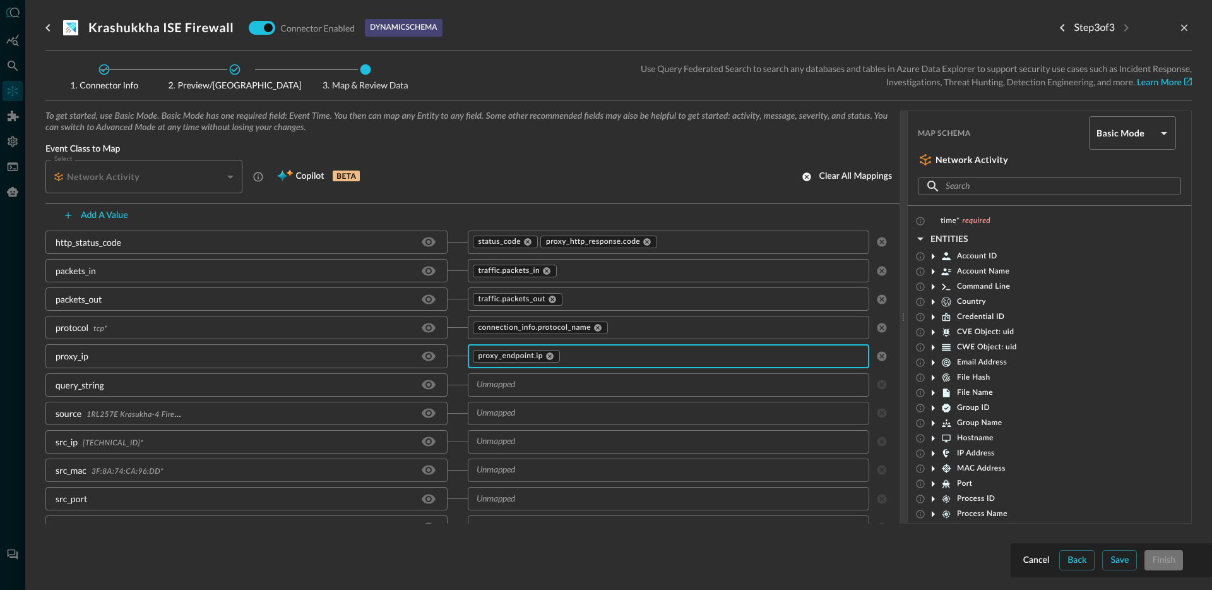
scroll to position [843, 0]
click at [536, 386] on input "text" at bounding box center [668, 385] width 393 height 16
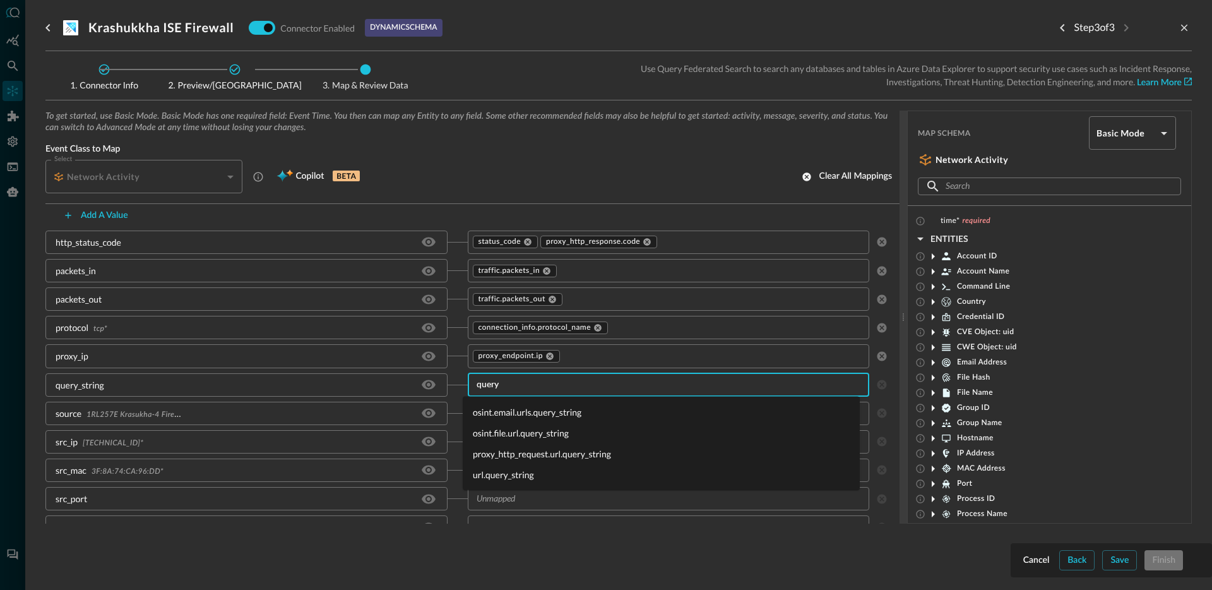
type input "query_"
click at [524, 477] on li "url.query_string" at bounding box center [661, 474] width 397 height 21
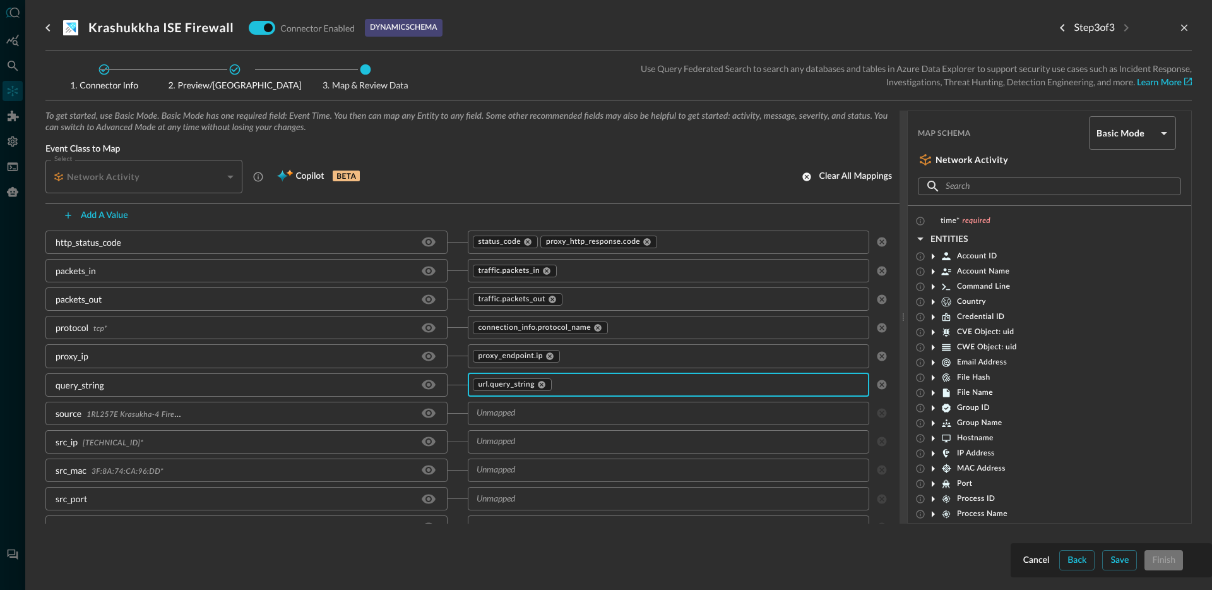
click at [534, 415] on input "text" at bounding box center [668, 413] width 393 height 16
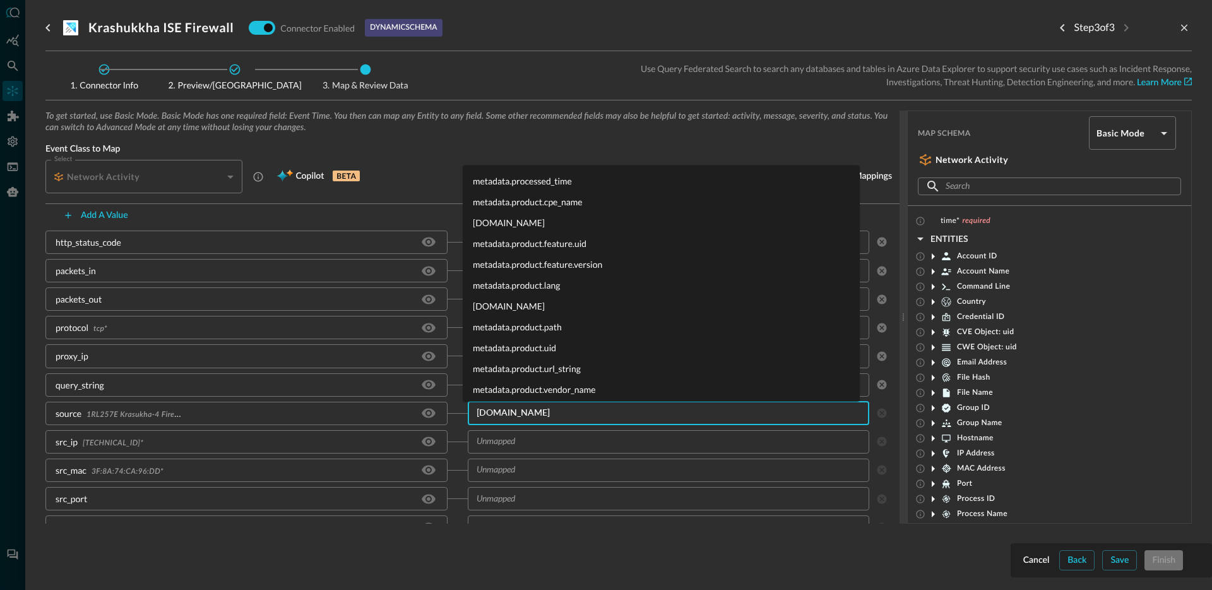
type input "[DOMAIN_NAME]"
click at [571, 307] on li "[DOMAIN_NAME]" at bounding box center [661, 305] width 397 height 21
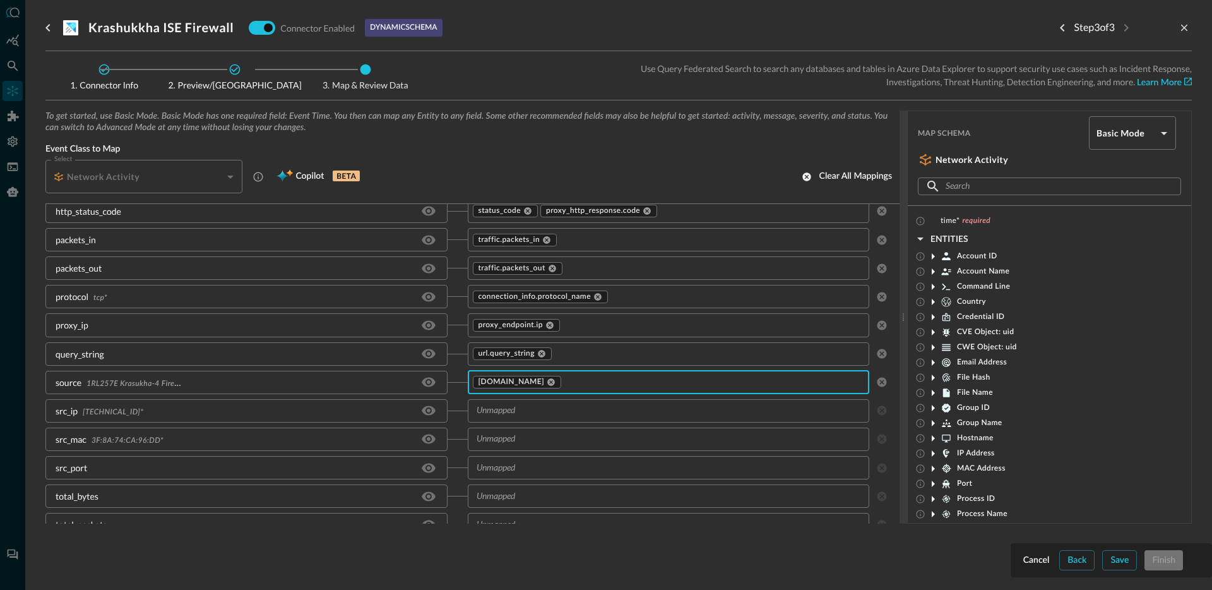
scroll to position [934, 0]
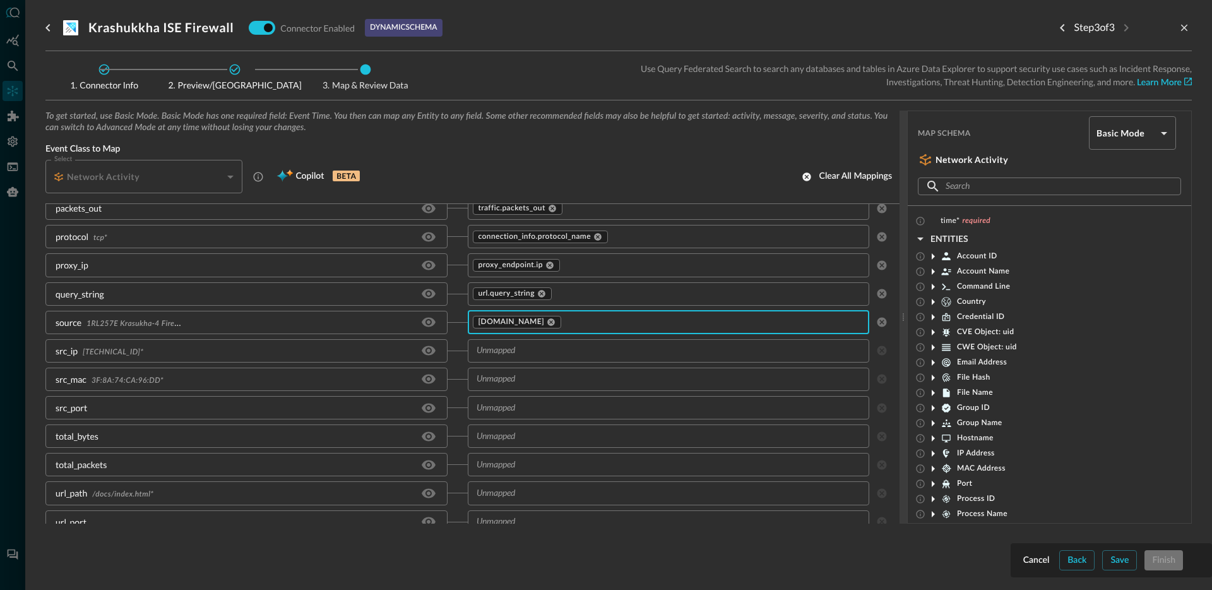
click at [525, 351] on input "text" at bounding box center [668, 351] width 393 height 16
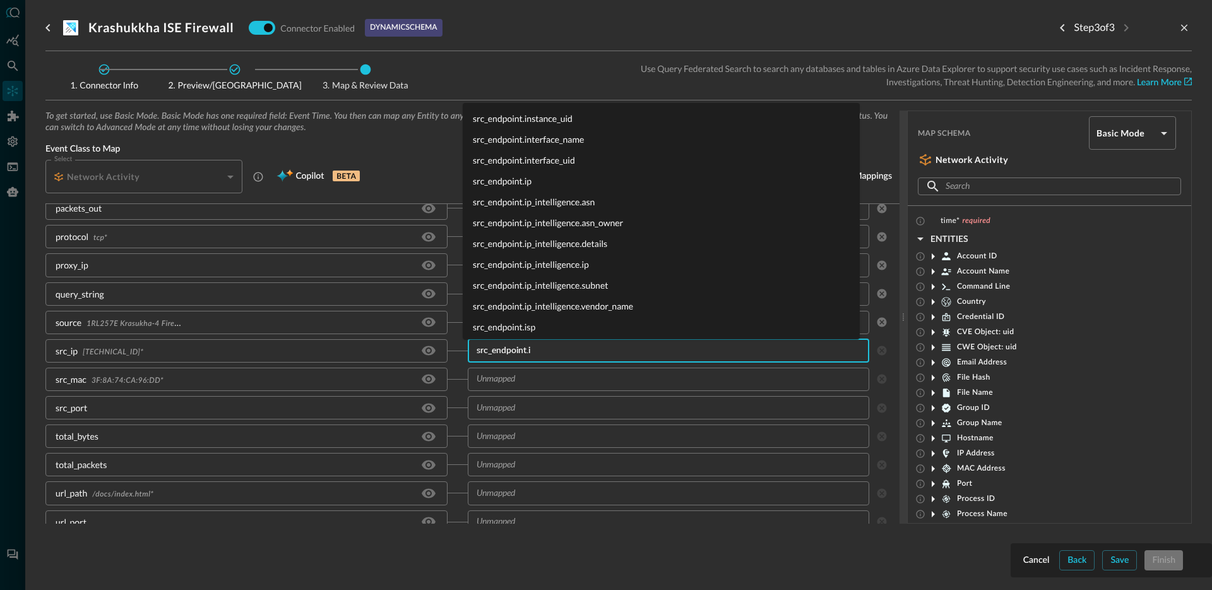
type input "src_endpoint.ip"
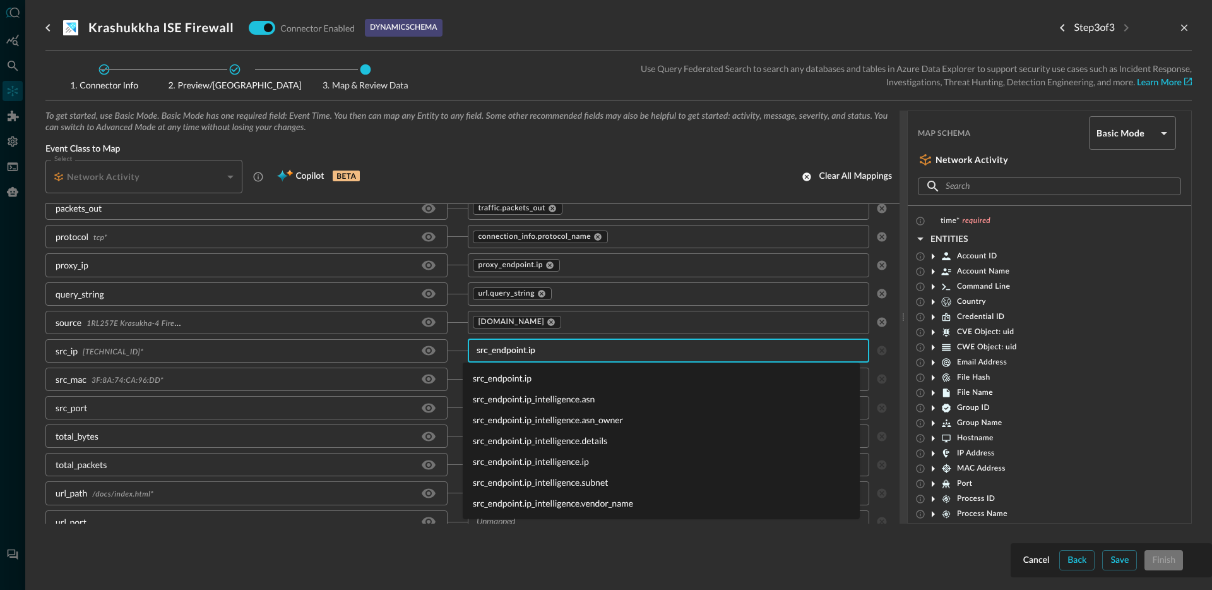
click at [516, 377] on li "src_endpoint.ip" at bounding box center [661, 377] width 397 height 21
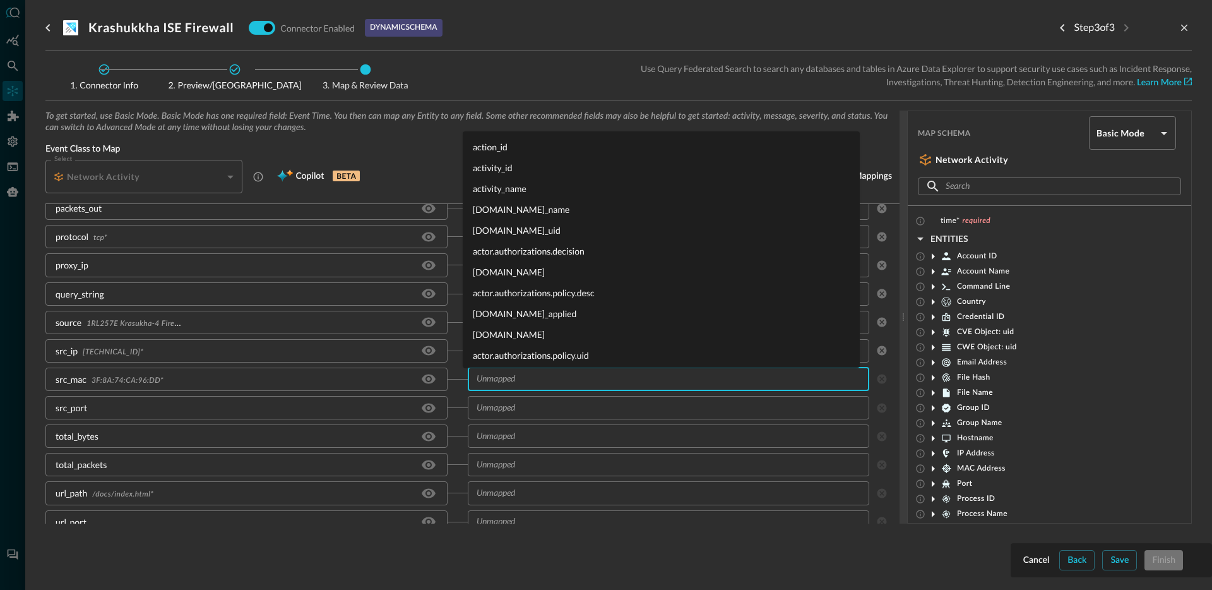
click at [561, 372] on input "text" at bounding box center [668, 379] width 393 height 16
type input "s"
type input "mac"
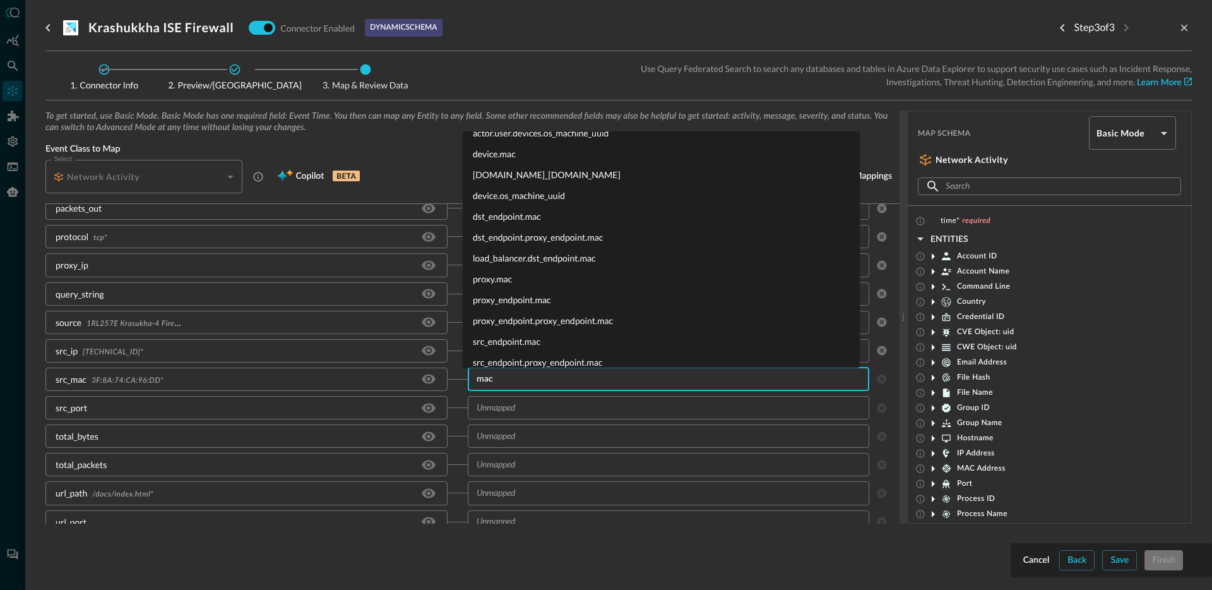
scroll to position [45, 0]
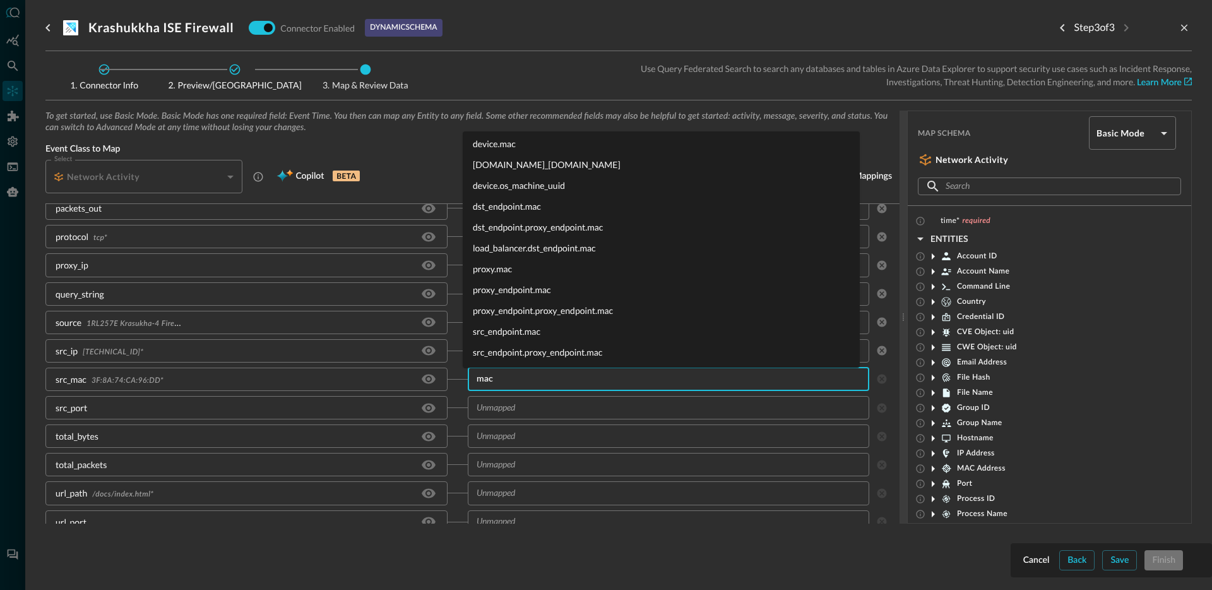
click at [525, 329] on li "src_endpoint.mac" at bounding box center [661, 331] width 397 height 21
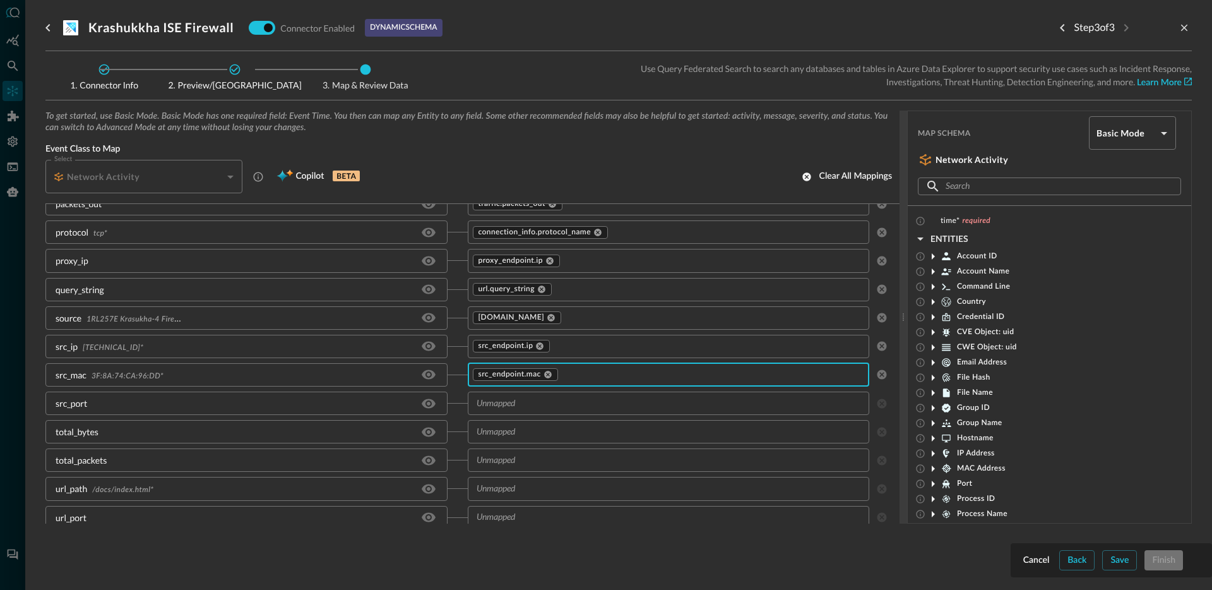
scroll to position [944, 0]
click at [509, 398] on input "text" at bounding box center [668, 397] width 393 height 16
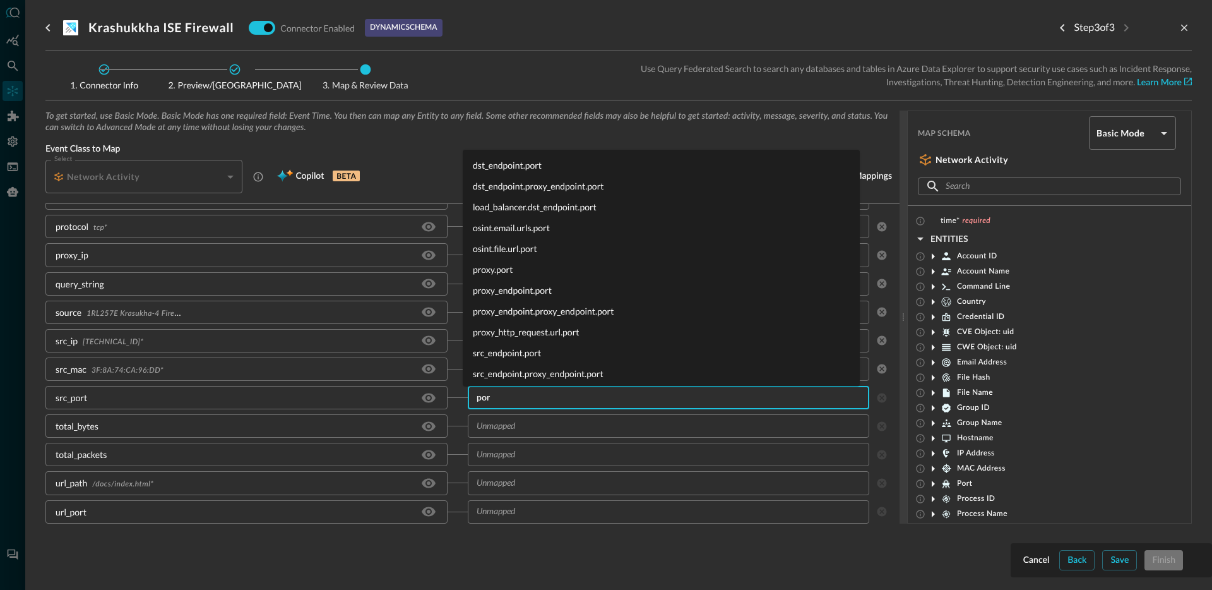
type input "port"
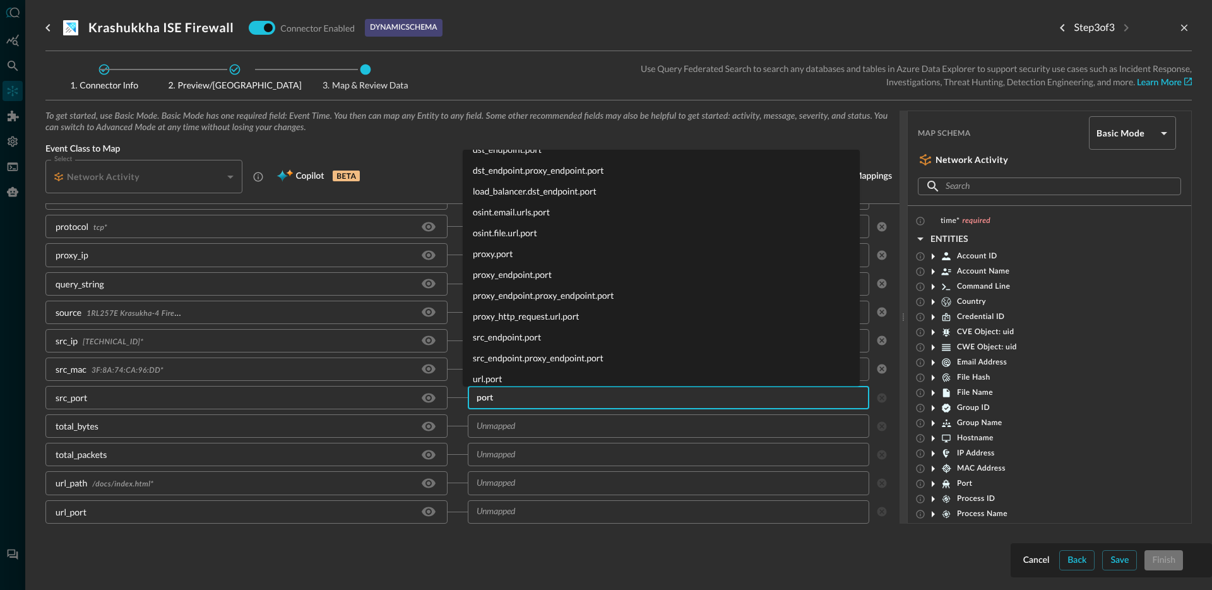
click at [538, 339] on li "src_endpoint.port" at bounding box center [661, 336] width 397 height 21
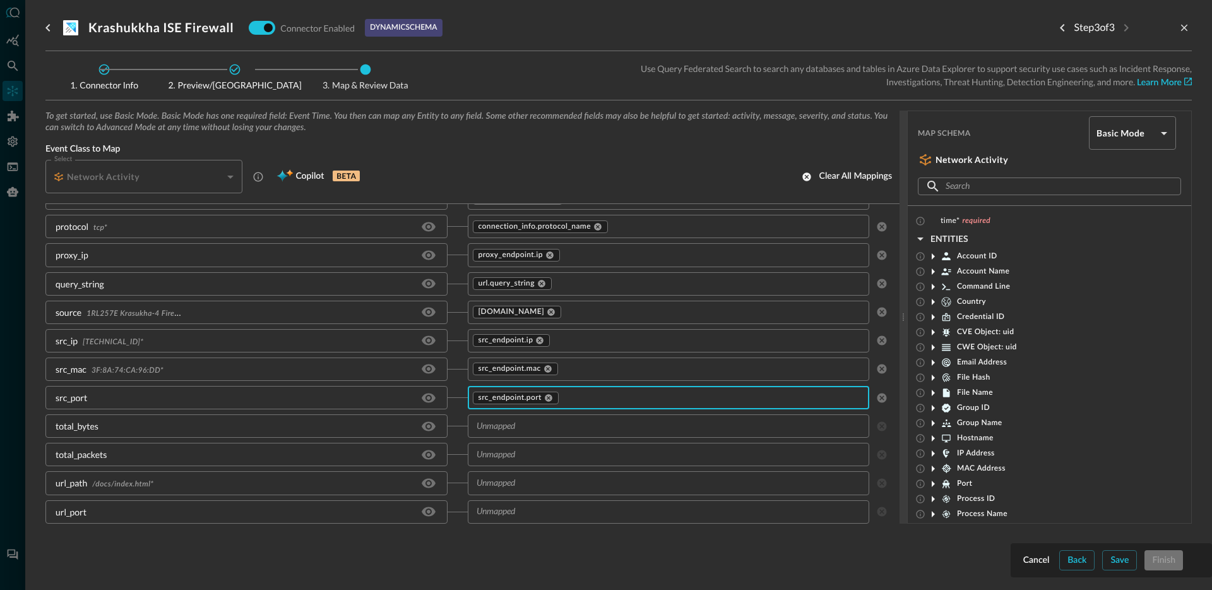
click at [624, 437] on div "​" at bounding box center [669, 425] width 402 height 23
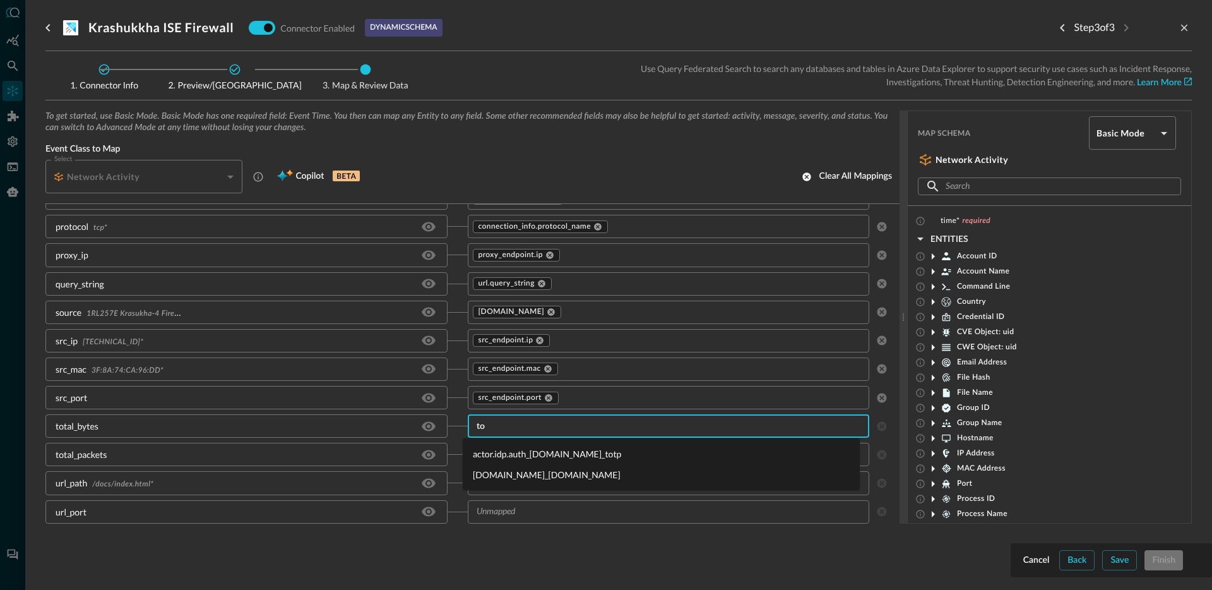
type input "t"
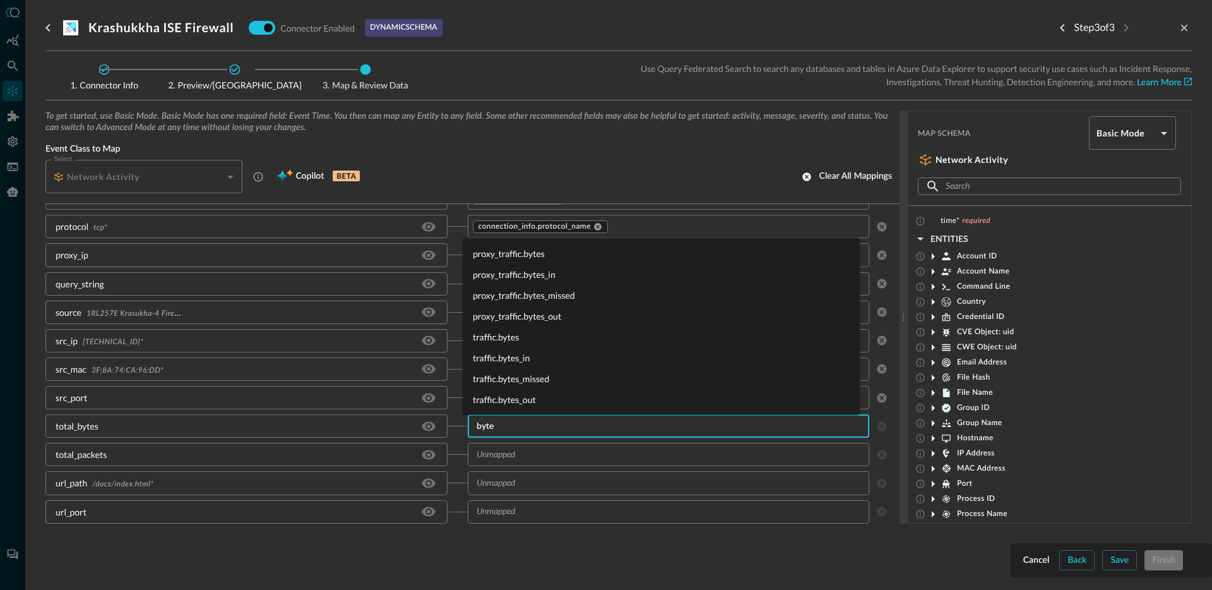
type input "bytes"
click at [511, 341] on li "traffic.bytes" at bounding box center [661, 336] width 397 height 21
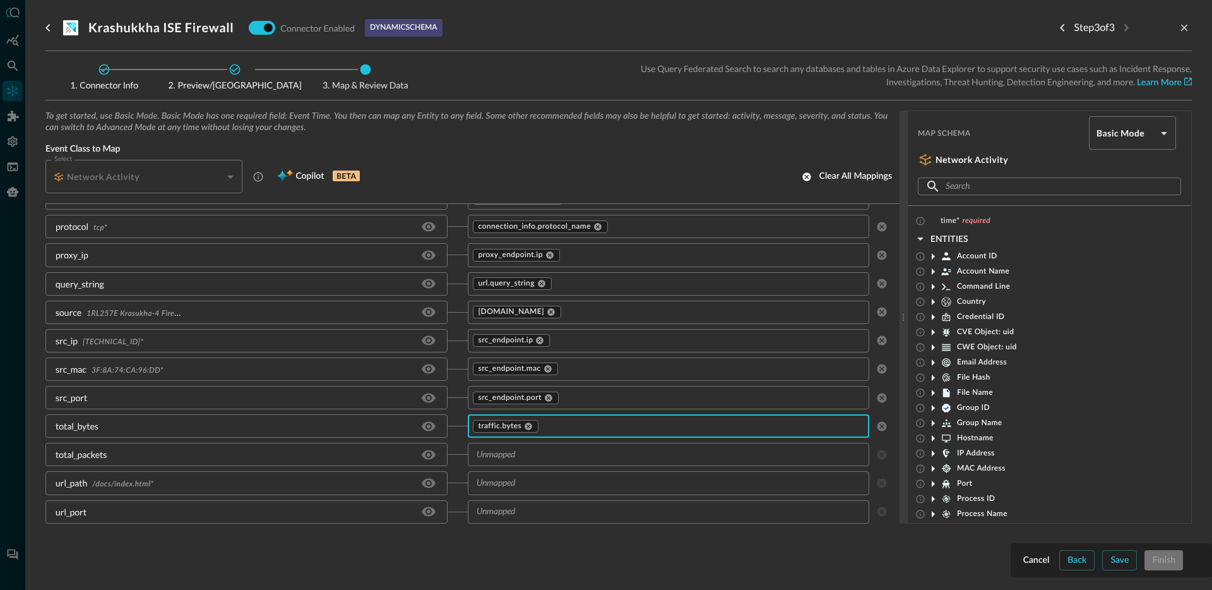
click at [547, 452] on input "text" at bounding box center [668, 454] width 393 height 16
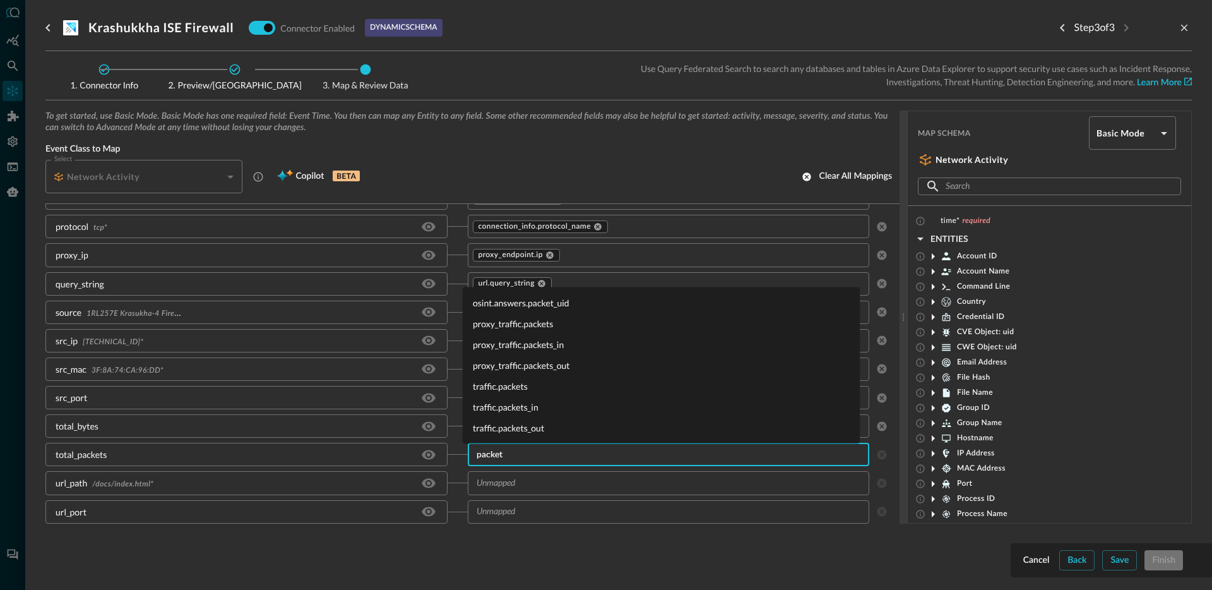
type input "packets"
click at [524, 385] on li "traffic.packets" at bounding box center [661, 386] width 397 height 21
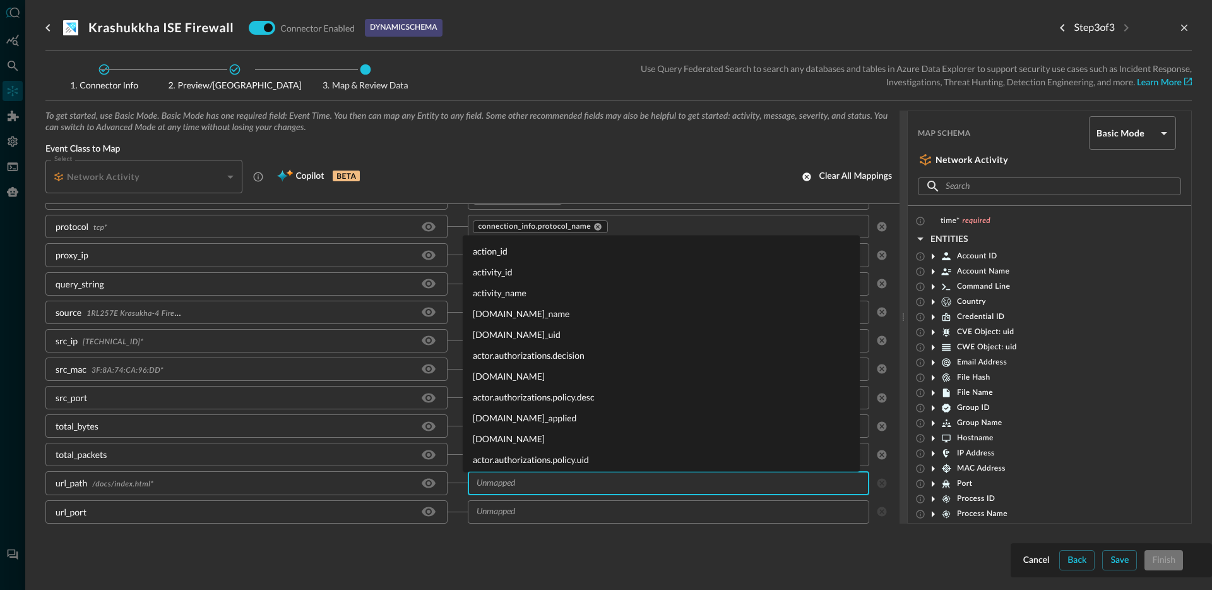
click at [520, 484] on input "text" at bounding box center [668, 483] width 393 height 16
type input "url.p"
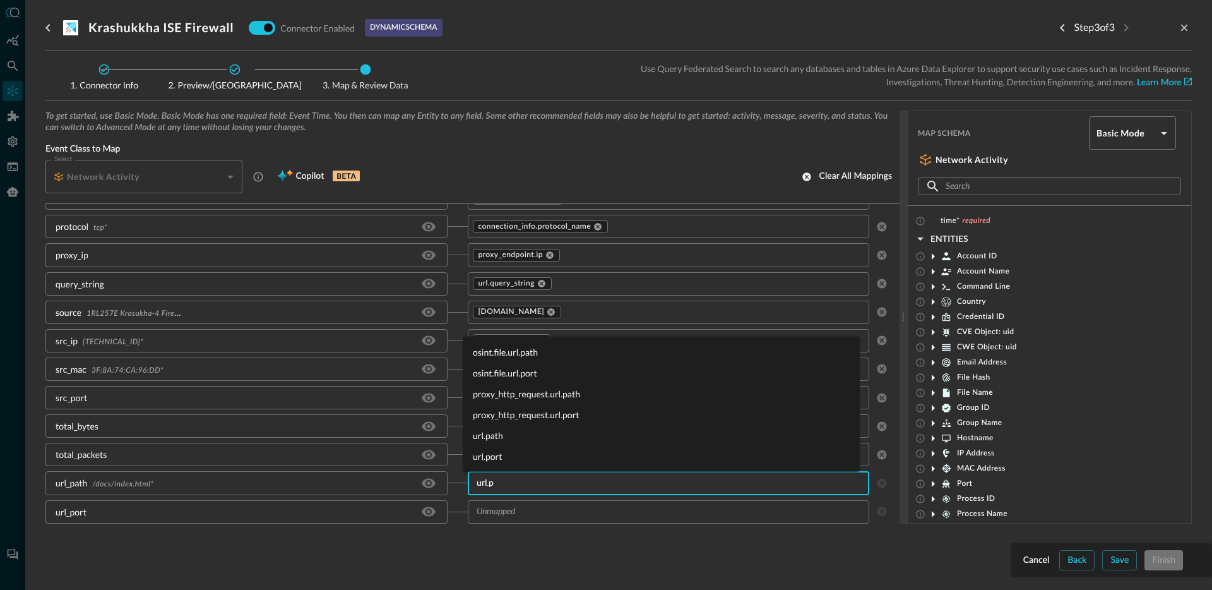
click at [510, 437] on li "url.path" at bounding box center [661, 435] width 397 height 21
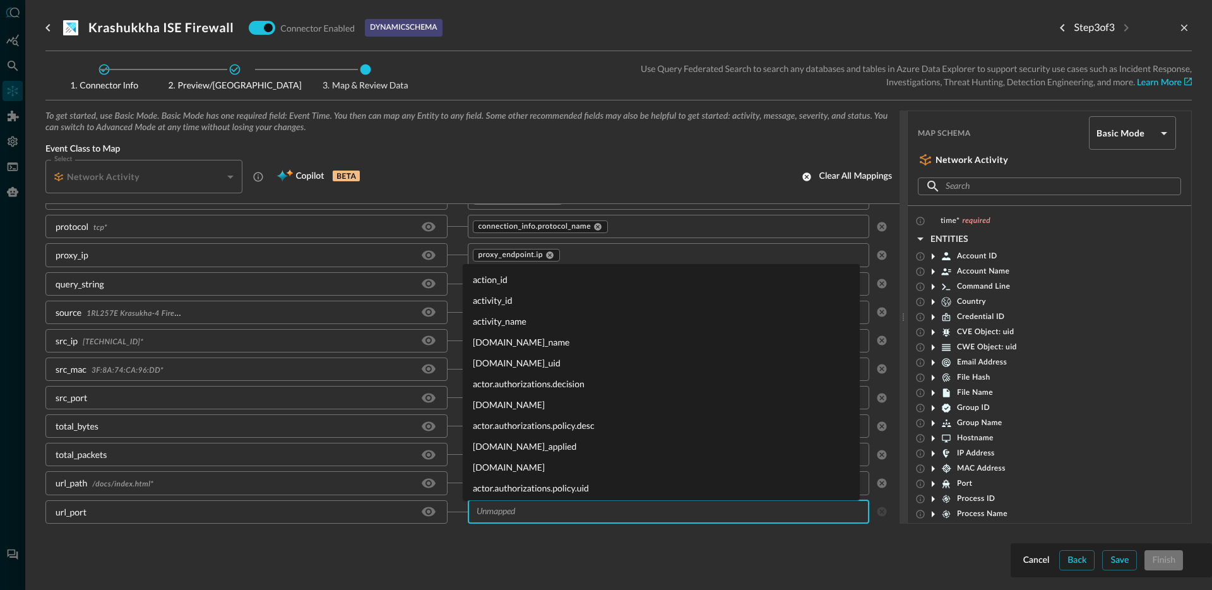
click at [533, 518] on input "text" at bounding box center [668, 512] width 393 height 16
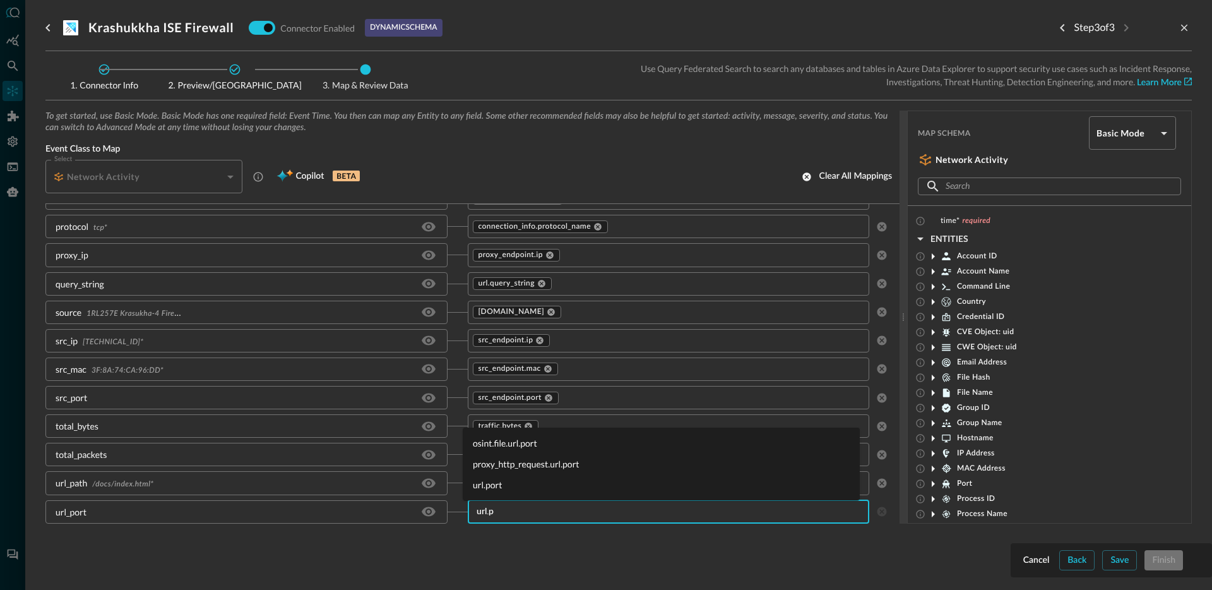
type input "url.po"
click at [503, 486] on li "url.port" at bounding box center [661, 484] width 397 height 21
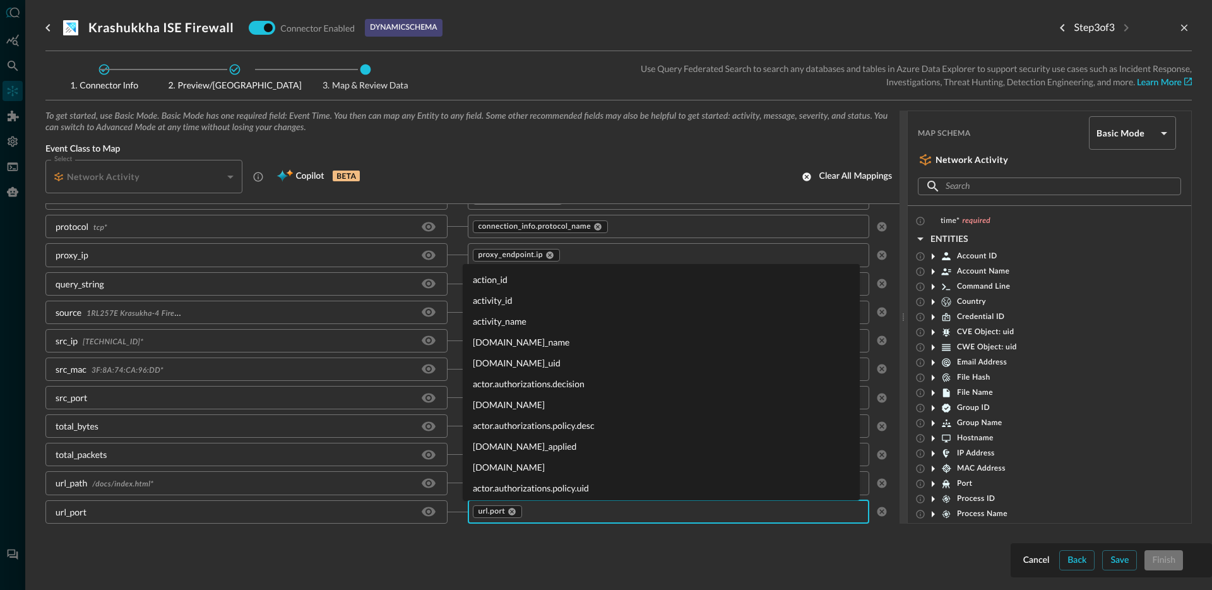
click at [537, 506] on input "text" at bounding box center [693, 512] width 340 height 16
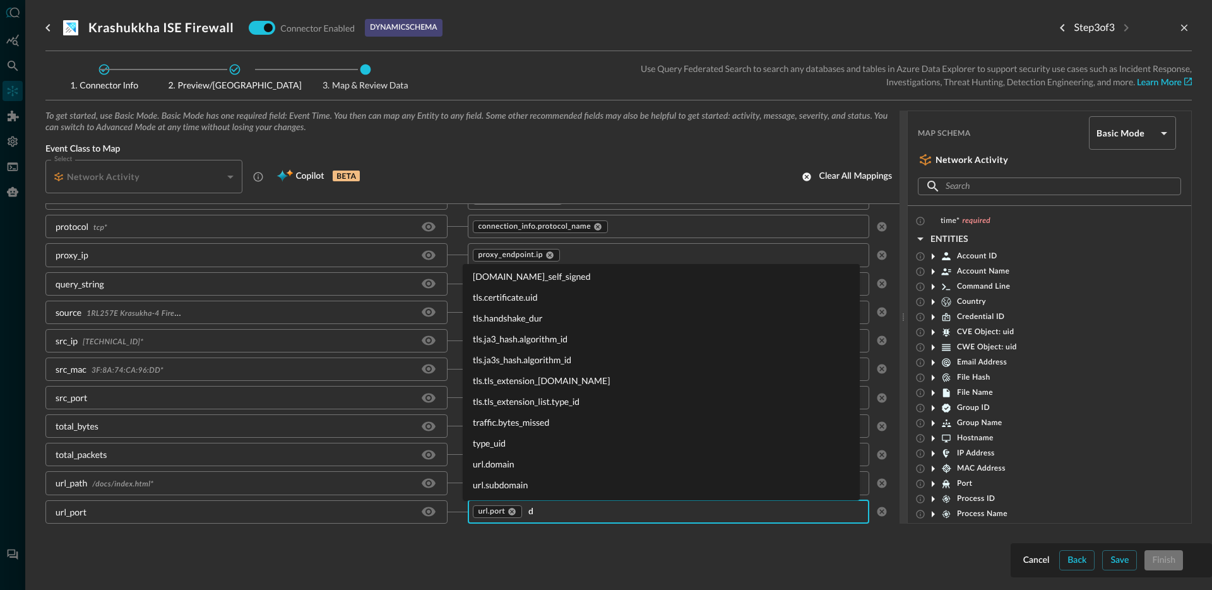
scroll to position [0, 0]
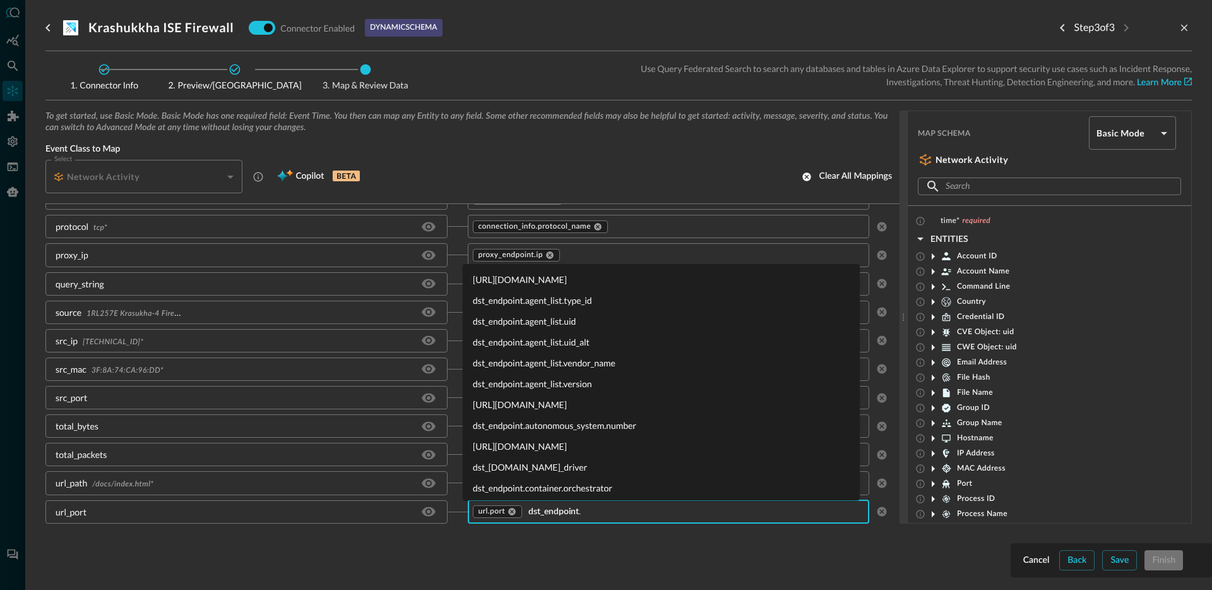
type input "dst_endpoint.p"
click at [506, 276] on li "dst_endpoint.port" at bounding box center [661, 279] width 397 height 21
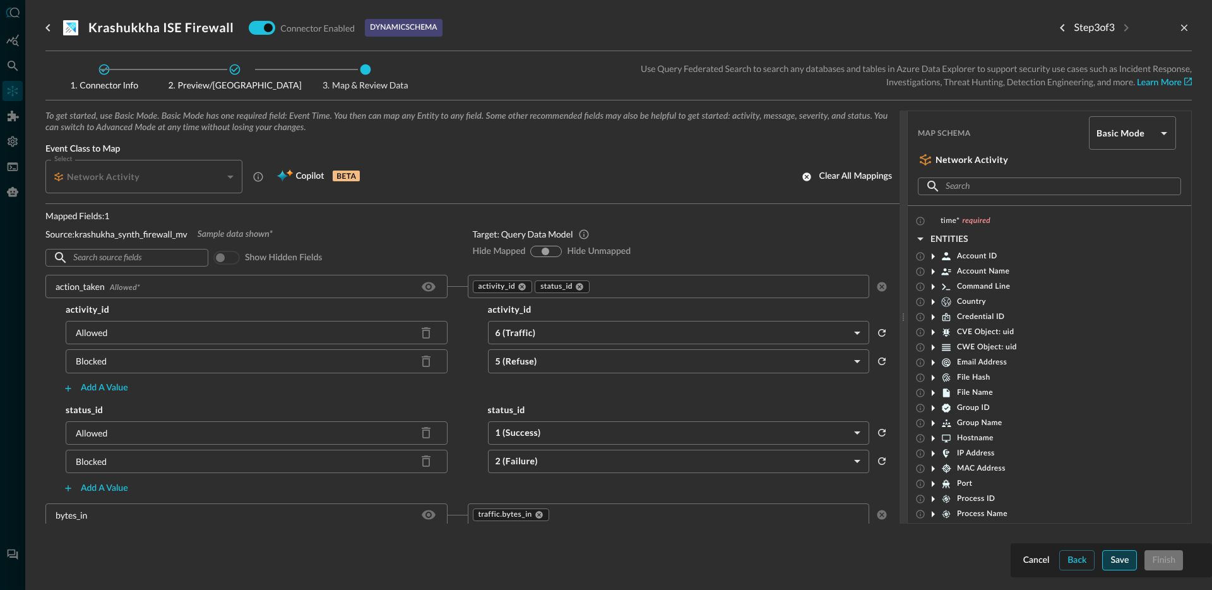
click at [1103, 558] on button "Save" at bounding box center [1119, 560] width 35 height 20
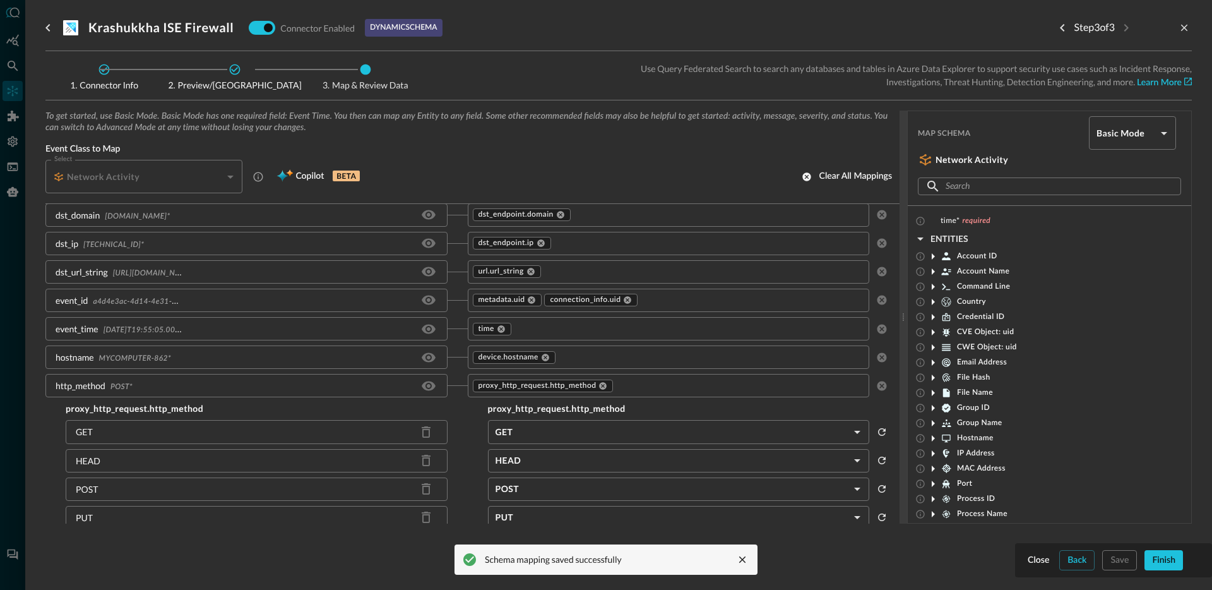
scroll to position [511, 0]
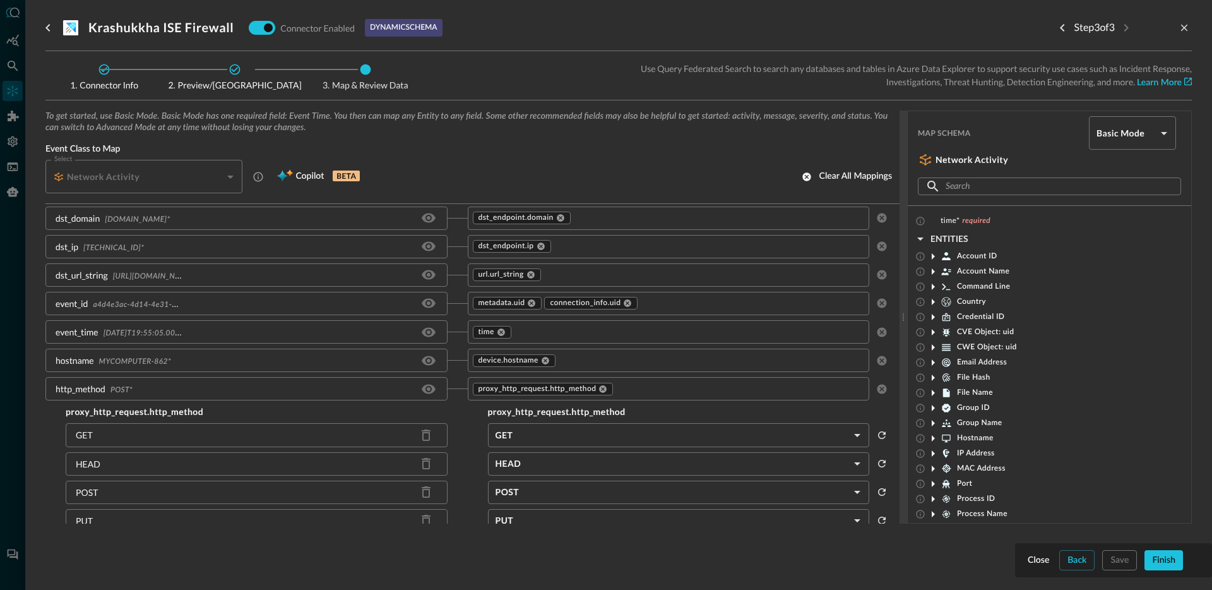
click at [610, 357] on input "text" at bounding box center [710, 360] width 307 height 16
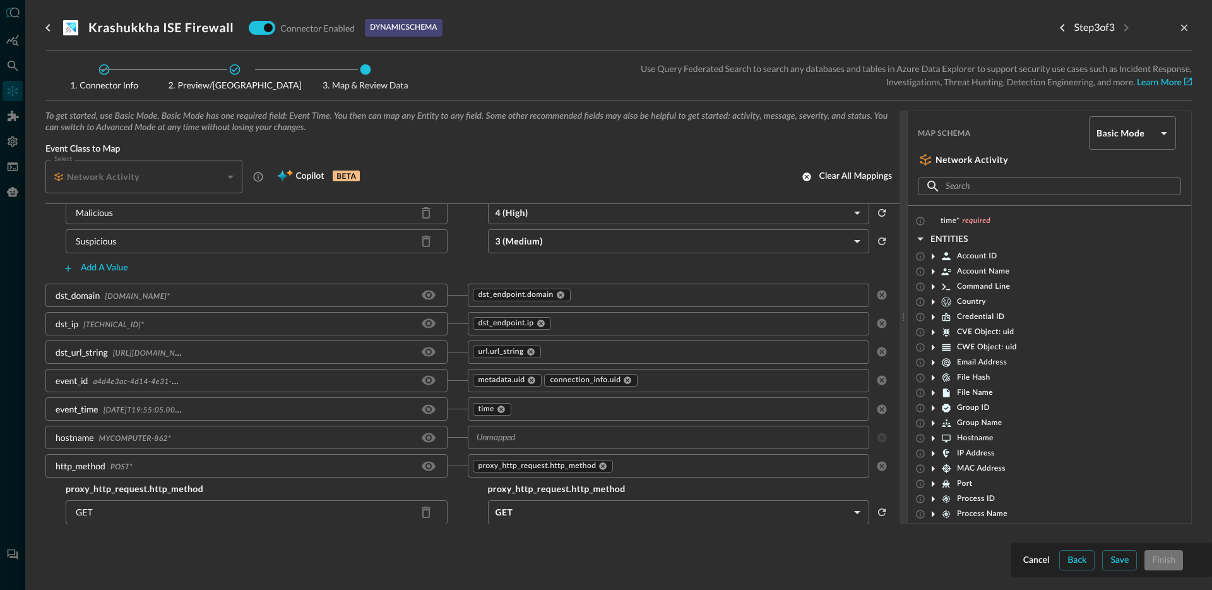
scroll to position [434, 0]
click at [1023, 557] on button "Cancel" at bounding box center [1037, 560] width 32 height 20
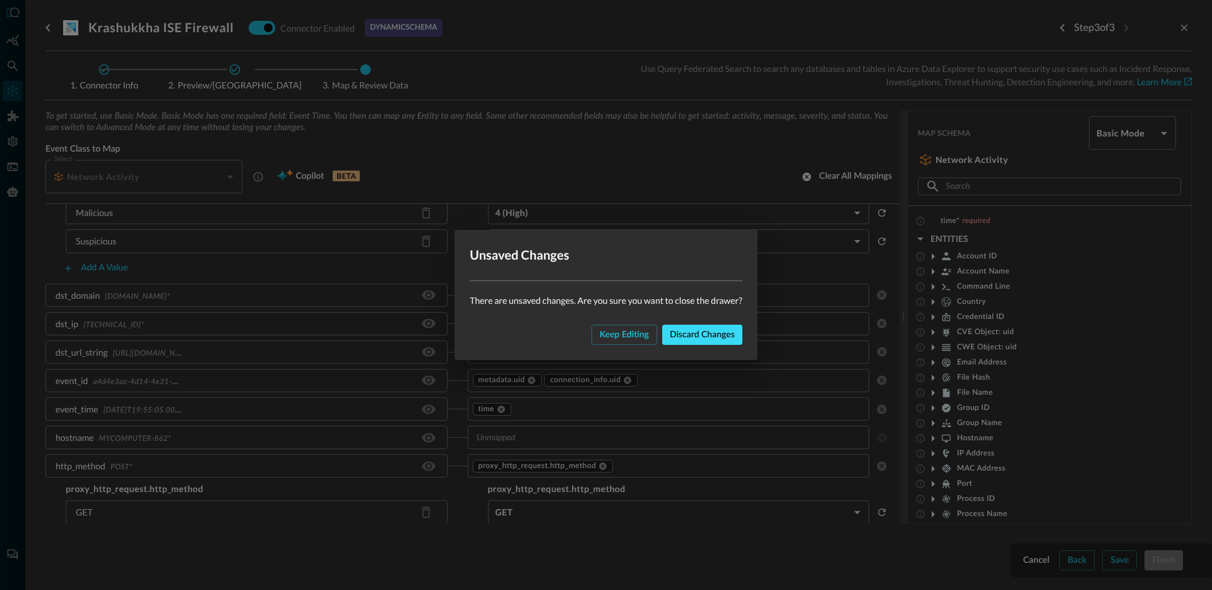
click at [692, 335] on div "Discard changes" at bounding box center [702, 335] width 65 height 16
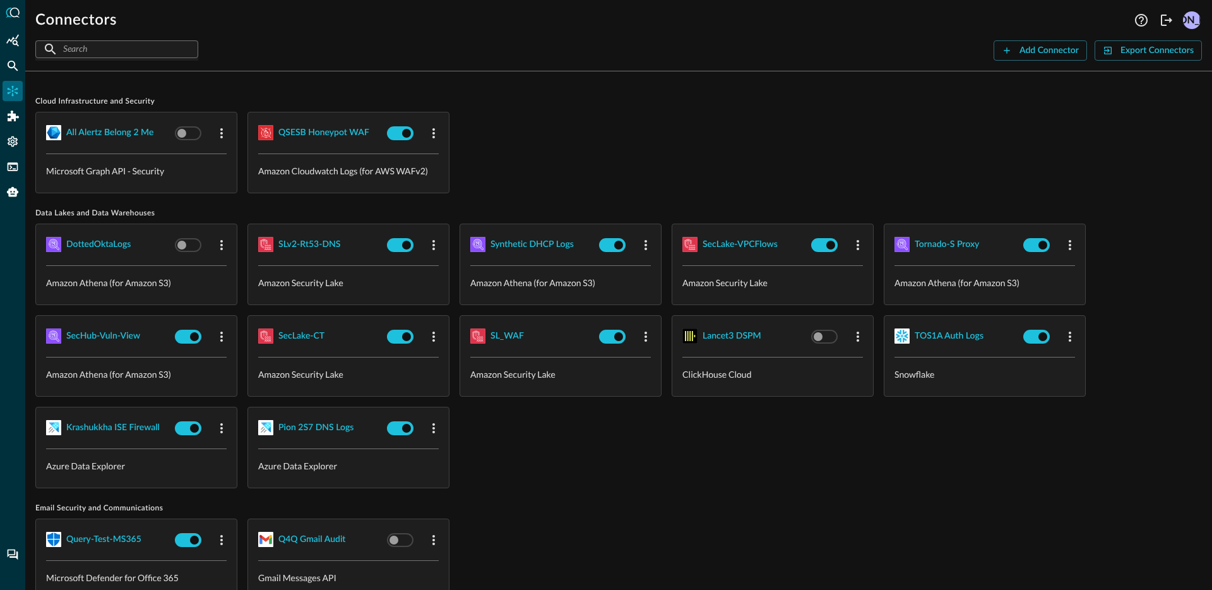
click at [10, 83] on div "Connectors" at bounding box center [13, 91] width 20 height 20
click at [15, 68] on icon "Federated Search" at bounding box center [13, 66] width 11 height 11
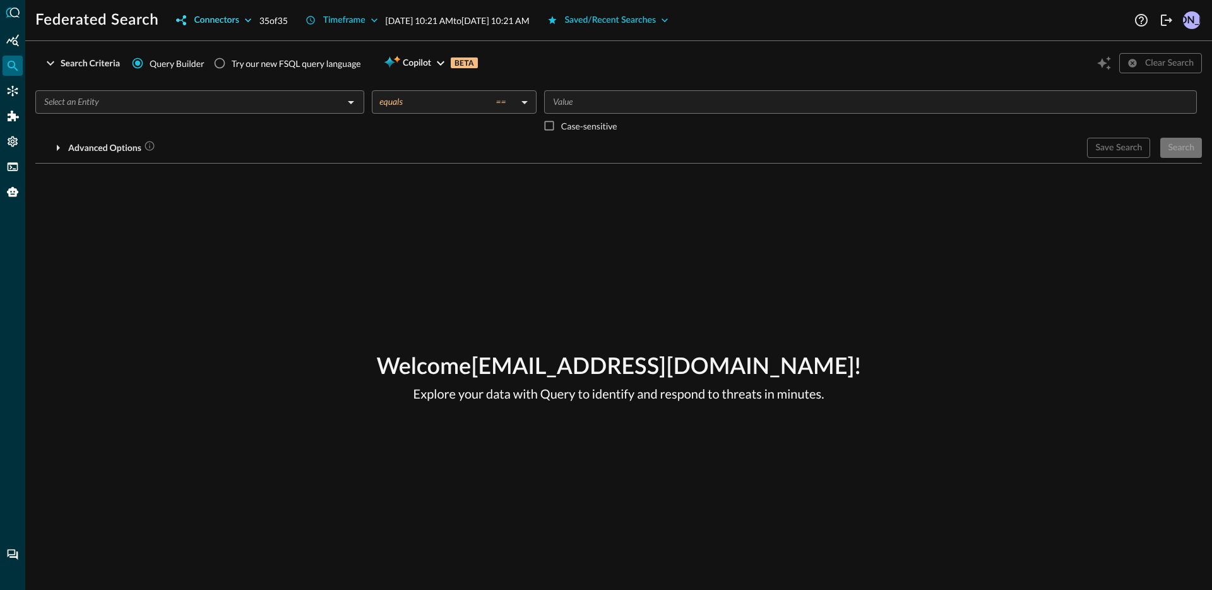
drag, startPoint x: 198, startPoint y: 40, endPoint x: 219, endPoint y: 20, distance: 29.0
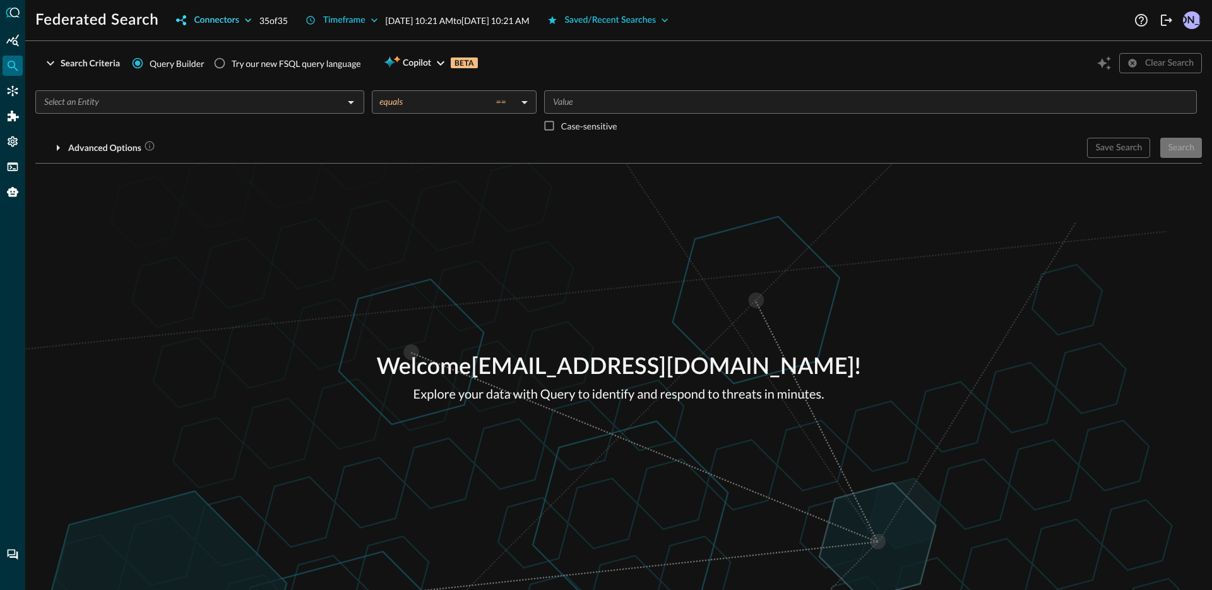
click at [200, 38] on div "Federated Search Connectors 35 of 35 Timeframe [DATE] 10:21 AM to [DATE] 10:21 …" at bounding box center [618, 295] width 1187 height 590
click at [220, 20] on div "Connectors" at bounding box center [216, 21] width 45 height 16
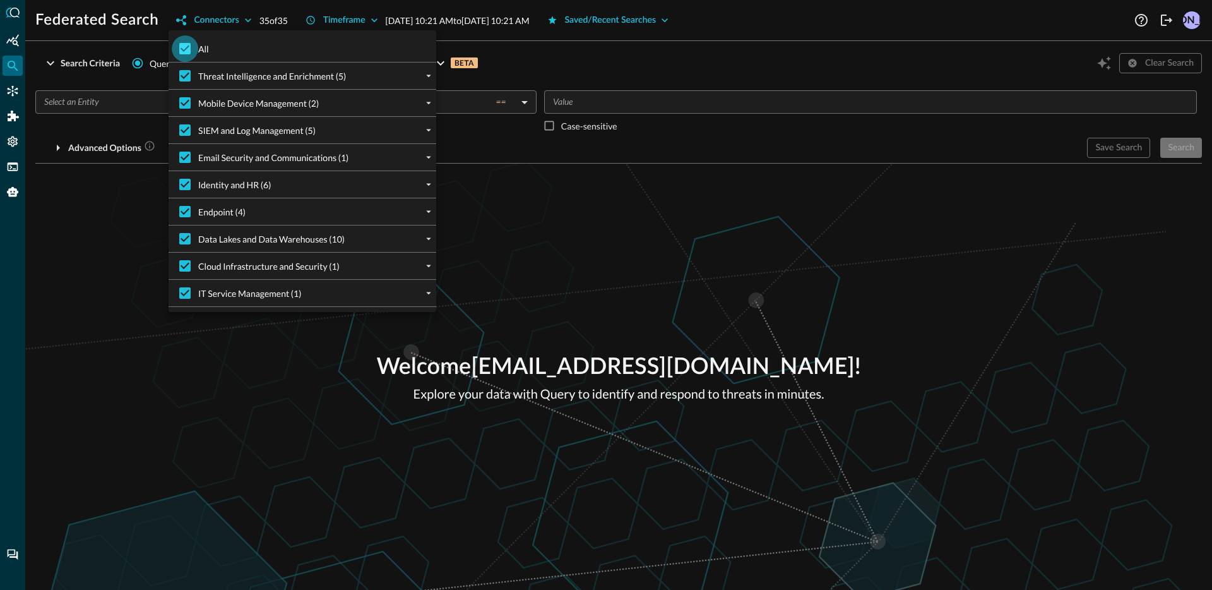
click at [175, 51] on input "All" at bounding box center [185, 48] width 27 height 27
checkbox input "false"
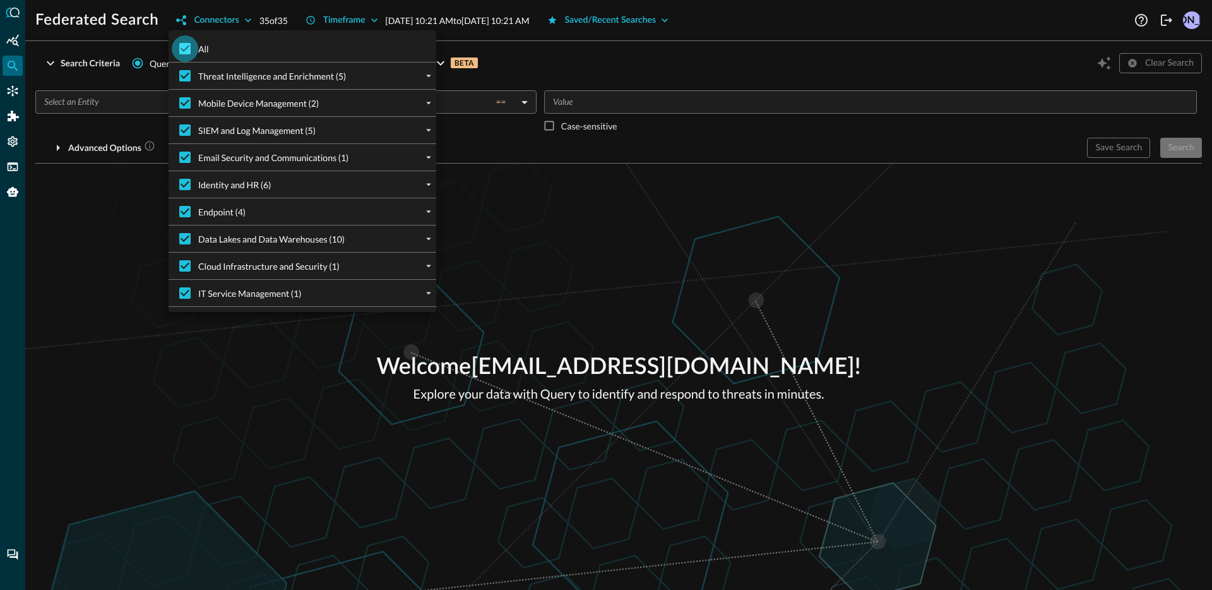
checkbox input "false"
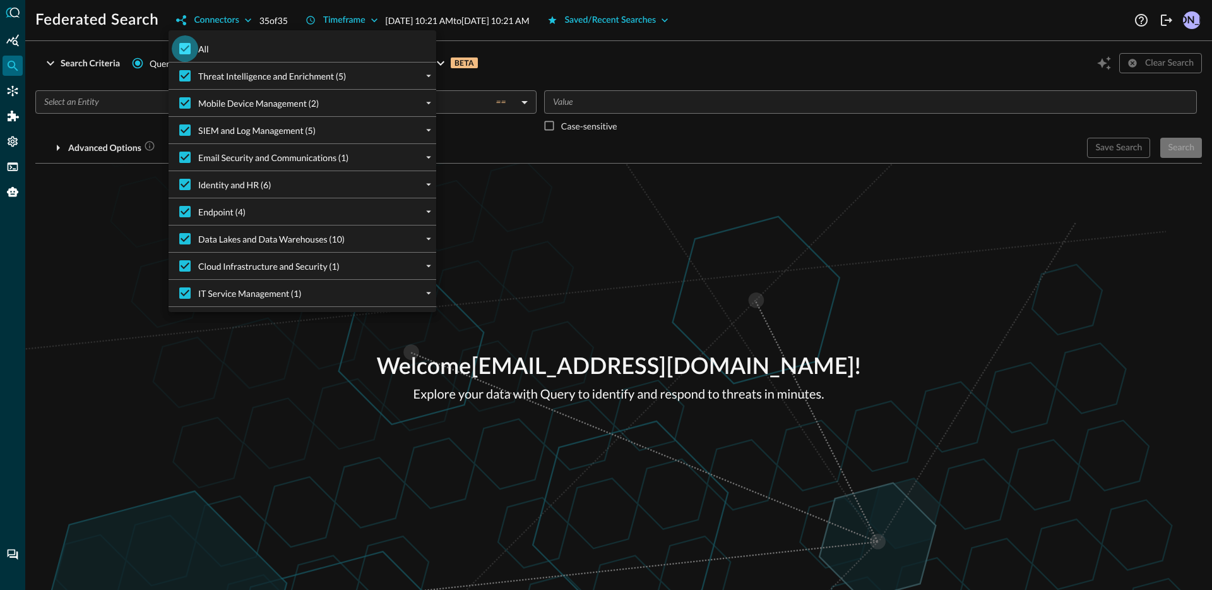
checkbox input "false"
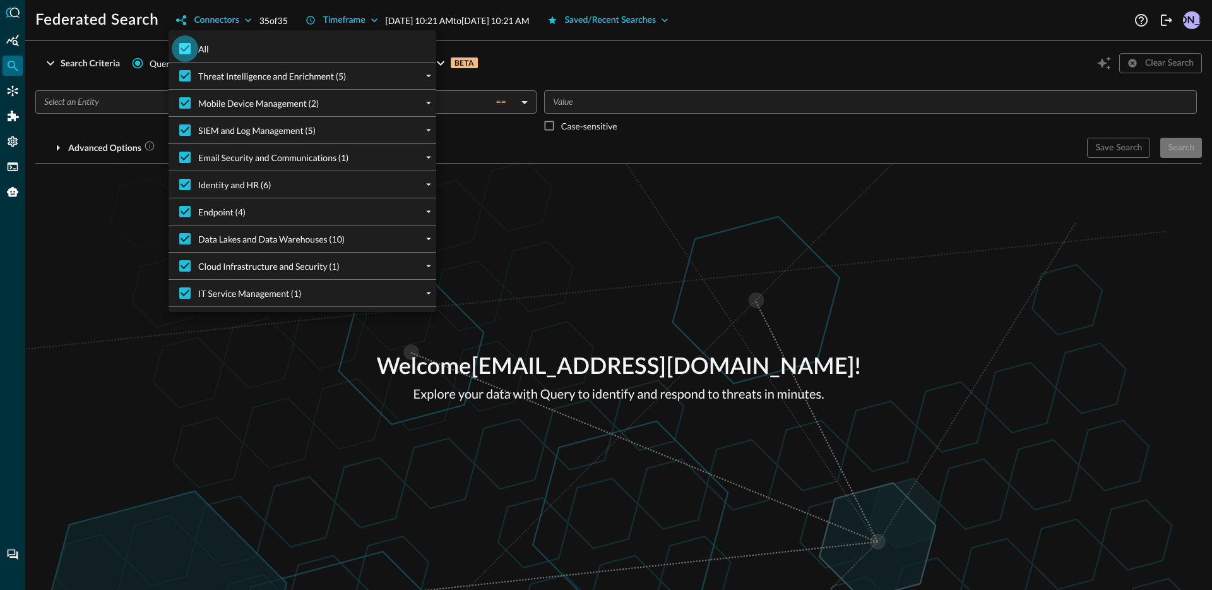
checkbox input "false"
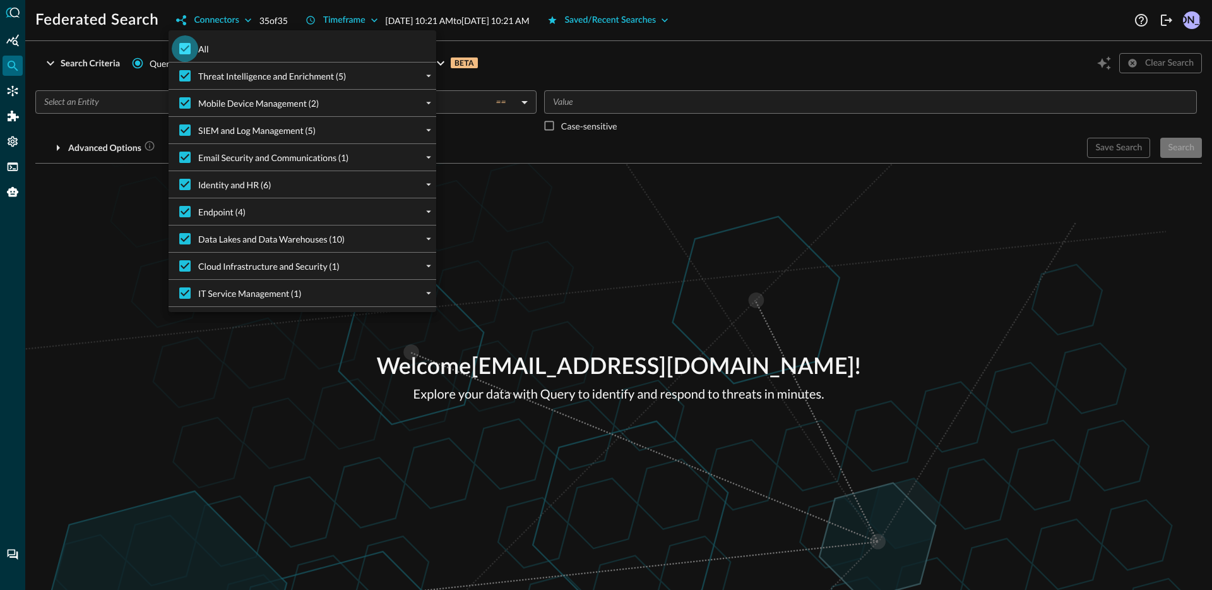
checkbox input "false"
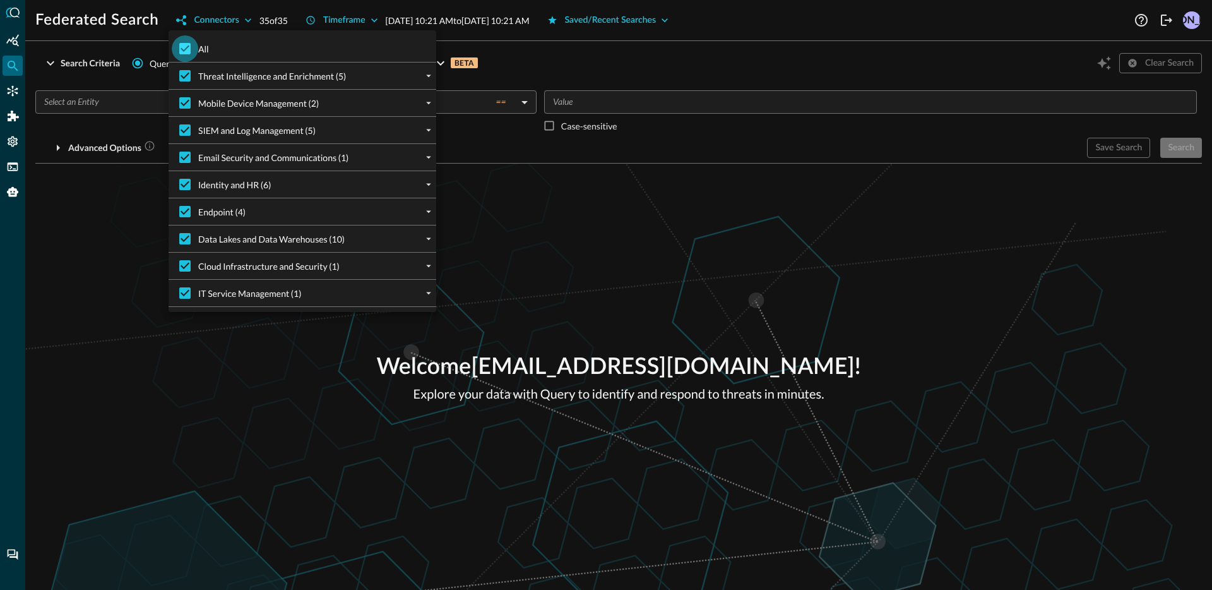
checkbox input "false"
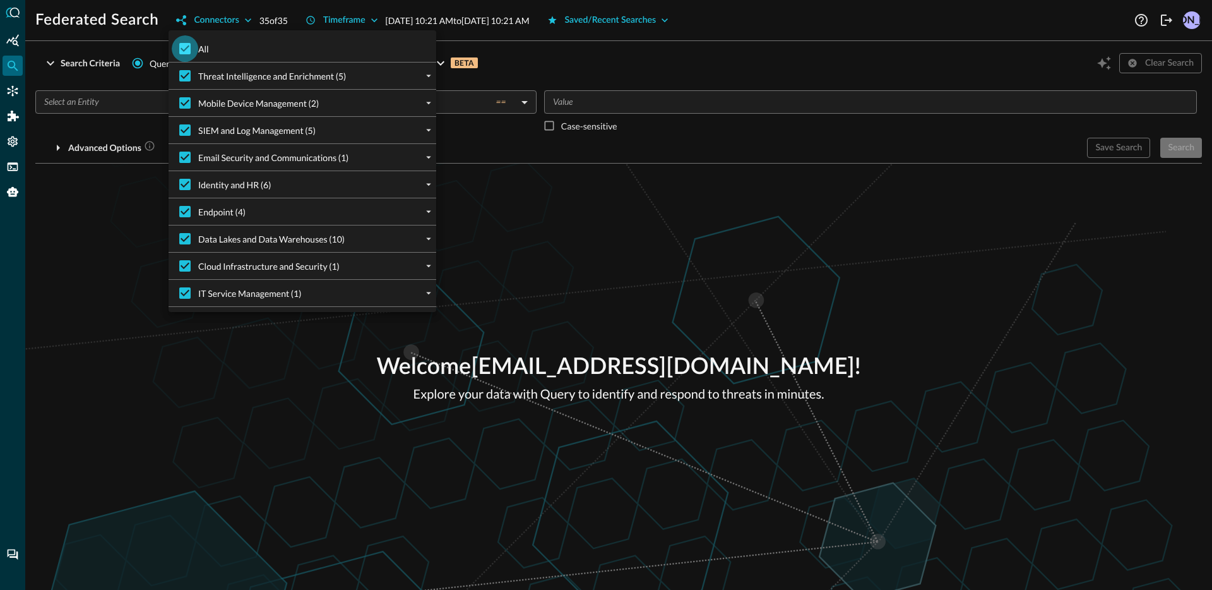
checkbox input "false"
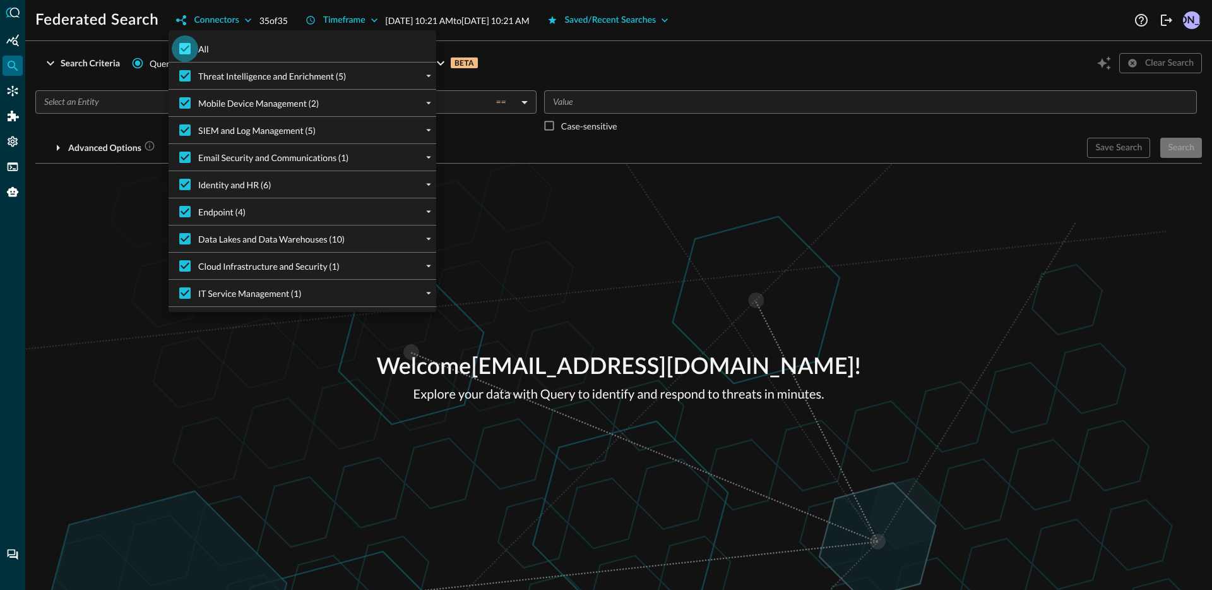
checkbox input "false"
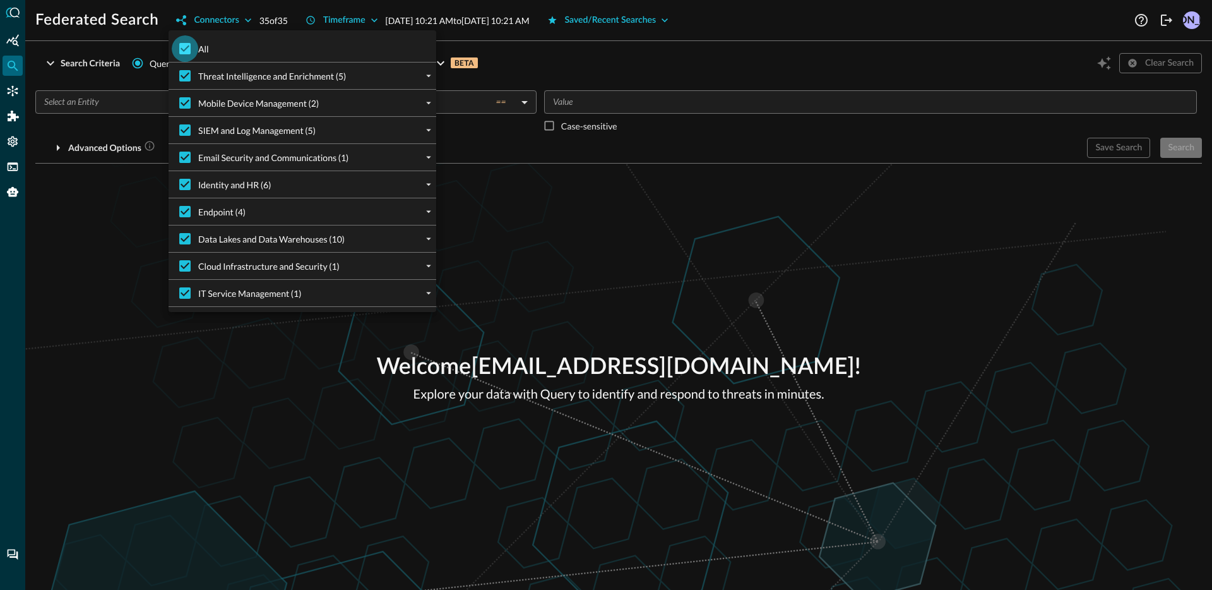
checkbox input "false"
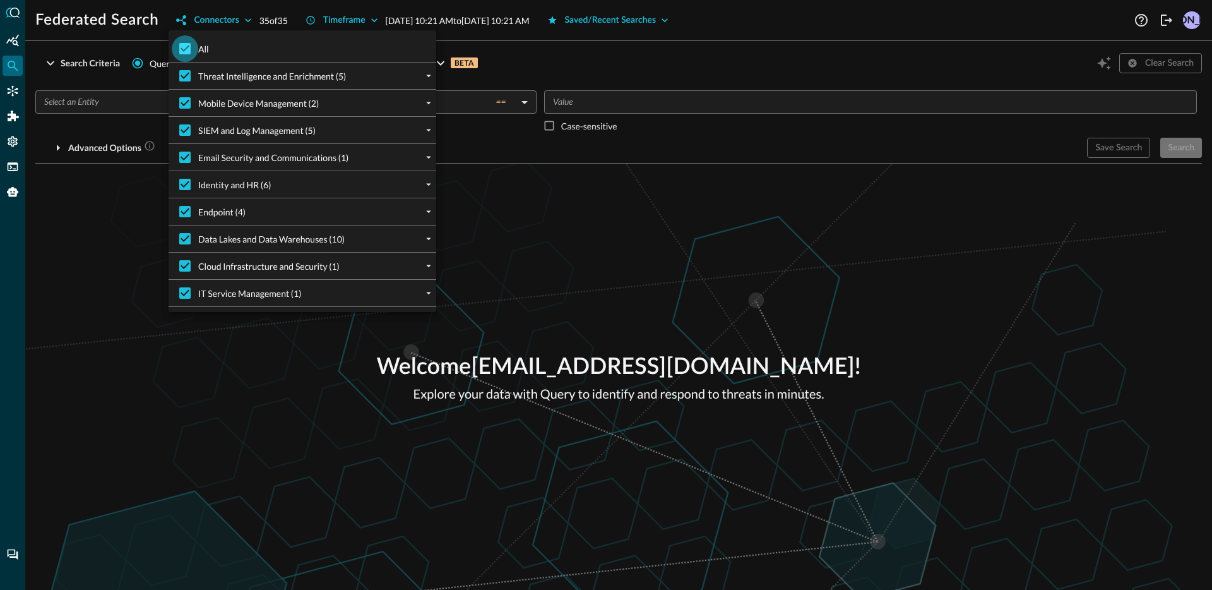
checkbox input "false"
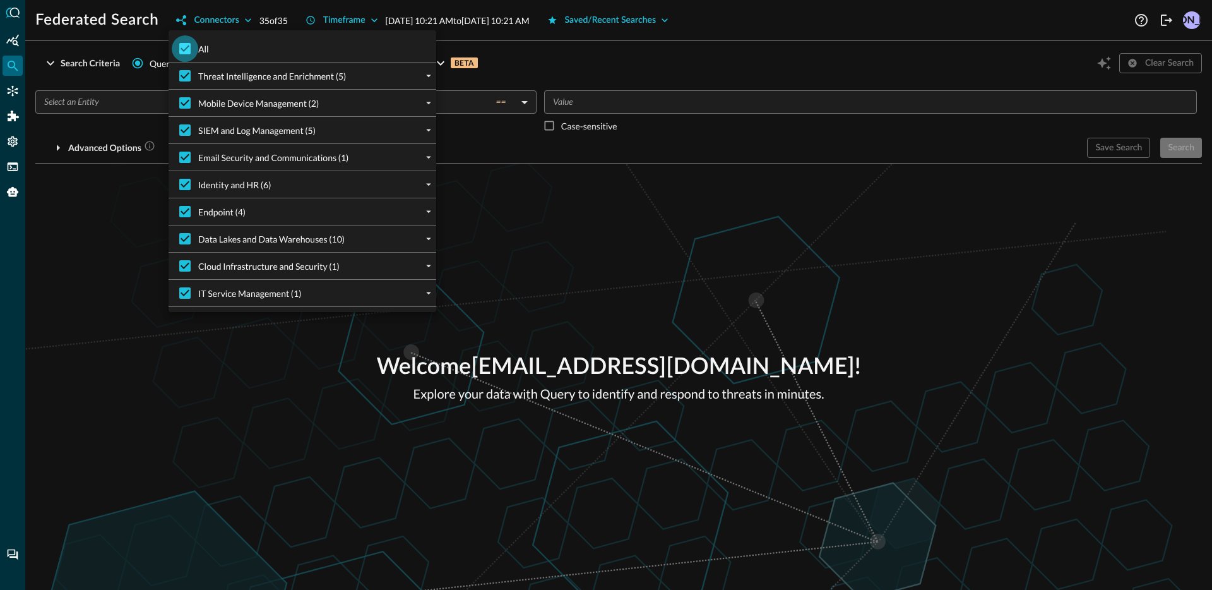
checkbox input "false"
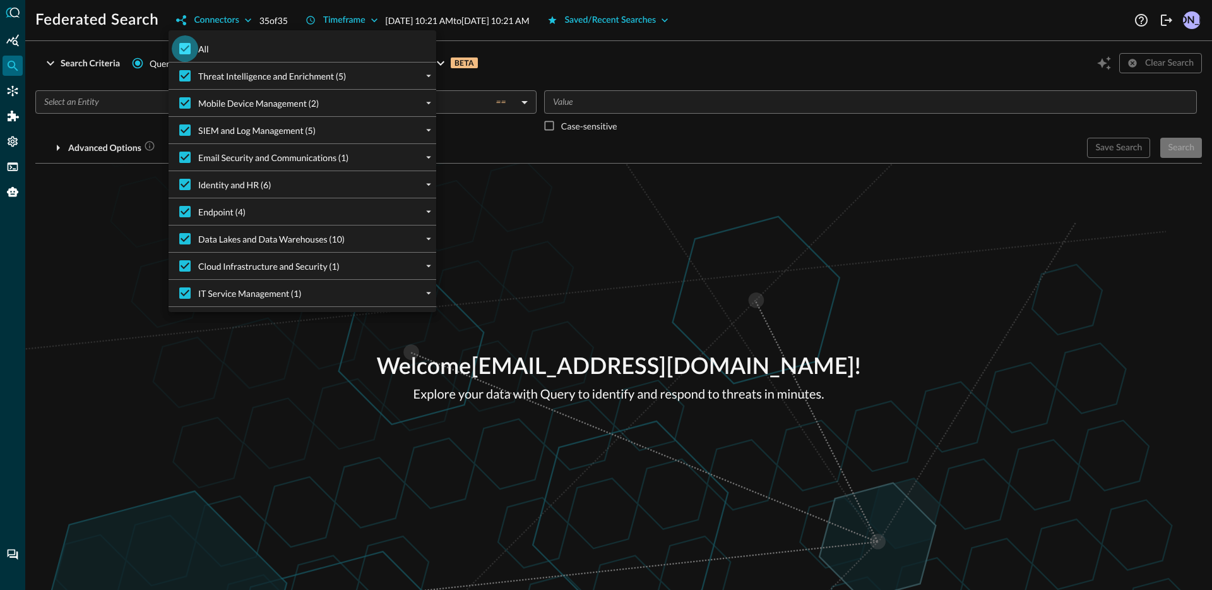
checkbox input "false"
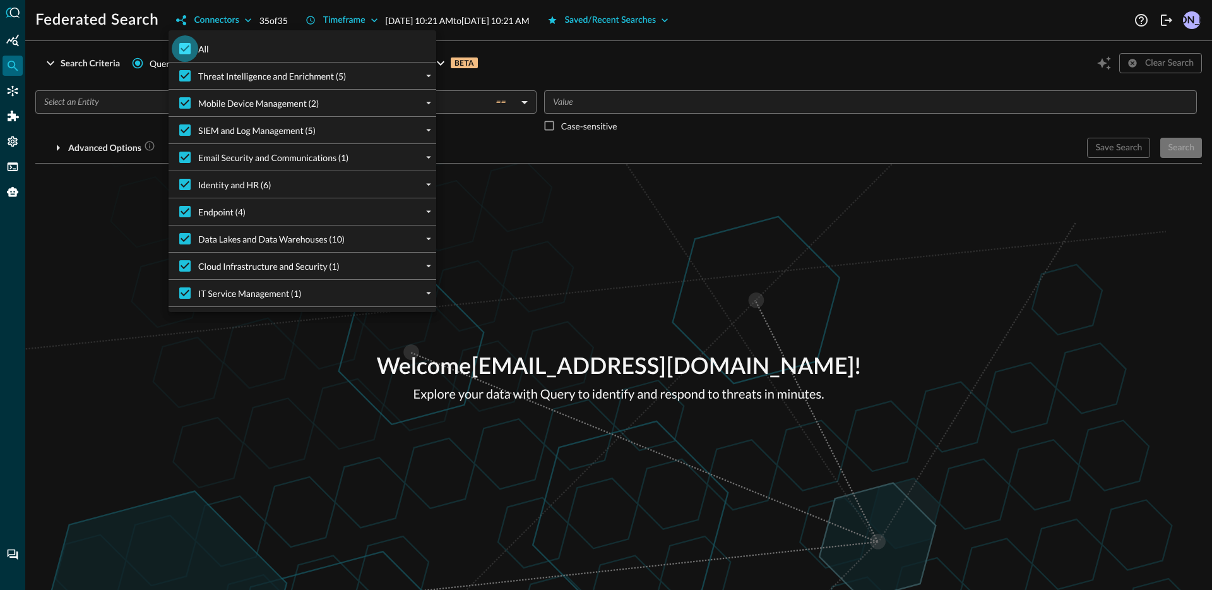
checkbox input "false"
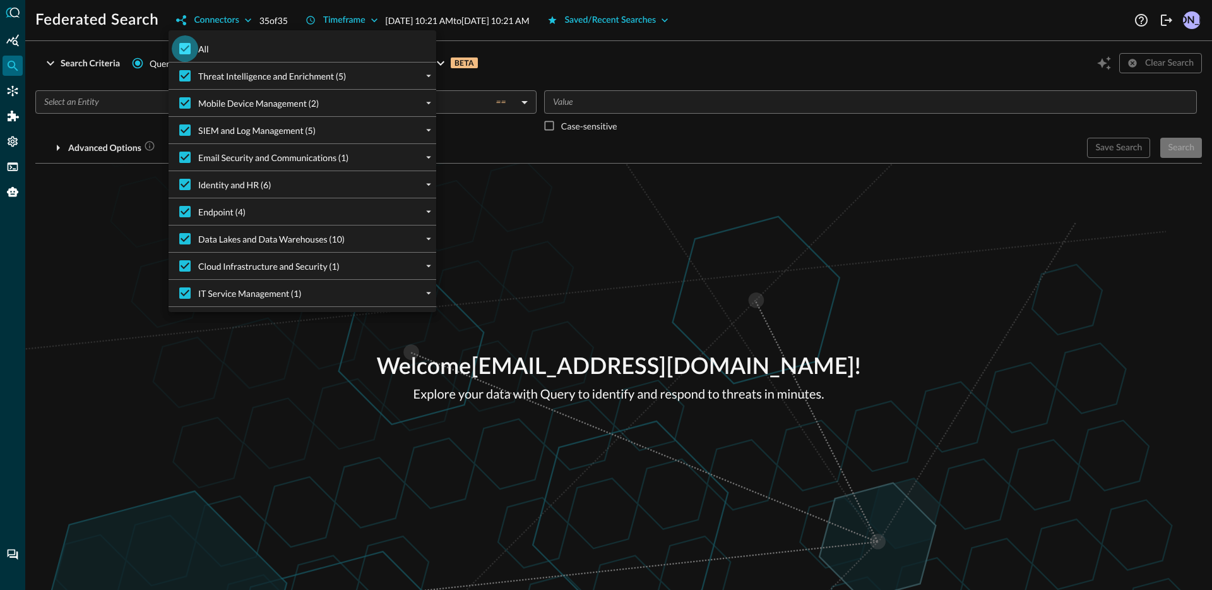
checkbox input "false"
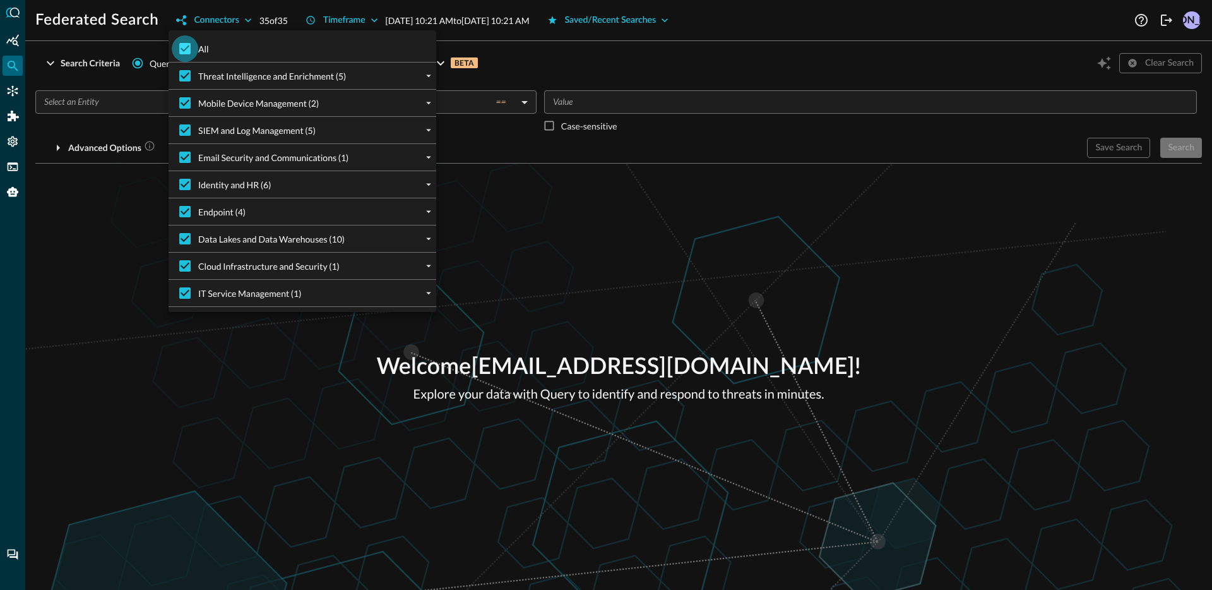
checkbox input "false"
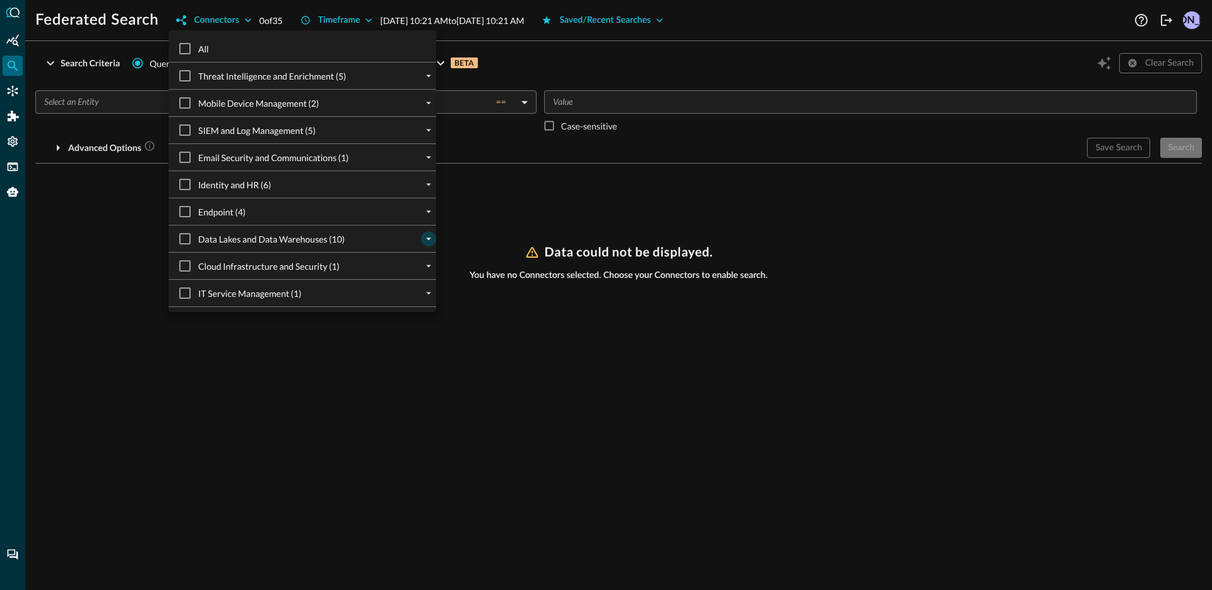
click at [421, 232] on button "expand" at bounding box center [428, 238] width 15 height 15
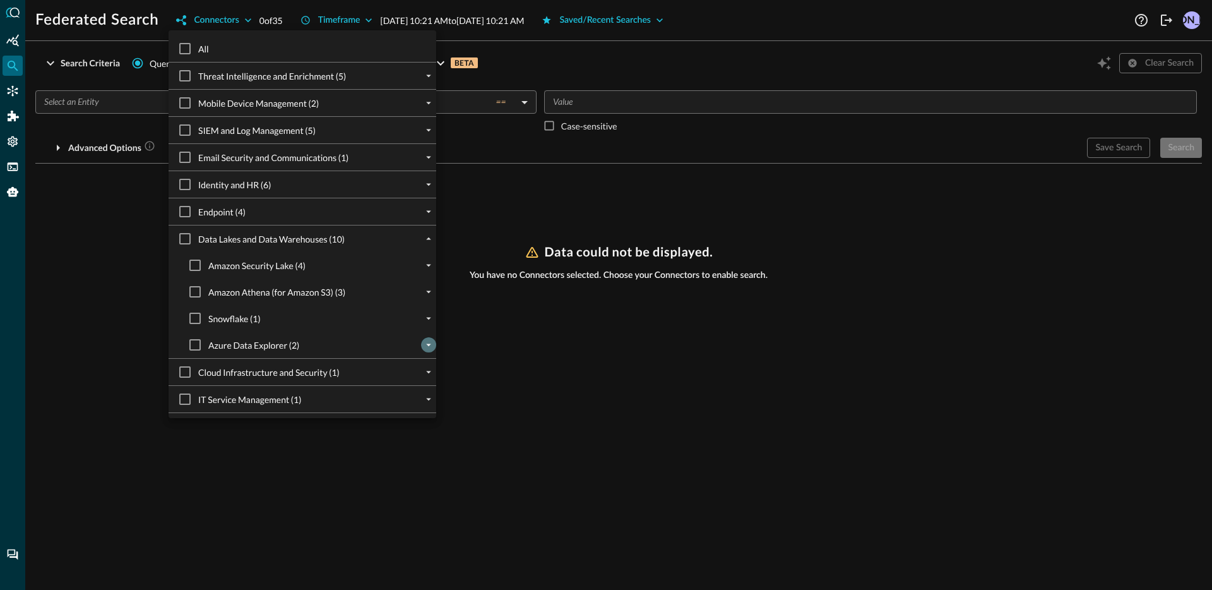
click at [423, 347] on icon "expand" at bounding box center [428, 344] width 11 height 11
click at [212, 377] on input "Krashukkha ISE Firewall" at bounding box center [205, 371] width 27 height 27
checkbox input "true"
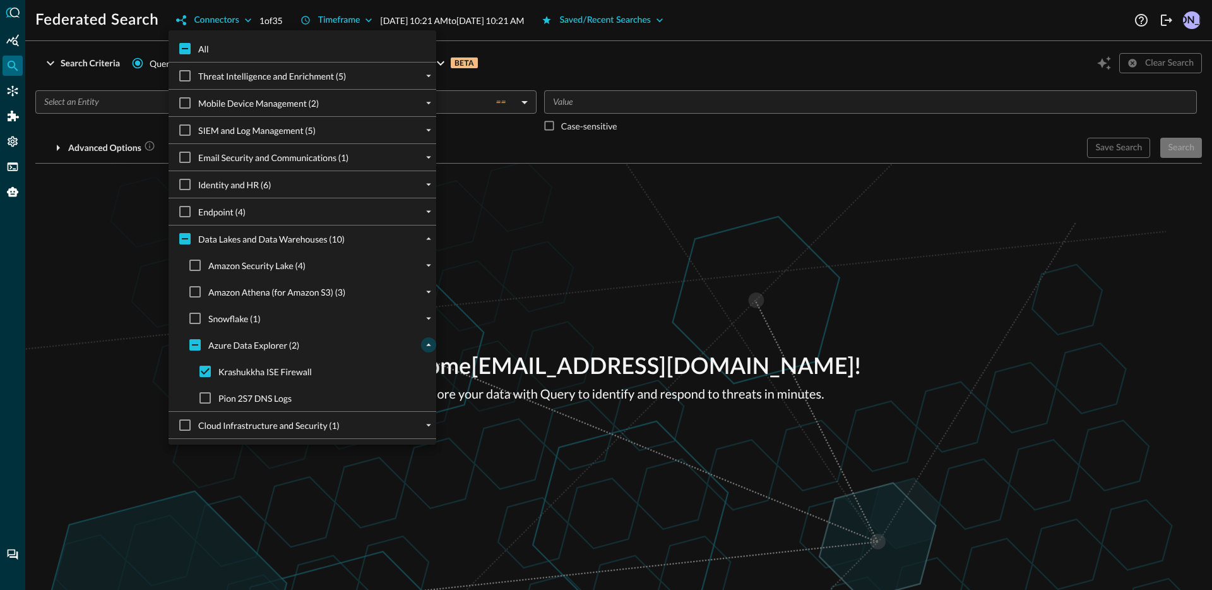
click at [98, 336] on div at bounding box center [606, 295] width 1212 height 590
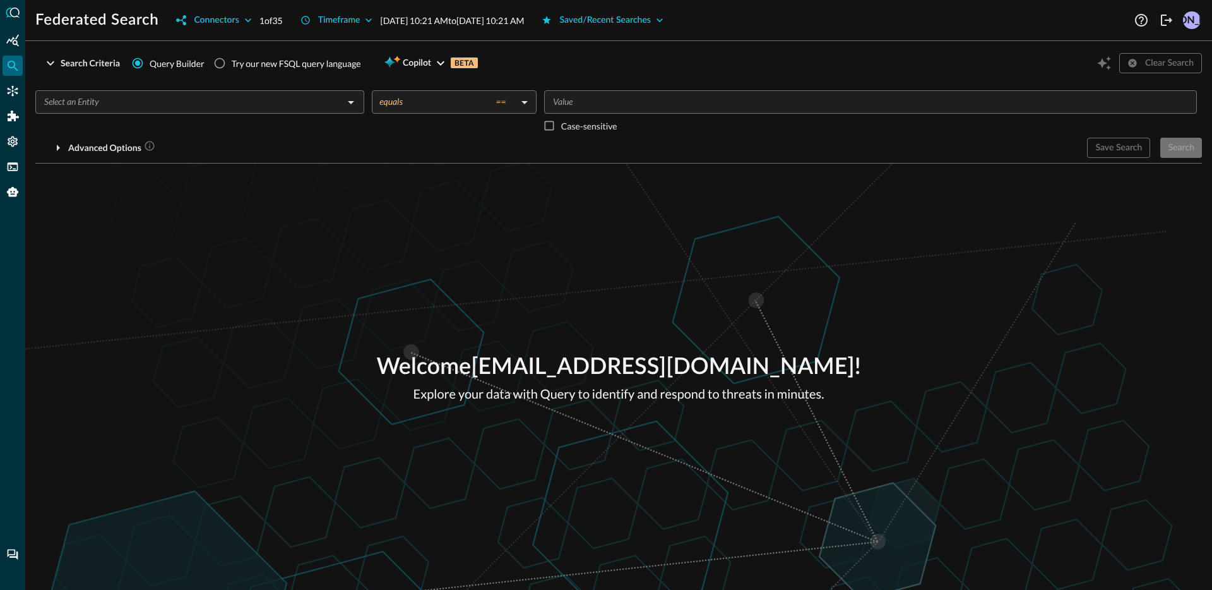
click at [169, 125] on div "​" at bounding box center [199, 113] width 329 height 47
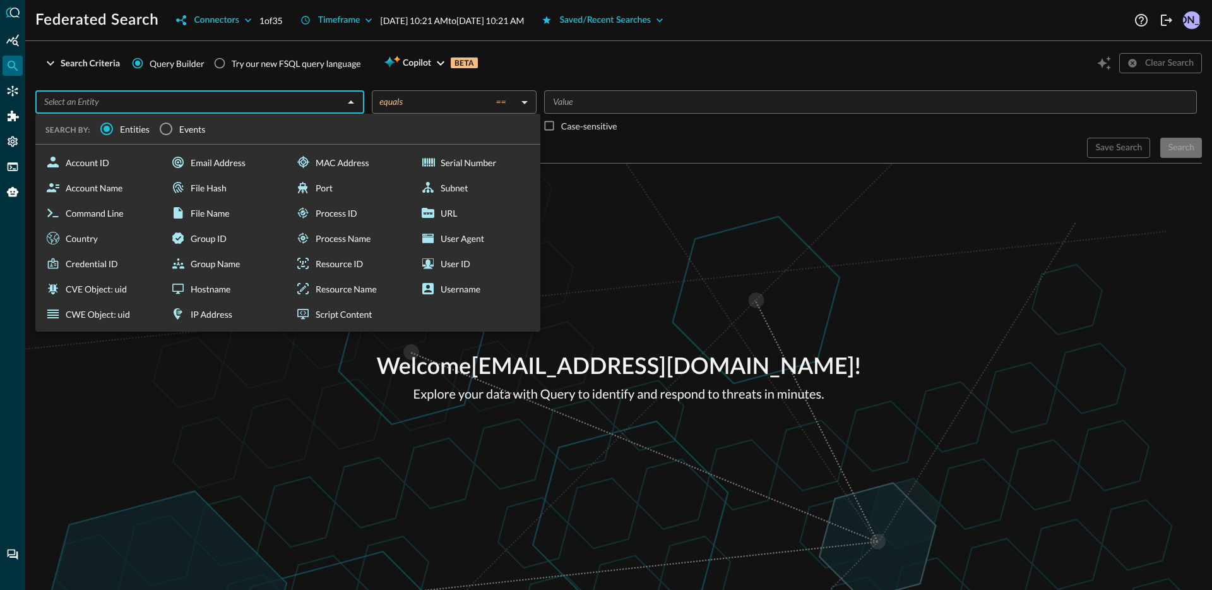
click at [179, 128] on label "Events" at bounding box center [179, 129] width 53 height 27
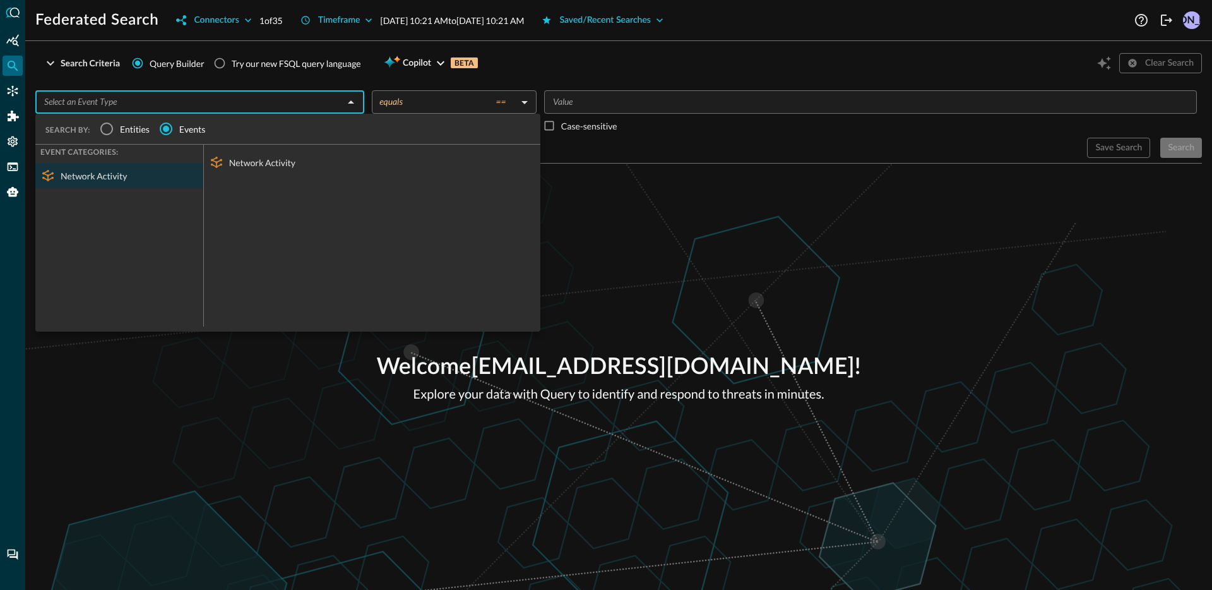
click at [301, 153] on div "Network Activity" at bounding box center [372, 162] width 336 height 25
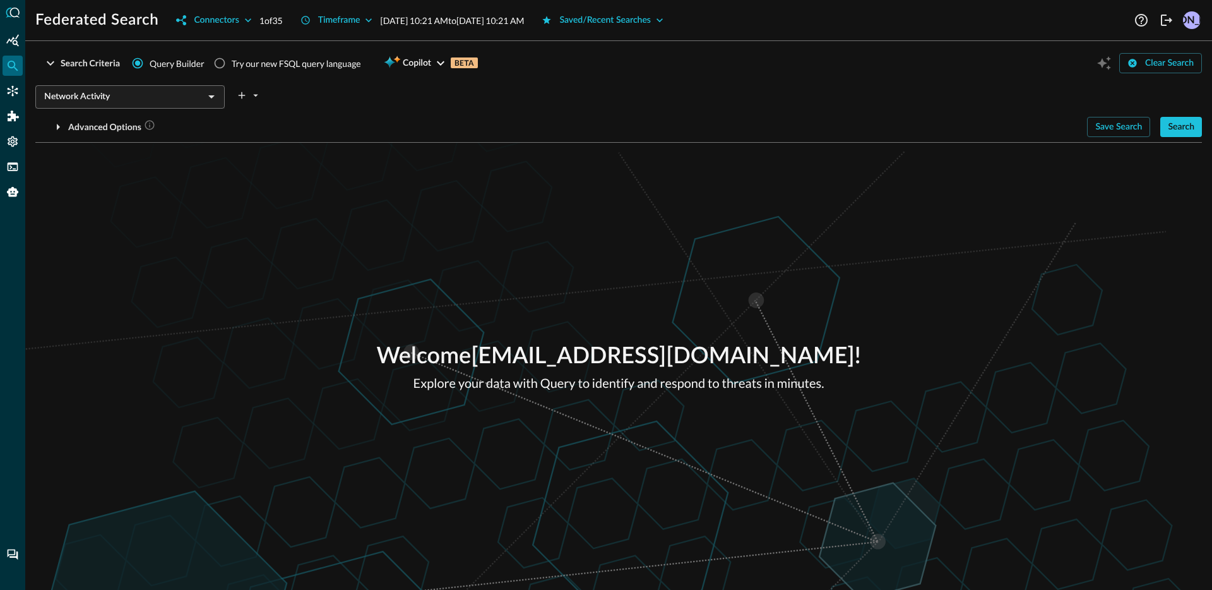
drag, startPoint x: 950, startPoint y: 307, endPoint x: 1187, endPoint y: 175, distance: 271.3
click at [964, 301] on div "Welcome [EMAIL_ADDRESS][DOMAIN_NAME] ! Explore your data with Query to identify…" at bounding box center [618, 366] width 1187 height 447
click at [1191, 136] on button "Search" at bounding box center [1181, 127] width 42 height 20
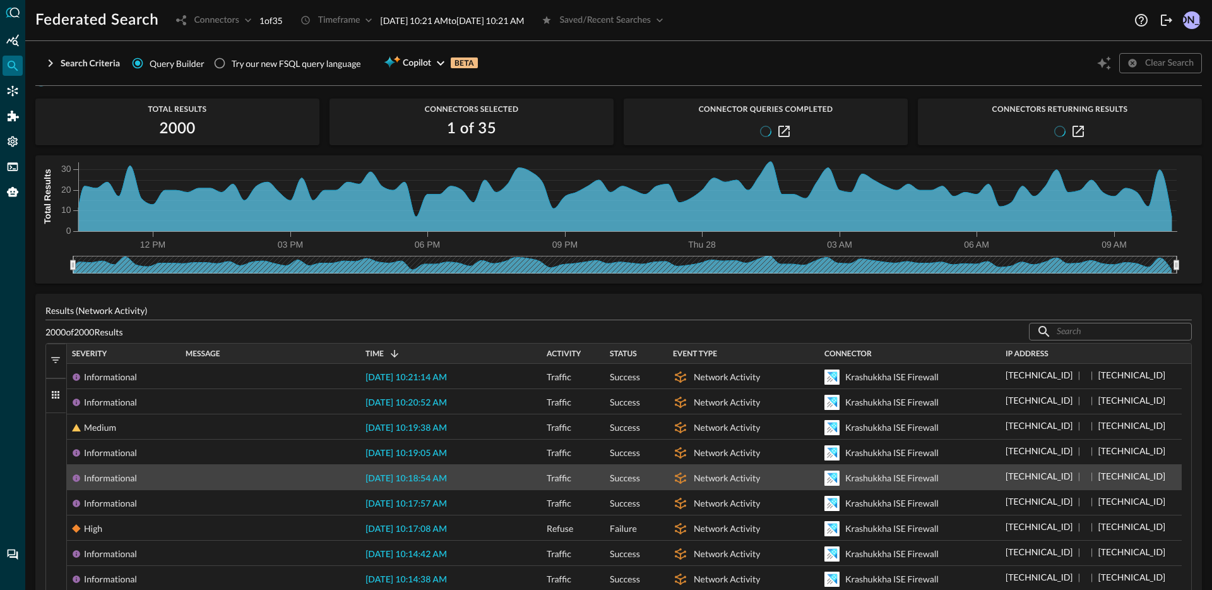
scroll to position [32, 0]
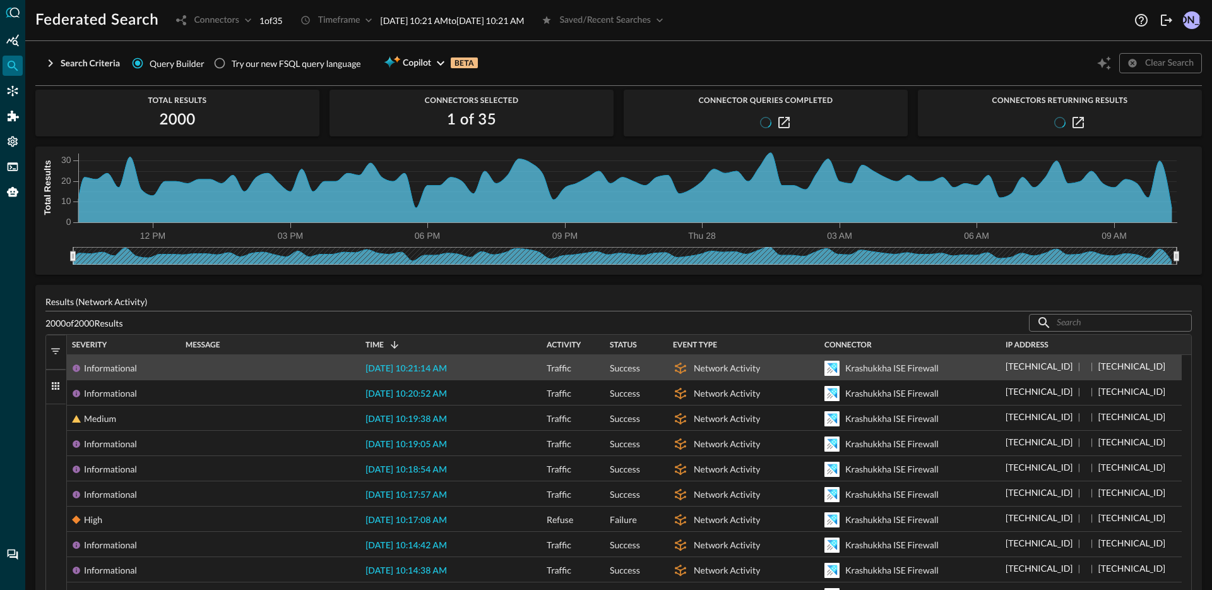
click at [379, 367] on span "[DATE] 10:21:14 AM" at bounding box center [405, 368] width 81 height 9
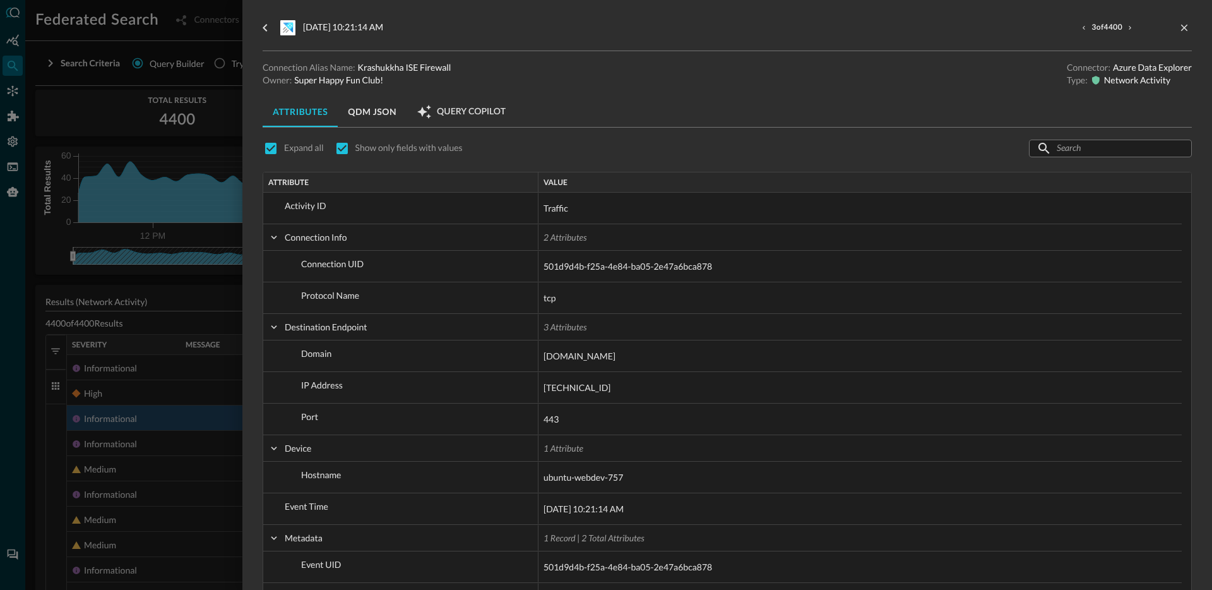
click at [17, 348] on div at bounding box center [606, 295] width 1212 height 590
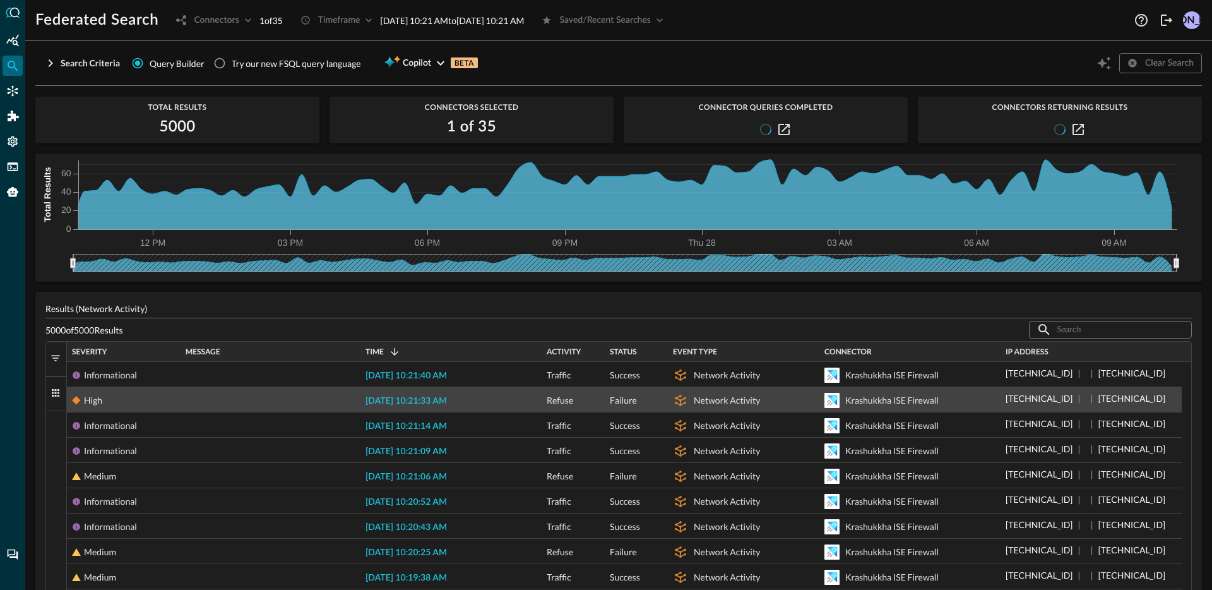
scroll to position [25, 0]
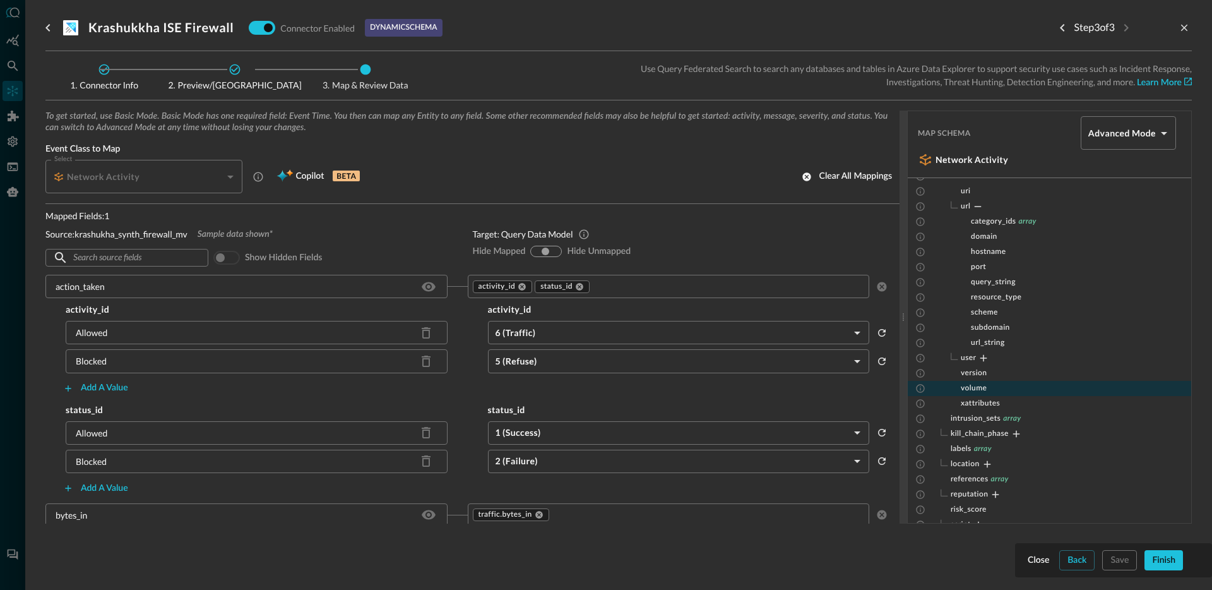
scroll to position [1630, 0]
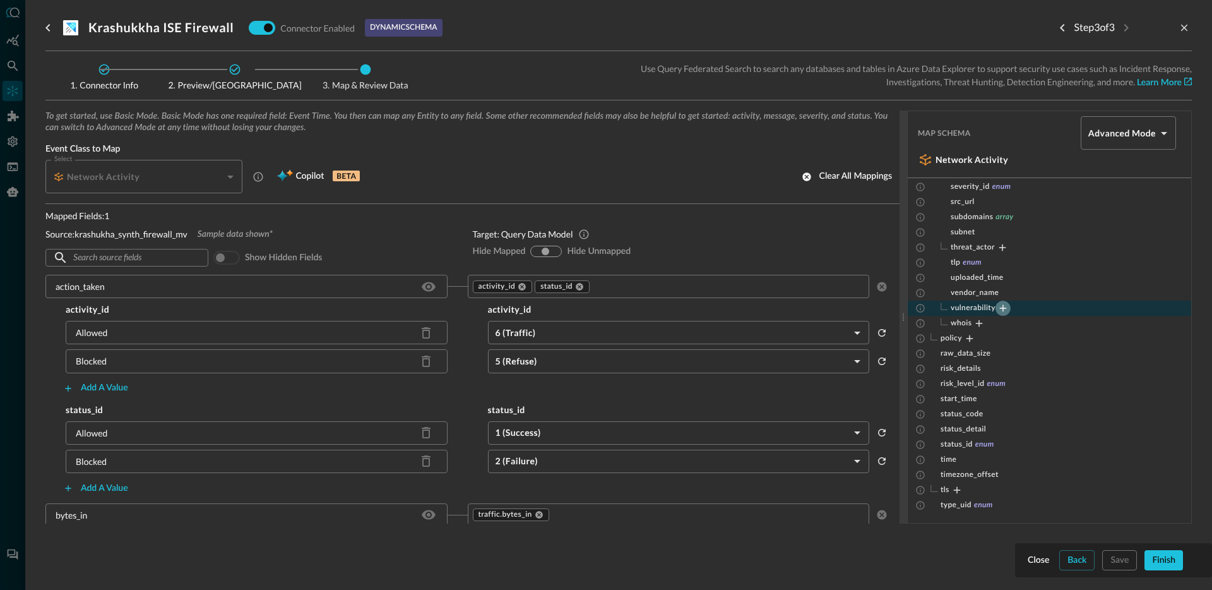
click at [1005, 304] on icon "Expand" at bounding box center [1002, 307] width 11 height 11
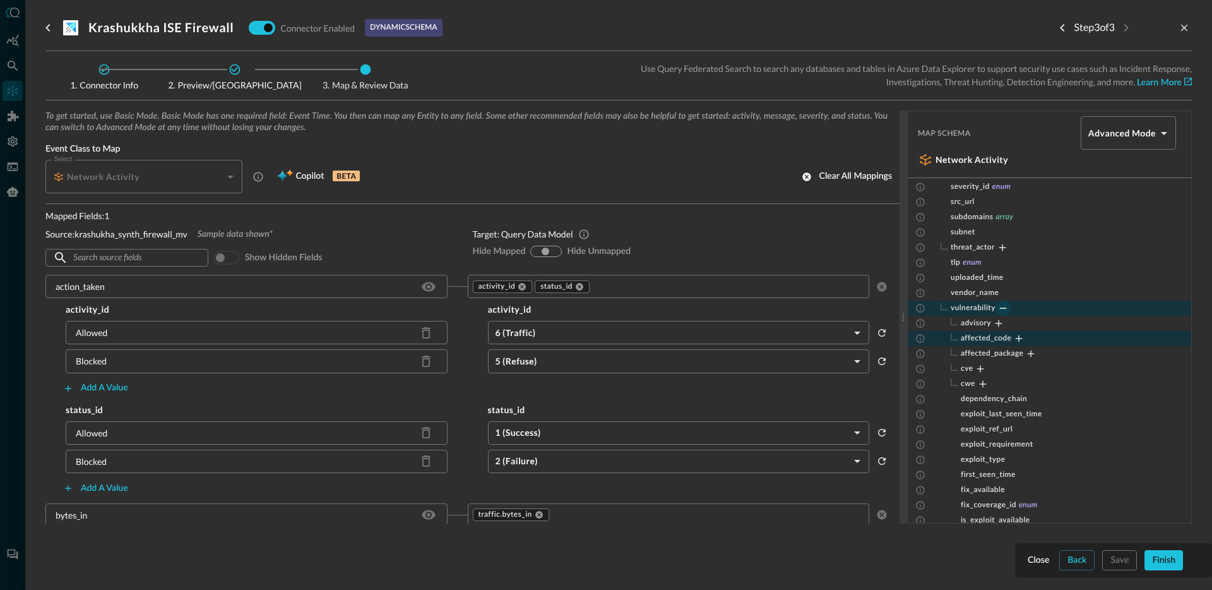
scroll to position [1651, 0]
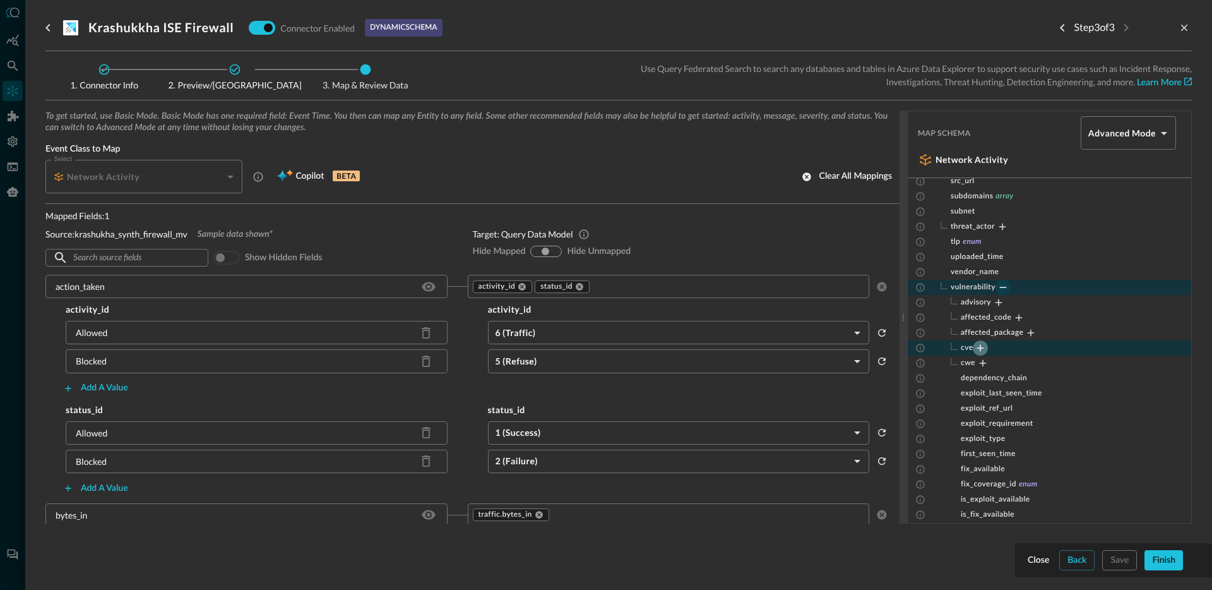
click at [984, 349] on icon "Expand" at bounding box center [980, 347] width 11 height 11
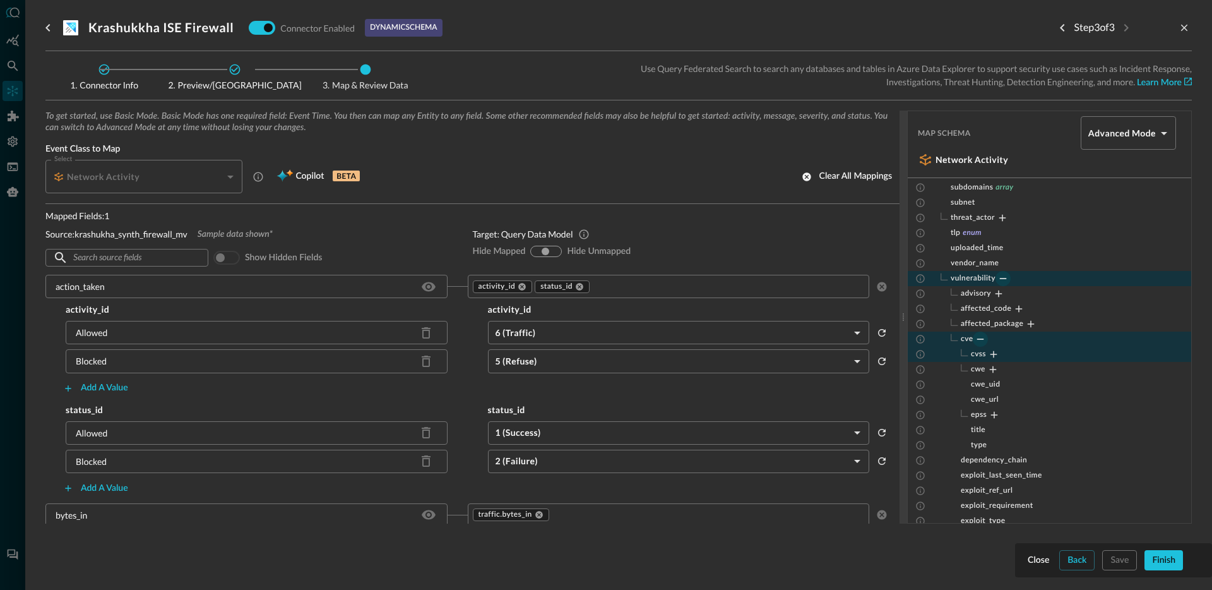
scroll to position [1670, 0]
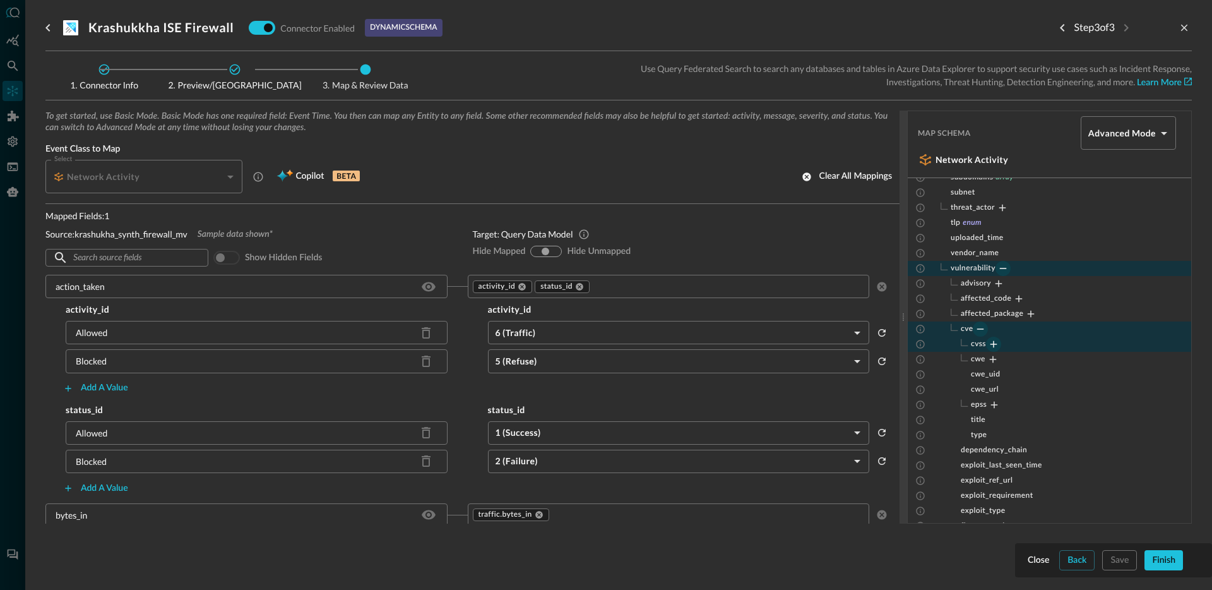
click at [995, 348] on icon "Expand" at bounding box center [993, 343] width 11 height 11
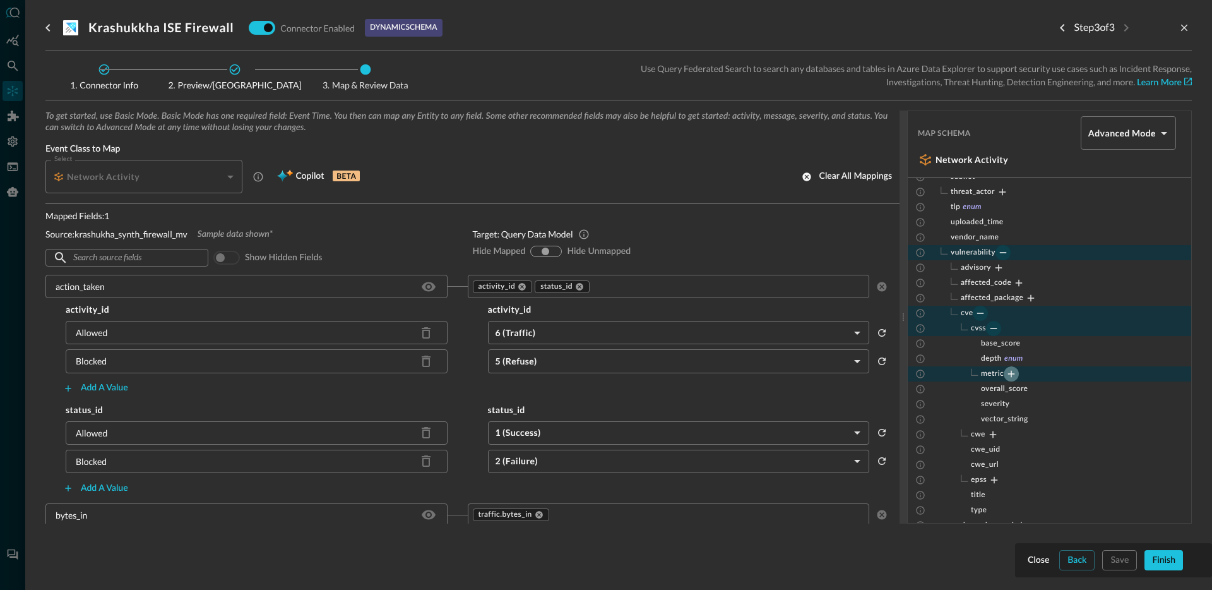
click at [1012, 373] on icon "Expand" at bounding box center [1011, 374] width 7 height 7
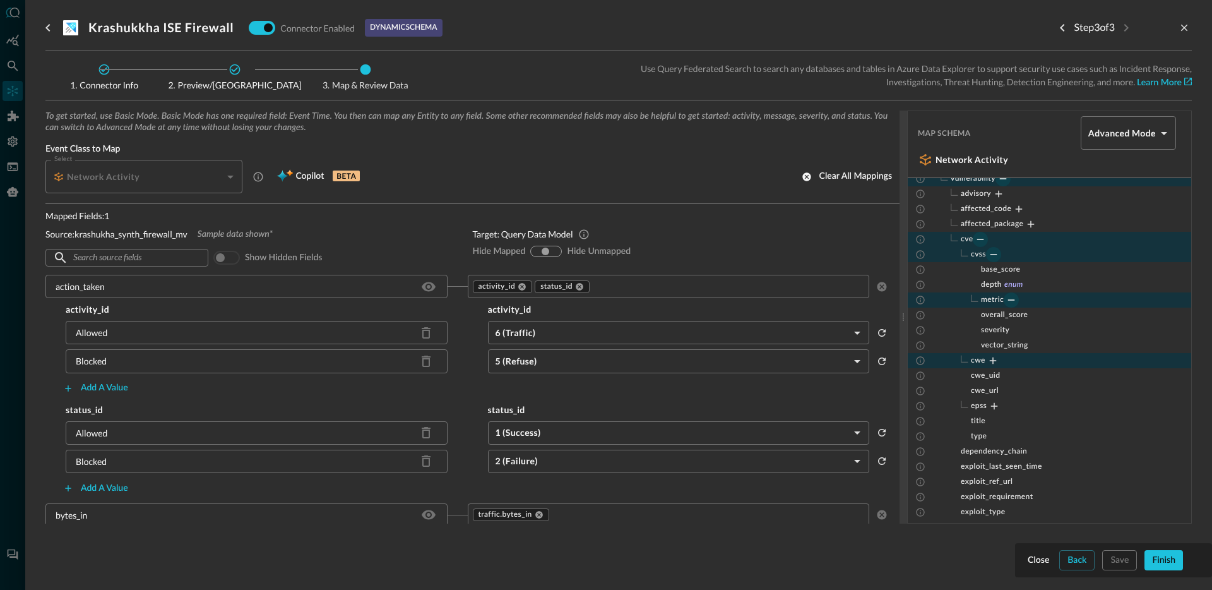
scroll to position [1760, 0]
click at [995, 359] on icon "Expand" at bounding box center [993, 359] width 7 height 7
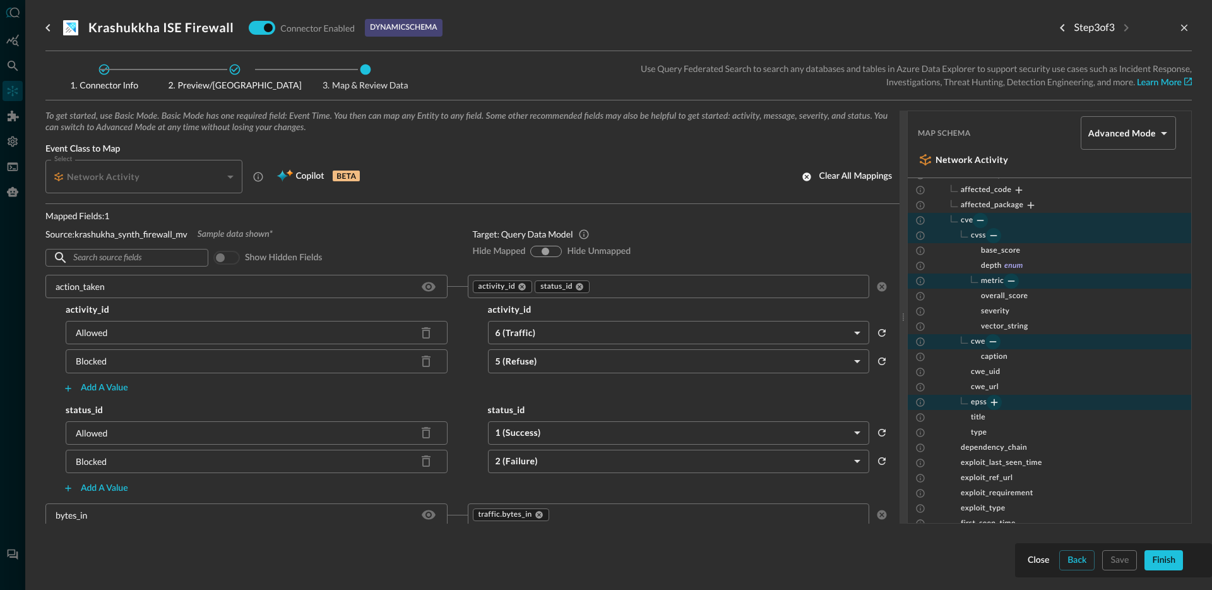
scroll to position [1779, 0]
click at [999, 405] on icon "Expand" at bounding box center [993, 400] width 11 height 11
click at [999, 282] on span "metric" at bounding box center [990, 280] width 25 height 10
click at [997, 283] on span "metric" at bounding box center [990, 280] width 25 height 10
click at [1011, 284] on icon "Collapse" at bounding box center [1010, 279] width 11 height 11
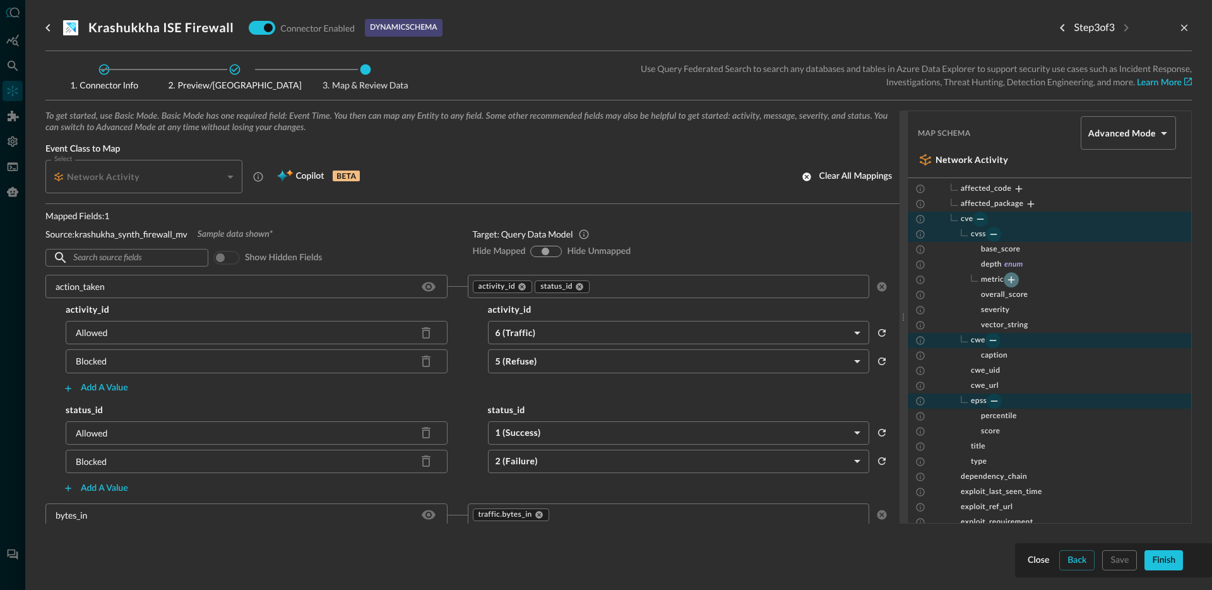
click at [1011, 283] on icon "Expand" at bounding box center [1010, 279] width 11 height 11
click at [1012, 282] on icon "Collapse" at bounding box center [1010, 279] width 11 height 11
click at [1012, 282] on icon "Expand" at bounding box center [1010, 279] width 11 height 11
click at [1012, 282] on icon "Collapse" at bounding box center [1010, 279] width 11 height 11
click at [1012, 282] on icon "Expand" at bounding box center [1010, 279] width 11 height 11
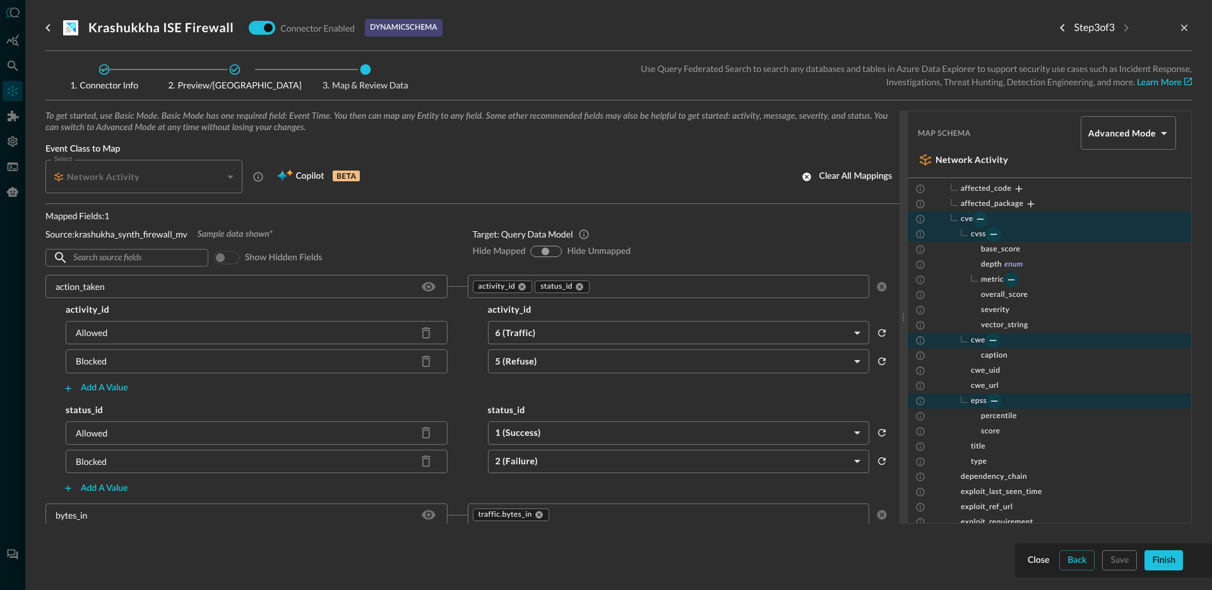
click at [1012, 282] on icon "Collapse" at bounding box center [1010, 279] width 11 height 11
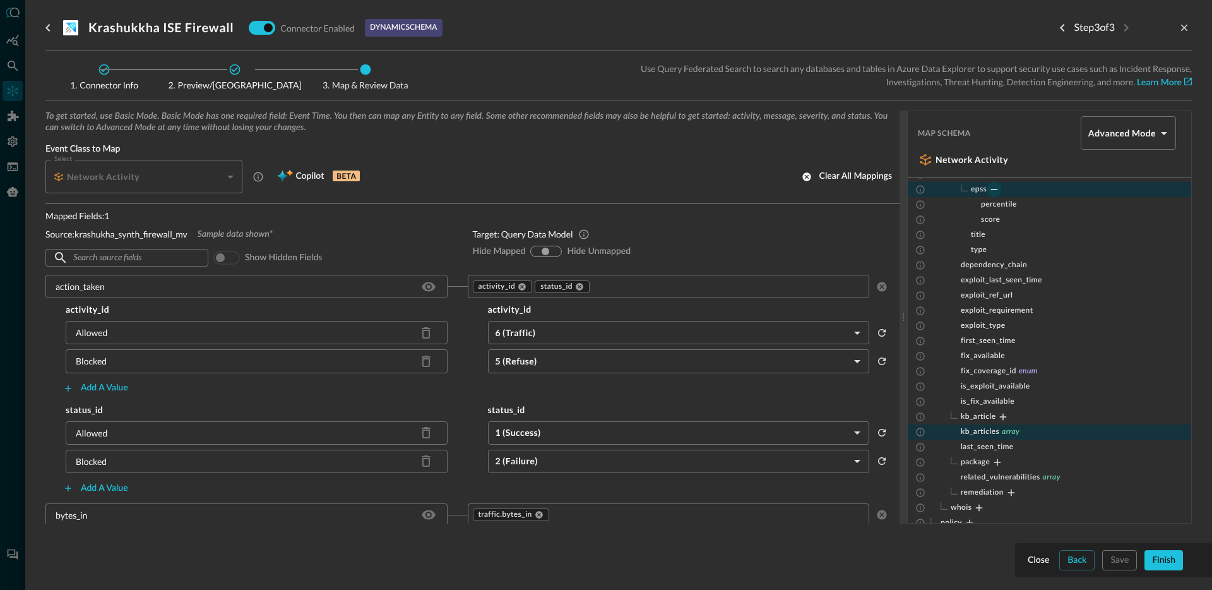
scroll to position [2014, 0]
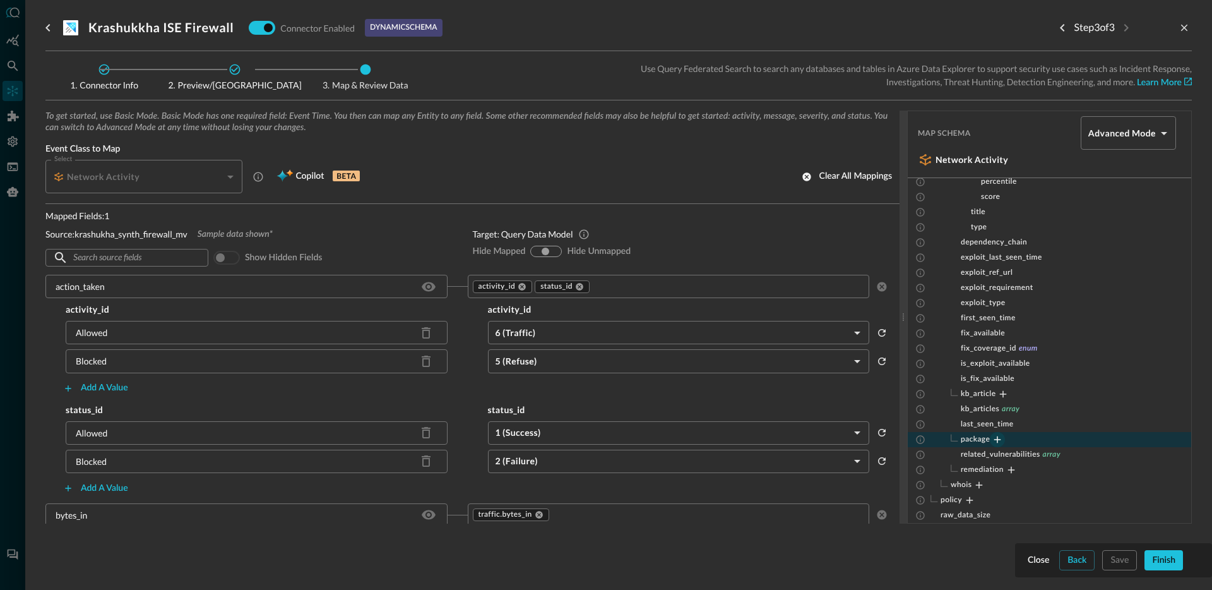
click at [1001, 438] on icon "Expand" at bounding box center [997, 439] width 11 height 11
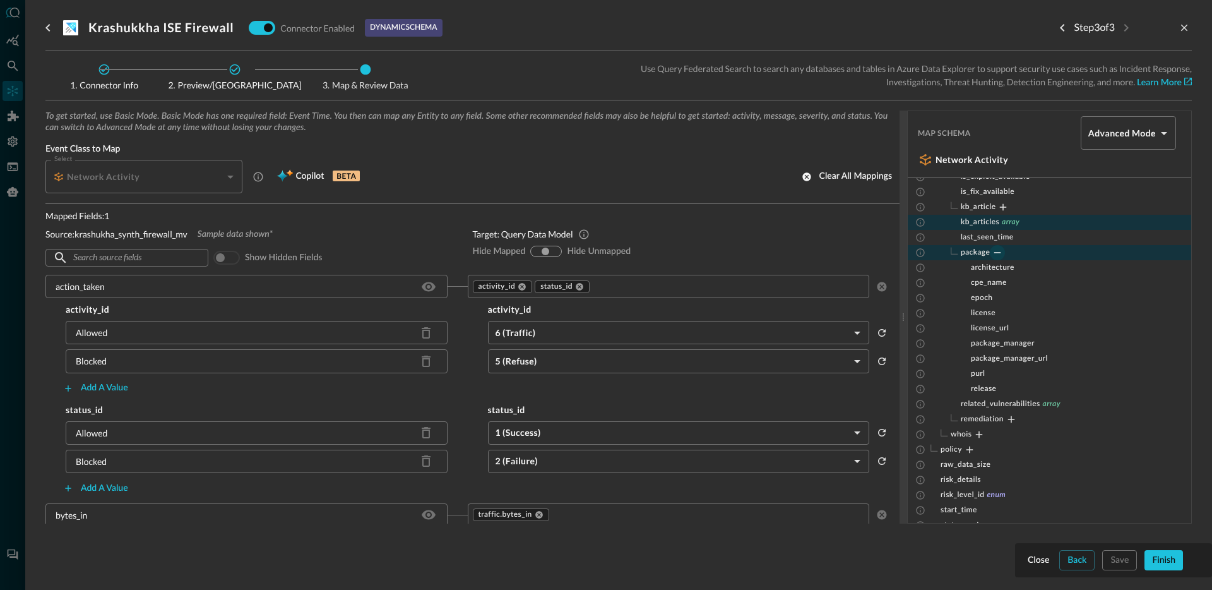
scroll to position [2221, 0]
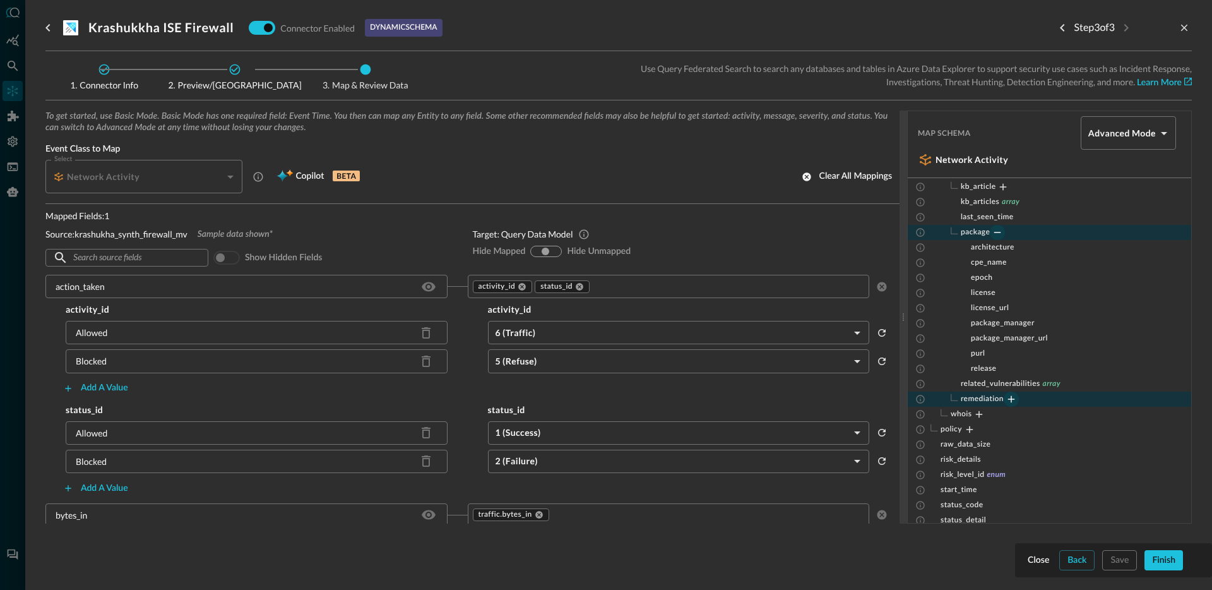
click at [1009, 396] on icon "Expand" at bounding box center [1010, 398] width 11 height 11
click at [1016, 414] on icon "Expand" at bounding box center [1017, 414] width 7 height 7
click at [1017, 412] on icon "Collapse" at bounding box center [1016, 413] width 11 height 11
click at [1017, 412] on icon "Expand" at bounding box center [1017, 414] width 7 height 7
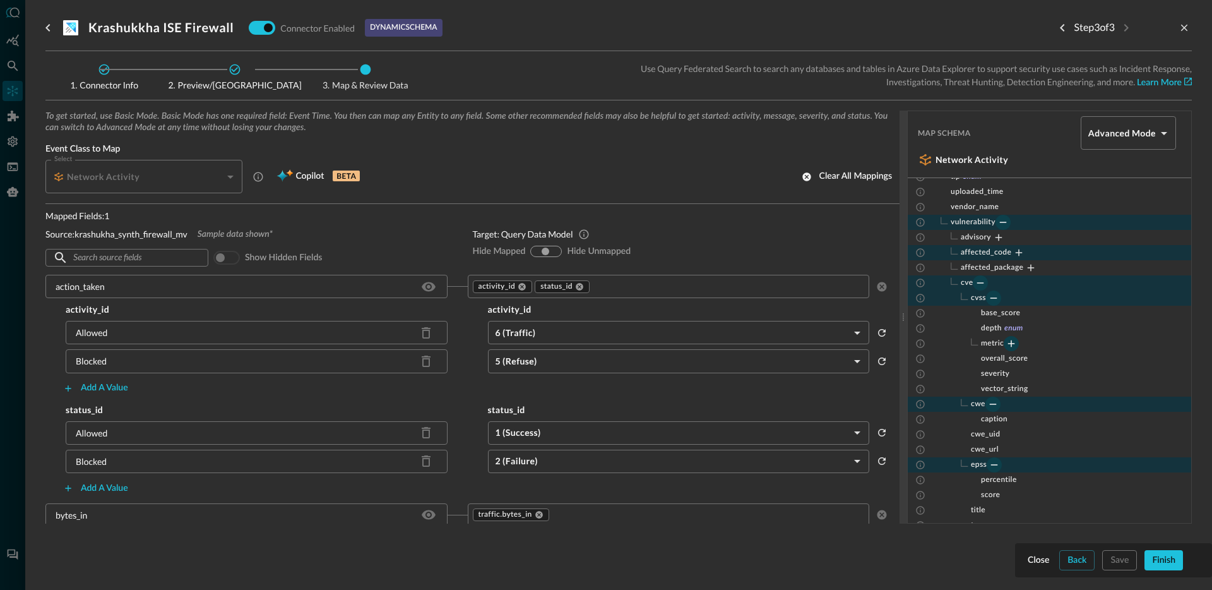
scroll to position [1714, 0]
click at [1014, 343] on icon "Expand" at bounding box center [1010, 344] width 11 height 11
click at [1012, 345] on icon "Collapse" at bounding box center [1010, 344] width 11 height 11
click at [1012, 345] on icon "Expand" at bounding box center [1010, 344] width 11 height 11
click at [1012, 345] on icon "Collapse" at bounding box center [1010, 344] width 11 height 11
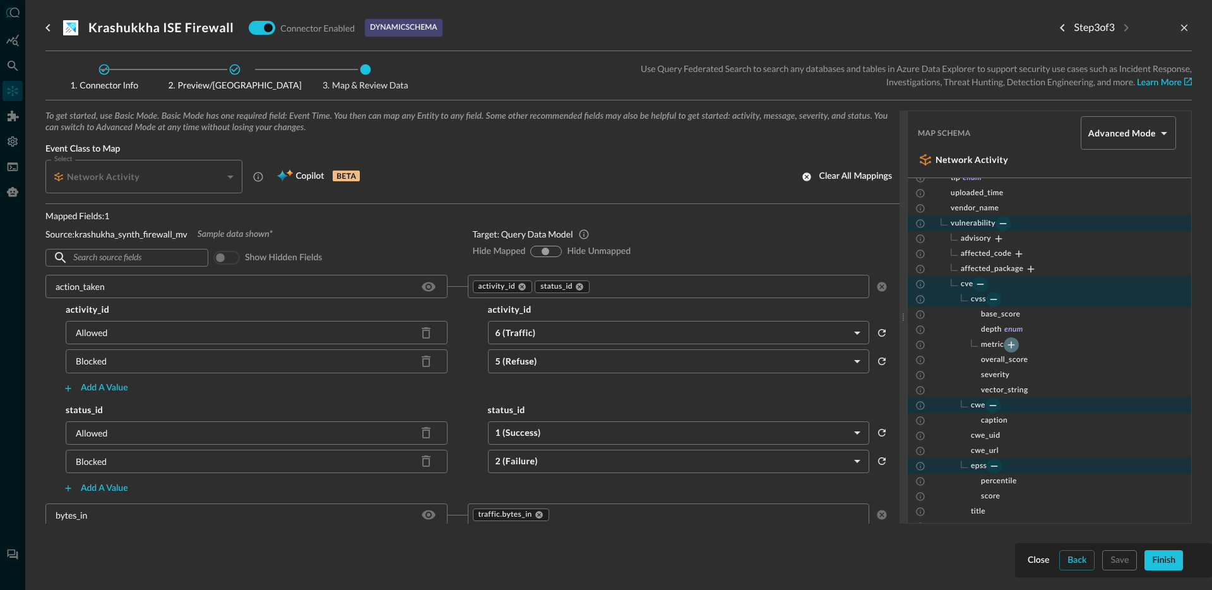
click at [1012, 345] on icon "Expand" at bounding box center [1010, 344] width 11 height 11
click at [1012, 345] on icon "Collapse" at bounding box center [1010, 344] width 11 height 11
click at [1012, 345] on icon "Expand" at bounding box center [1010, 344] width 11 height 11
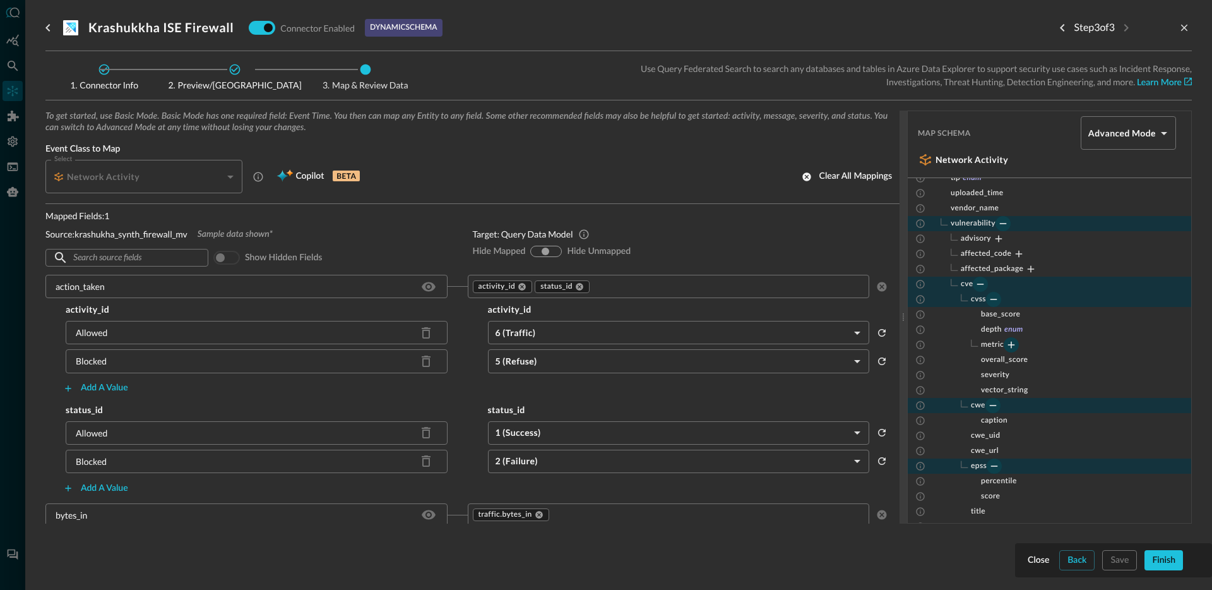
click at [1012, 345] on icon "Expand" at bounding box center [1010, 344] width 11 height 11
click at [1012, 345] on icon "Collapse" at bounding box center [1010, 344] width 11 height 11
click at [1012, 345] on icon "Expand" at bounding box center [1010, 344] width 11 height 11
click at [1045, 346] on div "metric" at bounding box center [1049, 344] width 283 height 15
click at [1026, 254] on button "Expand" at bounding box center [1018, 253] width 15 height 15
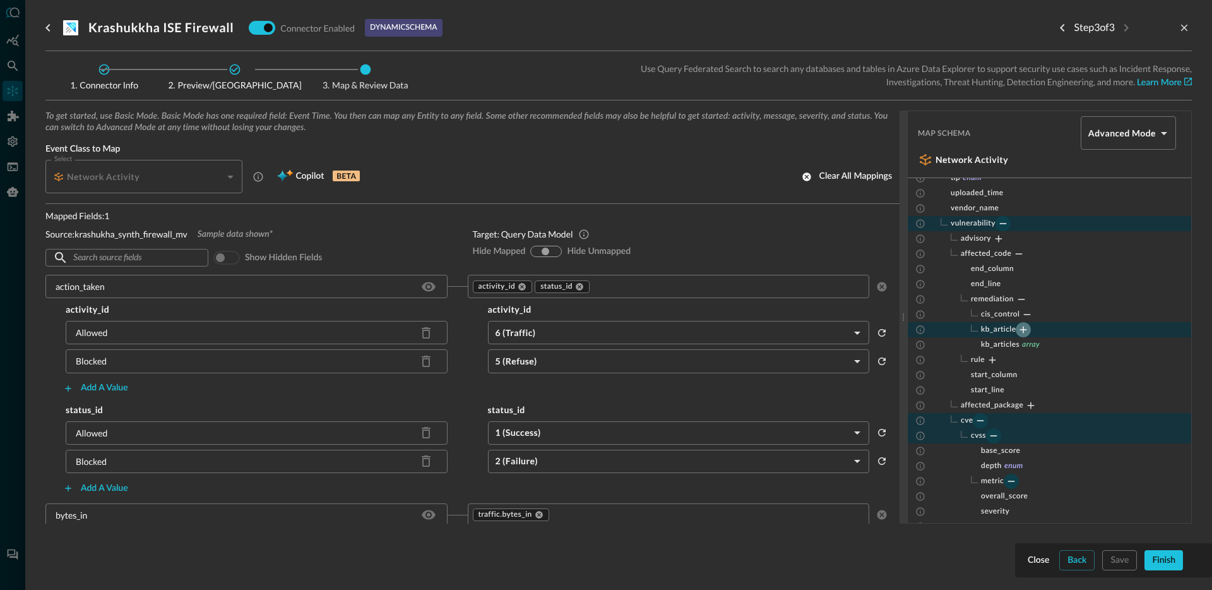
click at [1023, 333] on icon "Expand" at bounding box center [1022, 329] width 11 height 11
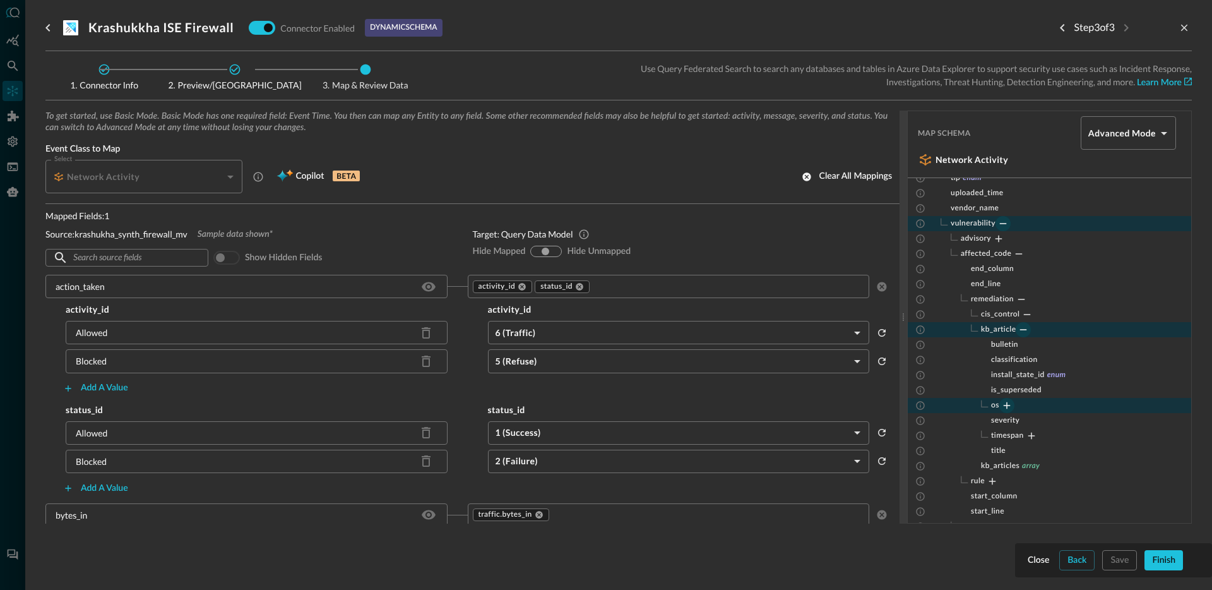
click at [1009, 404] on icon "Expand" at bounding box center [1006, 405] width 11 height 11
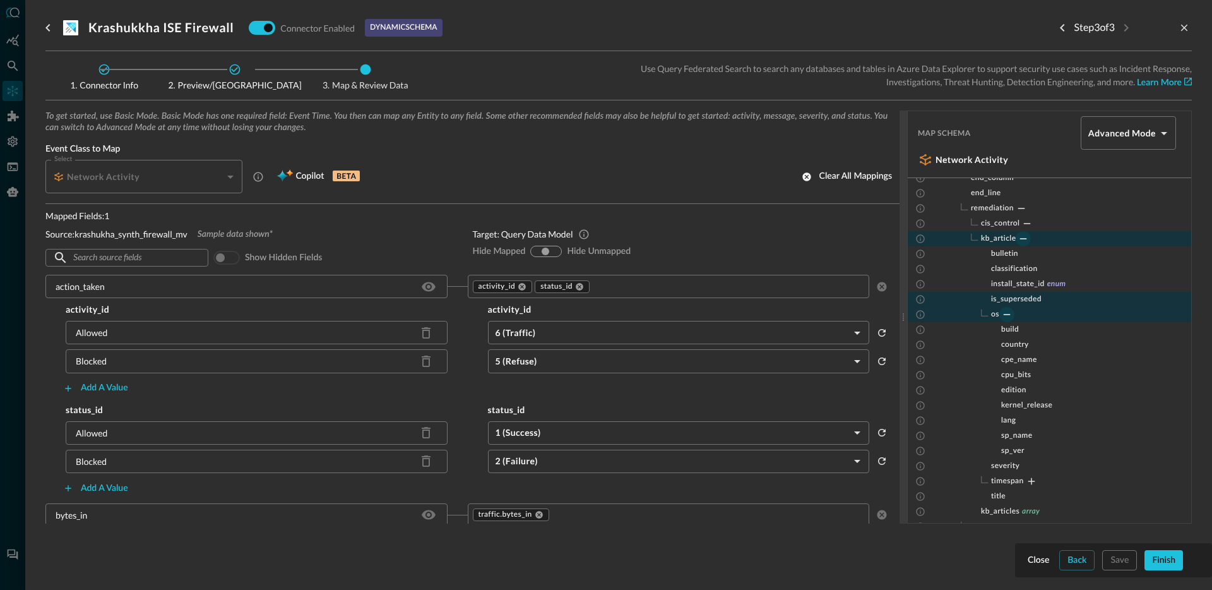
scroll to position [1899, 0]
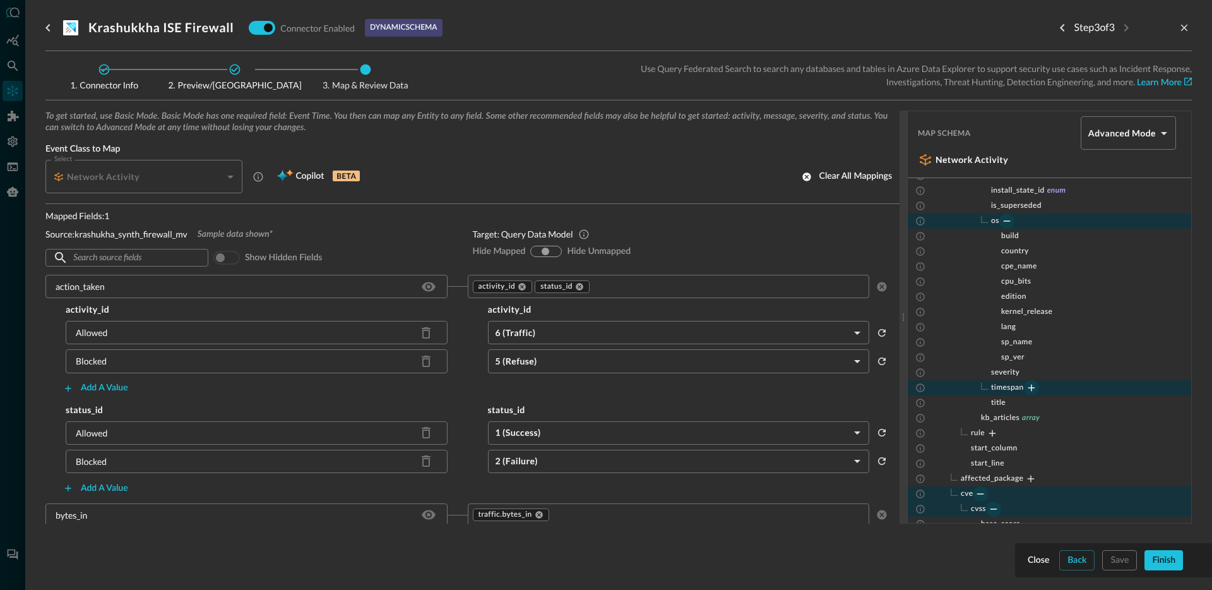
click at [1030, 389] on icon "Expand" at bounding box center [1031, 387] width 11 height 11
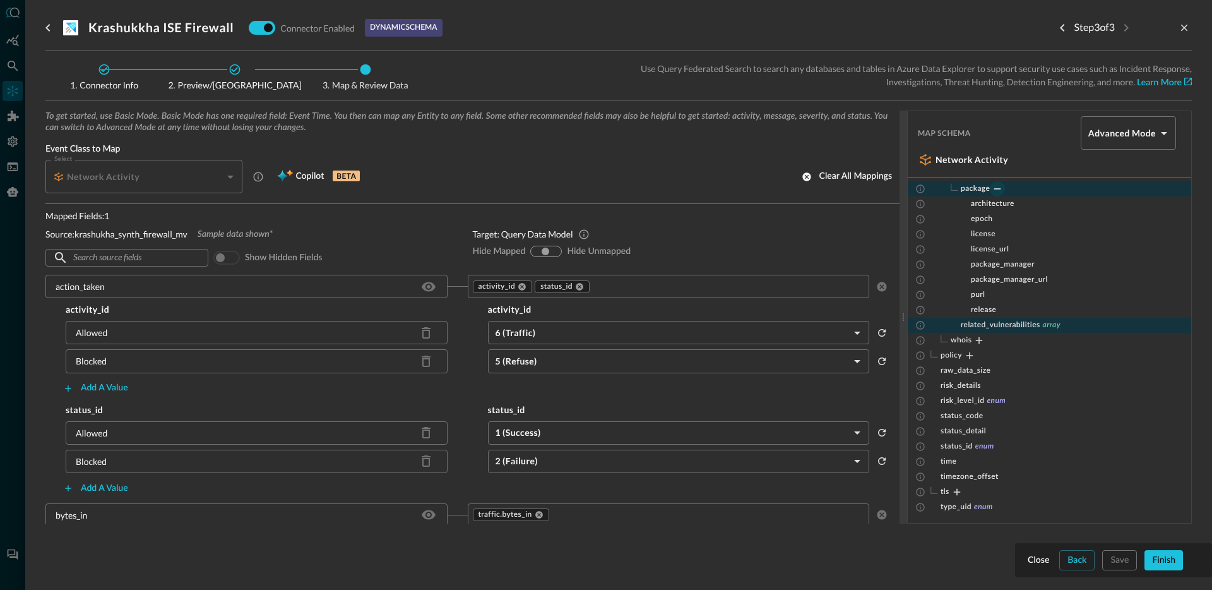
scroll to position [2720, 0]
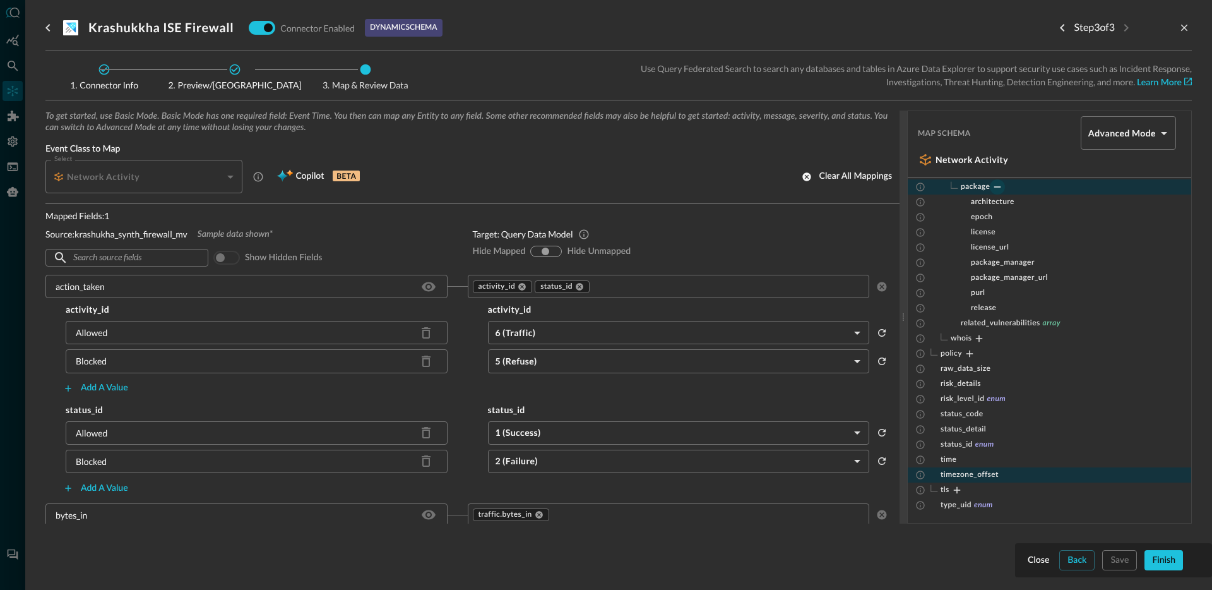
drag, startPoint x: 959, startPoint y: 489, endPoint x: 963, endPoint y: 475, distance: 14.2
click at [959, 489] on icon "Expand" at bounding box center [956, 489] width 11 height 11
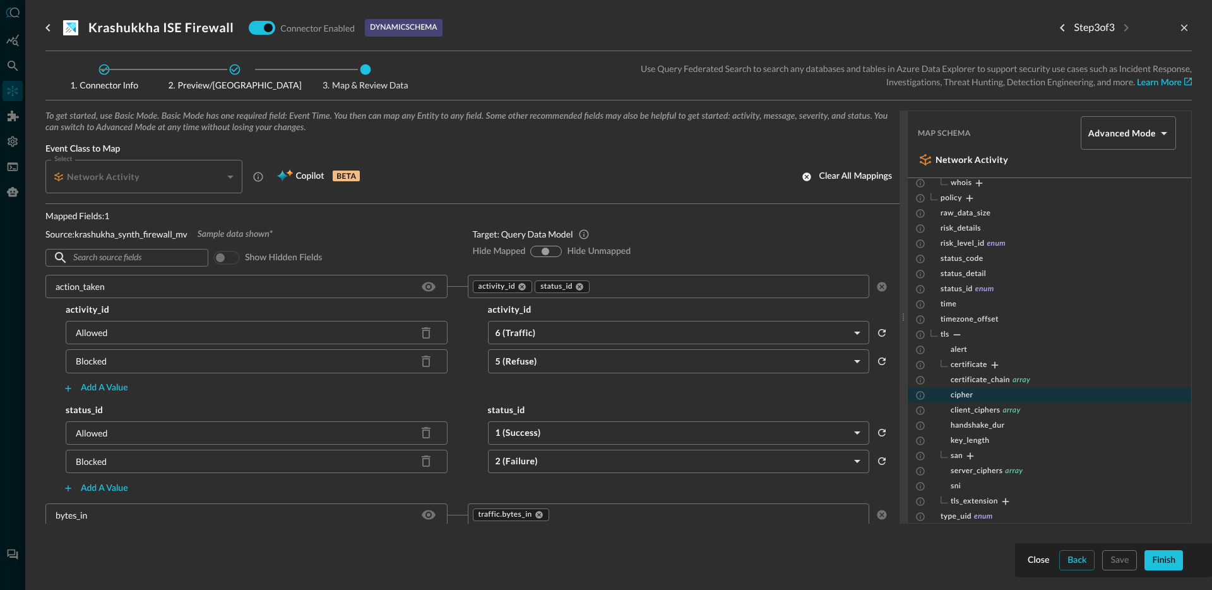
scroll to position [2850, 0]
click at [994, 391] on icon "Expand" at bounding box center [995, 391] width 7 height 7
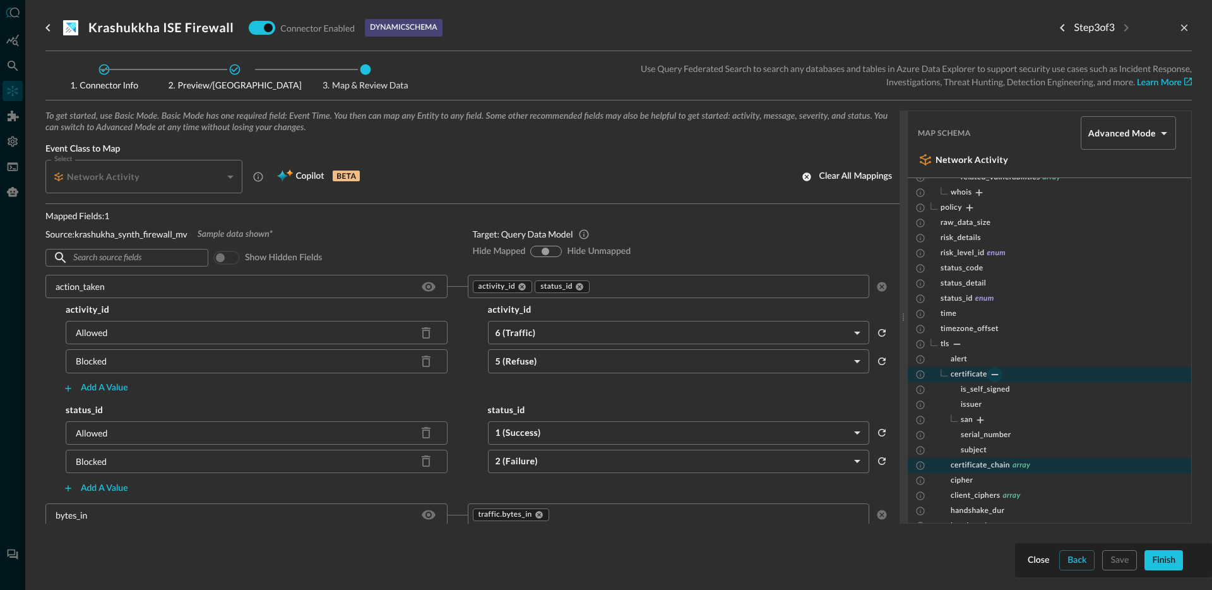
scroll to position [2938, 0]
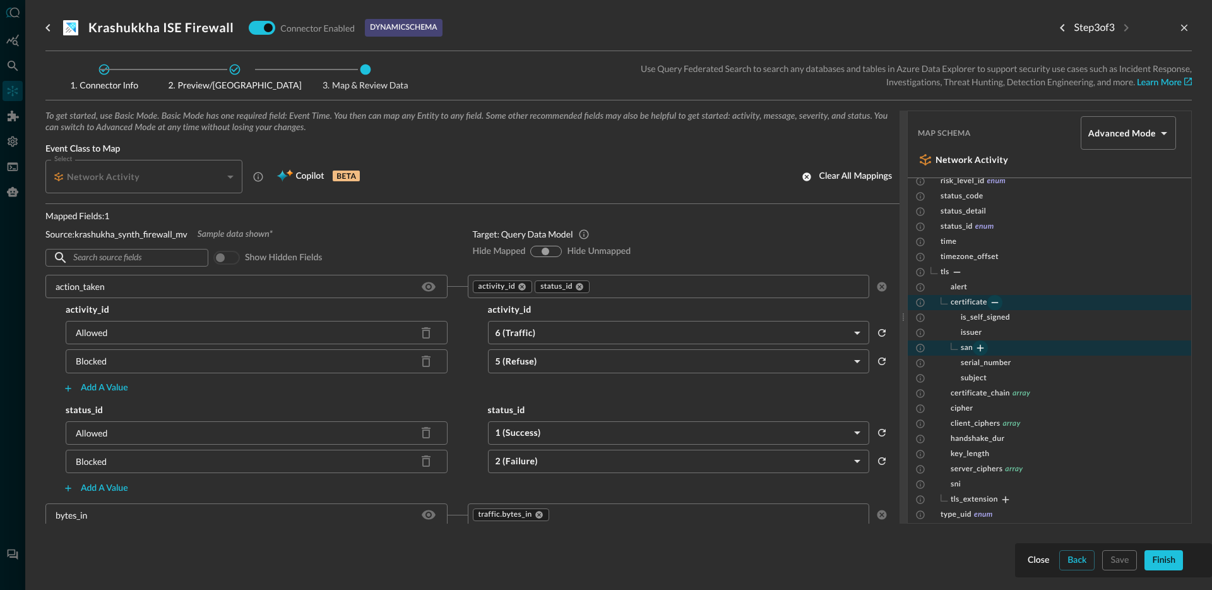
click at [982, 348] on icon "Expand" at bounding box center [980, 348] width 7 height 7
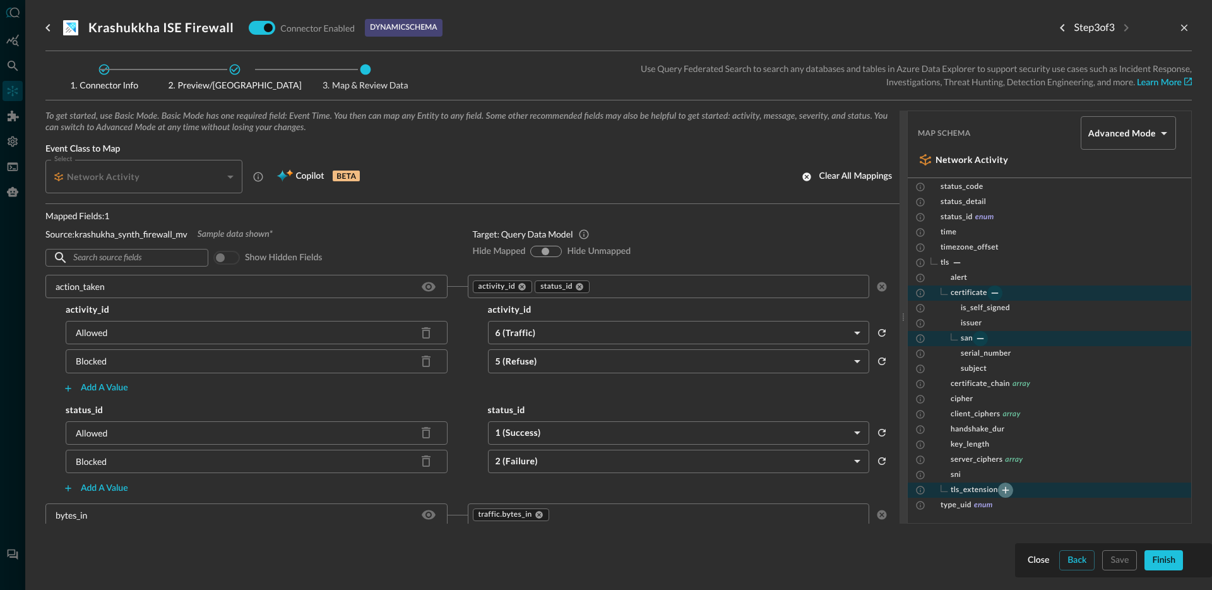
click at [1009, 491] on icon "Expand" at bounding box center [1005, 489] width 11 height 11
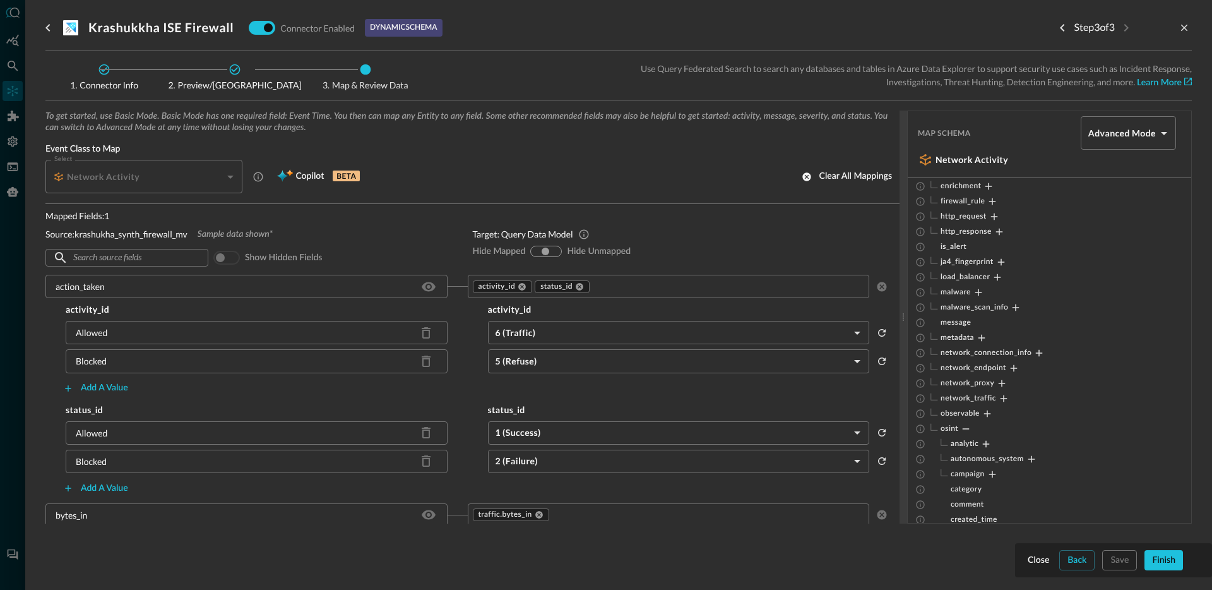
scroll to position [176, 0]
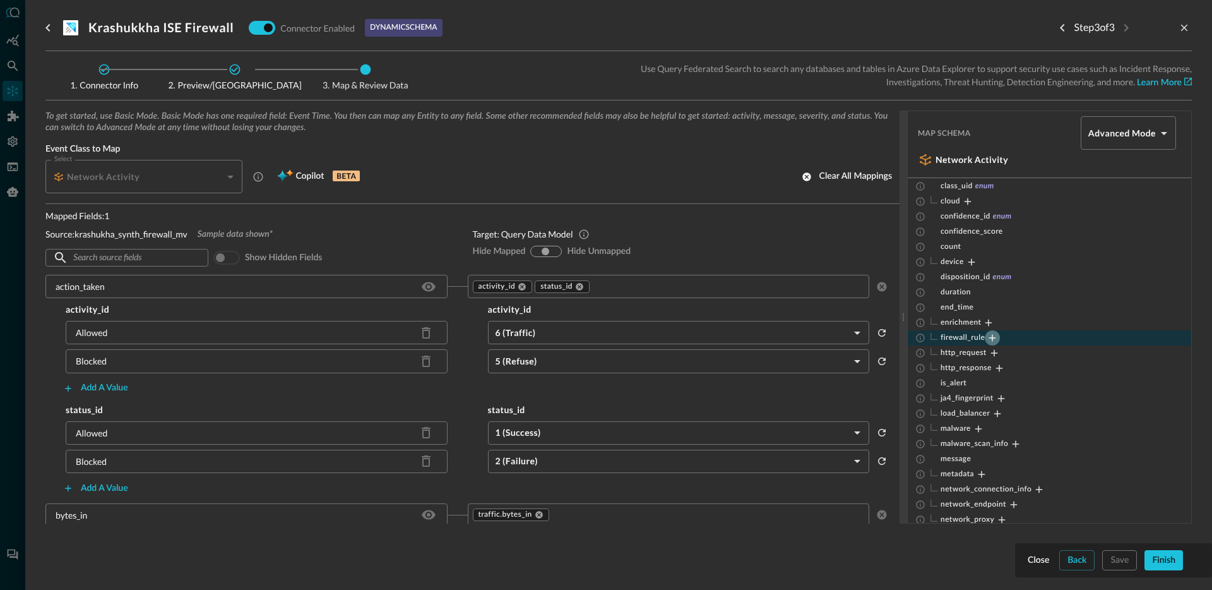
click at [991, 336] on icon "Expand" at bounding box center [992, 337] width 11 height 11
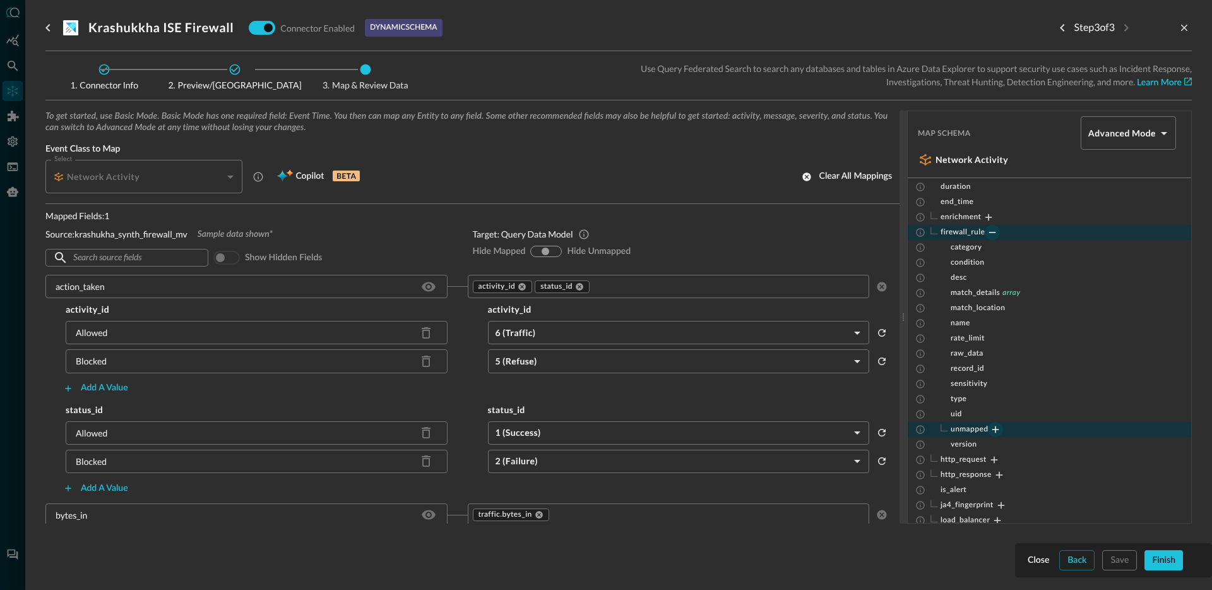
scroll to position [381, 0]
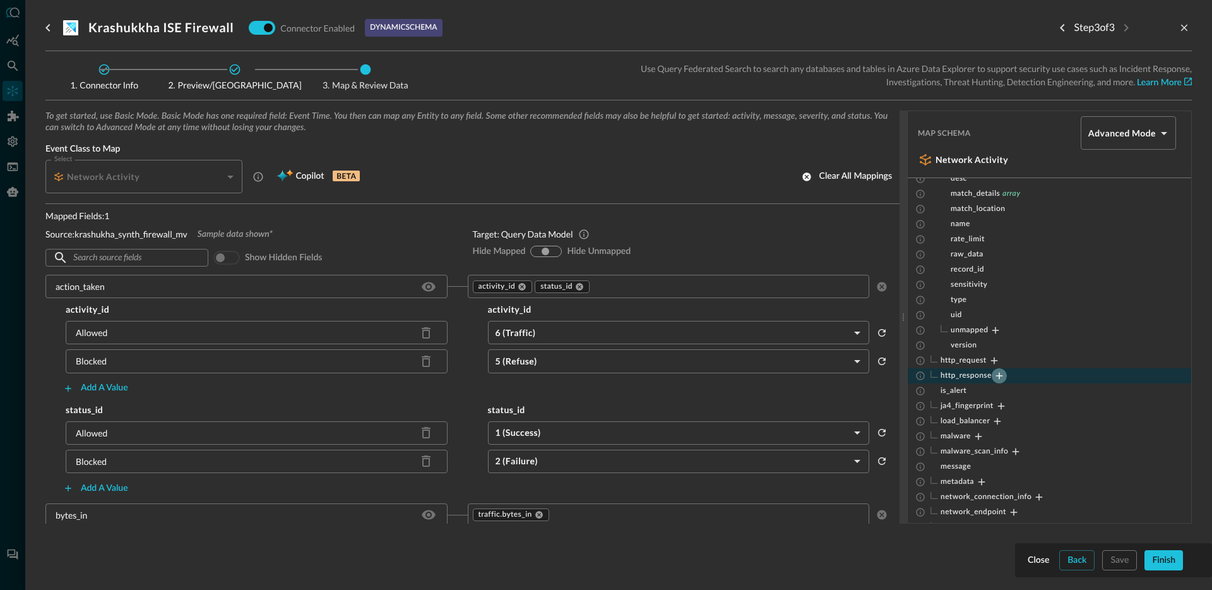
click at [995, 379] on icon "Expand" at bounding box center [999, 375] width 11 height 11
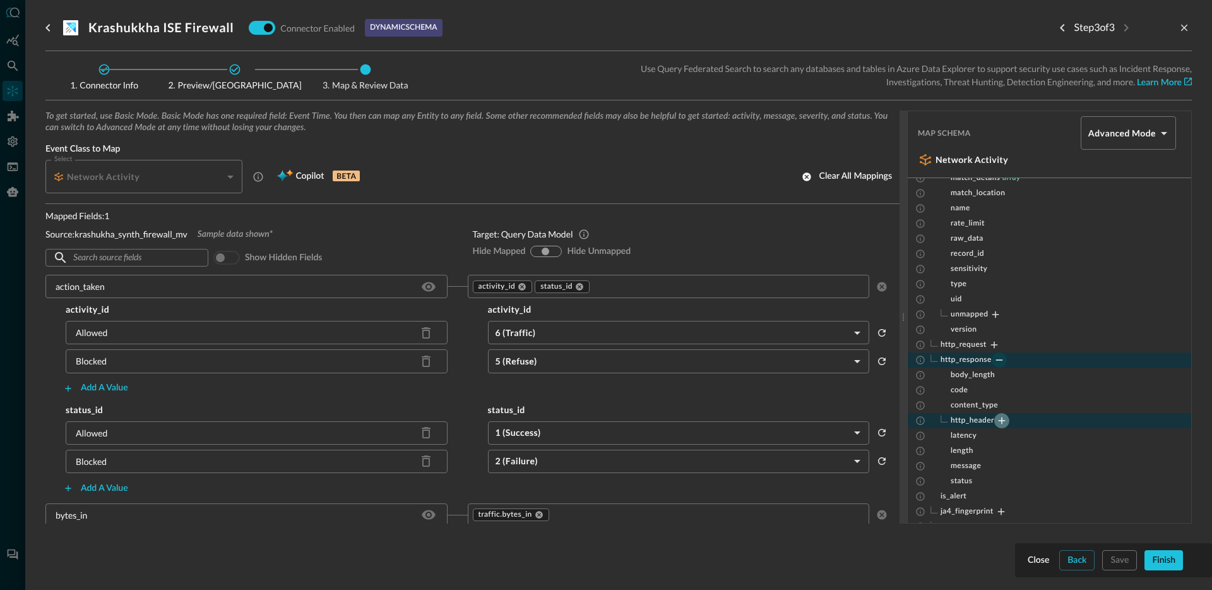
click at [997, 420] on icon "Expand" at bounding box center [1001, 420] width 11 height 11
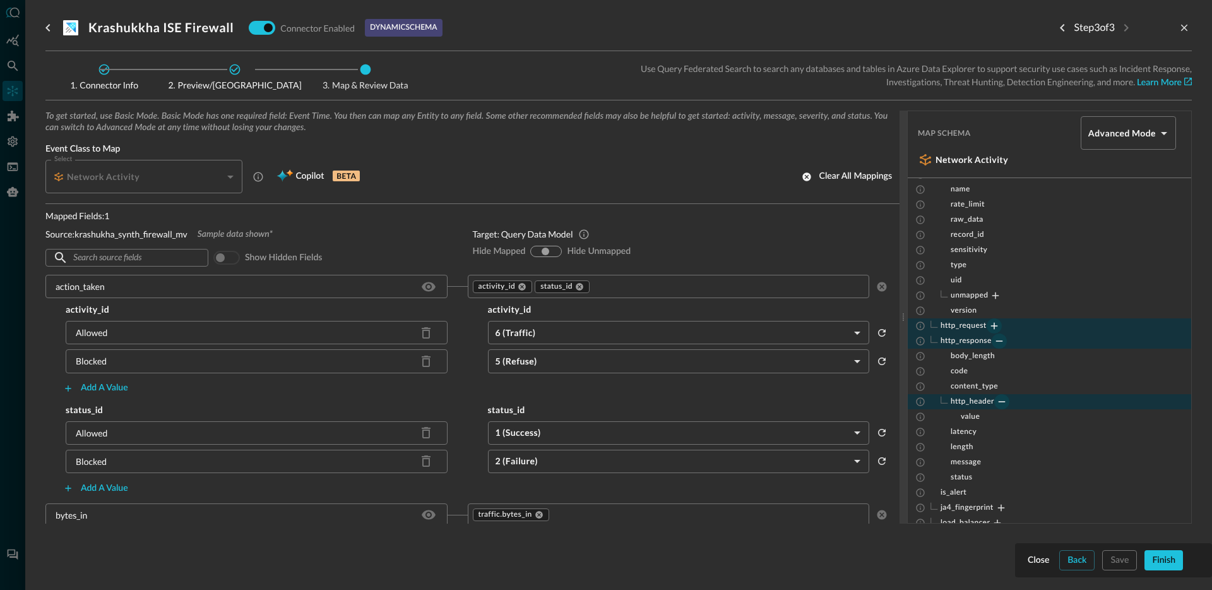
click at [994, 327] on icon "Expand" at bounding box center [993, 325] width 11 height 11
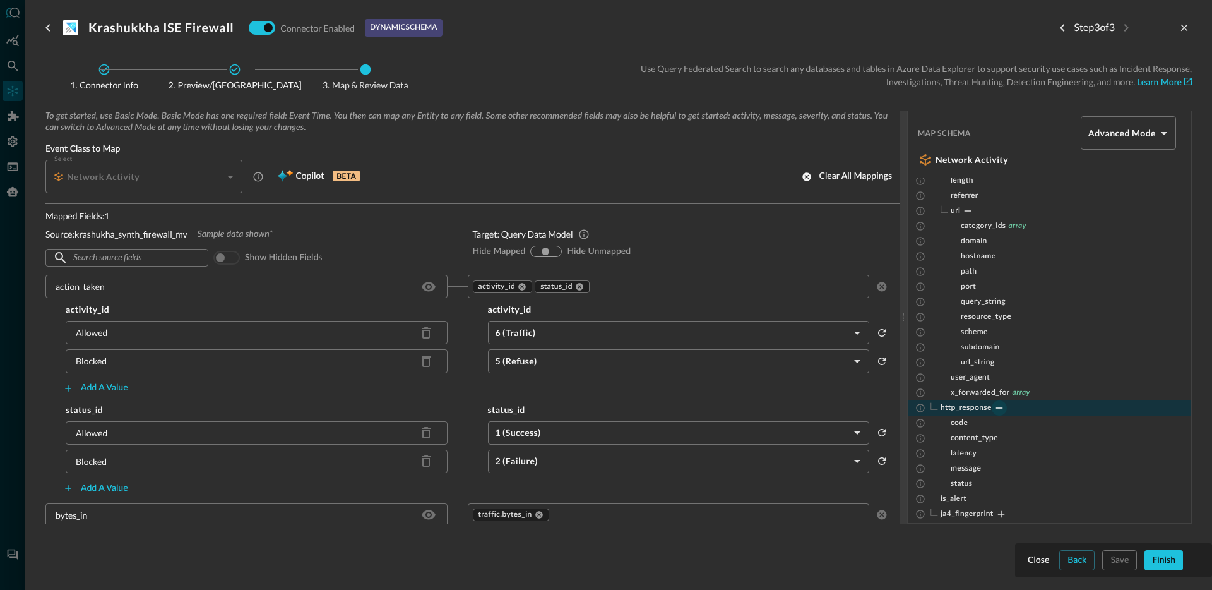
scroll to position [719, 0]
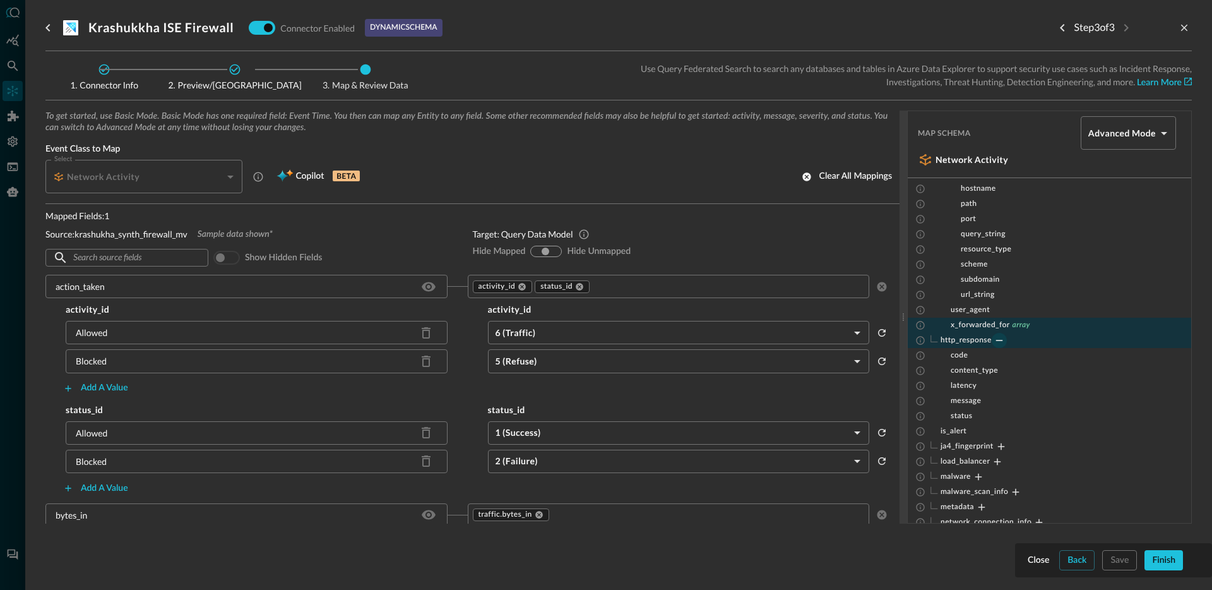
click at [1025, 325] on span "array" at bounding box center [1021, 325] width 18 height 10
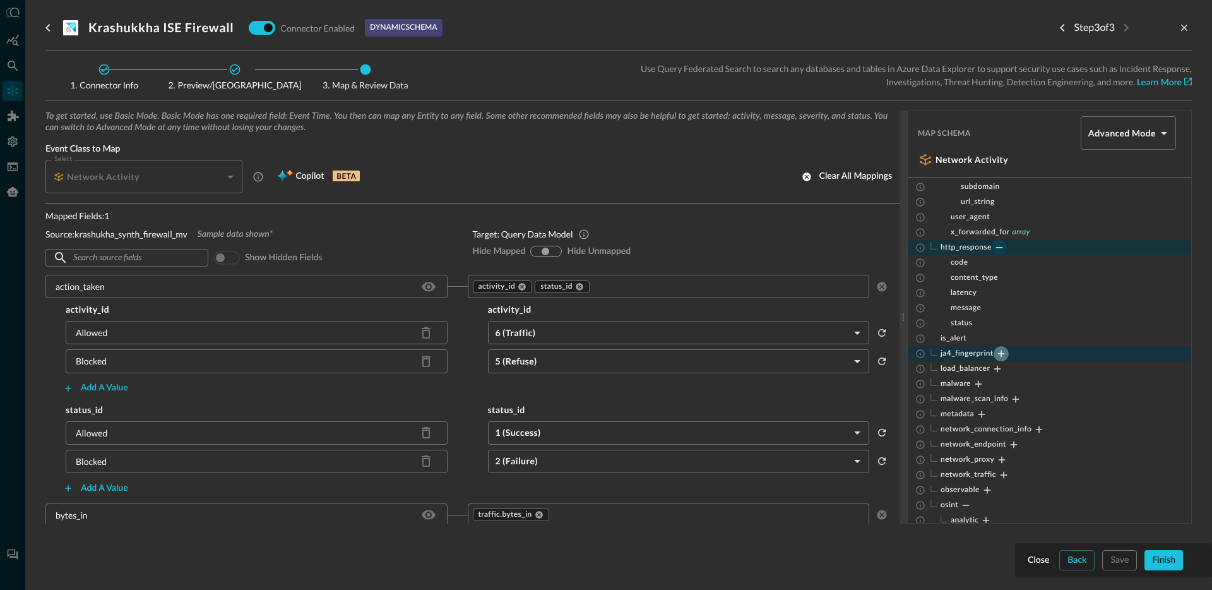
click at [1000, 352] on icon "Expand" at bounding box center [1000, 353] width 11 height 11
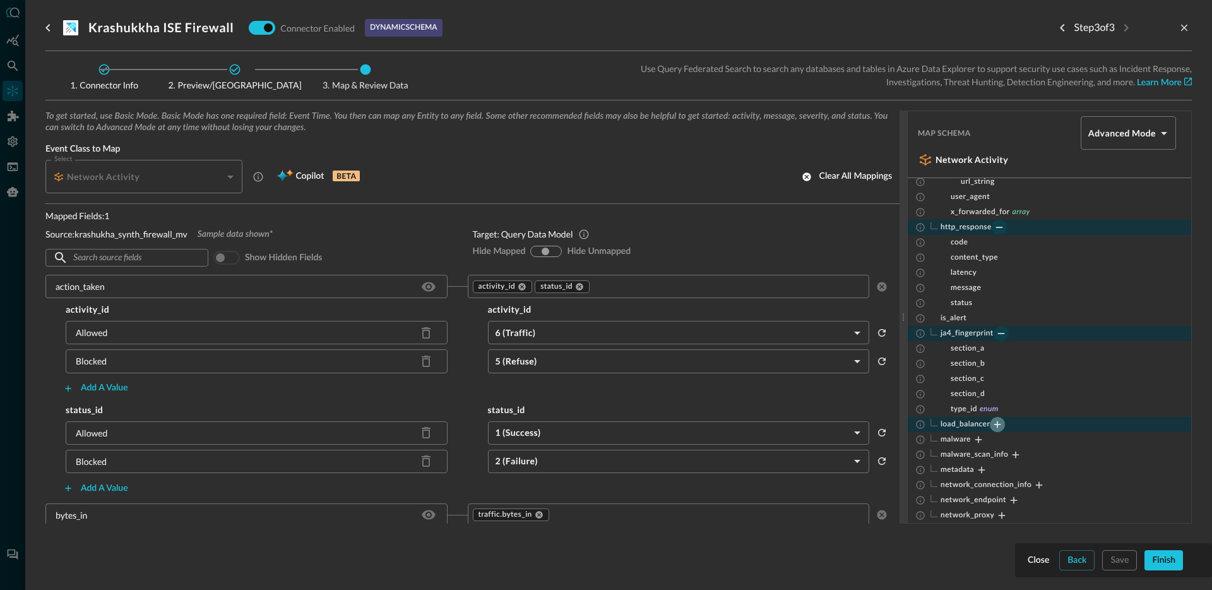
click at [999, 420] on icon "Expand" at bounding box center [997, 423] width 11 height 11
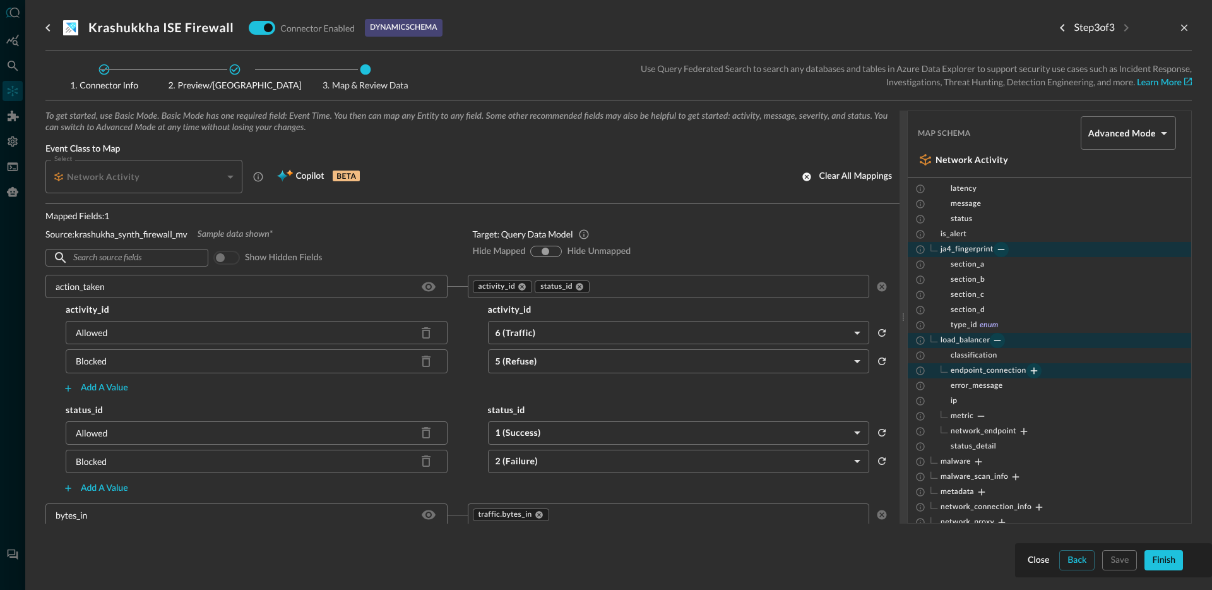
click at [1035, 369] on icon "Expand" at bounding box center [1033, 370] width 11 height 11
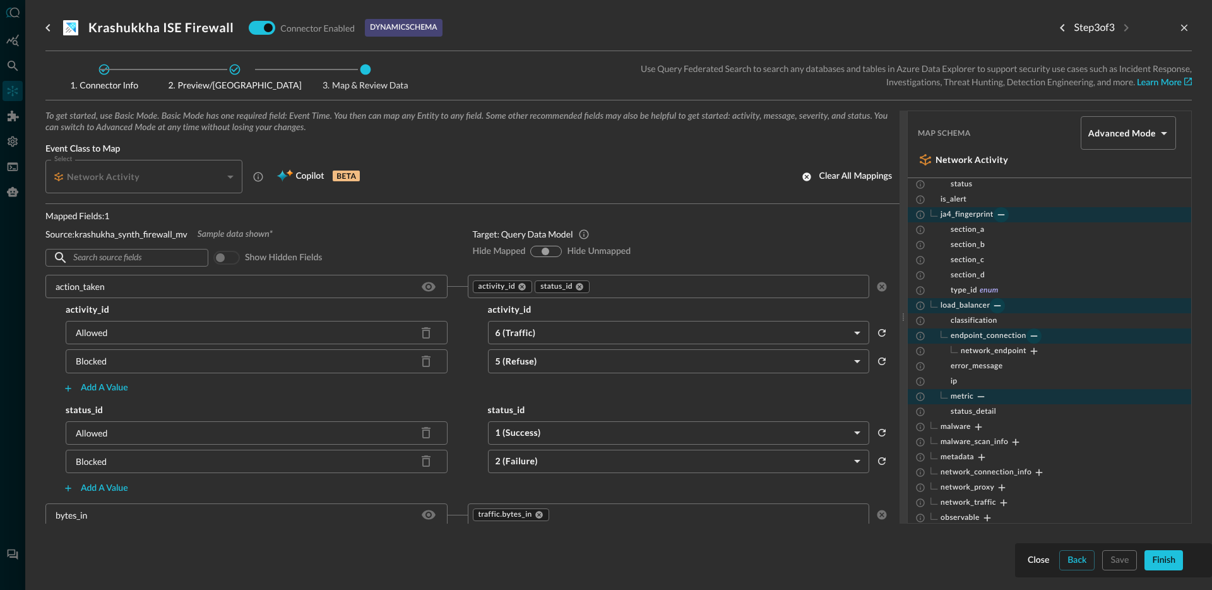
scroll to position [983, 0]
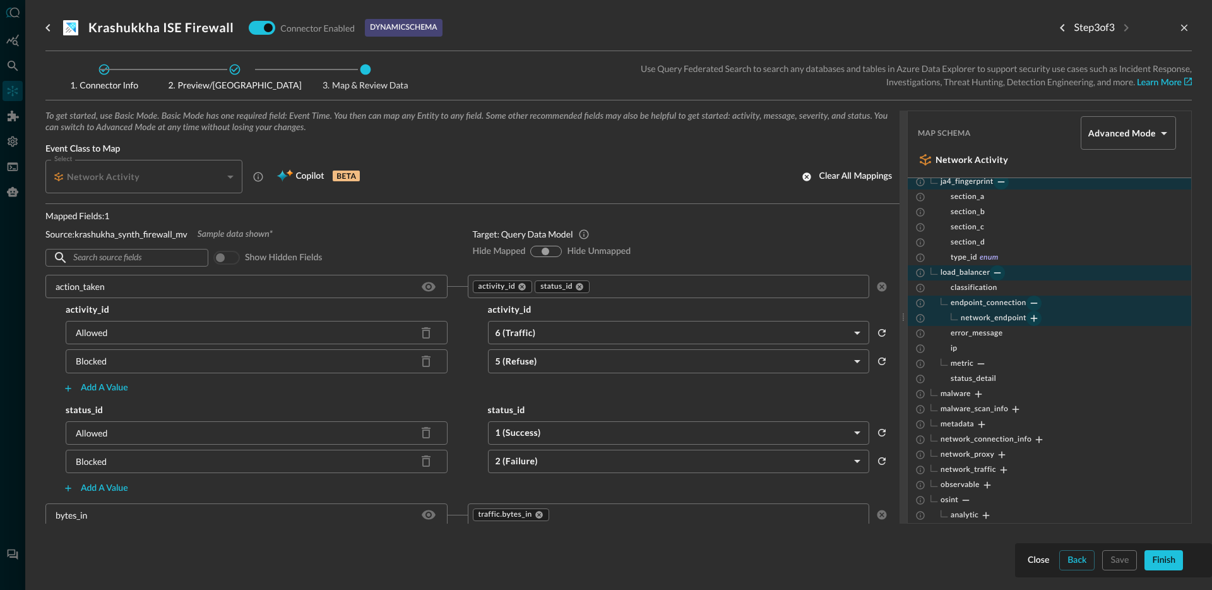
click at [1034, 318] on icon "Expand" at bounding box center [1034, 318] width 7 height 7
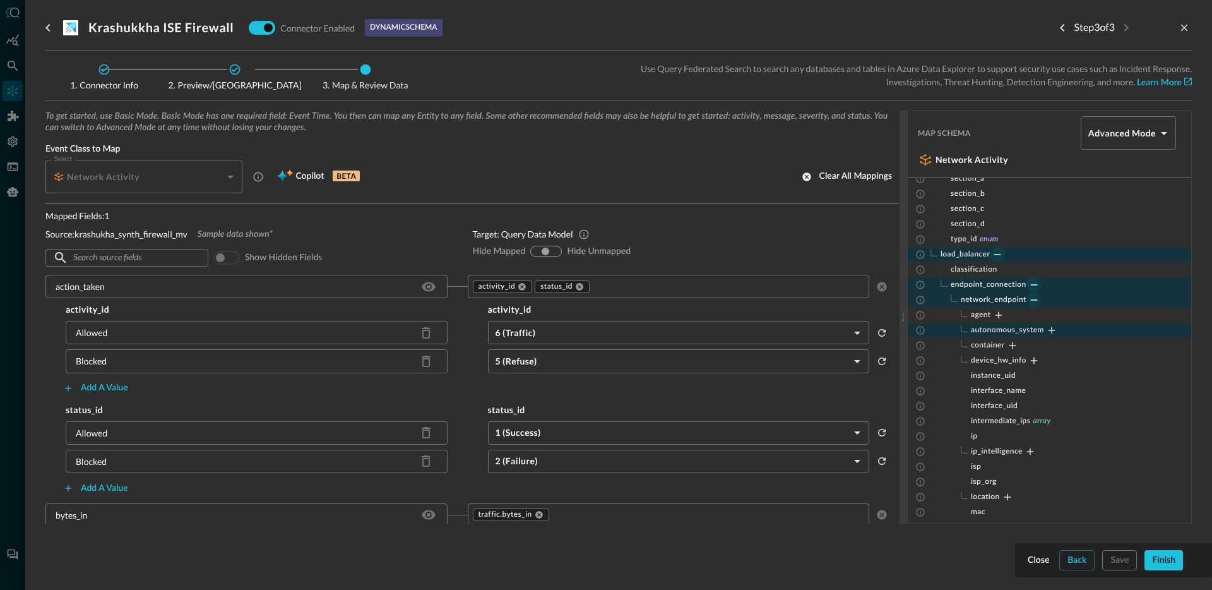
scroll to position [1002, 0]
click at [999, 316] on icon "Expand" at bounding box center [998, 314] width 11 height 11
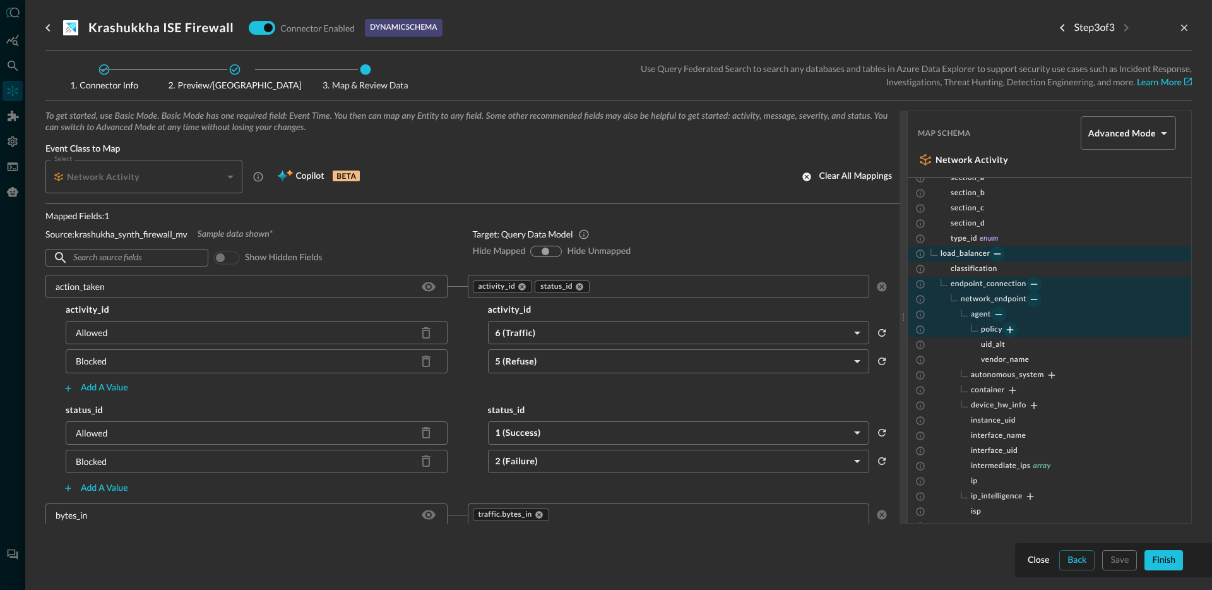
click at [1010, 331] on icon "Expand" at bounding box center [1010, 329] width 7 height 7
click at [1017, 358] on icon "Expand" at bounding box center [1019, 359] width 11 height 11
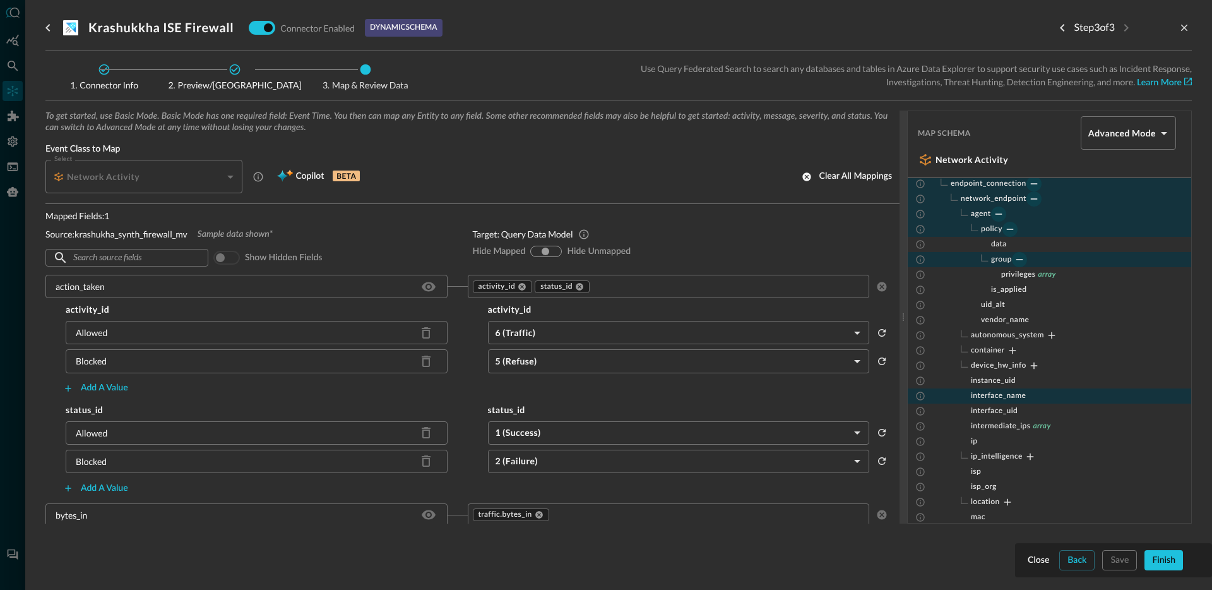
scroll to position [1113, 0]
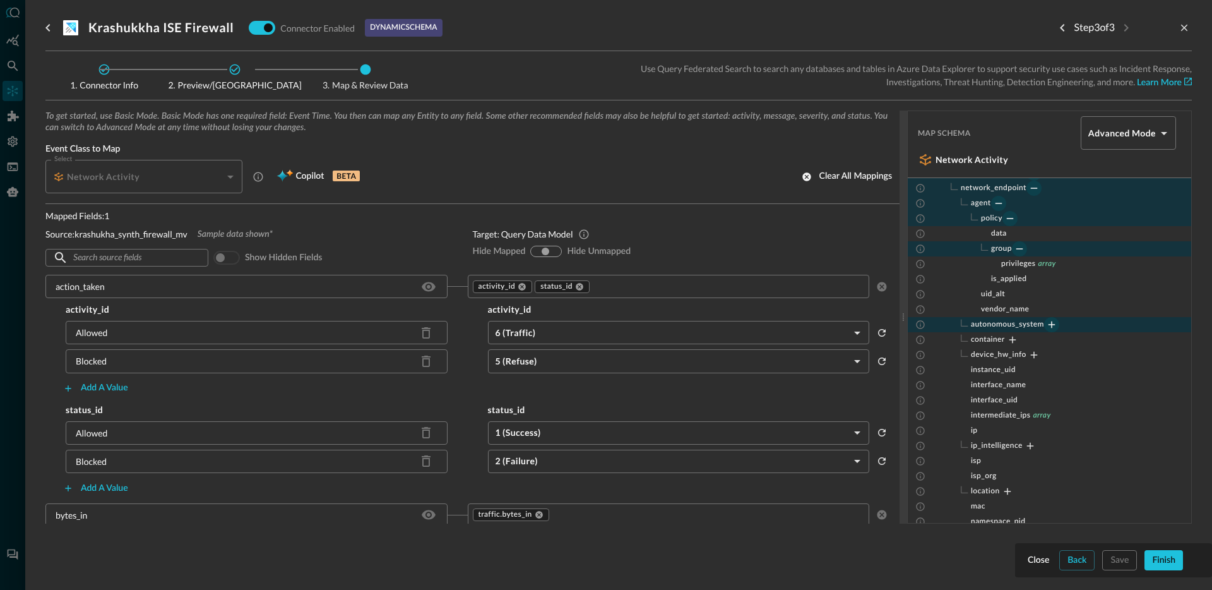
click at [1048, 321] on icon "Expand" at bounding box center [1051, 324] width 11 height 11
click at [1007, 352] on icon "Expand" at bounding box center [1012, 354] width 11 height 11
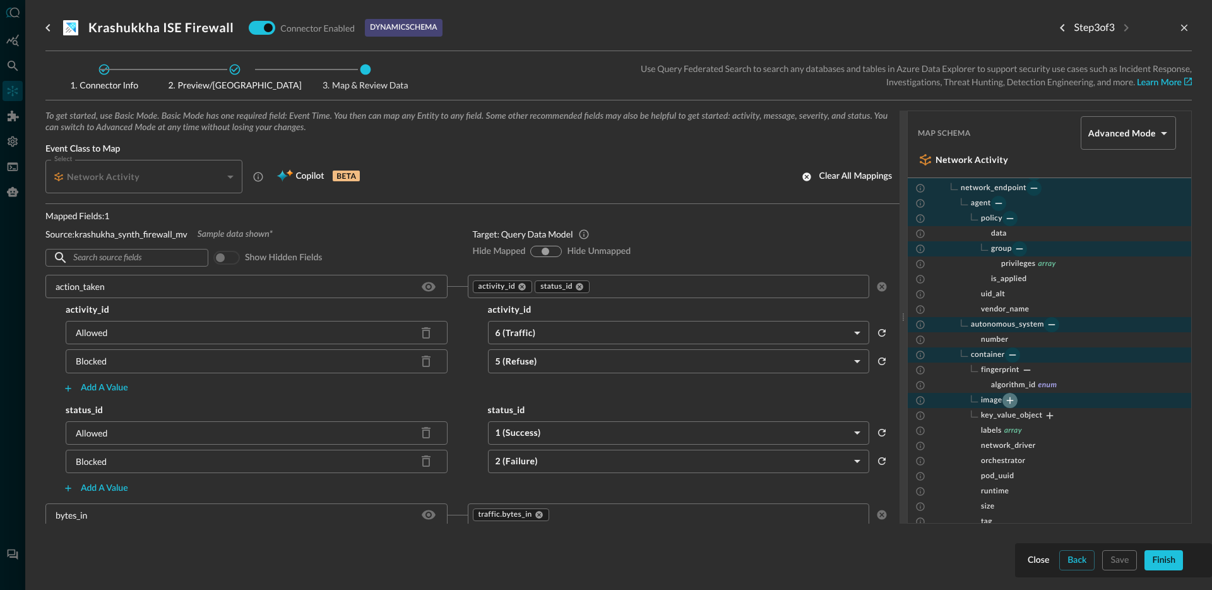
click at [1013, 400] on icon "Expand" at bounding box center [1009, 399] width 11 height 11
click at [1055, 415] on icon "Expand" at bounding box center [1059, 415] width 11 height 11
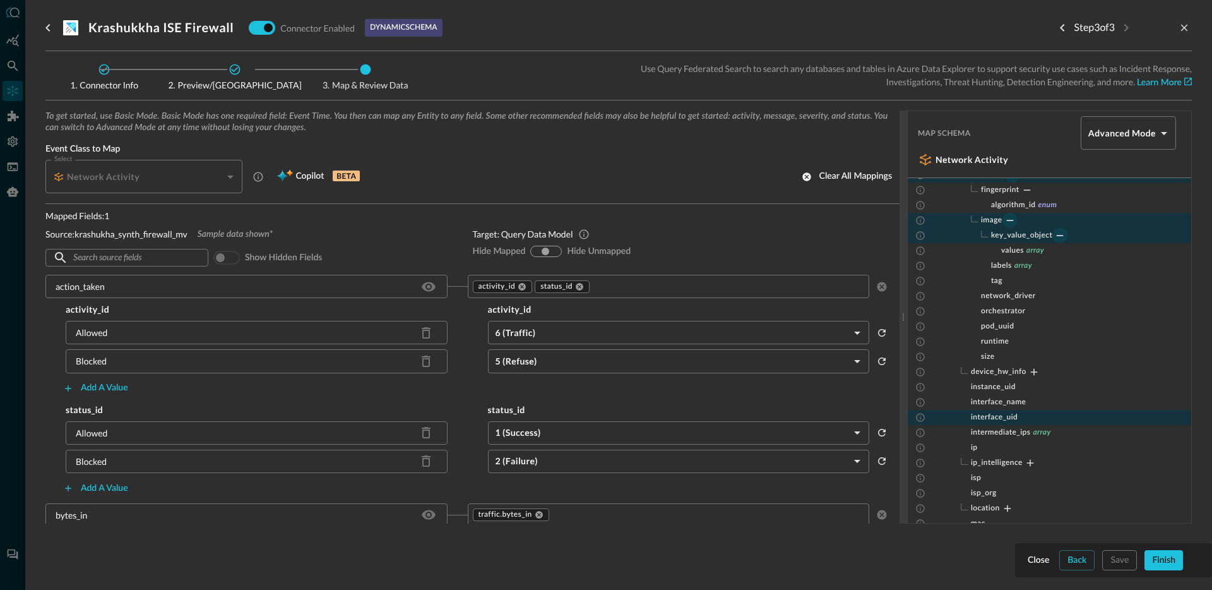
scroll to position [1295, 0]
click at [1036, 371] on icon "Expand" at bounding box center [1033, 370] width 7 height 7
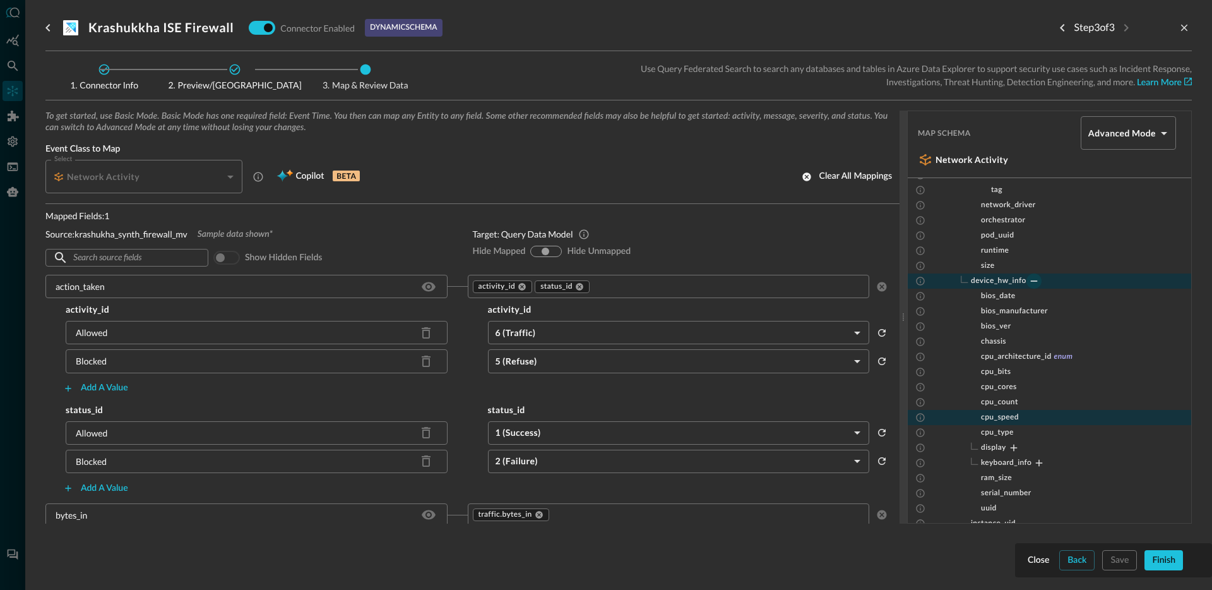
scroll to position [1384, 0]
click at [1016, 450] on icon "Expand" at bounding box center [1013, 447] width 11 height 11
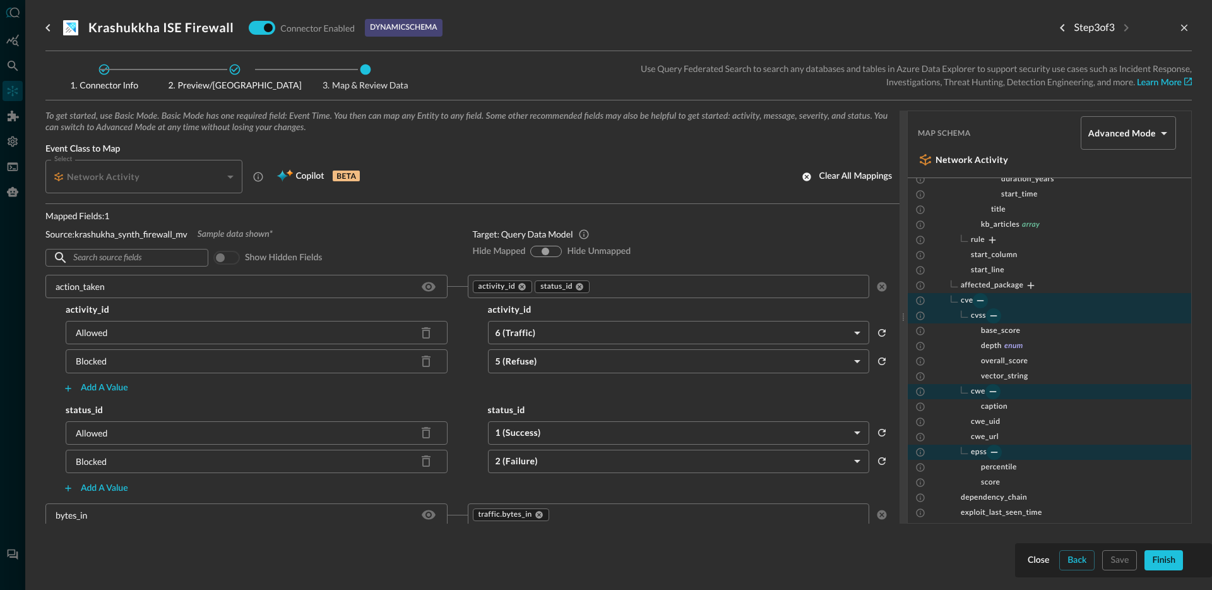
scroll to position [3379, 0]
click at [987, 312] on button "Collapse" at bounding box center [993, 316] width 15 height 15
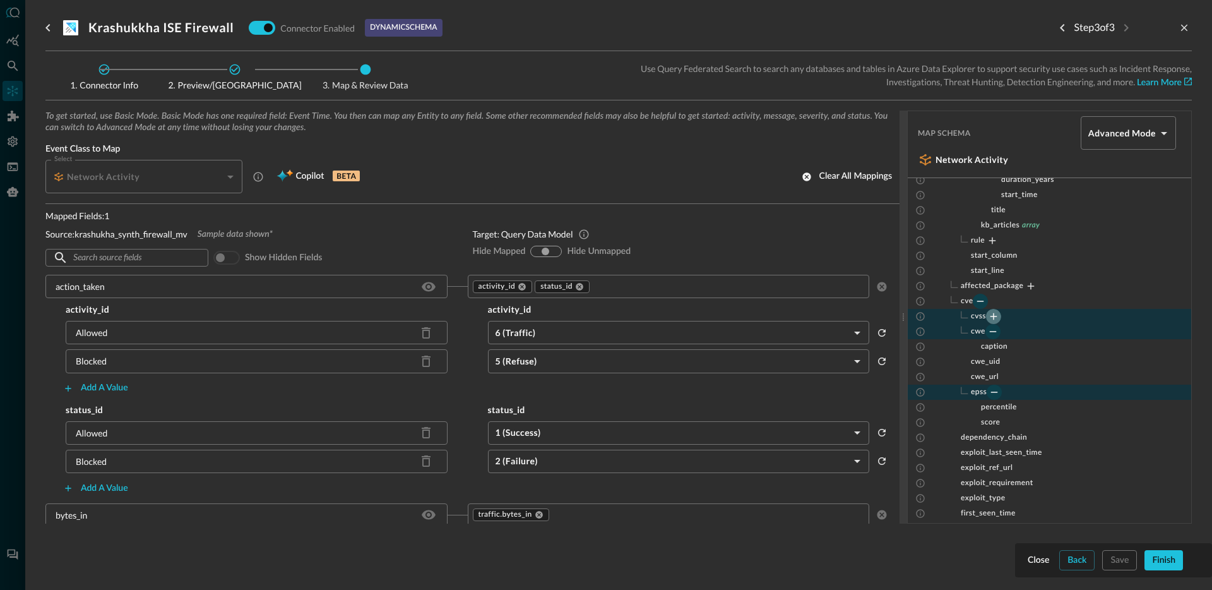
click at [991, 316] on icon "Expand" at bounding box center [993, 316] width 7 height 7
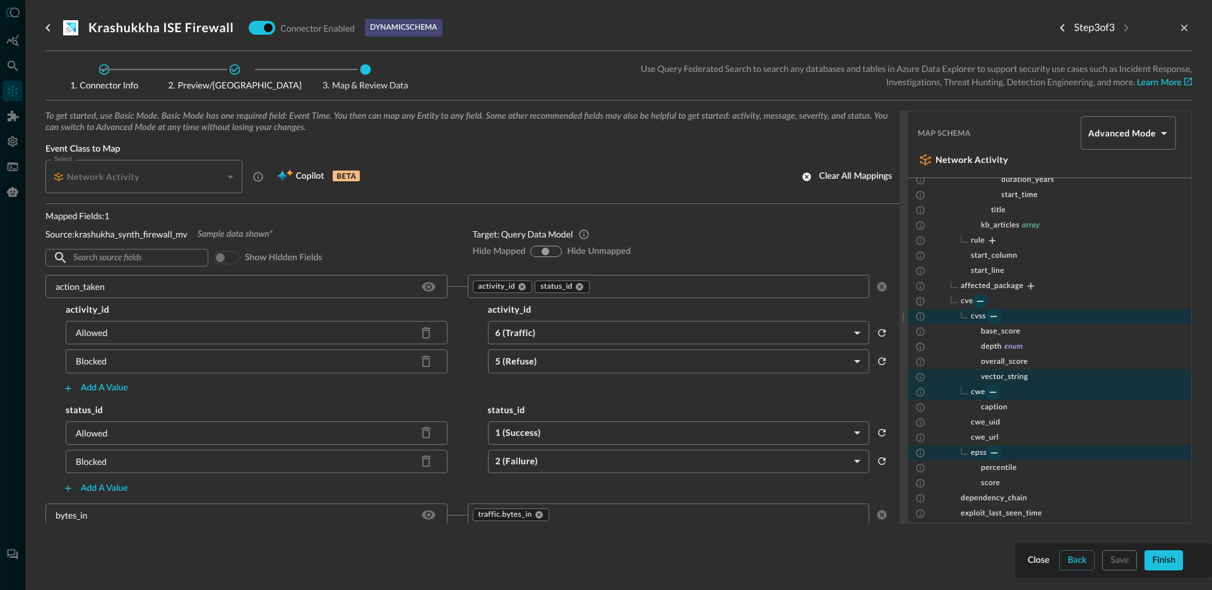
click at [1019, 374] on span "vector_string" at bounding box center [1004, 377] width 47 height 10
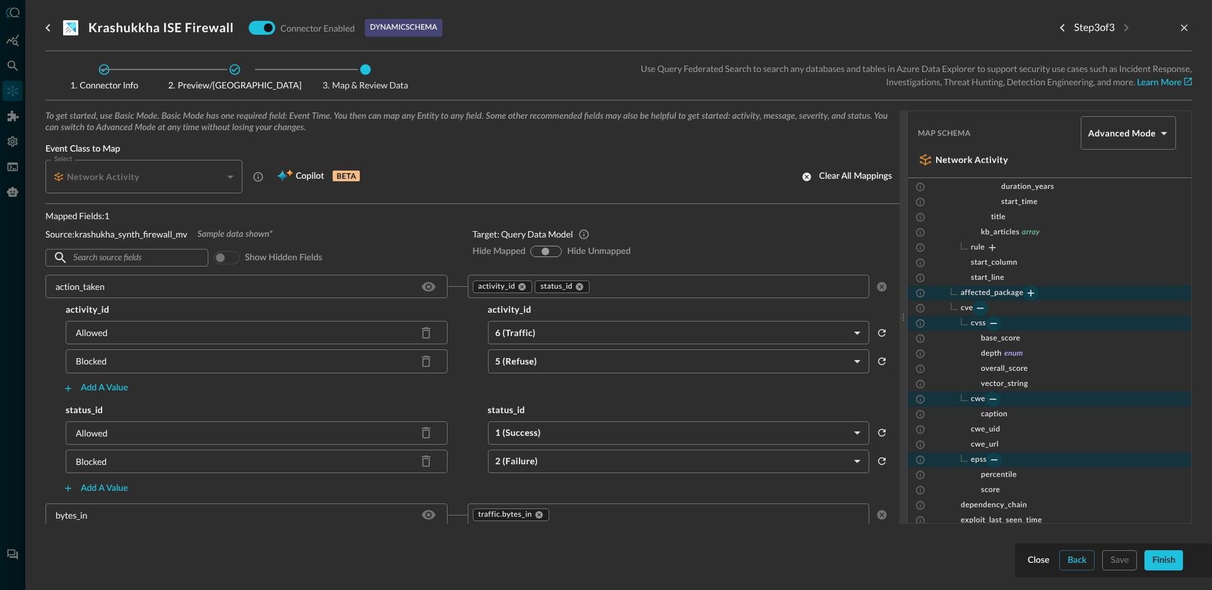
click at [1031, 292] on icon "Expand" at bounding box center [1030, 292] width 11 height 11
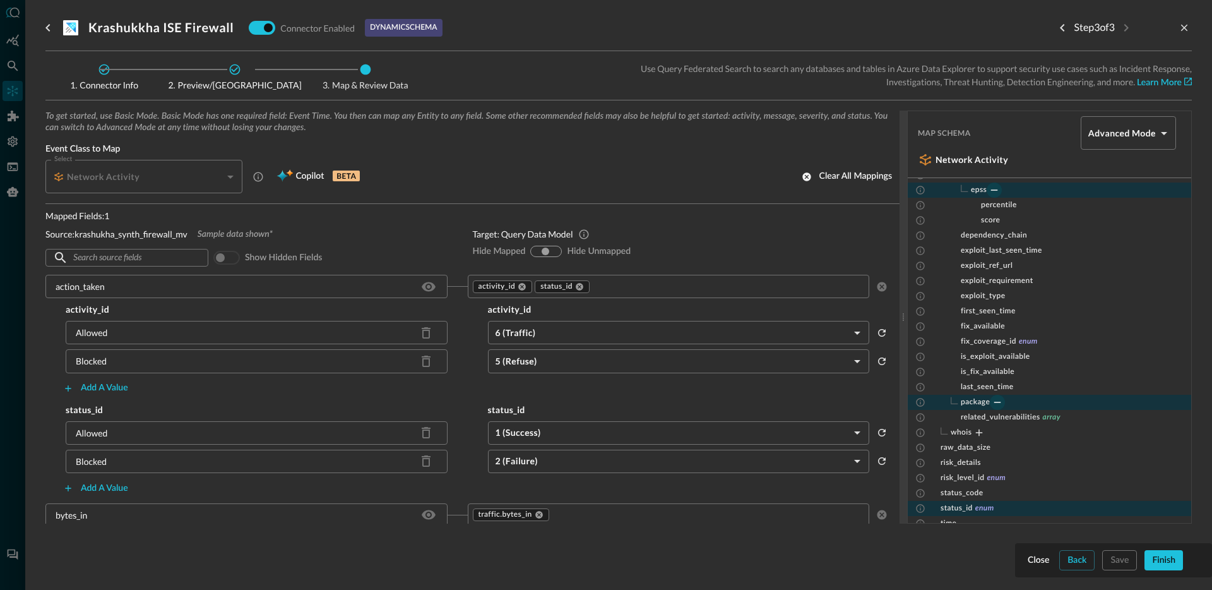
scroll to position [3838, 0]
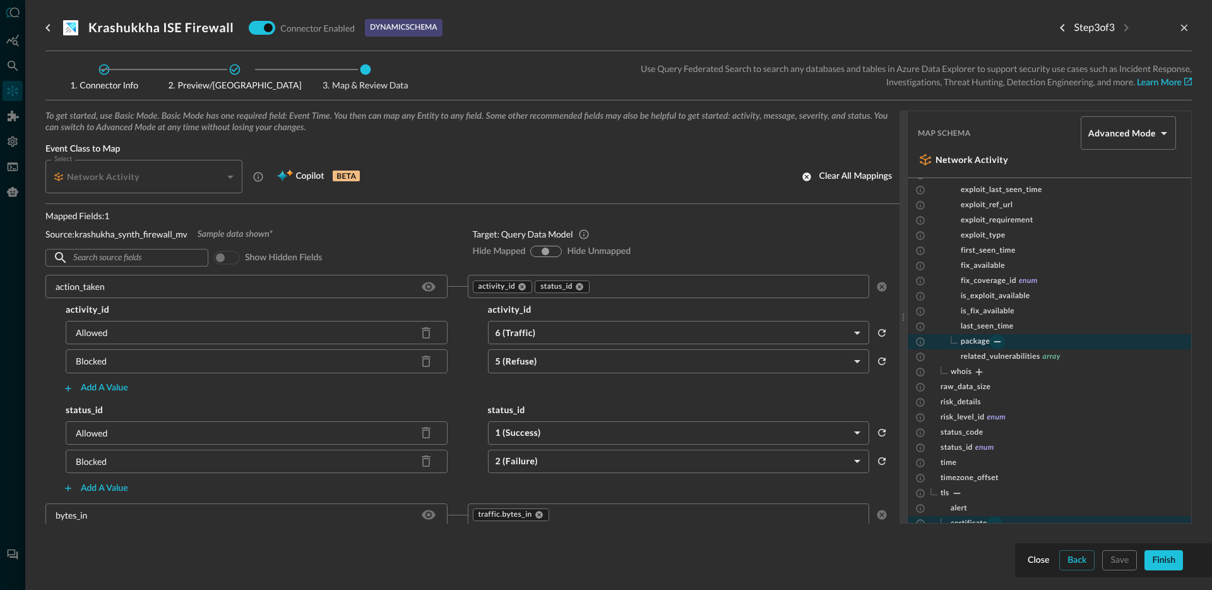
click at [995, 338] on icon "Collapse" at bounding box center [997, 341] width 11 height 11
click at [997, 342] on icon "Expand" at bounding box center [997, 341] width 7 height 7
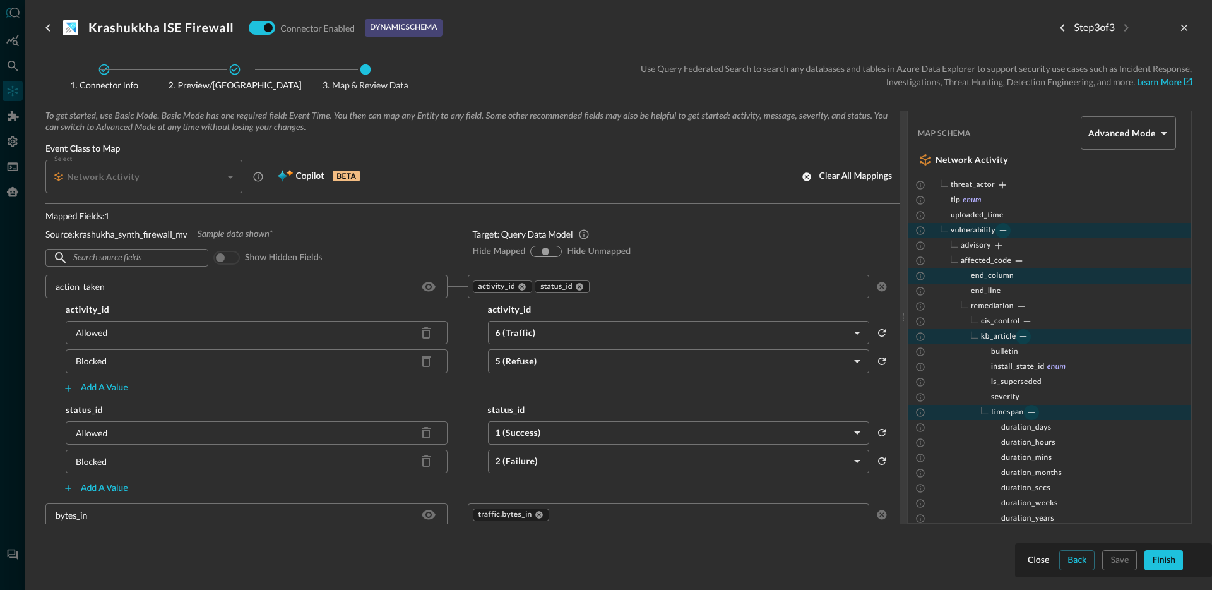
scroll to position [3040, 0]
click at [999, 228] on icon "Collapse" at bounding box center [1002, 230] width 11 height 11
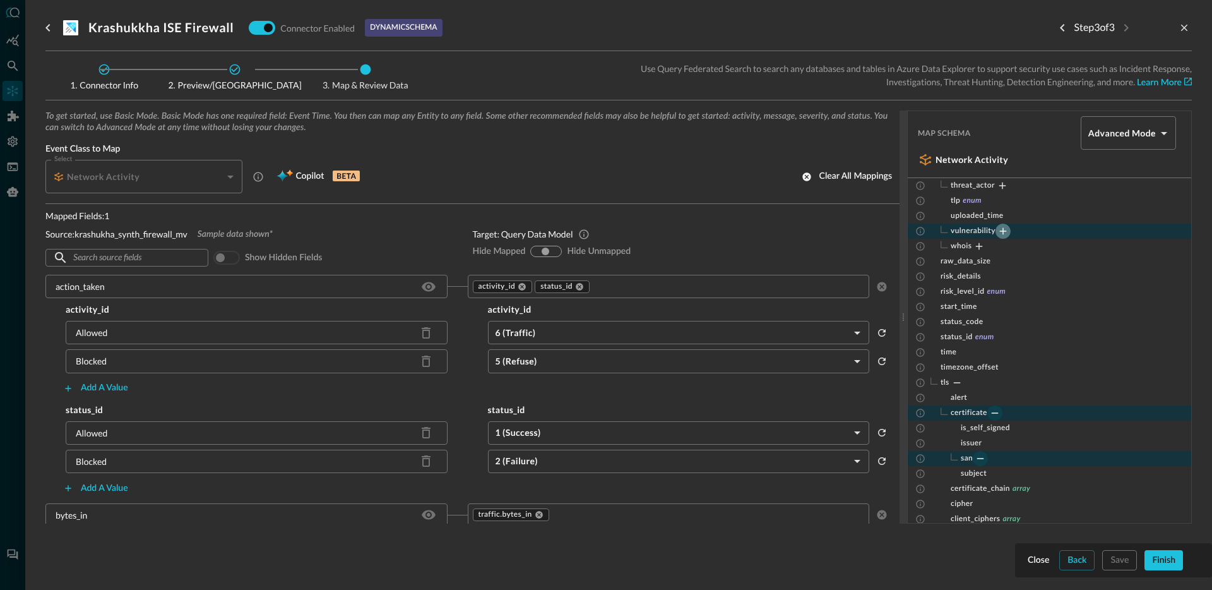
click at [999, 228] on icon "Expand" at bounding box center [1002, 230] width 11 height 11
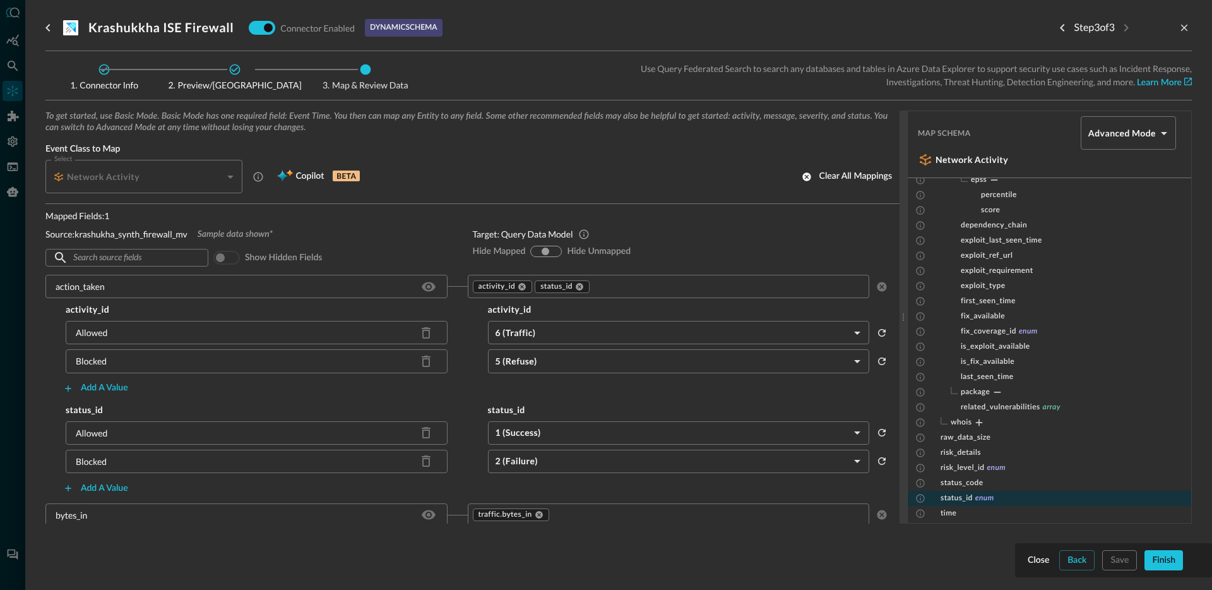
scroll to position [3848, 0]
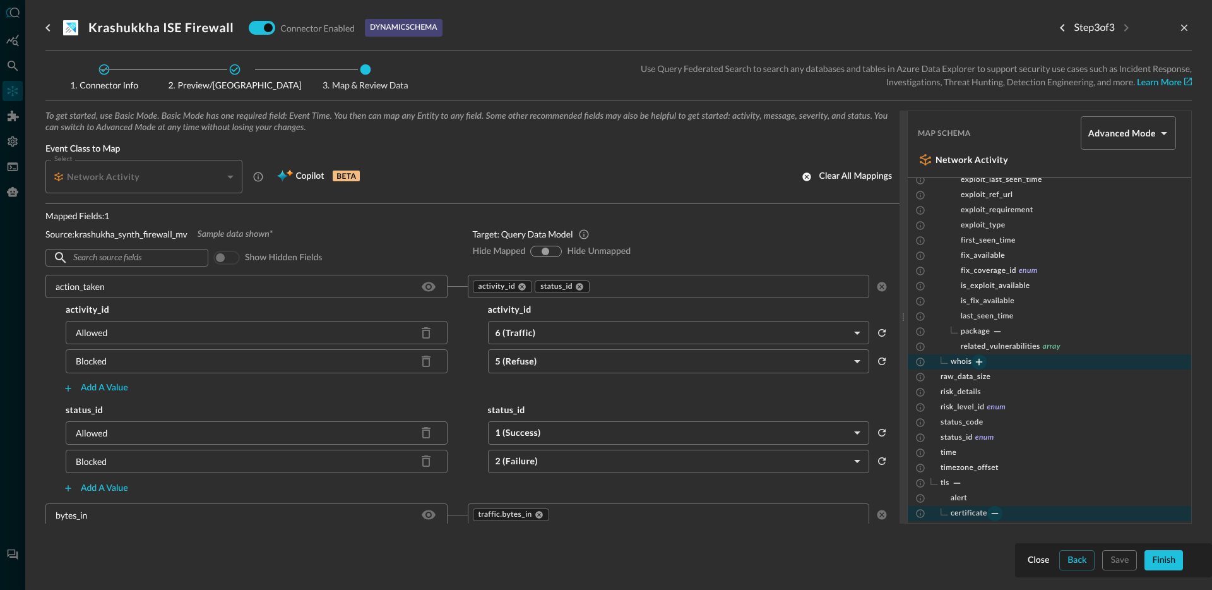
click at [980, 358] on icon "Expand" at bounding box center [978, 361] width 11 height 11
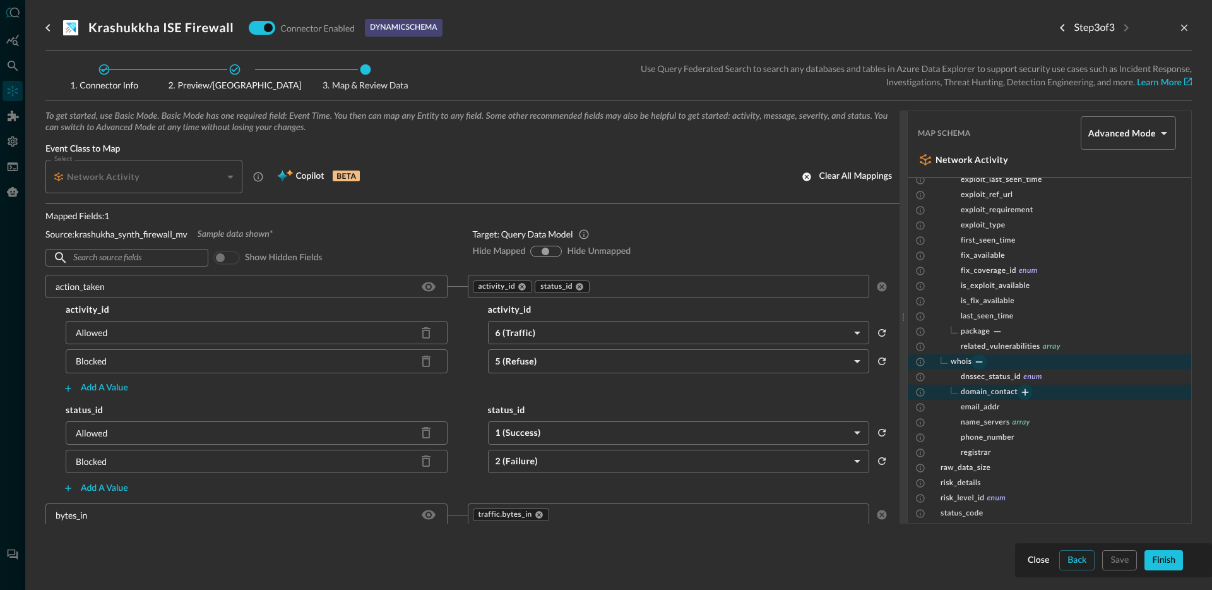
click at [1025, 391] on icon "Expand" at bounding box center [1025, 392] width 7 height 7
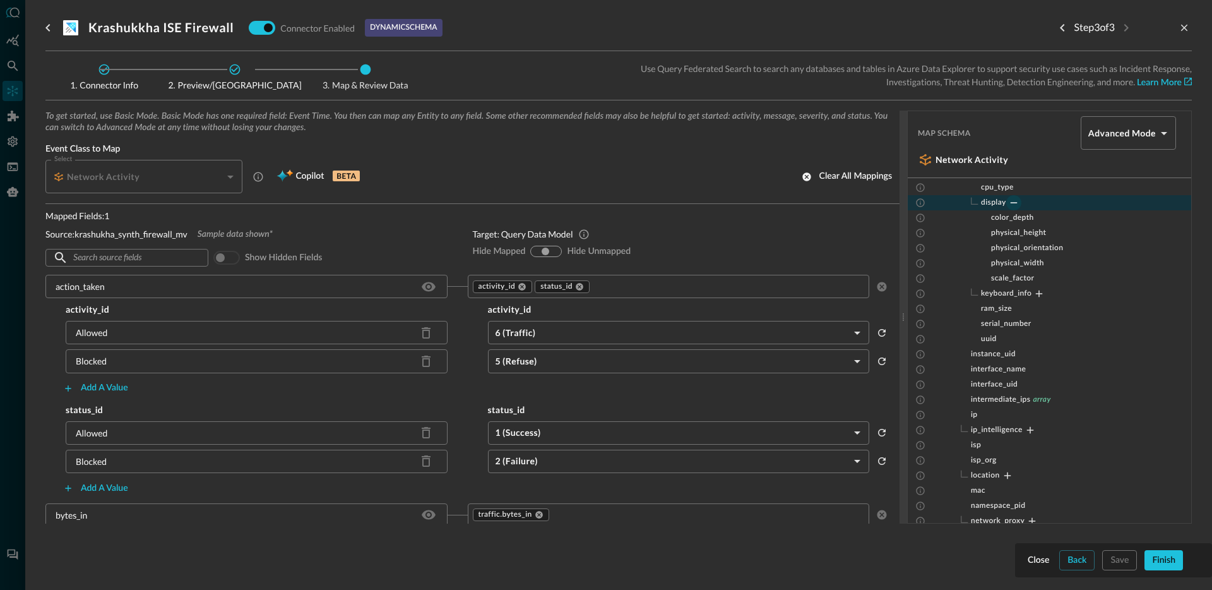
scroll to position [0, 0]
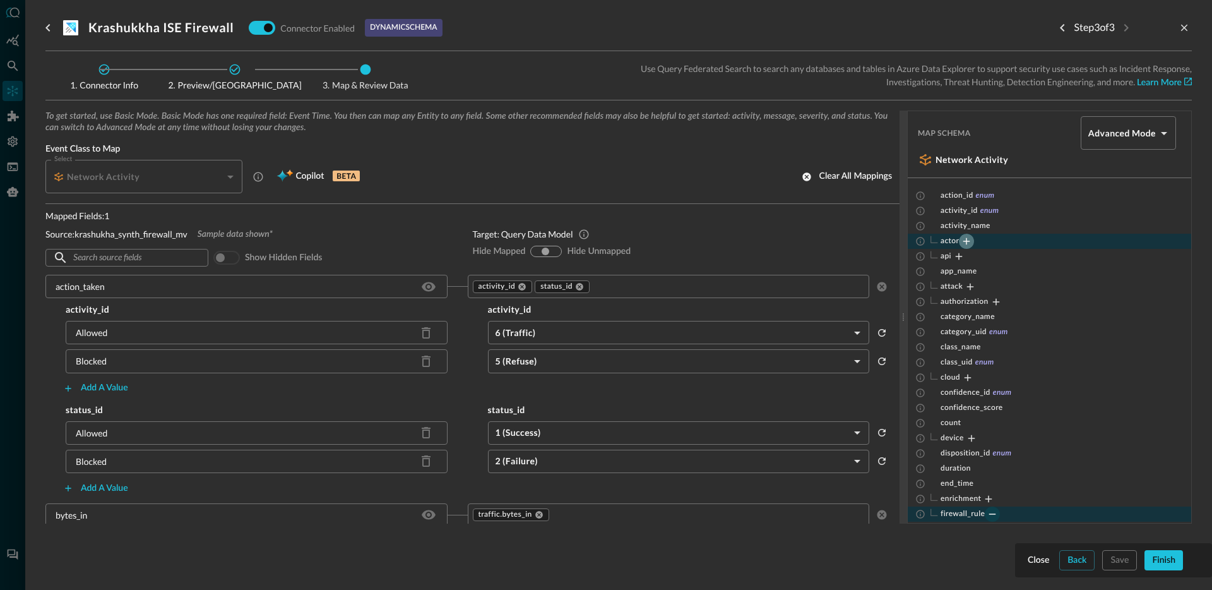
click at [963, 244] on icon "Expand" at bounding box center [966, 240] width 11 height 11
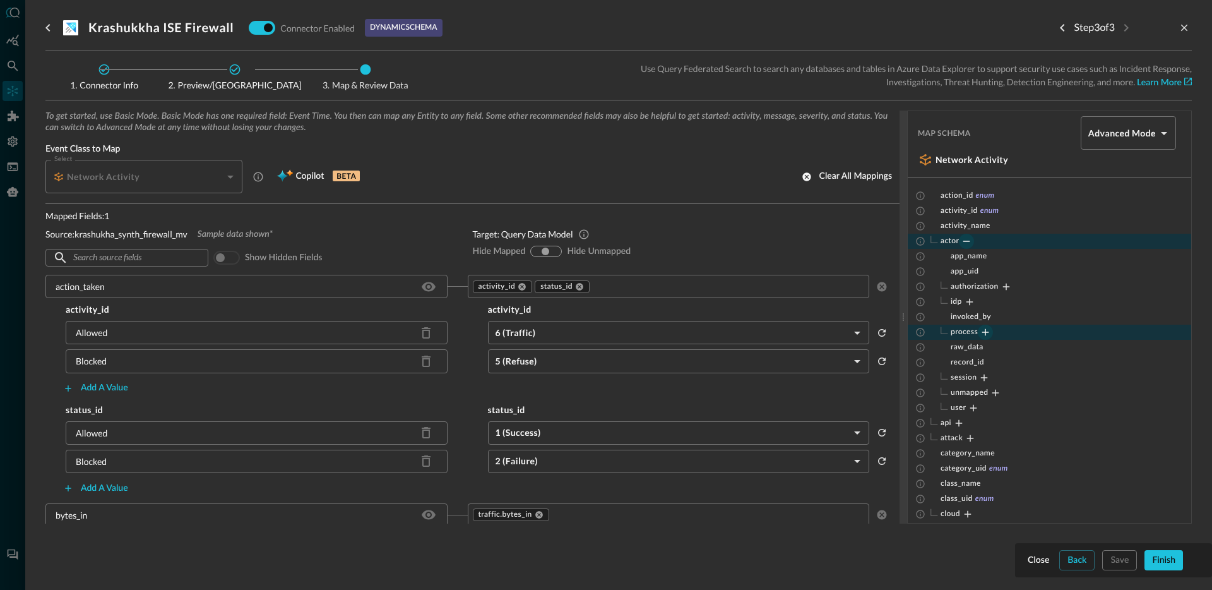
click at [986, 334] on icon "Expand" at bounding box center [985, 331] width 11 height 11
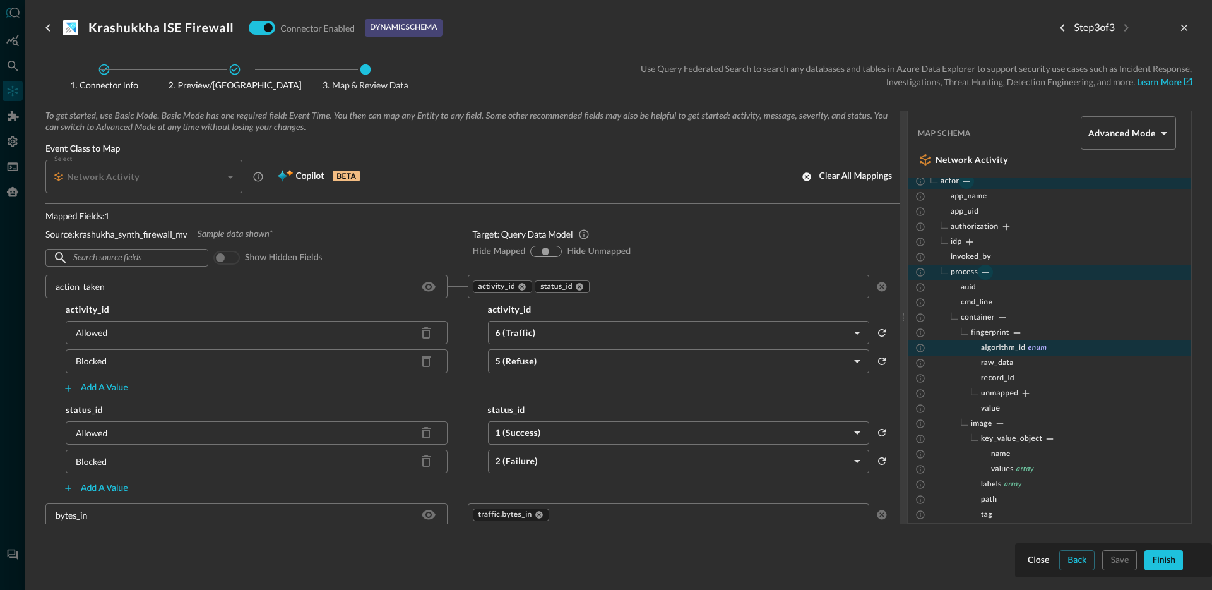
scroll to position [87, 0]
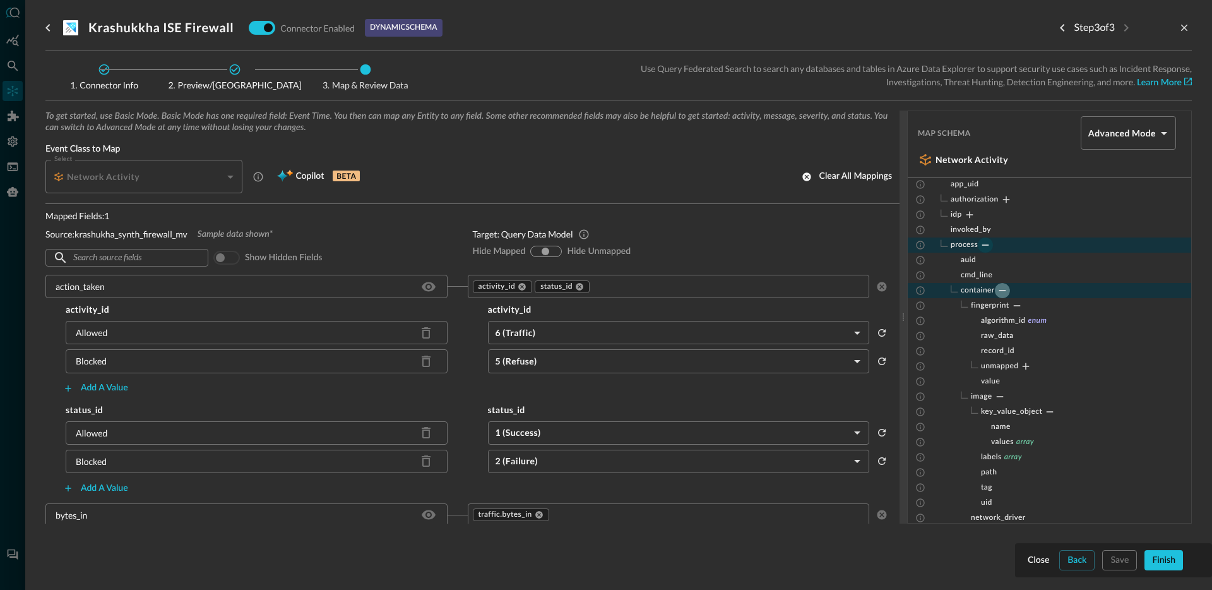
click at [1003, 290] on icon "Collapse" at bounding box center [1002, 290] width 7 height 1
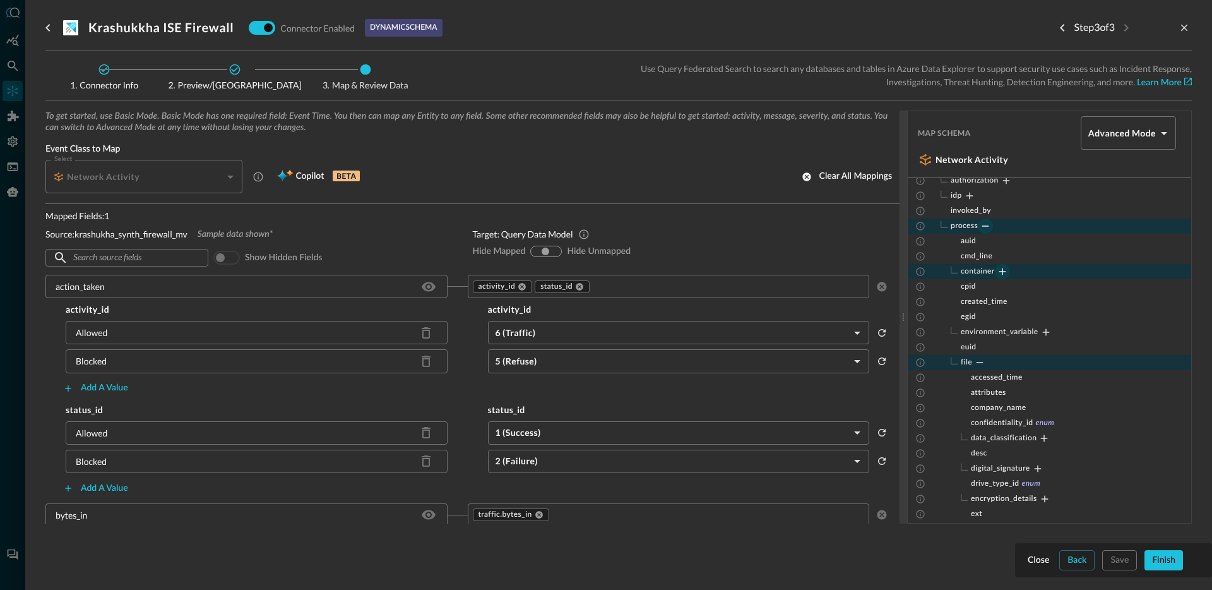
scroll to position [106, 0]
click at [982, 362] on icon "Collapse" at bounding box center [979, 362] width 7 height 1
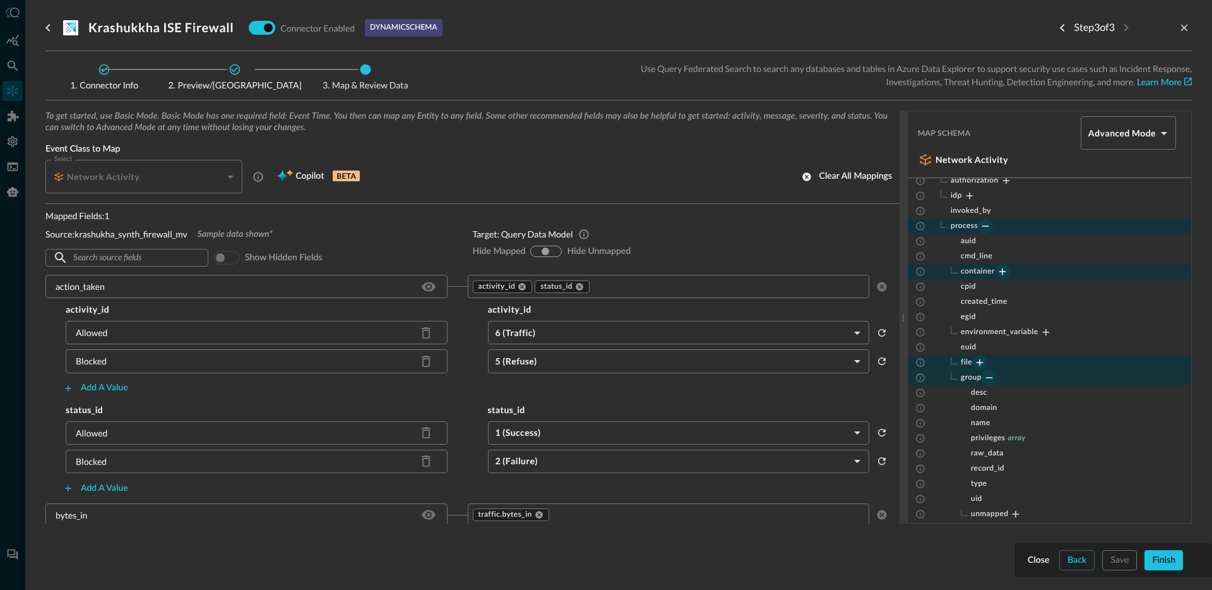
click at [987, 375] on icon "Collapse" at bounding box center [988, 377] width 11 height 11
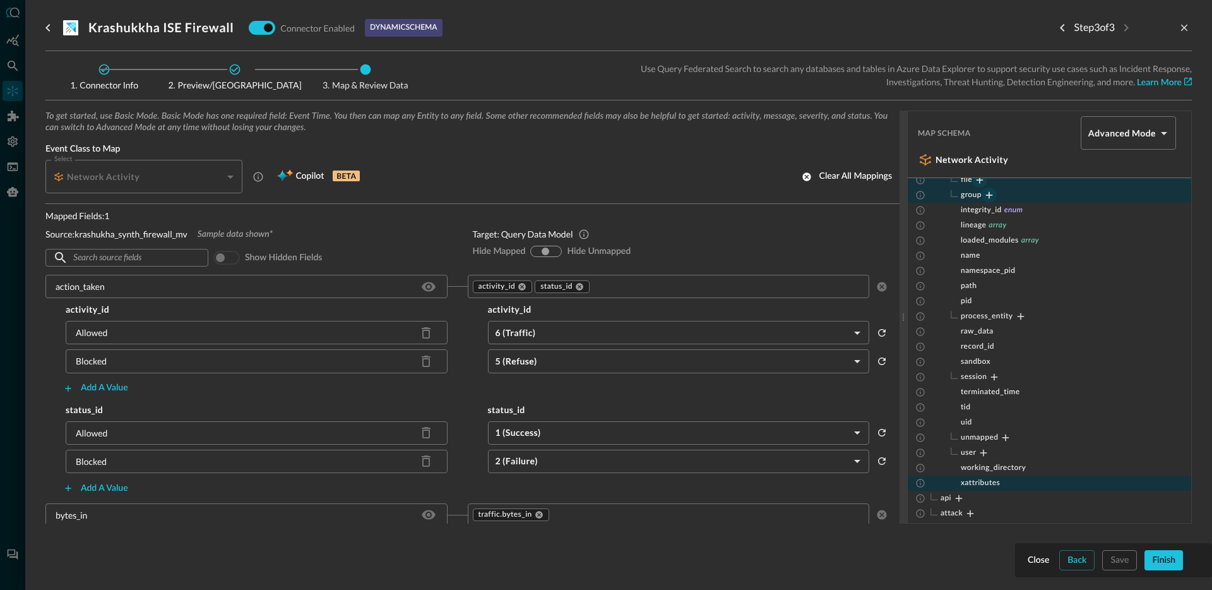
scroll to position [302, 0]
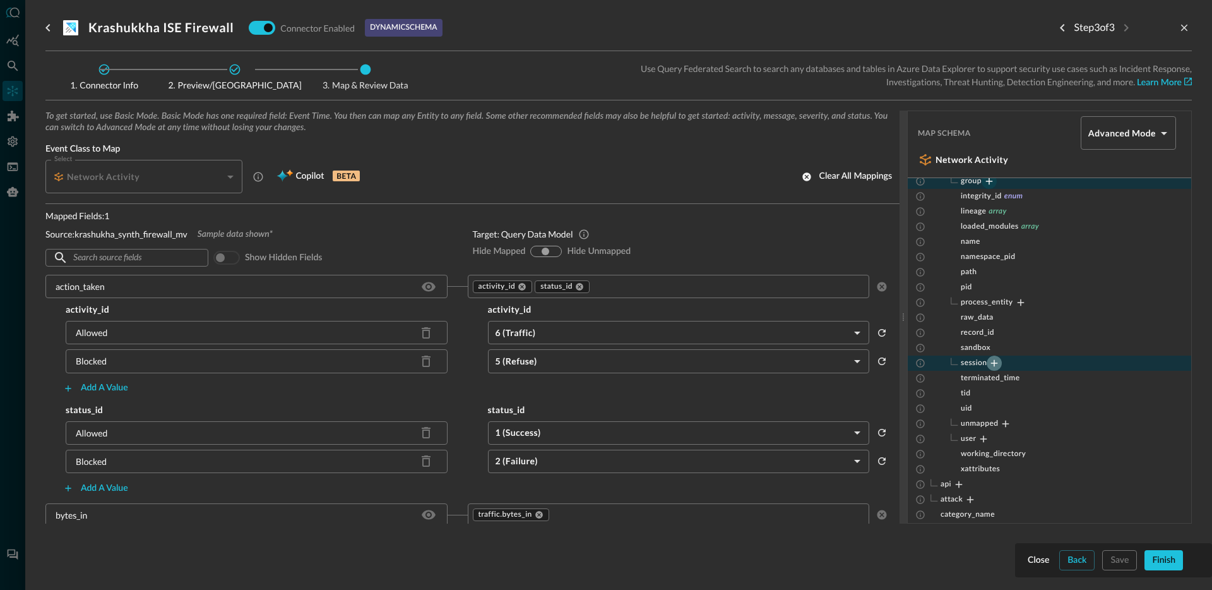
click at [996, 362] on icon "Expand" at bounding box center [994, 363] width 7 height 7
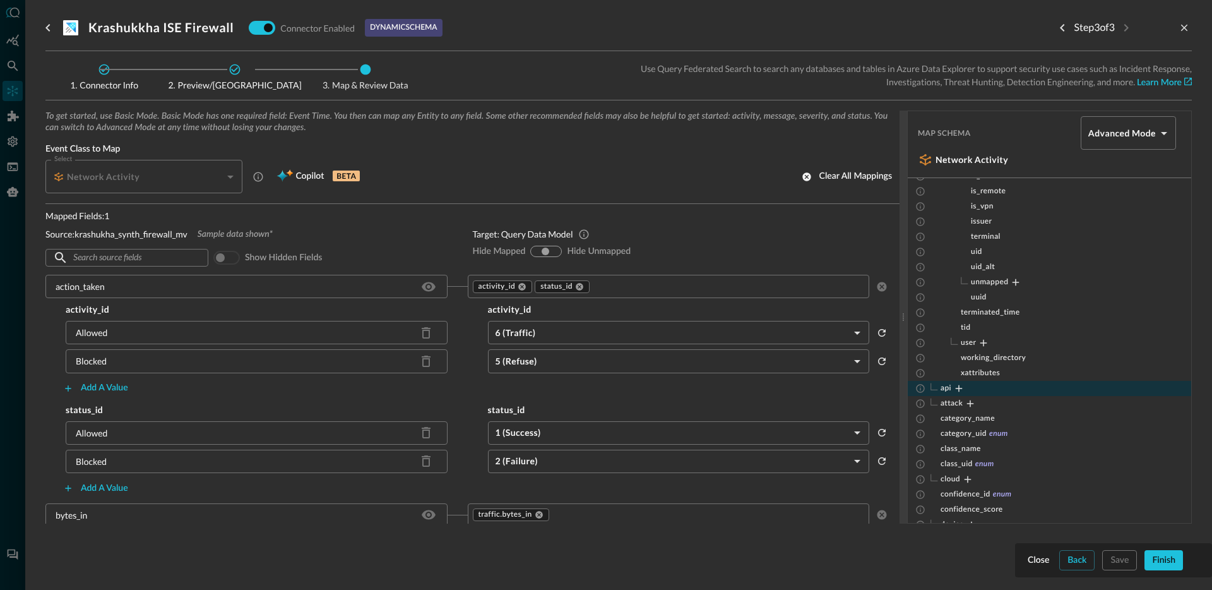
scroll to position [576, 0]
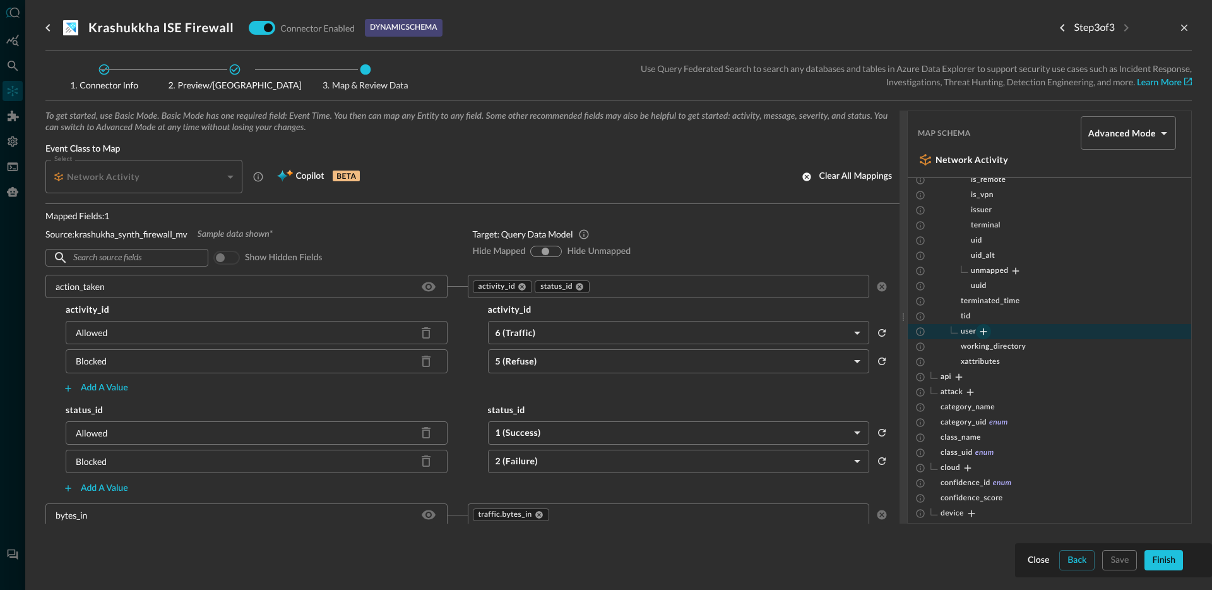
click at [986, 332] on icon "Expand" at bounding box center [983, 331] width 11 height 11
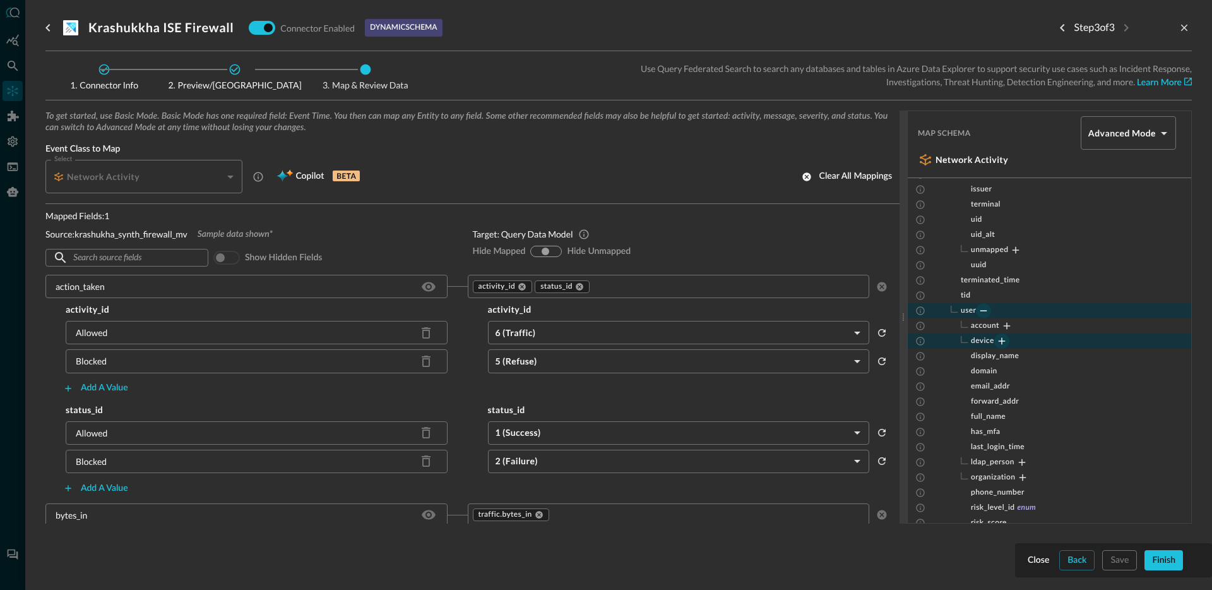
scroll to position [597, 0]
click at [1005, 324] on icon "Expand" at bounding box center [1006, 325] width 11 height 11
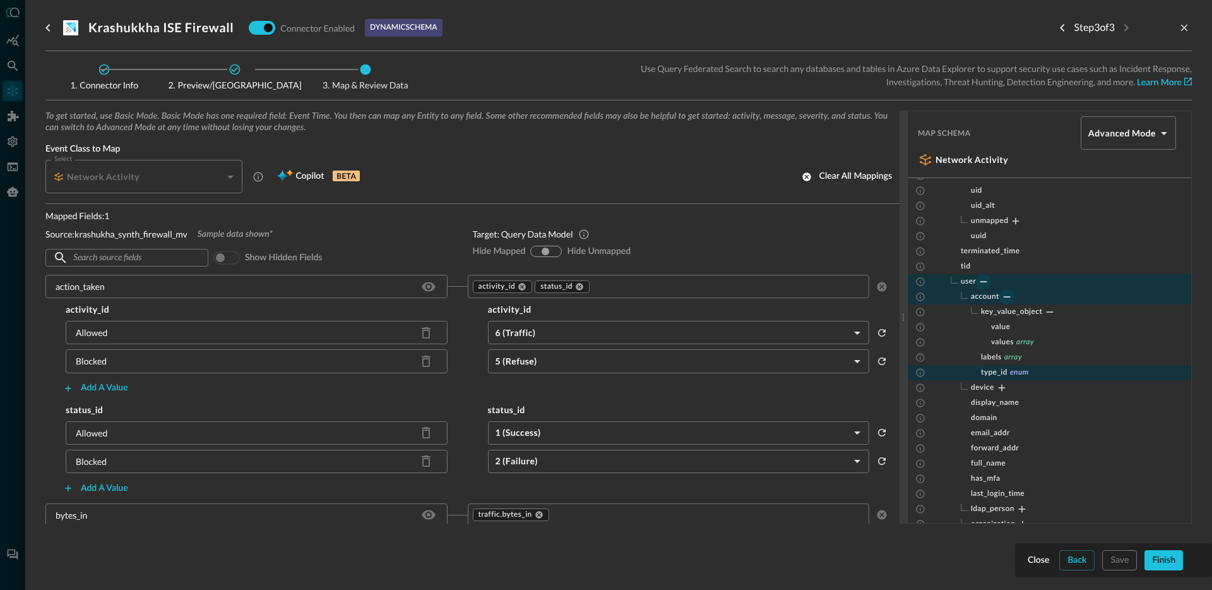
scroll to position [693, 0]
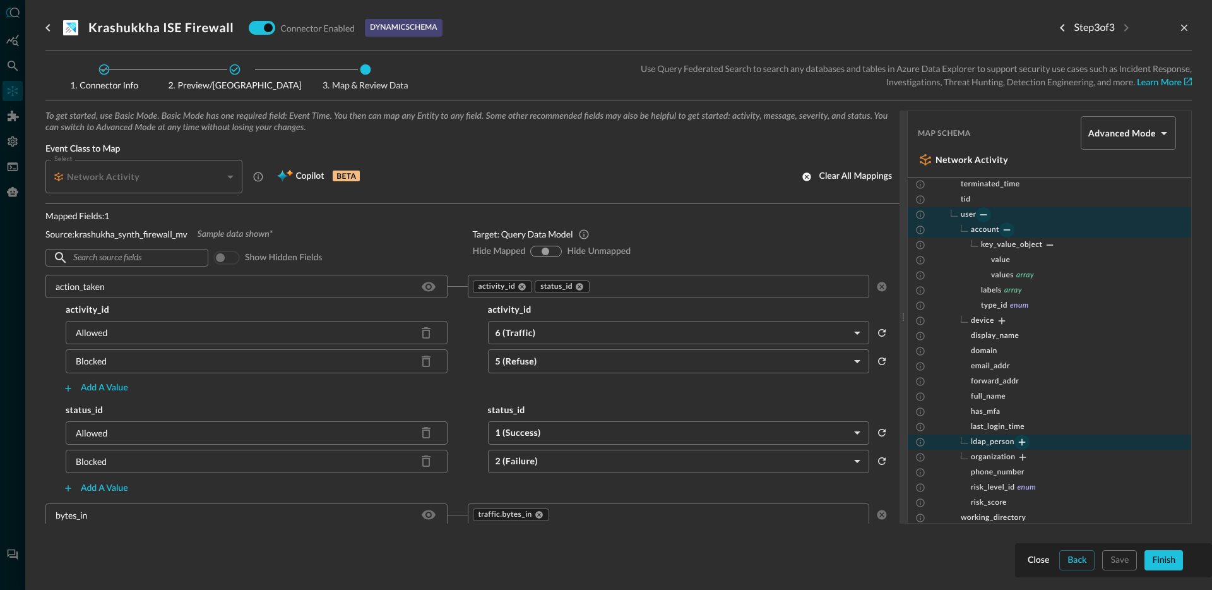
click at [1020, 442] on icon "Expand" at bounding box center [1021, 441] width 11 height 11
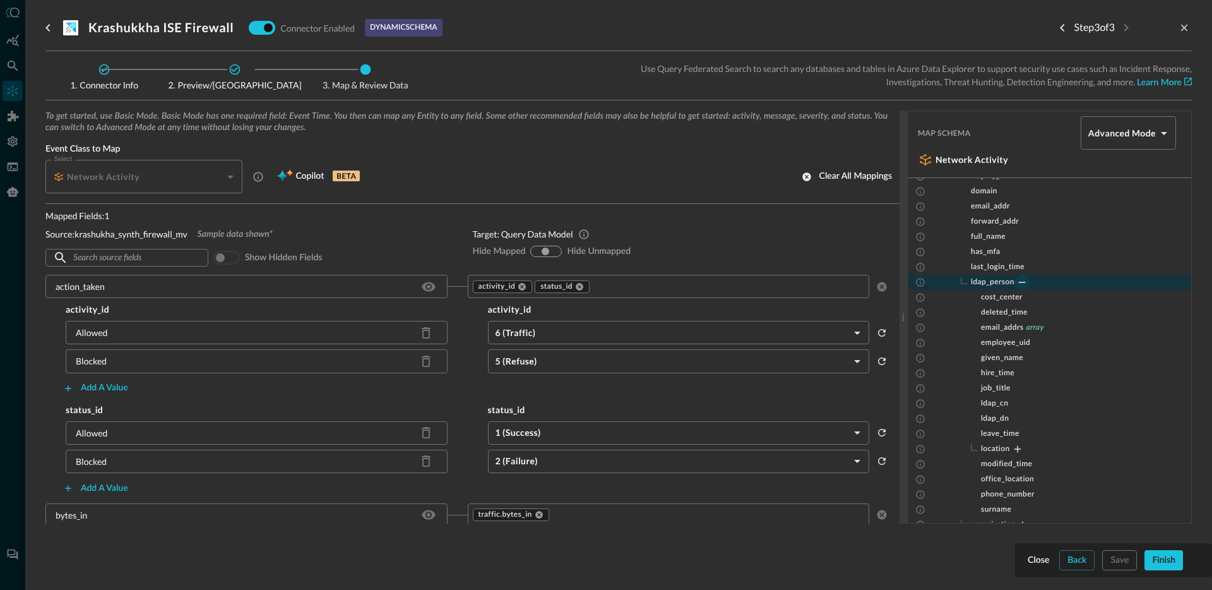
scroll to position [864, 0]
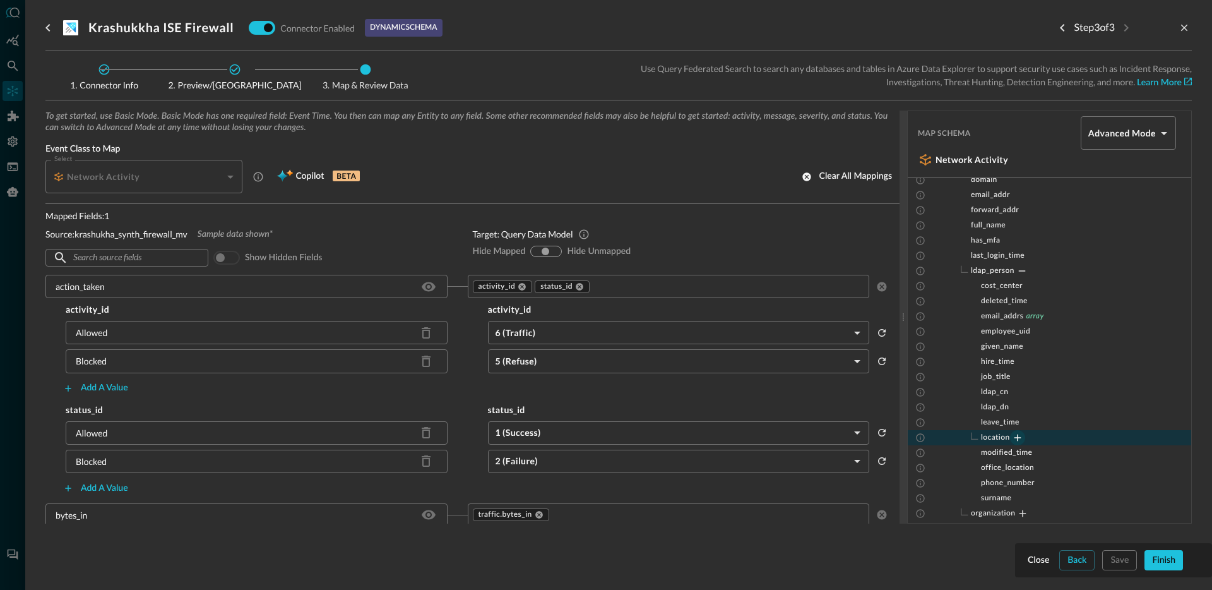
click at [1019, 439] on icon "Expand" at bounding box center [1017, 437] width 11 height 11
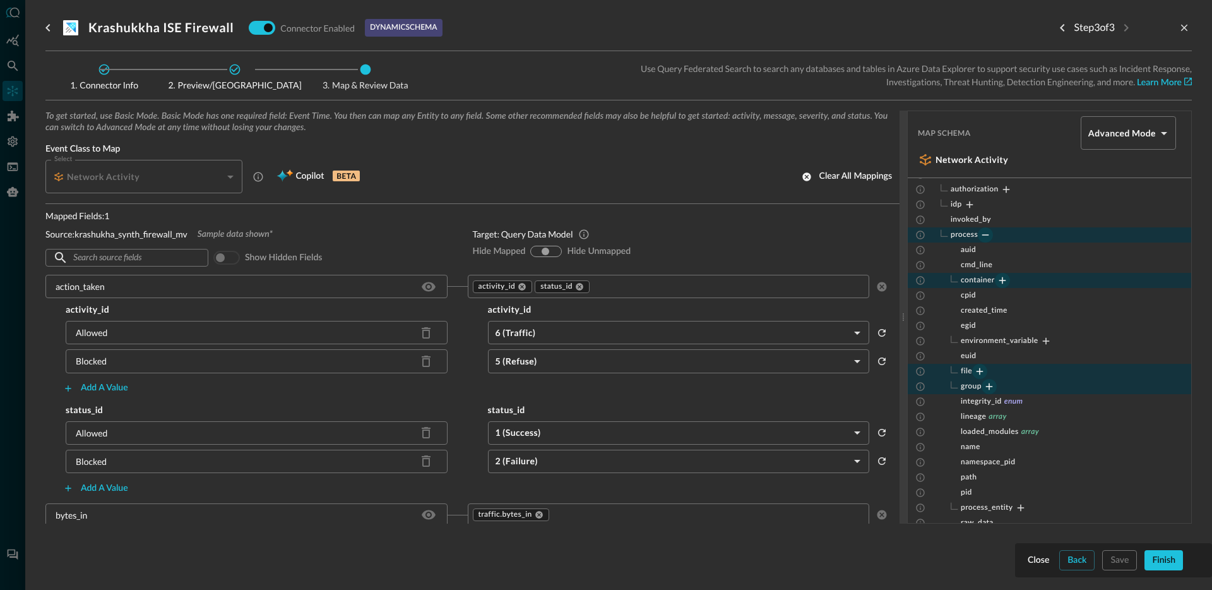
scroll to position [89, 0]
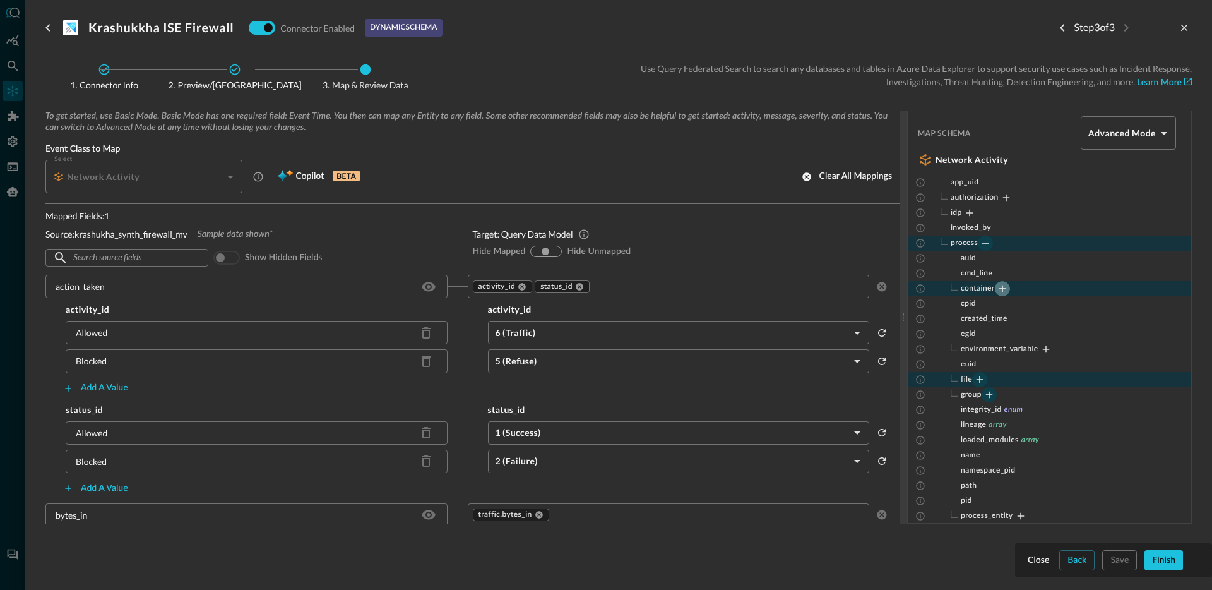
click at [1002, 288] on icon "Expand" at bounding box center [1002, 288] width 7 height 7
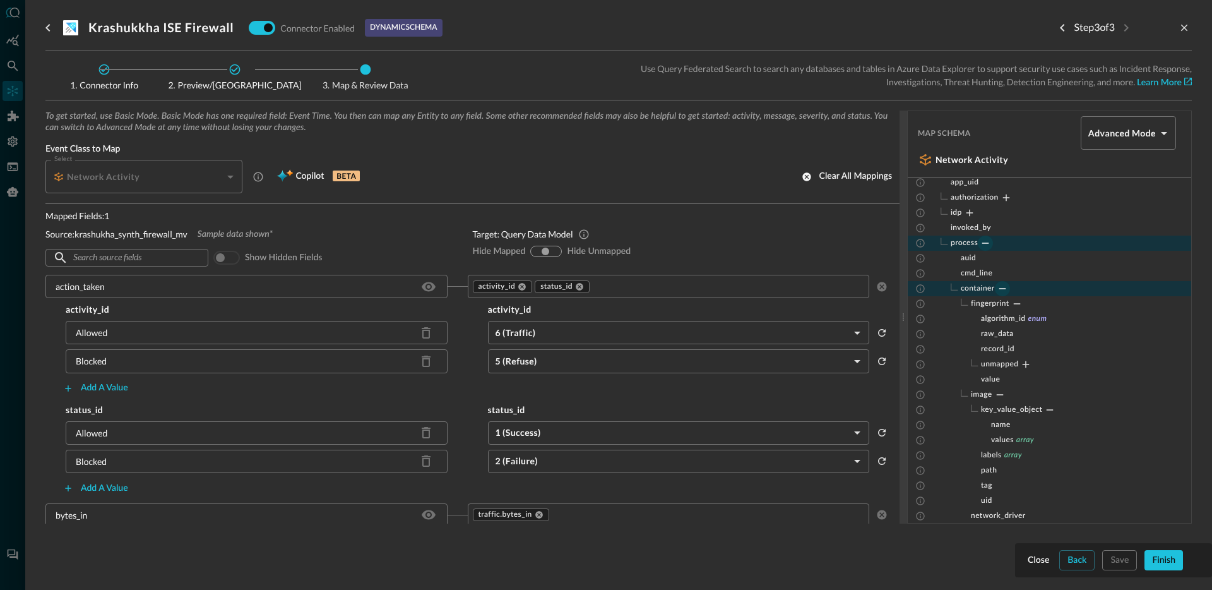
click at [1002, 288] on icon "Collapse" at bounding box center [1002, 288] width 11 height 11
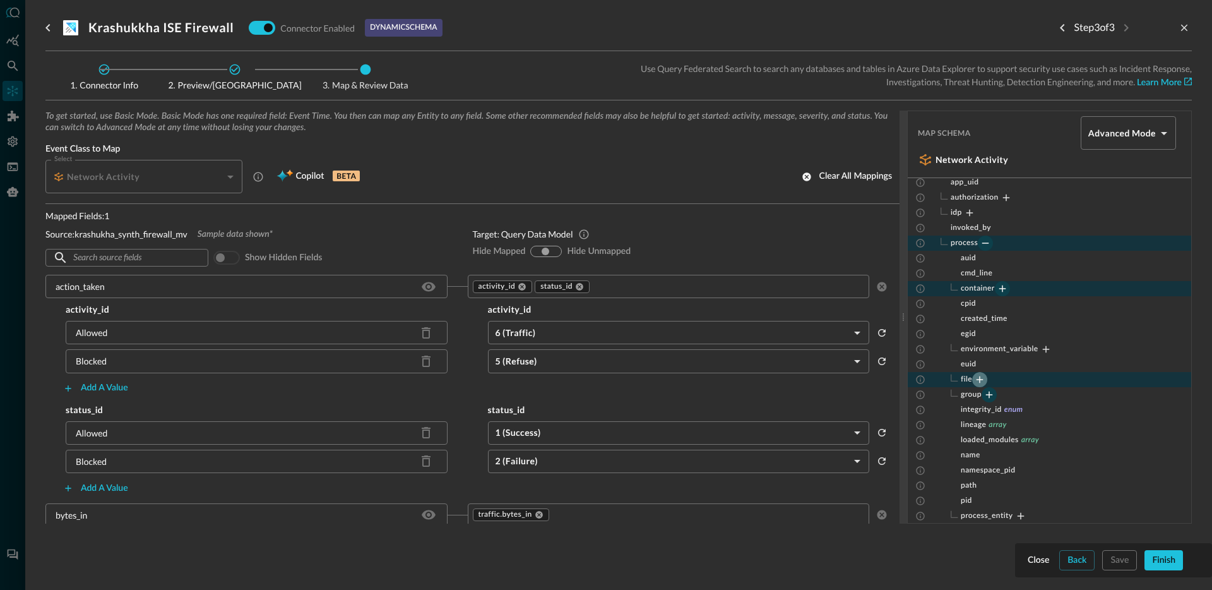
click at [983, 380] on icon "Expand" at bounding box center [979, 379] width 11 height 11
click at [983, 380] on icon "Collapse" at bounding box center [979, 379] width 11 height 11
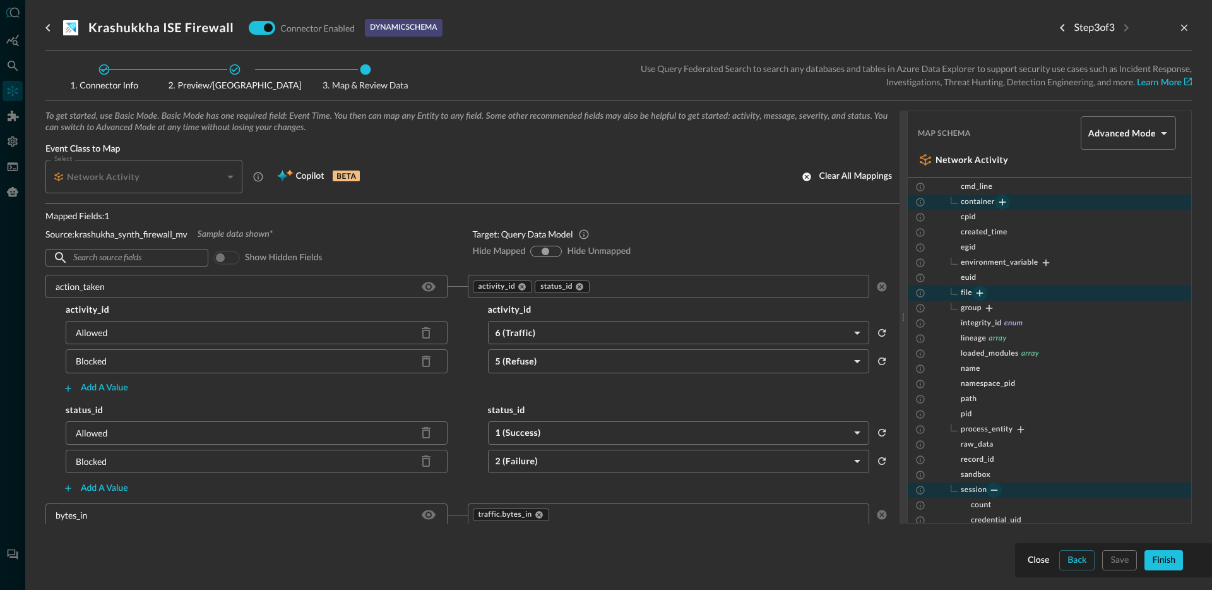
click at [980, 293] on icon "Expand" at bounding box center [979, 293] width 7 height 7
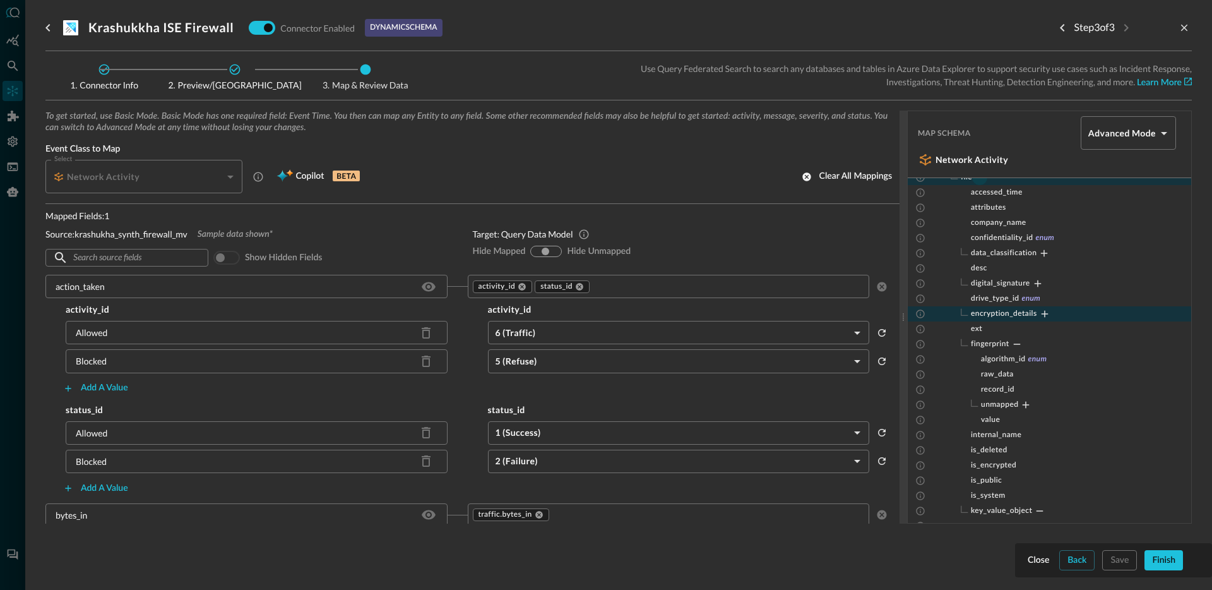
scroll to position [309, 0]
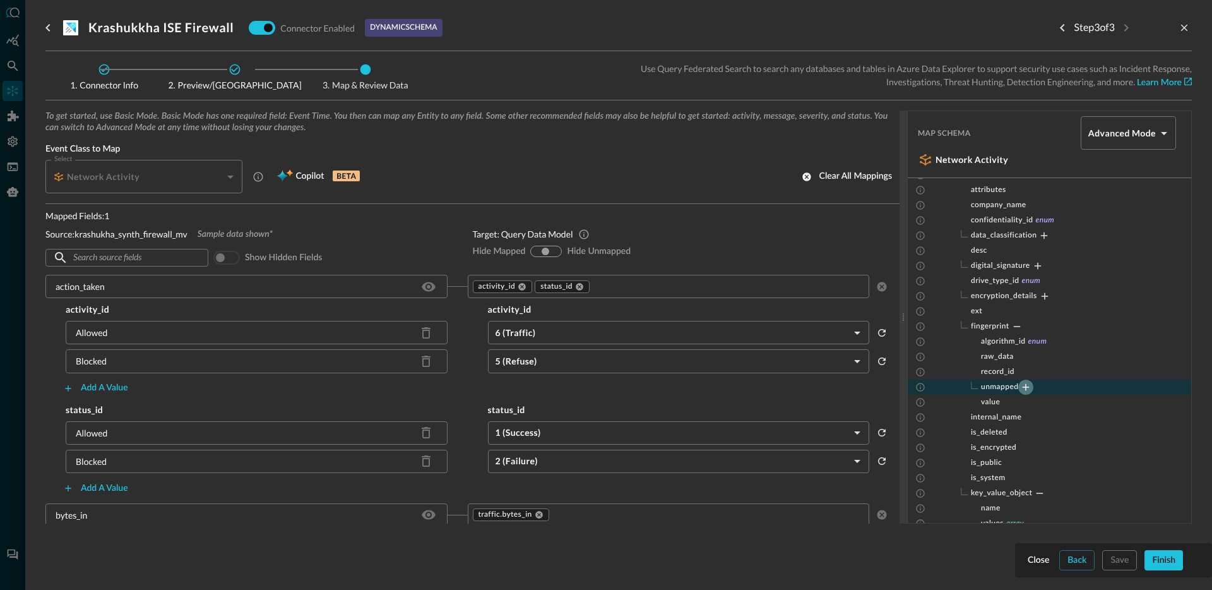
click at [1029, 386] on icon "Expand" at bounding box center [1025, 386] width 11 height 11
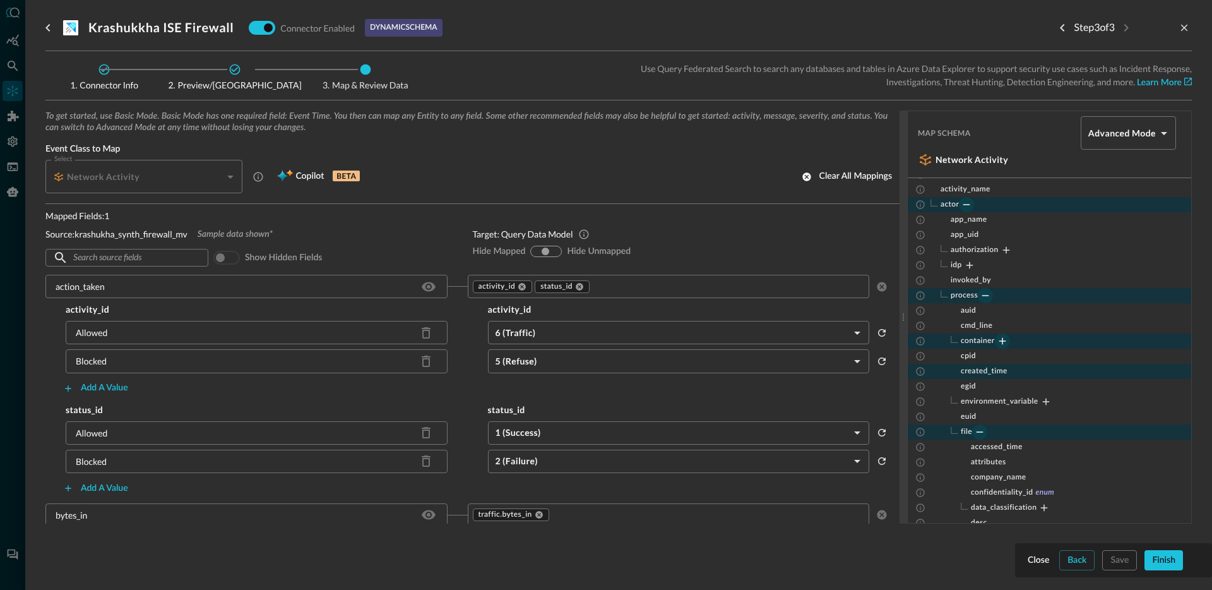
scroll to position [22, 0]
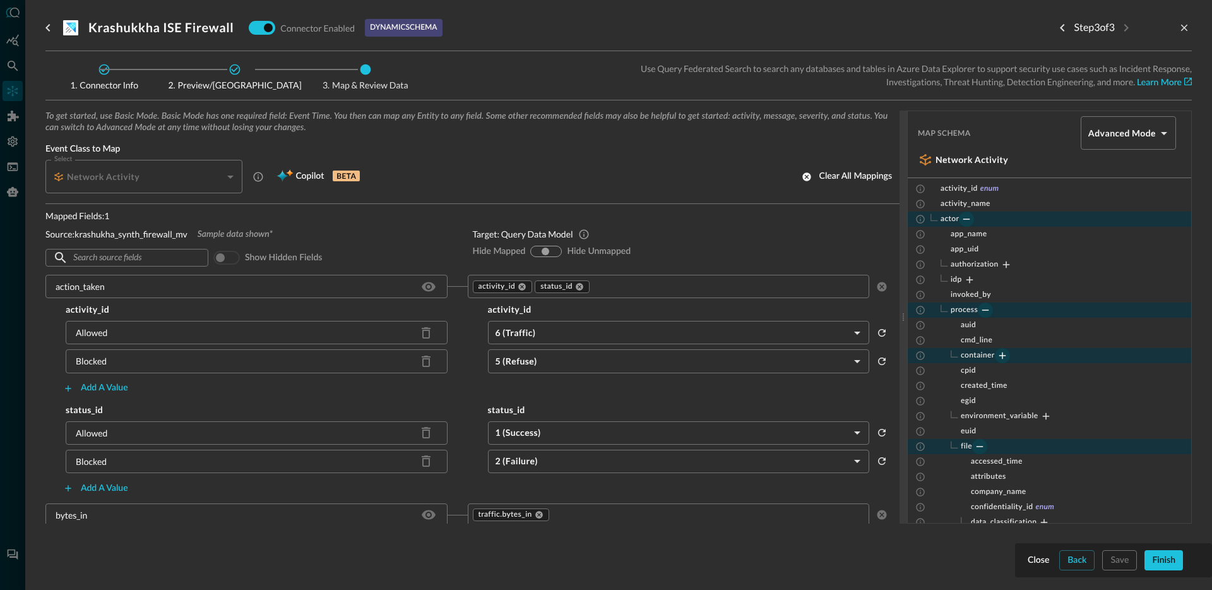
click at [968, 216] on icon "Collapse" at bounding box center [966, 218] width 11 height 11
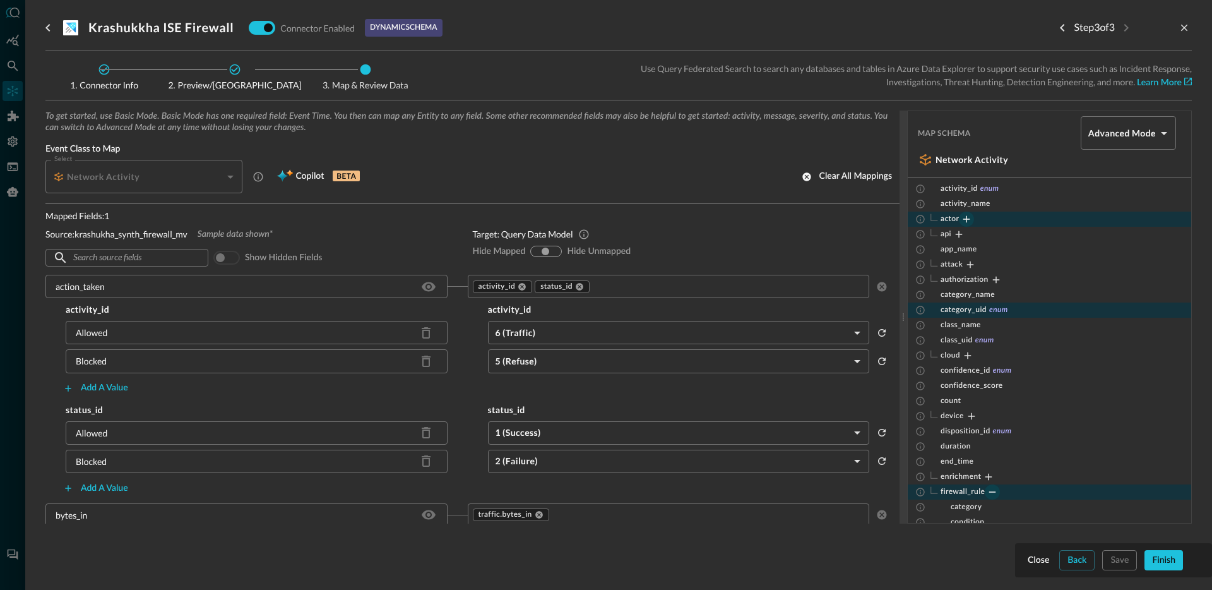
scroll to position [124, 0]
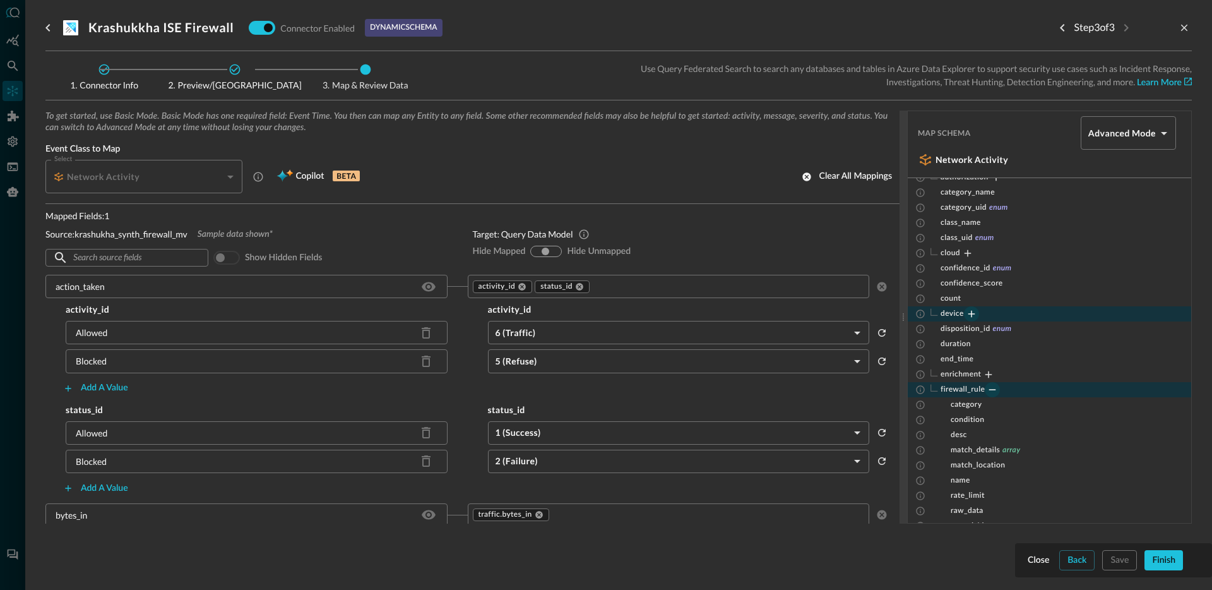
click at [970, 314] on icon "Expand" at bounding box center [971, 313] width 11 height 11
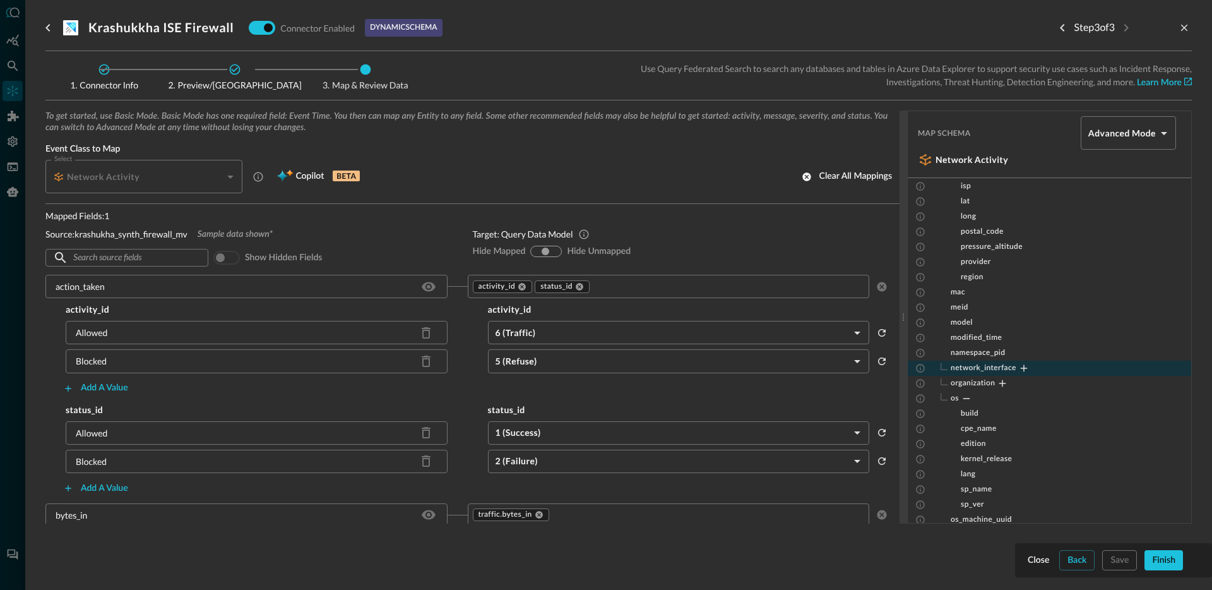
scroll to position [1524, 0]
click at [1005, 386] on icon "Expand" at bounding box center [1002, 382] width 11 height 11
click at [1017, 369] on button "Expand" at bounding box center [1023, 367] width 15 height 15
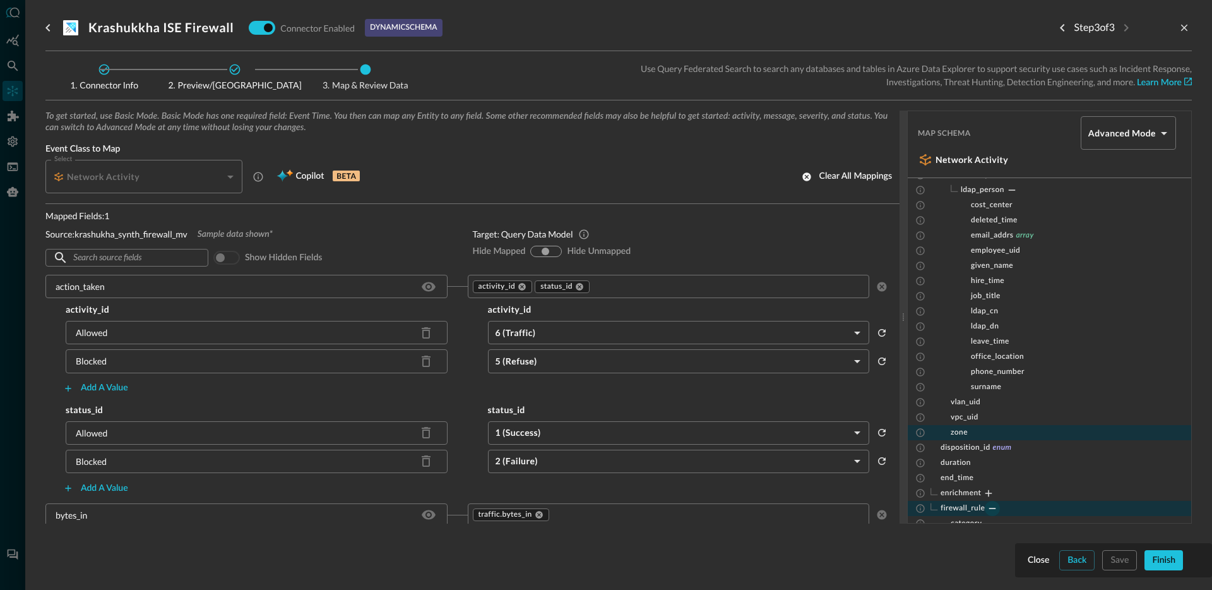
scroll to position [2245, 0]
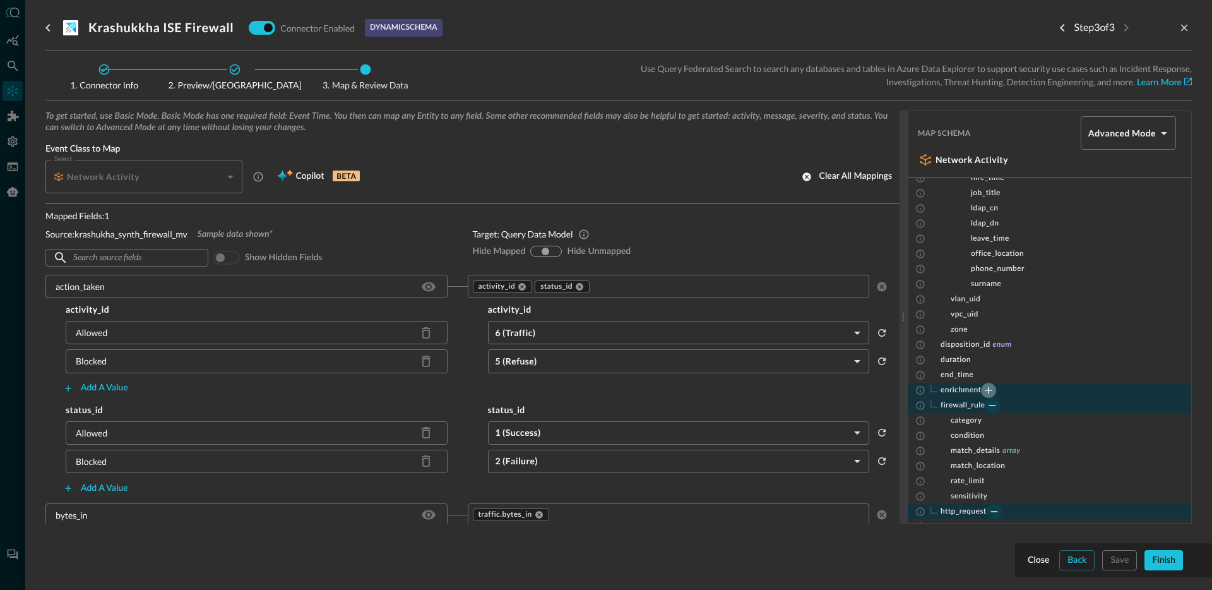
click at [990, 391] on icon "Expand" at bounding box center [988, 389] width 11 height 11
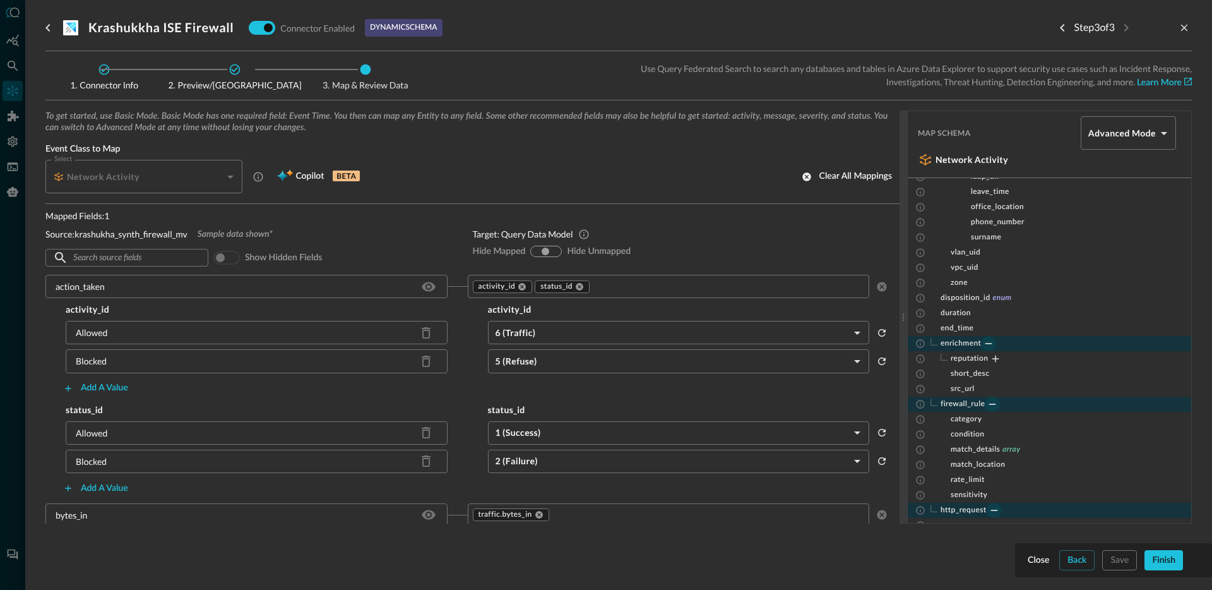
scroll to position [2346, 0]
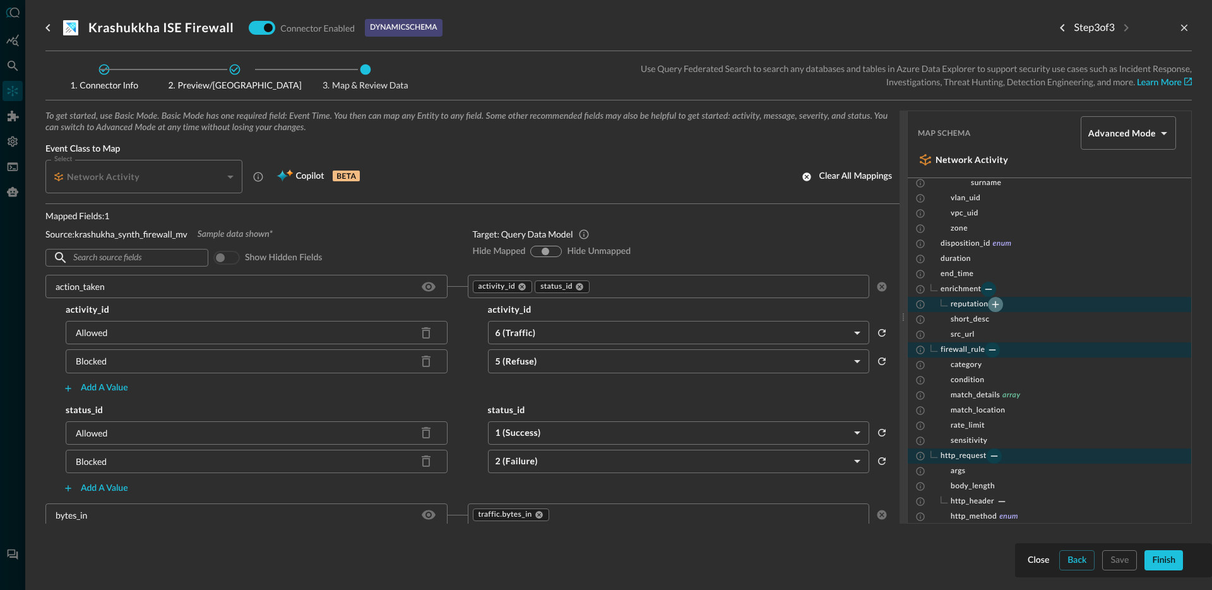
click at [997, 302] on icon "Expand" at bounding box center [995, 304] width 11 height 11
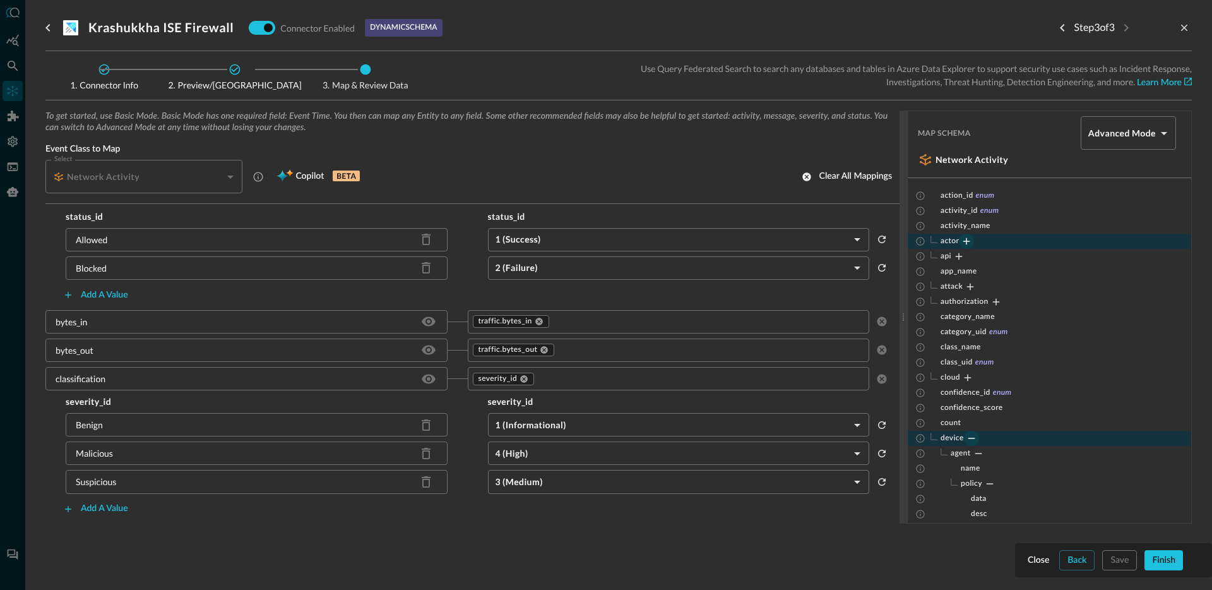
scroll to position [0, 0]
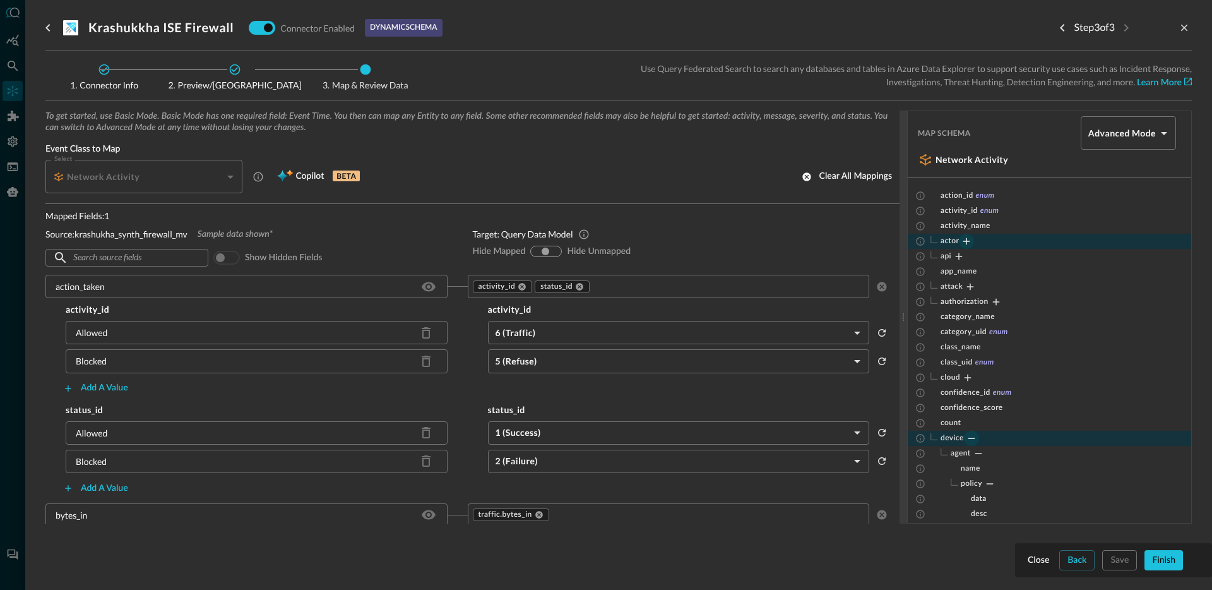
click at [1106, 132] on body "Connectors Help Logout JO ​ ​ Add Connector Export Connectors Cloud Infrastruct…" at bounding box center [606, 295] width 1212 height 590
click at [1105, 193] on li "Basic Mode" at bounding box center [1118, 192] width 95 height 25
type input "basic"
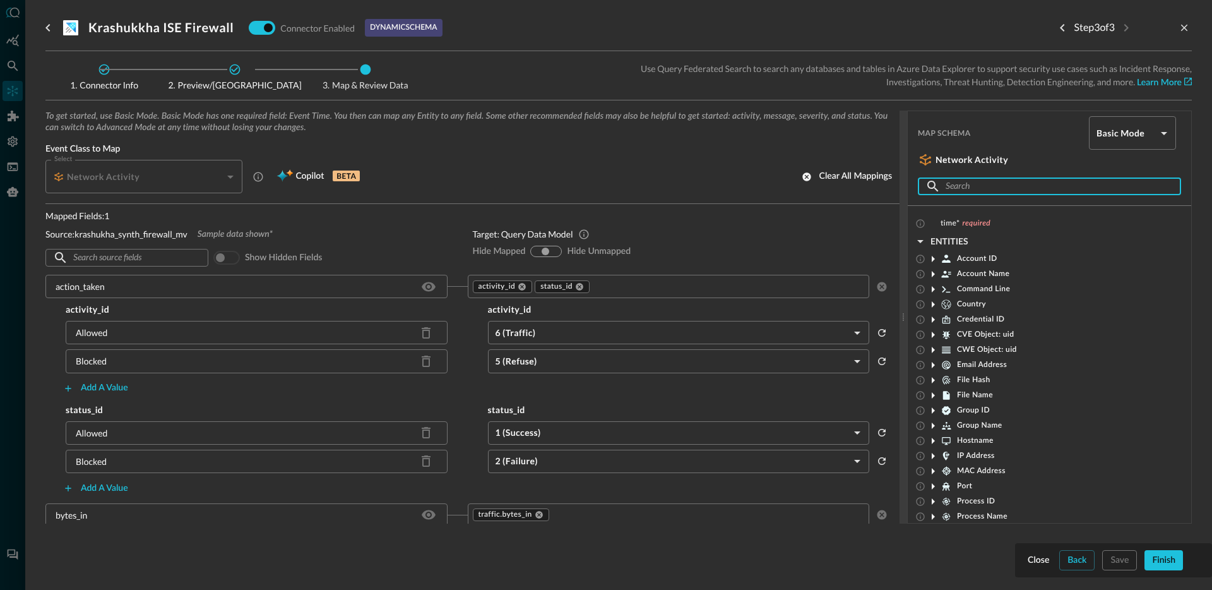
click at [1065, 176] on input "text" at bounding box center [1049, 186] width 206 height 23
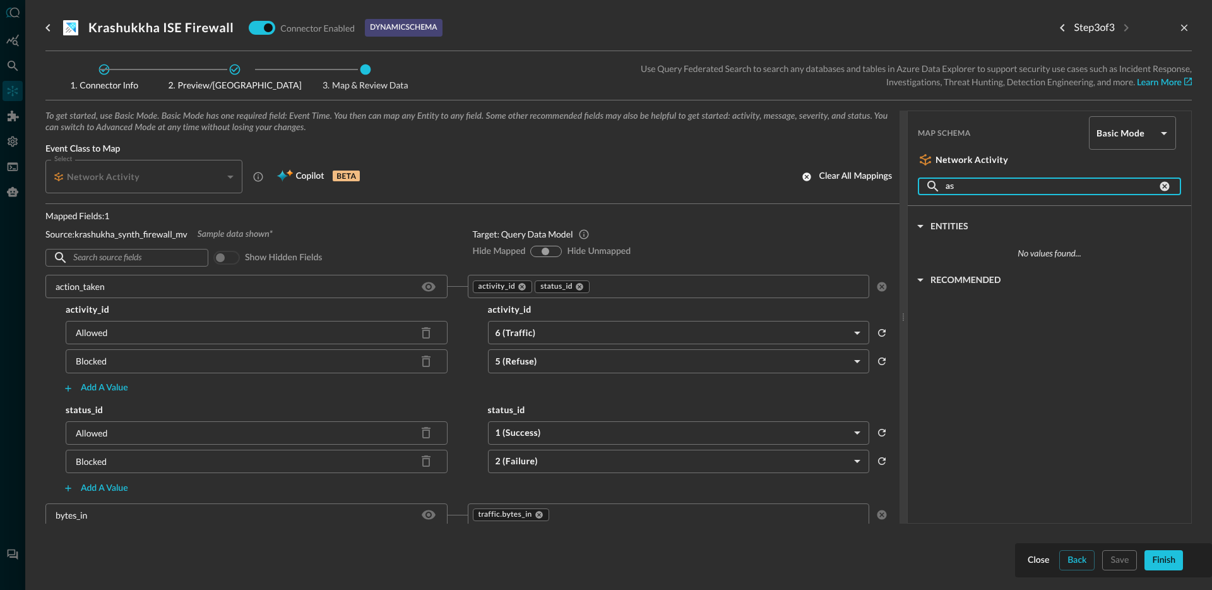
type input "a"
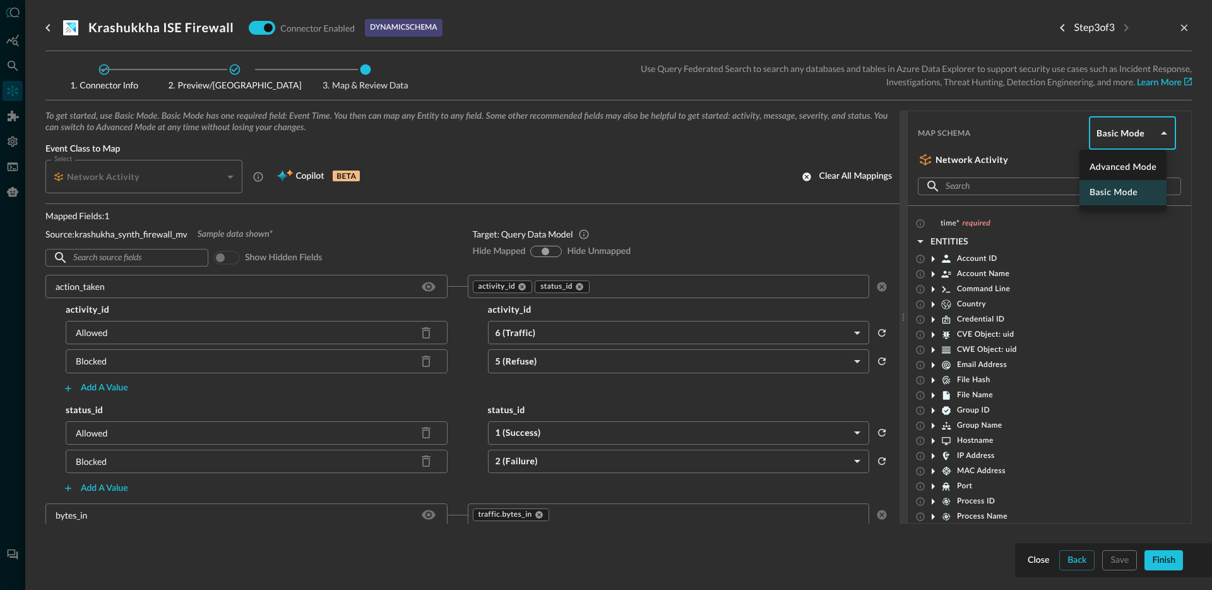
click at [1113, 119] on body "Connectors Help Logout JO ​ ​ Add Connector Export Connectors Cloud Infrastruct…" at bounding box center [606, 295] width 1212 height 590
click at [1108, 165] on li "Advanced Mode" at bounding box center [1122, 167] width 87 height 25
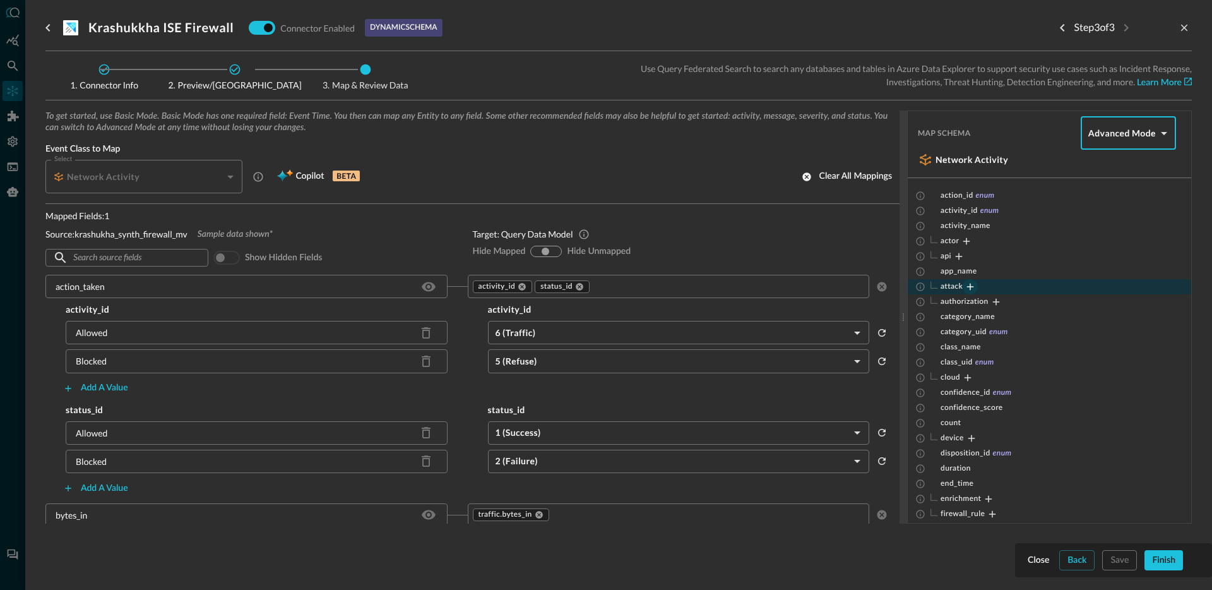
click at [966, 280] on button "Expand" at bounding box center [970, 286] width 15 height 15
click at [971, 283] on icon "Collapse" at bounding box center [969, 286] width 11 height 11
click at [1039, 250] on div "api" at bounding box center [1049, 256] width 283 height 15
click at [954, 256] on icon "Expand" at bounding box center [958, 256] width 11 height 11
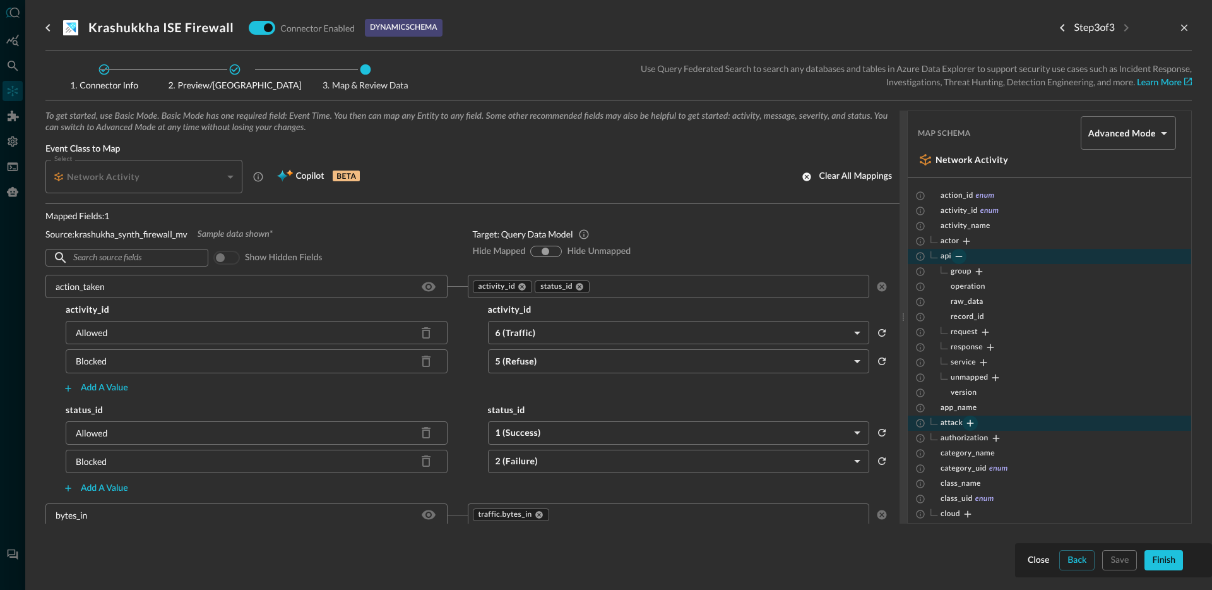
click at [956, 255] on icon "Collapse" at bounding box center [958, 256] width 11 height 11
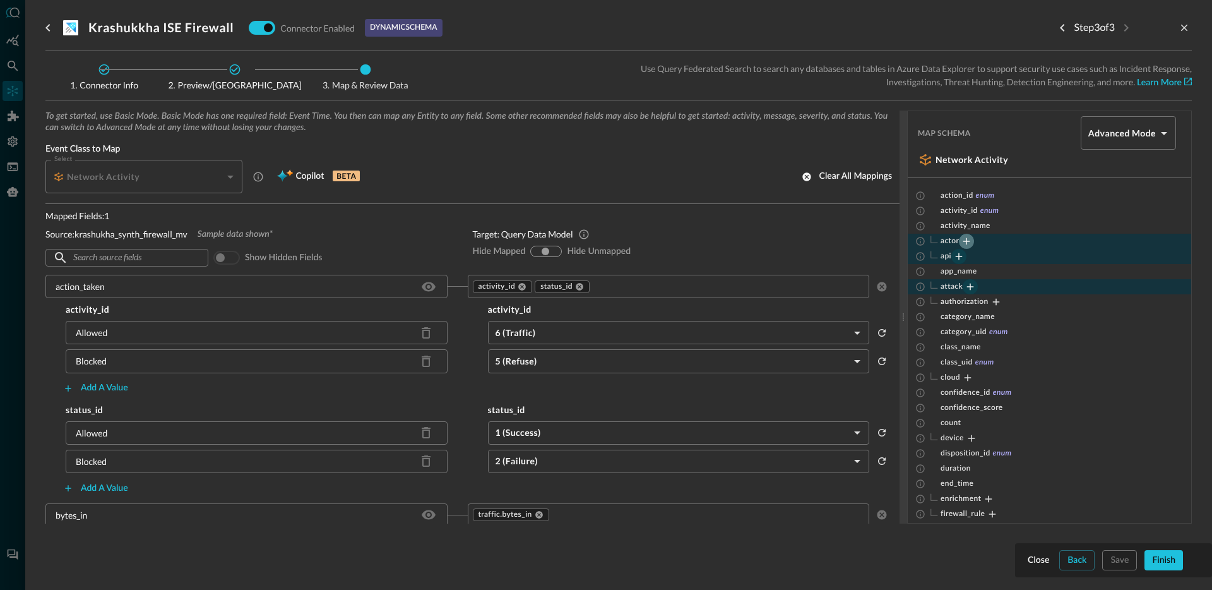
click at [963, 244] on icon "Expand" at bounding box center [966, 240] width 11 height 11
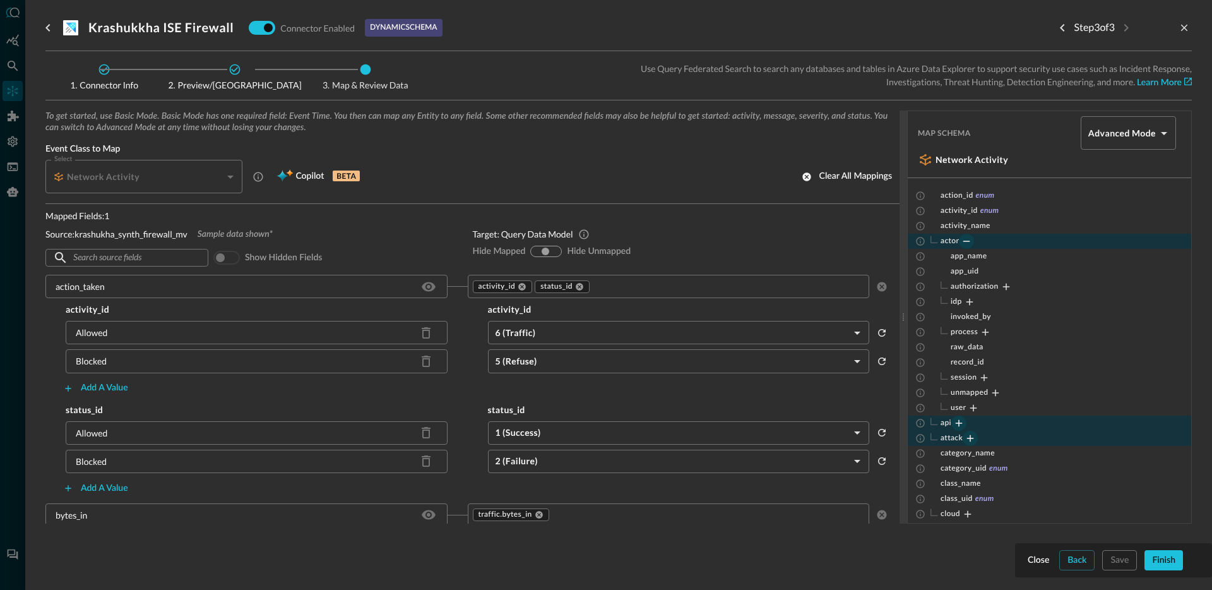
click at [963, 244] on icon "Collapse" at bounding box center [966, 240] width 11 height 11
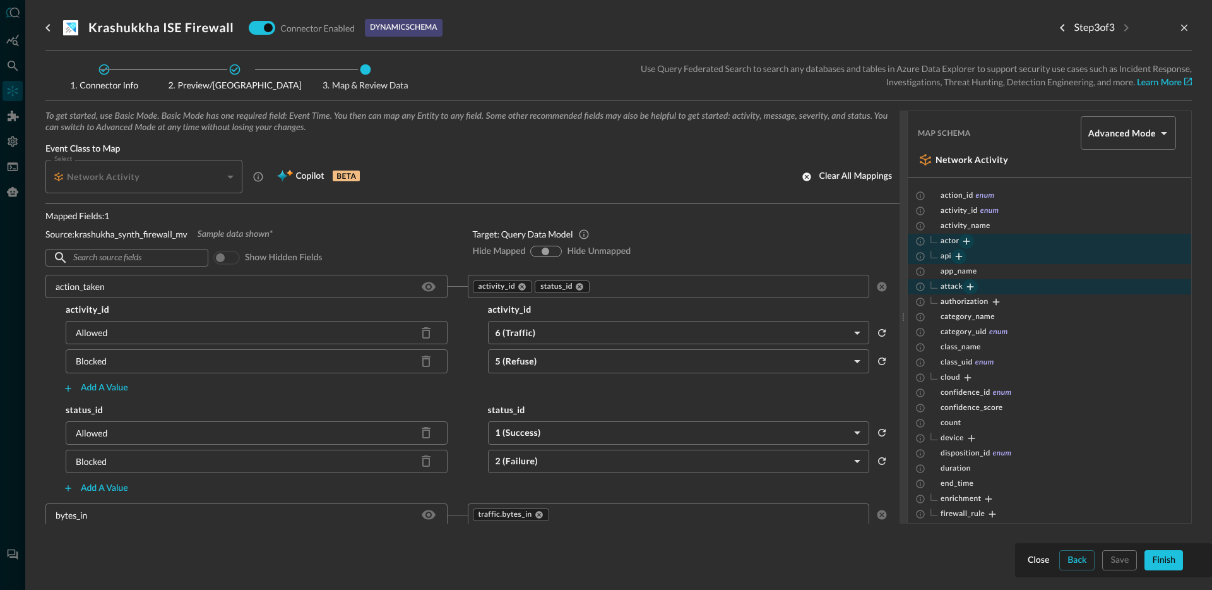
click at [1123, 140] on body "Connectors Help Logout JO ​ ​ Add Connector Export Connectors Cloud Infrastruct…" at bounding box center [606, 295] width 1212 height 590
click at [1094, 164] on li "Advanced Mode" at bounding box center [1118, 167] width 95 height 25
click at [1110, 133] on body "Connectors Help Logout JO ​ ​ Add Connector Export Connectors Cloud Infrastruct…" at bounding box center [606, 295] width 1212 height 590
click at [1101, 192] on li "Basic Mode" at bounding box center [1118, 192] width 95 height 25
type input "basic"
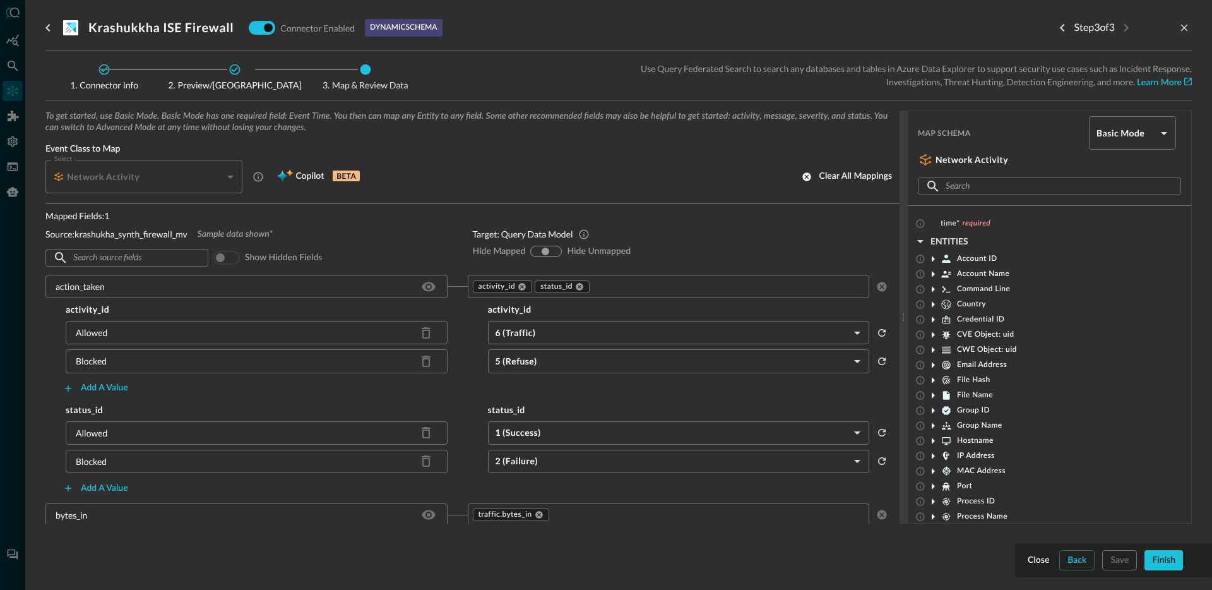
click at [937, 258] on icon at bounding box center [932, 258] width 15 height 15
click at [937, 299] on icon at bounding box center [932, 304] width 15 height 15
click at [934, 346] on icon at bounding box center [932, 349] width 15 height 15
click at [938, 315] on icon at bounding box center [932, 314] width 15 height 15
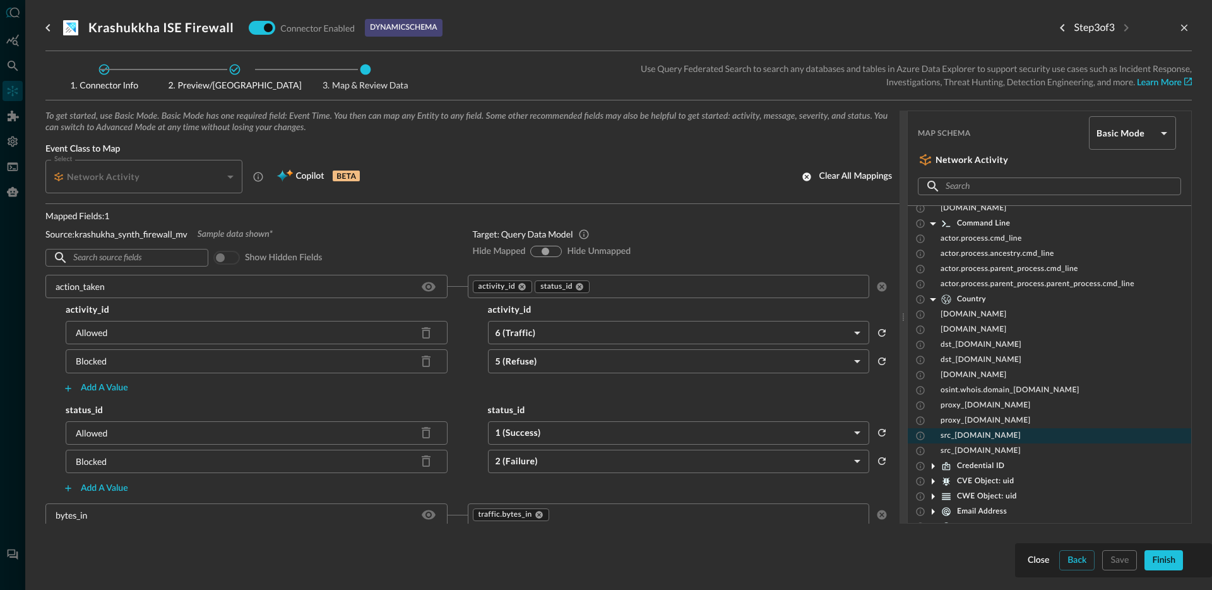
scroll to position [127, 0]
click at [970, 458] on div "Credential ID" at bounding box center [964, 465] width 79 height 15
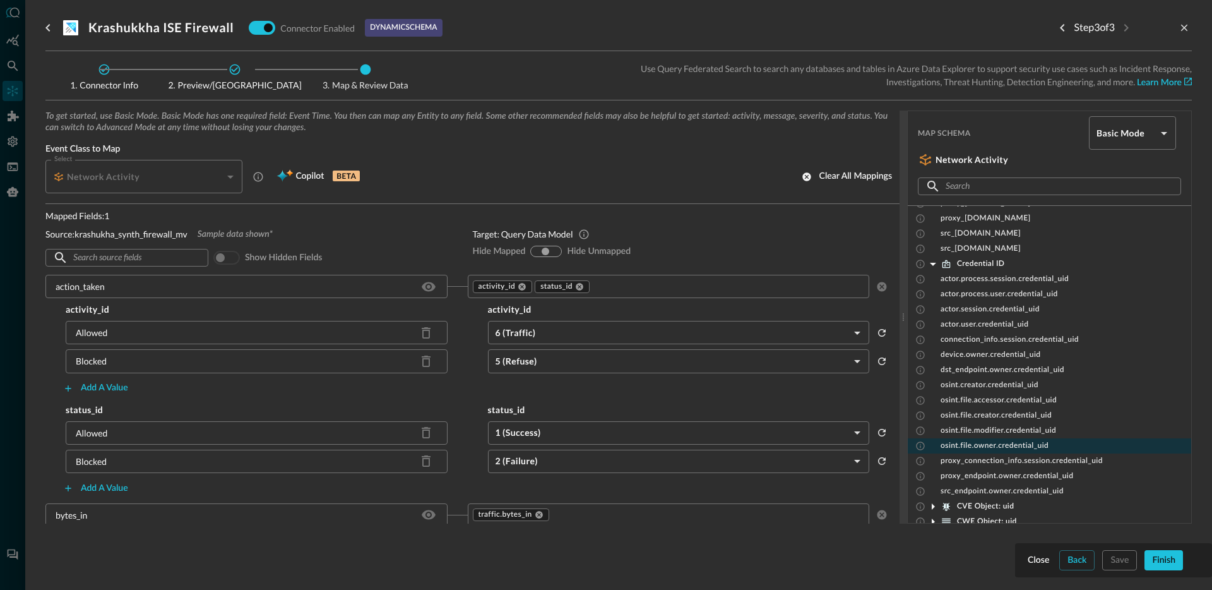
scroll to position [328, 0]
click at [983, 261] on span "Credential ID" at bounding box center [980, 264] width 47 height 10
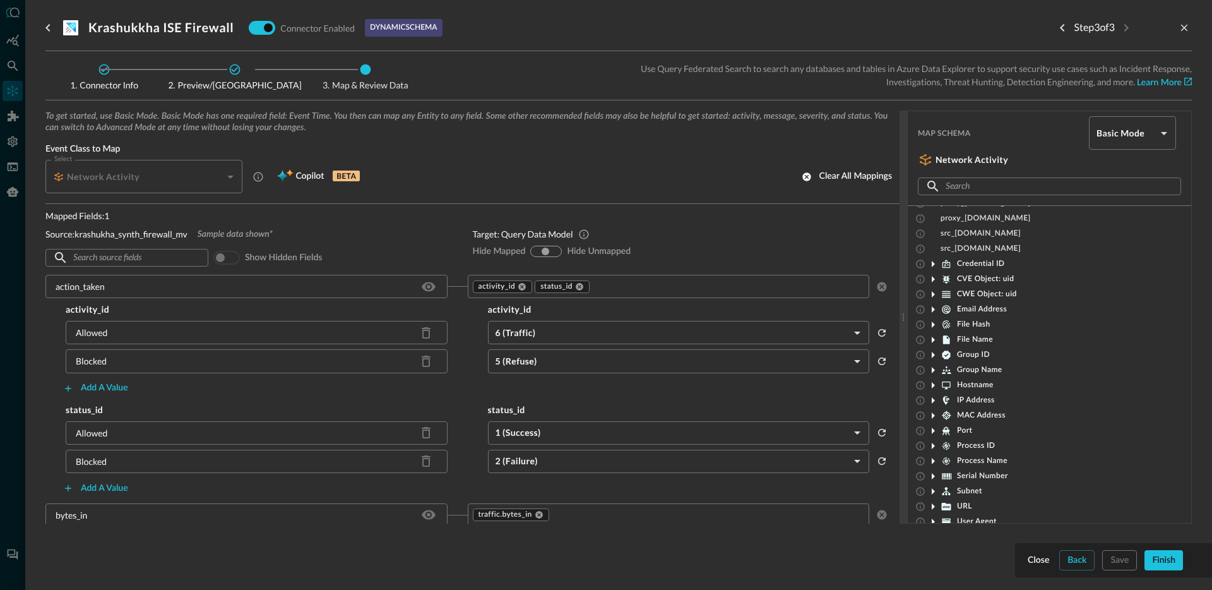
click at [973, 324] on span "File Hash" at bounding box center [973, 324] width 33 height 10
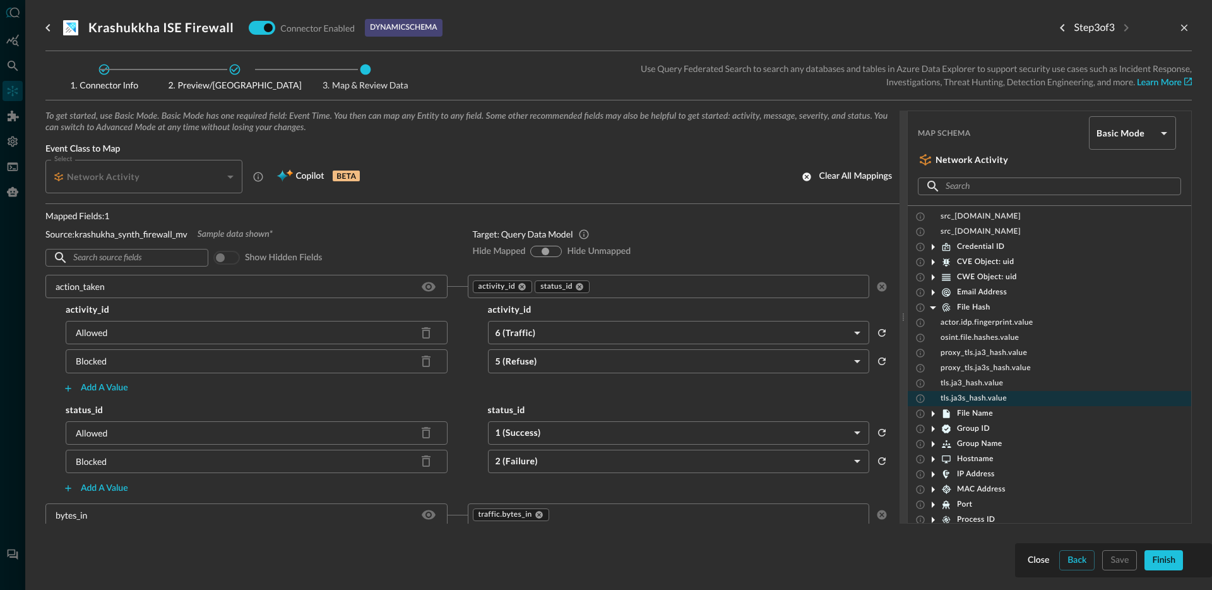
scroll to position [346, 0]
click at [1005, 309] on div "File Hash" at bounding box center [1049, 306] width 283 height 15
click at [987, 309] on span "File Hash" at bounding box center [973, 307] width 33 height 10
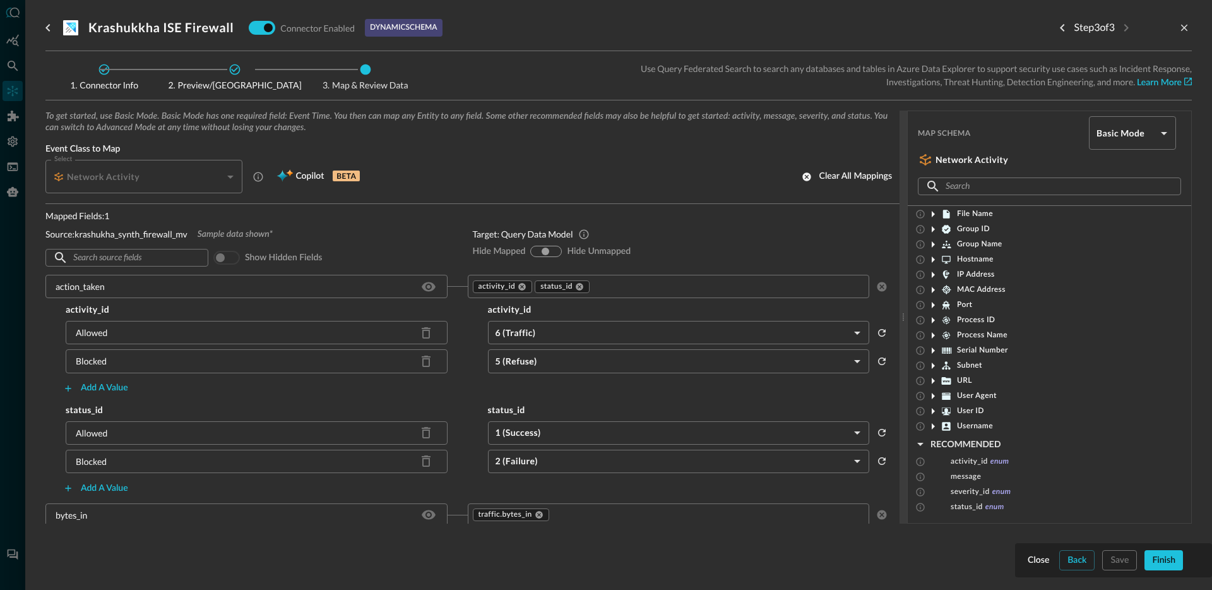
scroll to position [456, 0]
click at [932, 377] on icon at bounding box center [933, 379] width 3 height 6
click at [932, 377] on icon at bounding box center [932, 378] width 15 height 15
click at [931, 393] on icon at bounding box center [932, 393] width 15 height 15
click at [931, 393] on icon at bounding box center [933, 394] width 6 height 3
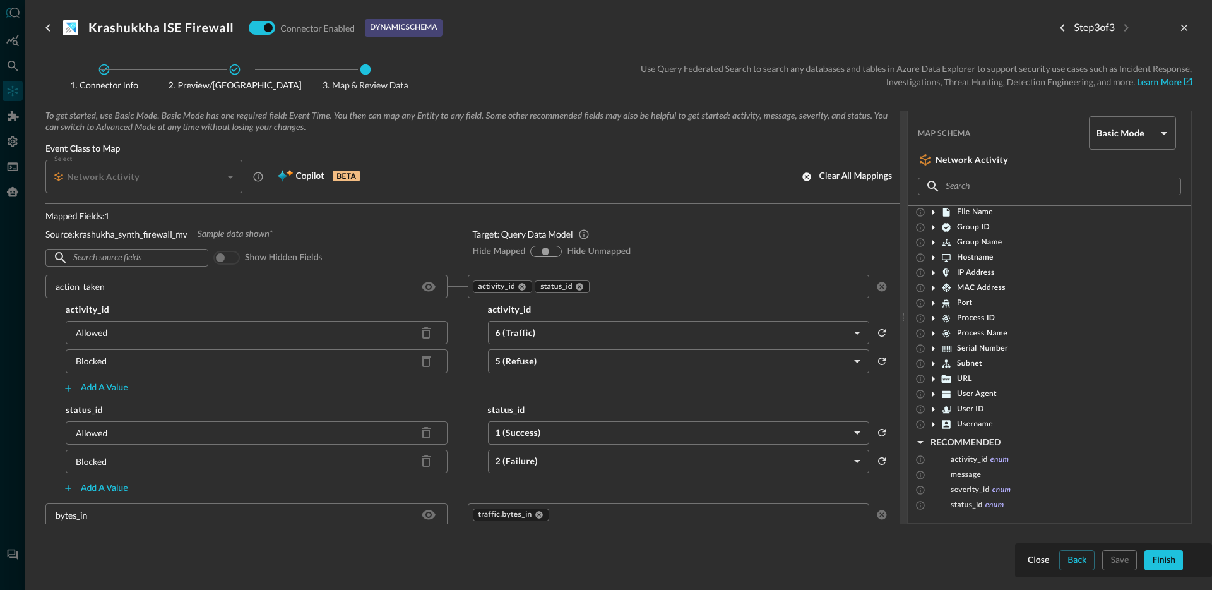
click at [933, 411] on icon at bounding box center [932, 408] width 15 height 15
click at [933, 410] on icon at bounding box center [933, 409] width 6 height 3
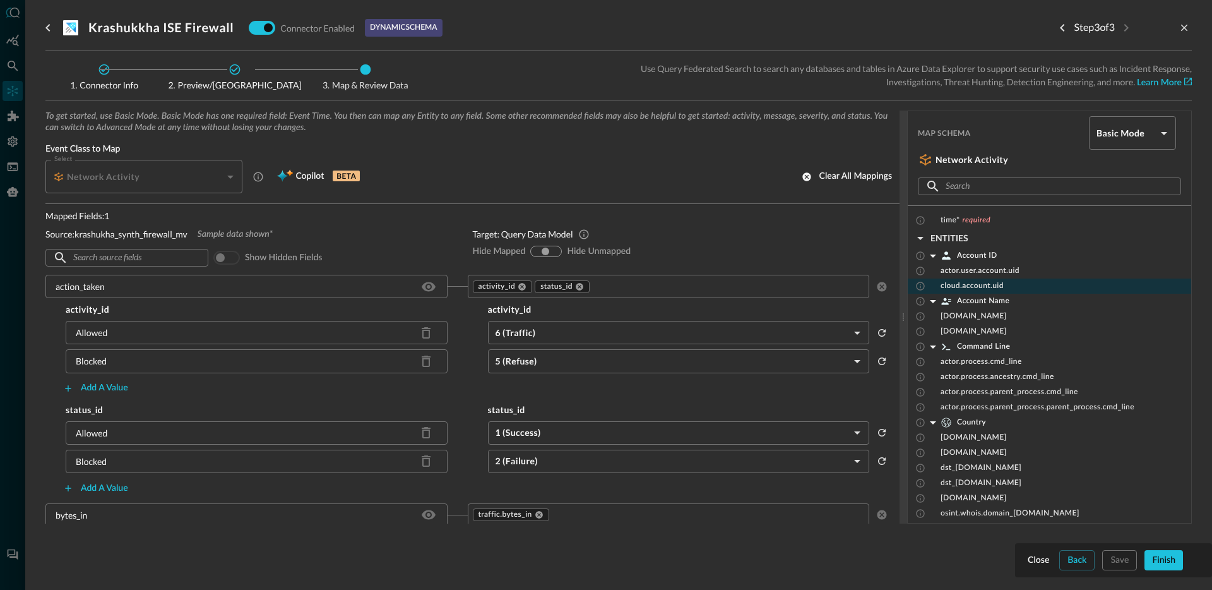
scroll to position [5, 0]
click at [971, 258] on span "Account ID" at bounding box center [977, 254] width 40 height 10
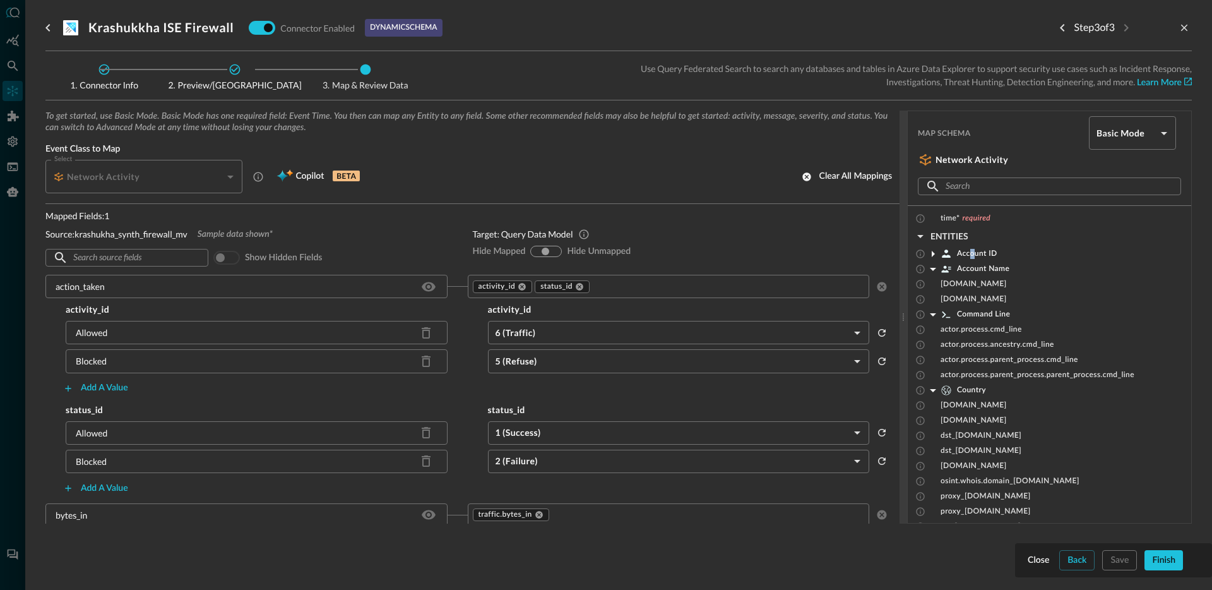
click at [975, 253] on span "Account ID" at bounding box center [977, 254] width 40 height 10
click at [636, 293] on input "text" at bounding box center [727, 286] width 273 height 16
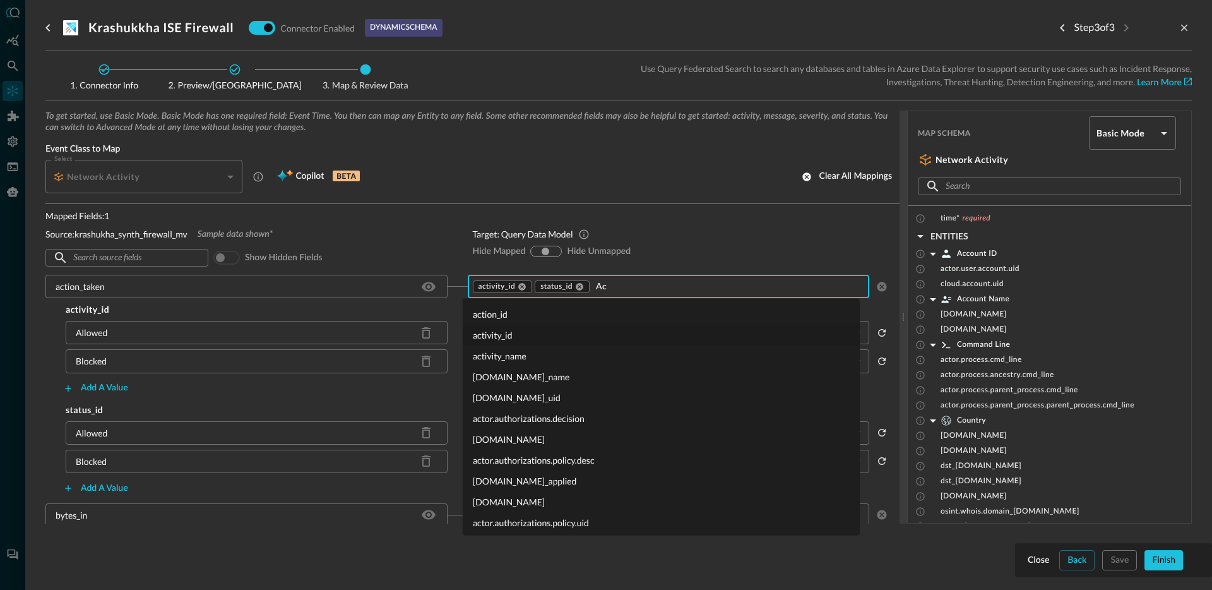
type input "A"
click at [622, 196] on div "To get started, use Basic Mode. Basic Mode has one required field: Event Time. …" at bounding box center [472, 156] width 854 height 93
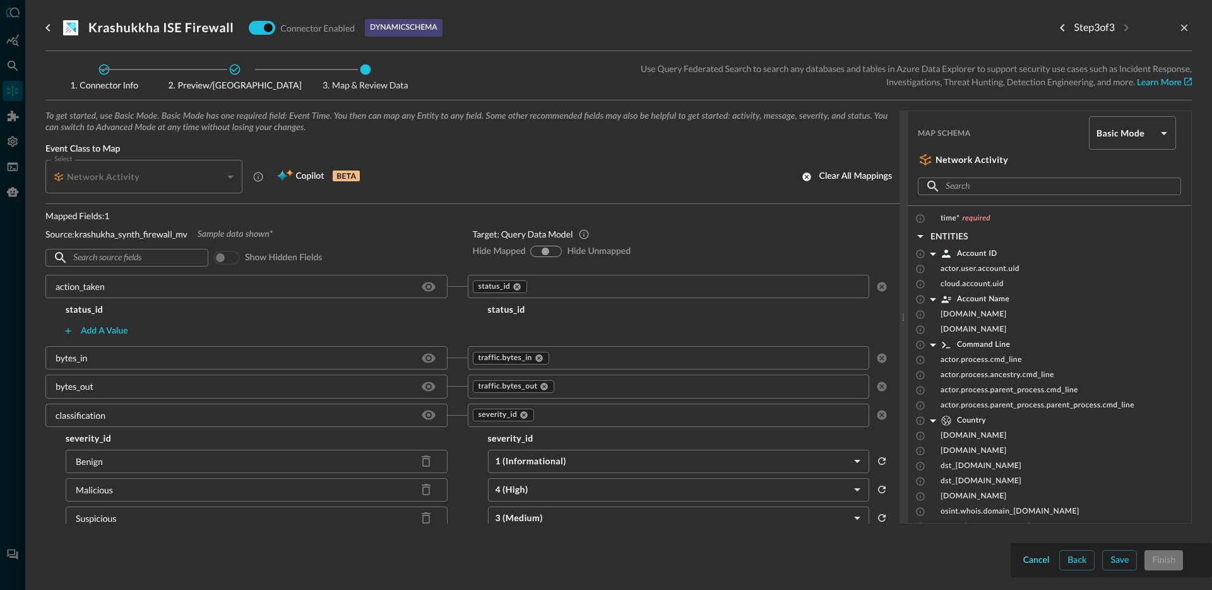
click at [1035, 556] on div "Cancel" at bounding box center [1036, 560] width 27 height 16
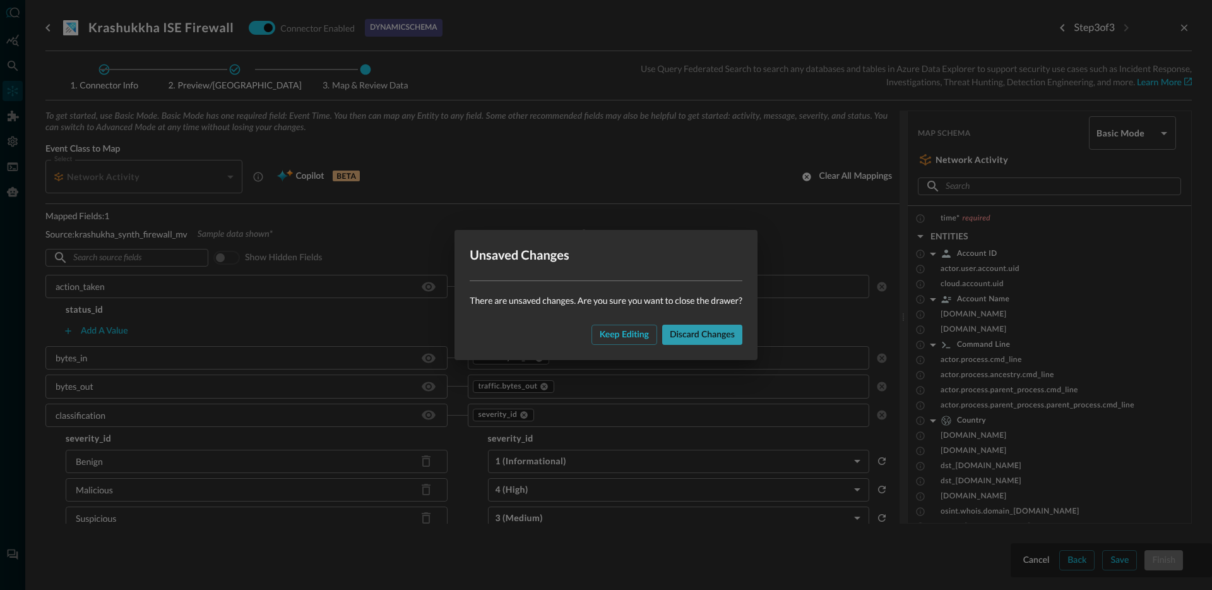
click at [673, 331] on div "Discard changes" at bounding box center [702, 335] width 65 height 16
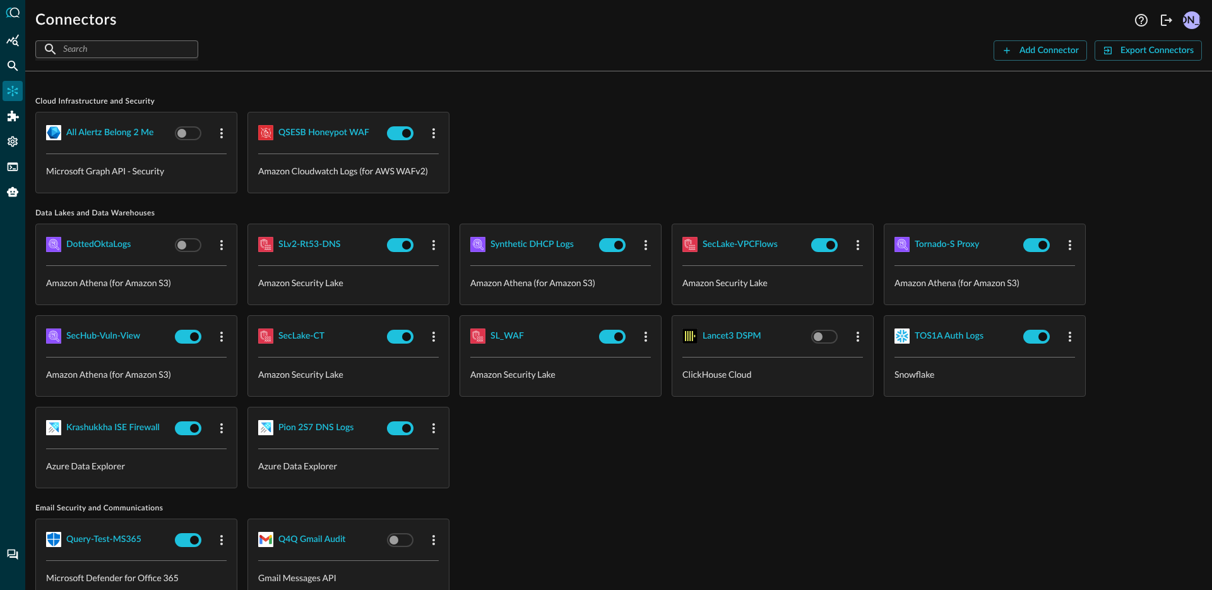
click at [86, 412] on div "Krashukkha ISE Firewall" at bounding box center [136, 427] width 201 height 41
click at [92, 420] on div "Krashukkha ISE Firewall" at bounding box center [112, 428] width 93 height 16
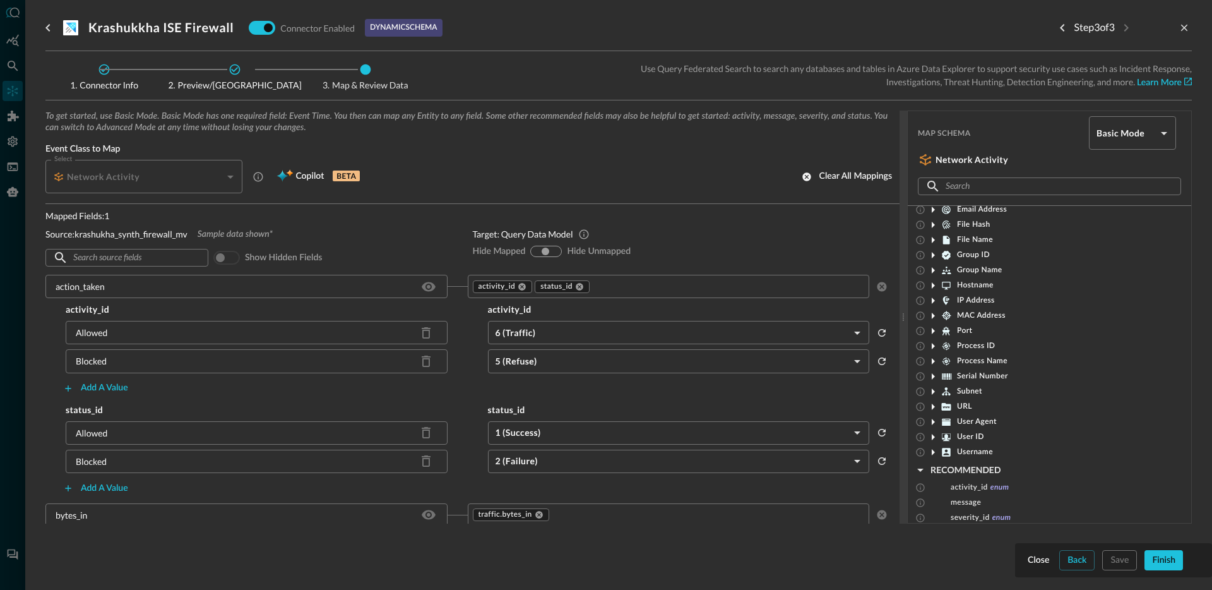
scroll to position [167, 0]
click at [939, 415] on icon at bounding box center [932, 410] width 15 height 15
click at [936, 410] on icon at bounding box center [932, 410] width 15 height 15
click at [954, 367] on div "Serial Number" at bounding box center [974, 364] width 68 height 11
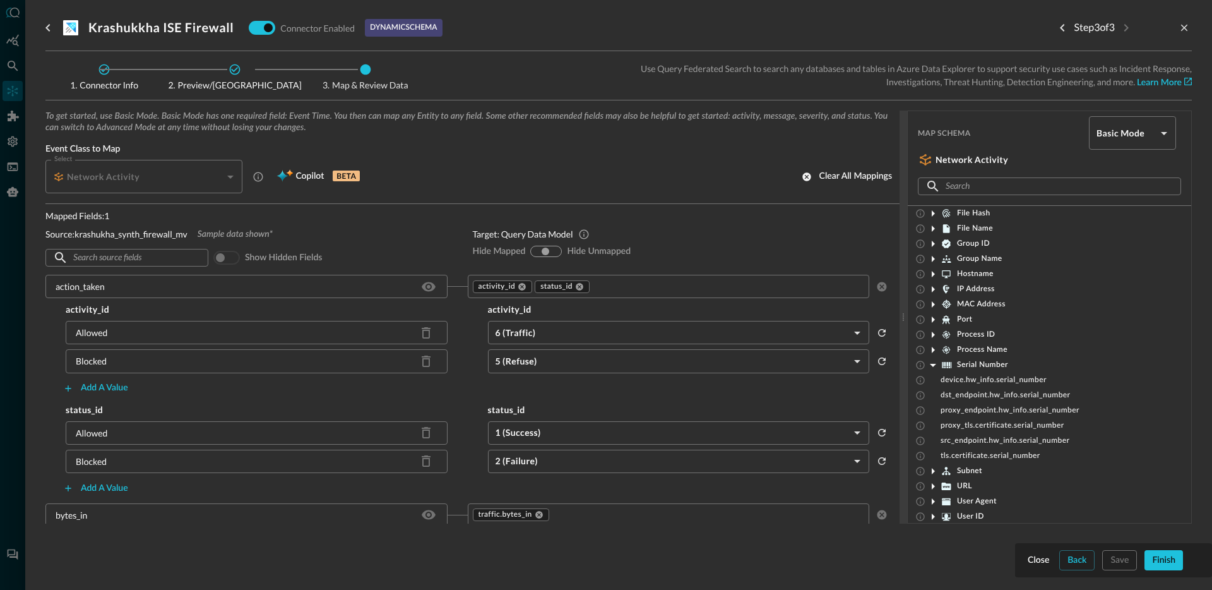
click at [971, 350] on span "Process Name" at bounding box center [982, 350] width 50 height 10
click at [961, 334] on span "Process ID" at bounding box center [976, 334] width 38 height 10
click at [973, 337] on span "Process ID" at bounding box center [976, 334] width 38 height 10
click at [971, 352] on span "Process Name" at bounding box center [982, 350] width 50 height 10
click at [972, 364] on span "Serial Number" at bounding box center [982, 365] width 51 height 10
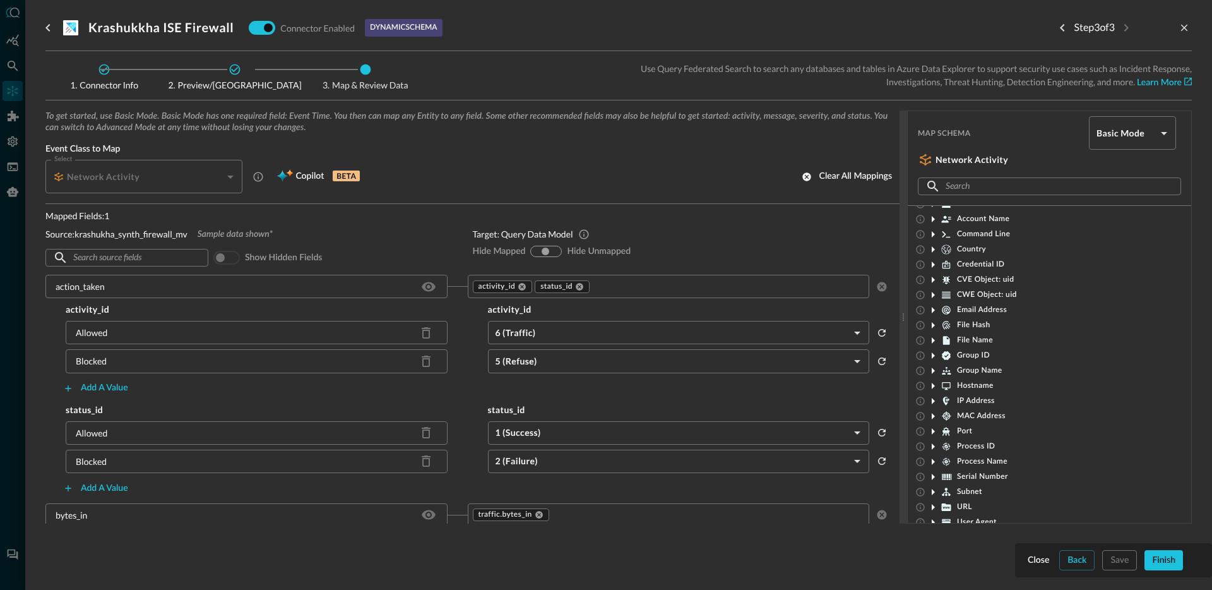
scroll to position [0, 0]
click at [971, 259] on span "Account ID" at bounding box center [977, 259] width 40 height 10
click at [966, 314] on span "Country" at bounding box center [971, 314] width 29 height 10
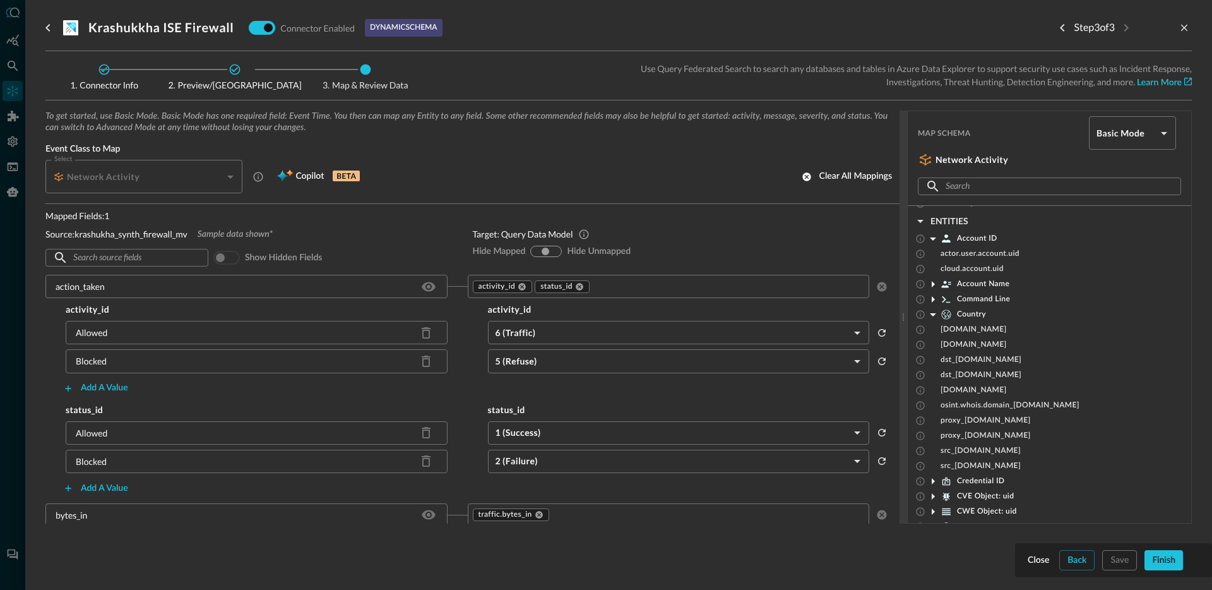
click at [974, 316] on span "Country" at bounding box center [971, 314] width 29 height 10
click at [980, 299] on span "Command Line" at bounding box center [983, 299] width 53 height 10
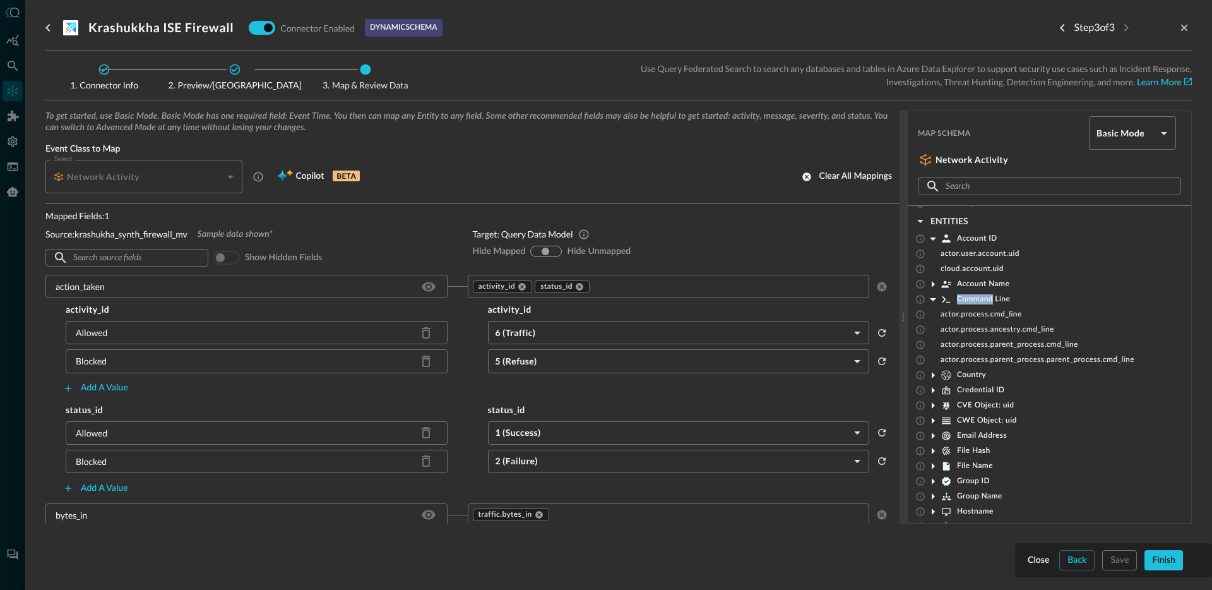
click at [980, 299] on span "Command Line" at bounding box center [983, 299] width 53 height 10
click at [966, 242] on span "Account ID" at bounding box center [977, 239] width 40 height 10
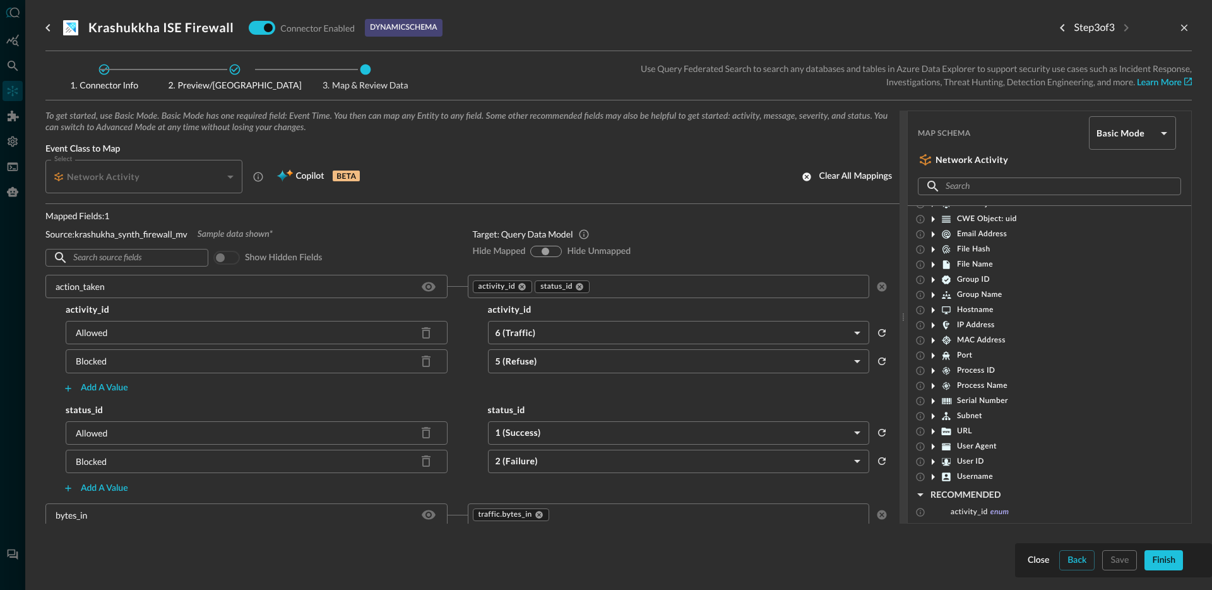
scroll to position [118, 0]
click at [980, 340] on span "IP Address" at bounding box center [976, 338] width 38 height 10
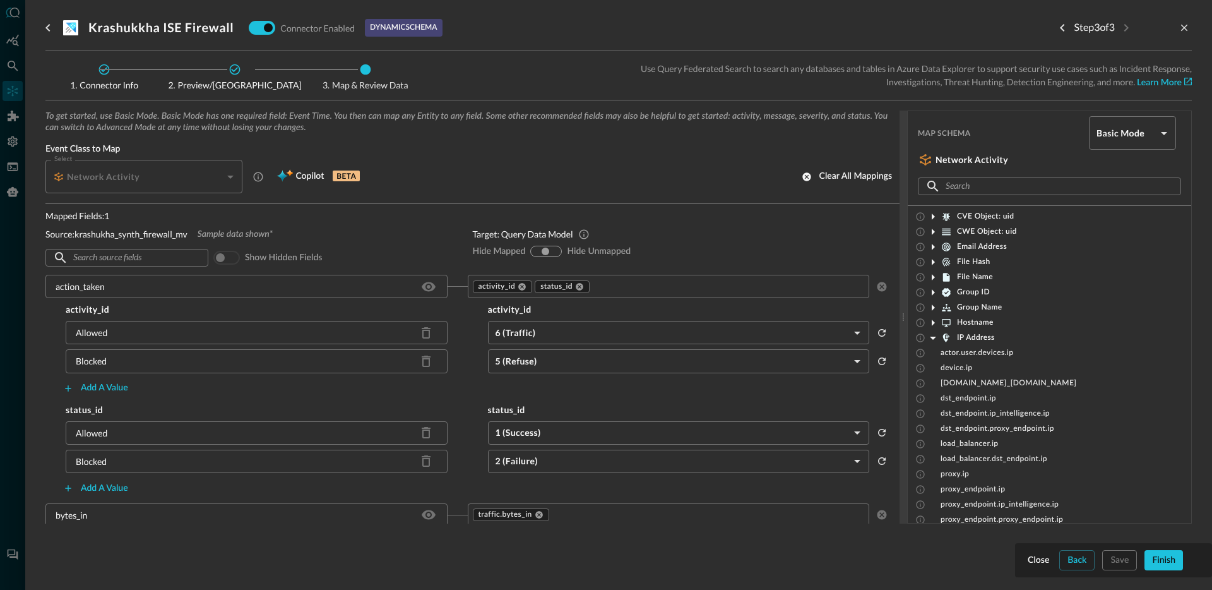
click at [980, 339] on span "IP Address" at bounding box center [976, 338] width 38 height 10
click at [1048, 339] on div "IP Address" at bounding box center [1049, 337] width 283 height 15
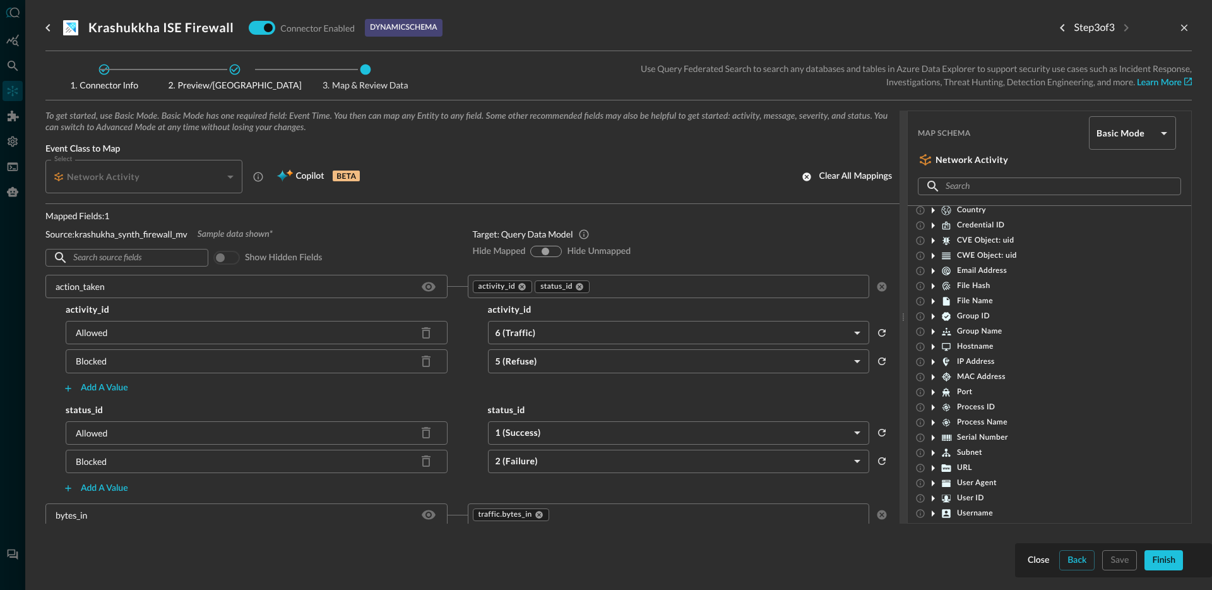
scroll to position [76, 0]
click at [980, 301] on span "File Hash" at bounding box center [973, 304] width 33 height 10
click at [964, 303] on span "File Hash" at bounding box center [973, 304] width 33 height 10
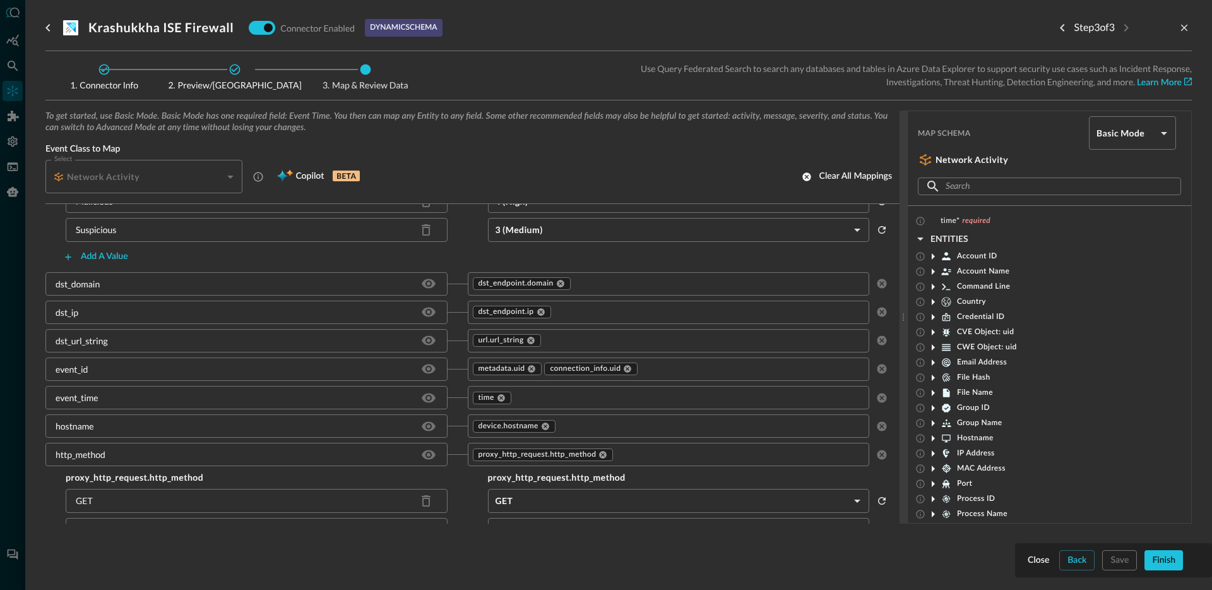
scroll to position [475, 0]
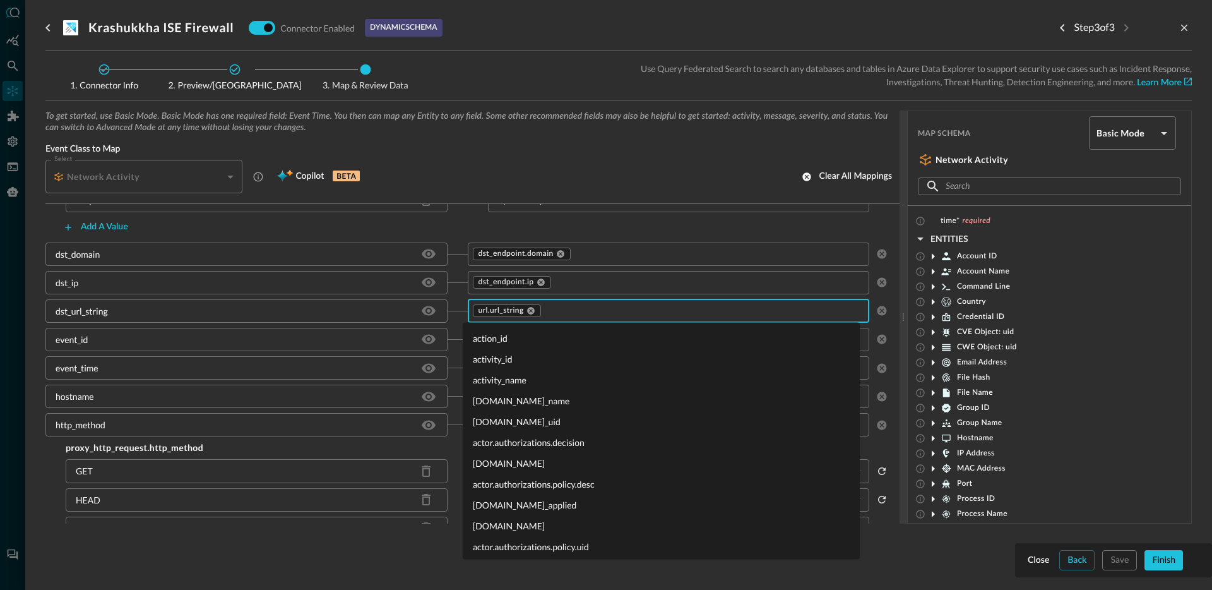
click at [682, 313] on input "text" at bounding box center [702, 311] width 321 height 16
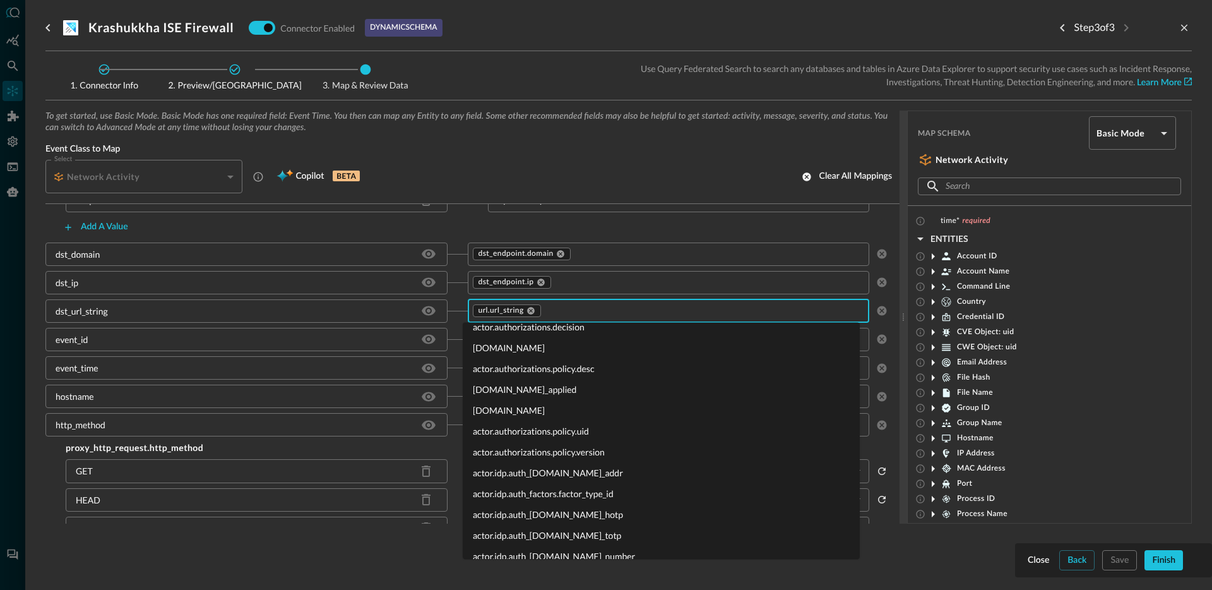
scroll to position [0, 0]
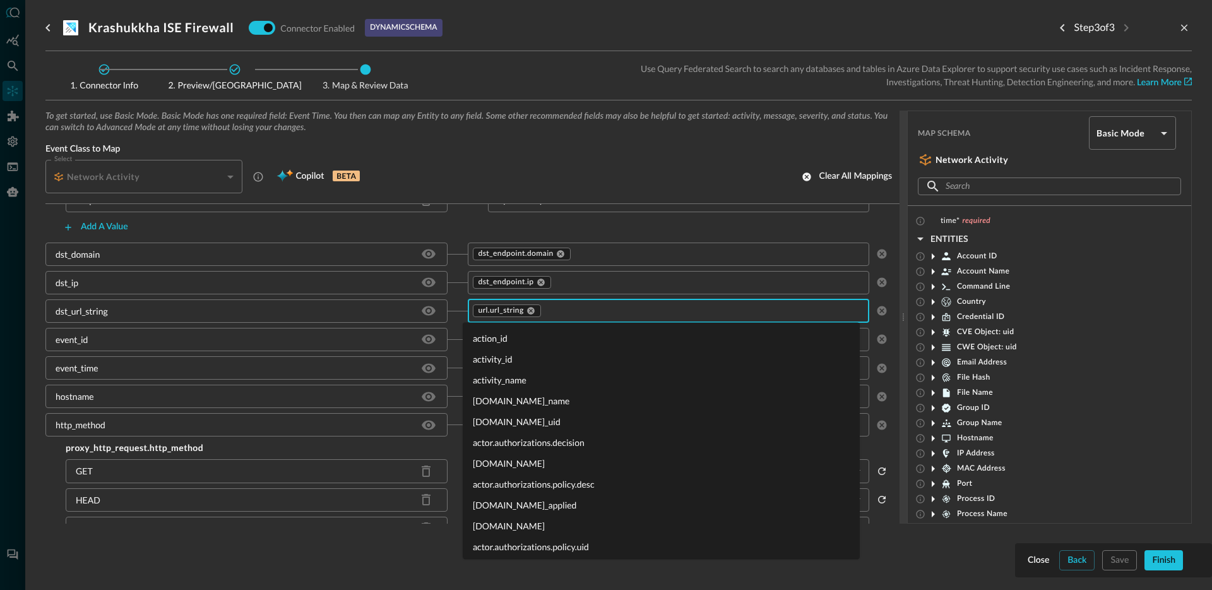
click at [496, 145] on span "Event Class to Map" at bounding box center [472, 148] width 854 height 11
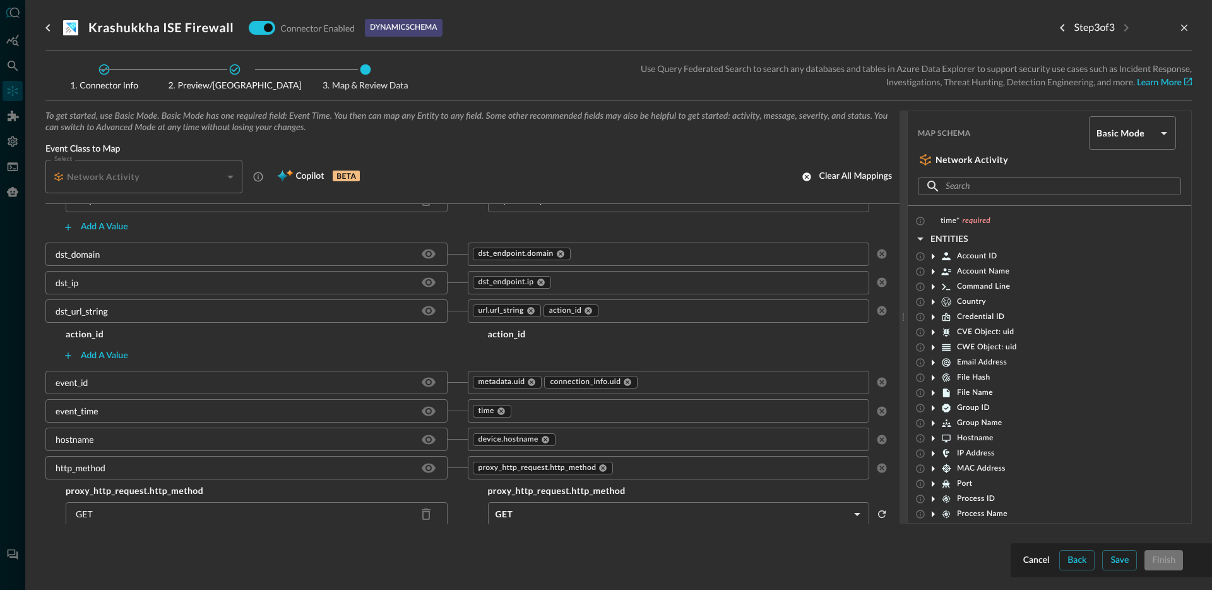
click at [1038, 542] on div "To get started, use Basic Mode. Basic Mode has one required field: Event Time. …" at bounding box center [618, 336] width 1146 height 453
click at [1036, 552] on div "Cancel" at bounding box center [1036, 560] width 27 height 16
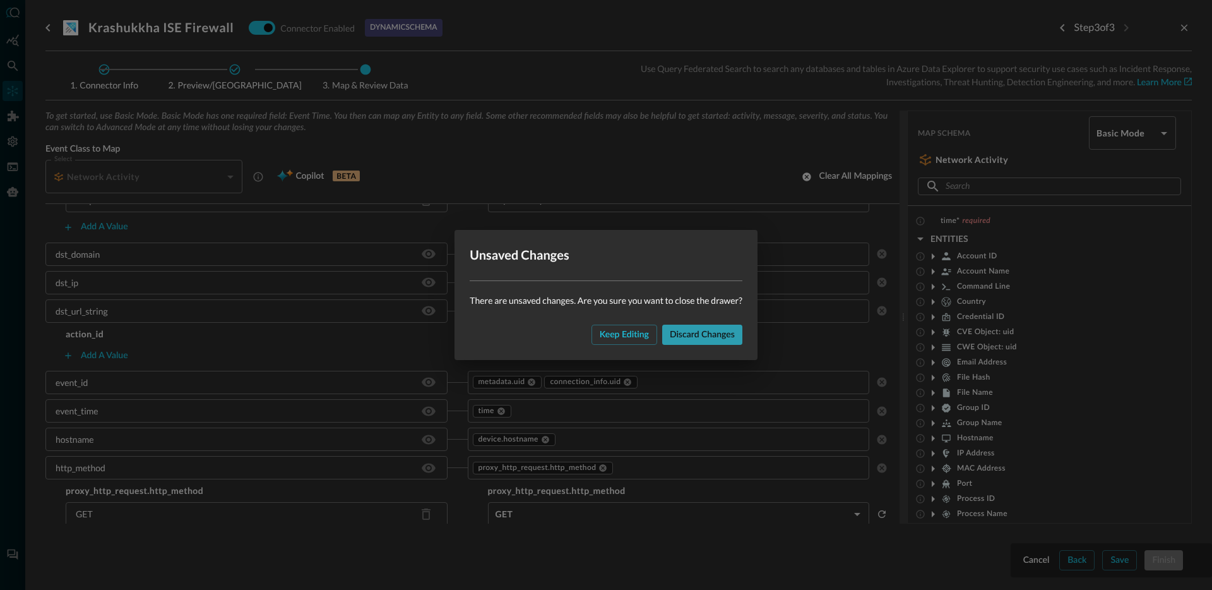
click at [703, 336] on div "Discard changes" at bounding box center [702, 335] width 65 height 16
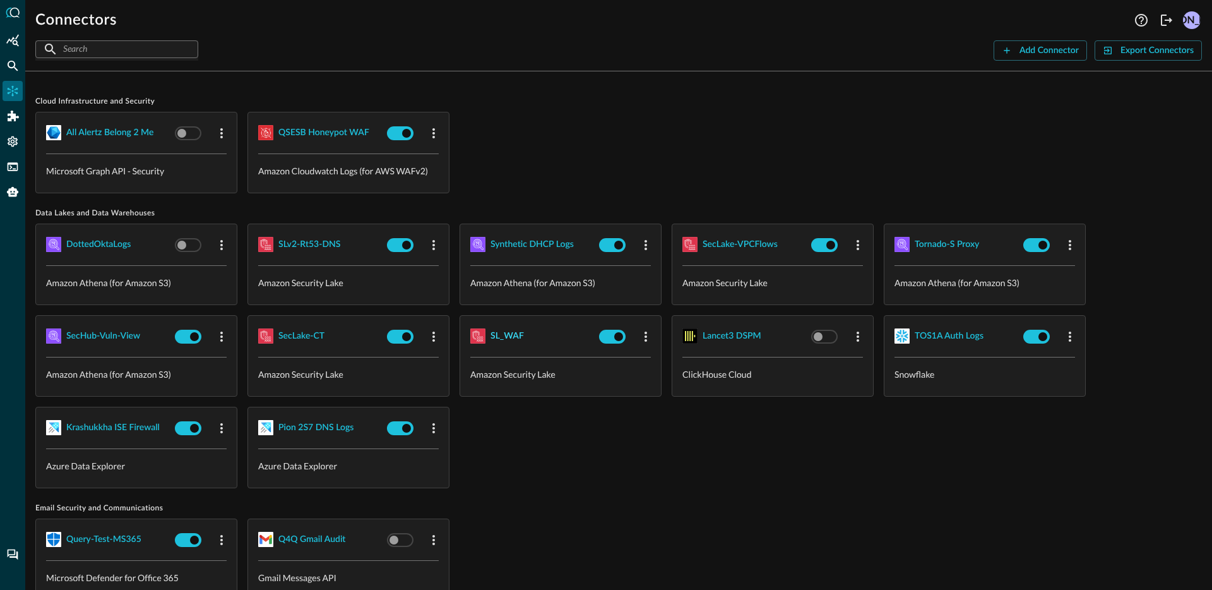
click at [511, 334] on div "SL_WAF" at bounding box center [506, 336] width 33 height 16
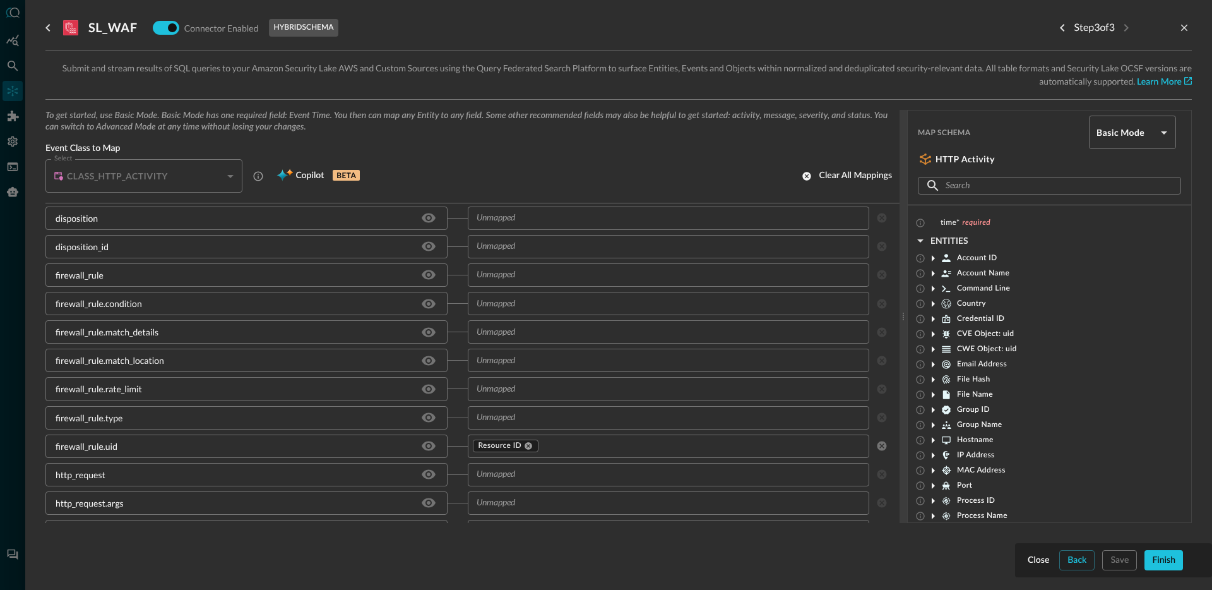
scroll to position [622, 0]
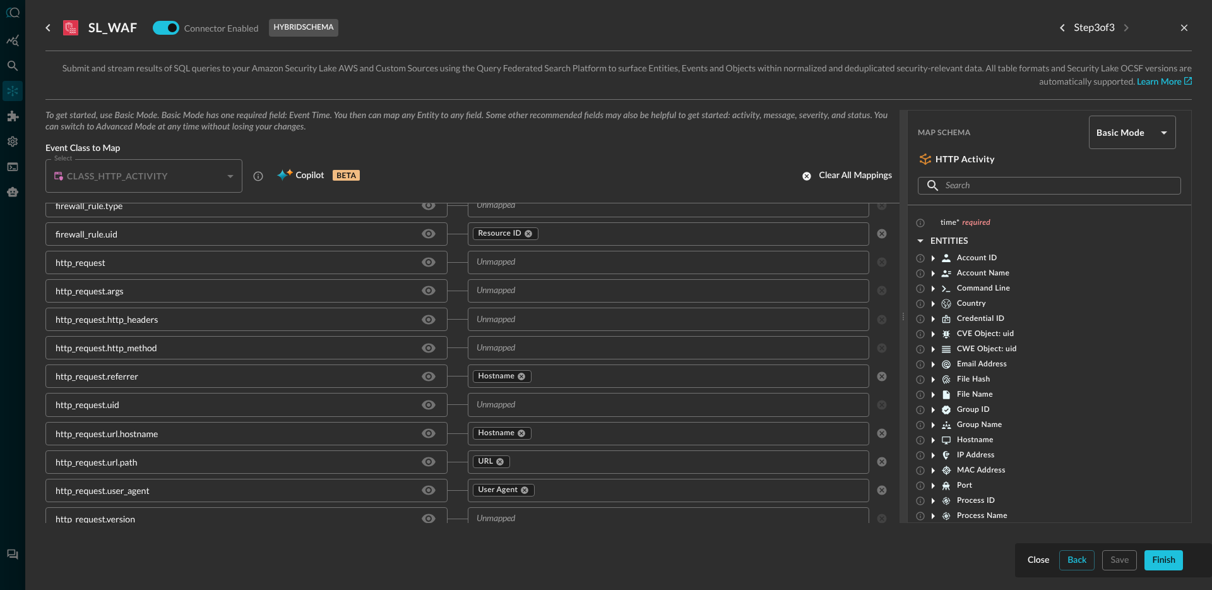
click at [548, 236] on input "text" at bounding box center [702, 234] width 324 height 16
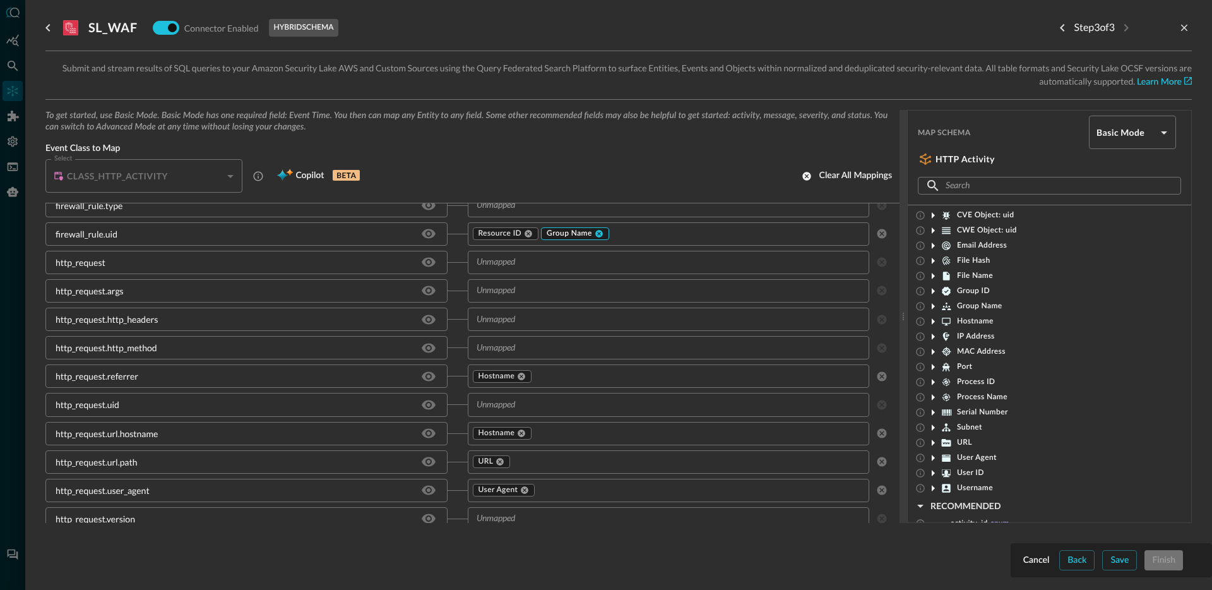
click at [599, 231] on div "Group Name" at bounding box center [575, 233] width 68 height 13
click at [595, 233] on icon at bounding box center [599, 234] width 8 height 8
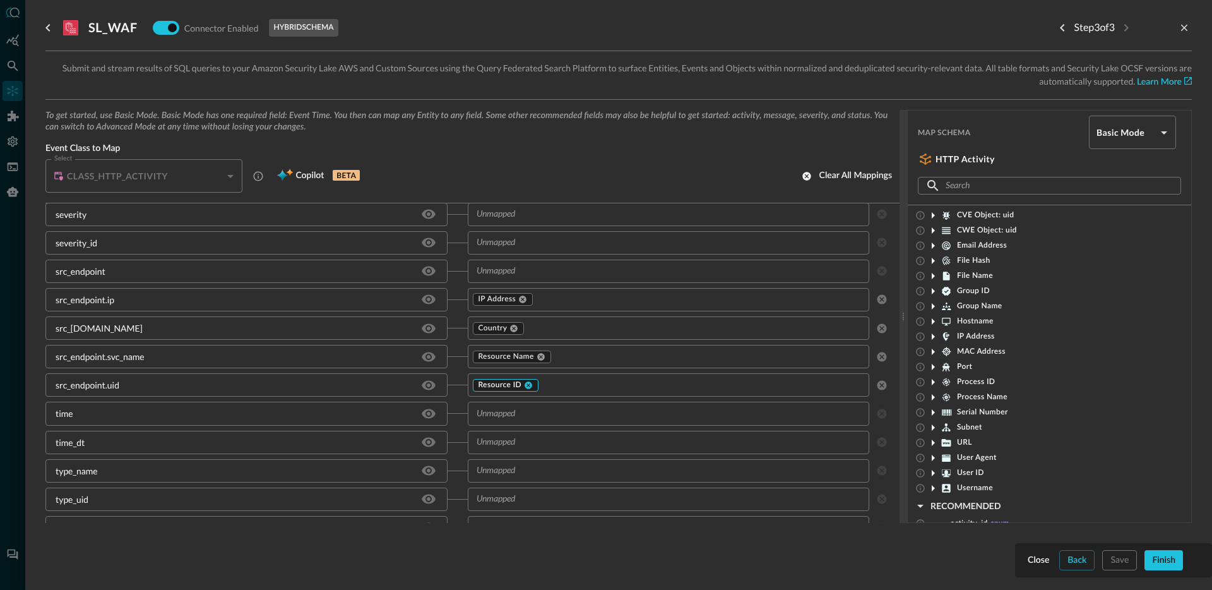
scroll to position [1313, 0]
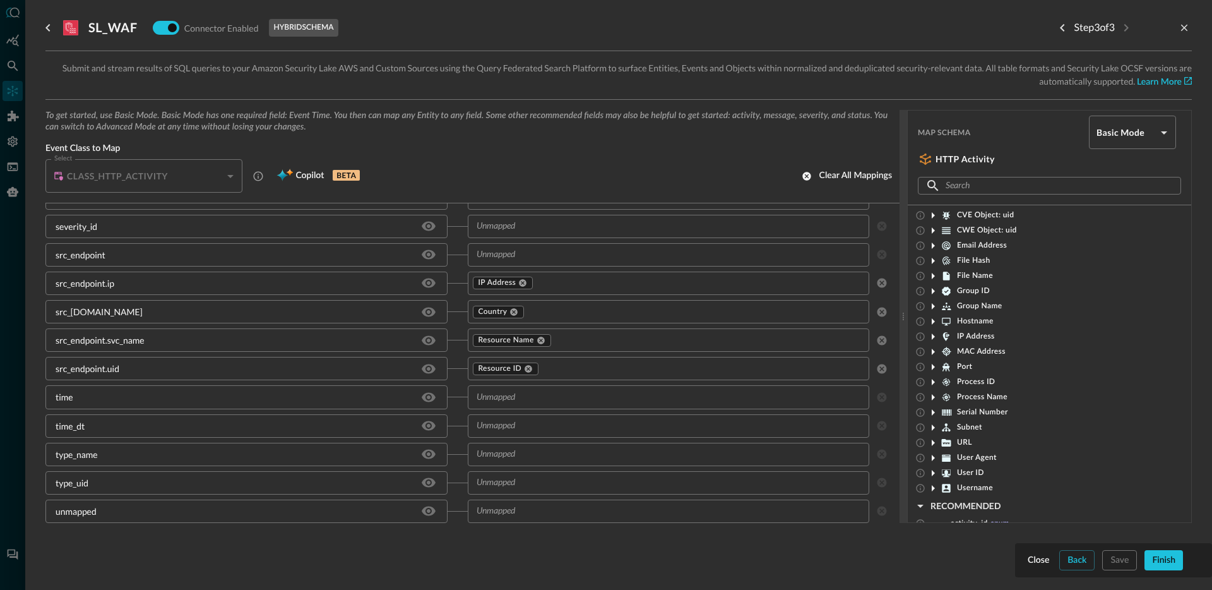
click at [936, 276] on icon at bounding box center [932, 275] width 15 height 15
click at [933, 275] on icon at bounding box center [933, 276] width 6 height 3
click at [933, 275] on icon at bounding box center [933, 276] width 3 height 6
click at [935, 276] on icon at bounding box center [932, 275] width 15 height 15
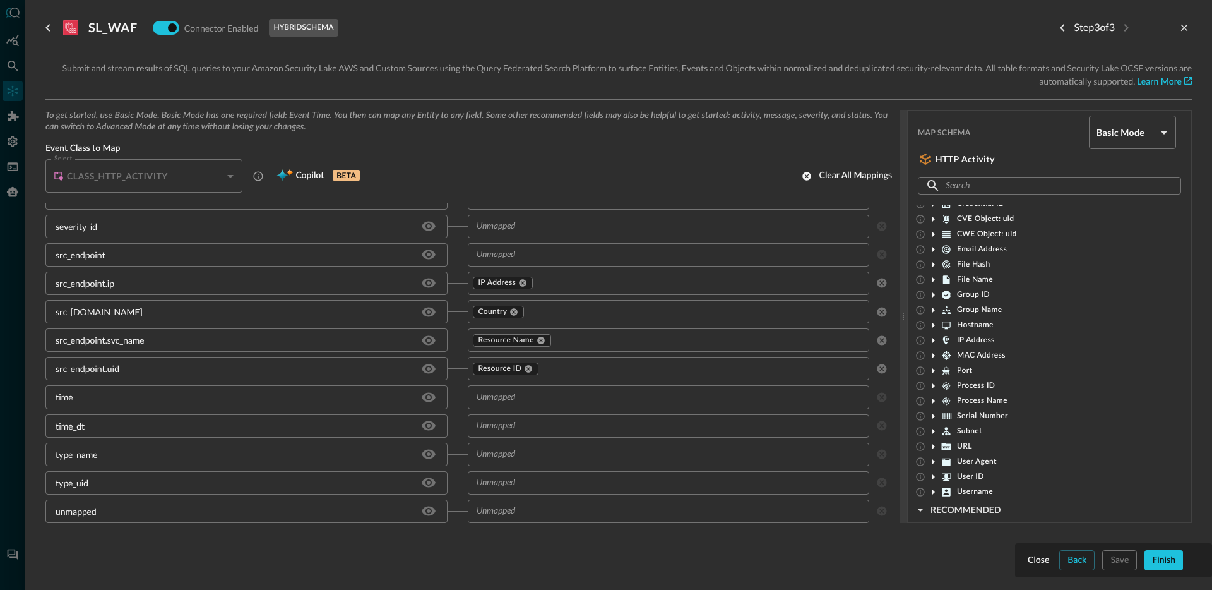
click at [975, 340] on span "IP Address" at bounding box center [976, 340] width 38 height 10
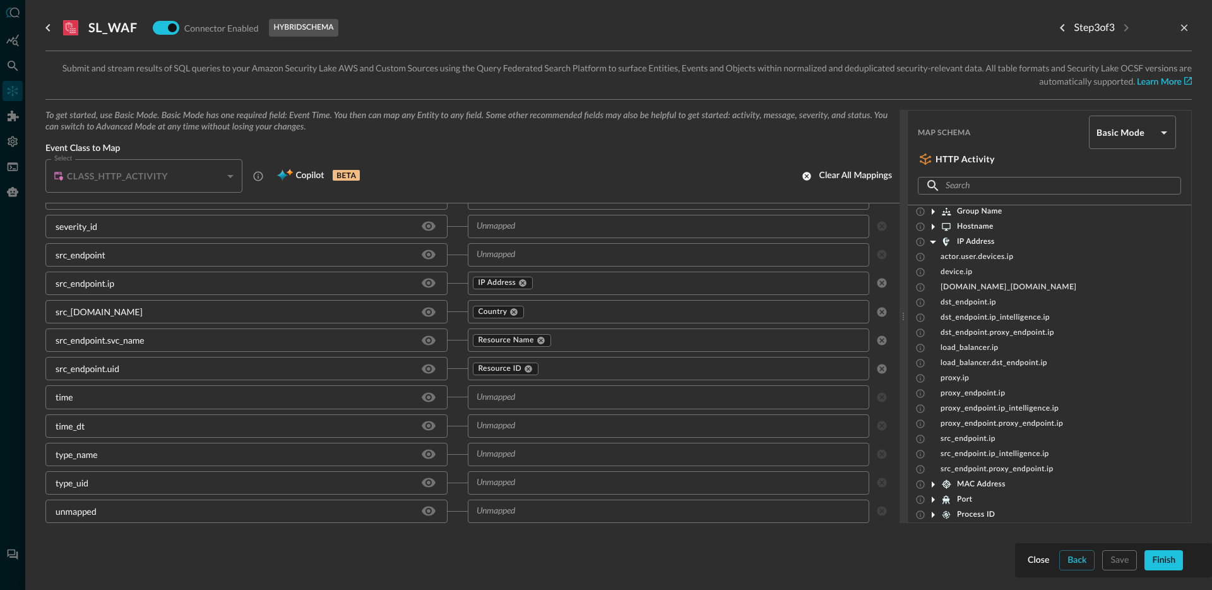
scroll to position [214, 0]
click at [932, 235] on icon at bounding box center [932, 241] width 15 height 15
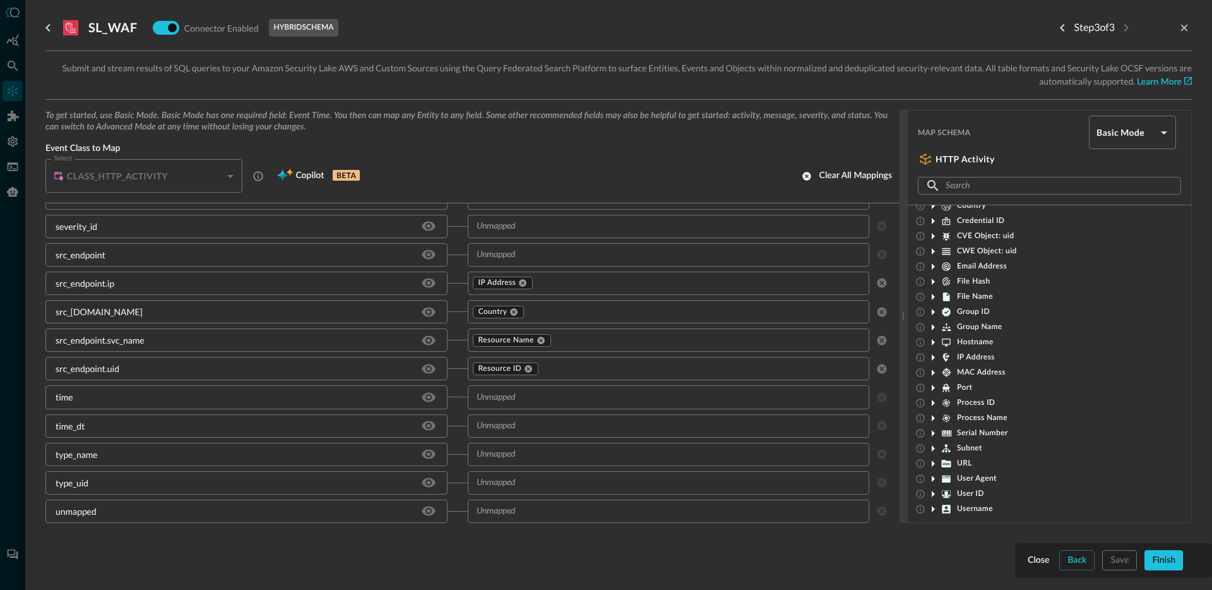
click at [966, 283] on span "File Hash" at bounding box center [973, 281] width 33 height 10
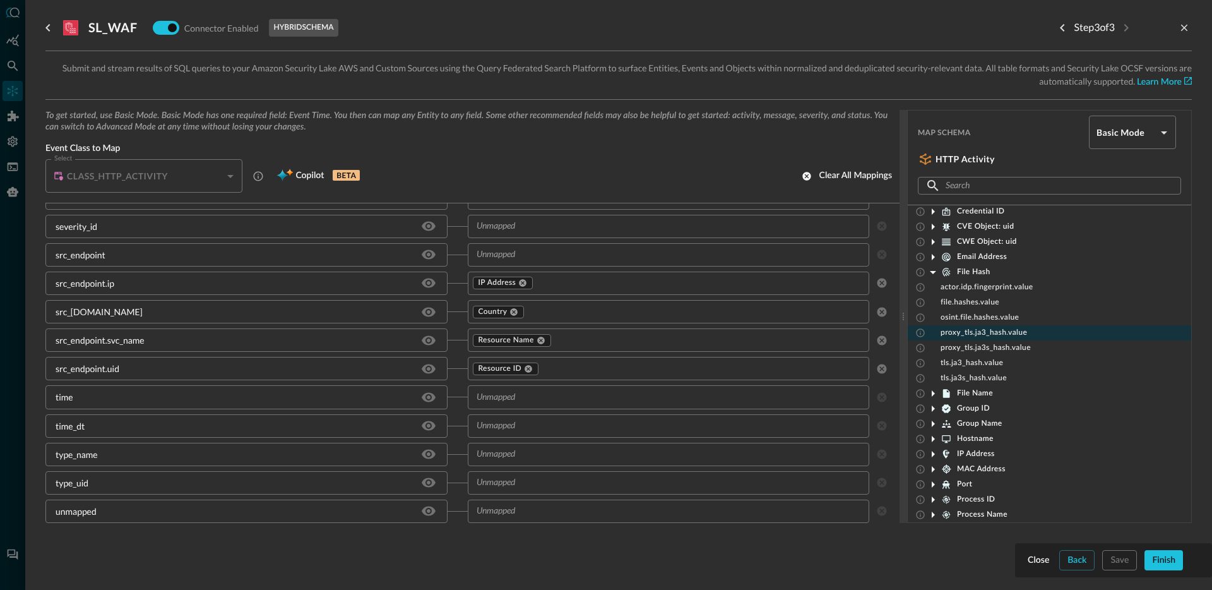
scroll to position [119, 0]
click at [976, 258] on span "File Hash" at bounding box center [973, 261] width 33 height 10
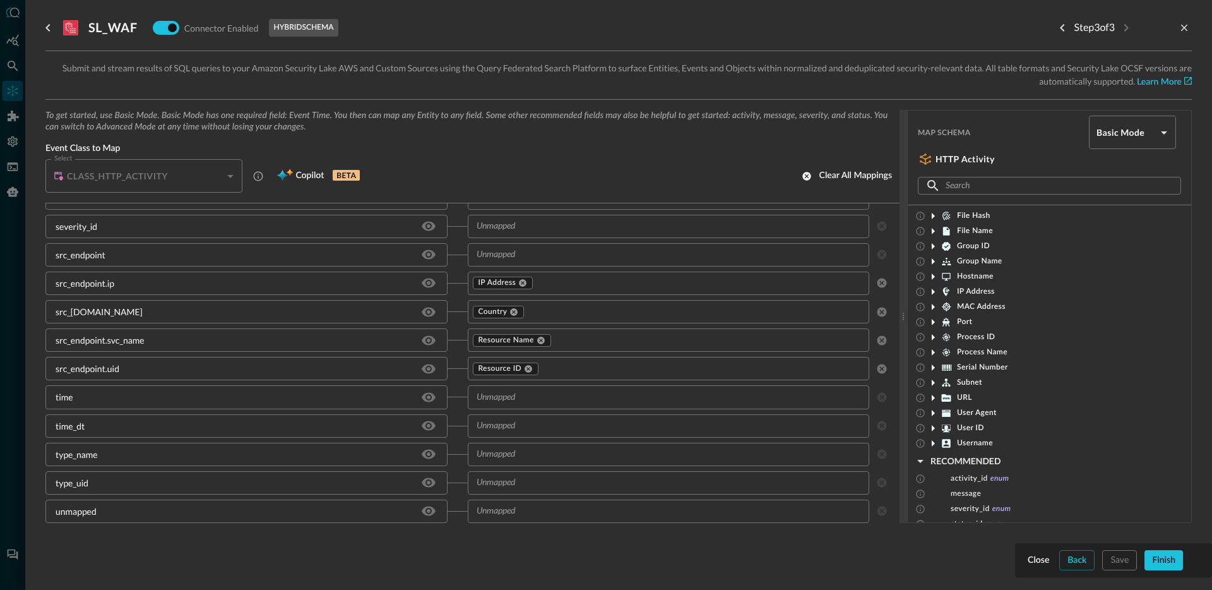
scroll to position [163, 0]
click at [1076, 560] on div "Back" at bounding box center [1076, 560] width 19 height 16
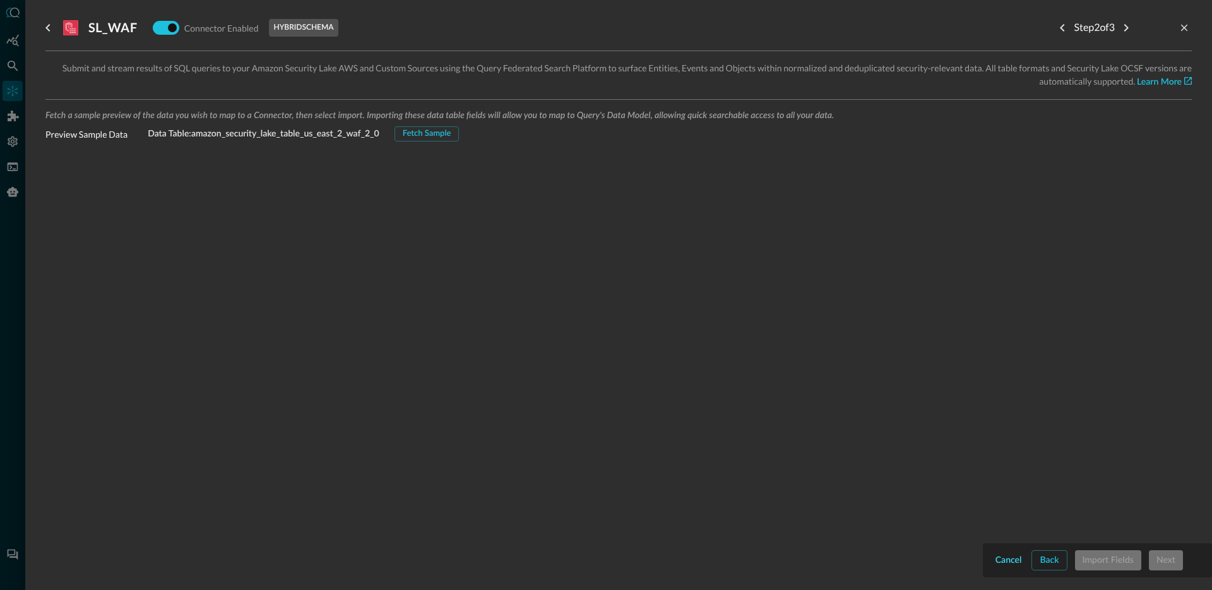
click at [1015, 557] on div "Cancel" at bounding box center [1008, 560] width 27 height 16
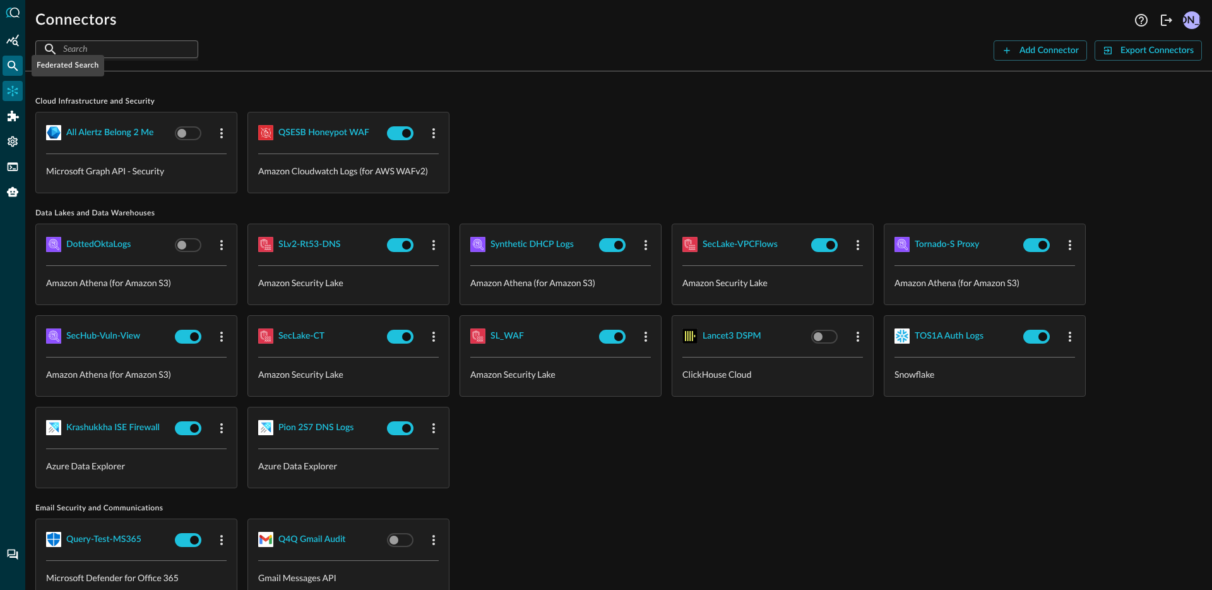
click at [4, 58] on div "Federated Search" at bounding box center [13, 66] width 20 height 20
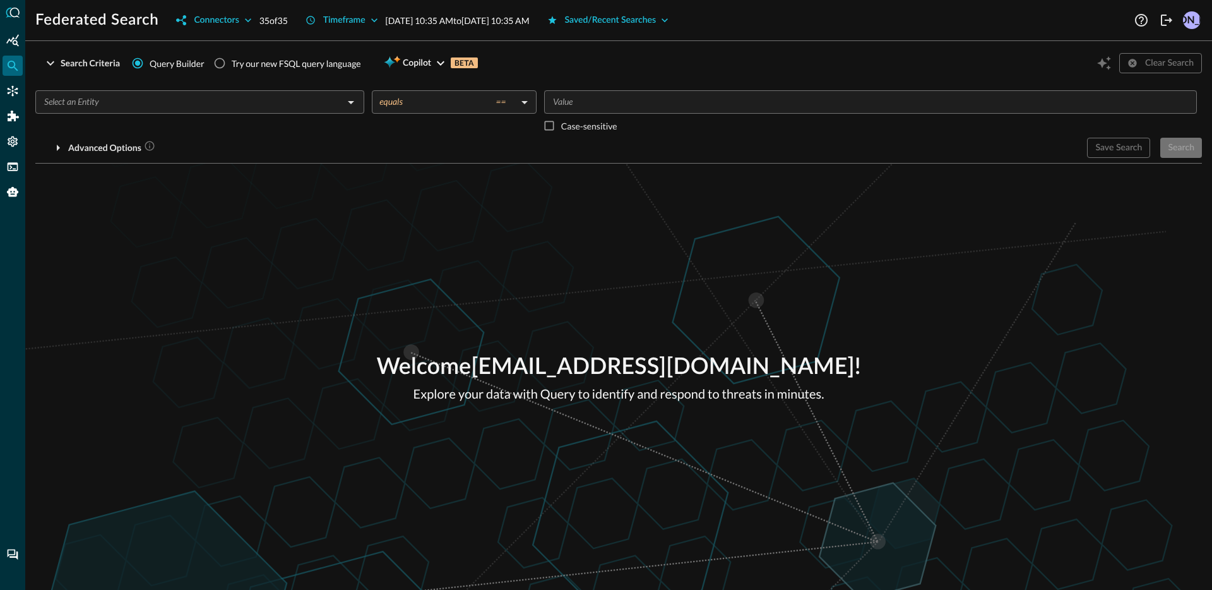
click at [163, 108] on input "text" at bounding box center [189, 102] width 300 height 16
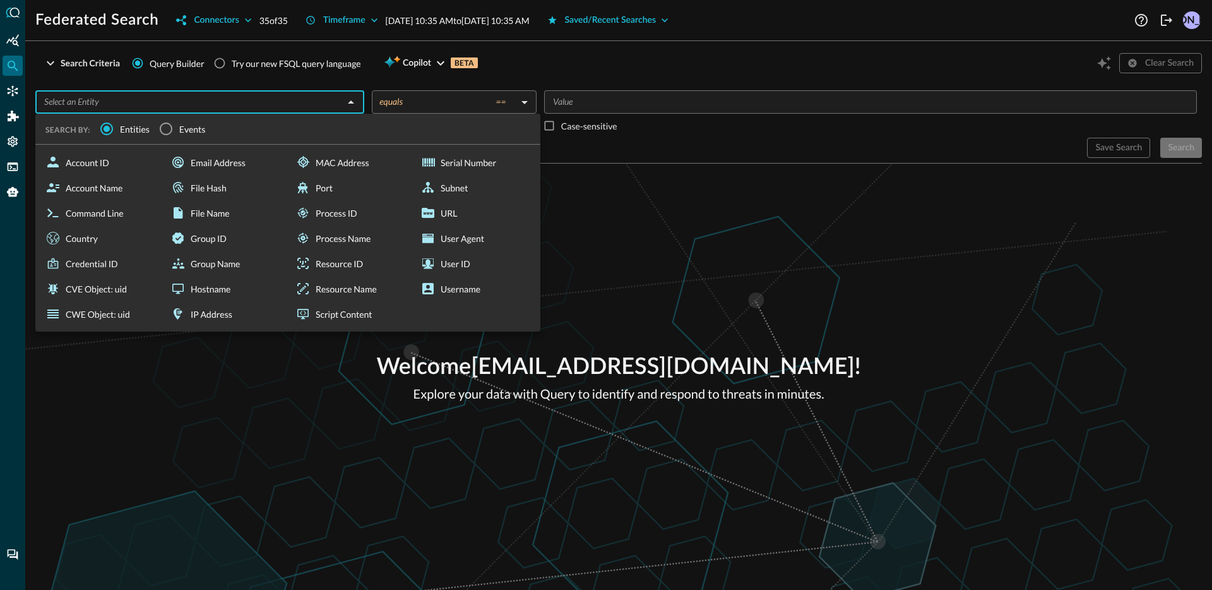
drag, startPoint x: 691, startPoint y: 259, endPoint x: 507, endPoint y: 201, distance: 191.8
click at [686, 256] on div "Welcome [EMAIL_ADDRESS][DOMAIN_NAME] ! Explore your data with Query to identify…" at bounding box center [618, 376] width 1187 height 426
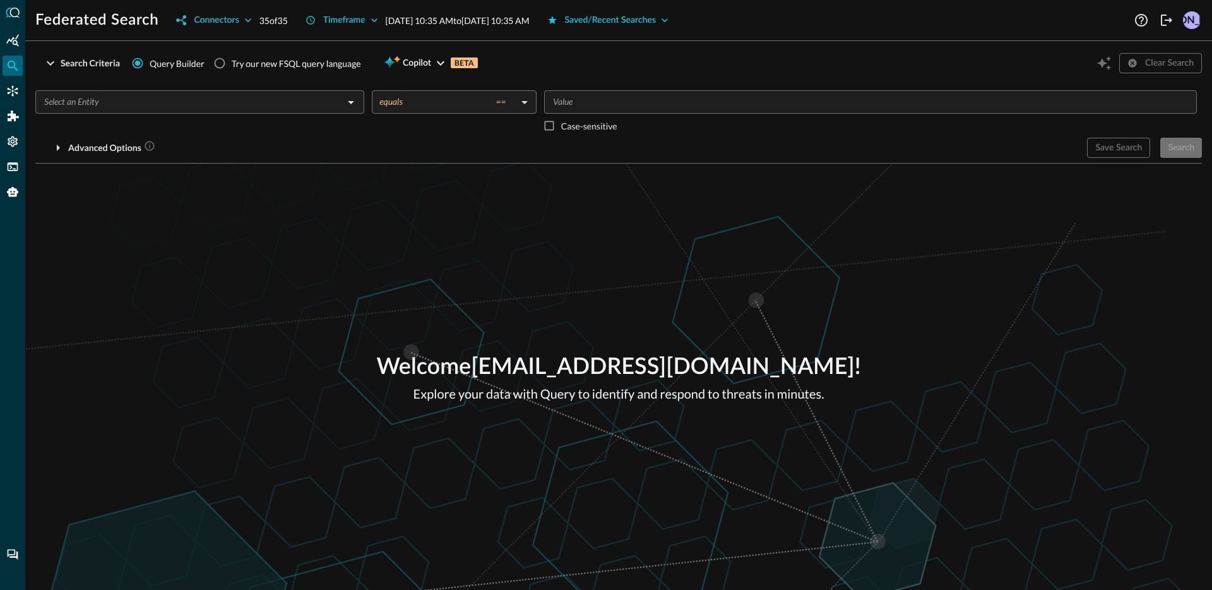
click at [26, 92] on div "Search Criteria Query Builder Try our new FSQL query language Copilot BETA Clea…" at bounding box center [618, 320] width 1187 height 538
click at [19, 93] on div "Connectors" at bounding box center [13, 91] width 20 height 20
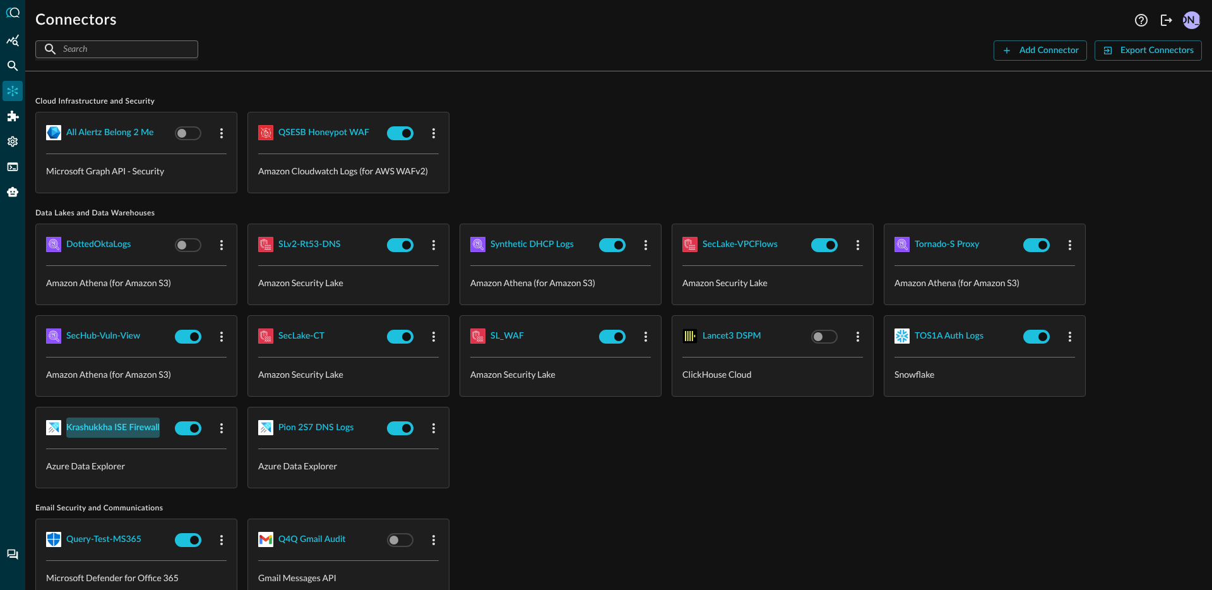
click at [103, 432] on div "Krashukkha ISE Firewall" at bounding box center [112, 428] width 93 height 16
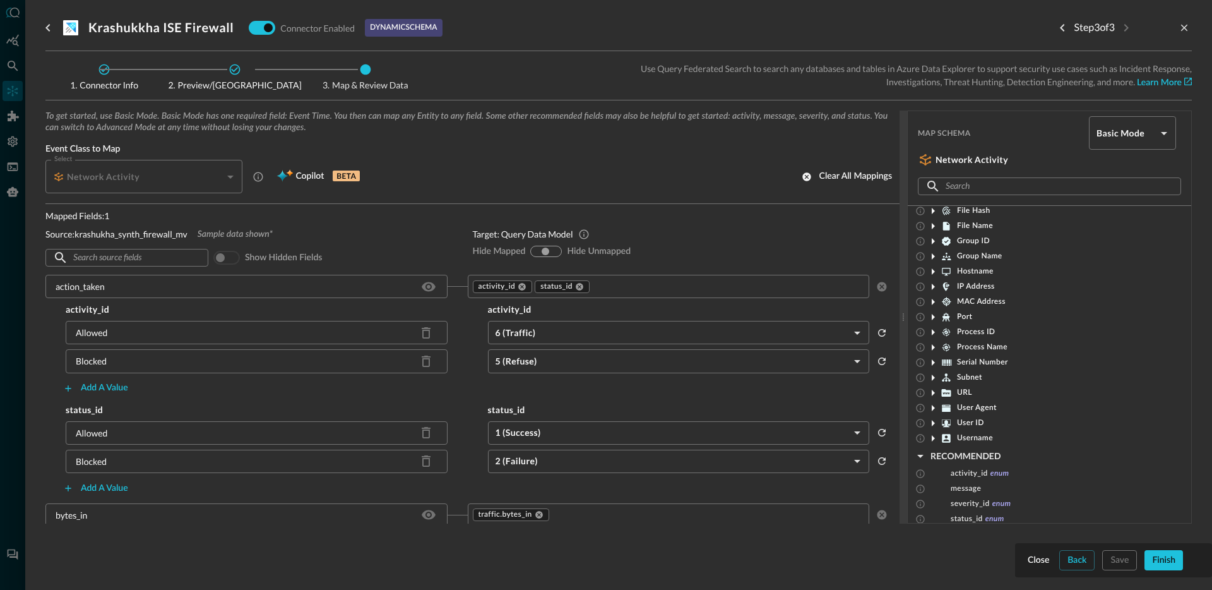
scroll to position [169, 0]
click at [13, 61] on div at bounding box center [606, 295] width 1212 height 590
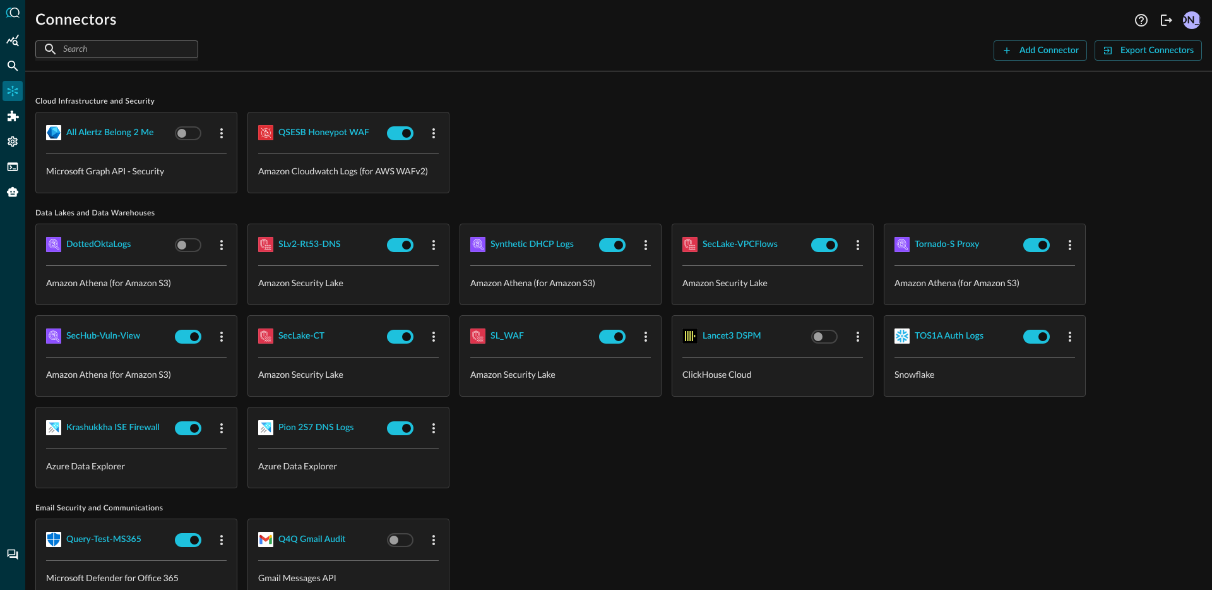
click at [44, 21] on h1 "Connectors" at bounding box center [75, 20] width 81 height 20
click at [9, 63] on icon "Federated Search" at bounding box center [12, 65] width 13 height 13
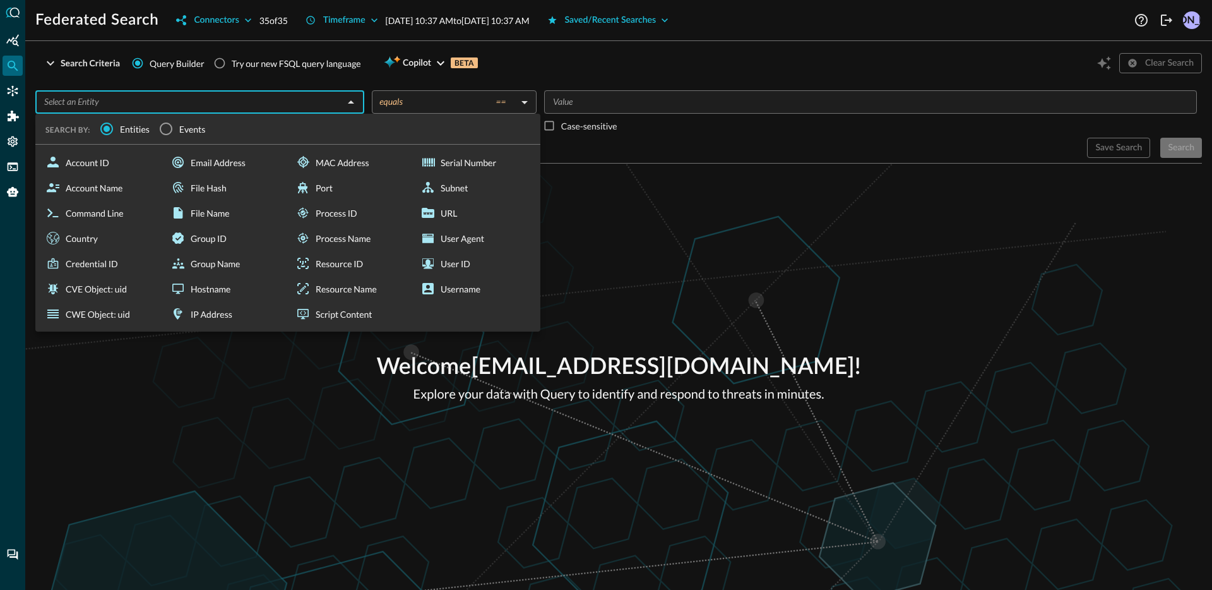
click at [170, 98] on input "text" at bounding box center [189, 102] width 300 height 16
click at [351, 387] on div "Welcome [EMAIL_ADDRESS][DOMAIN_NAME] ! Explore your data with Query to identify…" at bounding box center [618, 376] width 1187 height 426
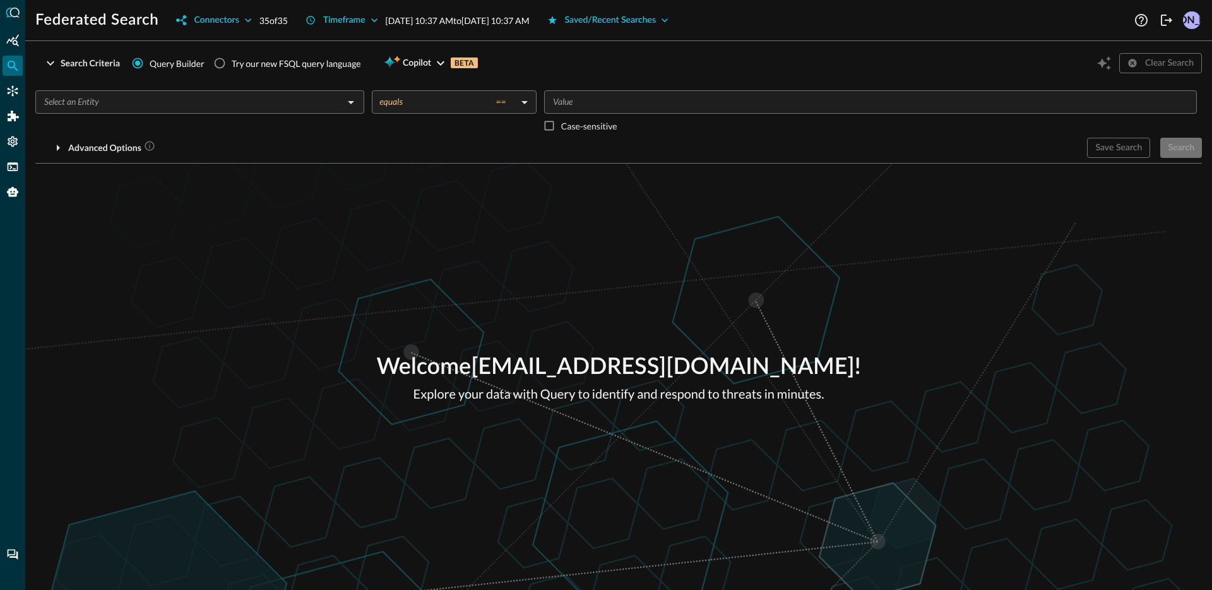
click at [288, 218] on div "Welcome [EMAIL_ADDRESS][DOMAIN_NAME] ! Explore your data with Query to identify…" at bounding box center [618, 376] width 1187 height 426
click at [1163, 26] on icon "Logout" at bounding box center [1166, 20] width 15 height 15
